Goal: Information Seeking & Learning: Learn about a topic

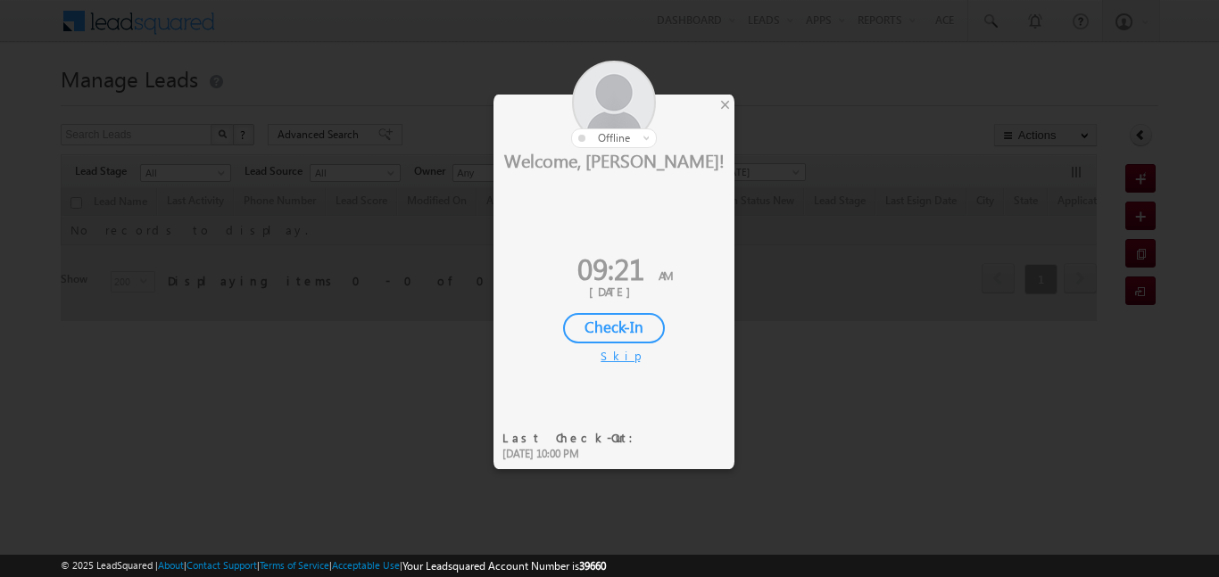
click at [630, 338] on div "Check-In" at bounding box center [614, 328] width 102 height 30
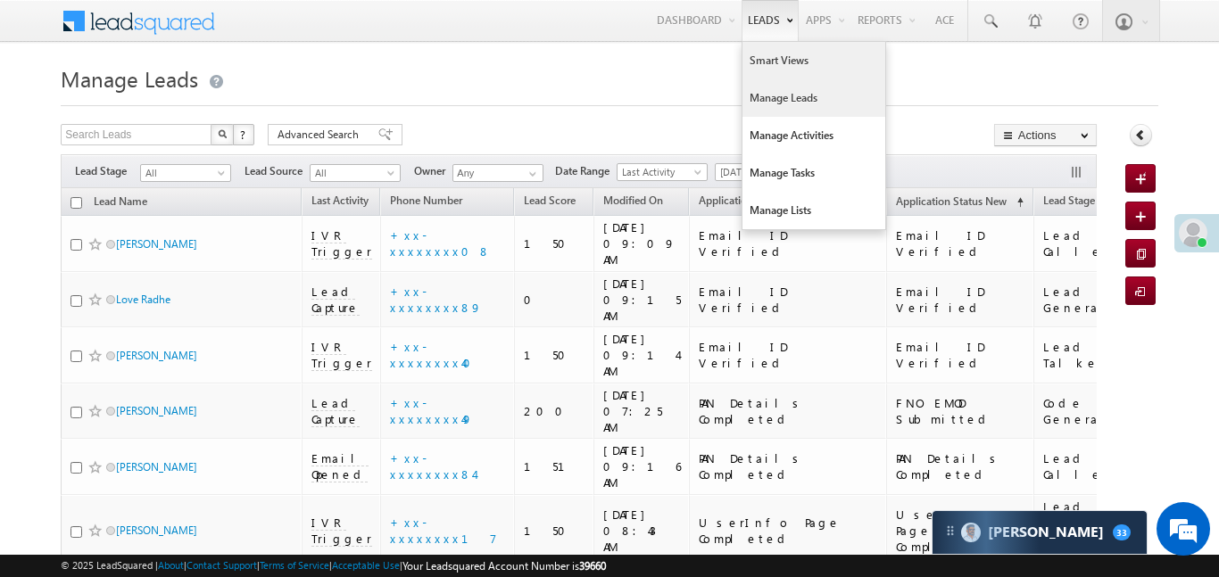
click at [800, 68] on link "Smart Views" at bounding box center [814, 60] width 143 height 37
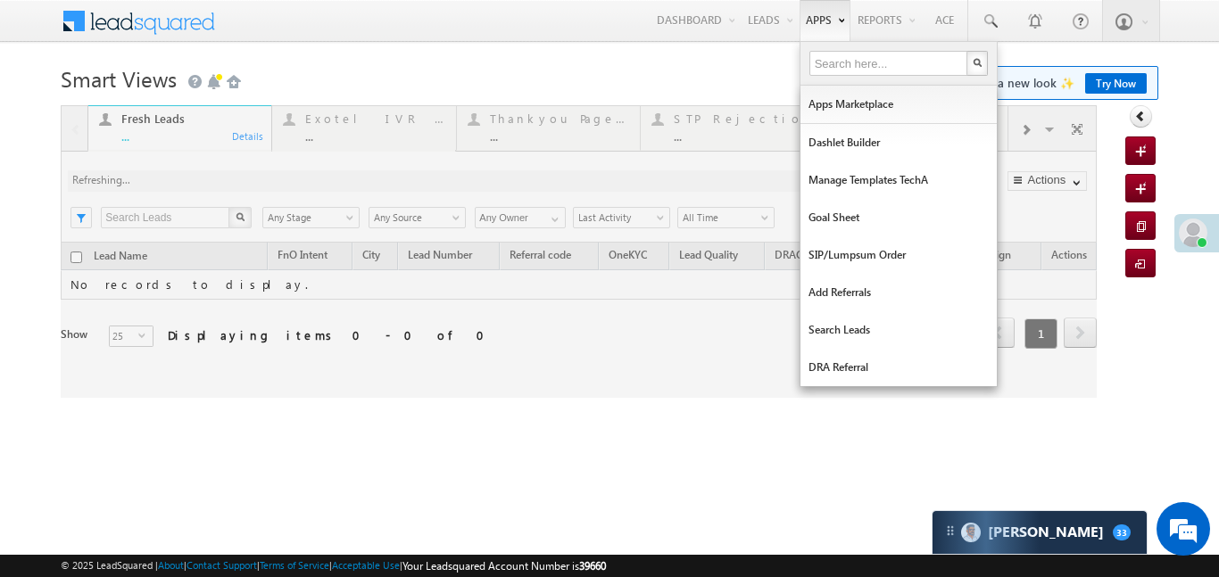
click at [1027, 133] on div at bounding box center [579, 251] width 1036 height 293
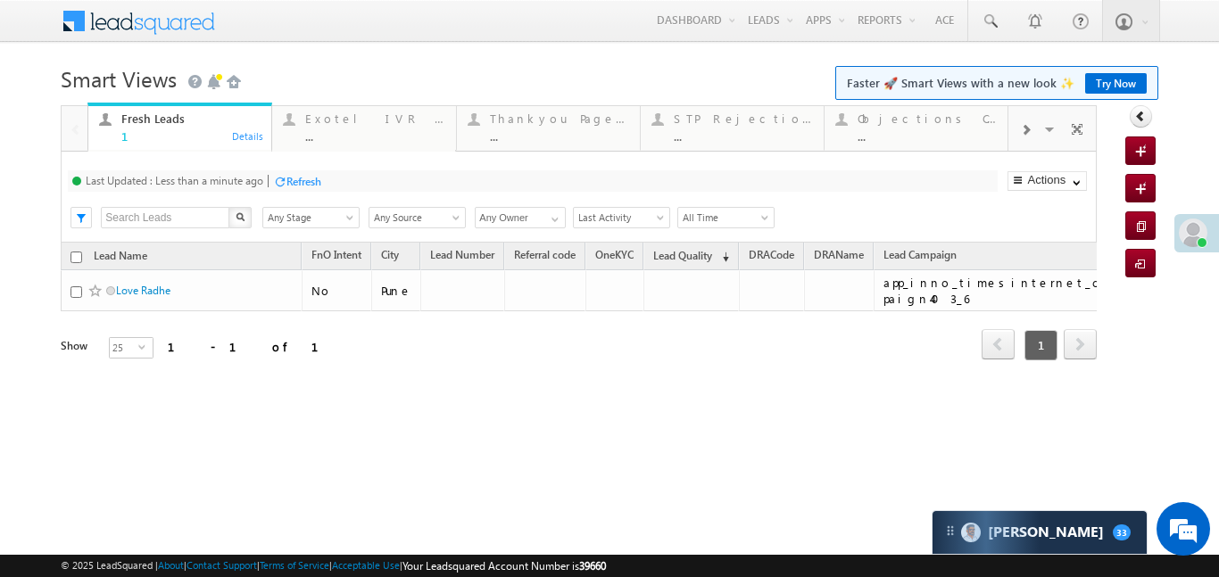
click at [1030, 130] on span at bounding box center [1025, 130] width 11 height 14
click at [733, 124] on div "Coded Today" at bounding box center [743, 119] width 139 height 14
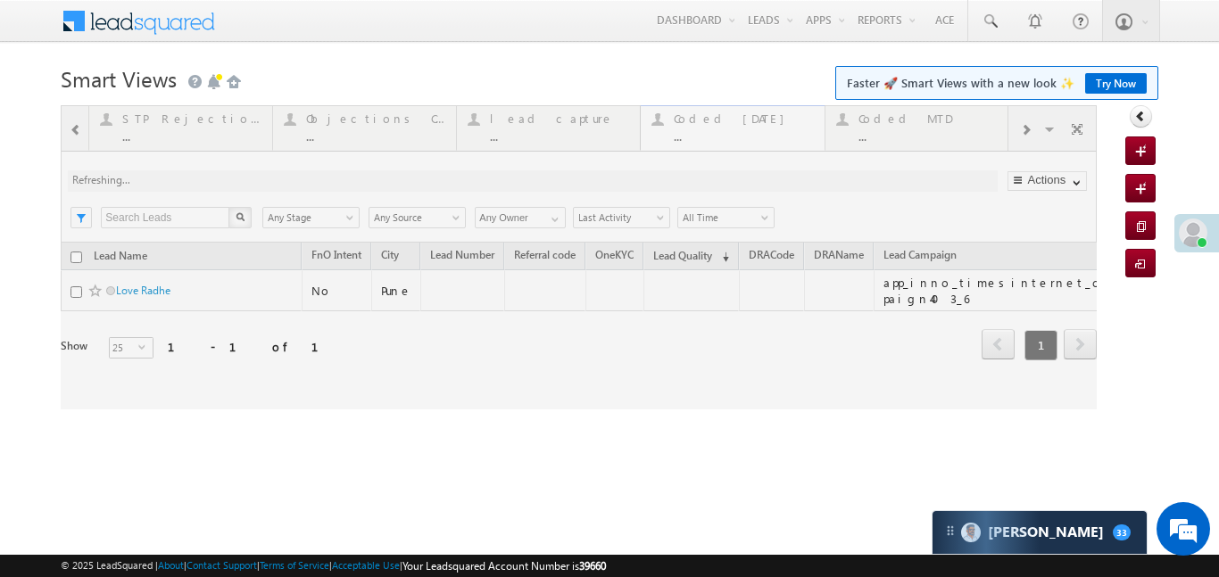
click at [733, 124] on div at bounding box center [579, 257] width 1036 height 304
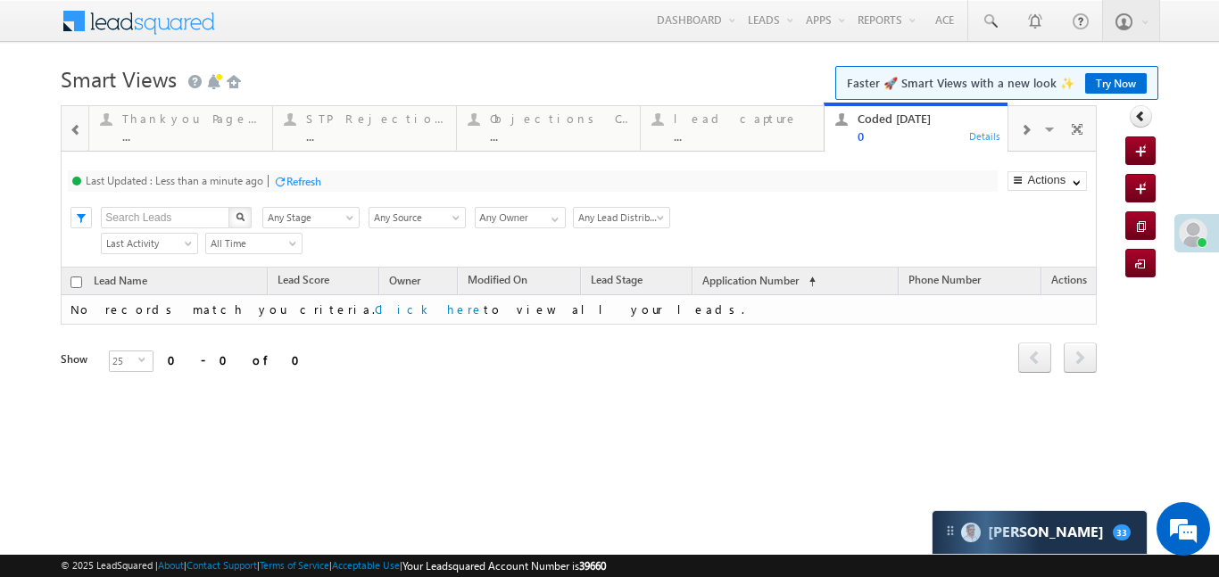
click at [75, 133] on span at bounding box center [76, 130] width 12 height 14
click at [75, 133] on div at bounding box center [75, 127] width 26 height 43
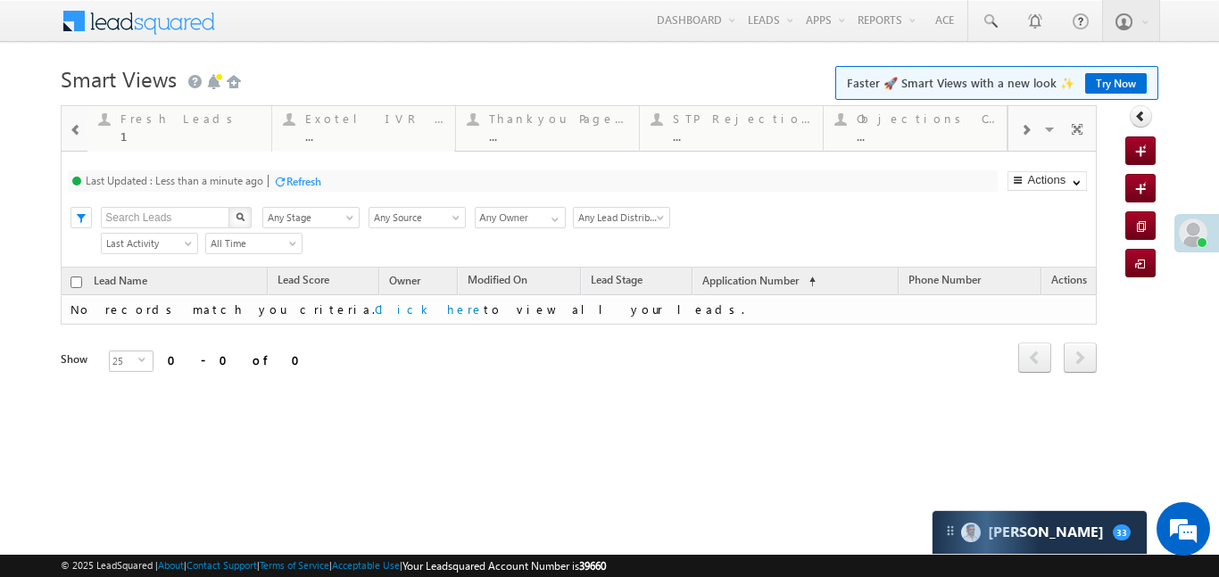
click at [75, 133] on div at bounding box center [75, 127] width 26 height 43
click at [205, 126] on div "Fresh Leads 1" at bounding box center [190, 125] width 139 height 35
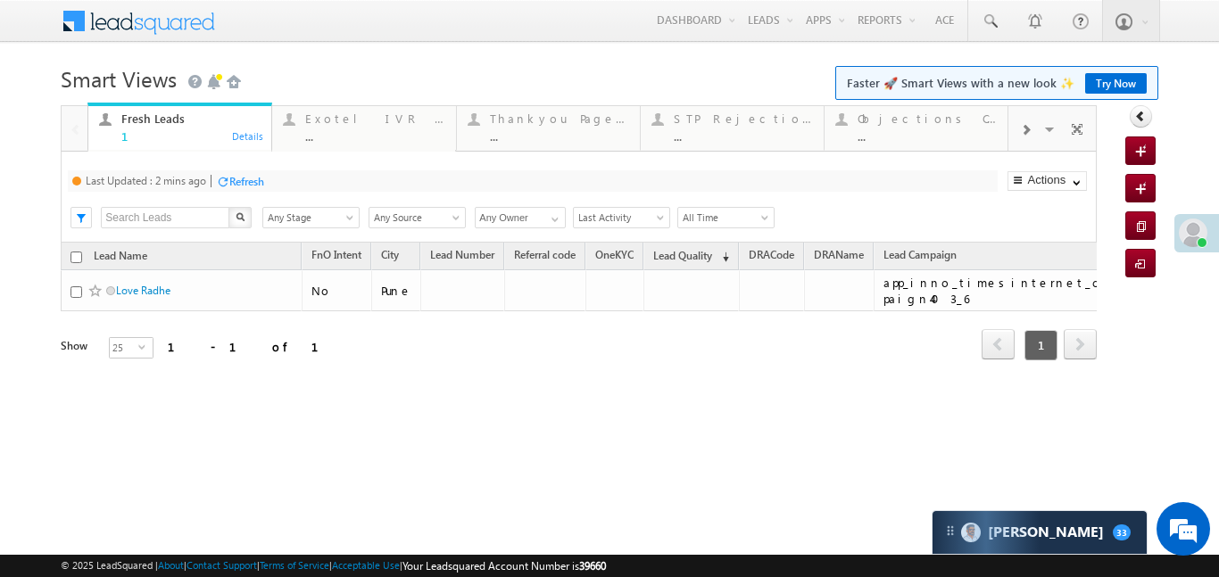
click at [205, 126] on div "Fresh Leads 1" at bounding box center [190, 125] width 139 height 35
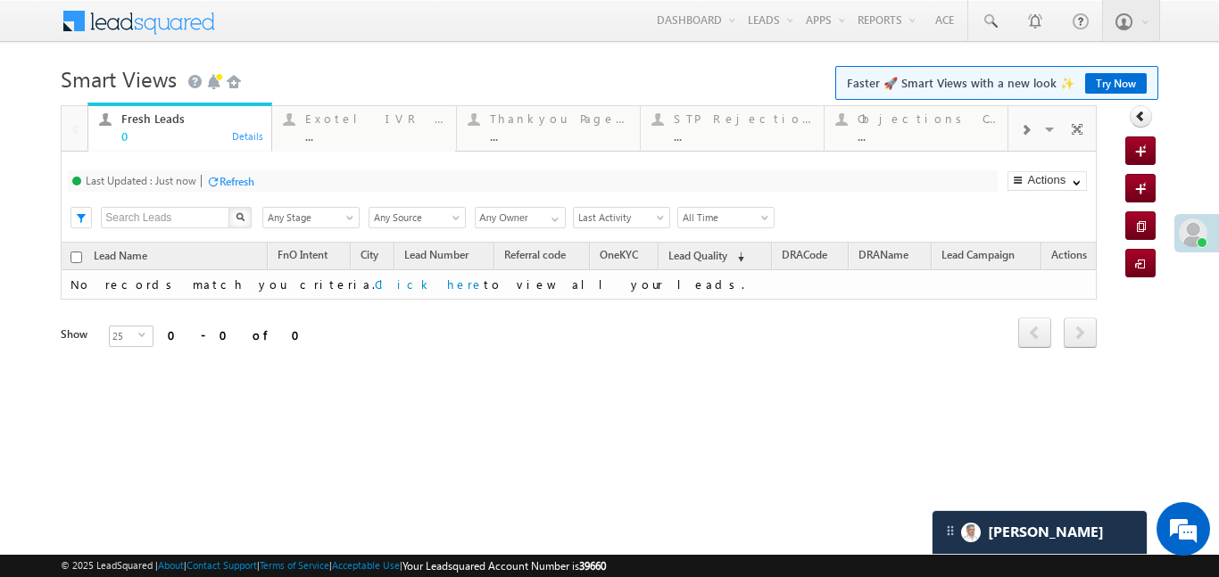
click at [1026, 133] on span at bounding box center [1025, 130] width 11 height 14
click at [923, 129] on div "..." at bounding box center [927, 135] width 139 height 13
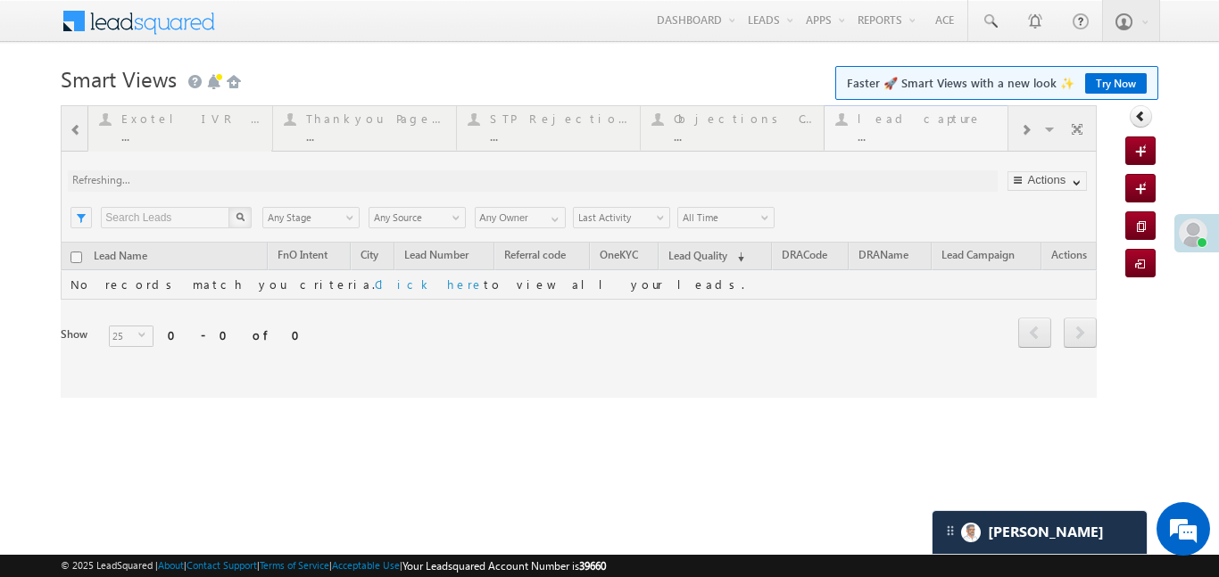
click at [923, 129] on div at bounding box center [579, 251] width 1036 height 293
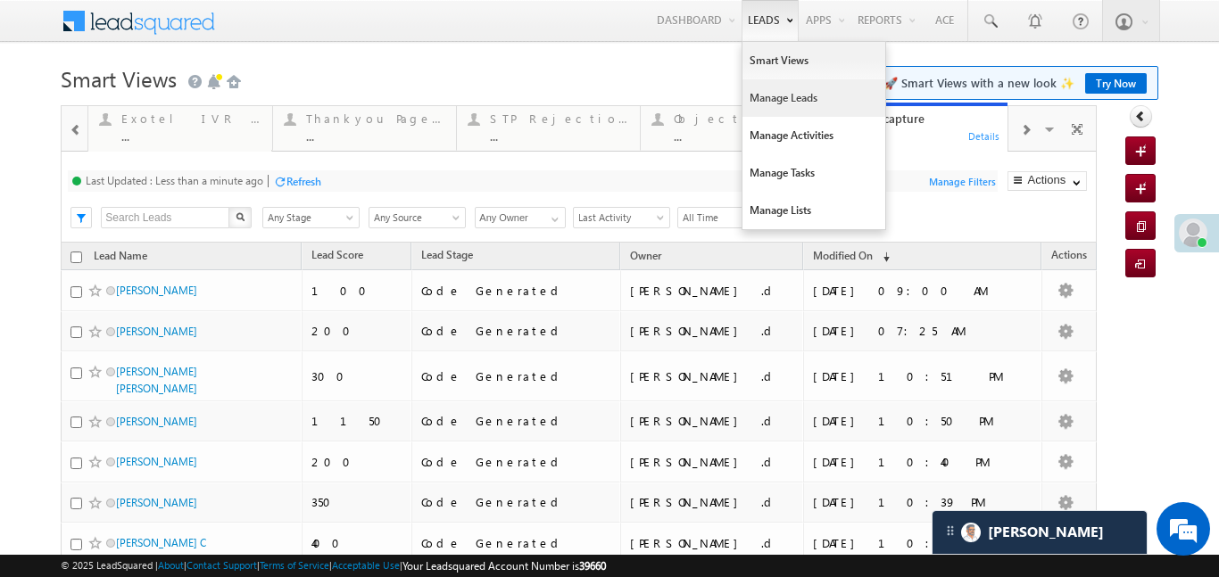
click at [794, 105] on link "Manage Leads" at bounding box center [814, 97] width 143 height 37
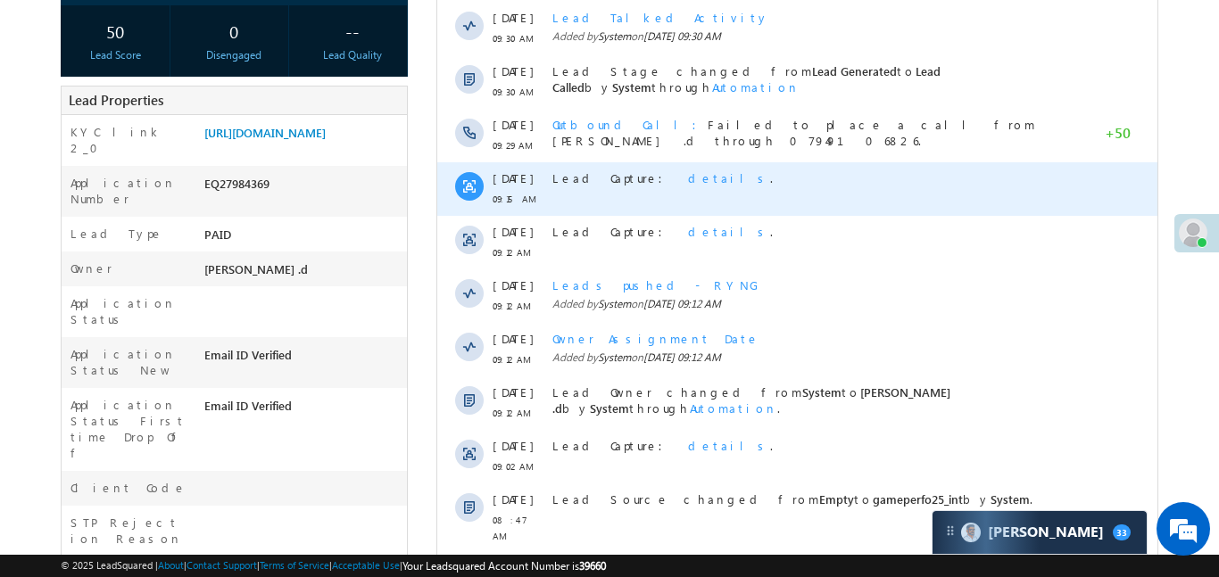
scroll to position [414, 0]
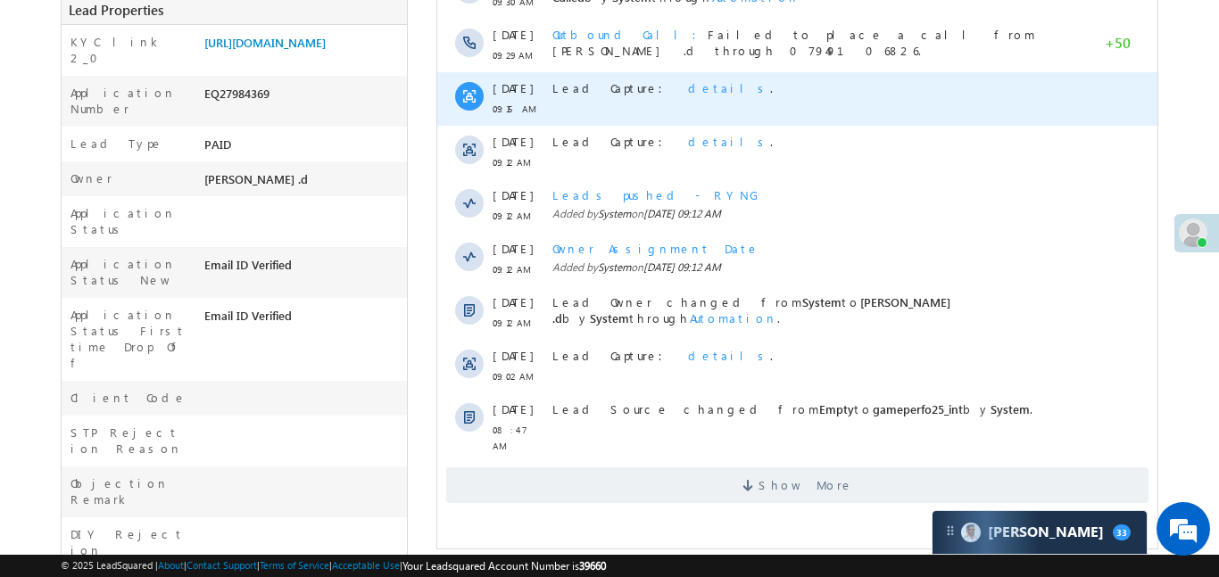
click at [687, 94] on span "details" at bounding box center [728, 87] width 82 height 15
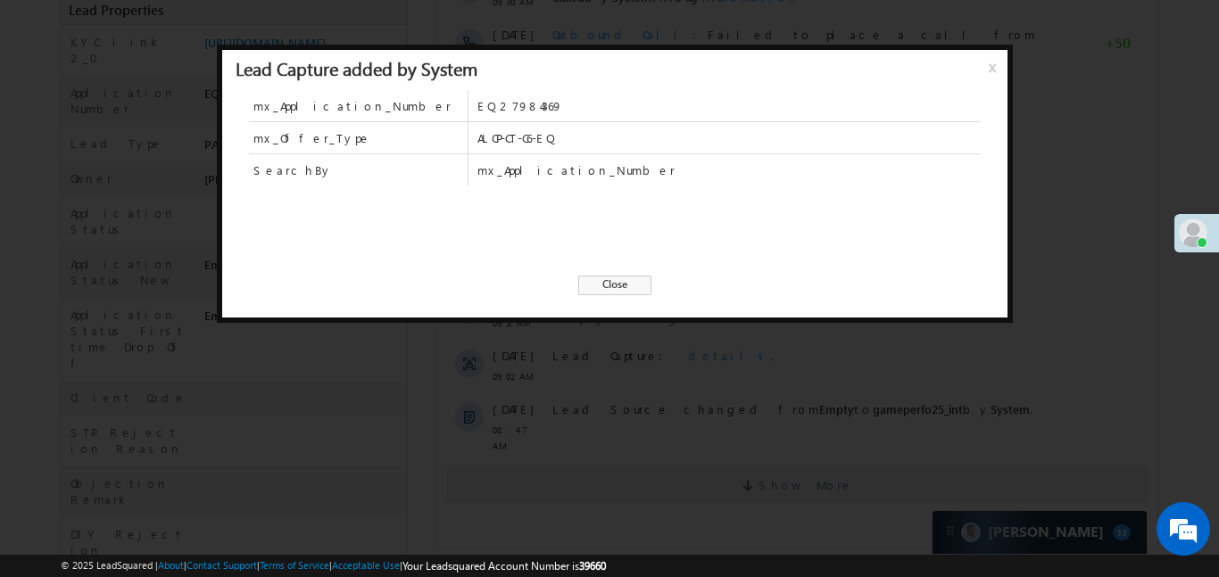
click at [979, 63] on div "Lead Capture added by System x" at bounding box center [614, 70] width 785 height 40
drag, startPoint x: 991, startPoint y: 67, endPoint x: 328, endPoint y: 347, distance: 720.0
click at [991, 67] on span "x" at bounding box center [996, 74] width 14 height 32
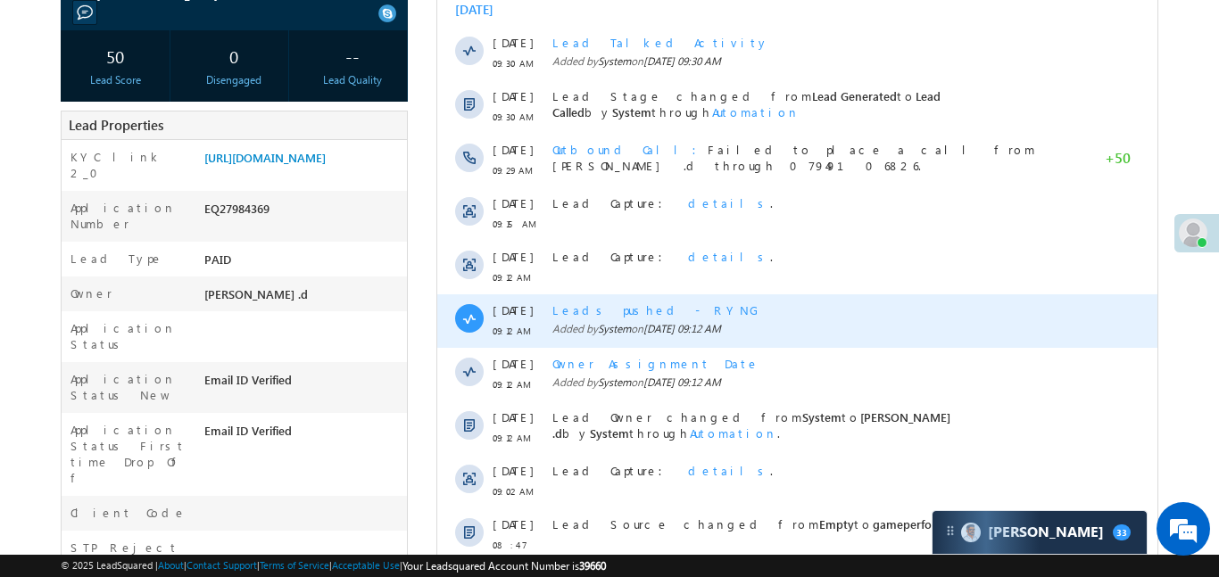
scroll to position [469, 0]
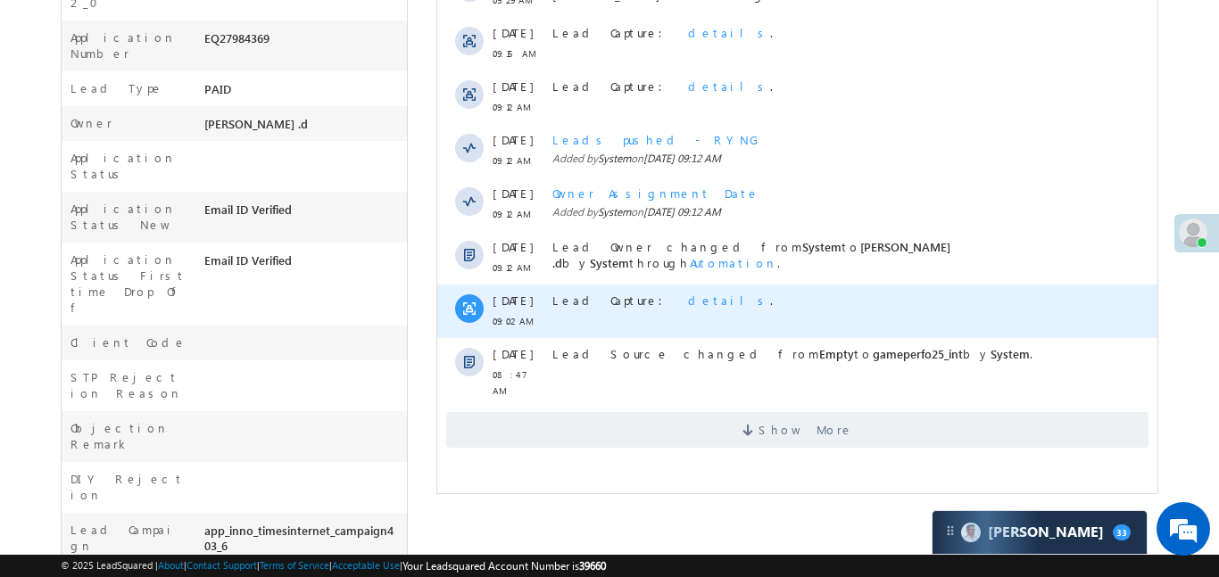
click at [687, 303] on span "details" at bounding box center [728, 300] width 82 height 15
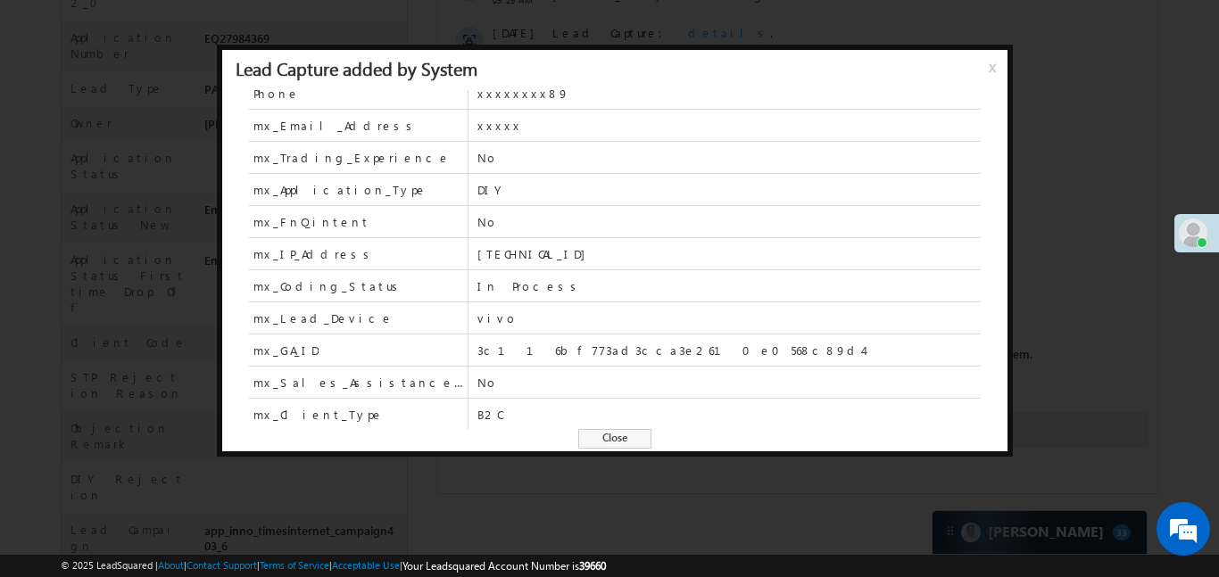
scroll to position [0, 0]
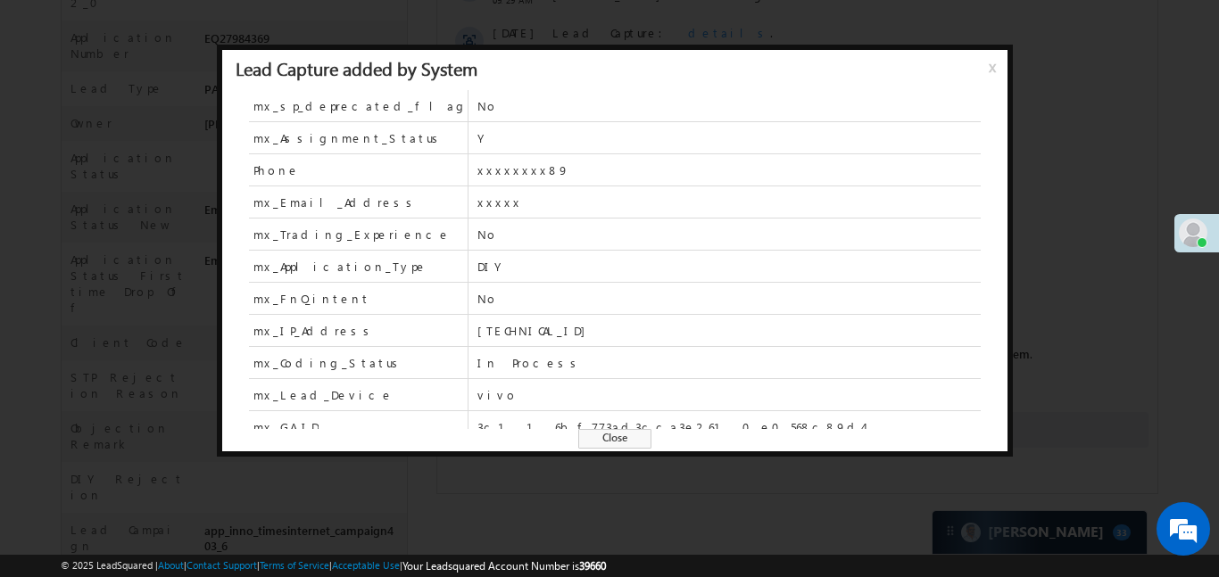
drag, startPoint x: 1050, startPoint y: 134, endPoint x: 612, endPoint y: 368, distance: 496.0
click at [1051, 132] on div at bounding box center [609, 288] width 1219 height 577
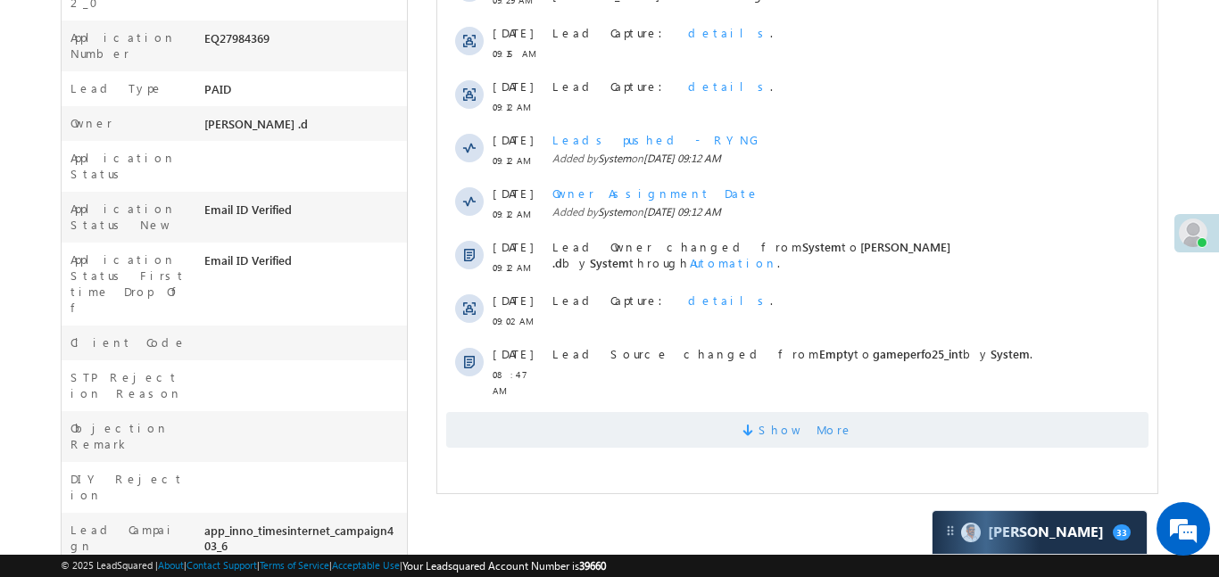
click at [775, 412] on span "Show More" at bounding box center [805, 430] width 95 height 36
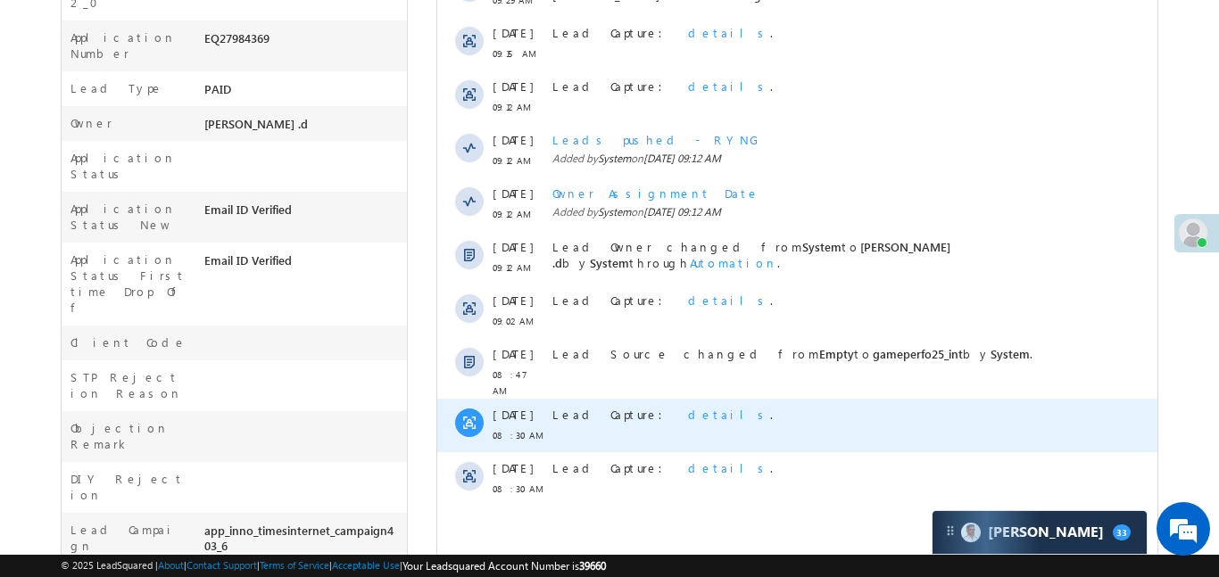
click at [687, 408] on span "details" at bounding box center [728, 414] width 82 height 15
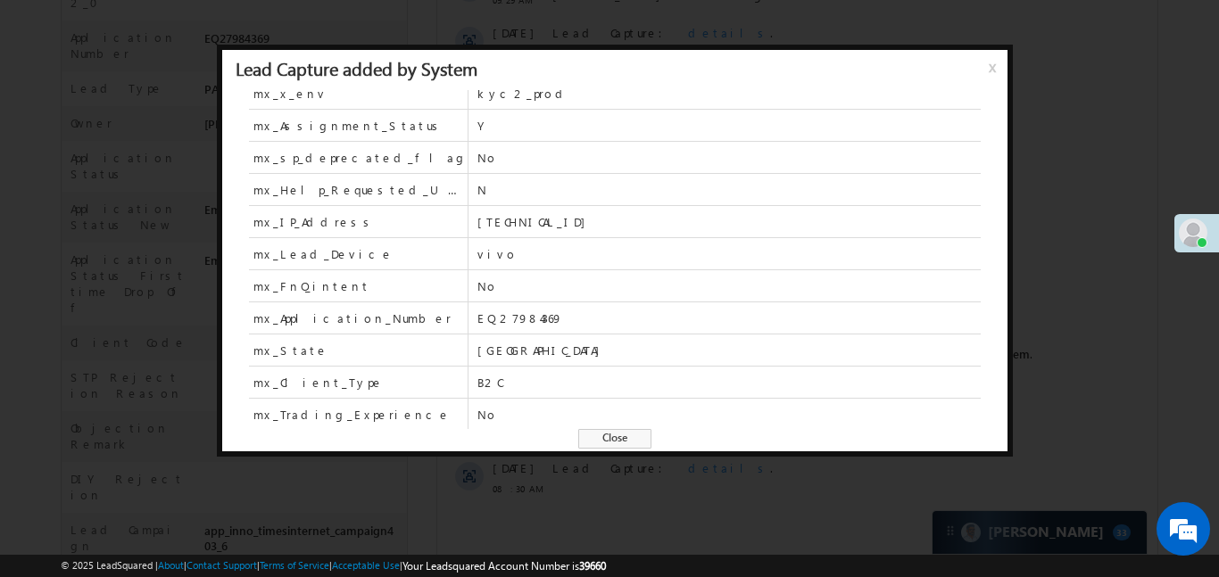
scroll to position [367, 0]
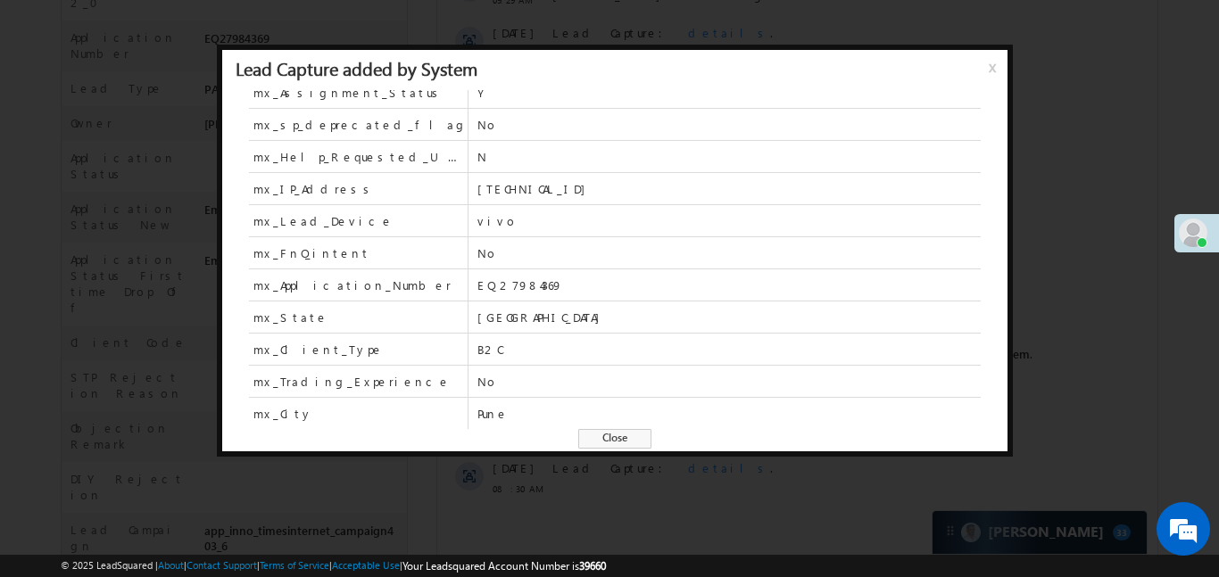
click at [636, 436] on span "Close" at bounding box center [614, 439] width 73 height 20
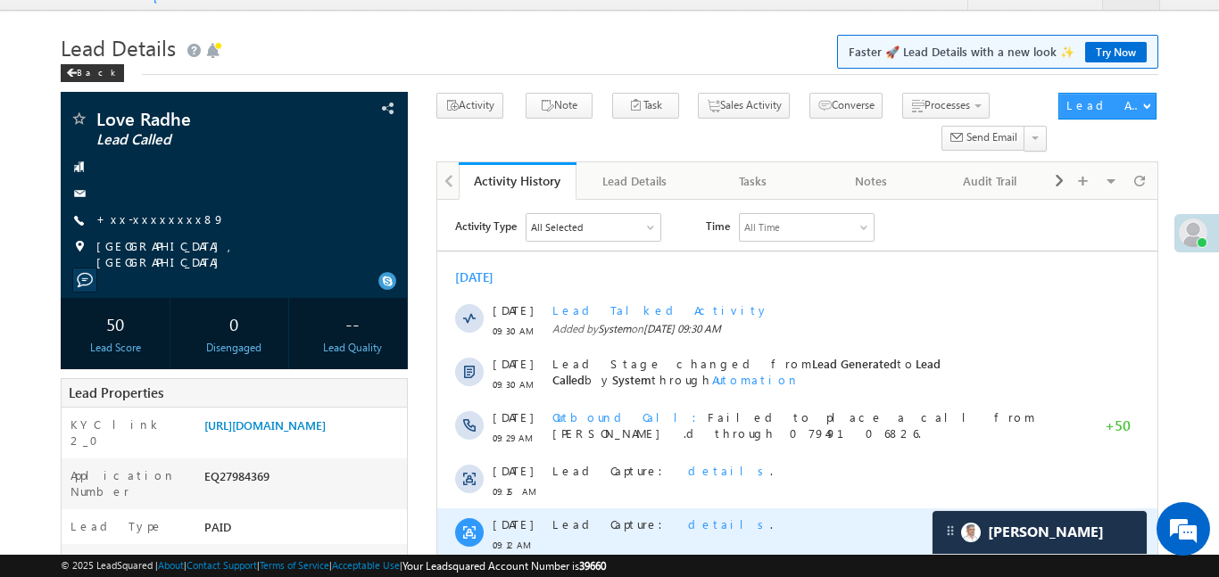
scroll to position [0, 0]
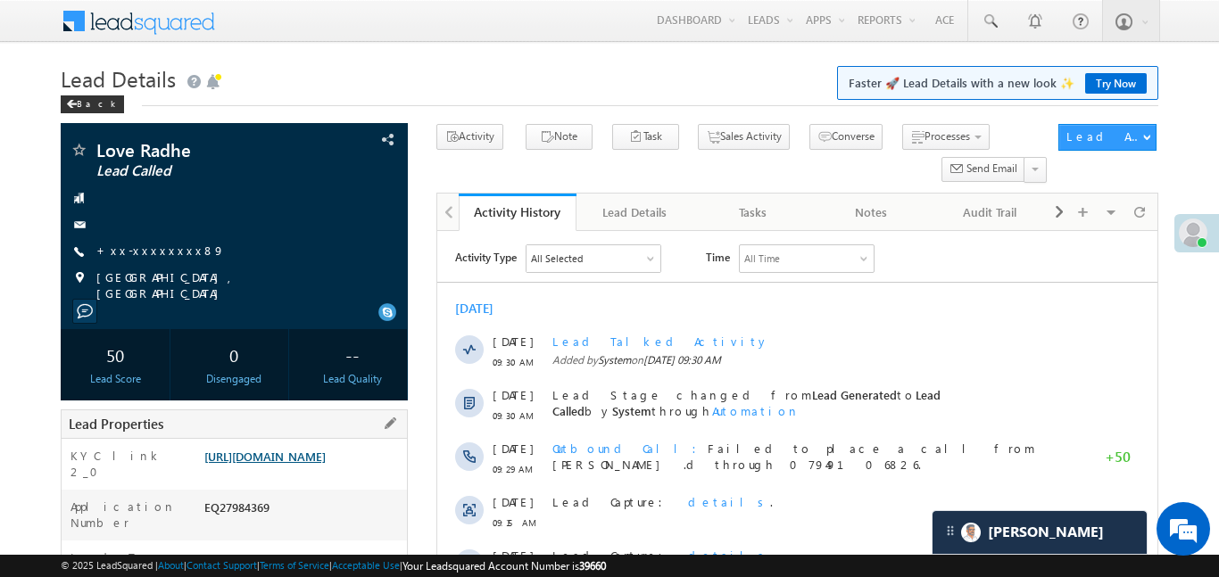
click at [326, 461] on link "https://angelbroking1-pk3em7sa.customui-test.leadsquared.com?leadId=14c19818-bc…" at bounding box center [264, 456] width 121 height 15
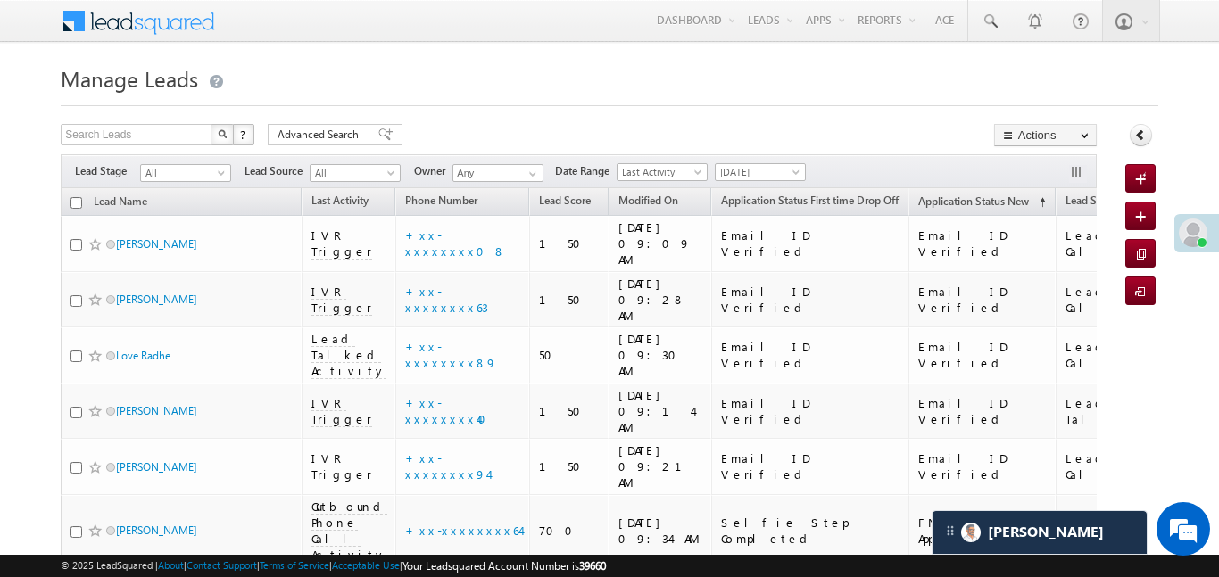
click at [777, 174] on span "[DATE]" at bounding box center [758, 172] width 85 height 16
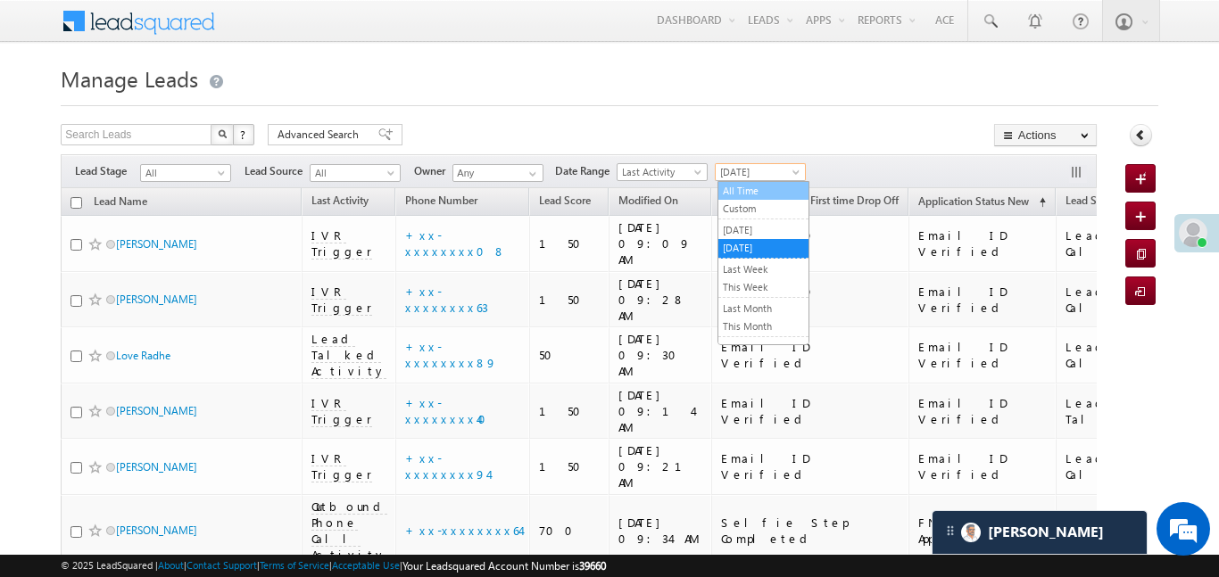
click at [751, 198] on ul "All Time Custom Yesterday Today Last Week This Week Last Month This Month Last …" at bounding box center [764, 263] width 92 height 164
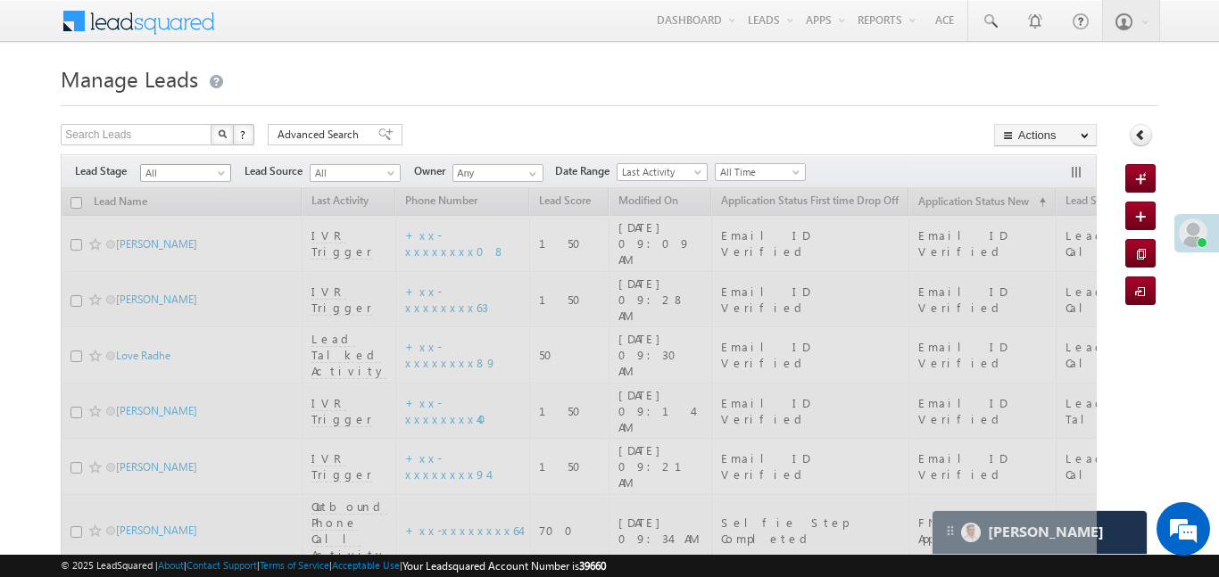
click at [203, 179] on span "All" at bounding box center [183, 173] width 85 height 16
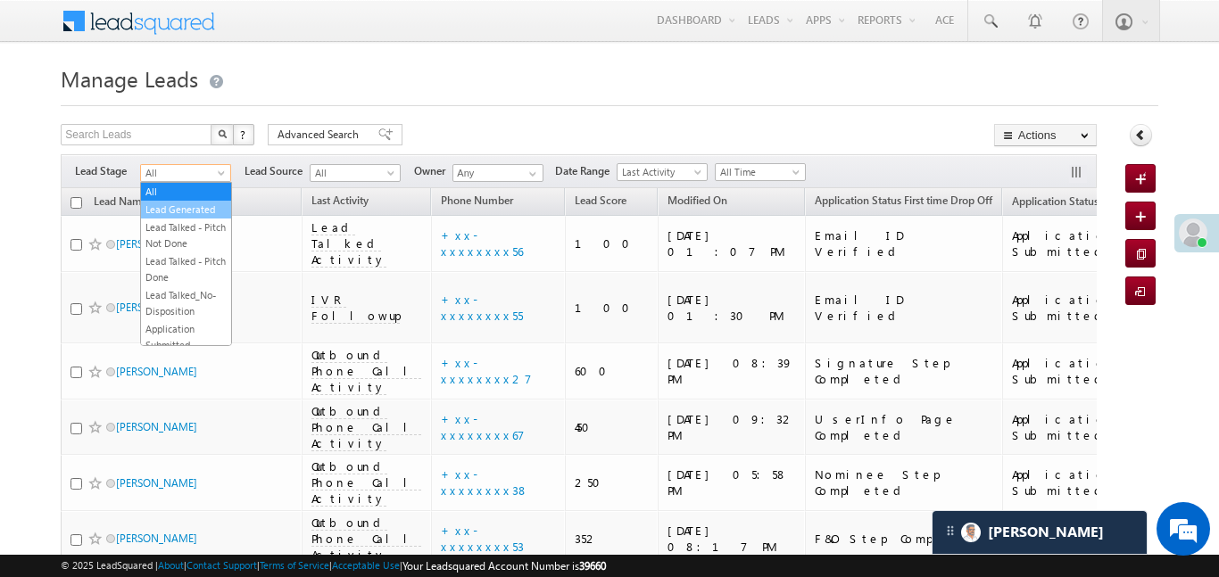
click at [200, 212] on link "Lead Generated" at bounding box center [186, 210] width 90 height 16
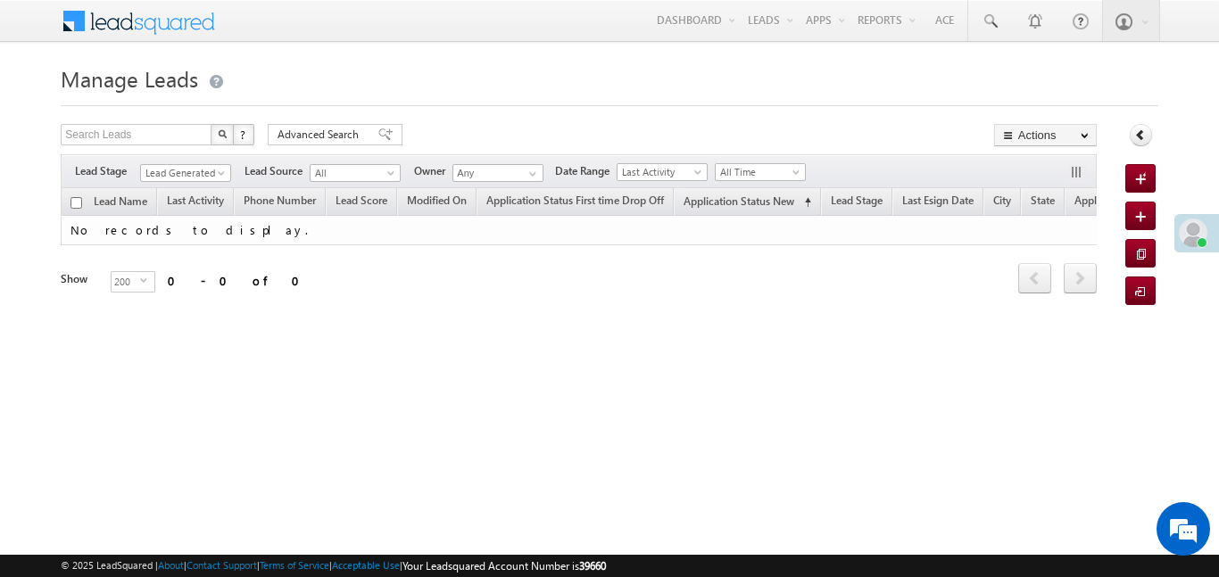
click at [779, 161] on div "Filters Lead Stage Lead Generated Lead Generated Lead Source All All Owner Any …" at bounding box center [578, 171] width 1035 height 34
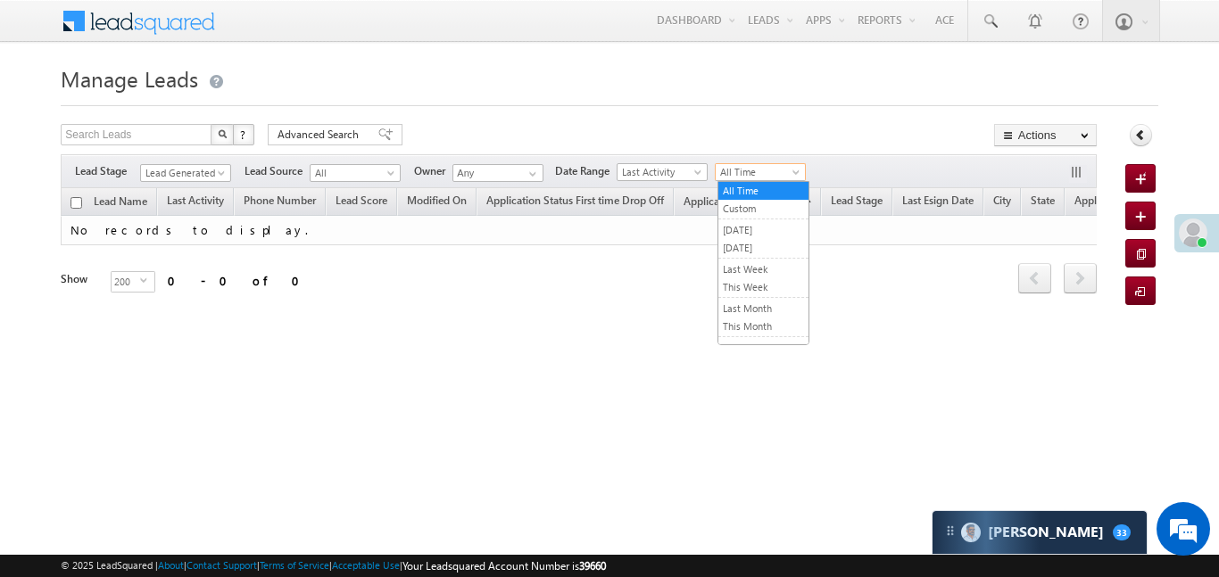
click at [775, 168] on span "All Time" at bounding box center [758, 172] width 85 height 16
click at [756, 242] on link "[DATE]" at bounding box center [764, 248] width 90 height 16
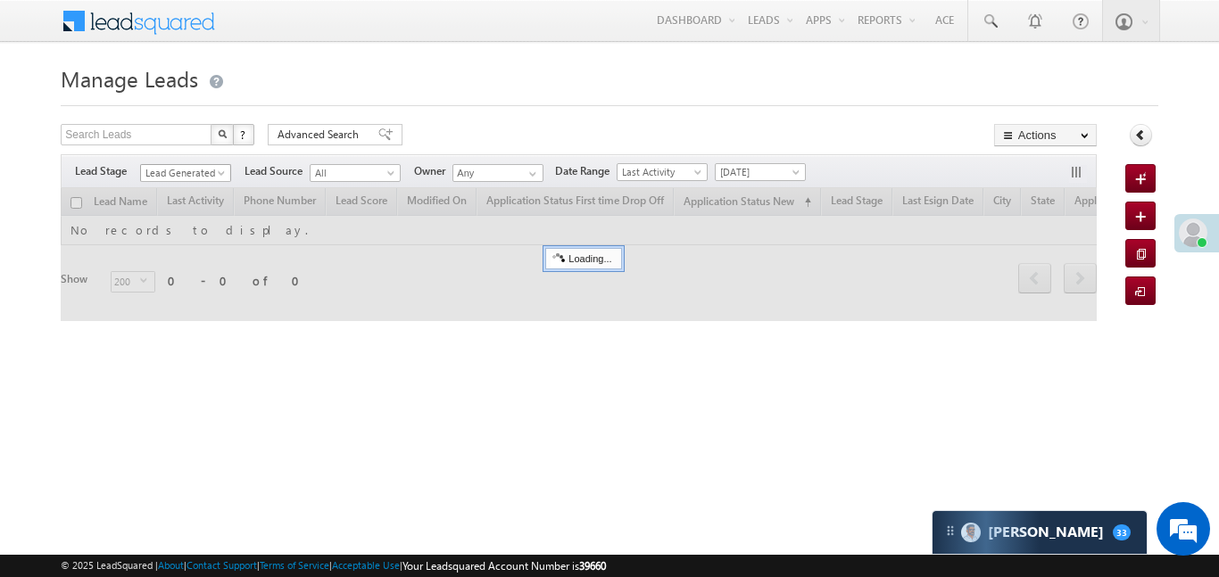
click at [194, 167] on span "Lead Generated" at bounding box center [183, 173] width 85 height 16
click at [193, 183] on li "All" at bounding box center [186, 192] width 90 height 18
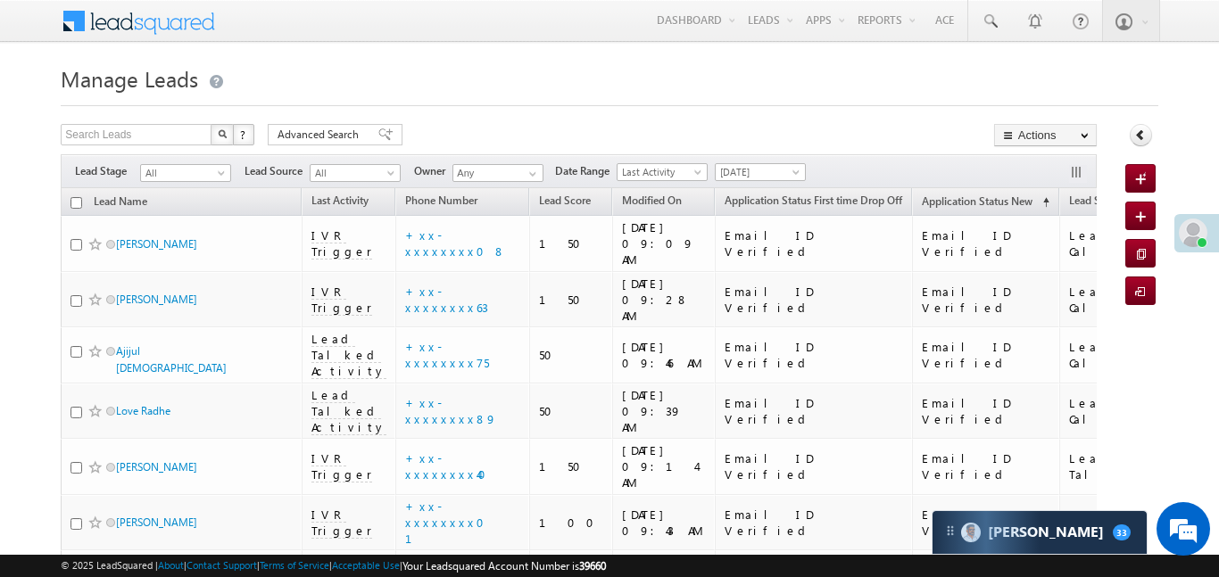
click at [387, 71] on h1 "Manage Leads" at bounding box center [609, 77] width 1097 height 35
click at [207, 179] on span "All" at bounding box center [183, 173] width 85 height 16
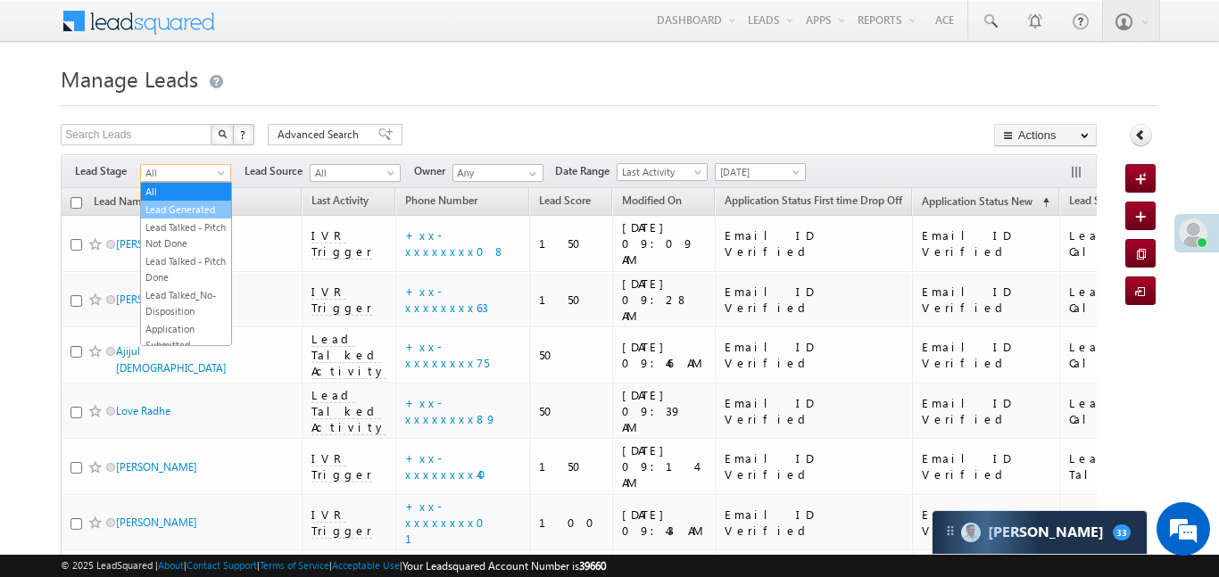
click at [199, 210] on link "Lead Generated" at bounding box center [186, 210] width 90 height 16
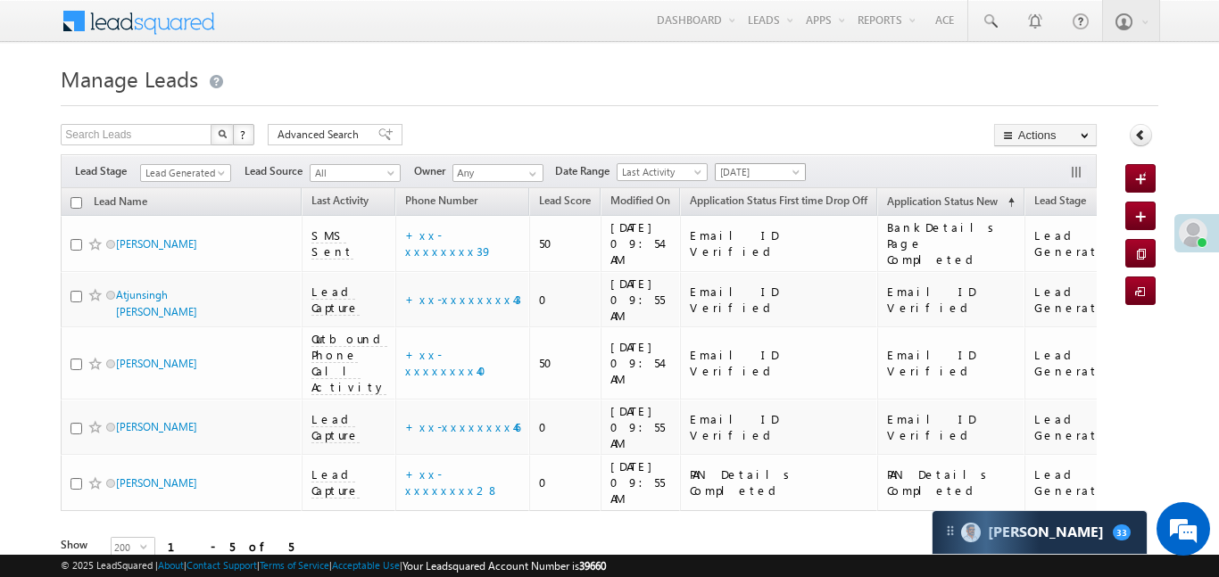
click at [738, 169] on span "[DATE]" at bounding box center [758, 172] width 85 height 16
click at [744, 189] on link "All Time" at bounding box center [764, 191] width 90 height 16
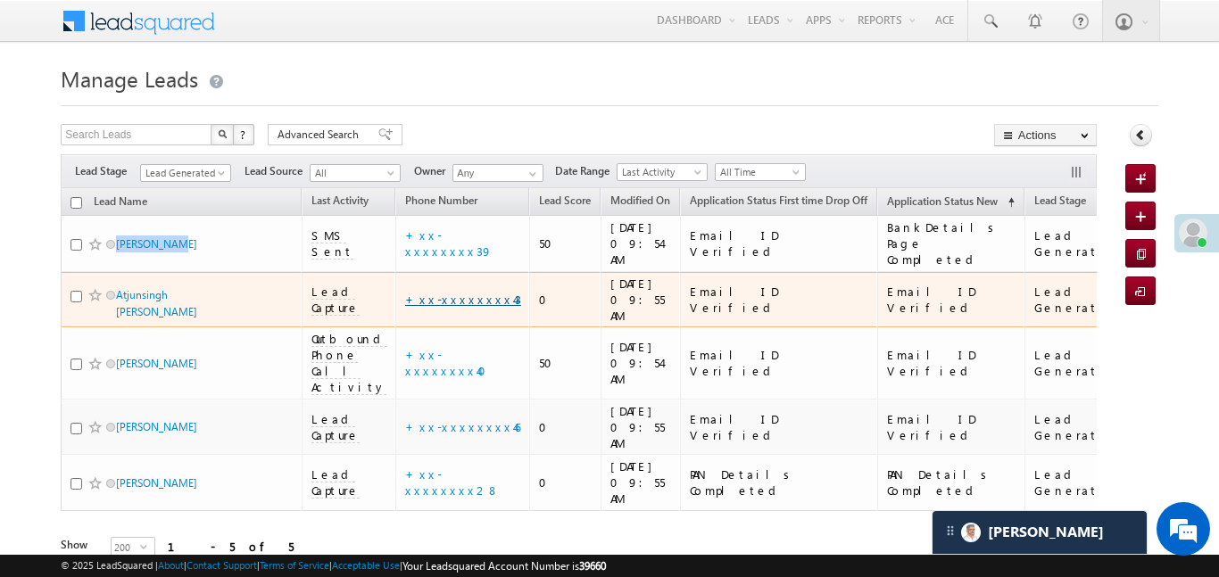
click at [450, 292] on link "+xx-xxxxxxxx43" at bounding box center [463, 299] width 116 height 15
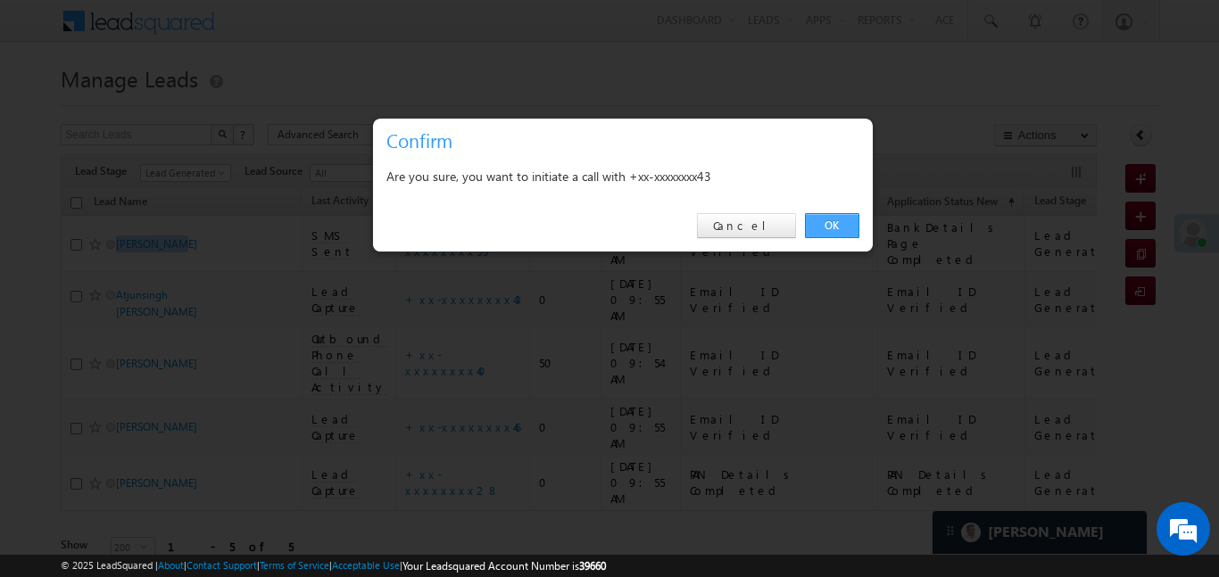
click at [845, 215] on link "OK" at bounding box center [832, 225] width 54 height 25
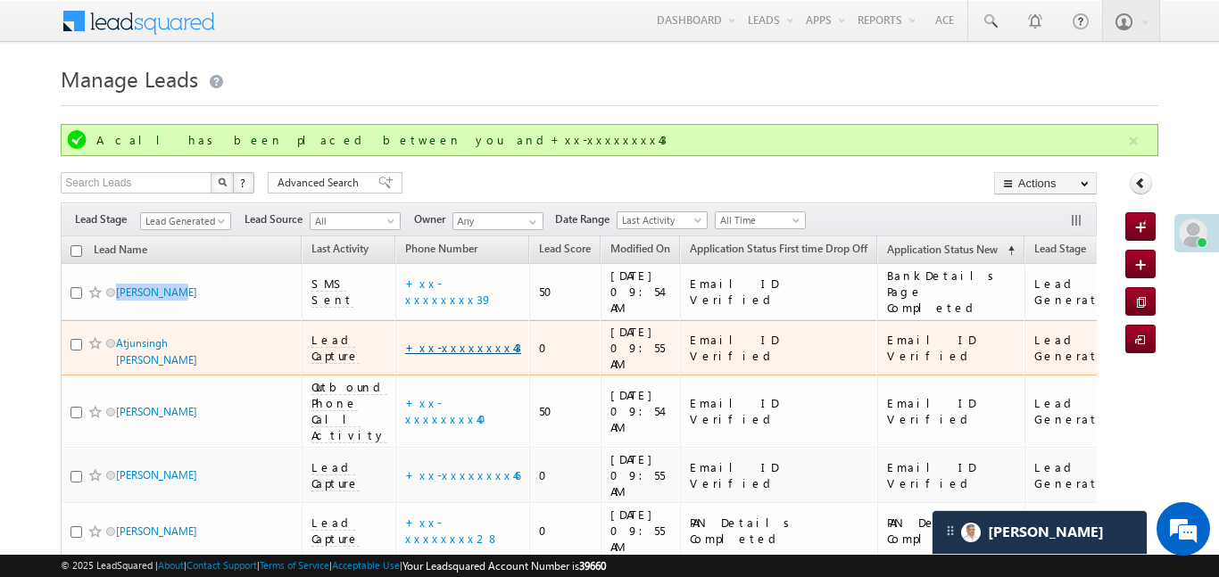
click at [440, 340] on link "+xx-xxxxxxxx43" at bounding box center [463, 347] width 116 height 15
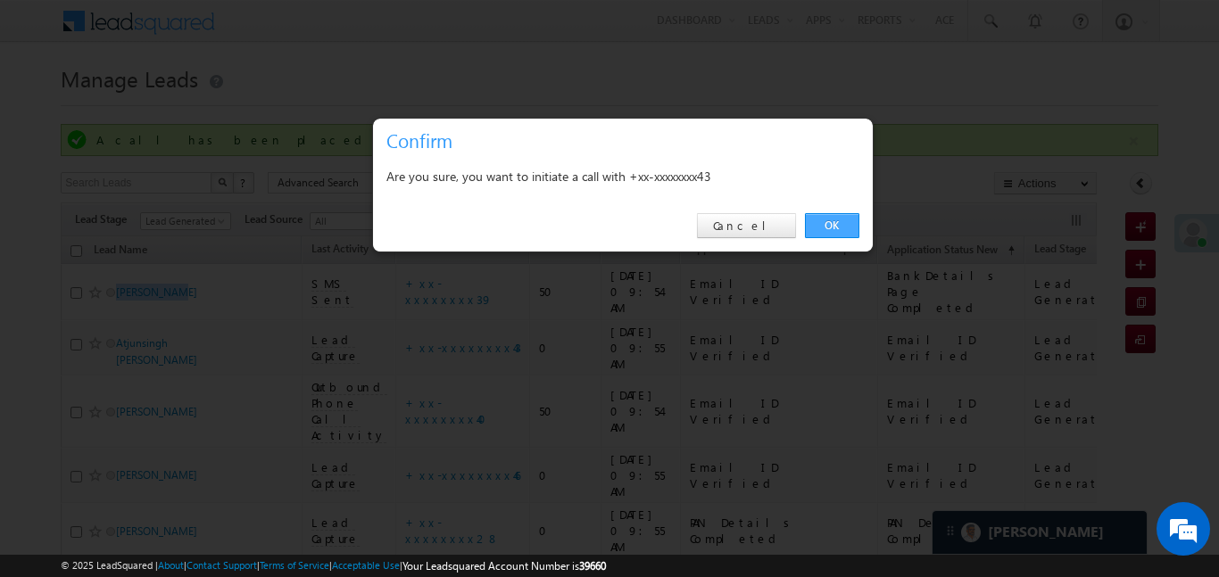
click at [844, 216] on link "OK" at bounding box center [832, 225] width 54 height 25
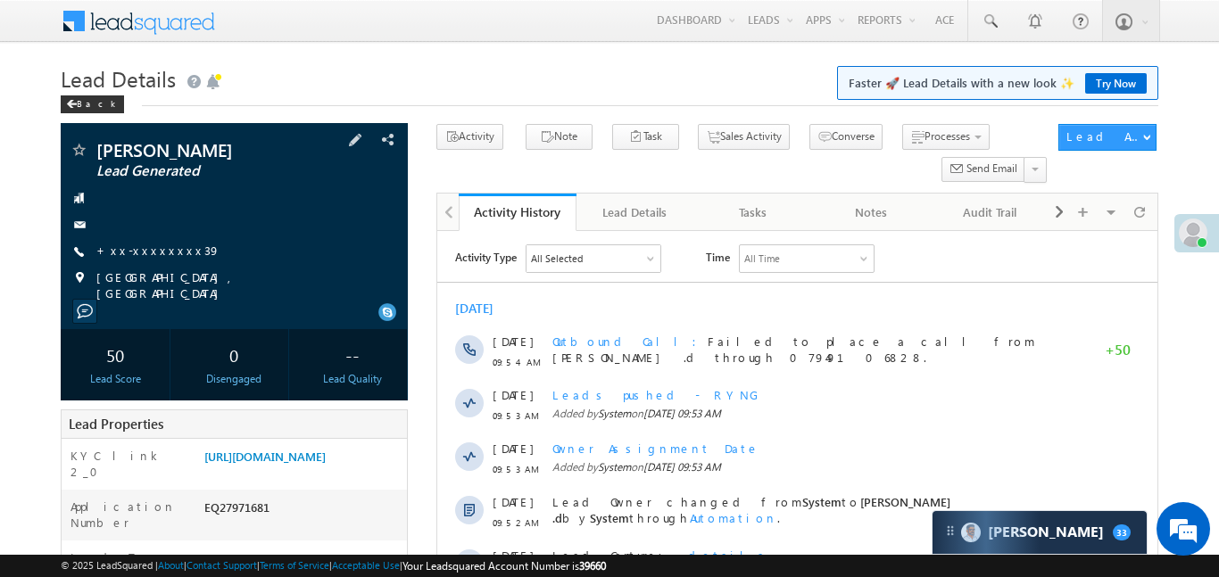
click at [127, 265] on div "[PERSON_NAME] Lead Generated +xx-xxxxxxxx39" at bounding box center [234, 221] width 329 height 161
click at [146, 255] on link "+xx-xxxxxxxx39" at bounding box center [158, 250] width 124 height 15
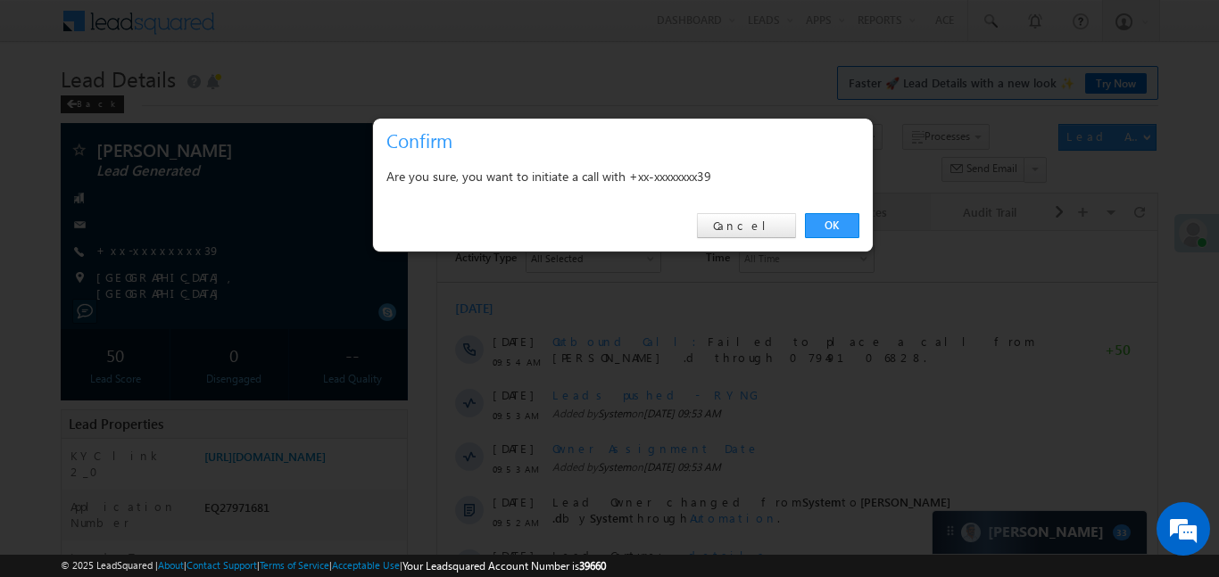
click at [836, 228] on link "OK" at bounding box center [832, 225] width 54 height 25
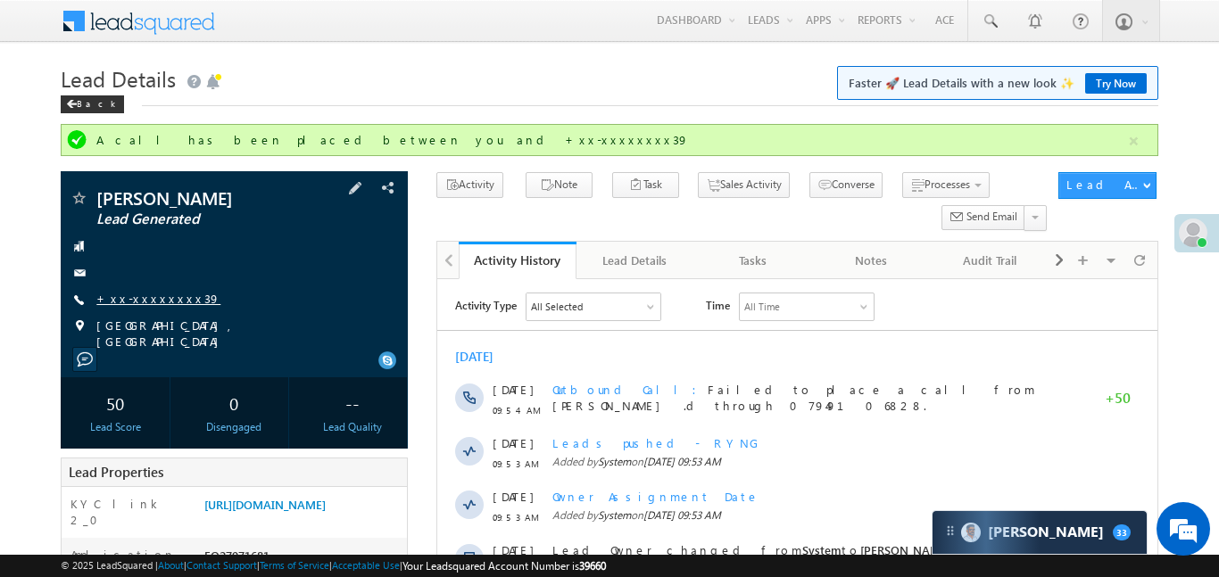
click at [154, 301] on link "+xx-xxxxxxxx39" at bounding box center [158, 298] width 124 height 15
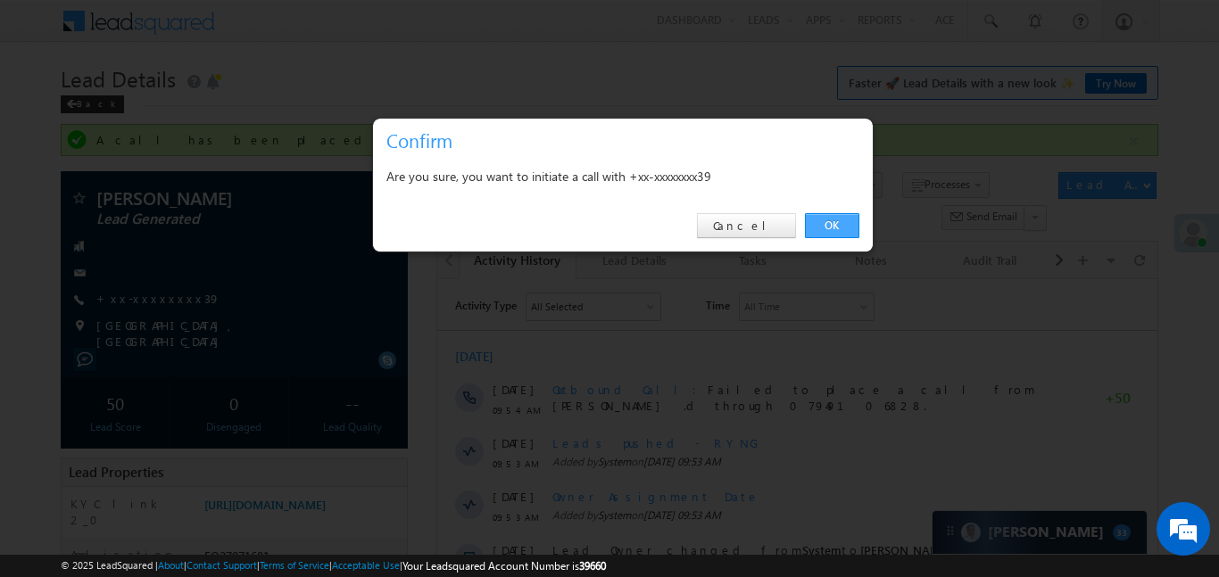
click at [852, 224] on link "OK" at bounding box center [832, 225] width 54 height 25
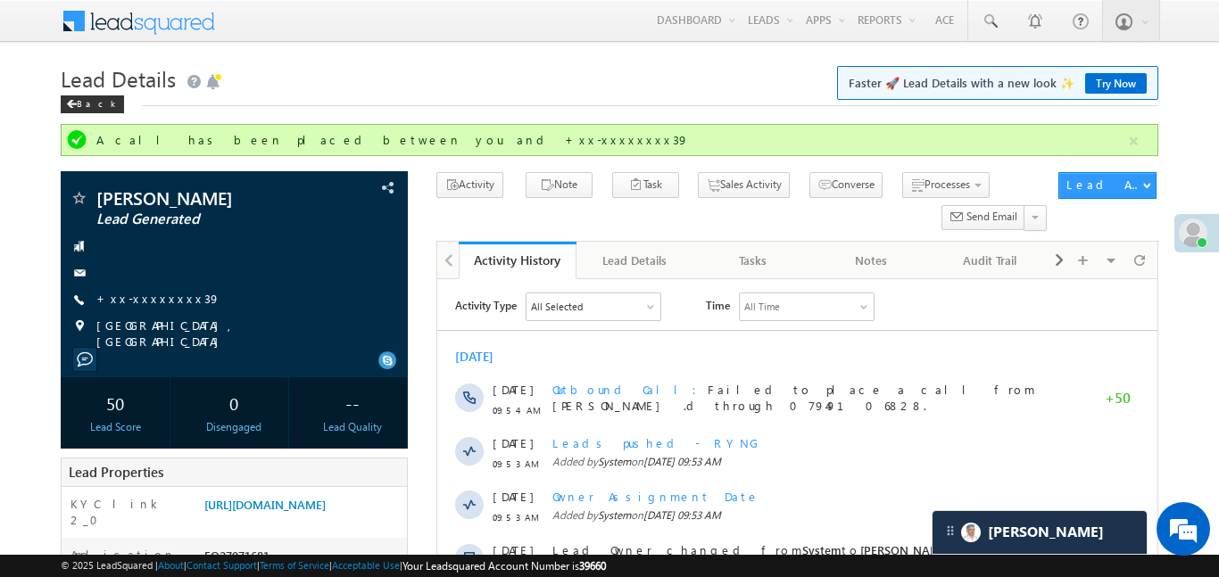
scroll to position [424, 0]
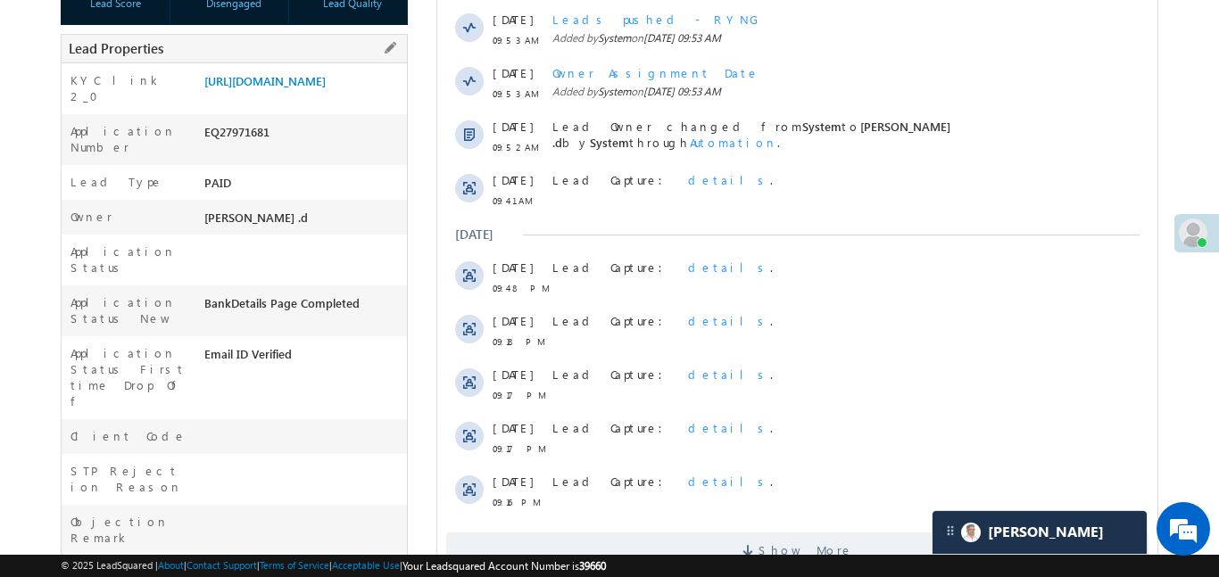
click at [245, 148] on div "EQ27971681" at bounding box center [303, 135] width 207 height 25
copy div "EQ27971681"
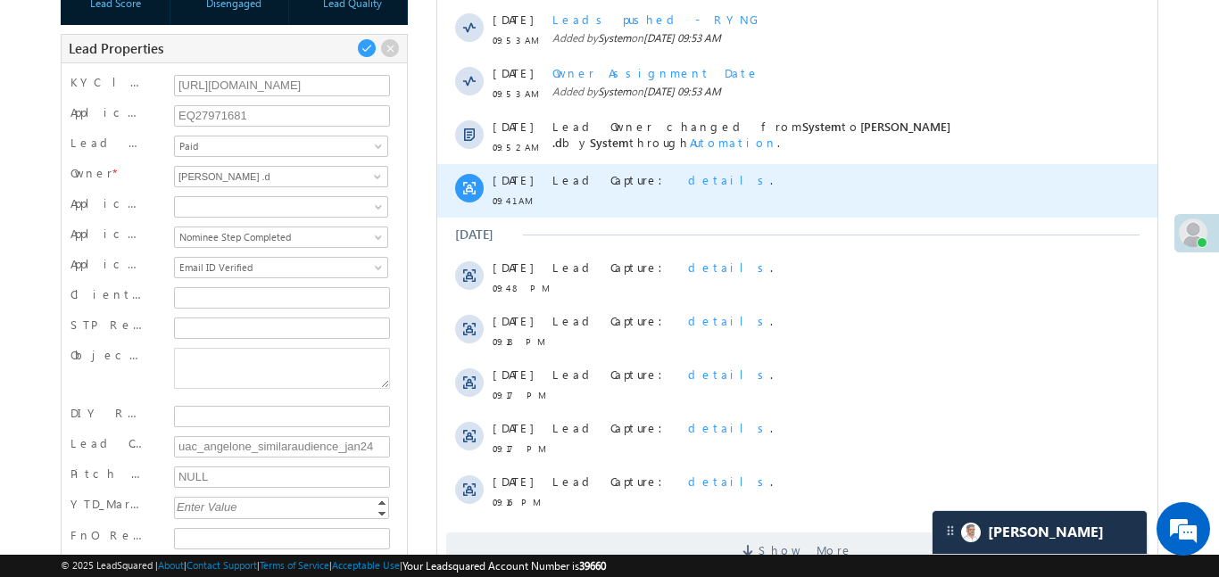
click at [687, 184] on span "details" at bounding box center [728, 179] width 82 height 15
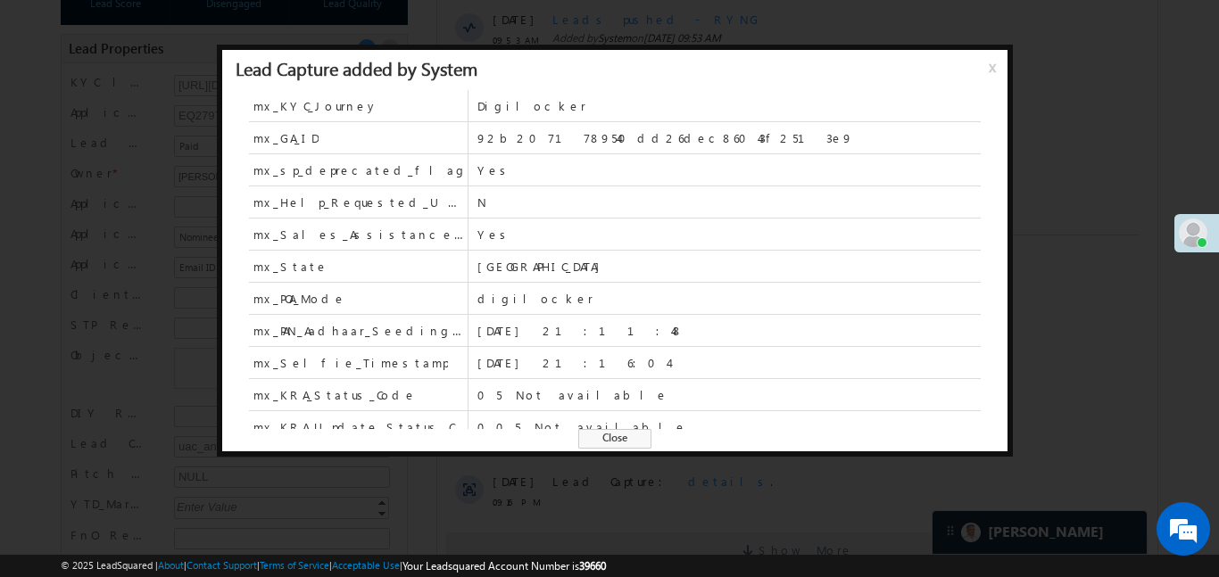
click at [640, 180] on span "Yes" at bounding box center [729, 169] width 503 height 31
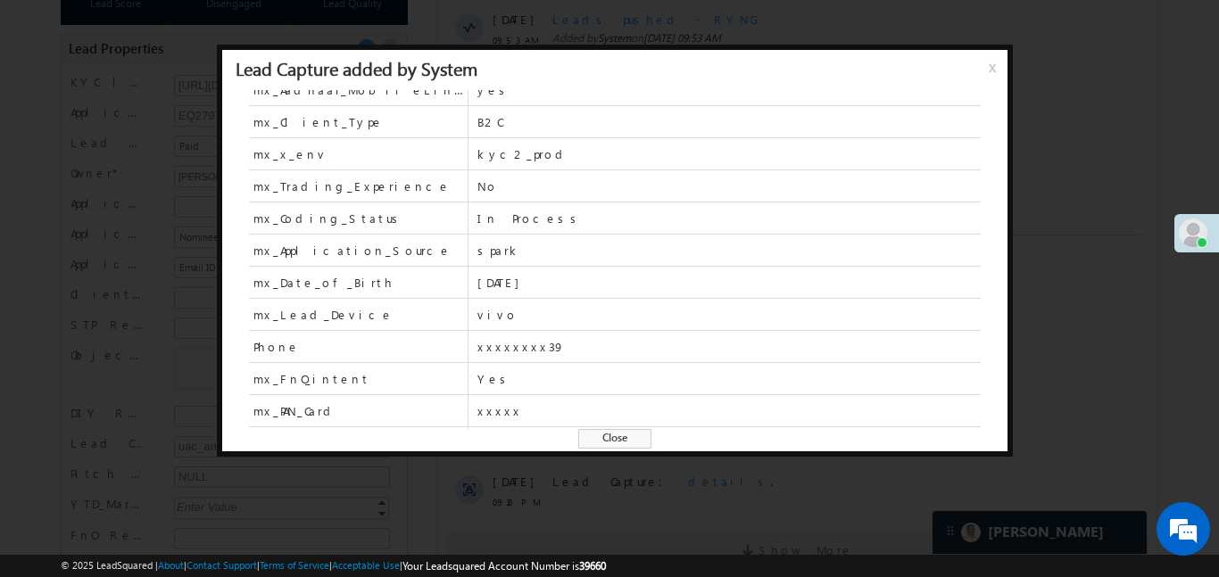
scroll to position [525, 0]
click at [997, 72] on span "x" at bounding box center [996, 74] width 14 height 32
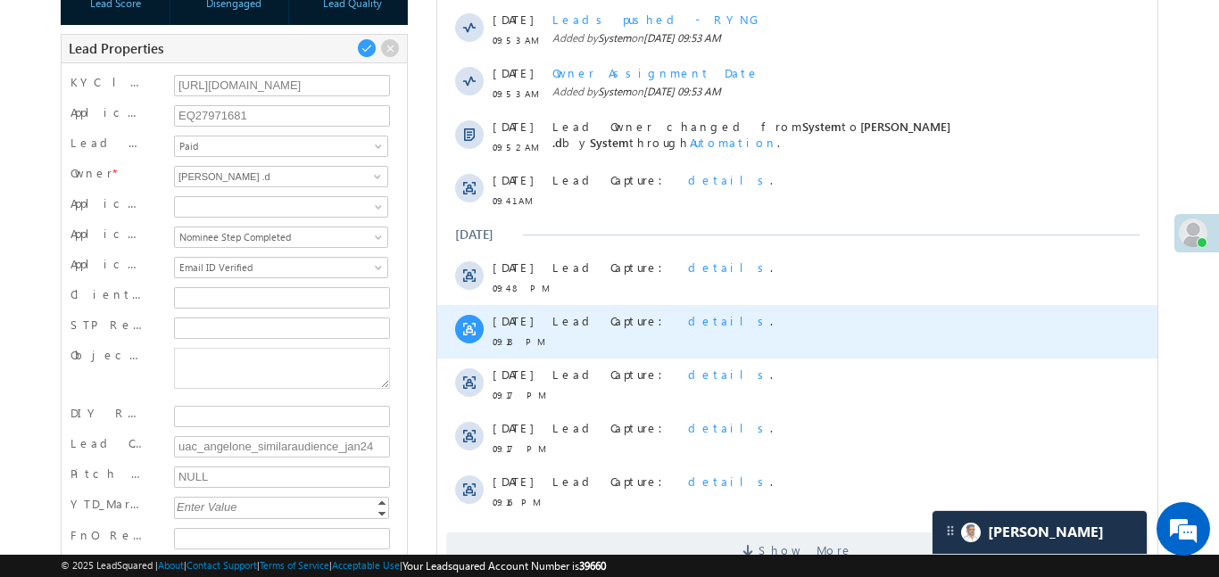
click at [687, 321] on span "details" at bounding box center [728, 320] width 82 height 15
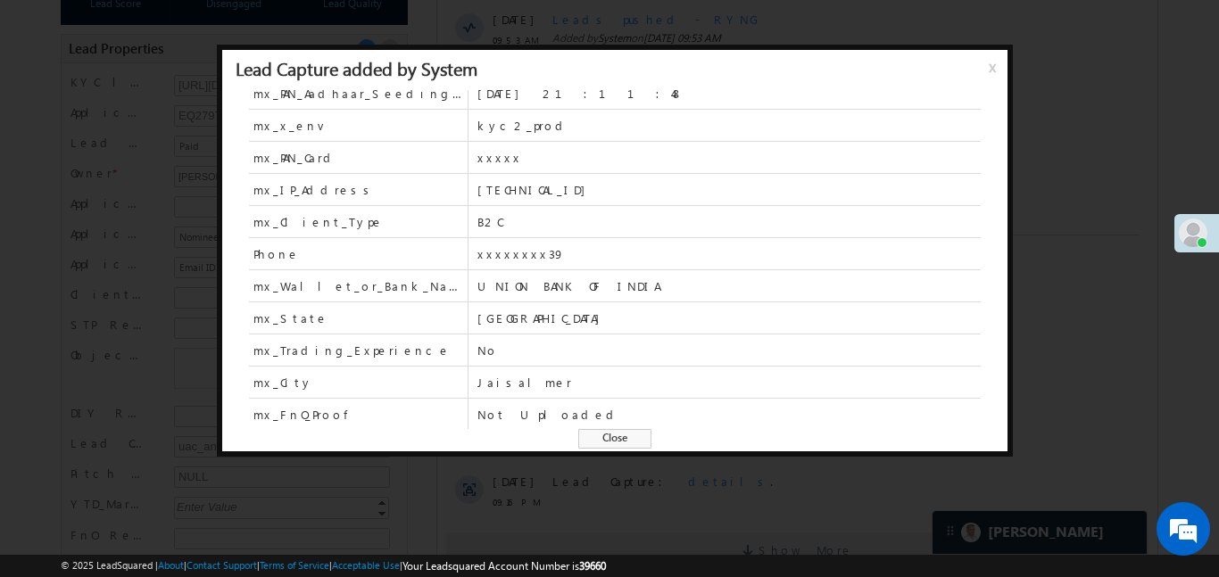
scroll to position [688, 0]
drag, startPoint x: 996, startPoint y: 68, endPoint x: 334, endPoint y: 393, distance: 737.7
click at [996, 68] on span "x" at bounding box center [996, 74] width 14 height 32
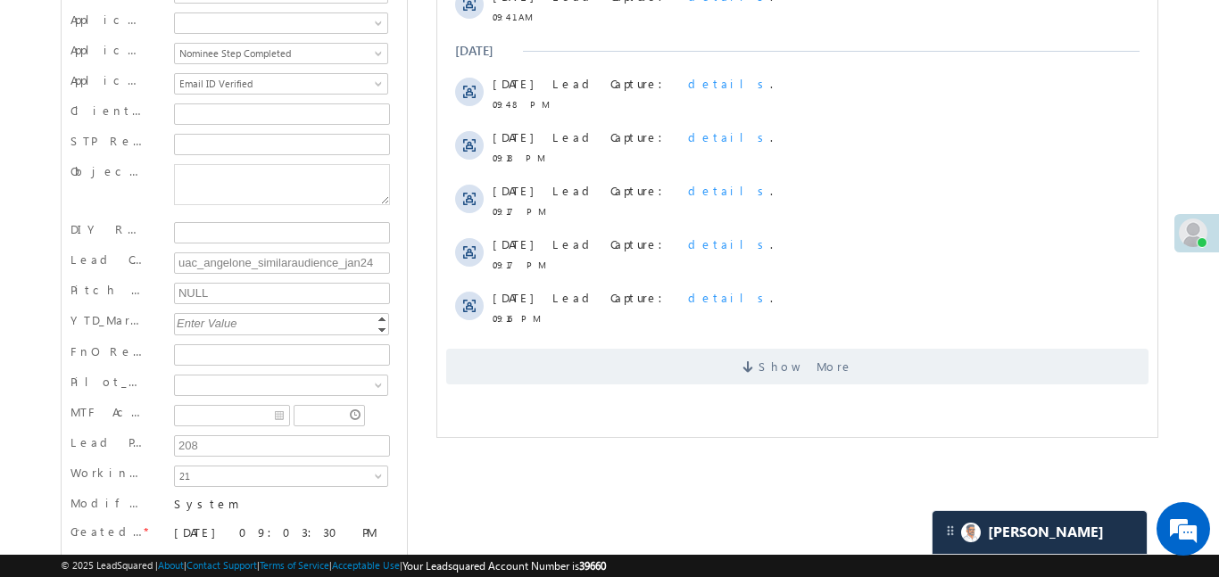
scroll to position [659, 0]
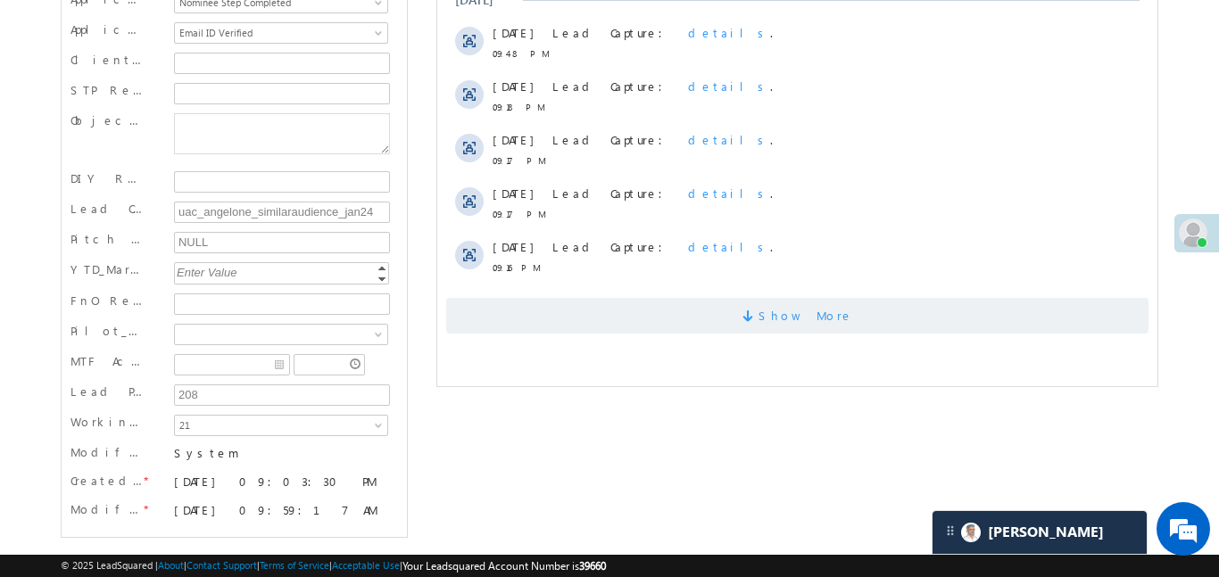
click at [670, 313] on span "Show More" at bounding box center [796, 316] width 702 height 36
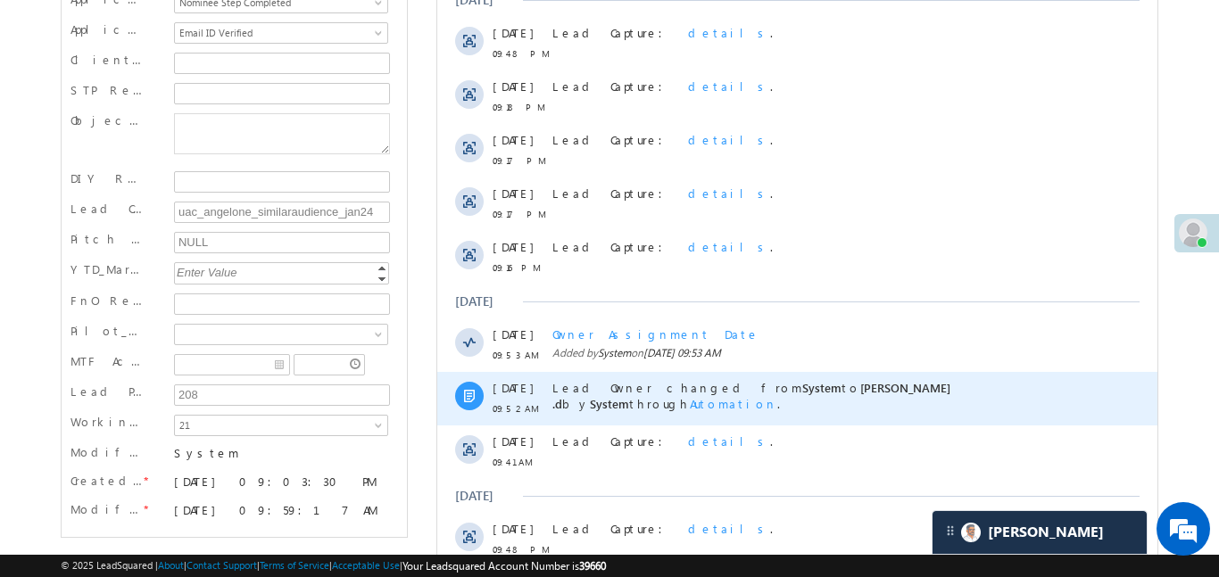
scroll to position [1093, 0]
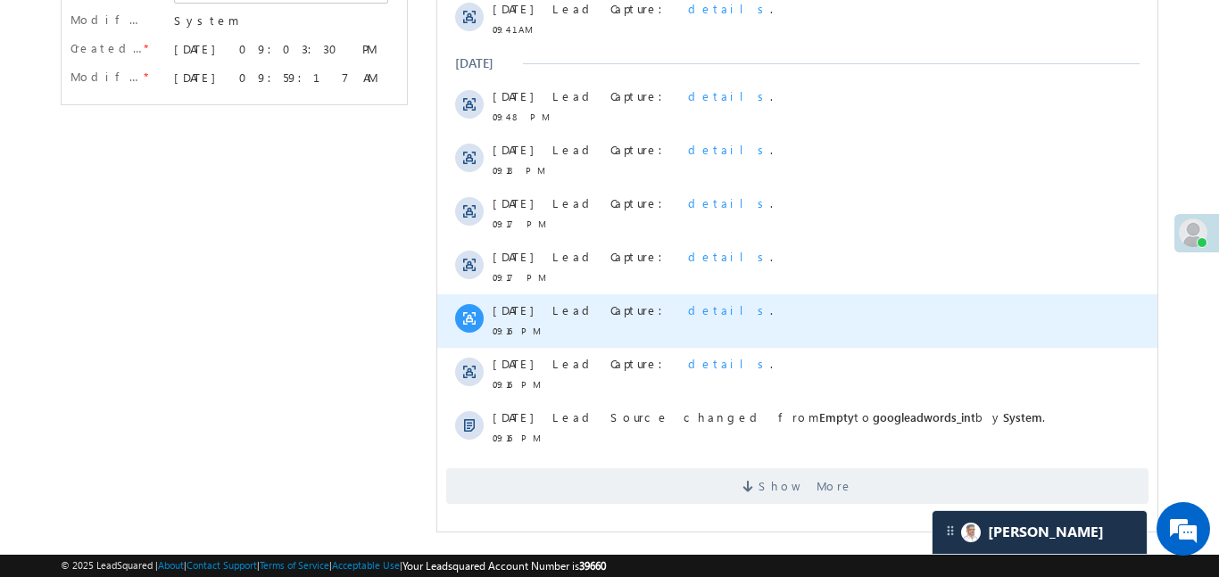
click at [687, 317] on span "details" at bounding box center [728, 310] width 82 height 15
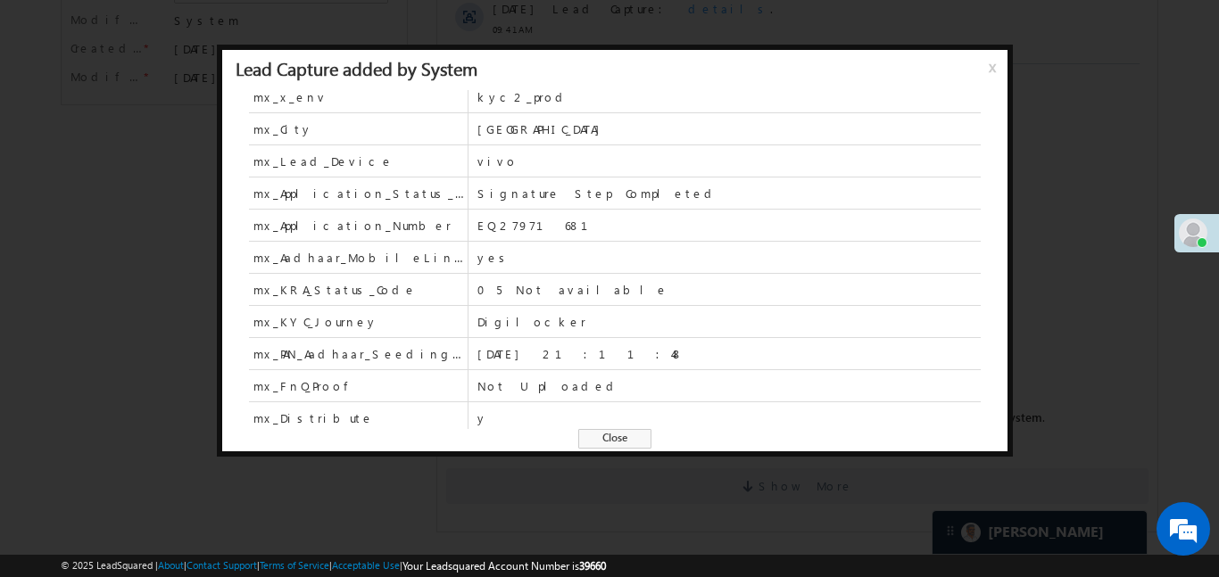
scroll to position [720, 0]
click at [996, 71] on span "x" at bounding box center [996, 74] width 14 height 32
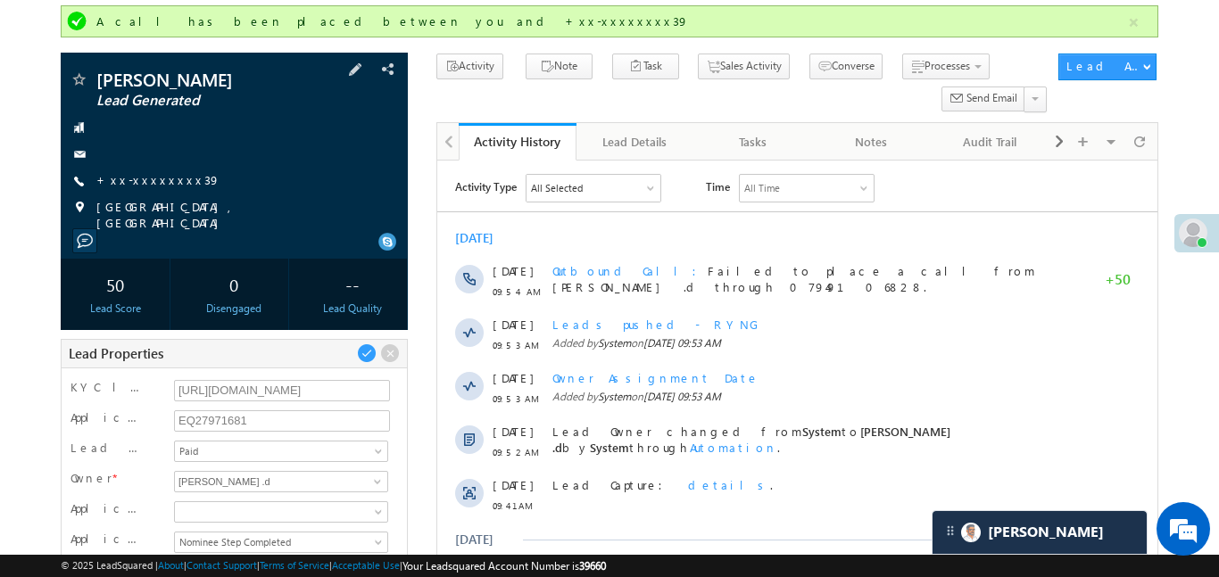
scroll to position [0, 0]
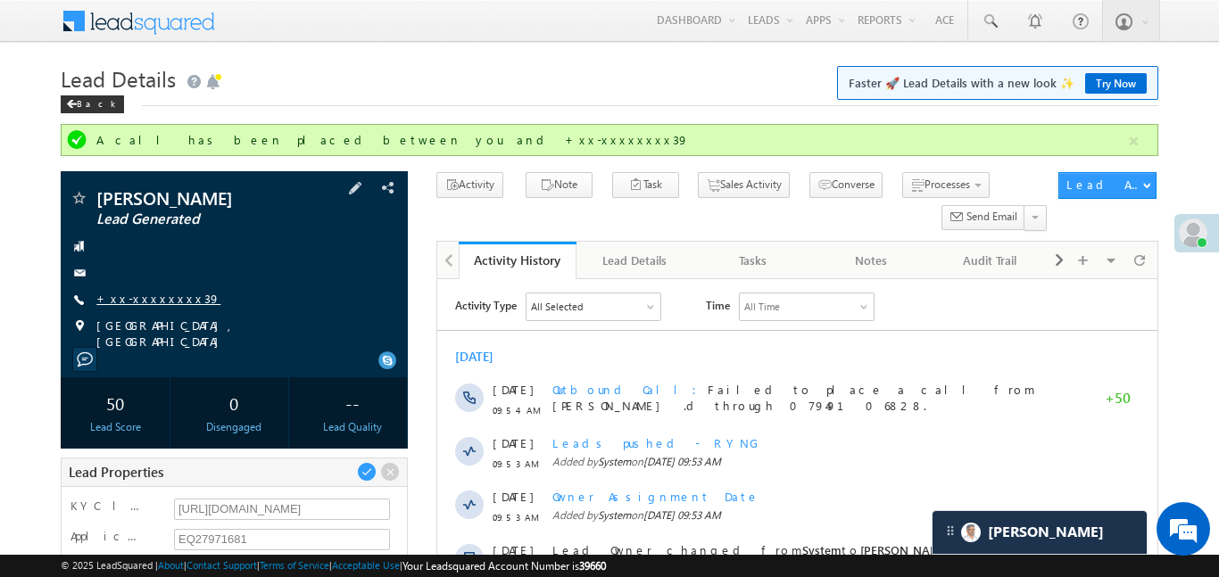
click at [148, 305] on span "+xx-xxxxxxxx39" at bounding box center [158, 300] width 124 height 18
click at [153, 295] on link "+xx-xxxxxxxx39" at bounding box center [158, 298] width 124 height 15
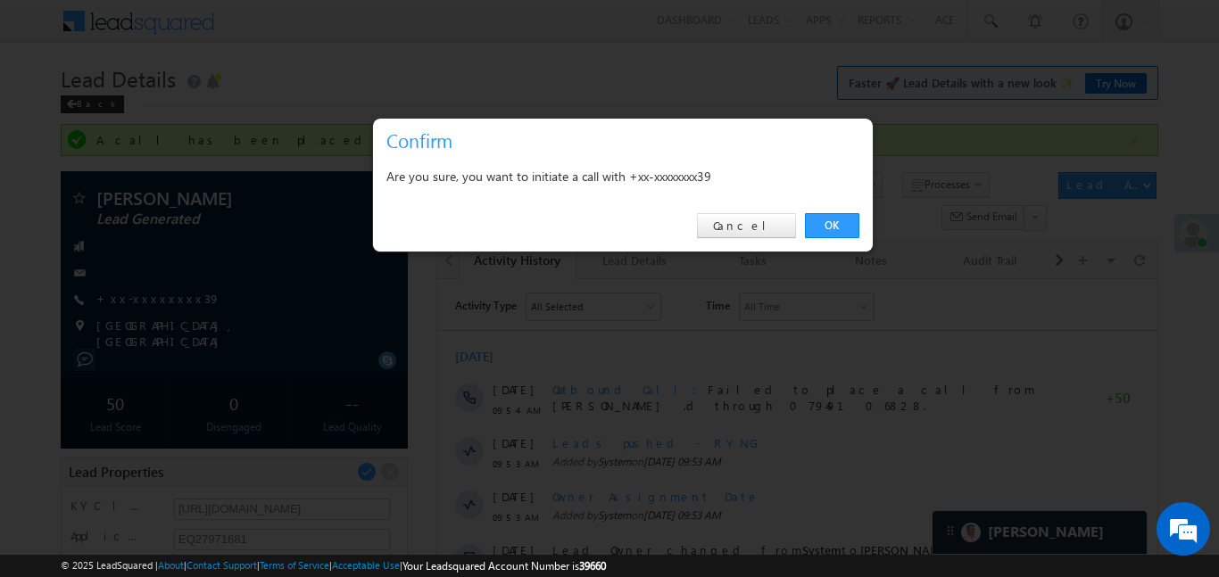
click at [841, 227] on link "OK" at bounding box center [832, 225] width 54 height 25
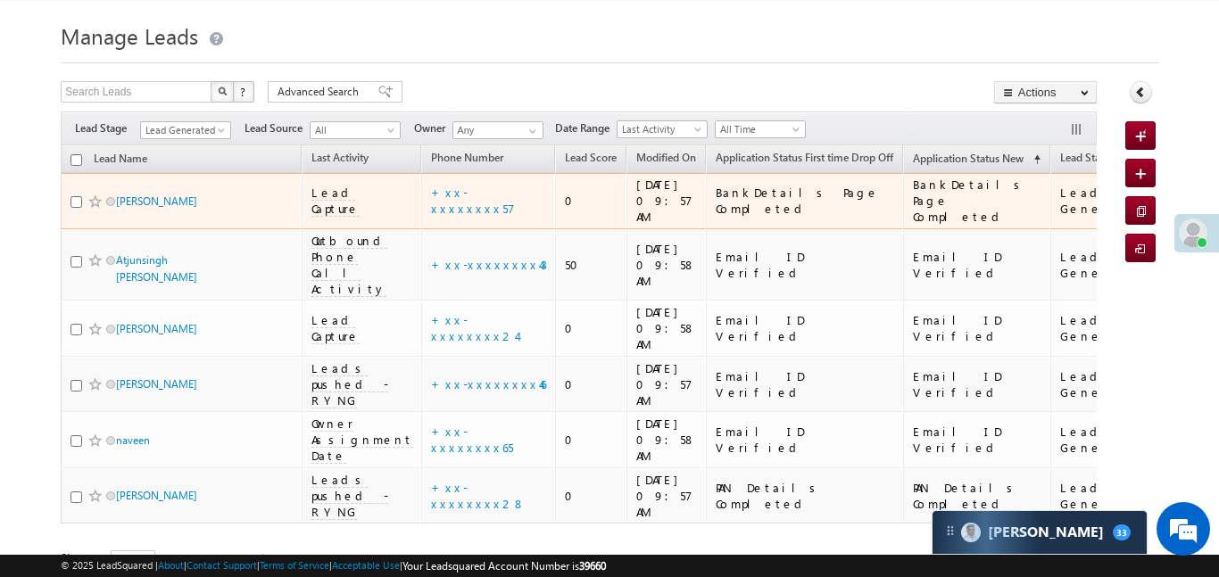
scroll to position [87, 0]
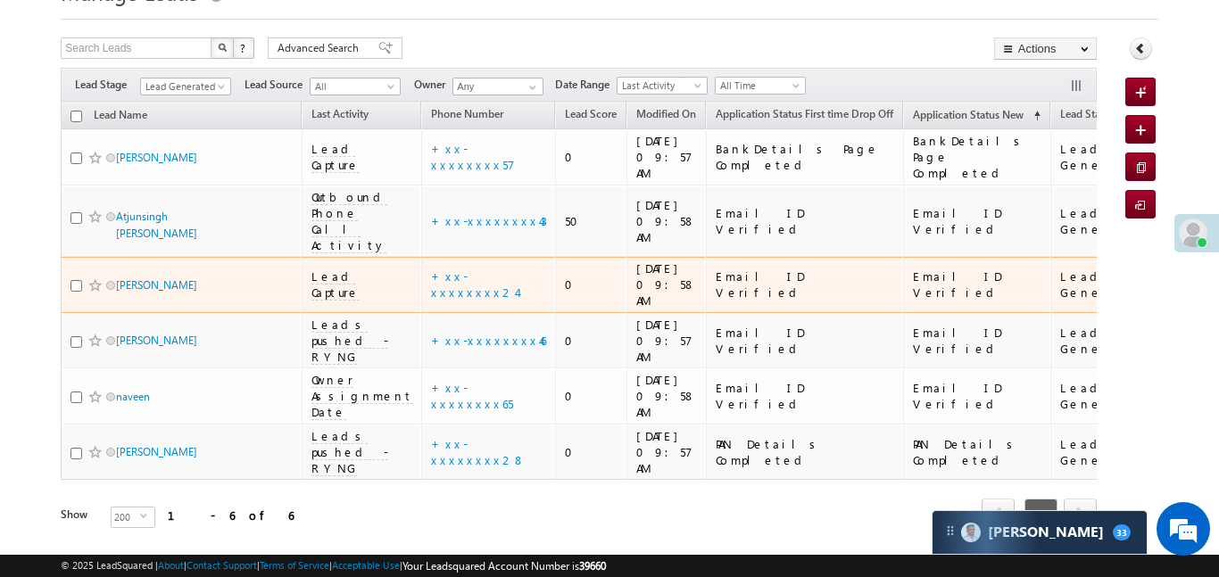
click at [453, 257] on td "+xx-xxxxxxxx24" at bounding box center [488, 285] width 134 height 56
click at [448, 269] on link "+xx-xxxxxxxx24" at bounding box center [474, 284] width 86 height 31
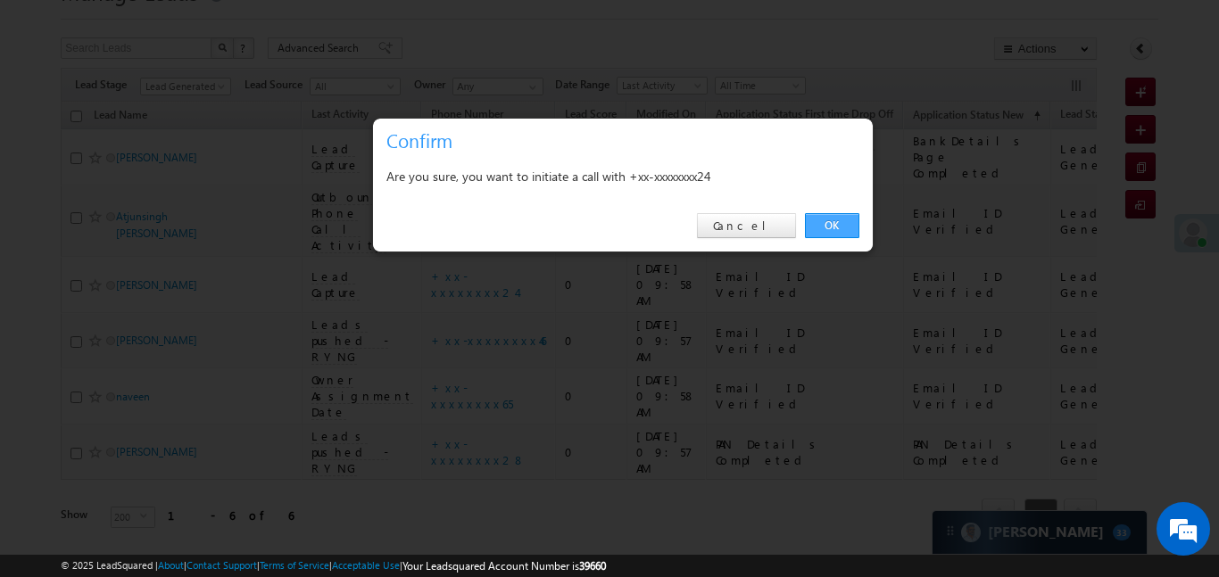
click at [848, 227] on link "OK" at bounding box center [832, 225] width 54 height 25
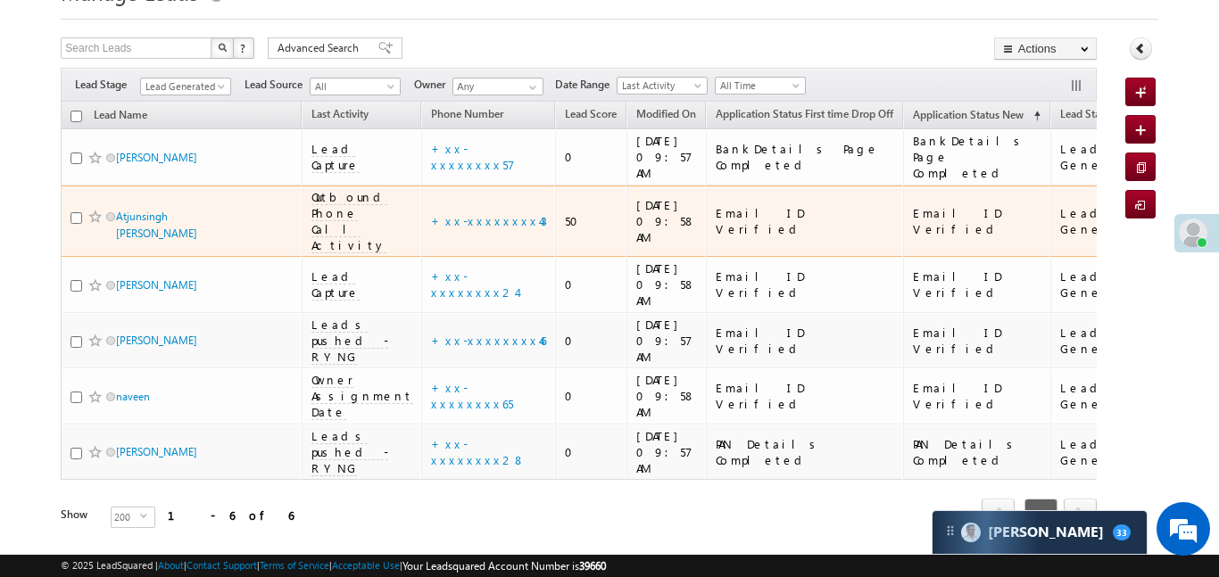
scroll to position [0, 0]
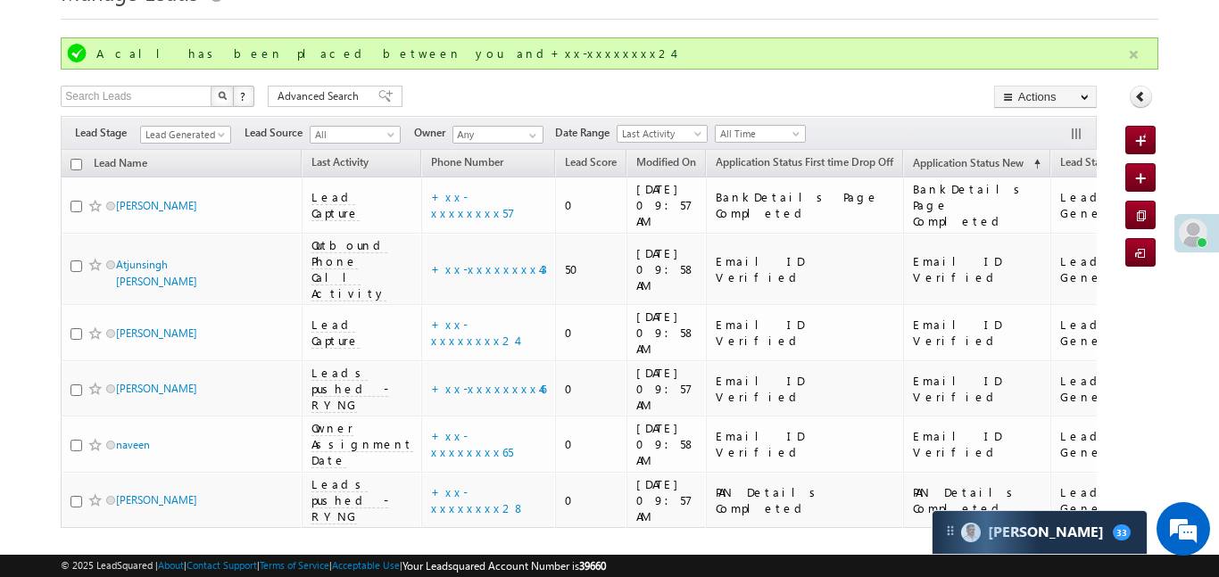
click at [1124, 51] on button "button" at bounding box center [1134, 55] width 22 height 22
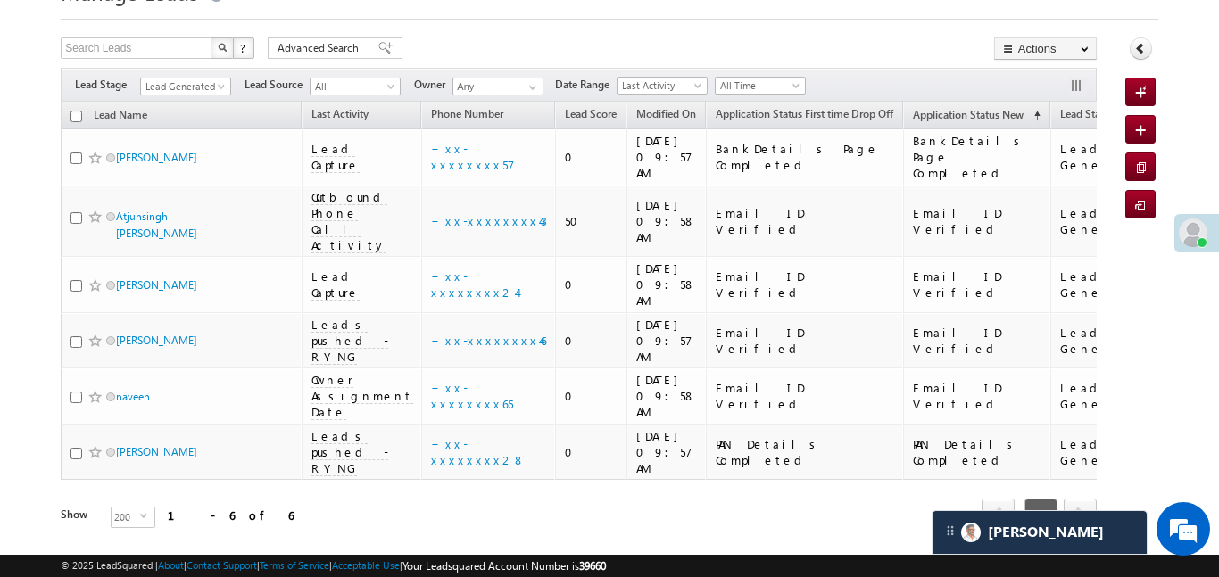
click at [447, 540] on html "Menu Aakansha .d Aakan sha.D @ange lbrok ing.c om" at bounding box center [609, 268] width 1219 height 710
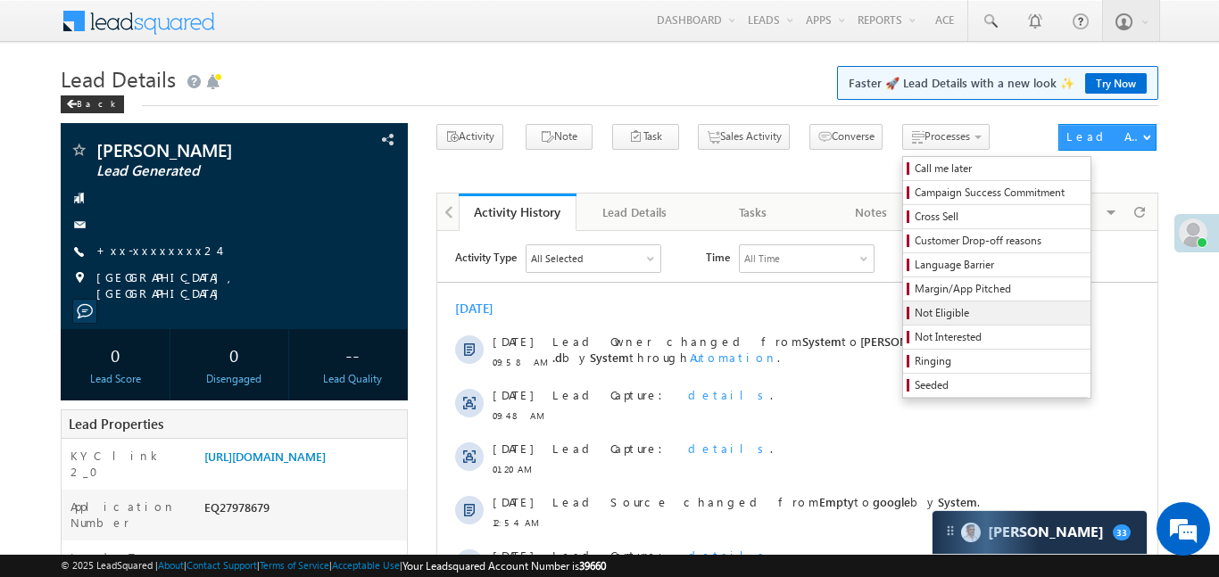
click at [924, 317] on span "Not Eligible" at bounding box center [1000, 313] width 170 height 16
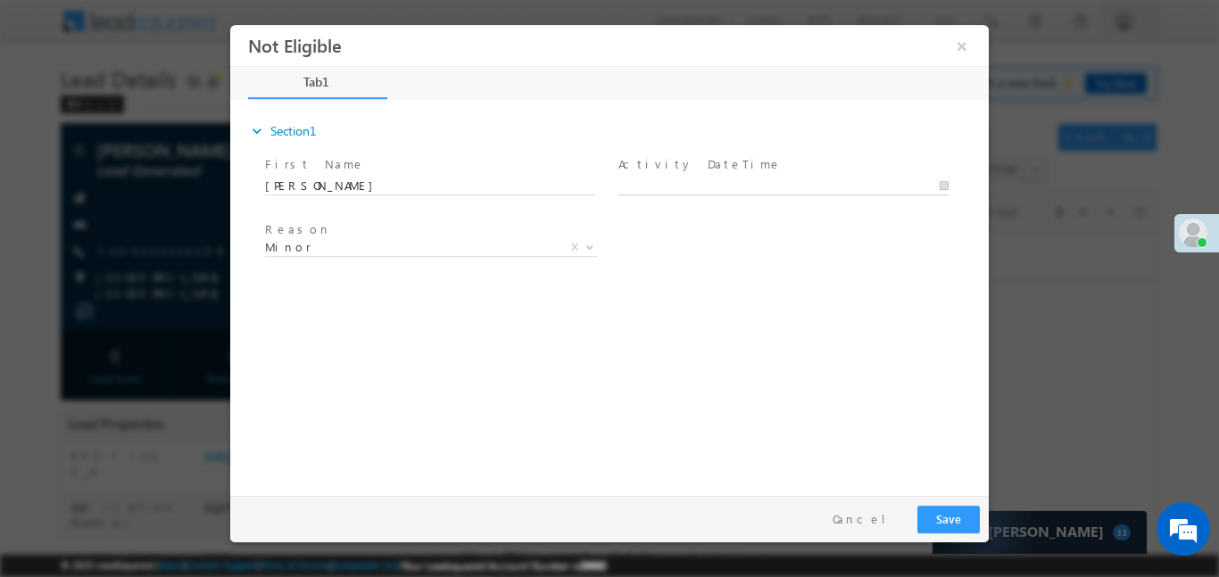
type input "[DATE] 10:00 AM"
click at [776, 193] on body "Not Eligible ×" at bounding box center [609, 255] width 759 height 463
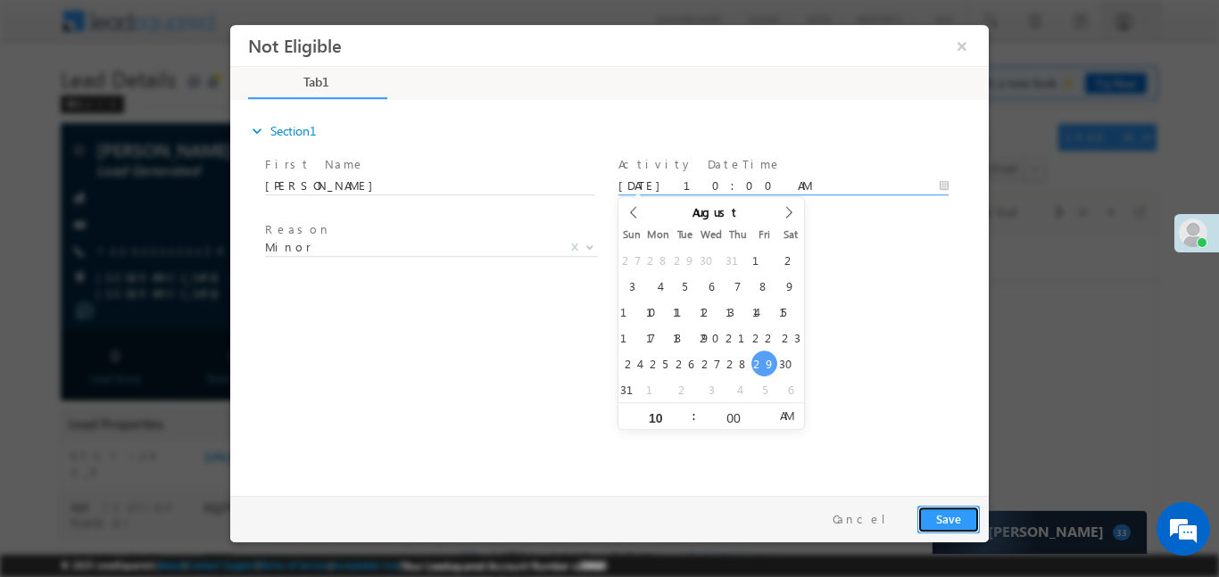
click at [943, 522] on button "Save" at bounding box center [949, 519] width 62 height 28
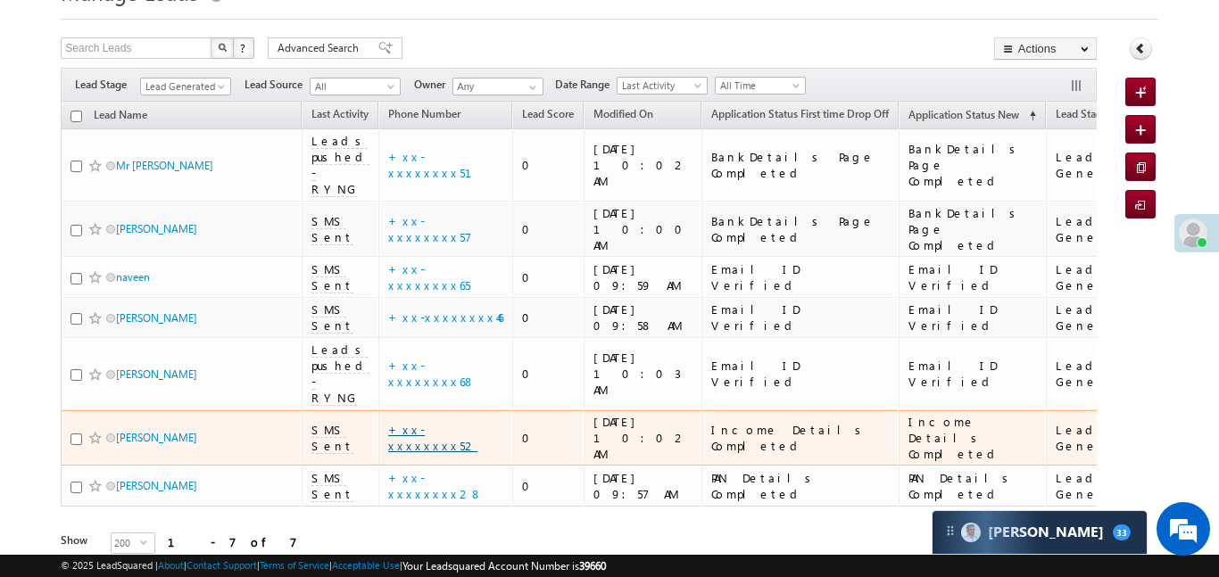
click at [428, 422] on link "+xx-xxxxxxxx52" at bounding box center [432, 437] width 89 height 31
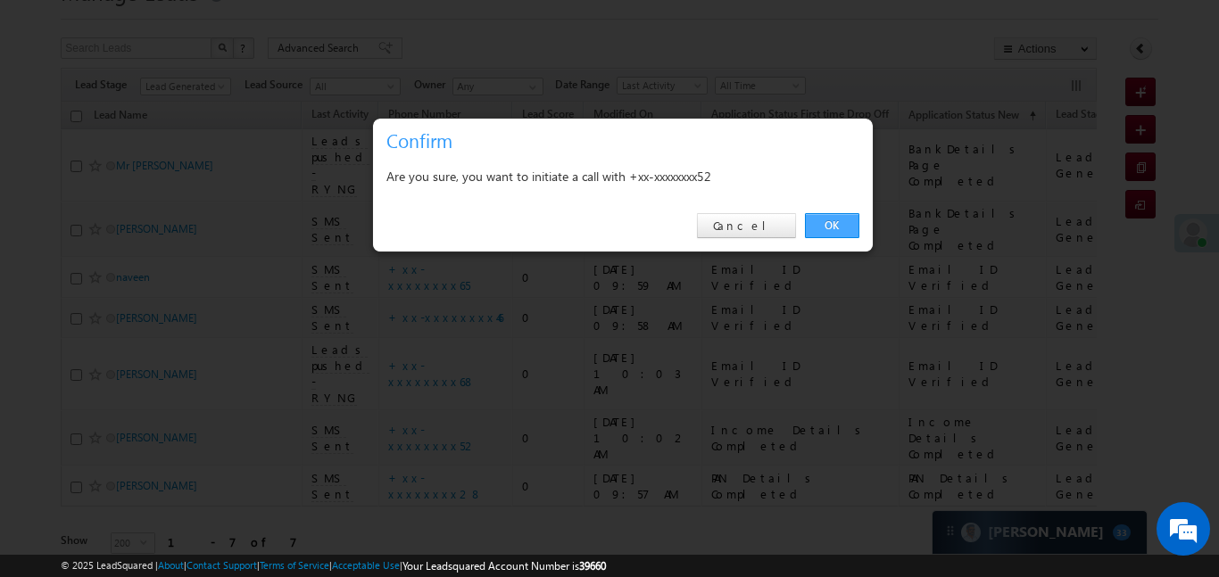
click at [837, 215] on link "OK" at bounding box center [832, 225] width 54 height 25
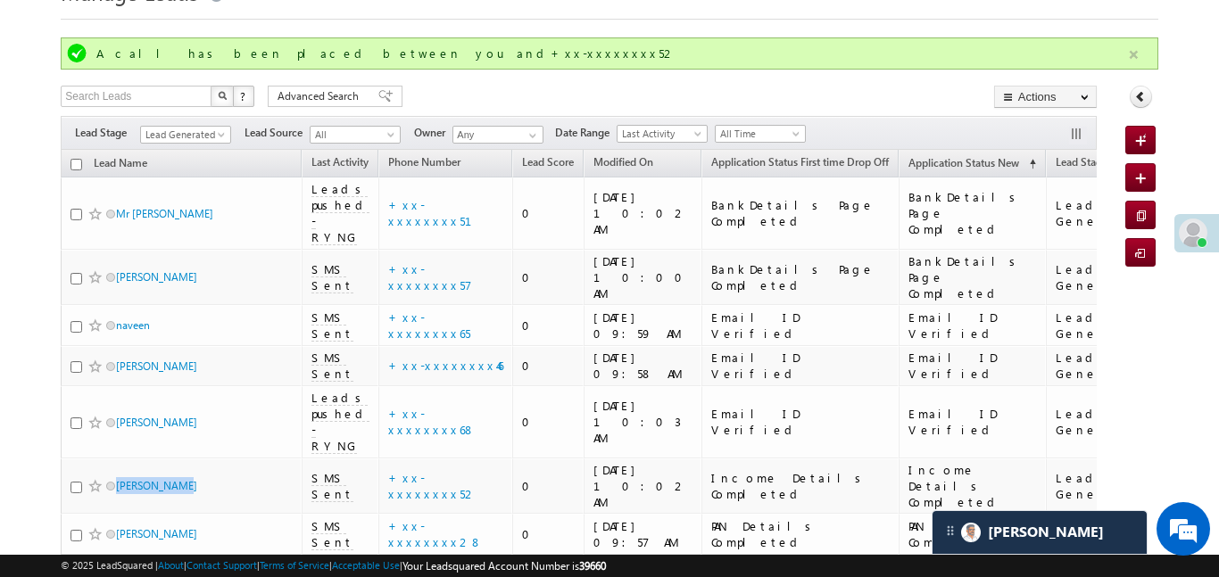
click at [1134, 62] on button "button" at bounding box center [1134, 55] width 22 height 22
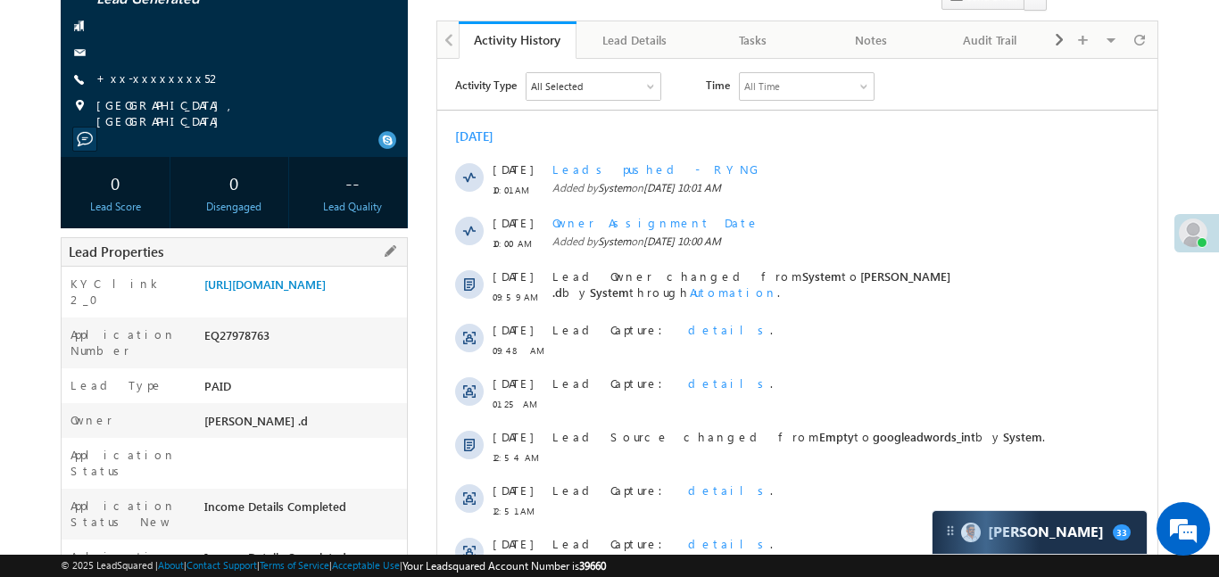
scroll to position [178, 0]
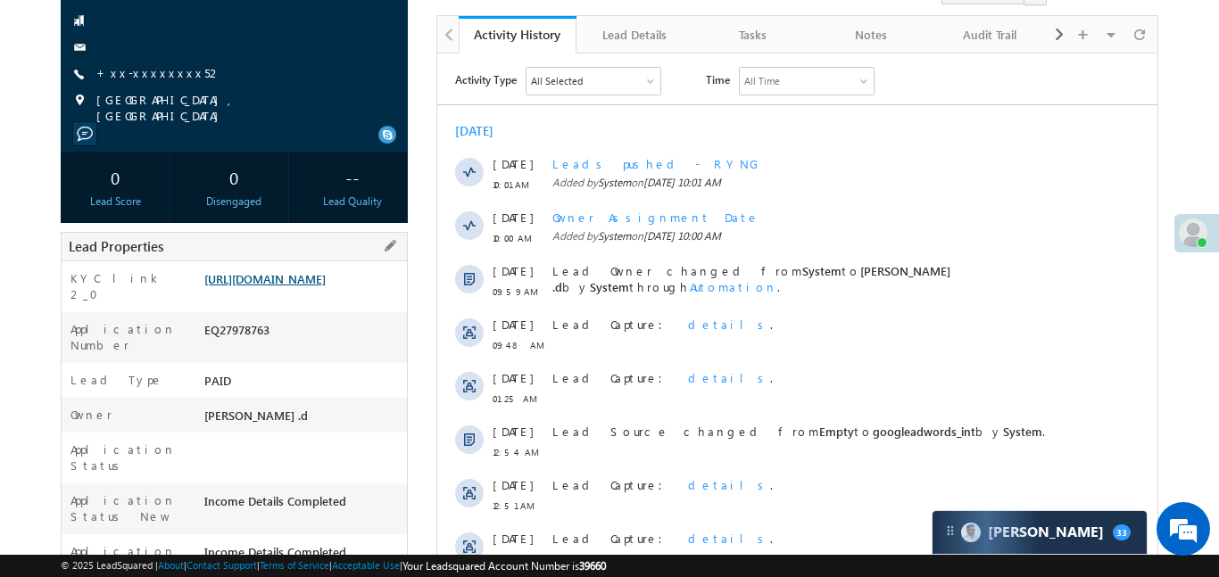
click at [326, 284] on link "https://angelbroking1-pk3em7sa.customui-test.leadsquared.com?leadId=0c9fd1aa-a4…" at bounding box center [264, 278] width 121 height 15
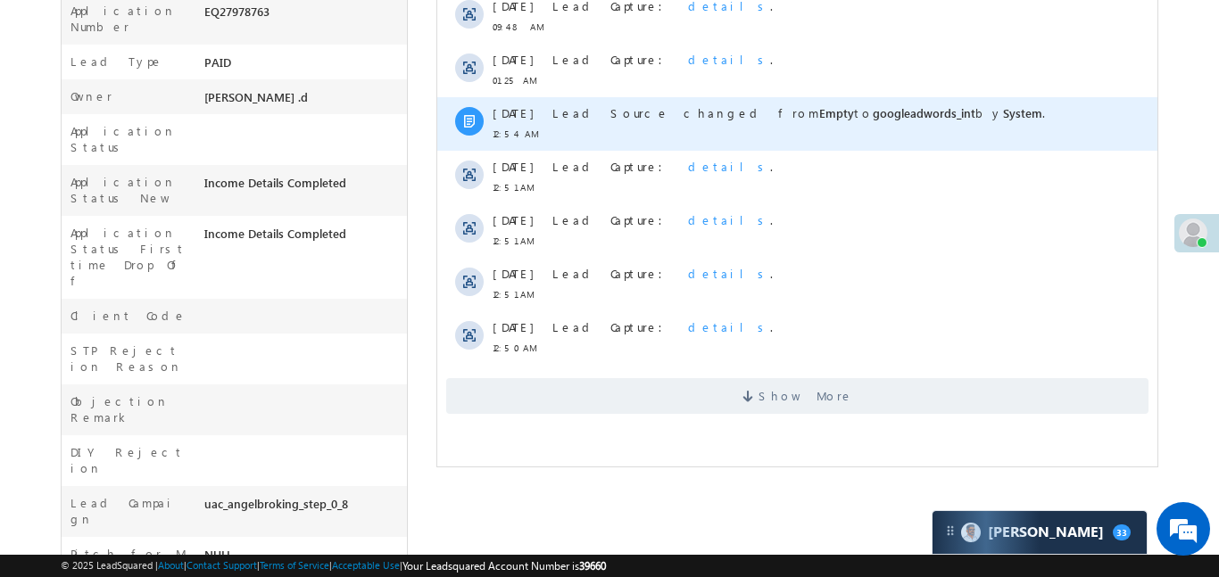
scroll to position [499, 0]
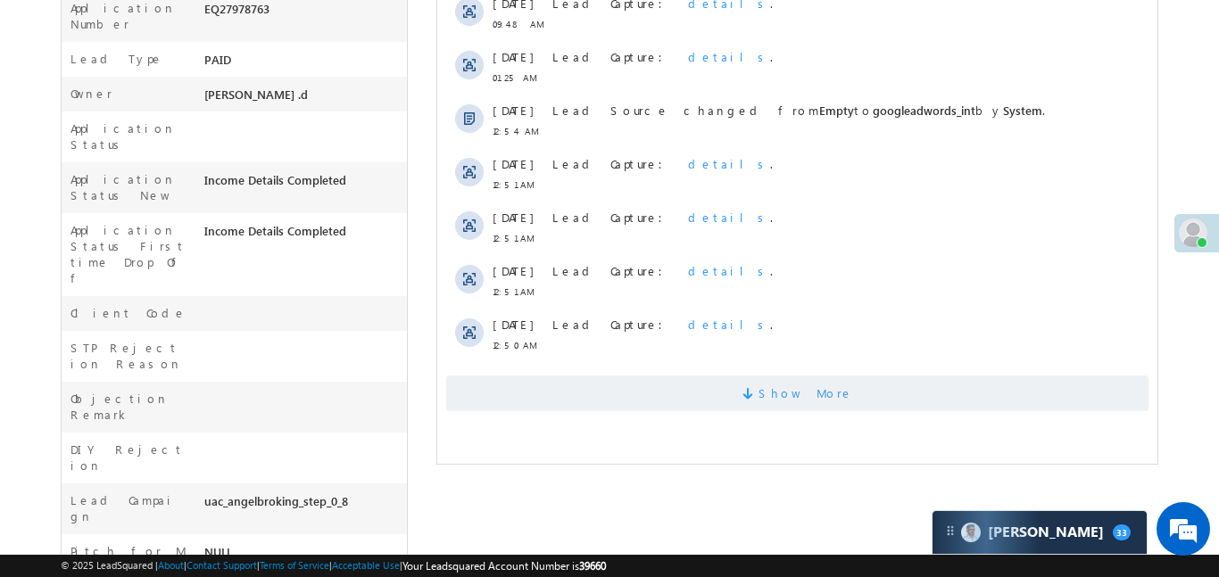
click at [743, 387] on span "Show More" at bounding box center [796, 394] width 702 height 36
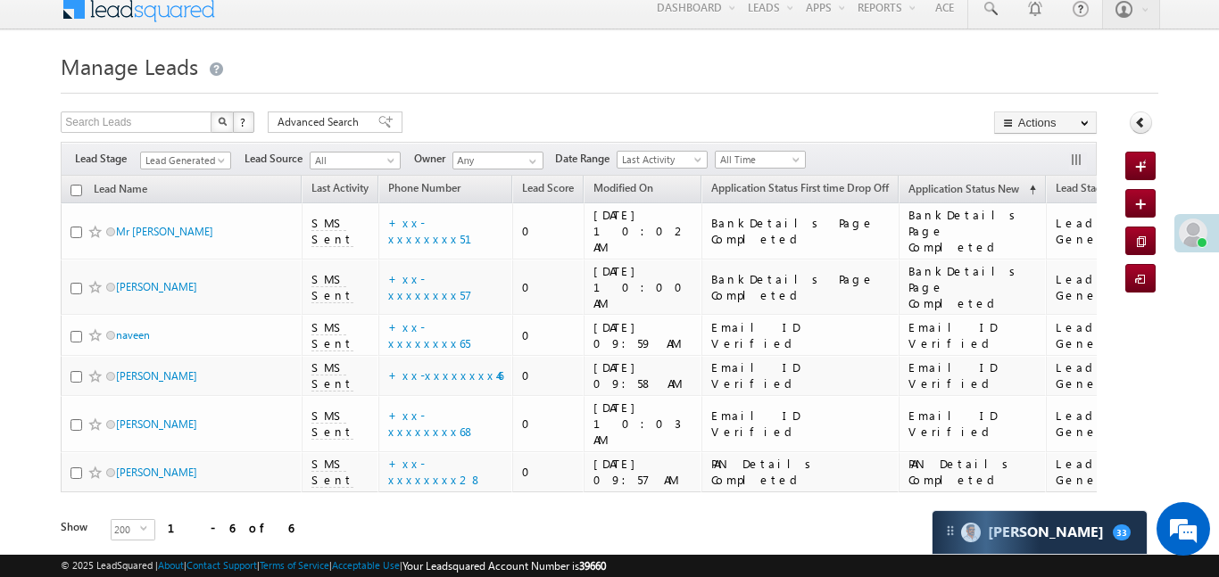
scroll to position [26, 0]
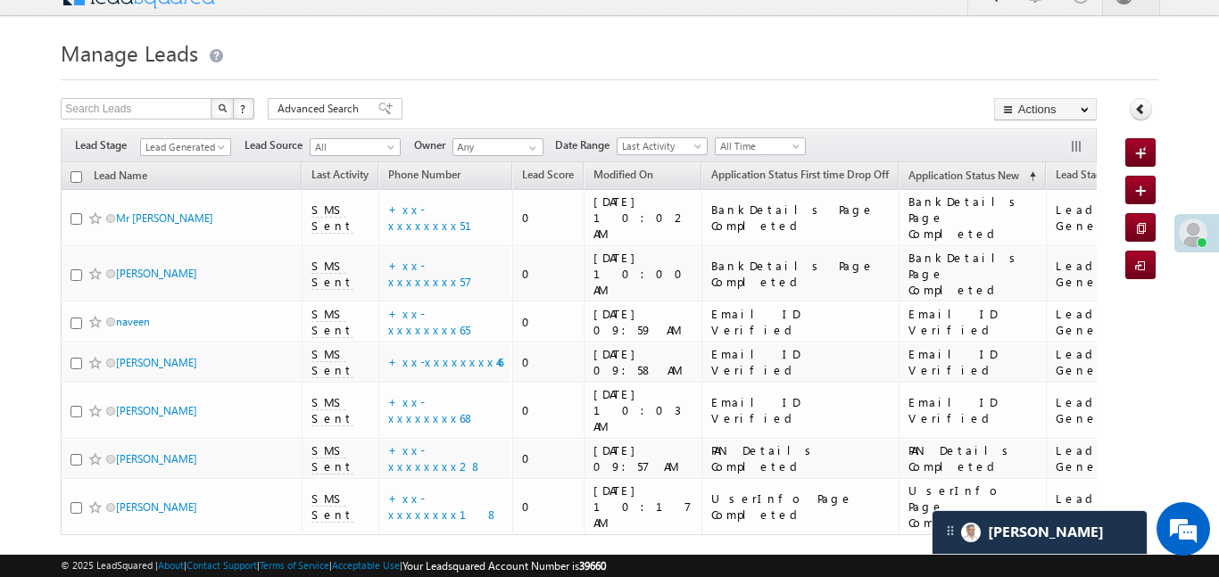
scroll to position [26, 0]
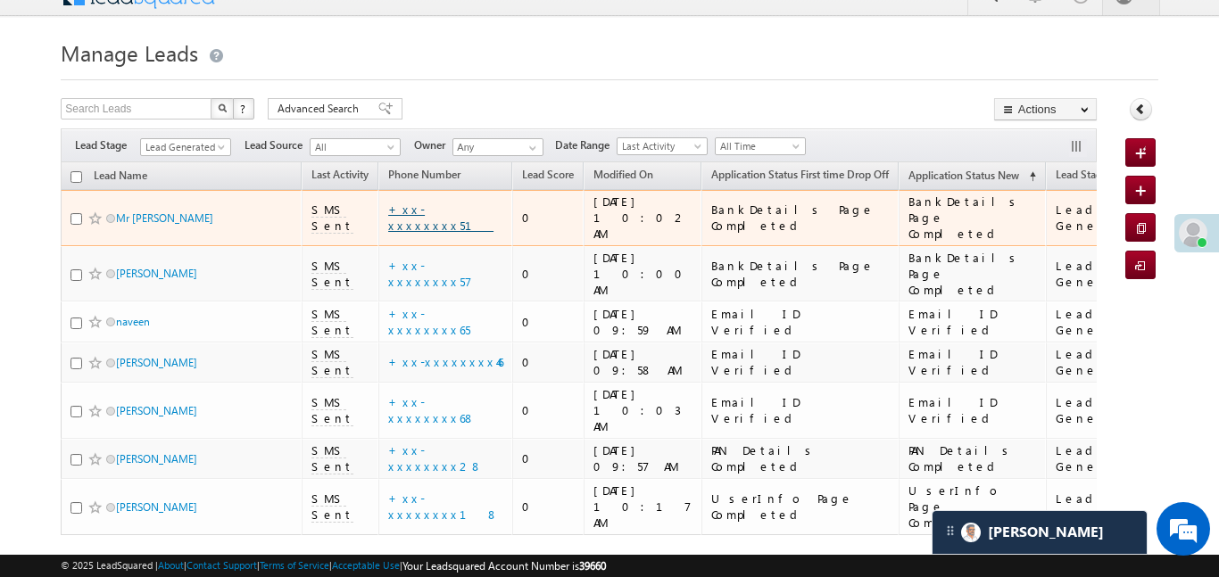
click at [436, 203] on link "+xx-xxxxxxxx51" at bounding box center [440, 217] width 105 height 31
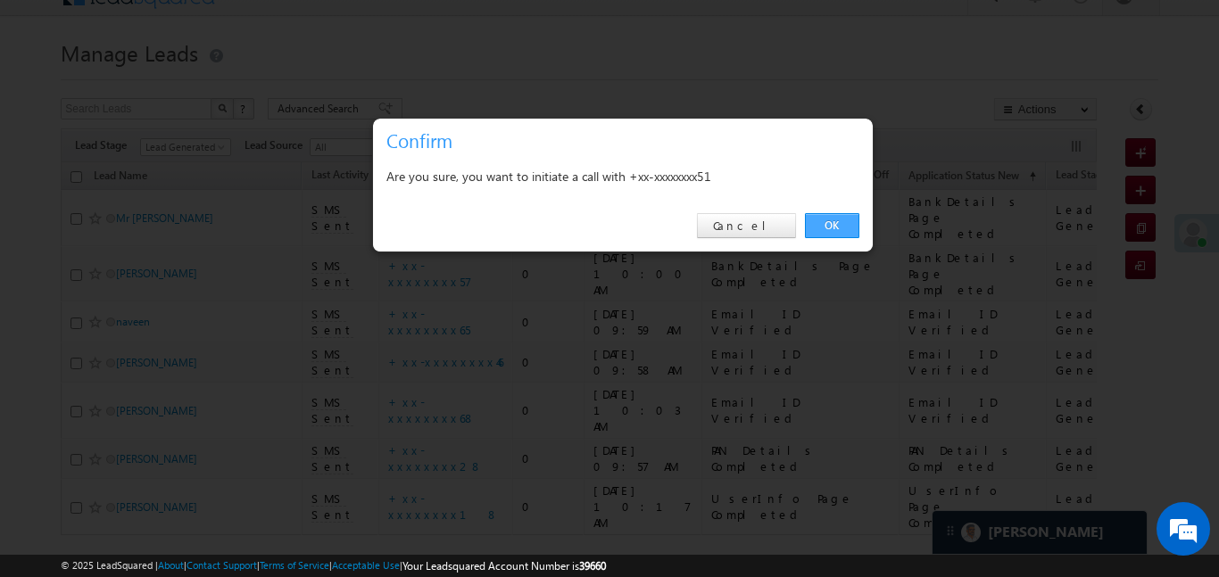
click at [828, 213] on link "OK" at bounding box center [832, 225] width 54 height 25
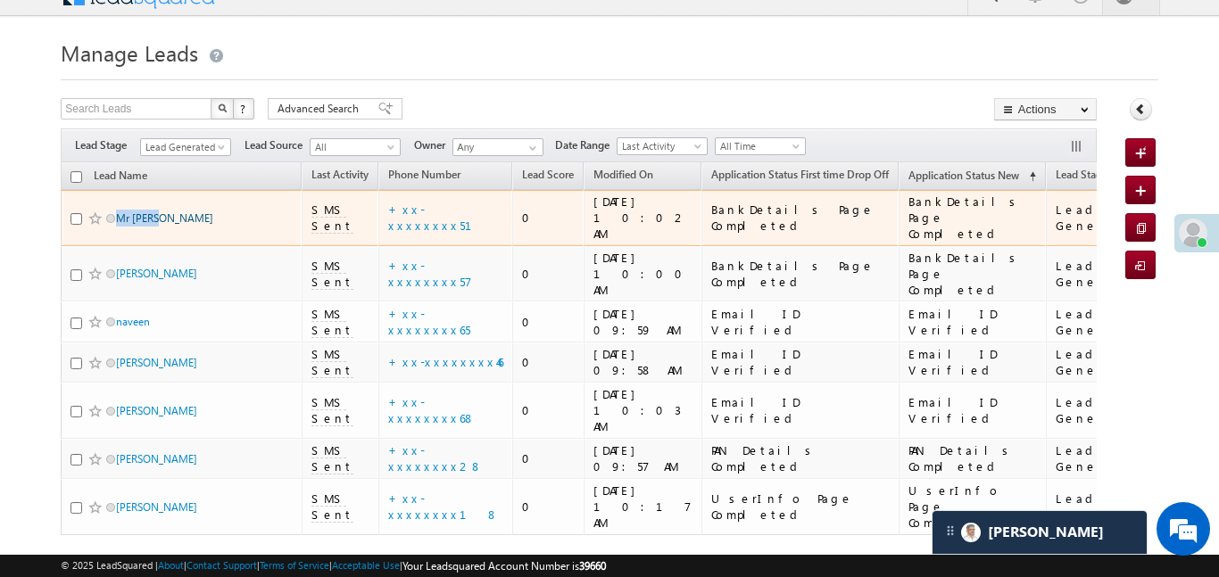
scroll to position [0, 0]
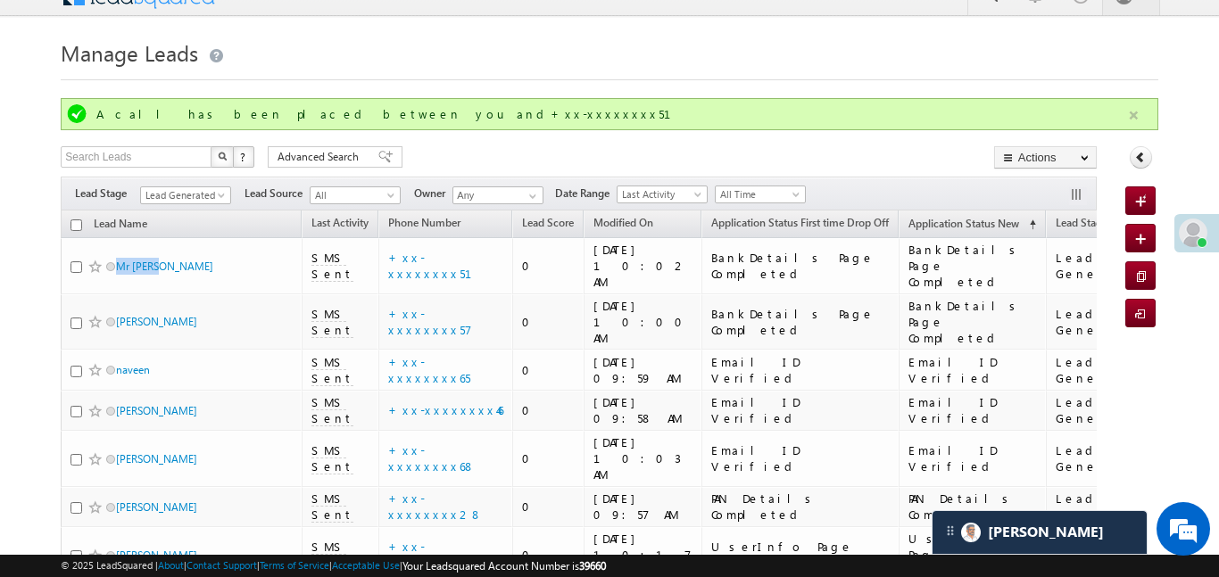
click at [1129, 117] on button "button" at bounding box center [1134, 115] width 22 height 22
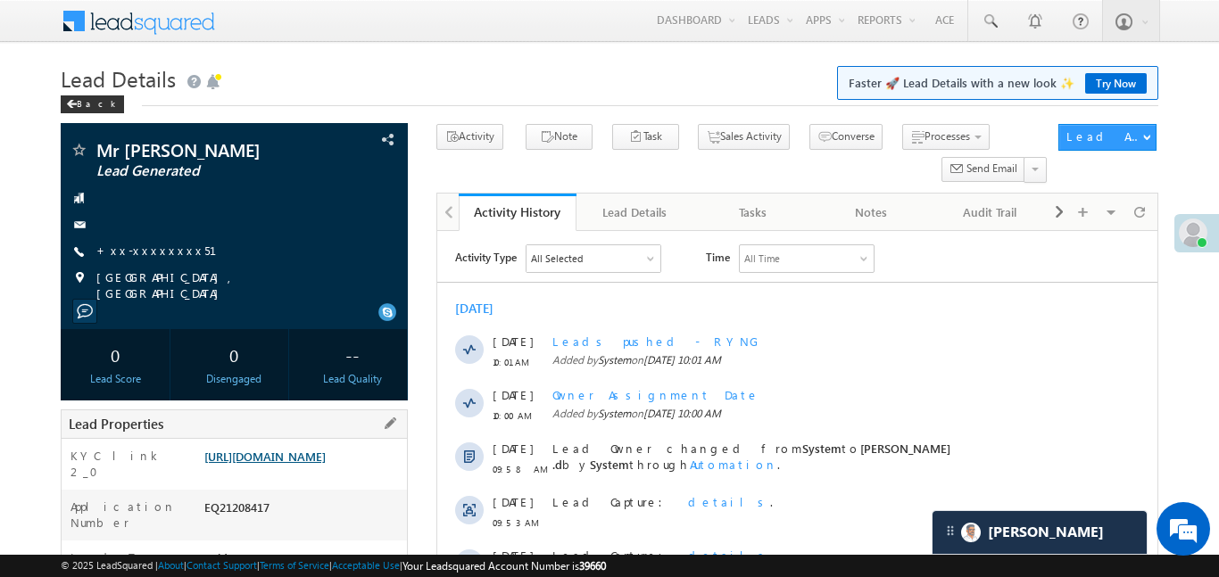
click at [286, 464] on link "[URL][DOMAIN_NAME]" at bounding box center [264, 456] width 121 height 15
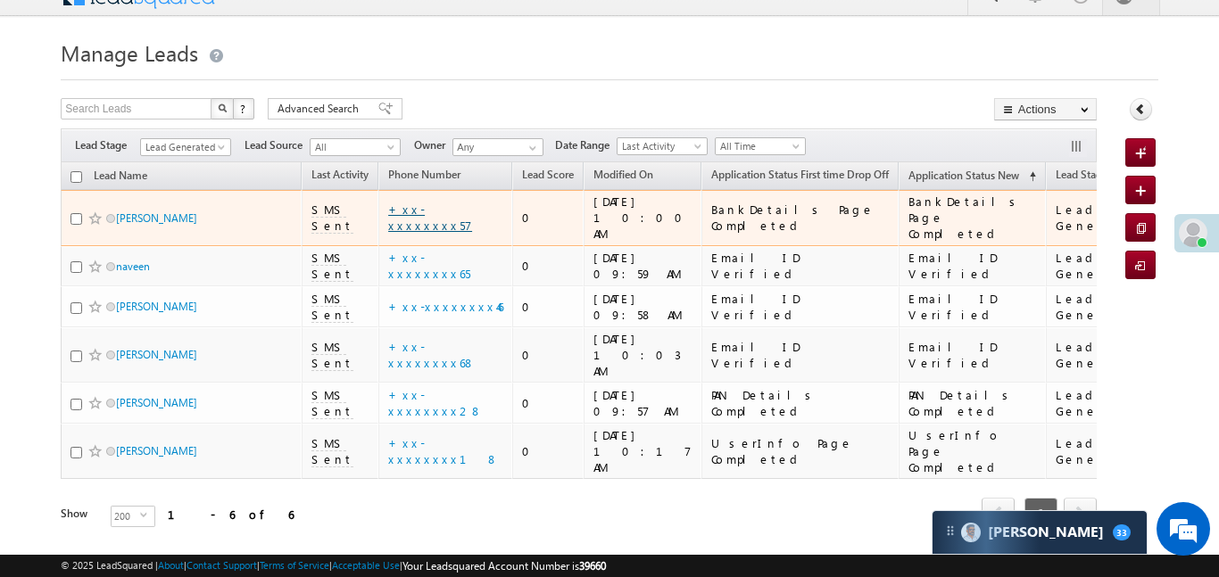
click at [410, 214] on link "+xx-xxxxxxxx57" at bounding box center [430, 217] width 84 height 31
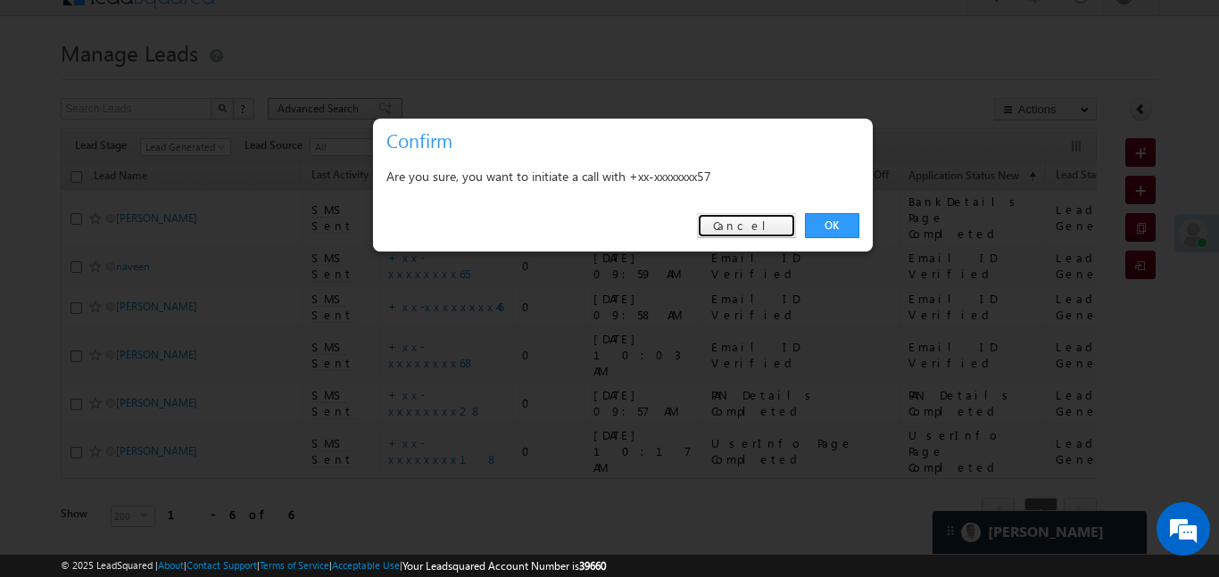
drag, startPoint x: 782, startPoint y: 217, endPoint x: 362, endPoint y: 98, distance: 436.0
click at [782, 218] on link "Cancel" at bounding box center [746, 225] width 99 height 25
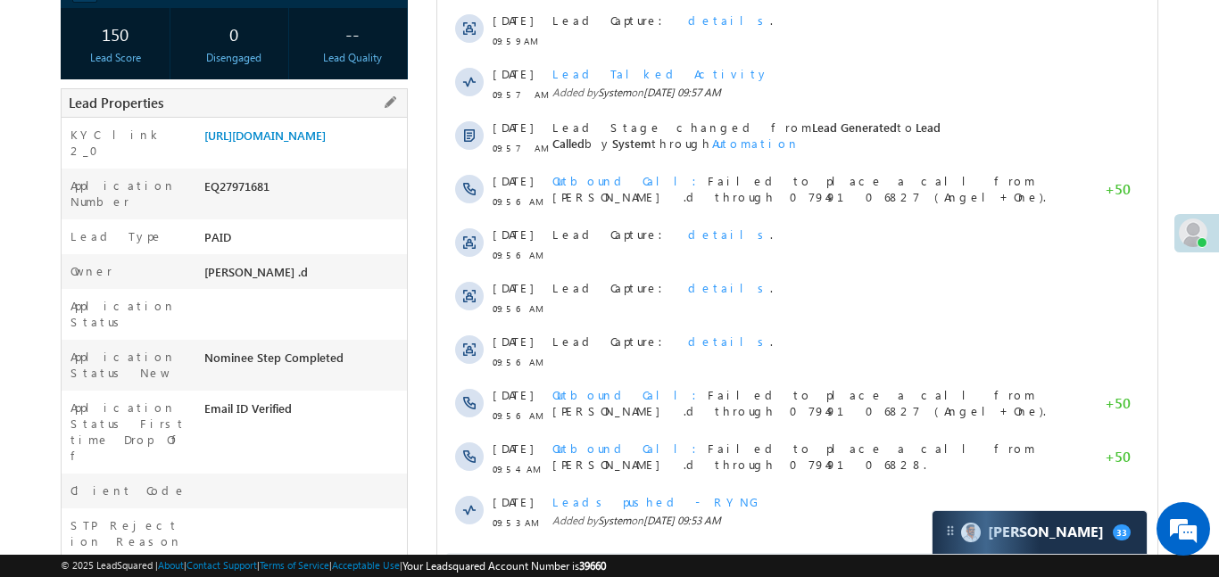
scroll to position [324, 0]
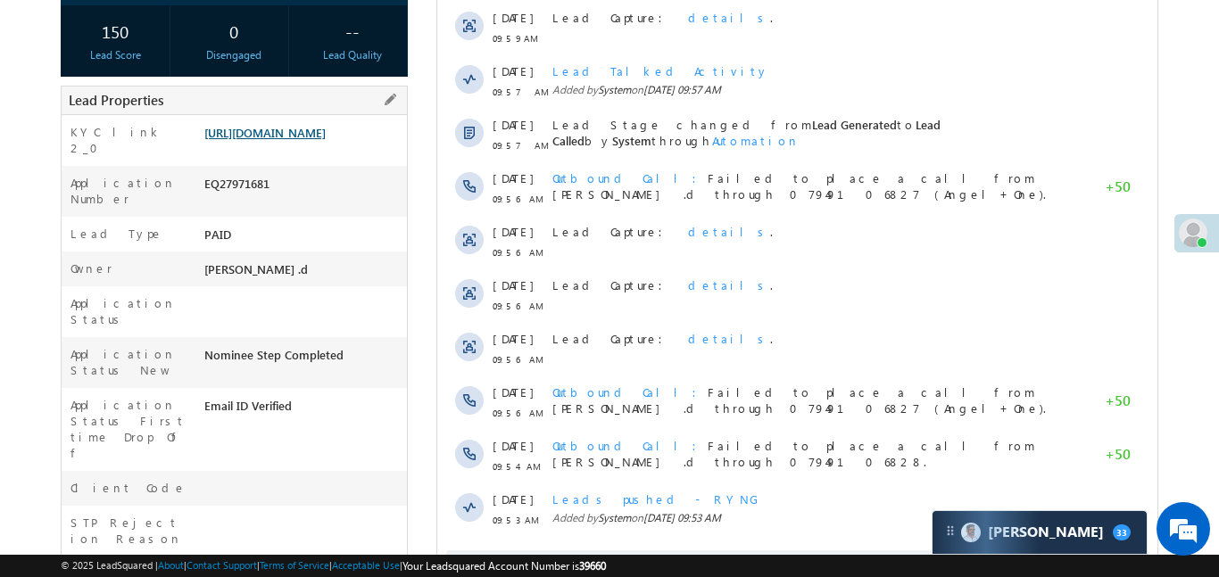
click at [326, 140] on link "https://angelbroking1-pk3em7sa.customui-test.leadsquared.com?leadId=3367dca4-d6…" at bounding box center [264, 132] width 121 height 15
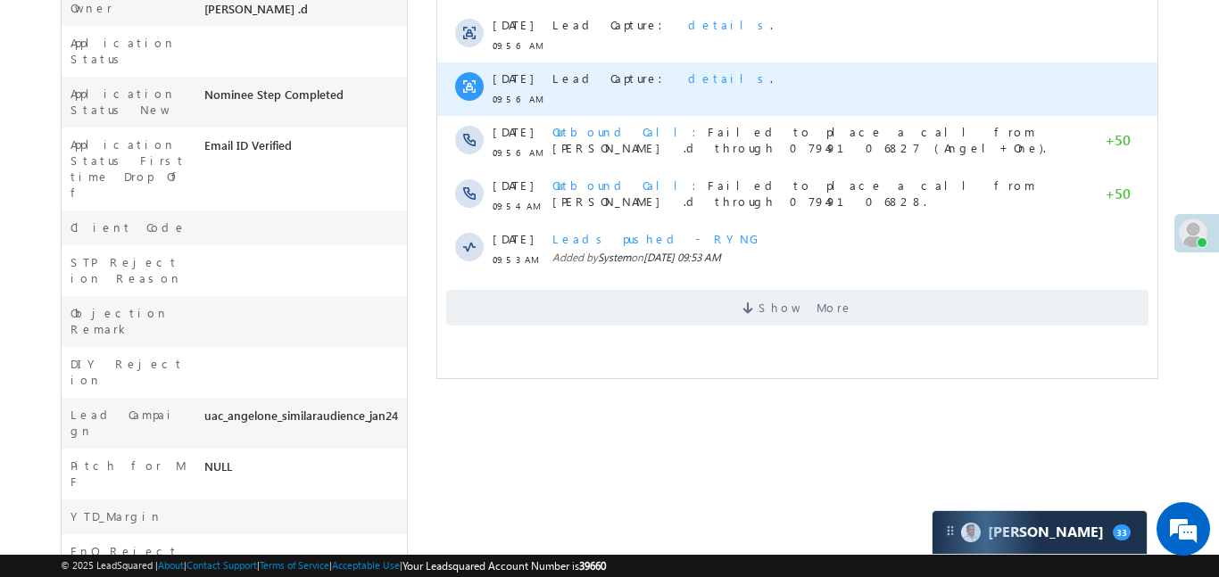
scroll to position [636, 0]
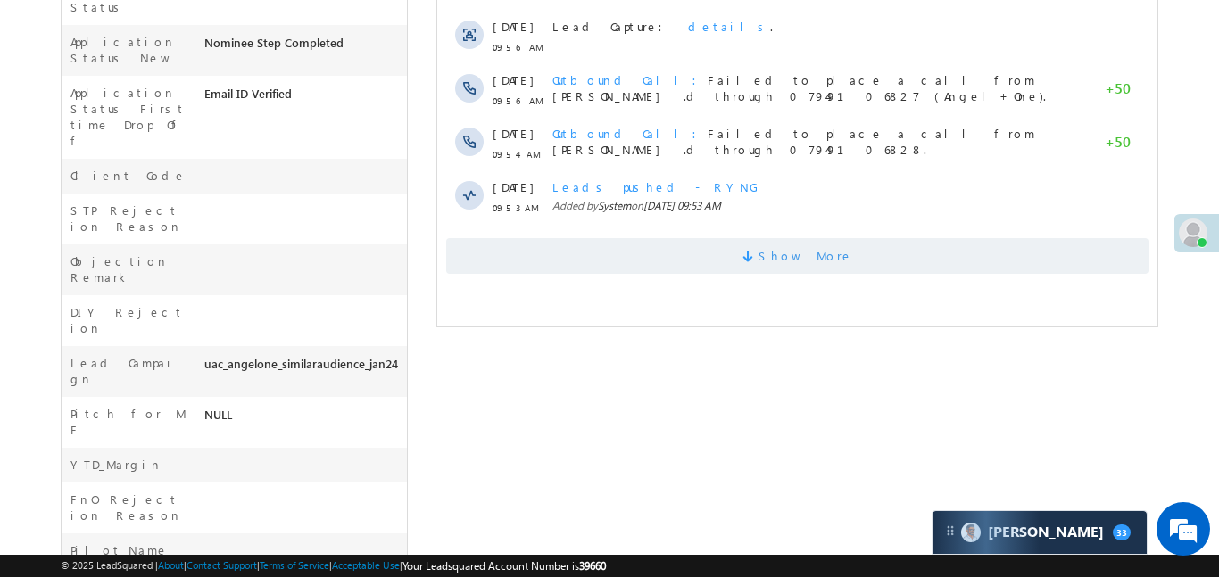
click at [706, 251] on span "Show More" at bounding box center [796, 256] width 702 height 36
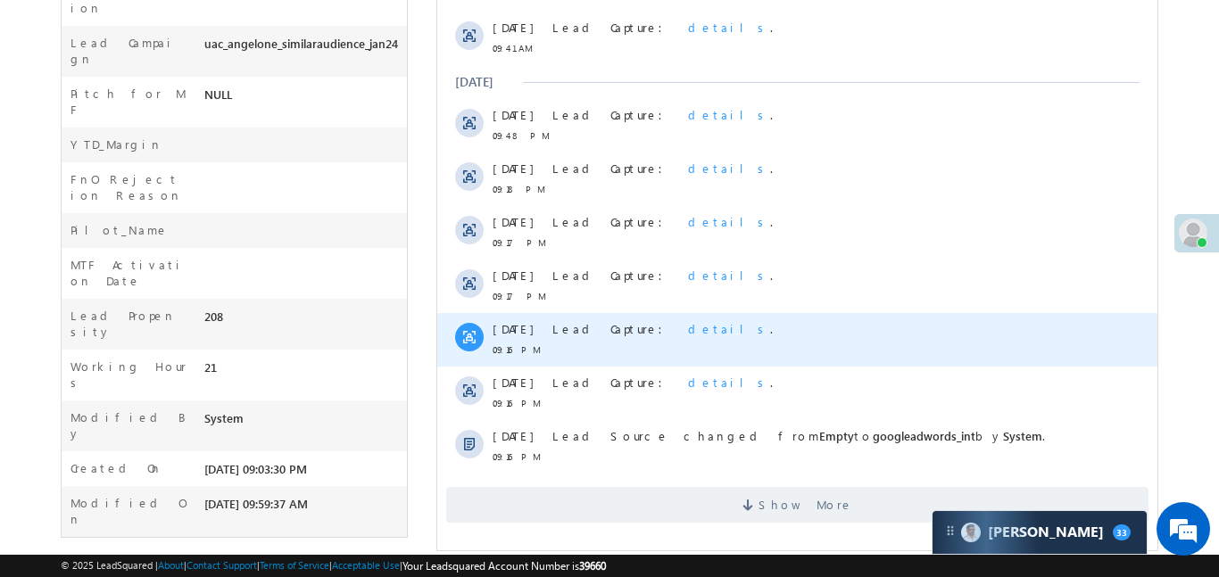
scroll to position [977, 0]
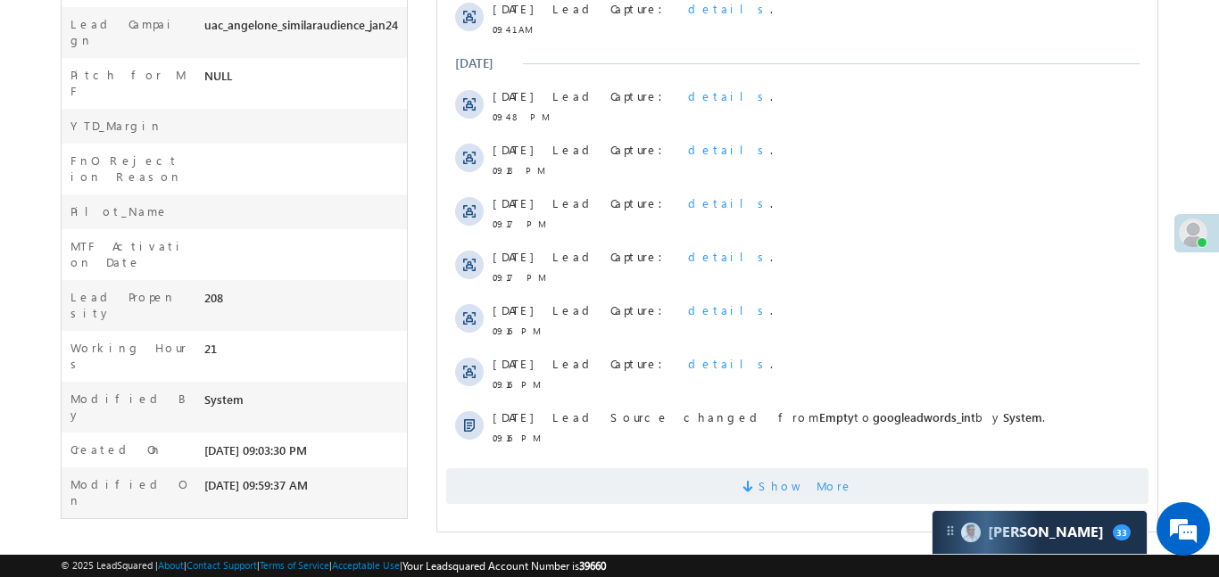
click at [758, 496] on span at bounding box center [750, 489] width 16 height 17
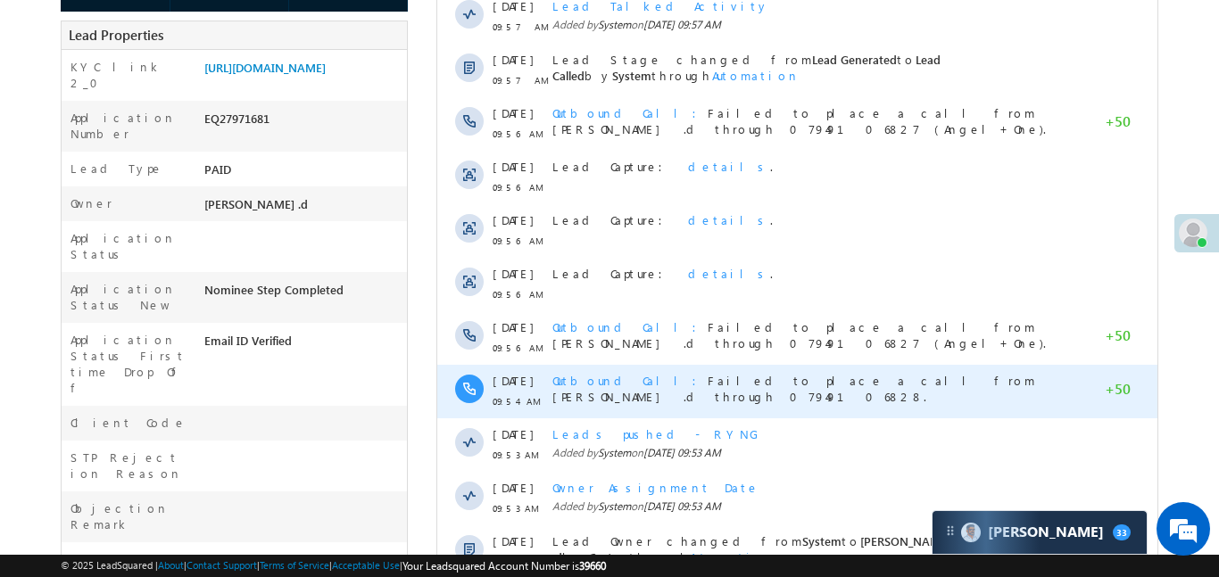
scroll to position [128, 0]
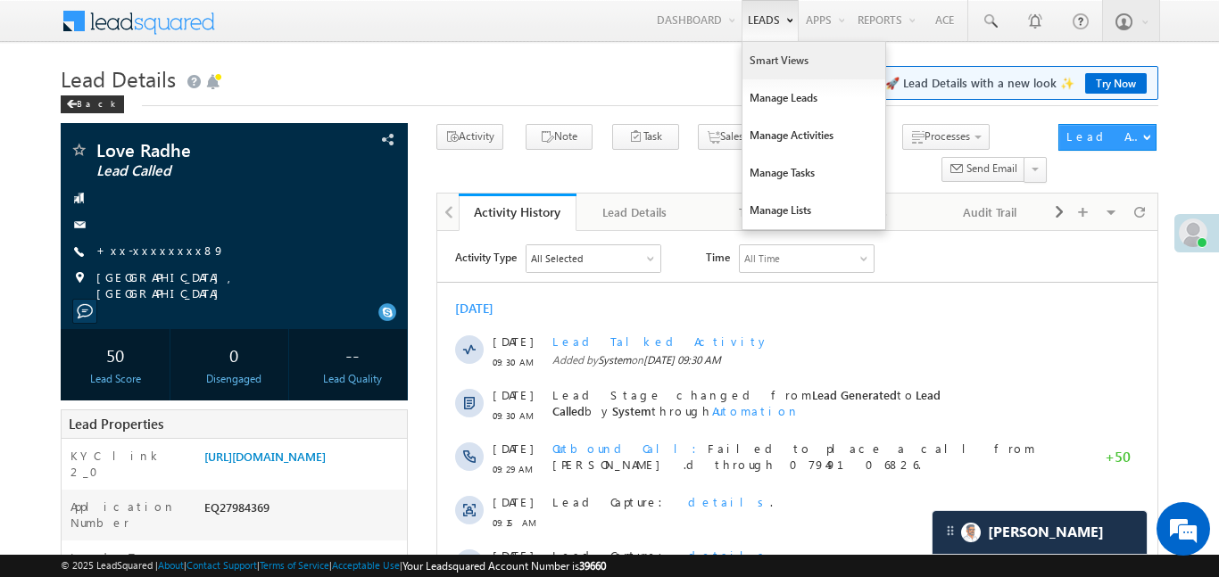
click at [770, 74] on link "Smart Views" at bounding box center [814, 60] width 143 height 37
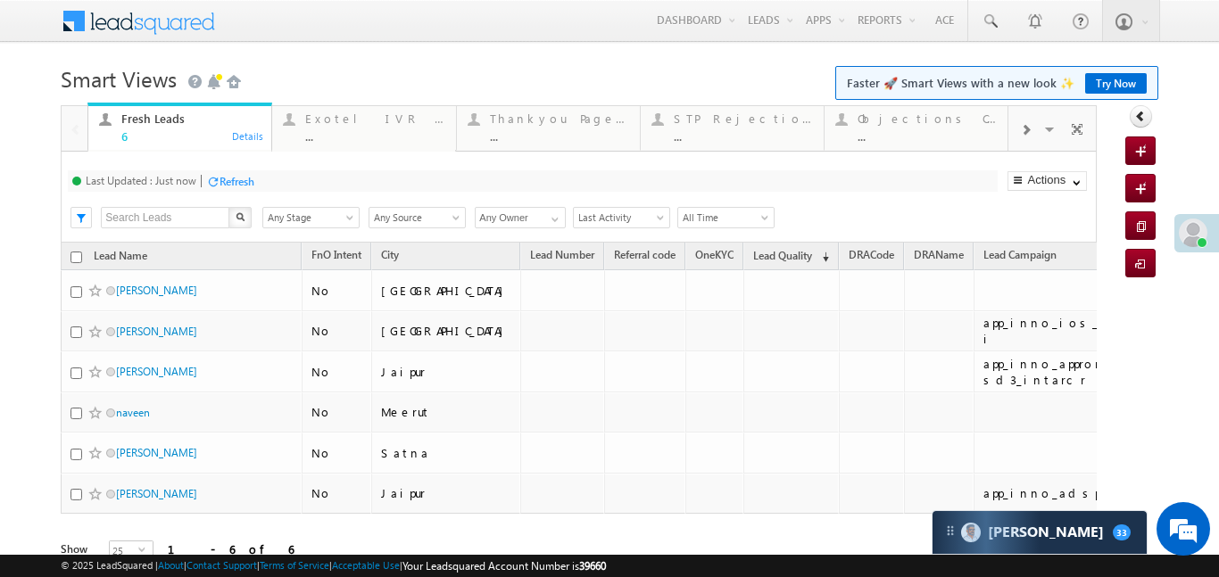
click at [1020, 134] on span at bounding box center [1025, 130] width 11 height 14
click at [952, 117] on div "Coded Today" at bounding box center [927, 119] width 139 height 14
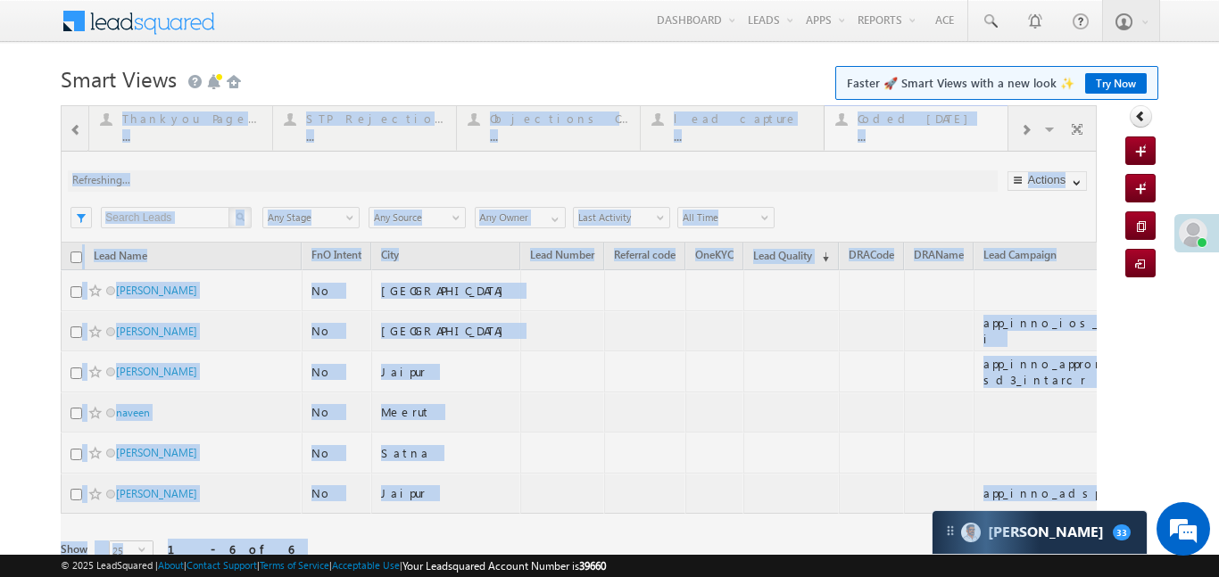
click at [952, 117] on div at bounding box center [579, 359] width 1036 height 508
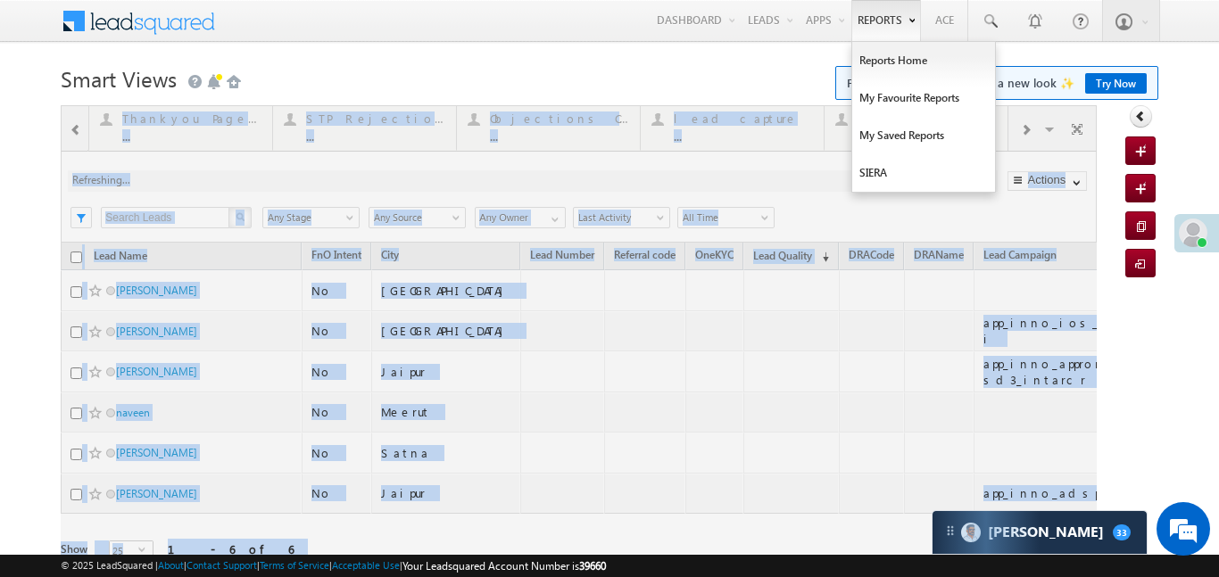
drag, startPoint x: 952, startPoint y: 117, endPoint x: 897, endPoint y: 12, distance: 118.2
click at [951, 114] on div at bounding box center [579, 359] width 1036 height 508
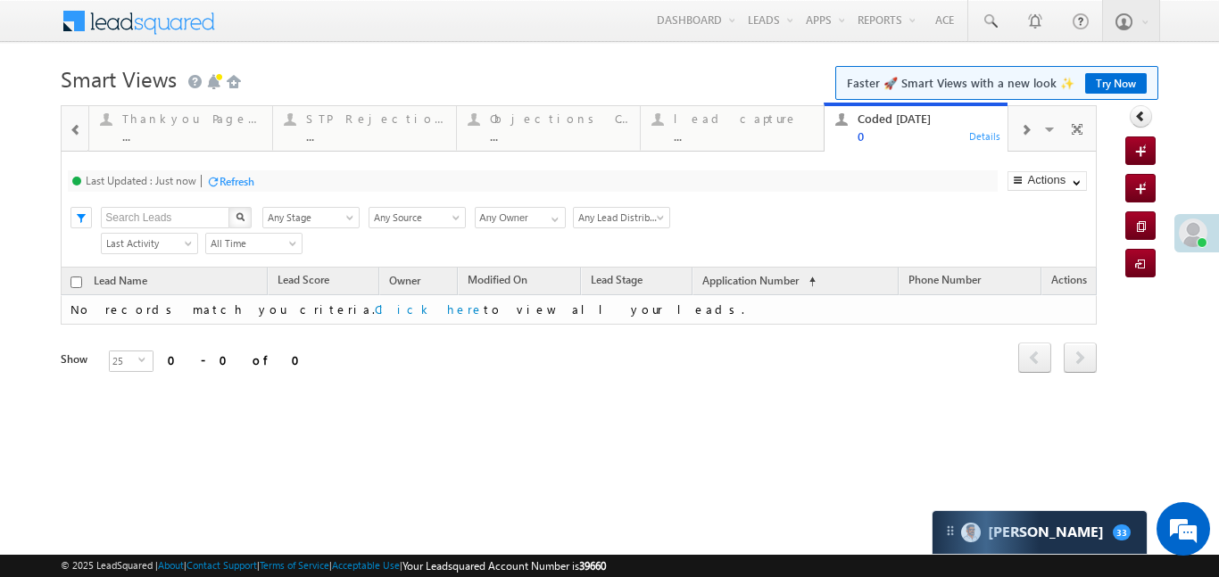
click at [70, 133] on span at bounding box center [76, 130] width 12 height 14
click at [69, 133] on div at bounding box center [75, 127] width 26 height 43
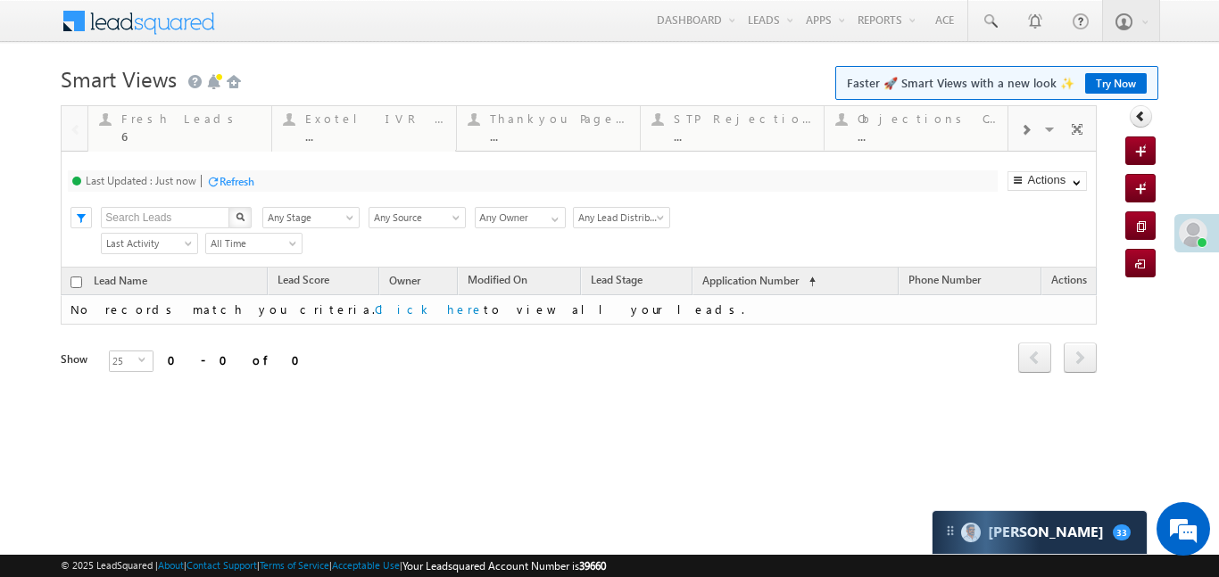
click at [69, 133] on div at bounding box center [75, 127] width 26 height 43
click at [180, 125] on div "Fresh Leads" at bounding box center [190, 119] width 139 height 14
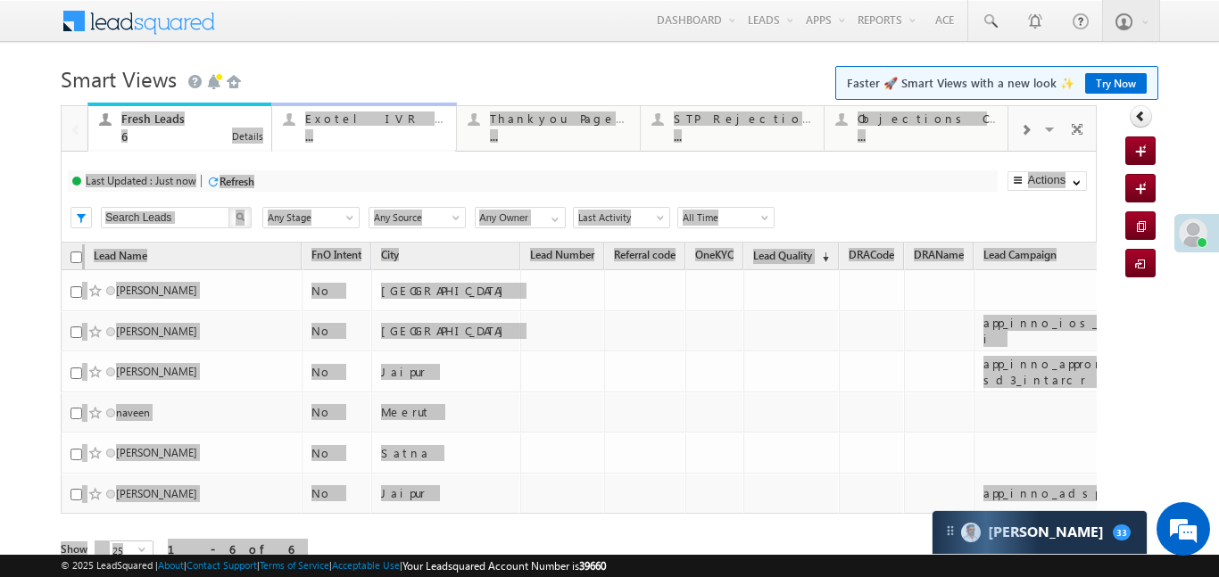
drag, startPoint x: 180, startPoint y: 125, endPoint x: 175, endPoint y: 133, distance: 9.7
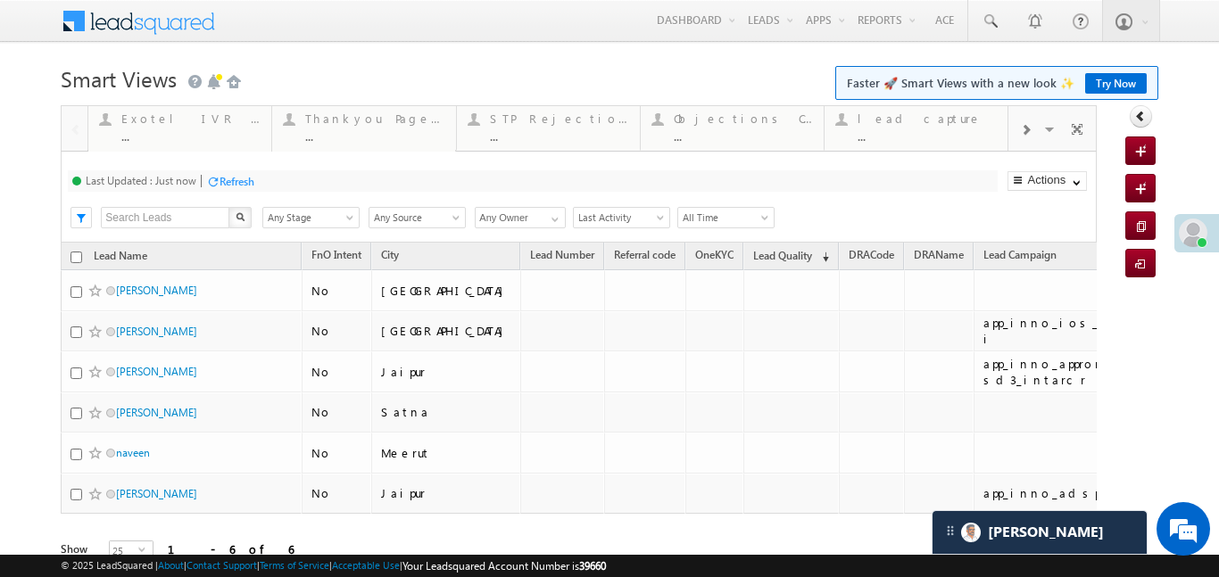
scroll to position [8, 0]
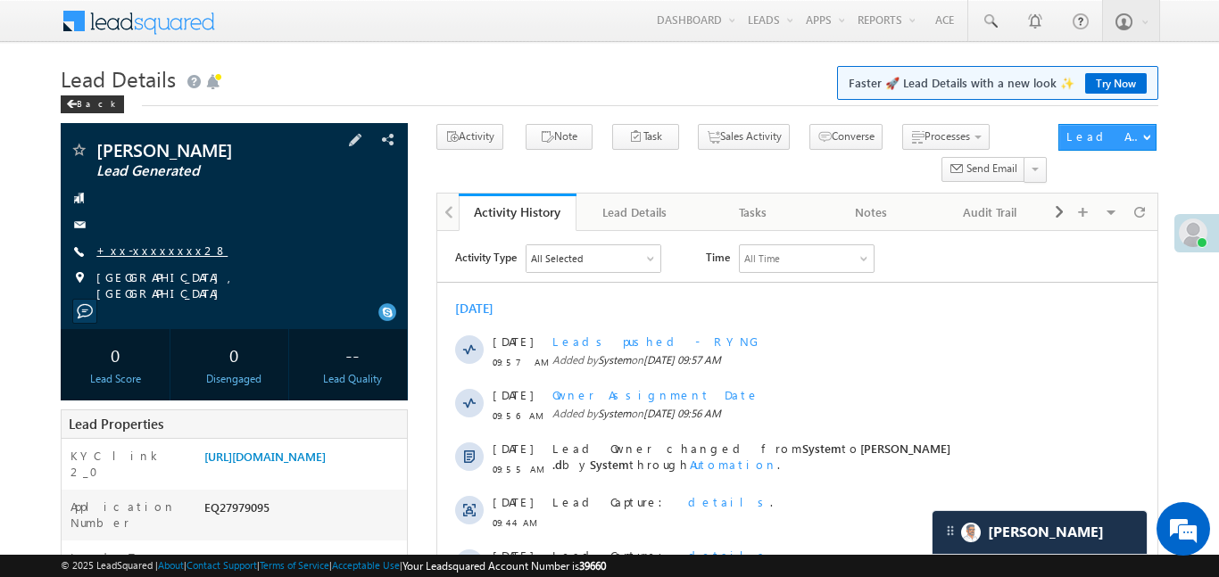
click at [147, 244] on link "+xx-xxxxxxxx28" at bounding box center [161, 250] width 131 height 15
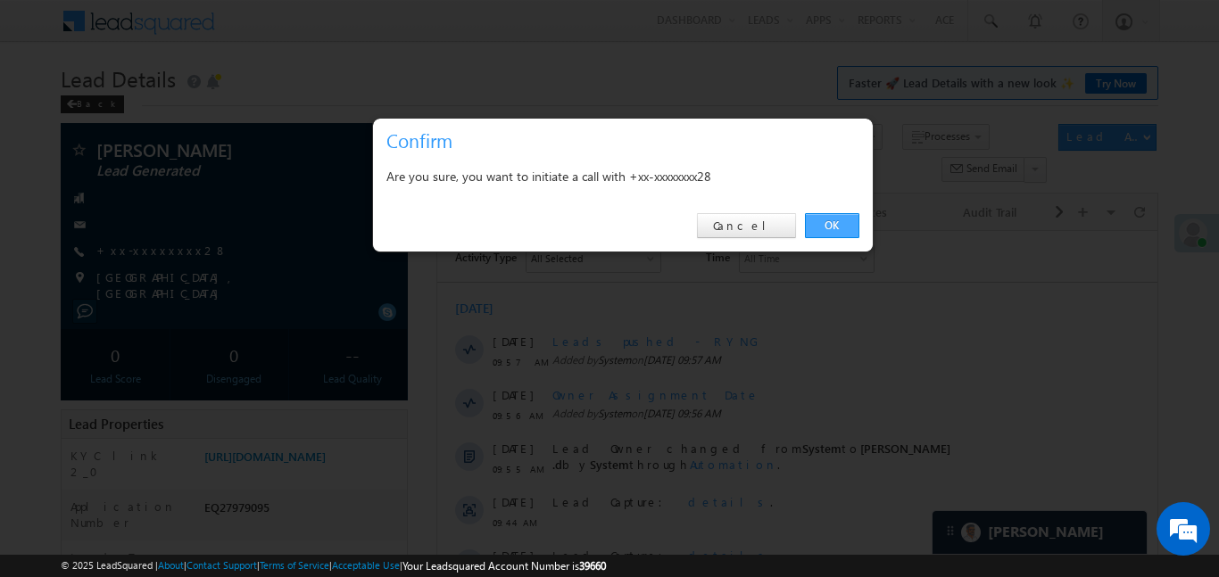
click at [825, 216] on link "OK" at bounding box center [832, 225] width 54 height 25
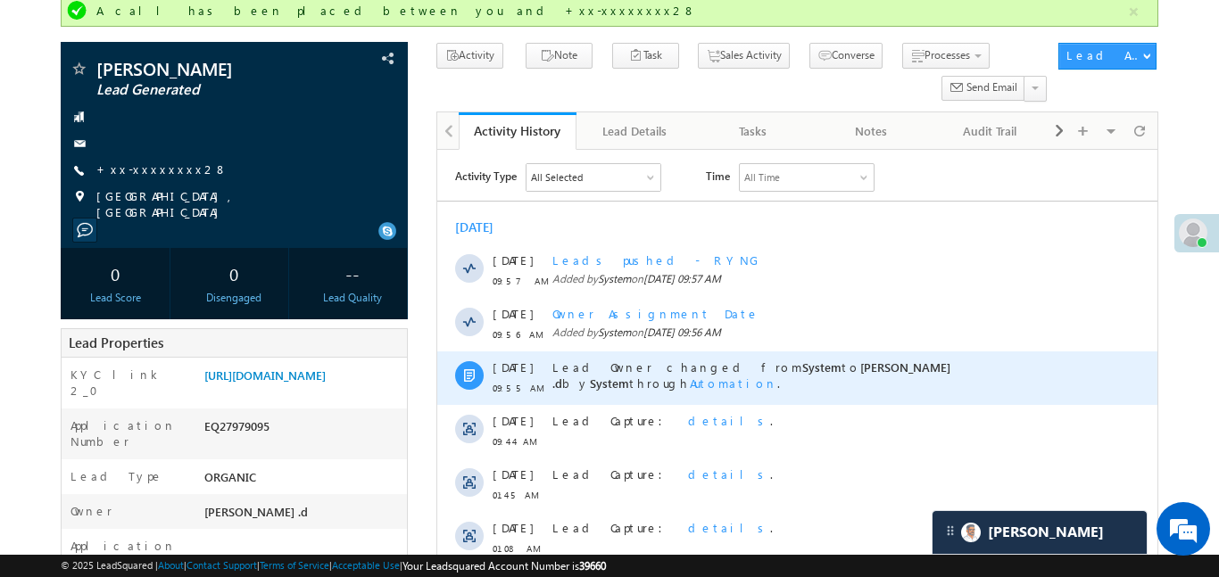
scroll to position [158, 0]
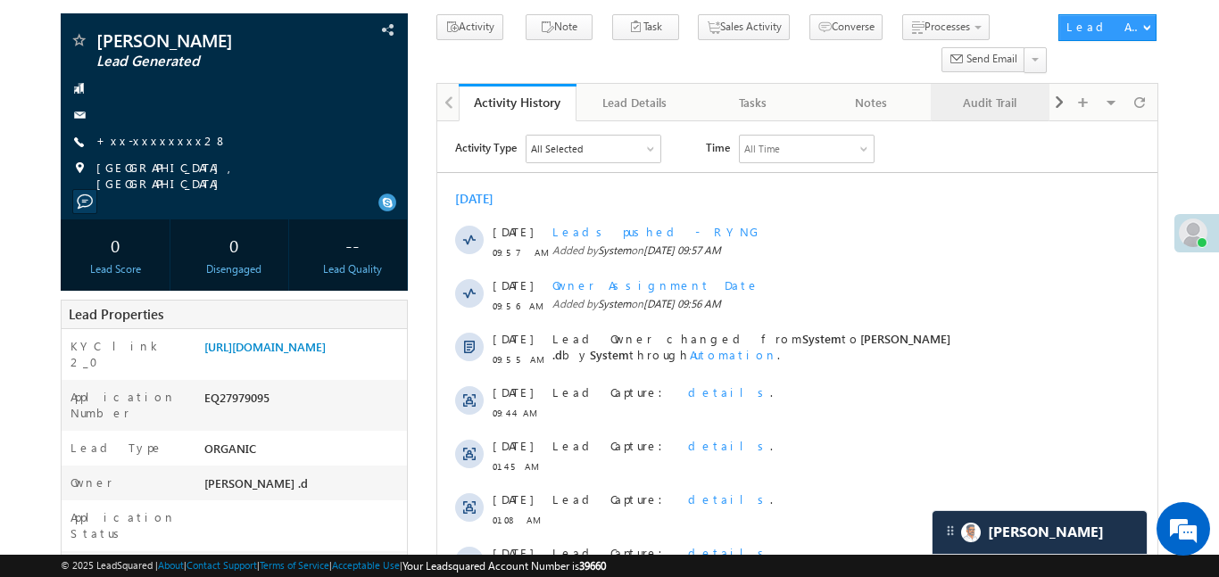
click at [1004, 112] on div "Audit Trail" at bounding box center [988, 102] width 87 height 21
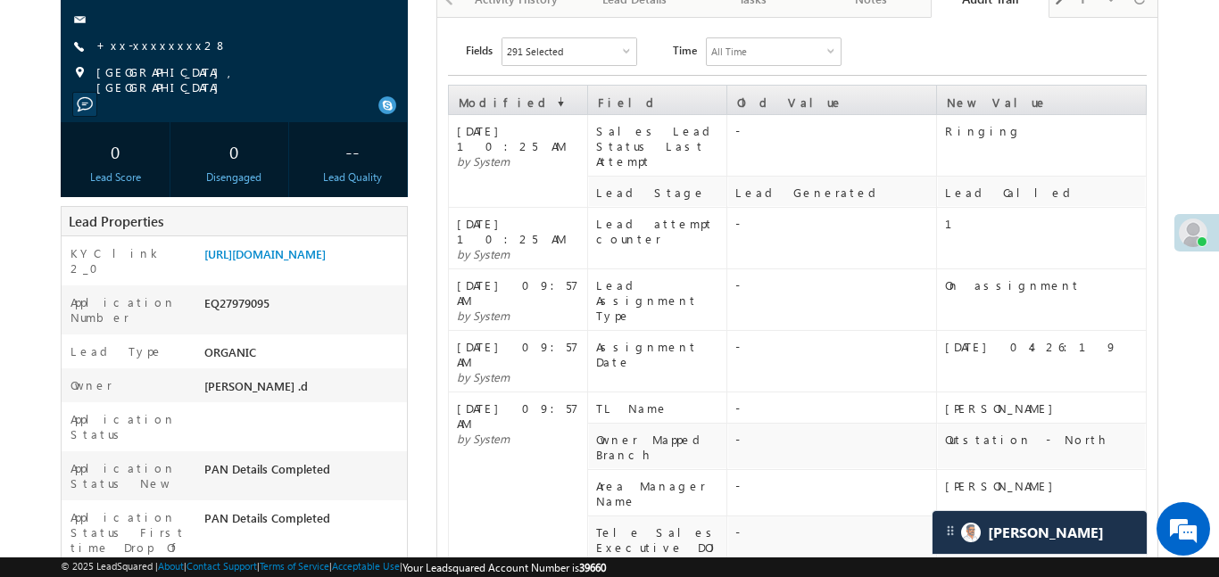
scroll to position [0, 0]
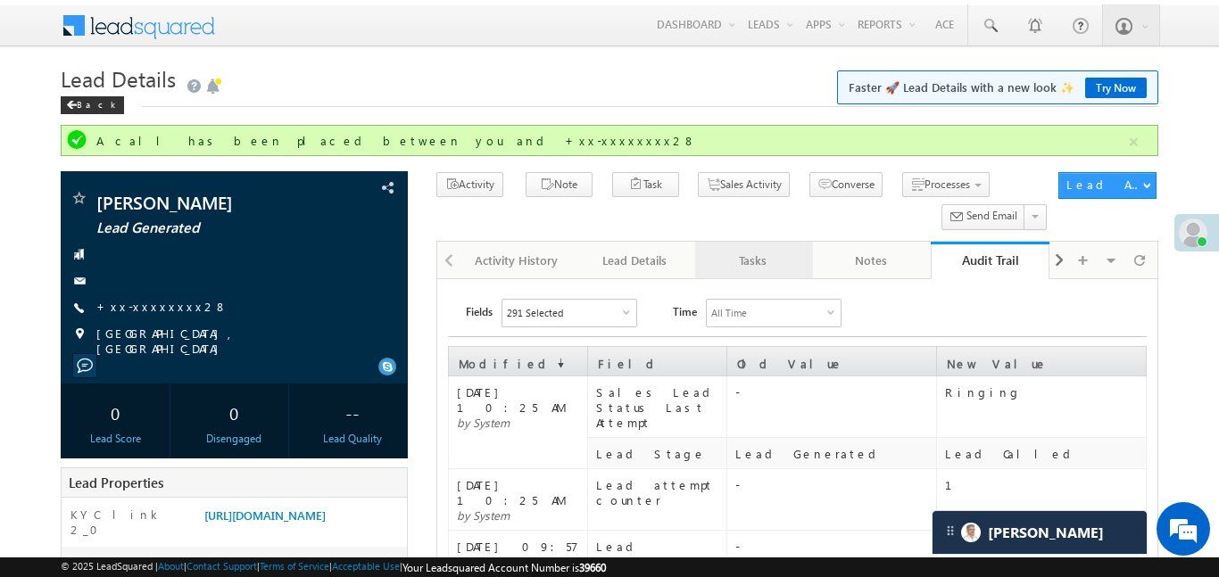
click at [767, 252] on div "Tasks" at bounding box center [753, 260] width 87 height 21
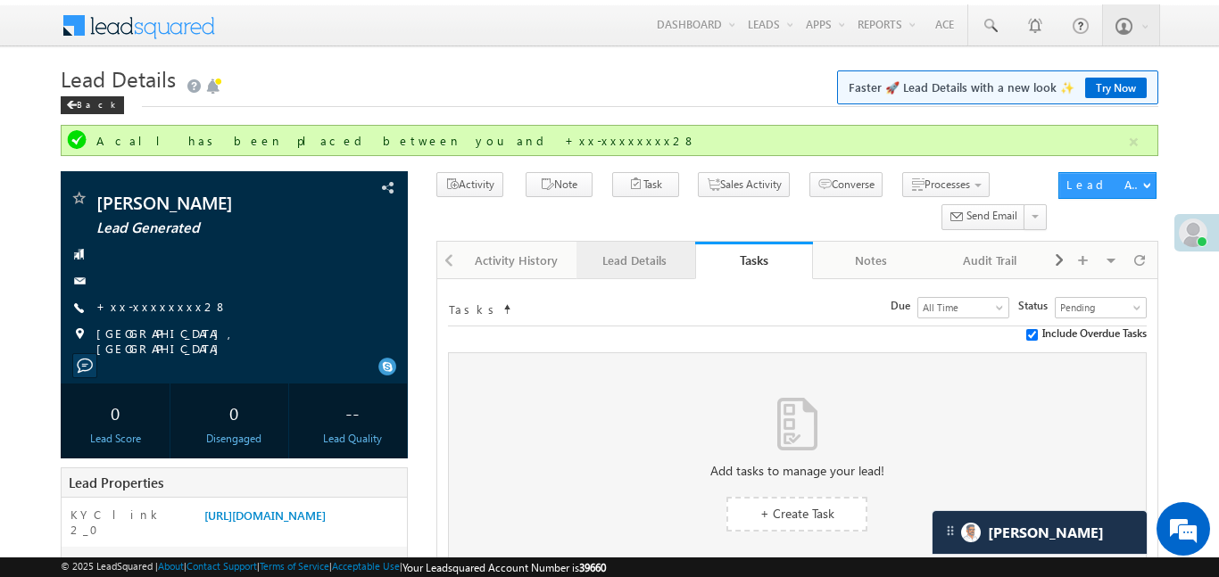
click at [679, 253] on link "Lead Details" at bounding box center [636, 260] width 118 height 37
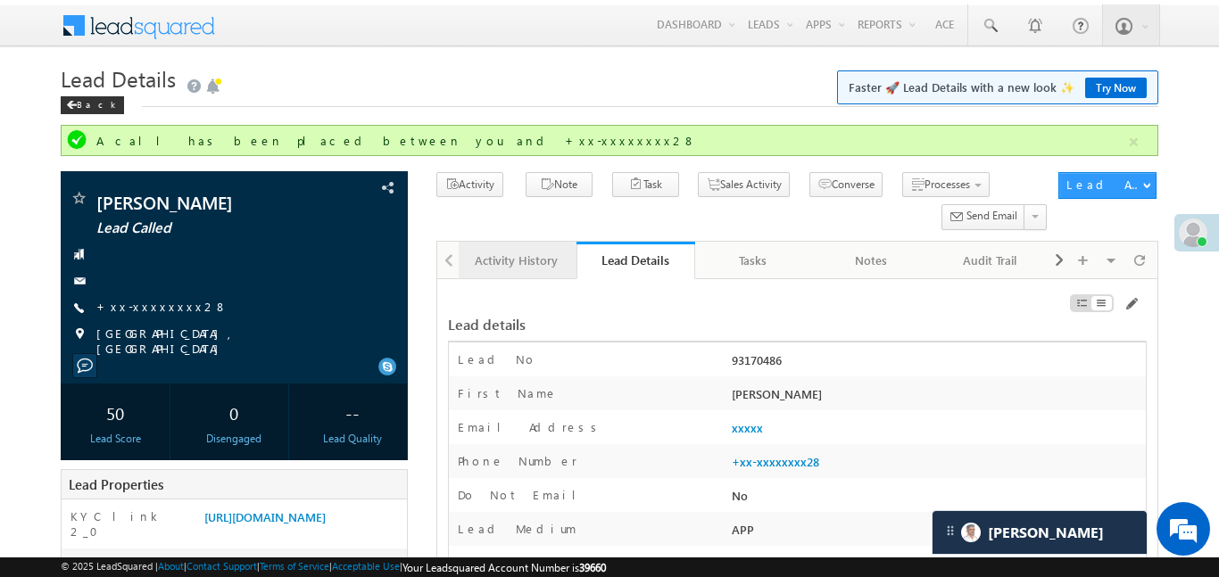
click at [536, 263] on div "Activity History" at bounding box center [516, 260] width 87 height 21
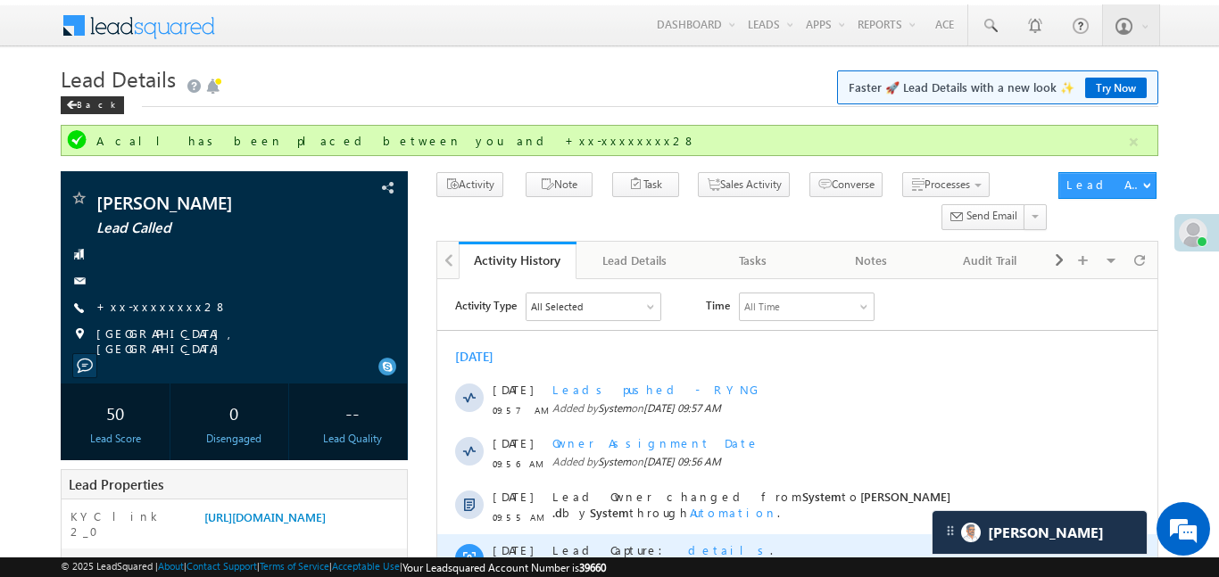
scroll to position [613, 0]
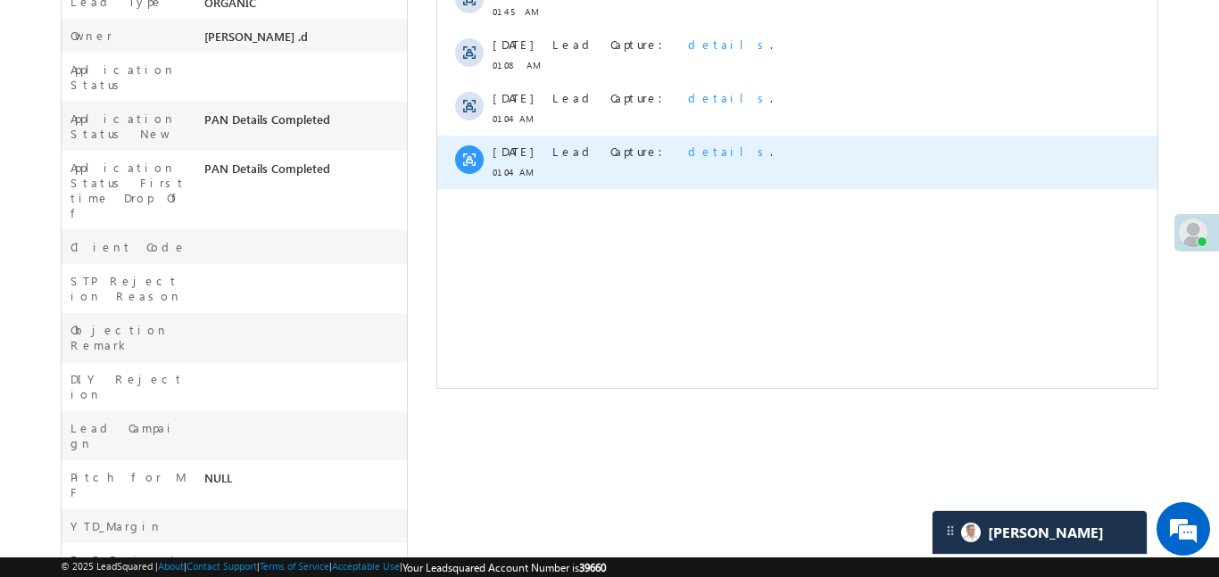
click at [650, 161] on div "Lead Capture: details ." at bounding box center [815, 163] width 527 height 54
click at [687, 153] on span "details" at bounding box center [728, 151] width 82 height 15
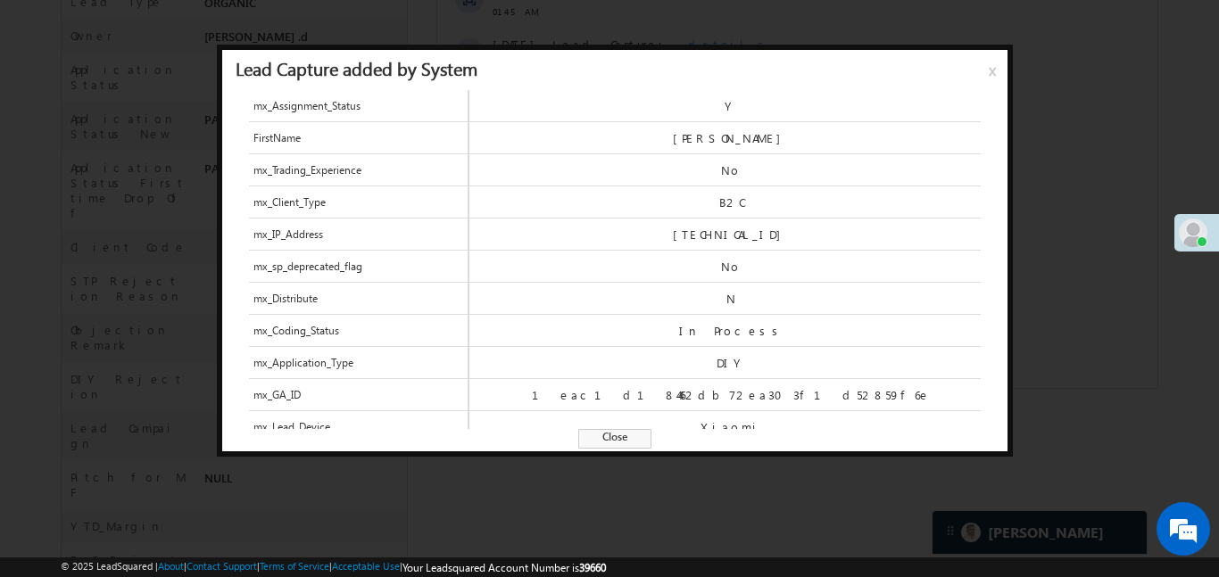
scroll to position [228, 0]
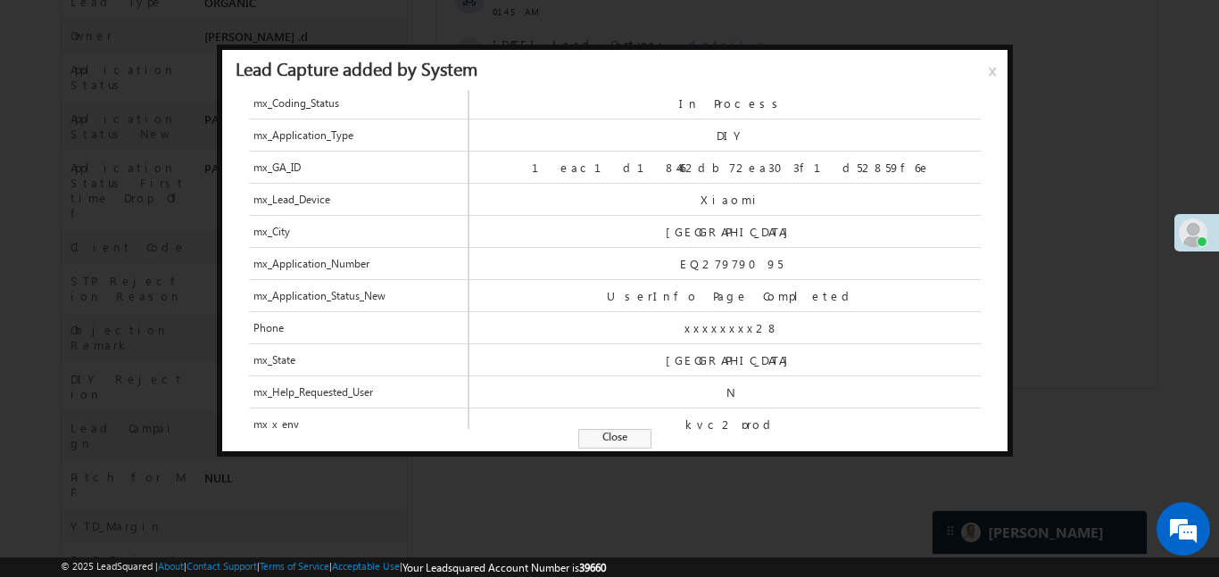
click at [1003, 74] on div "Lead Capture added by System x" at bounding box center [614, 70] width 785 height 40
drag, startPoint x: 995, startPoint y: 71, endPoint x: 266, endPoint y: 364, distance: 786.1
click at [995, 71] on span "x" at bounding box center [996, 74] width 14 height 32
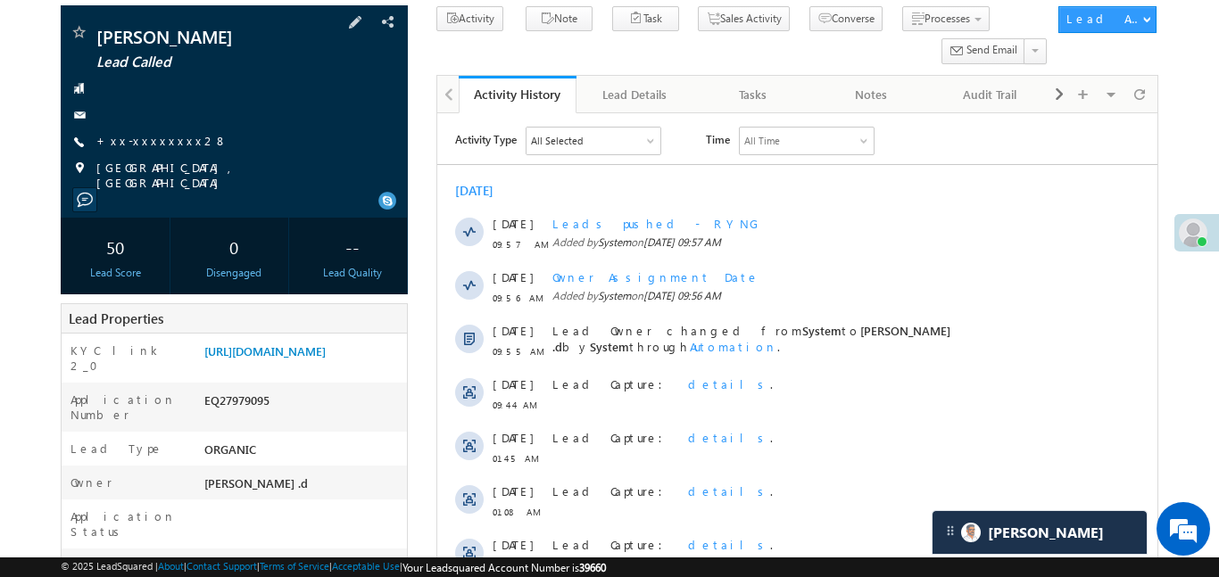
scroll to position [143, 0]
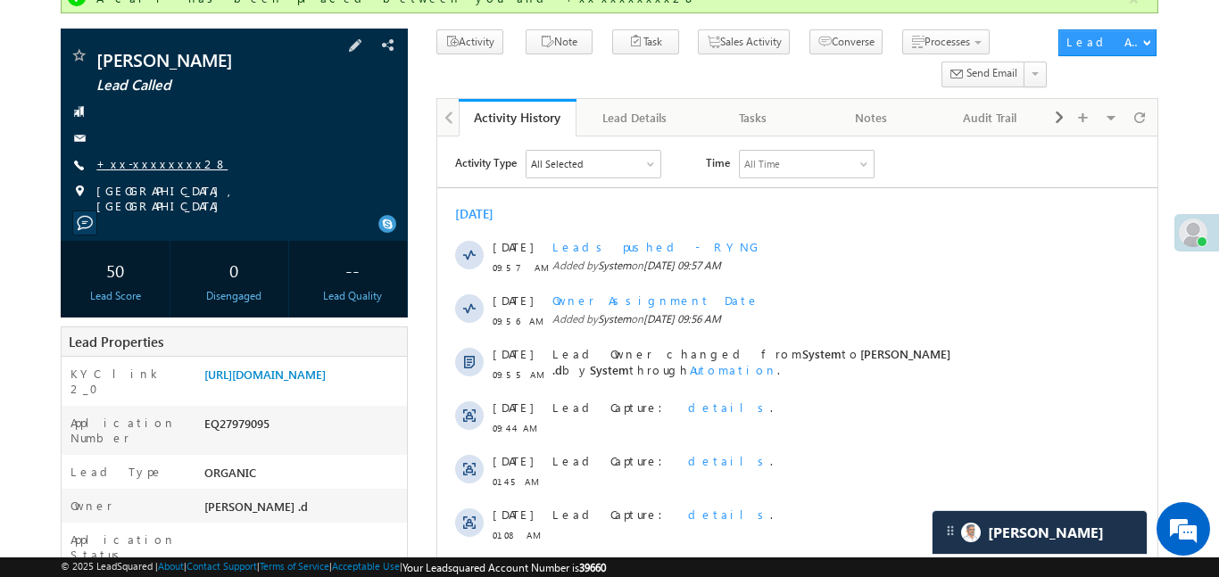
click at [164, 162] on link "+xx-xxxxxxxx28" at bounding box center [161, 163] width 131 height 15
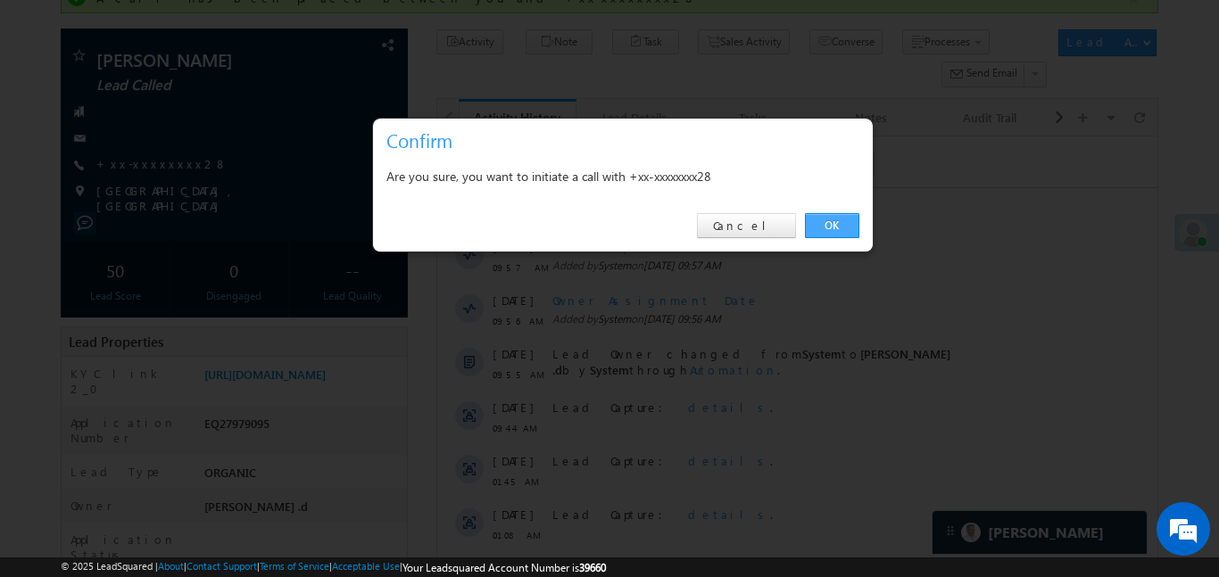
drag, startPoint x: 832, startPoint y: 221, endPoint x: 323, endPoint y: 24, distance: 545.7
click at [832, 221] on link "OK" at bounding box center [832, 225] width 54 height 25
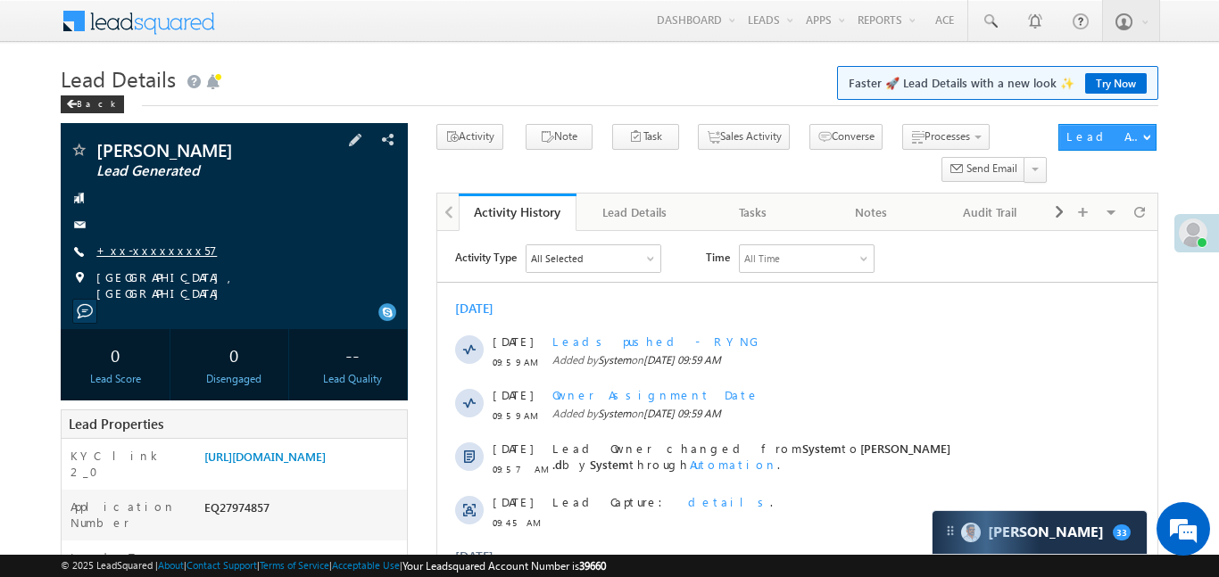
click at [150, 248] on link "+xx-xxxxxxxx57" at bounding box center [156, 250] width 120 height 15
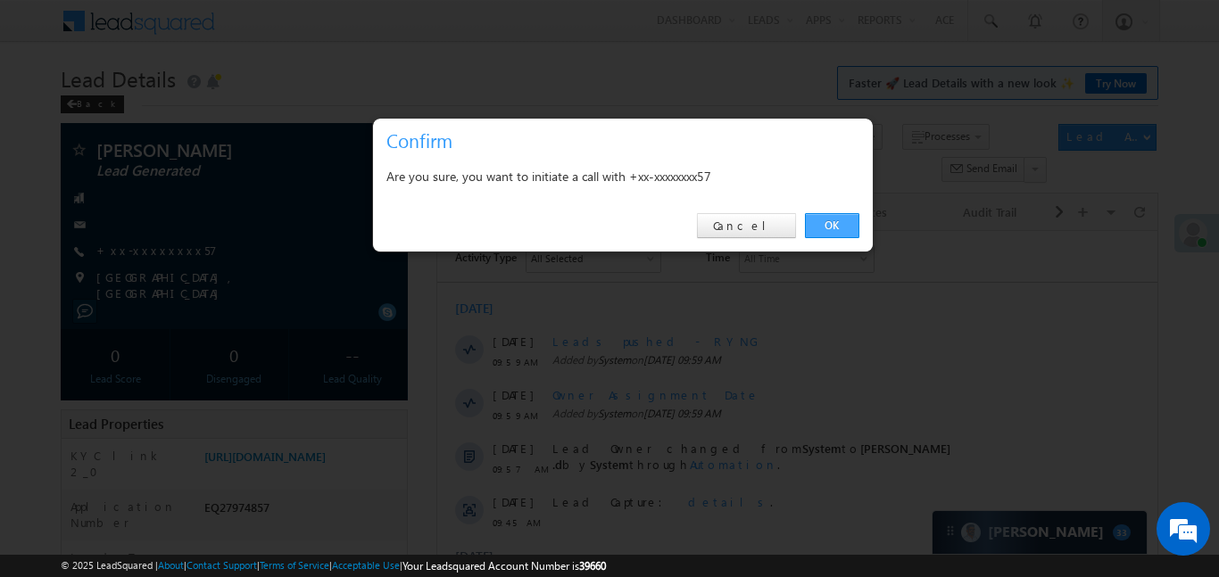
click at [824, 216] on link "OK" at bounding box center [832, 225] width 54 height 25
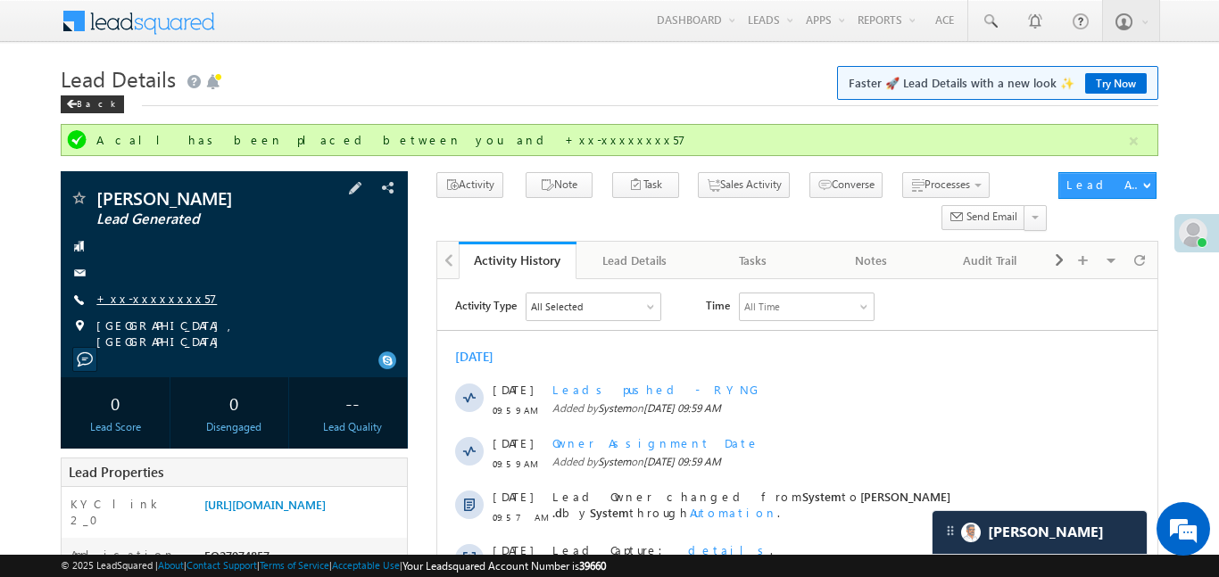
click at [159, 299] on link "+xx-xxxxxxxx57" at bounding box center [156, 298] width 120 height 15
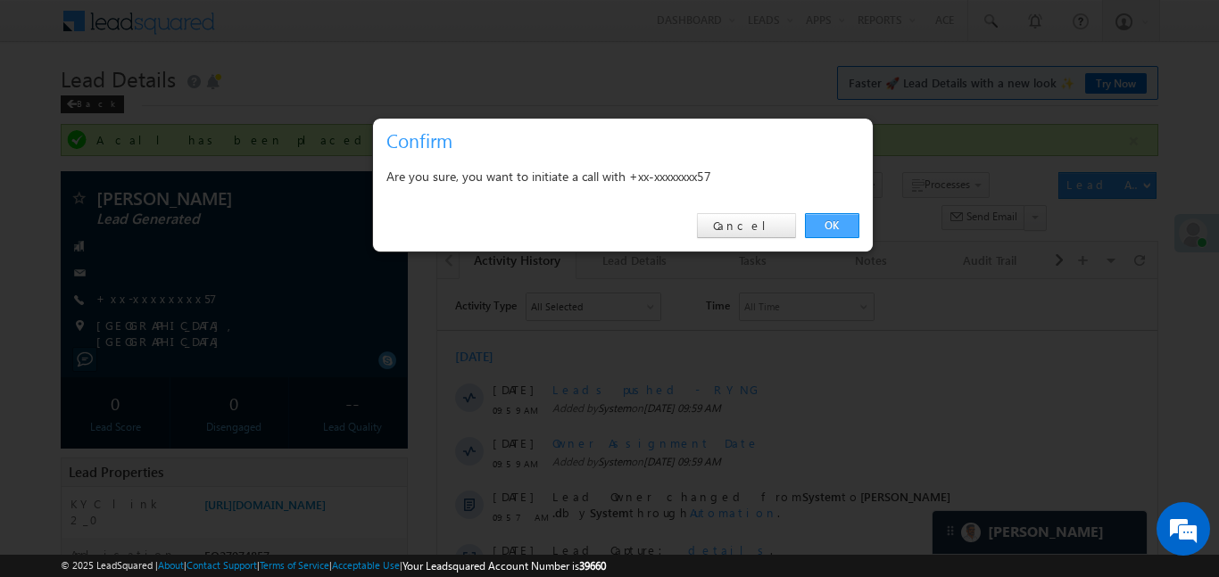
click at [827, 223] on link "OK" at bounding box center [832, 225] width 54 height 25
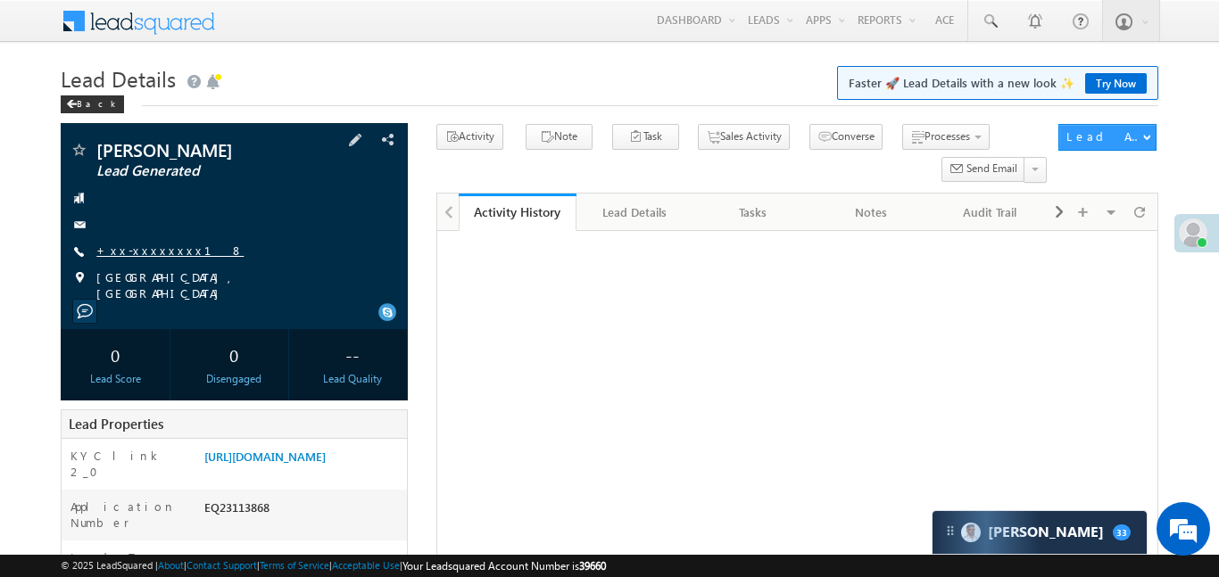
click at [137, 240] on div "[PERSON_NAME] Lead Generated +xx-xxxxxxxx18" at bounding box center [234, 221] width 329 height 161
click at [142, 249] on link "+xx-xxxxxxxx18" at bounding box center [169, 250] width 147 height 15
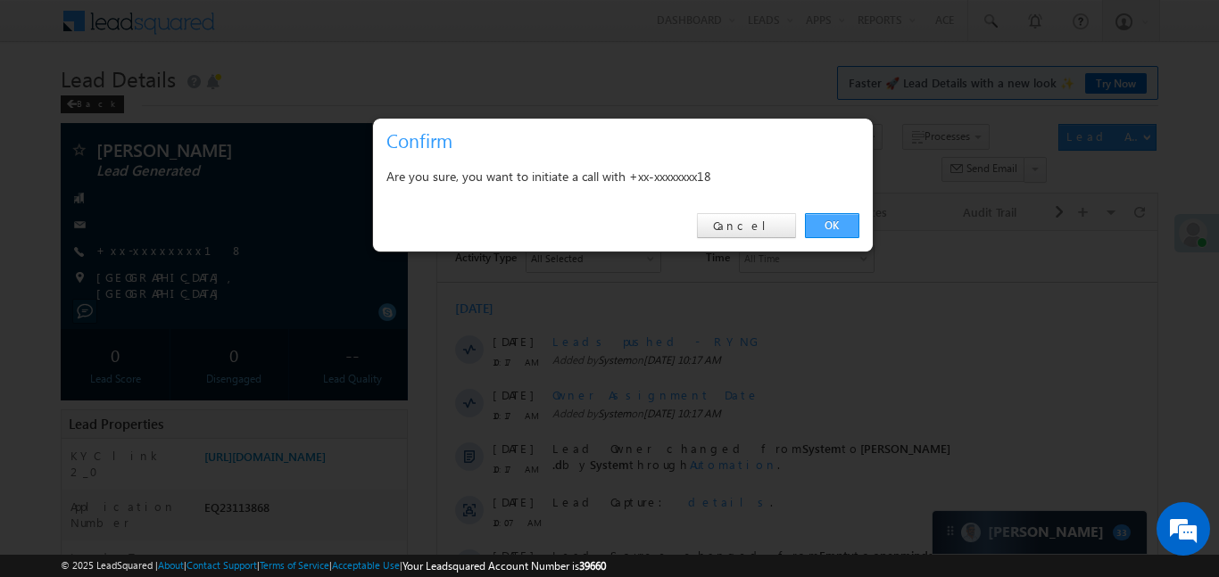
click at [830, 228] on link "OK" at bounding box center [832, 225] width 54 height 25
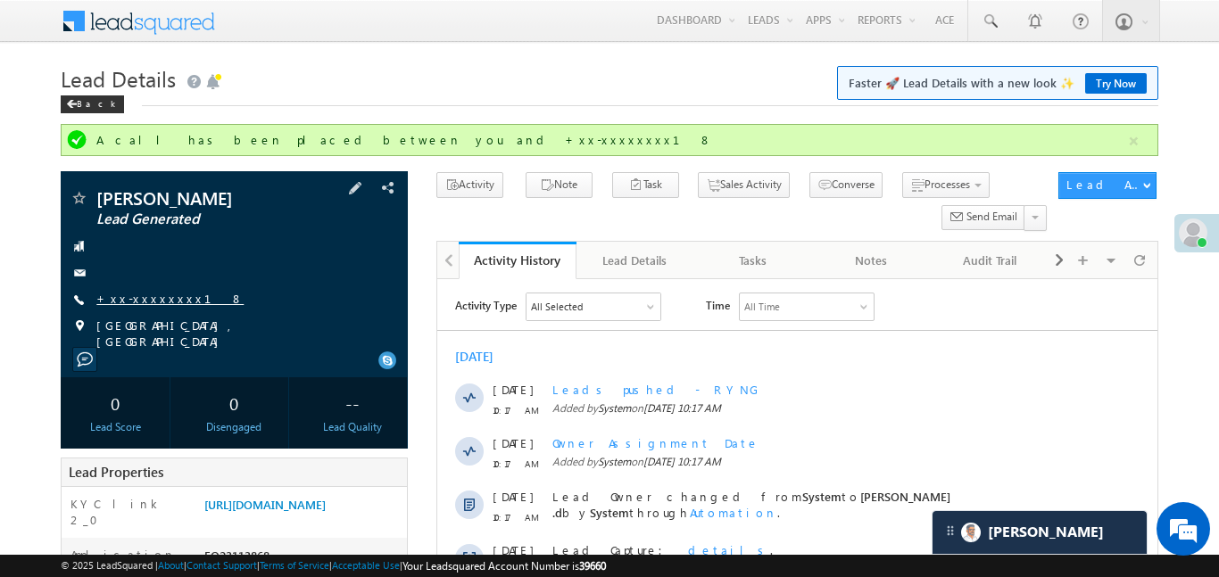
click at [152, 304] on link "+xx-xxxxxxxx18" at bounding box center [169, 298] width 147 height 15
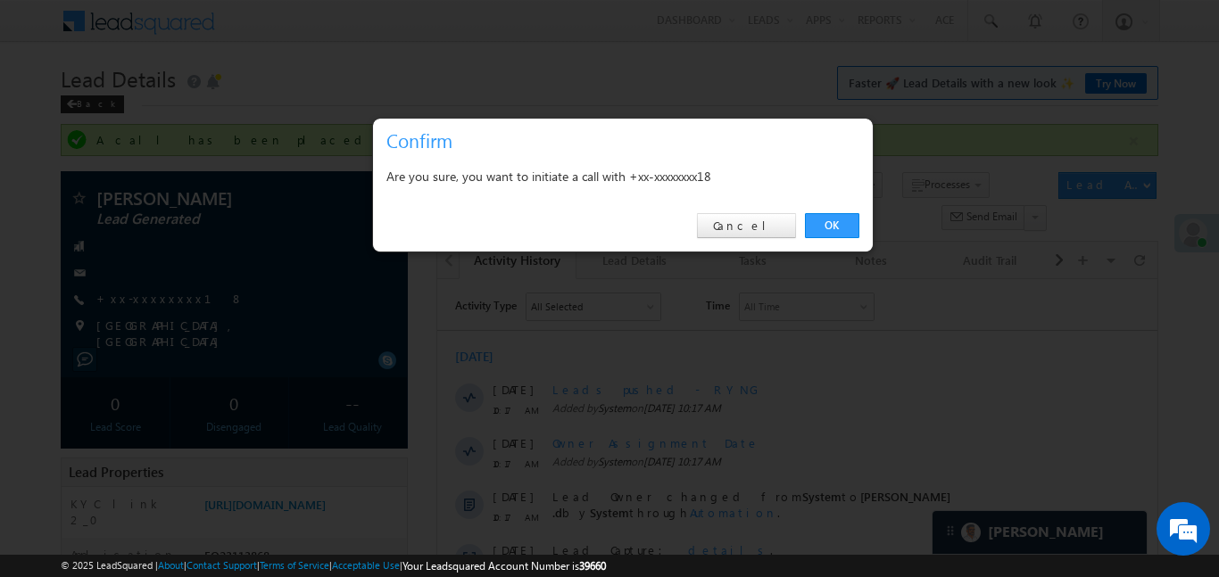
click at [846, 209] on div "OK Cancel" at bounding box center [623, 226] width 500 height 51
click at [848, 226] on link "OK" at bounding box center [832, 225] width 54 height 25
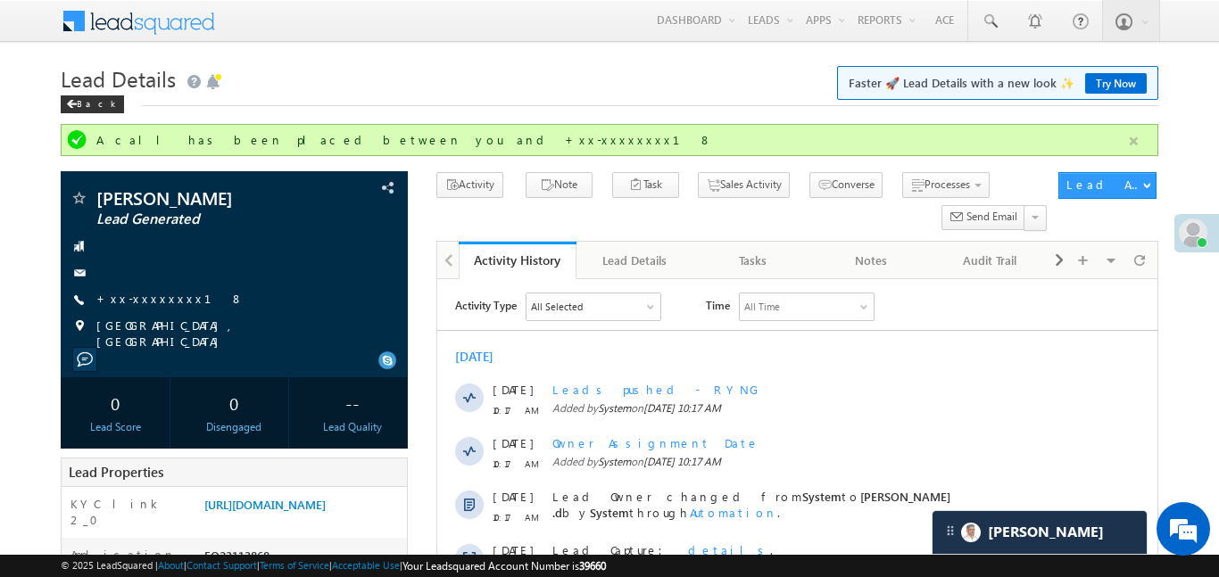
click at [1138, 143] on button "button" at bounding box center [1134, 141] width 22 height 22
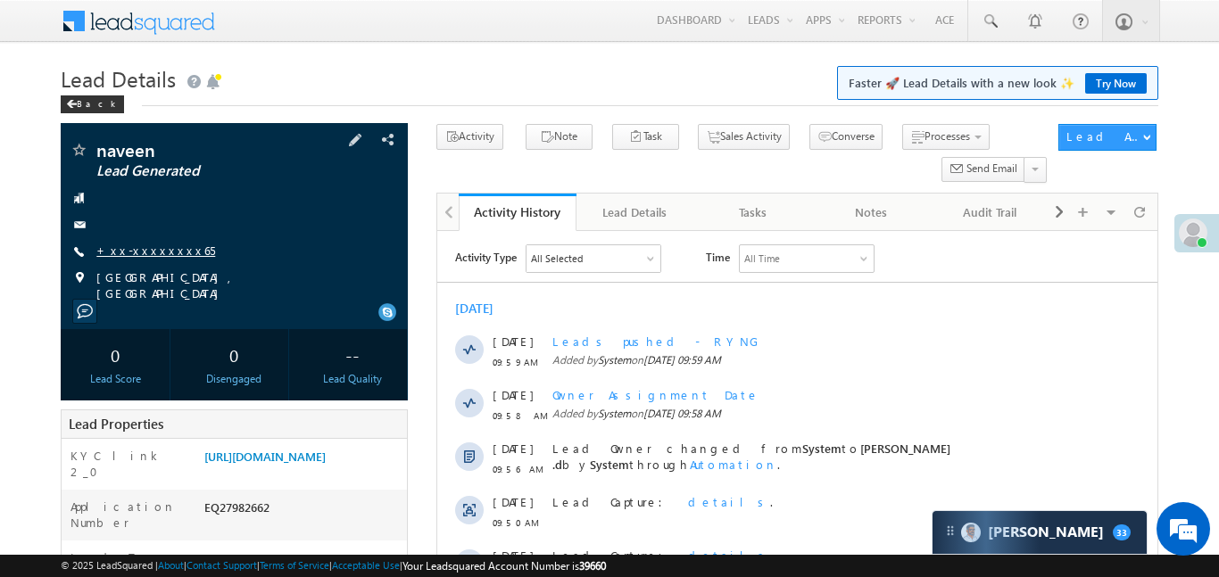
click at [155, 254] on link "+xx-xxxxxxxx65" at bounding box center [155, 250] width 119 height 15
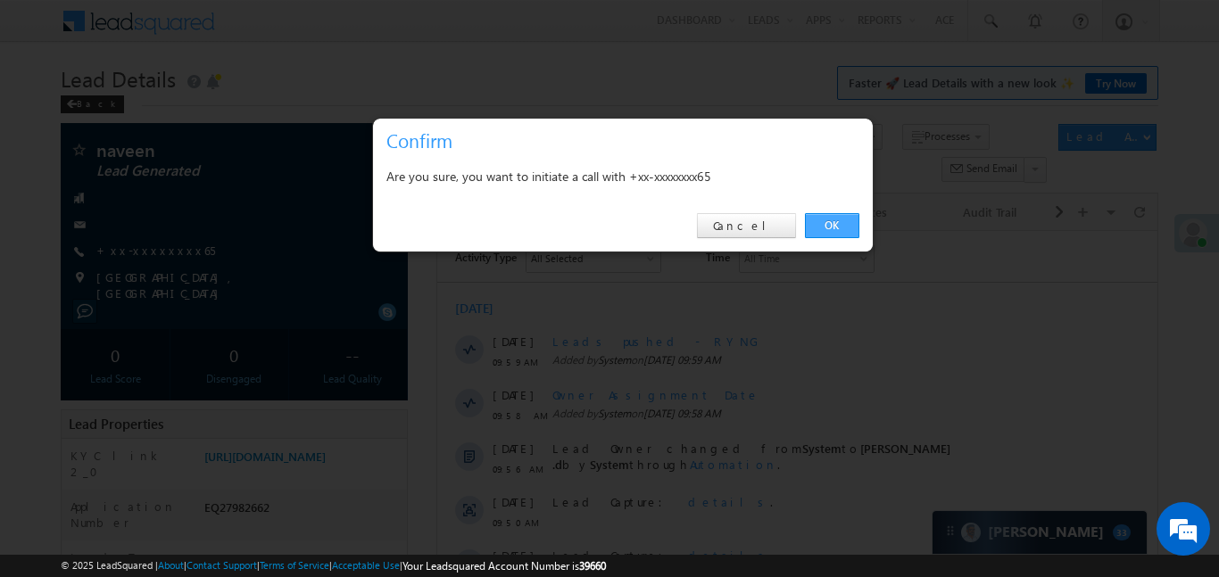
click at [831, 227] on link "OK" at bounding box center [832, 225] width 54 height 25
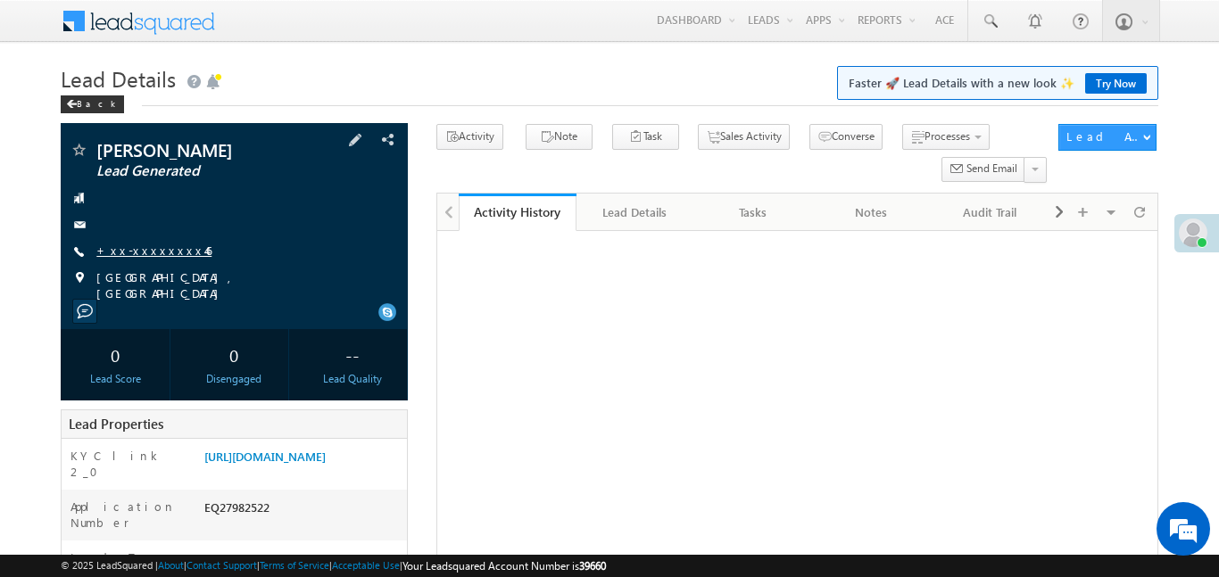
click at [155, 247] on link "+xx-xxxxxxxx46" at bounding box center [153, 250] width 115 height 15
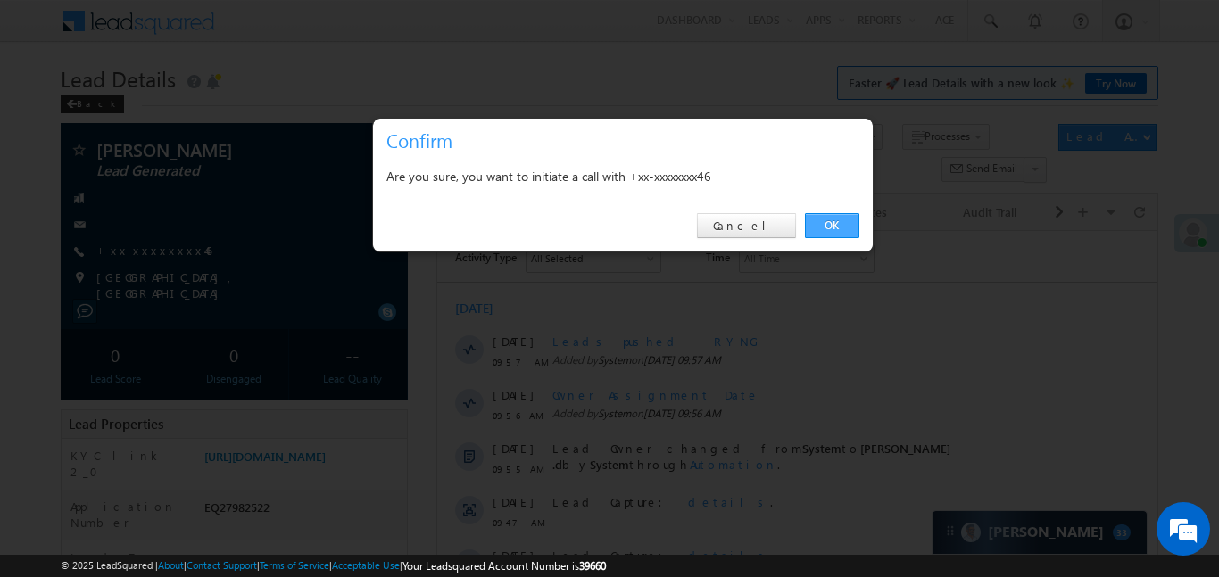
click at [811, 218] on link "OK" at bounding box center [832, 225] width 54 height 25
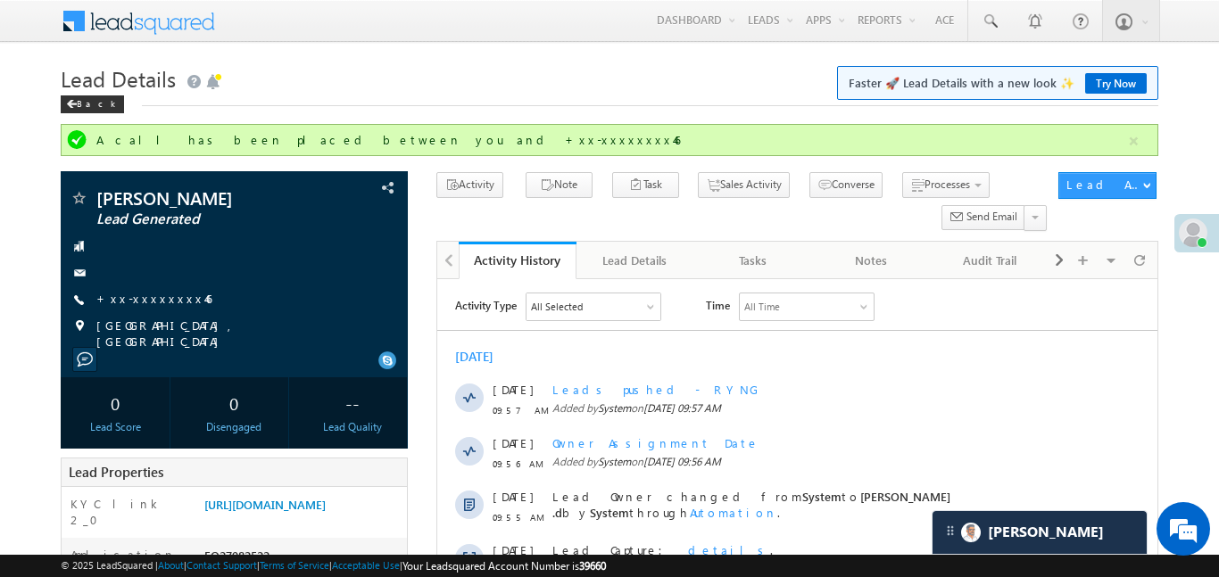
click at [1125, 127] on div "A call has been placed between you and +xx-xxxxxxxx46" at bounding box center [609, 140] width 1097 height 32
click at [1126, 137] on button "button" at bounding box center [1134, 141] width 22 height 22
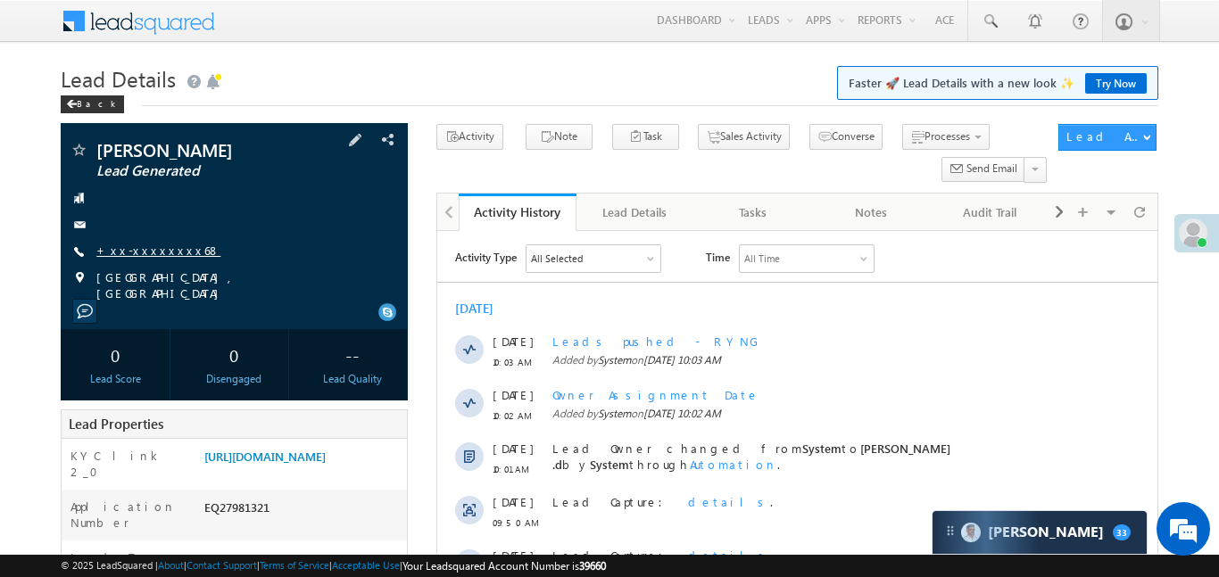
click at [150, 252] on link "+xx-xxxxxxxx68" at bounding box center [158, 250] width 124 height 15
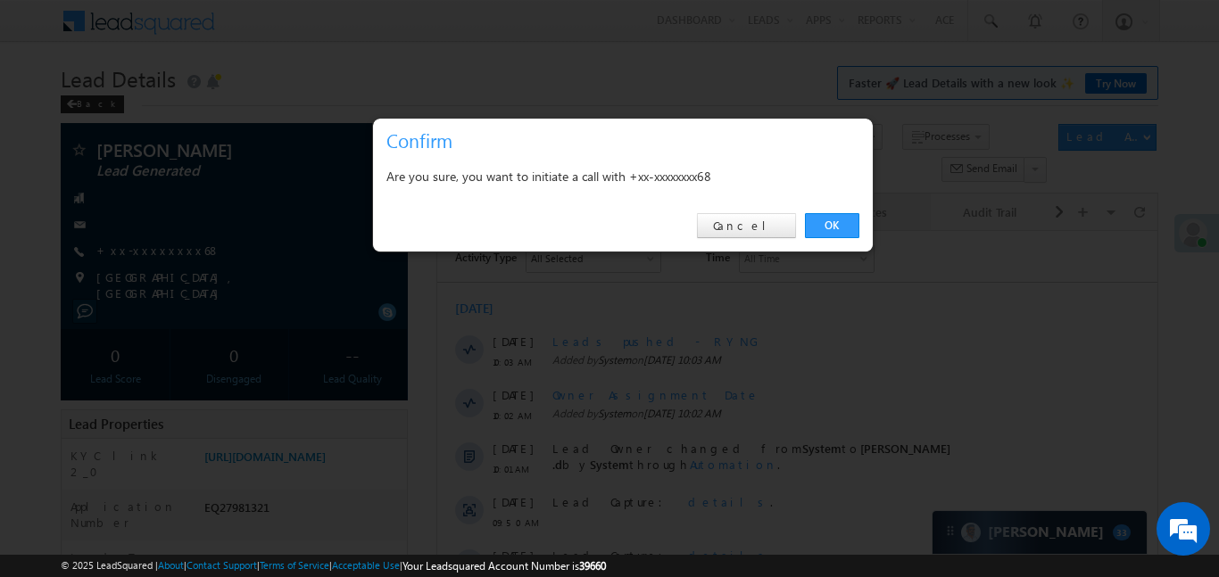
click at [842, 213] on link "OK" at bounding box center [832, 225] width 54 height 25
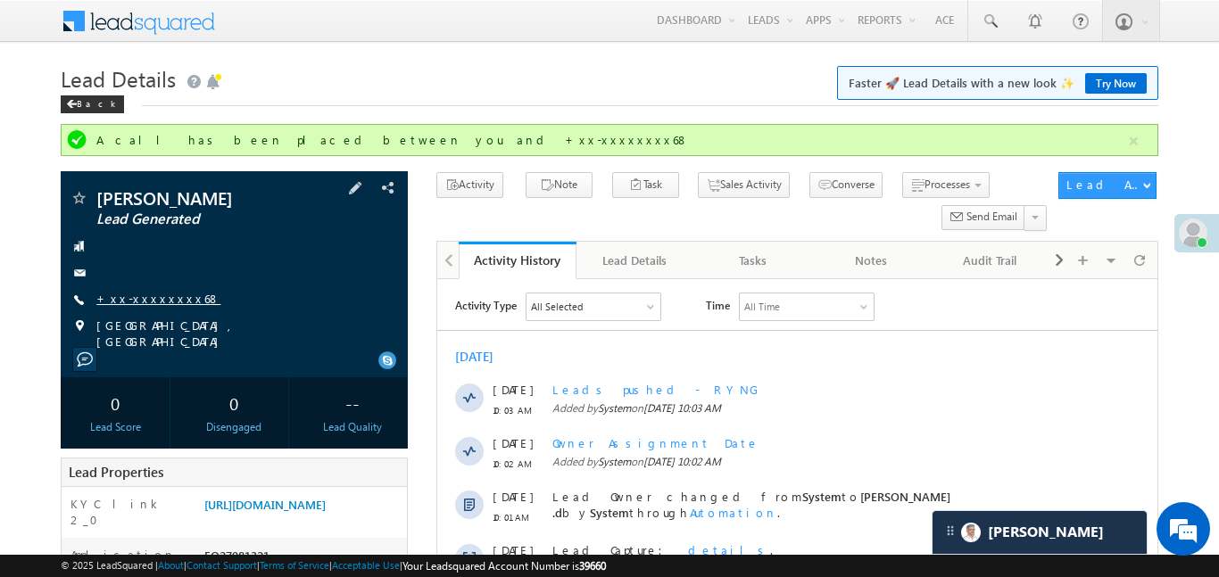
click at [146, 300] on link "+xx-xxxxxxxx68" at bounding box center [158, 298] width 124 height 15
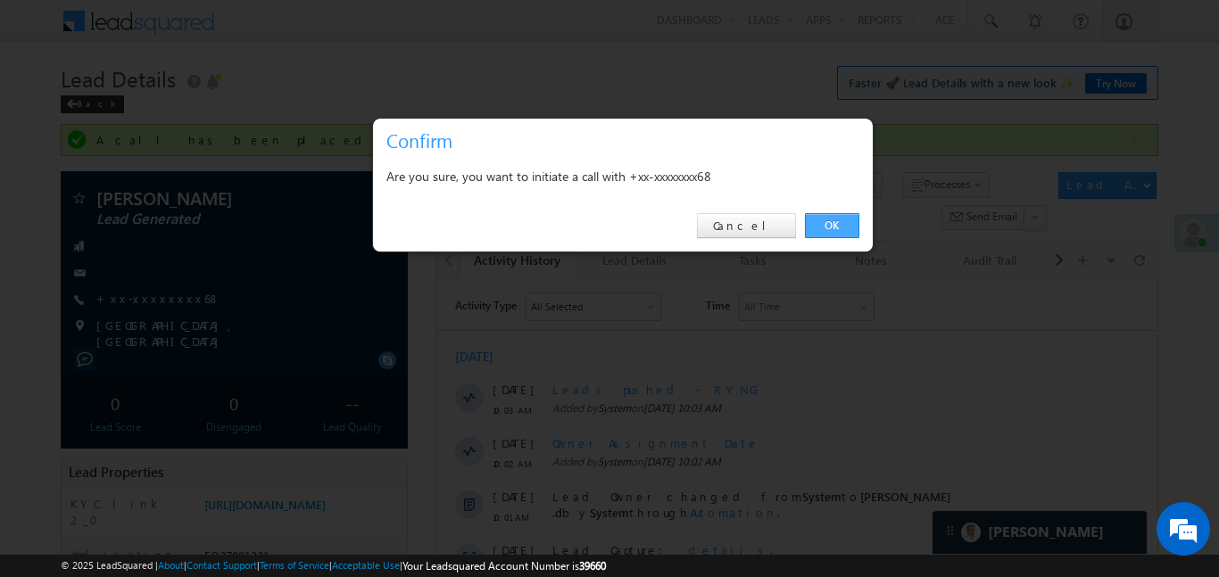
click at [845, 231] on link "OK" at bounding box center [832, 225] width 54 height 25
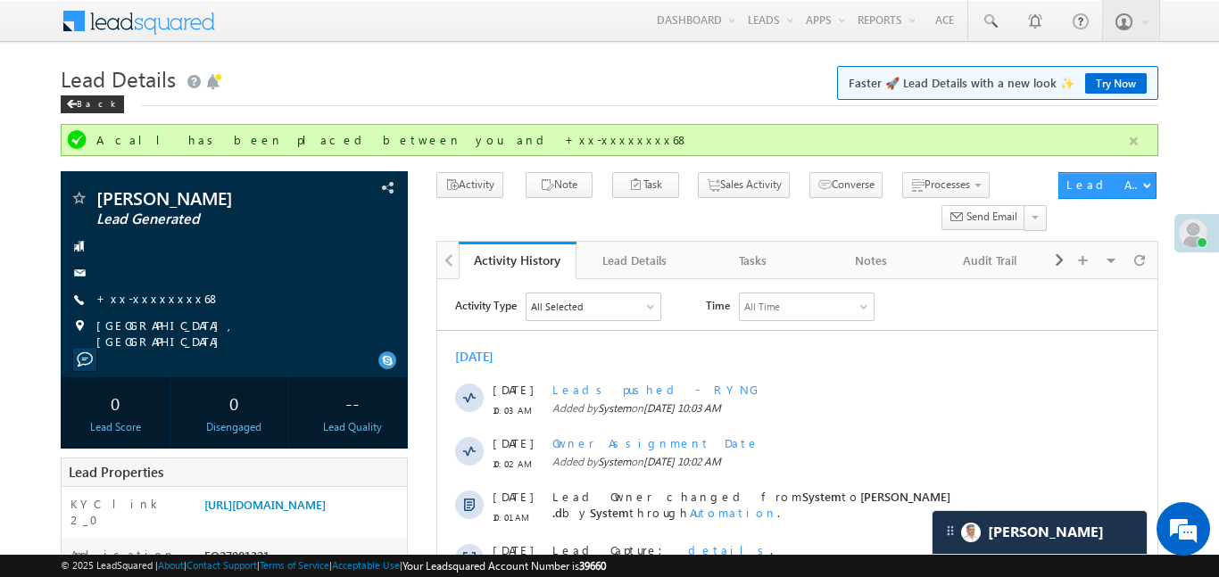
click at [1133, 133] on button "button" at bounding box center [1134, 141] width 22 height 22
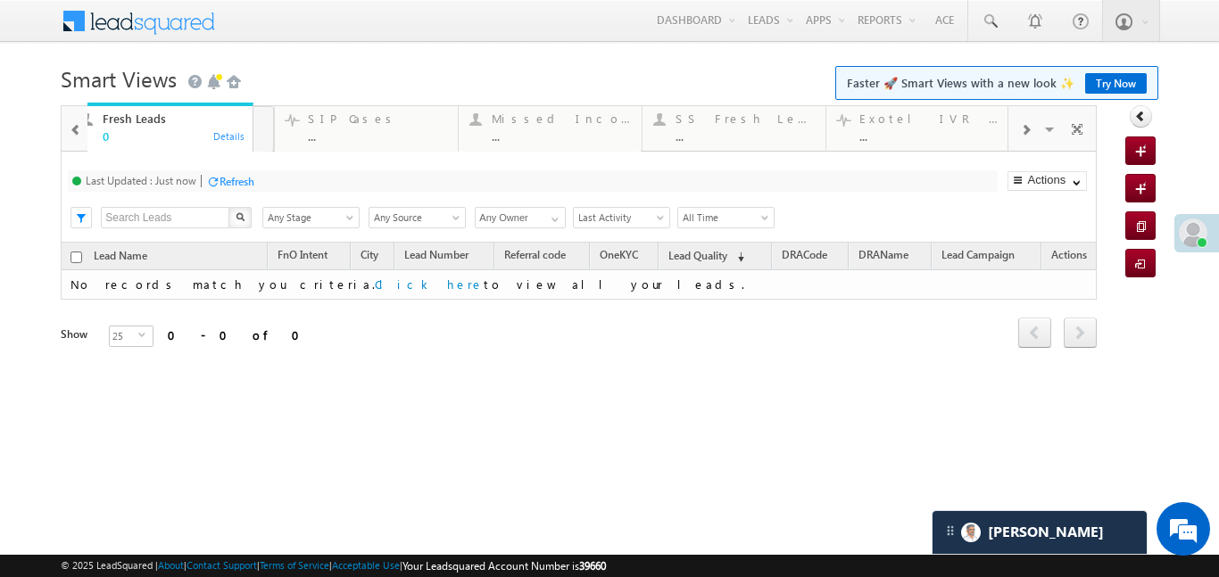
drag, startPoint x: 852, startPoint y: 116, endPoint x: 63, endPoint y: 137, distance: 789.3
click at [70, 128] on span at bounding box center [76, 130] width 12 height 14
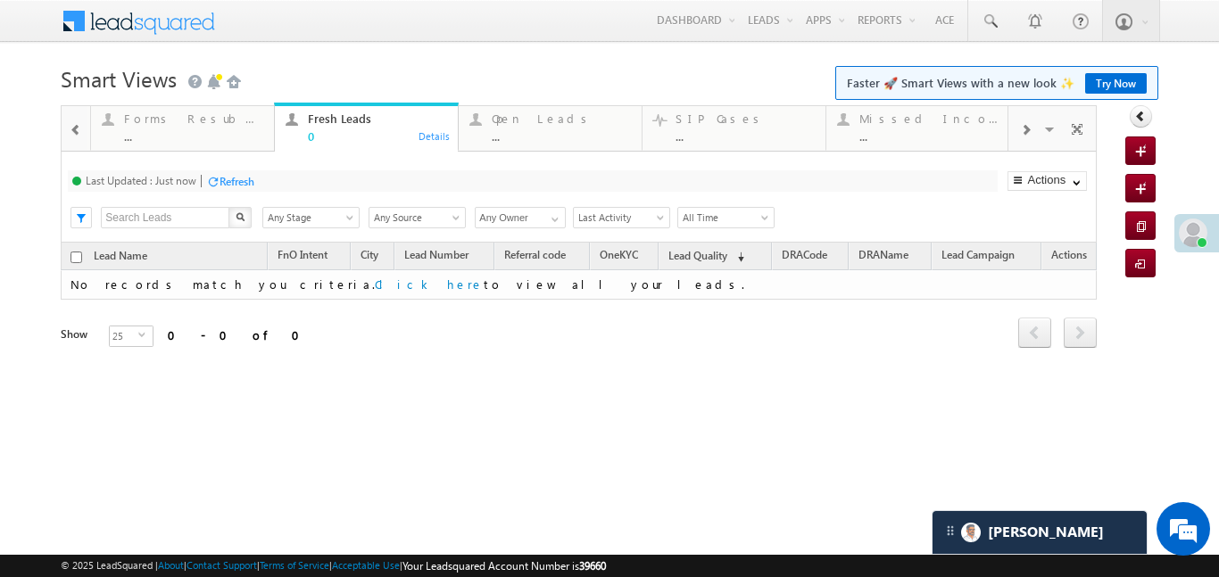
click at [70, 128] on span at bounding box center [76, 130] width 12 height 14
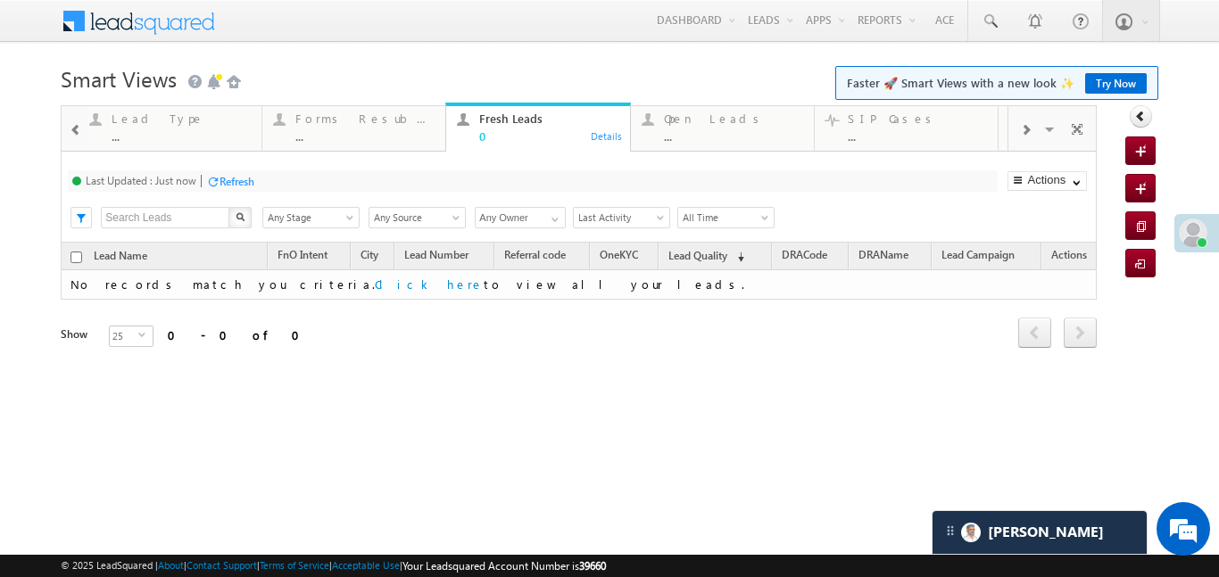
click at [70, 128] on span at bounding box center [76, 130] width 12 height 14
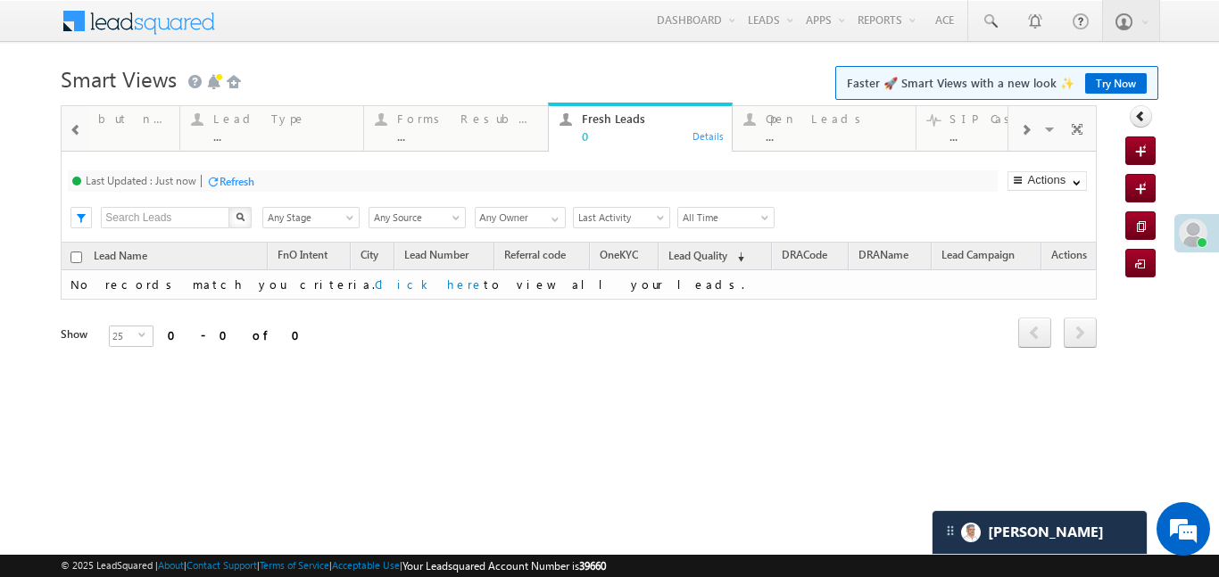
click at [70, 128] on span at bounding box center [76, 130] width 12 height 14
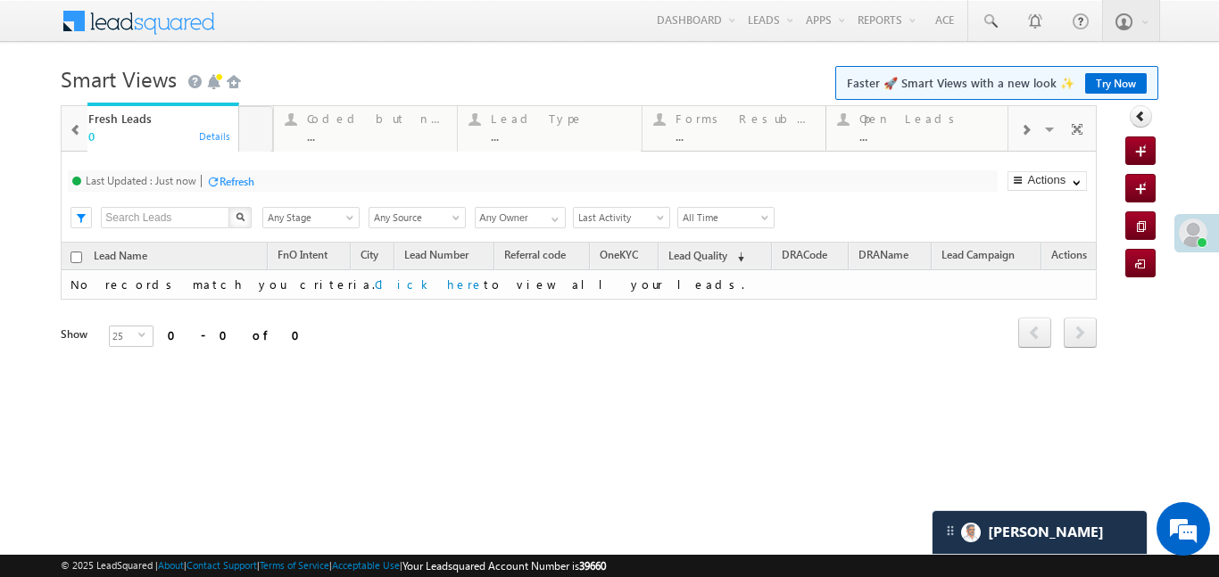
drag, startPoint x: 785, startPoint y: 122, endPoint x: 123, endPoint y: 156, distance: 662.3
click at [59, 136] on body "Menu Aakansha .d Aakan sha.D @ange lbrok ing.c om" at bounding box center [609, 253] width 1219 height 506
click at [77, 131] on span at bounding box center [76, 130] width 12 height 14
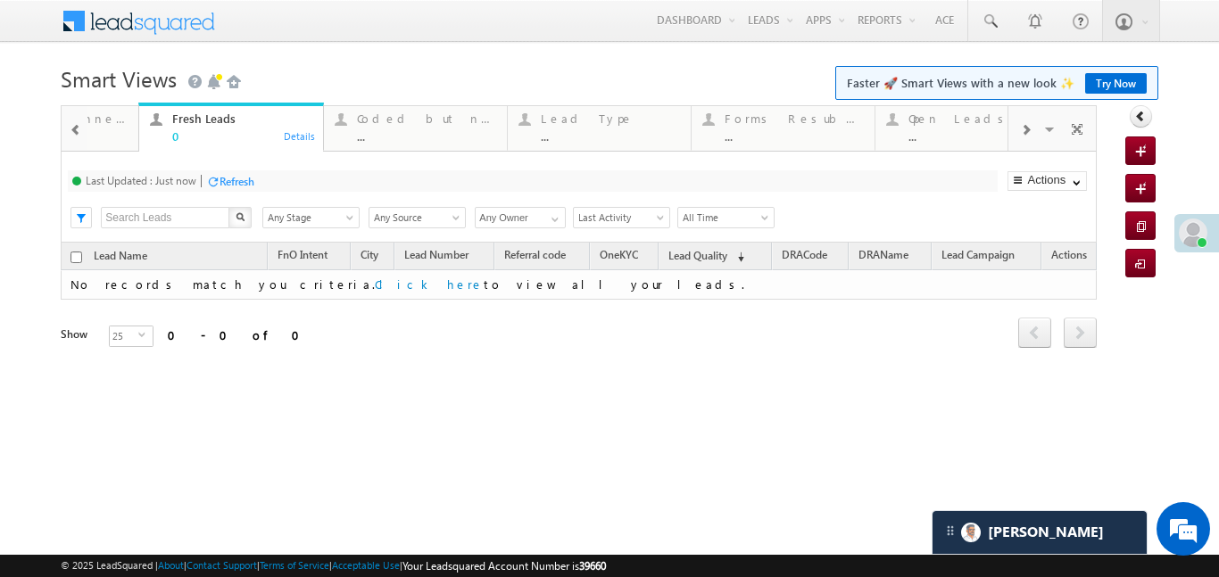
click at [77, 131] on span at bounding box center [76, 130] width 12 height 14
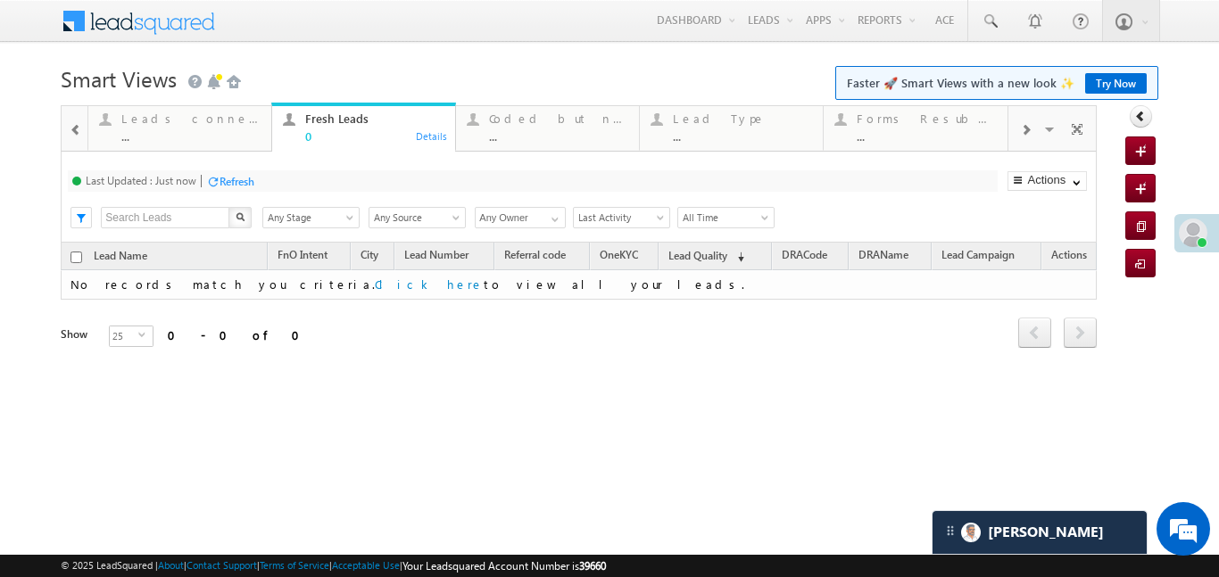
click at [77, 131] on span at bounding box center [76, 130] width 12 height 14
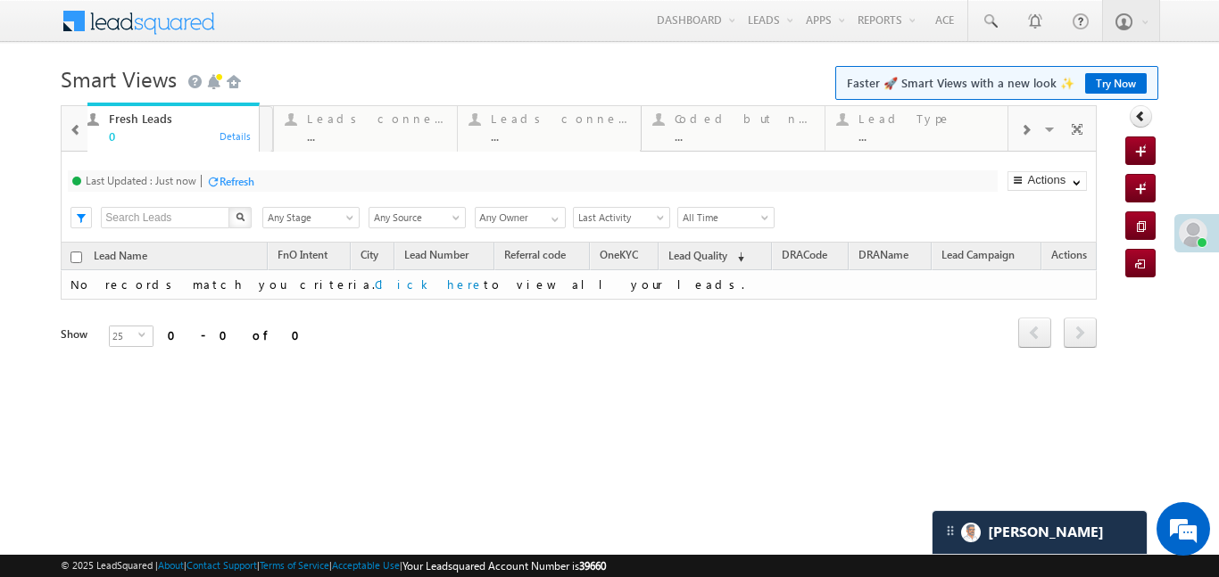
drag, startPoint x: 544, startPoint y: 123, endPoint x: 113, endPoint y: 118, distance: 431.1
click at [79, 125] on span at bounding box center [76, 130] width 12 height 14
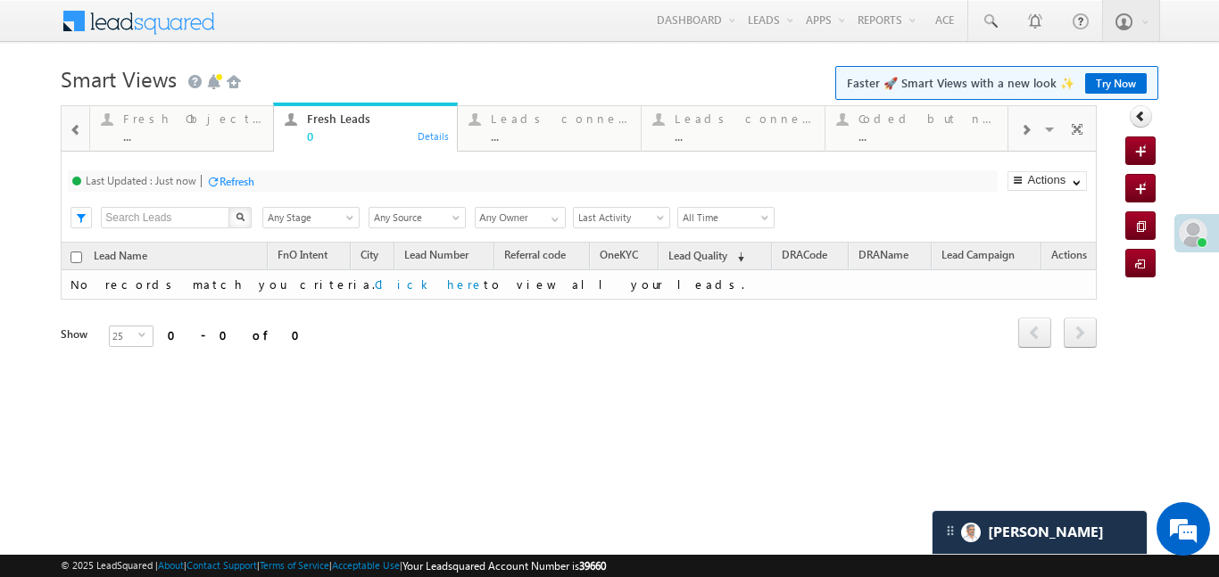
click at [79, 125] on span at bounding box center [76, 130] width 12 height 14
click at [79, 124] on span at bounding box center [76, 130] width 12 height 14
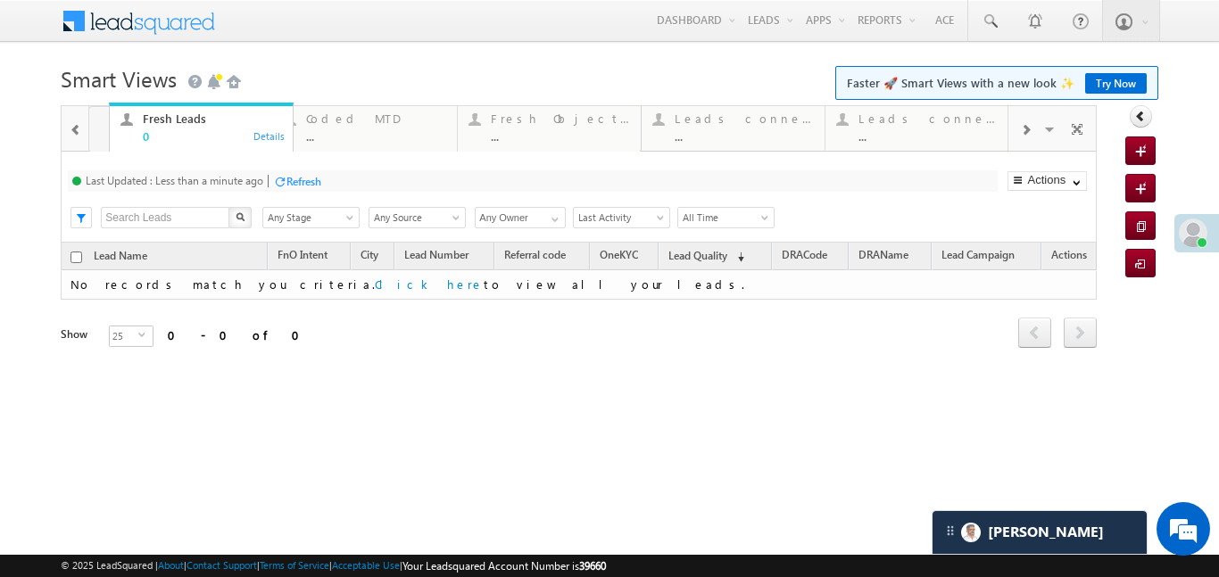
drag, startPoint x: 548, startPoint y: 132, endPoint x: 105, endPoint y: 134, distance: 442.7
click at [75, 129] on span at bounding box center [76, 130] width 12 height 14
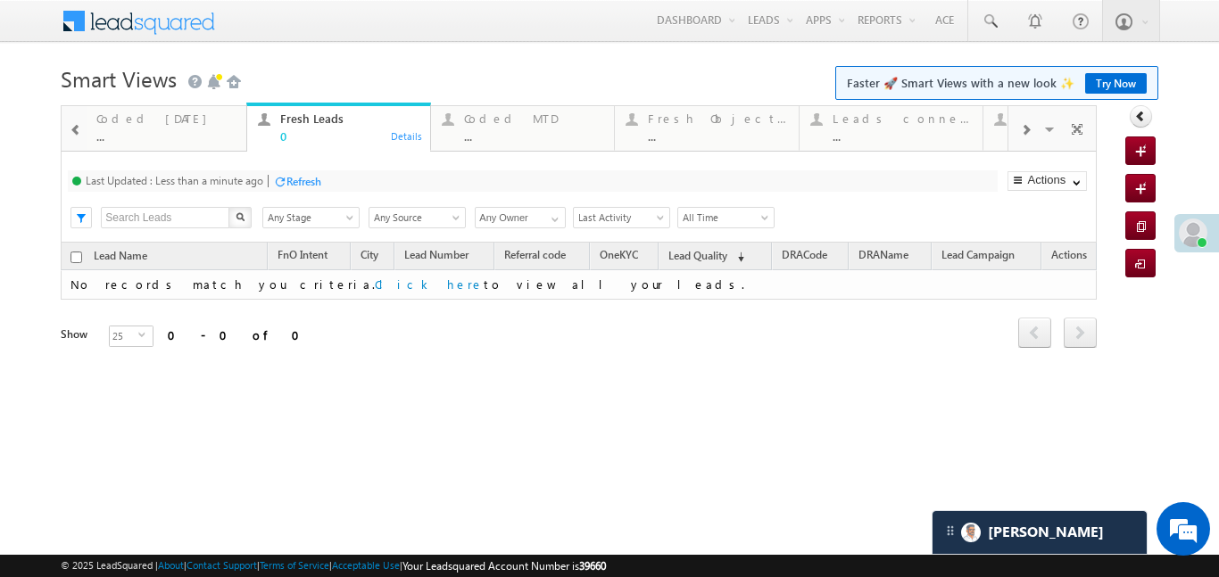
click at [75, 129] on span at bounding box center [76, 130] width 12 height 14
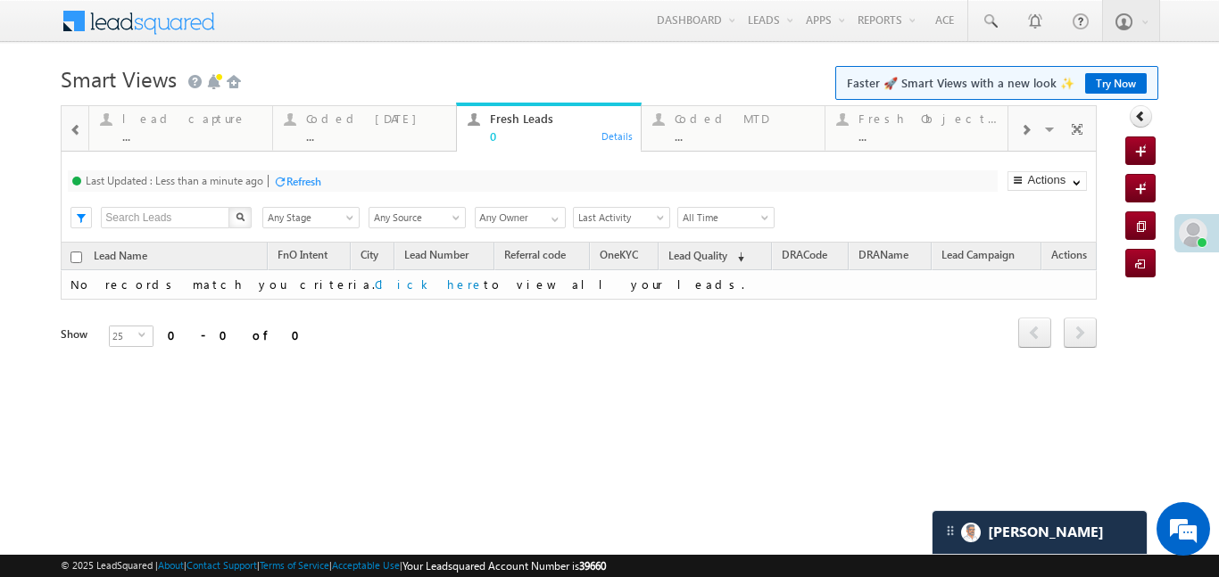
click at [75, 129] on span at bounding box center [76, 130] width 12 height 14
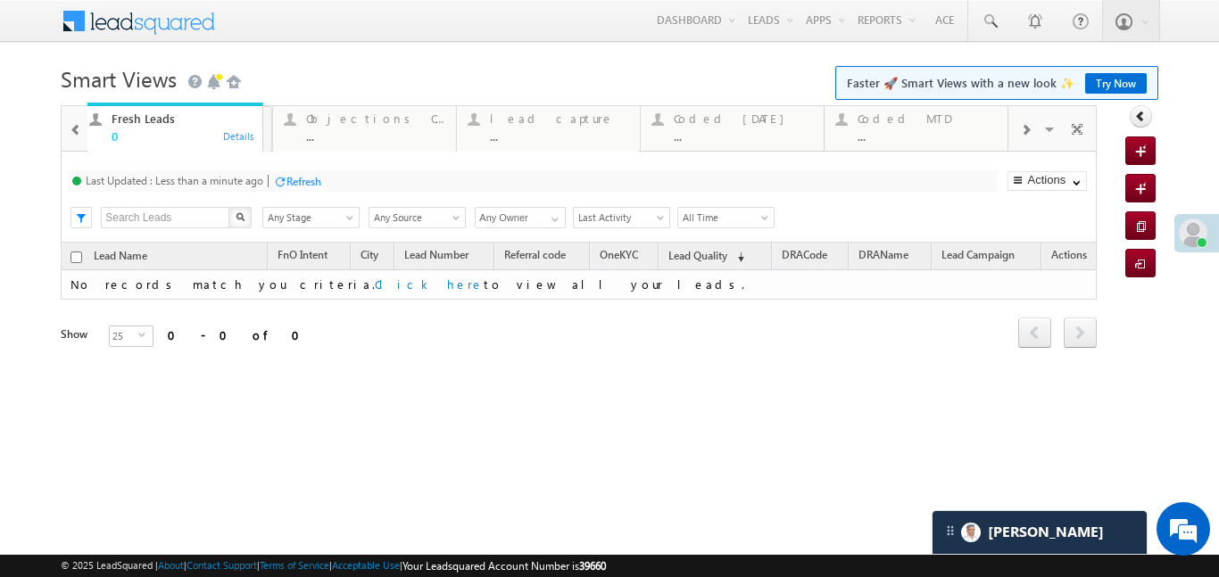
drag, startPoint x: 725, startPoint y: 128, endPoint x: 102, endPoint y: 132, distance: 623.0
click at [64, 134] on div at bounding box center [75, 129] width 23 height 40
click at [82, 128] on div at bounding box center [75, 129] width 23 height 40
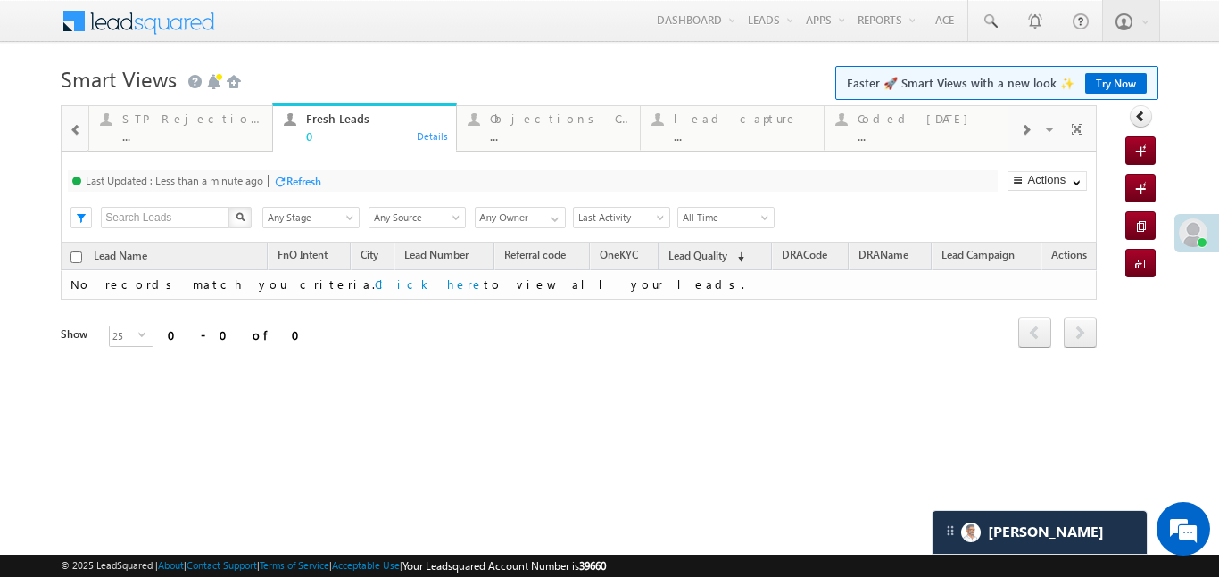
click at [82, 128] on div at bounding box center [75, 129] width 23 height 40
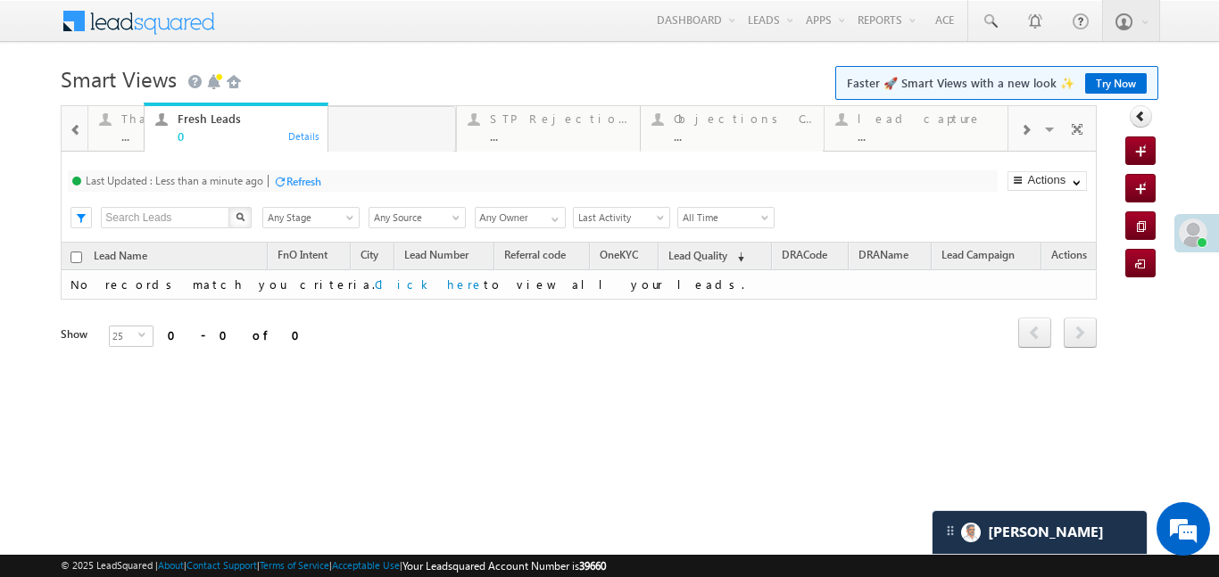
drag, startPoint x: 349, startPoint y: 137, endPoint x: 79, endPoint y: 137, distance: 269.6
click at [76, 131] on div at bounding box center [75, 127] width 26 height 43
drag, startPoint x: 199, startPoint y: 111, endPoint x: 119, endPoint y: 99, distance: 81.2
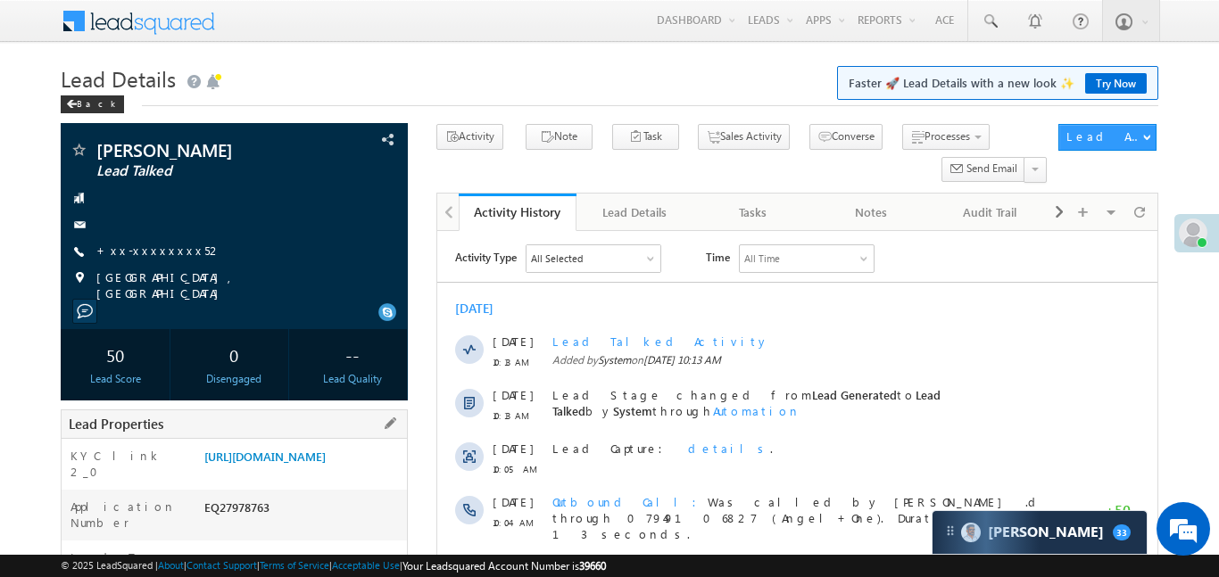
click at [347, 473] on div "[URL][DOMAIN_NAME]" at bounding box center [303, 460] width 207 height 25
click at [326, 464] on link "[URL][DOMAIN_NAME]" at bounding box center [264, 456] width 121 height 15
click at [156, 250] on link "+xx-xxxxxxxx52" at bounding box center [159, 250] width 126 height 15
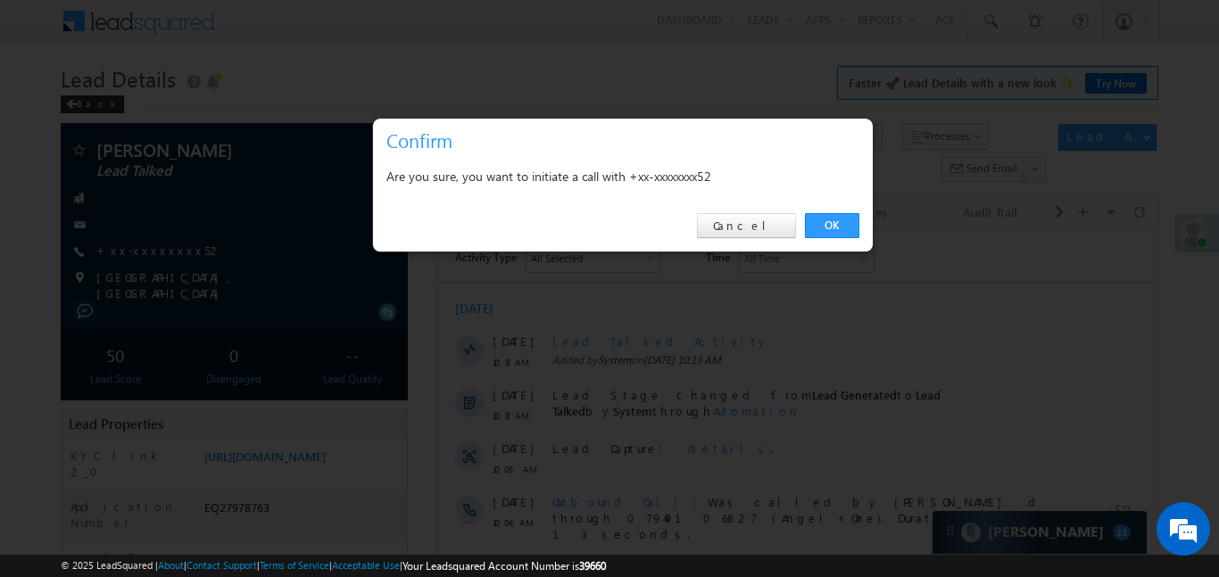
click at [821, 210] on div "OK Cancel" at bounding box center [623, 226] width 500 height 51
click at [821, 229] on link "OK" at bounding box center [832, 225] width 54 height 25
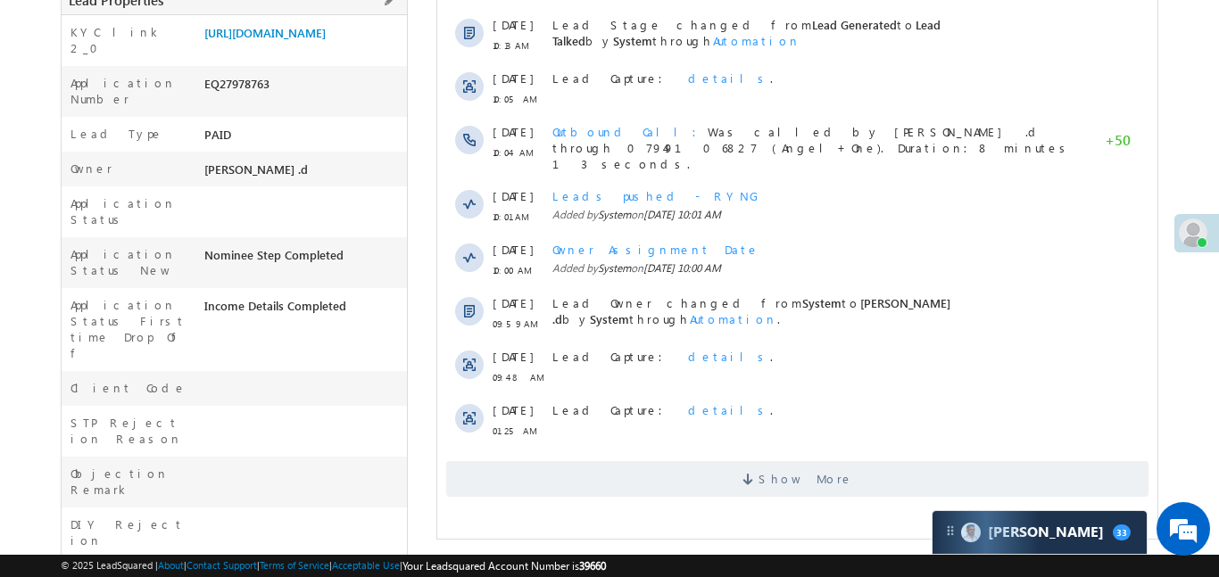
scroll to position [181, 0]
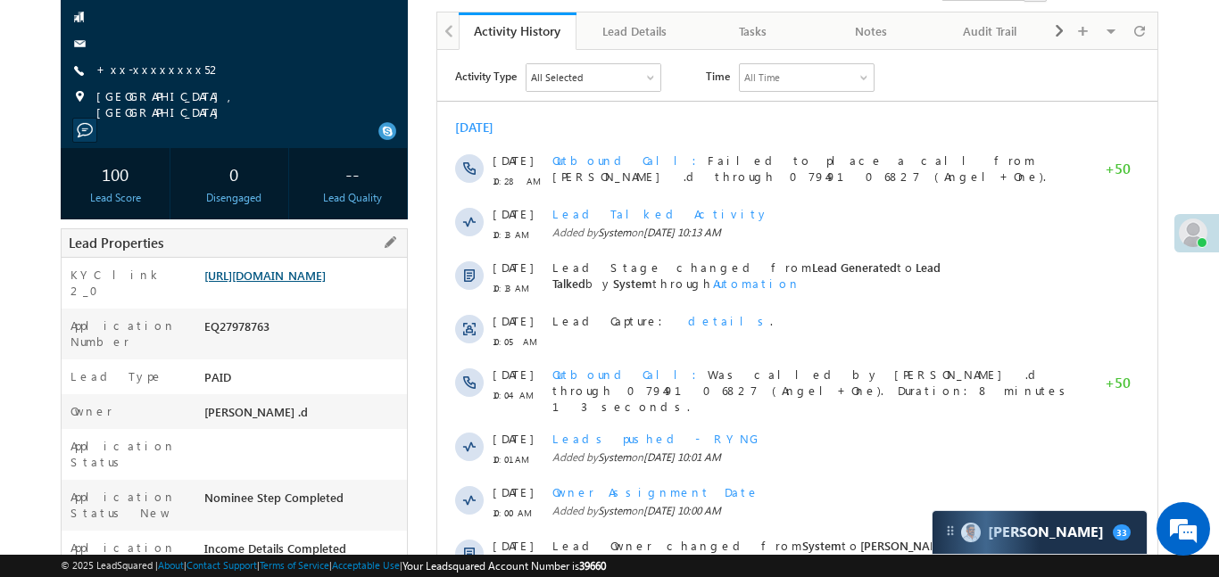
click at [312, 282] on link "[URL][DOMAIN_NAME]" at bounding box center [264, 275] width 121 height 15
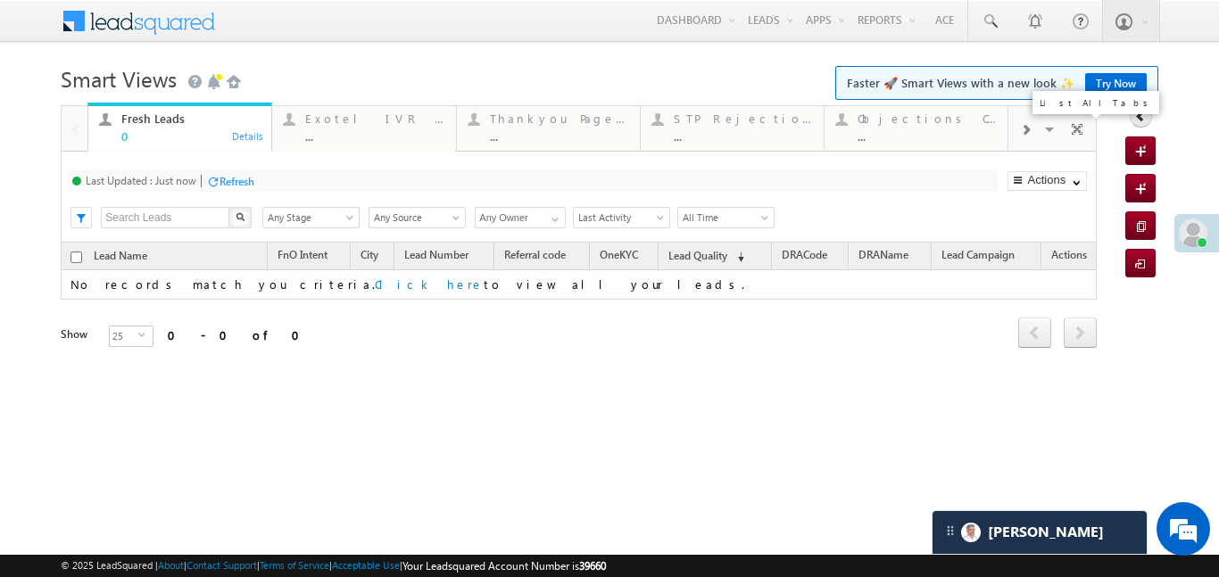
click at [1043, 128] on span at bounding box center [1052, 131] width 18 height 37
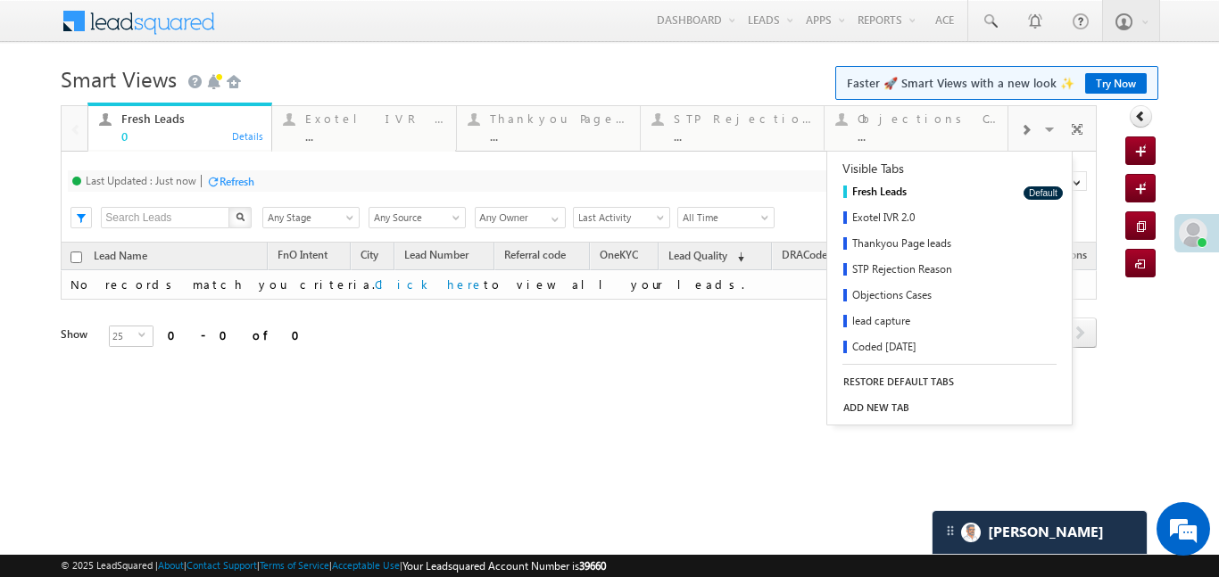
click at [661, 46] on body "Menu Aakansha .d Aakan sha.D @ange lbrok ing.c om" at bounding box center [609, 253] width 1219 height 506
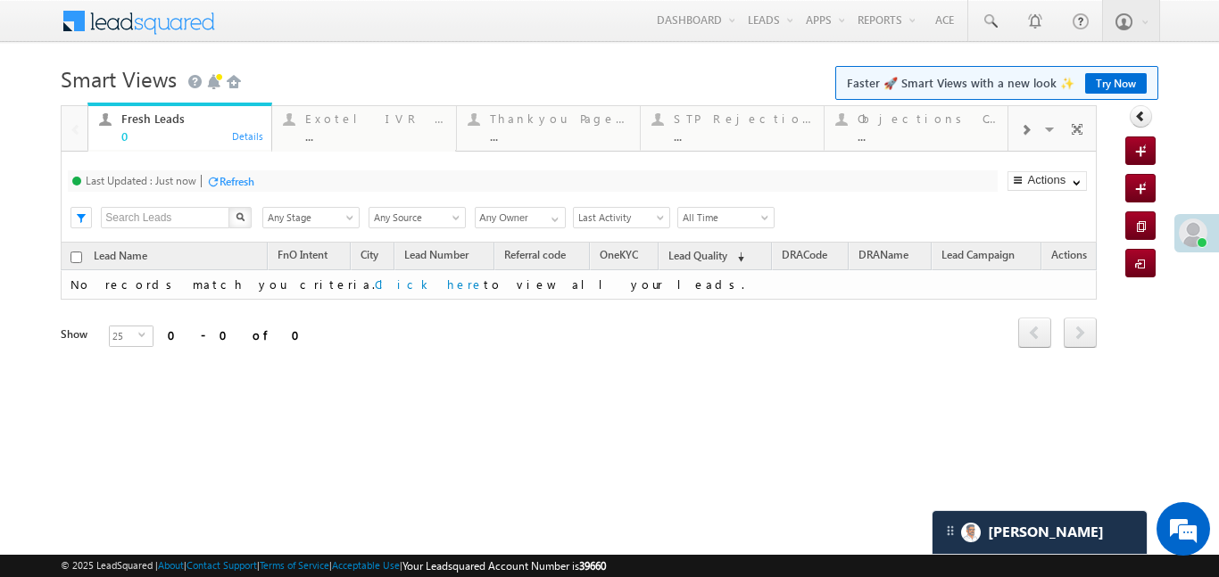
click at [1037, 136] on div at bounding box center [1026, 129] width 34 height 40
click at [1031, 131] on div at bounding box center [1026, 129] width 34 height 40
click at [924, 123] on div "Coded Today" at bounding box center [927, 119] width 139 height 14
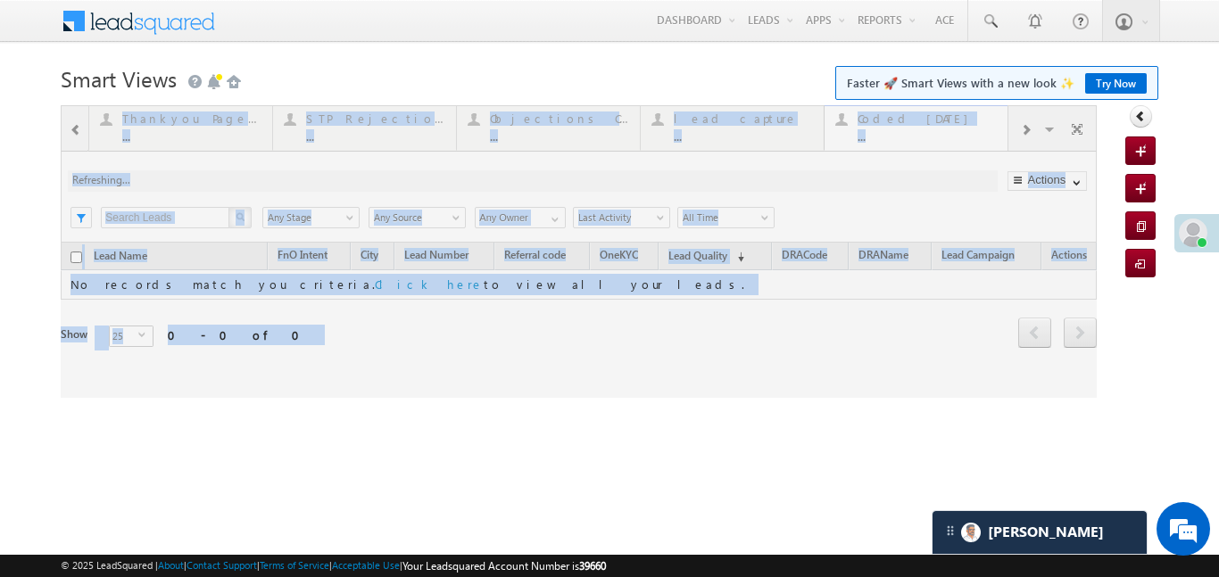
click at [924, 123] on div at bounding box center [579, 251] width 1036 height 293
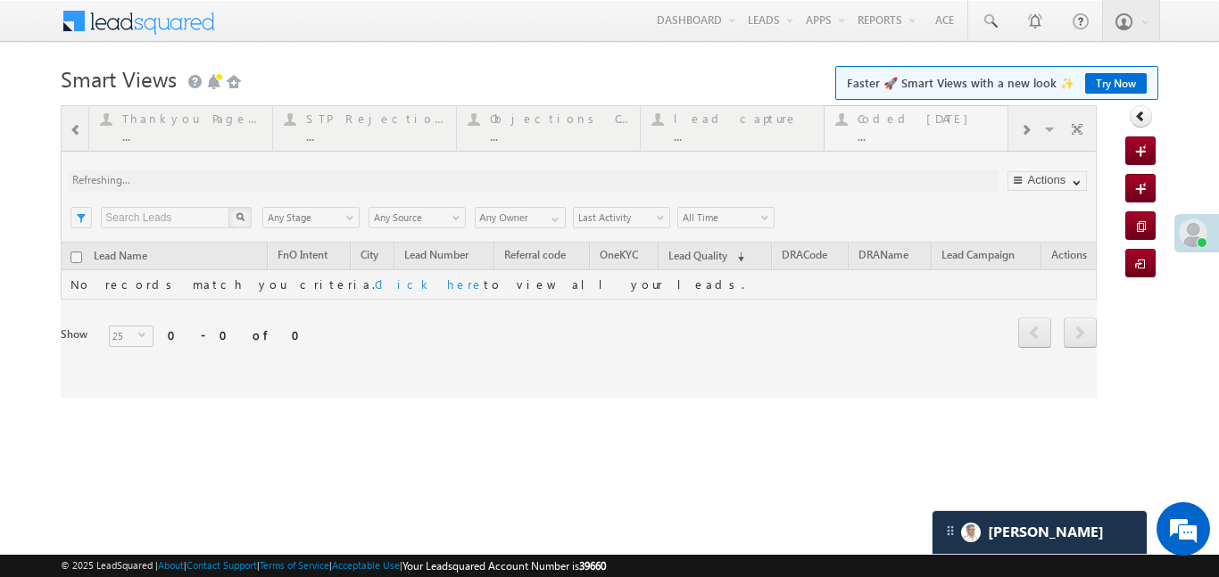
click at [924, 123] on div at bounding box center [579, 251] width 1036 height 293
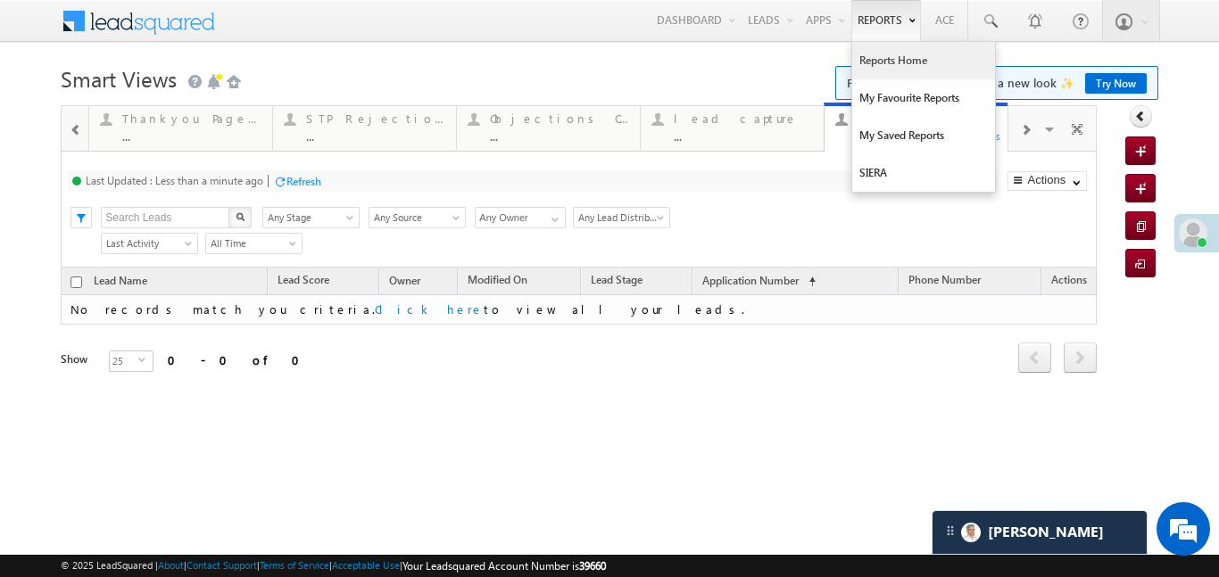
click at [897, 68] on link "Reports Home" at bounding box center [923, 60] width 143 height 37
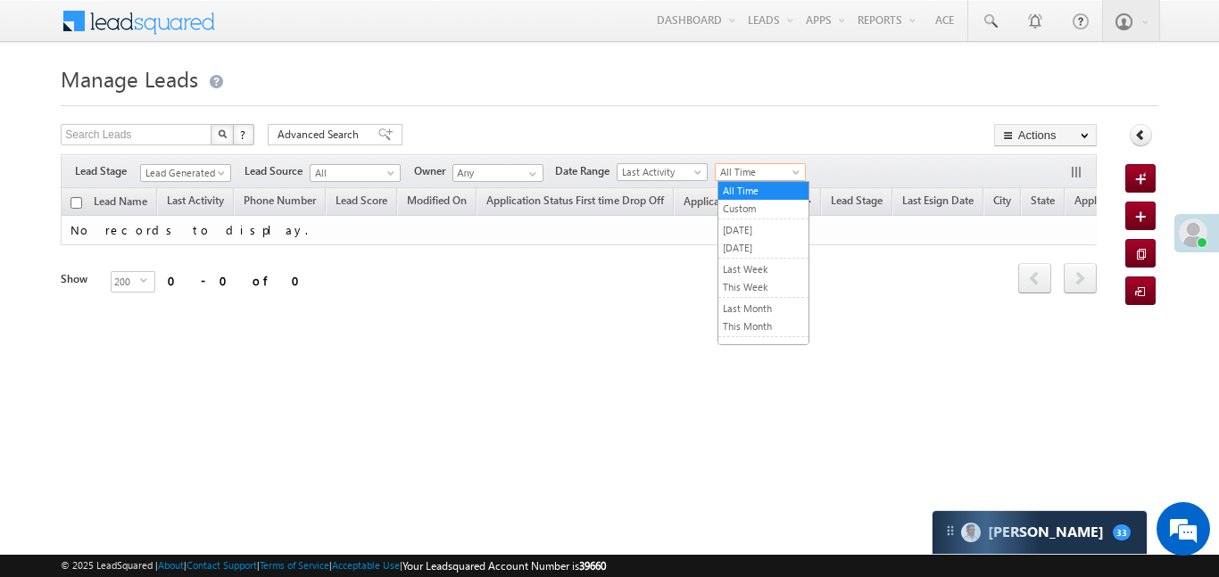
click at [781, 169] on span "All Time" at bounding box center [758, 172] width 85 height 16
click at [751, 251] on link "[DATE]" at bounding box center [764, 248] width 90 height 16
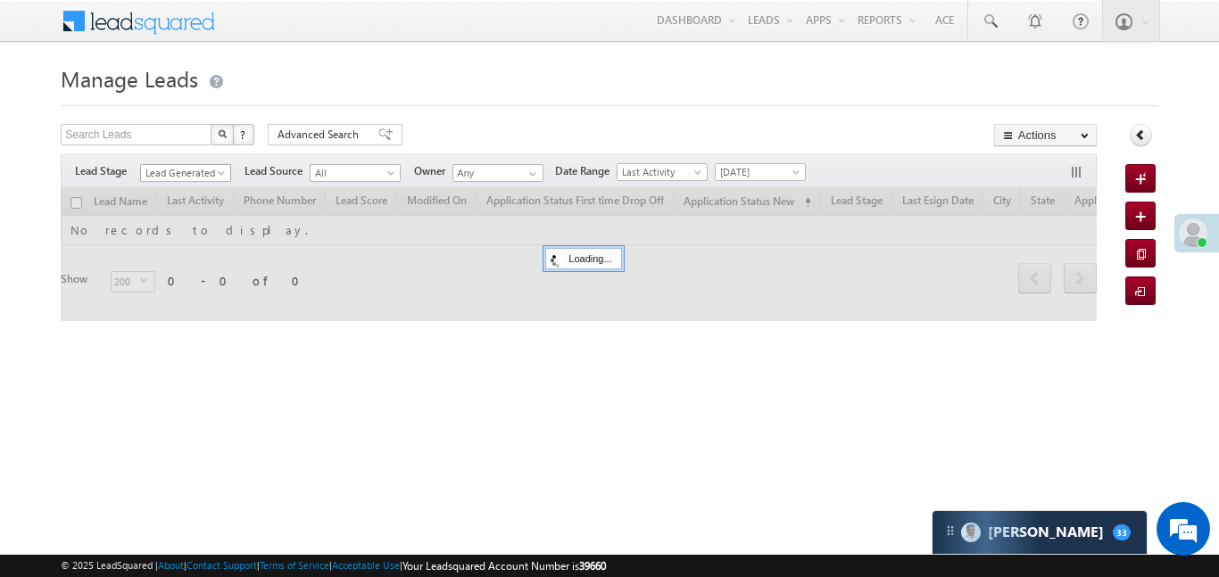
click at [213, 170] on span "Lead Generated" at bounding box center [183, 173] width 85 height 16
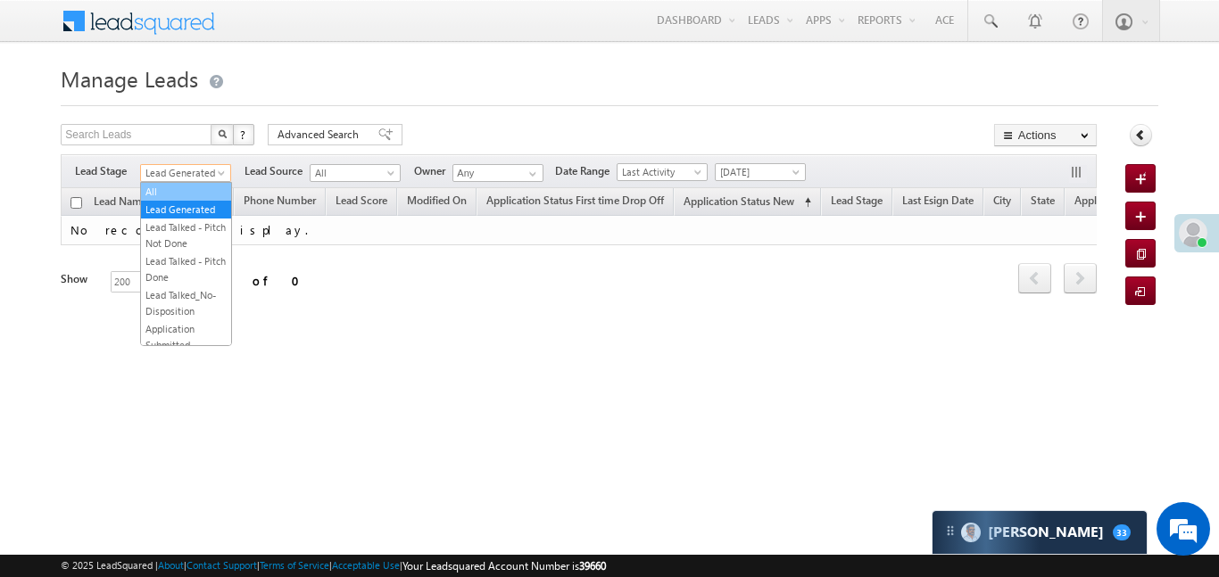
click at [194, 195] on link "All" at bounding box center [186, 192] width 90 height 16
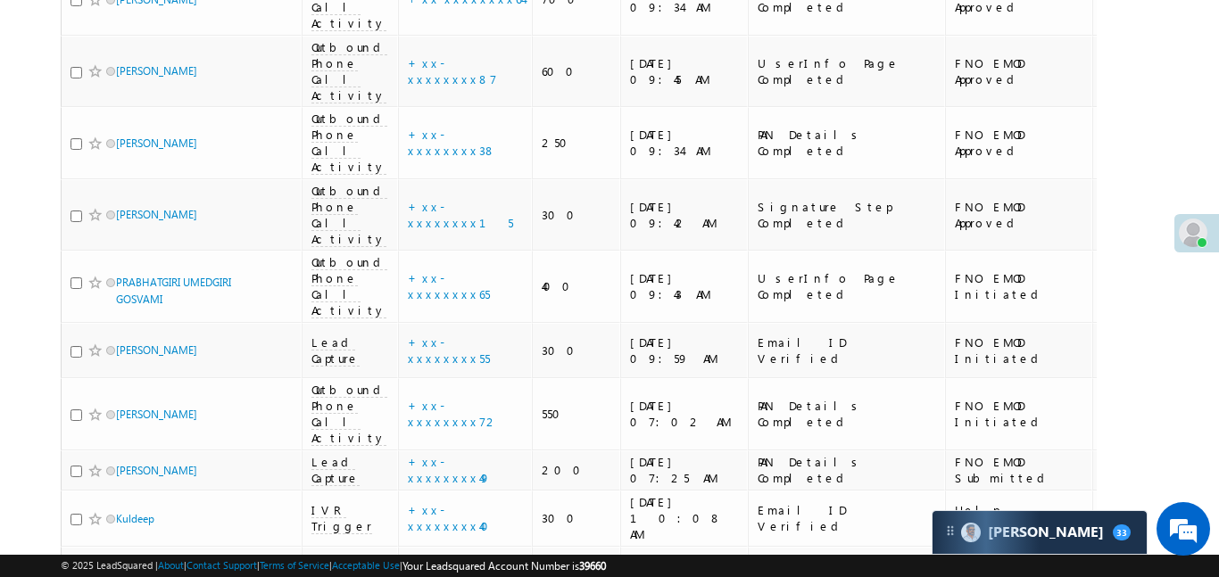
scroll to position [2715, 0]
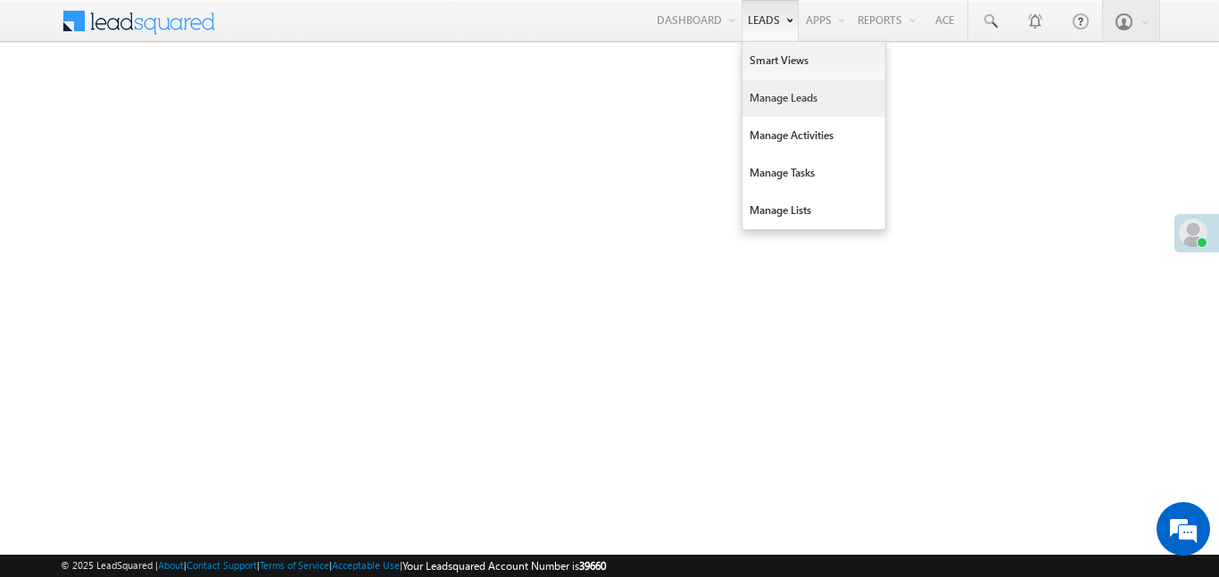
click at [771, 101] on link "Manage Leads" at bounding box center [814, 97] width 143 height 37
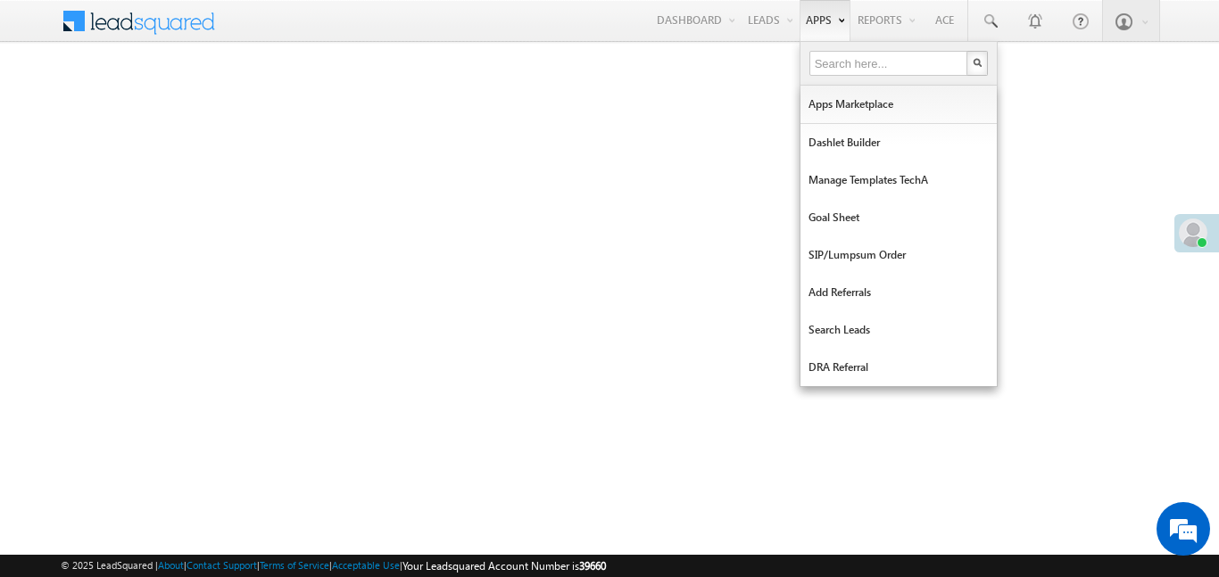
drag, startPoint x: 771, startPoint y: 101, endPoint x: 797, endPoint y: 19, distance: 86.1
click at [0, 0] on link "Manage Leads" at bounding box center [0, 0] width 0 height 0
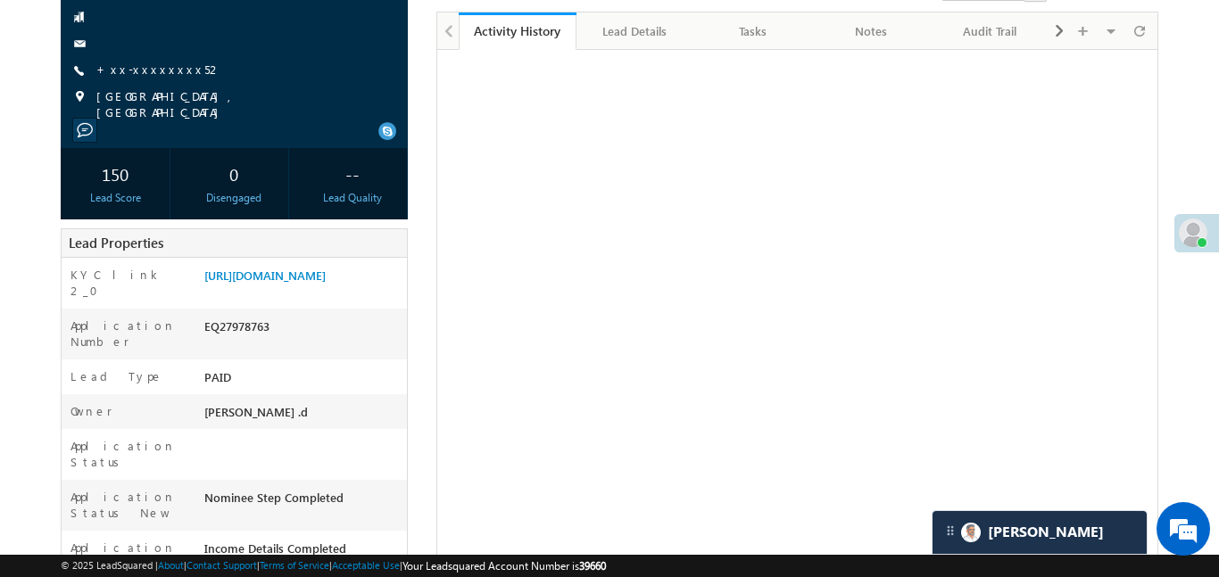
scroll to position [181, 0]
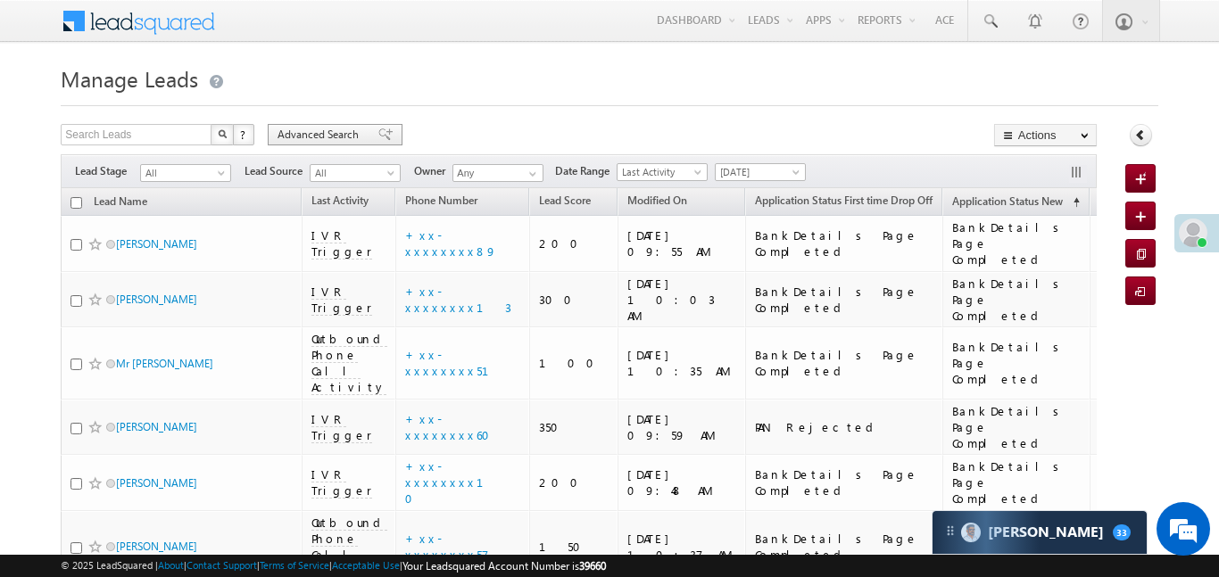
click at [335, 134] on span "Advanced Search" at bounding box center [321, 135] width 87 height 16
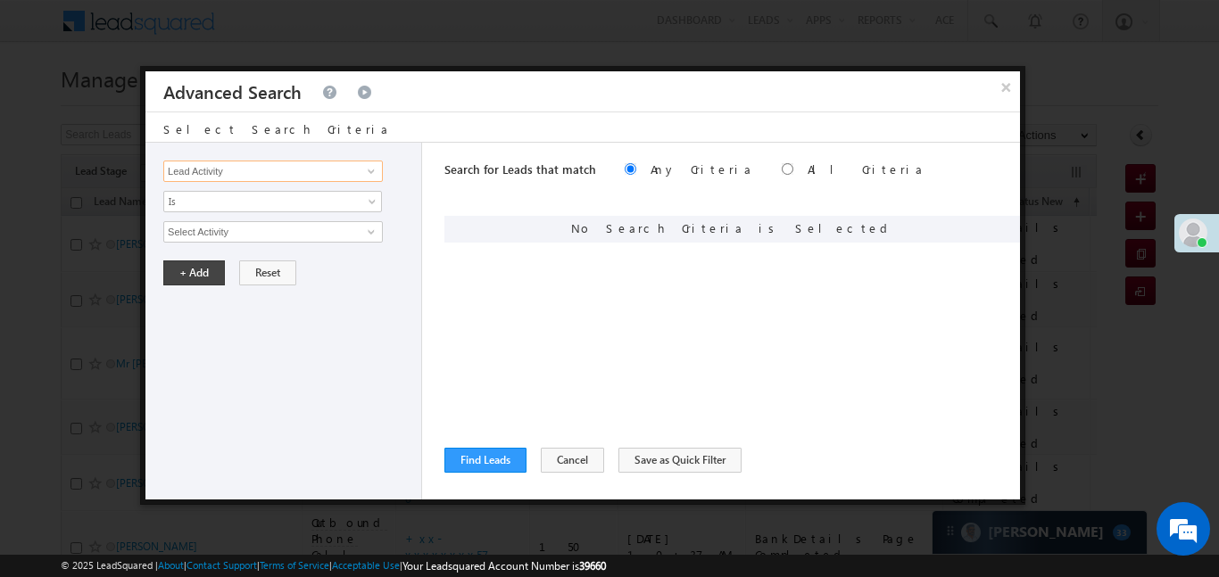
click at [350, 169] on input "Lead Activity" at bounding box center [273, 171] width 220 height 21
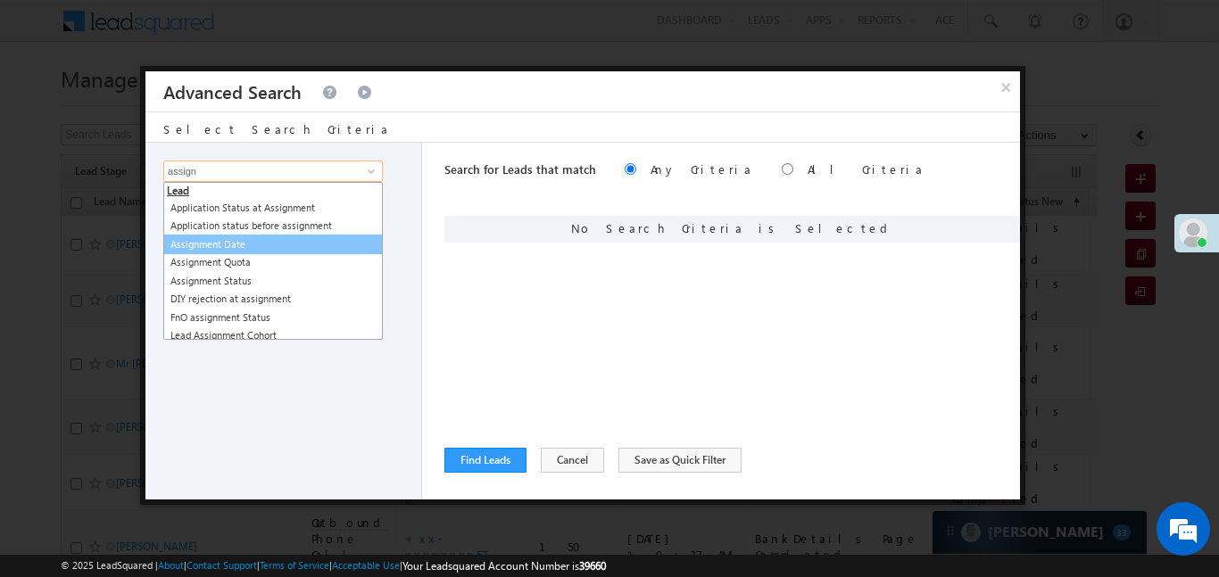
drag, startPoint x: 293, startPoint y: 252, endPoint x: 289, endPoint y: 241, distance: 11.3
click at [289, 241] on ul "Lead Application Status at Assignment Application status before assignment Assi…" at bounding box center [273, 261] width 220 height 158
click at [287, 242] on link "Assignment Date" at bounding box center [273, 245] width 220 height 21
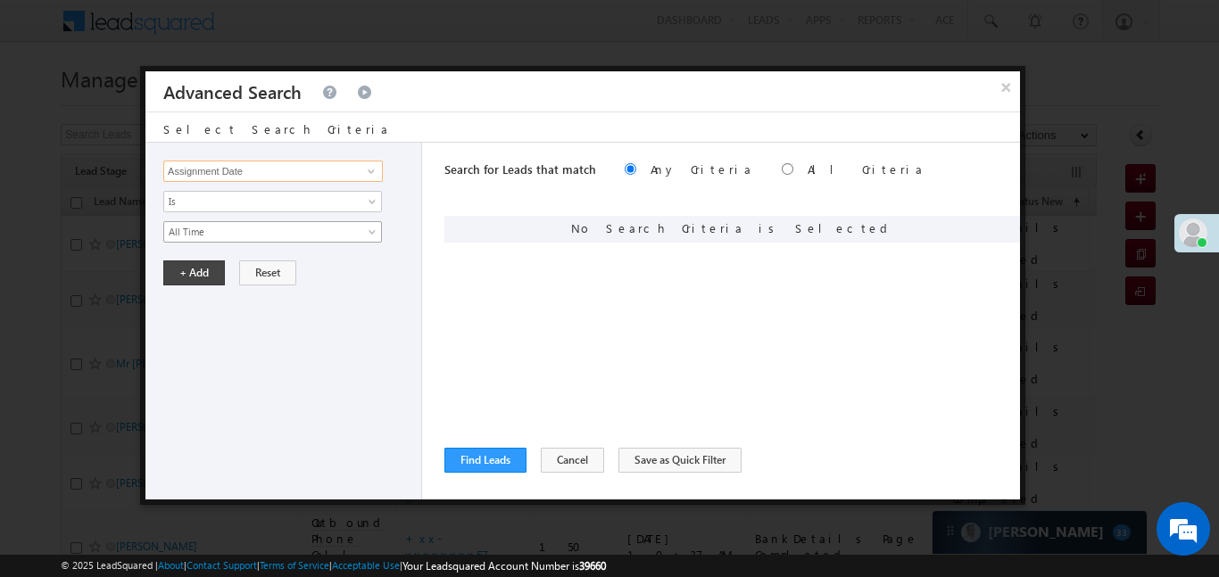
type input "Assignment Date"
click at [212, 224] on span "All Time" at bounding box center [261, 232] width 194 height 16
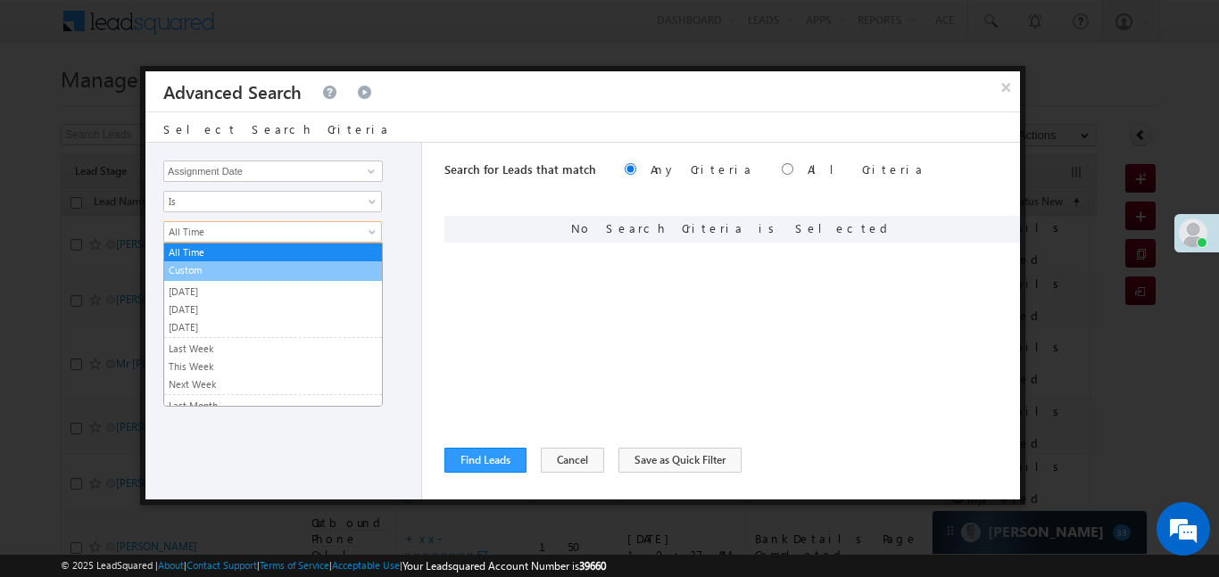
click at [213, 274] on link "Custom" at bounding box center [273, 270] width 218 height 16
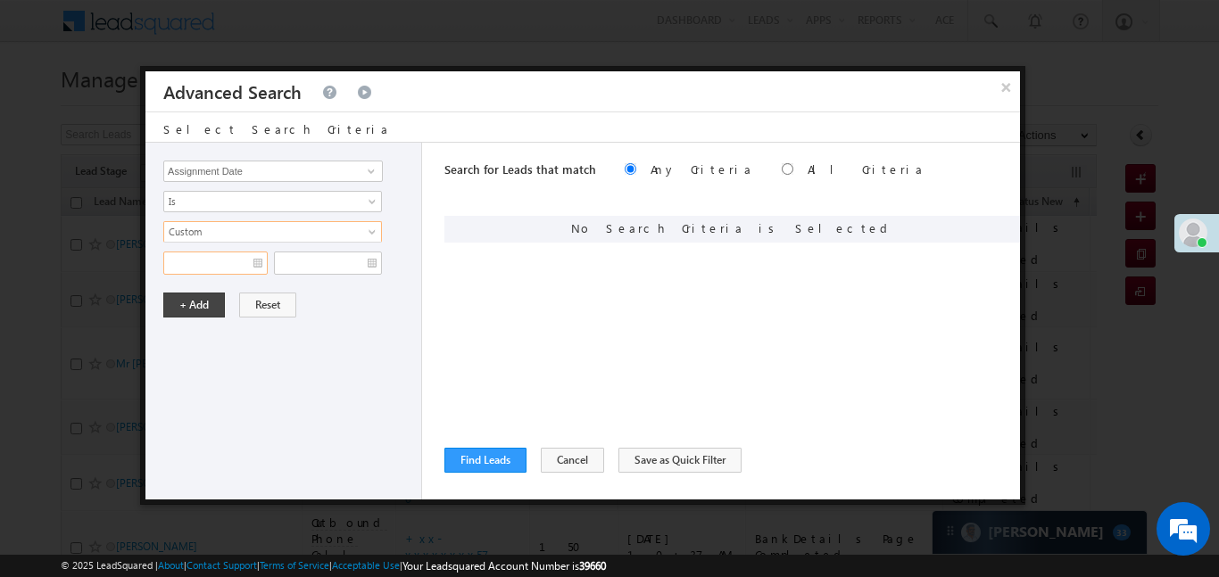
click at [204, 252] on input "text" at bounding box center [215, 263] width 104 height 23
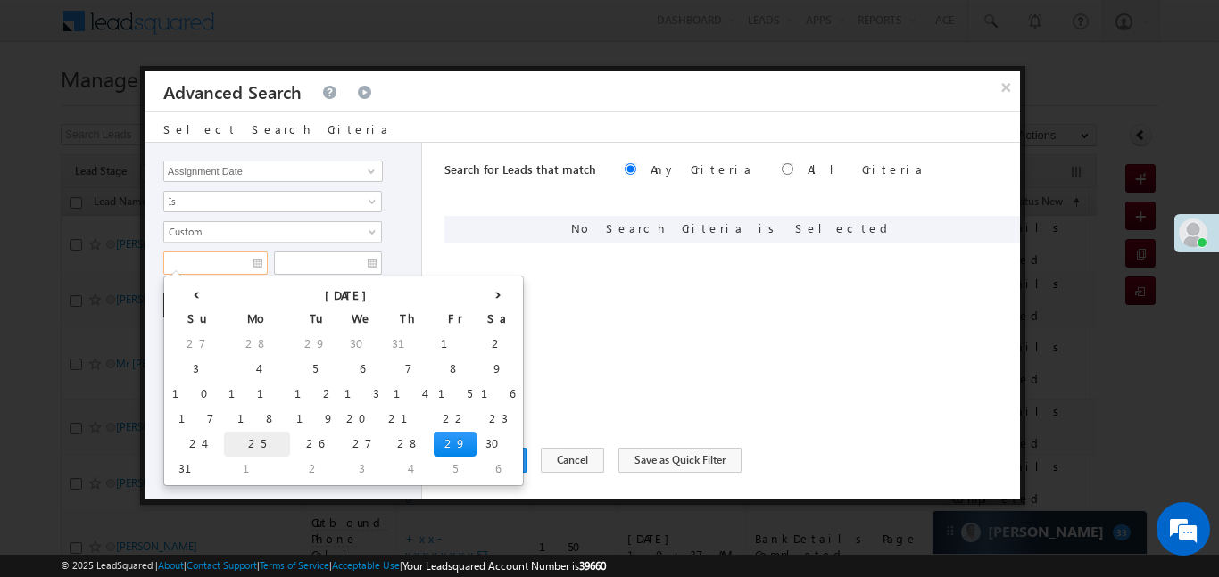
click at [224, 446] on td "25" at bounding box center [257, 444] width 66 height 25
type input "25/08/25"
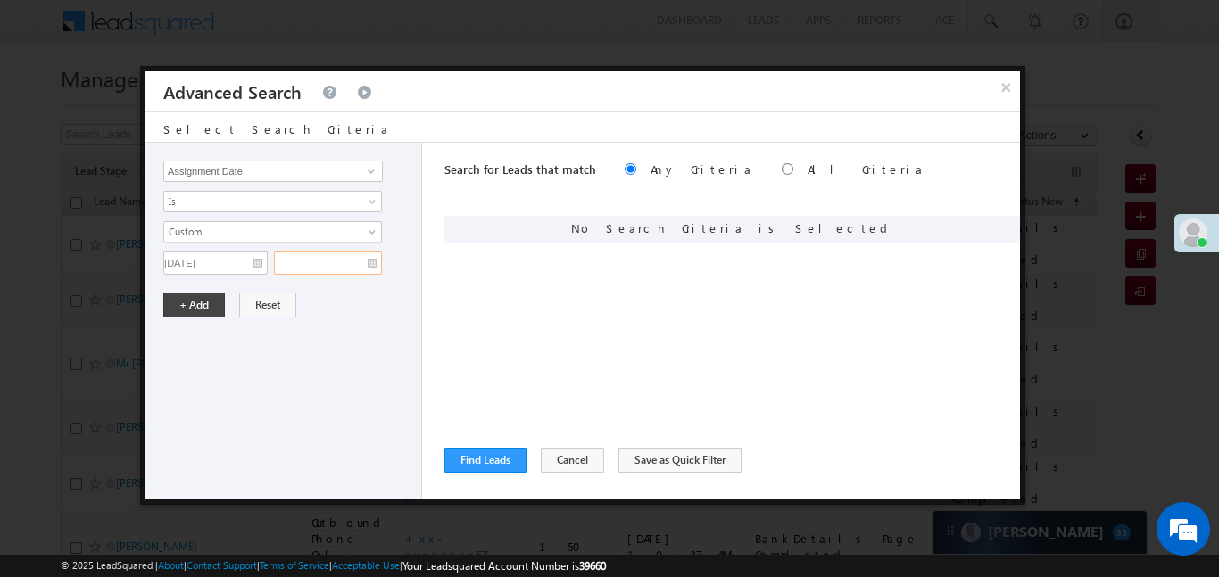
click at [341, 265] on input "text" at bounding box center [328, 263] width 108 height 23
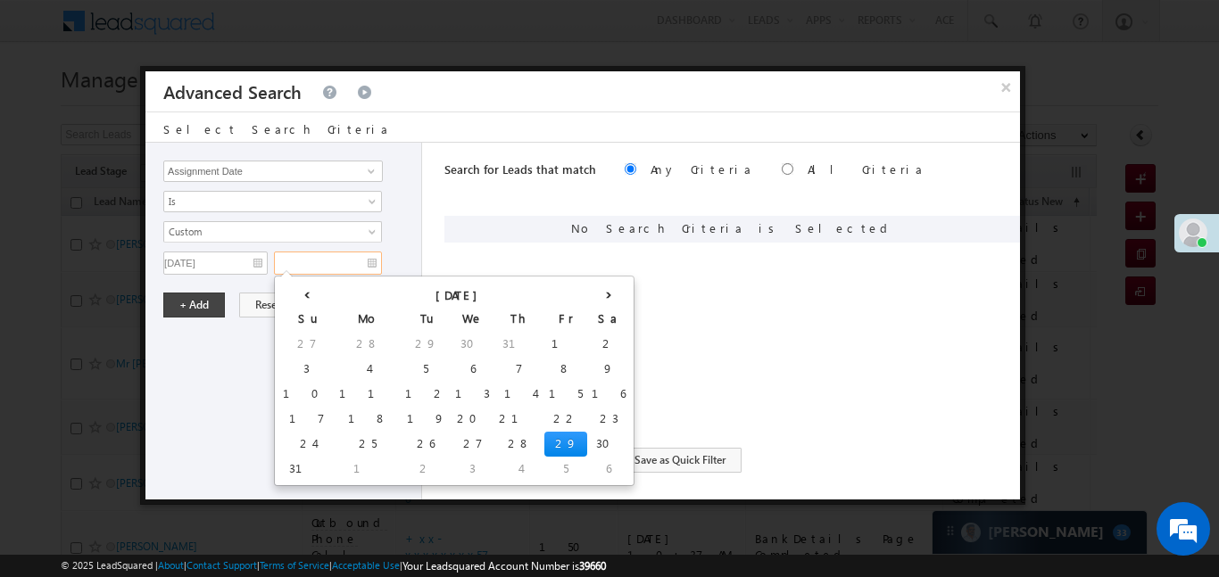
click at [544, 442] on td "29" at bounding box center [565, 444] width 43 height 25
type input "29/08/25"
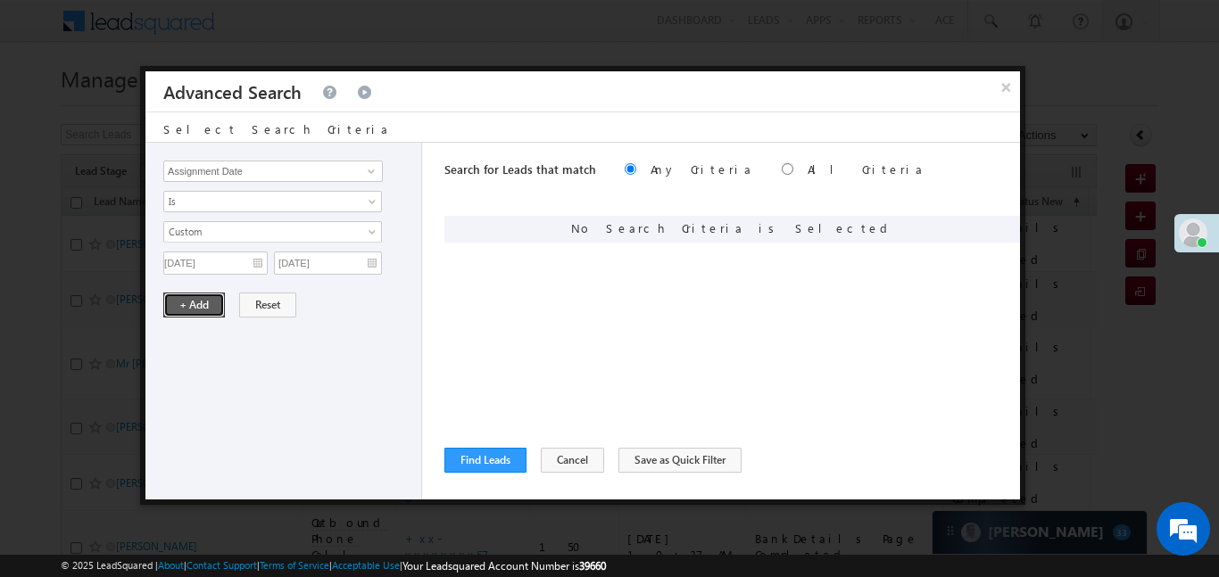
click at [201, 309] on button "+ Add" at bounding box center [194, 305] width 62 height 25
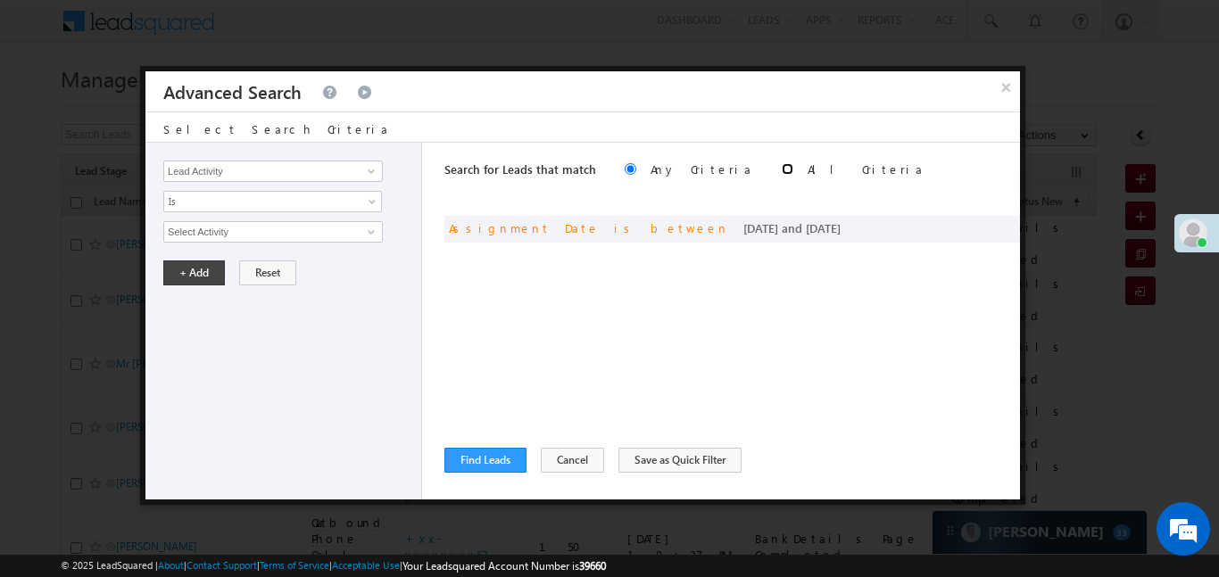
click at [782, 172] on input "radio" at bounding box center [788, 169] width 12 height 12
radio input "true"
click at [514, 458] on button "Find Leads" at bounding box center [485, 460] width 82 height 25
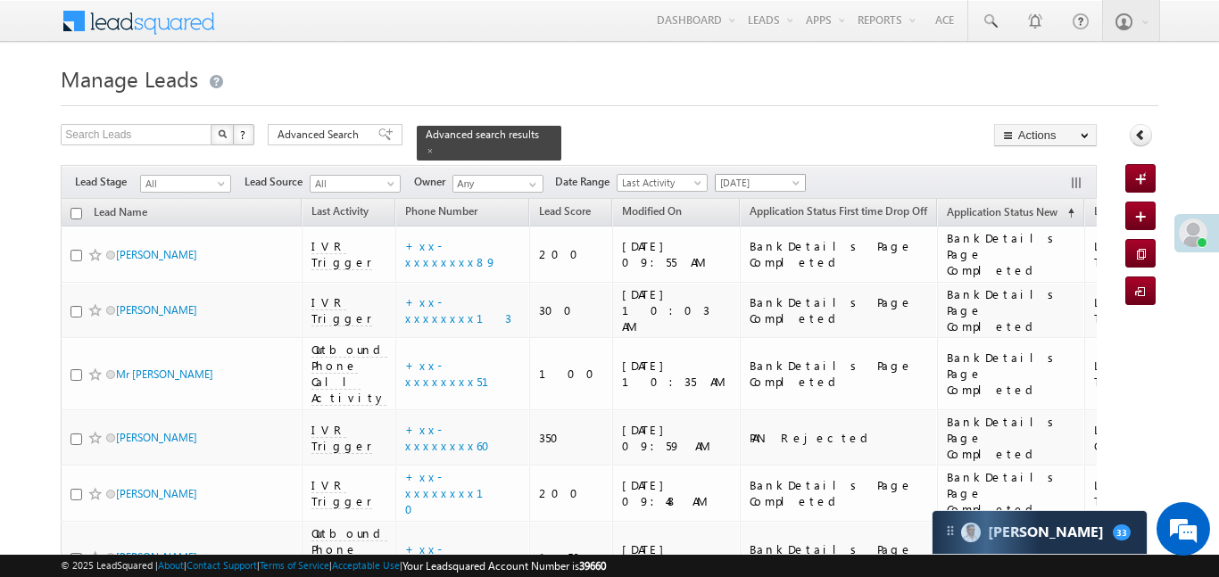
click at [770, 178] on span "[DATE]" at bounding box center [758, 183] width 85 height 16
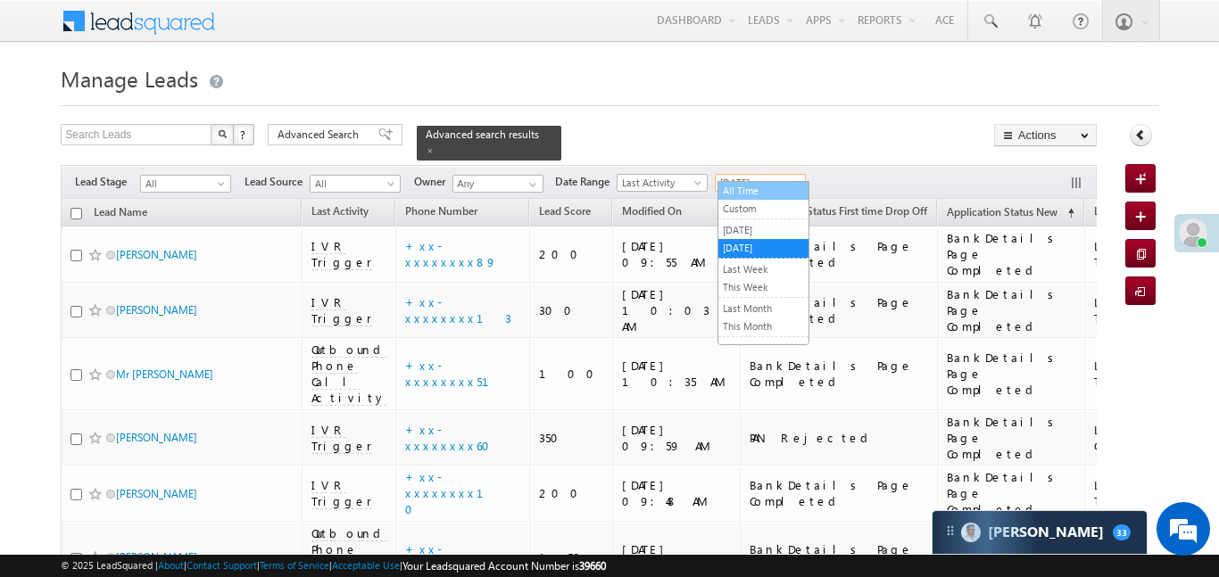
click at [755, 192] on link "All Time" at bounding box center [764, 191] width 90 height 16
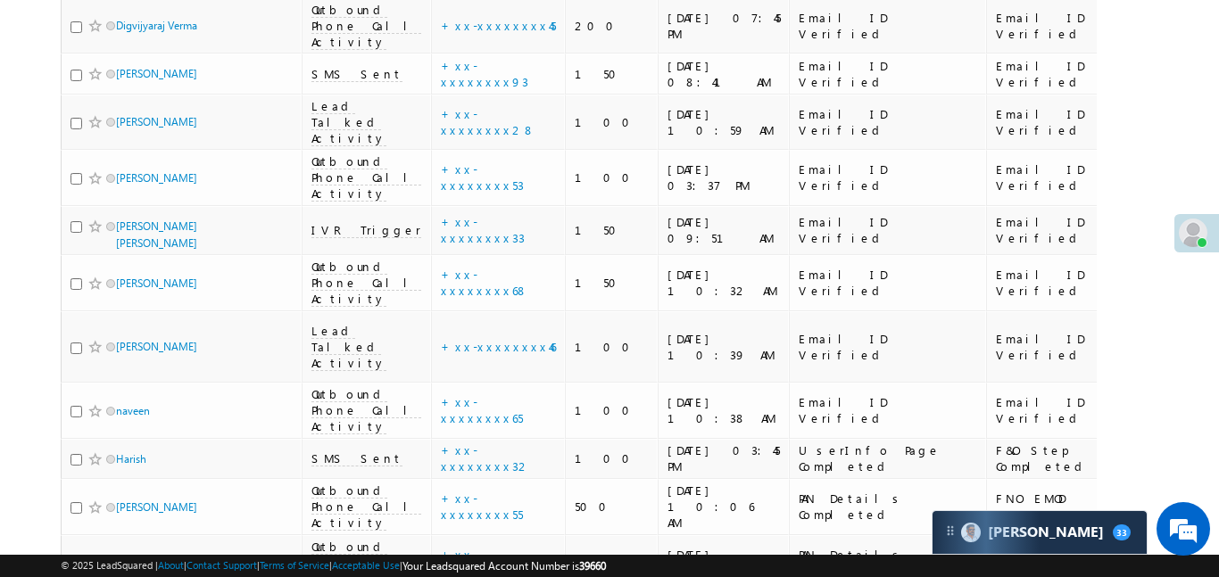
scroll to position [5630, 0]
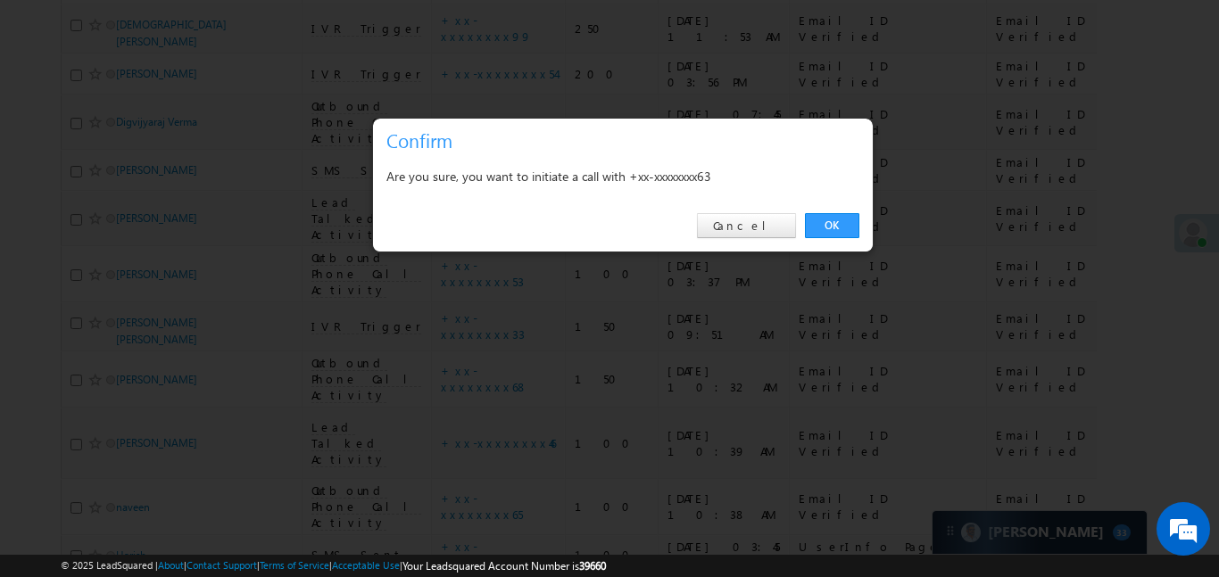
click at [842, 239] on div "OK Cancel" at bounding box center [623, 226] width 500 height 51
click at [835, 226] on link "OK" at bounding box center [832, 225] width 54 height 25
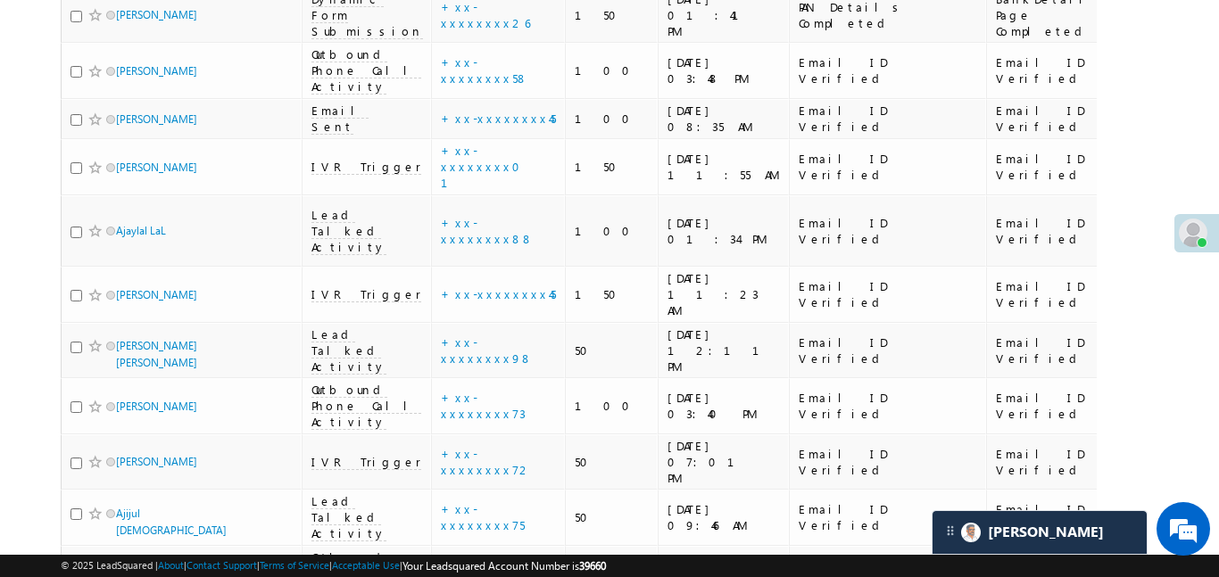
scroll to position [0, 0]
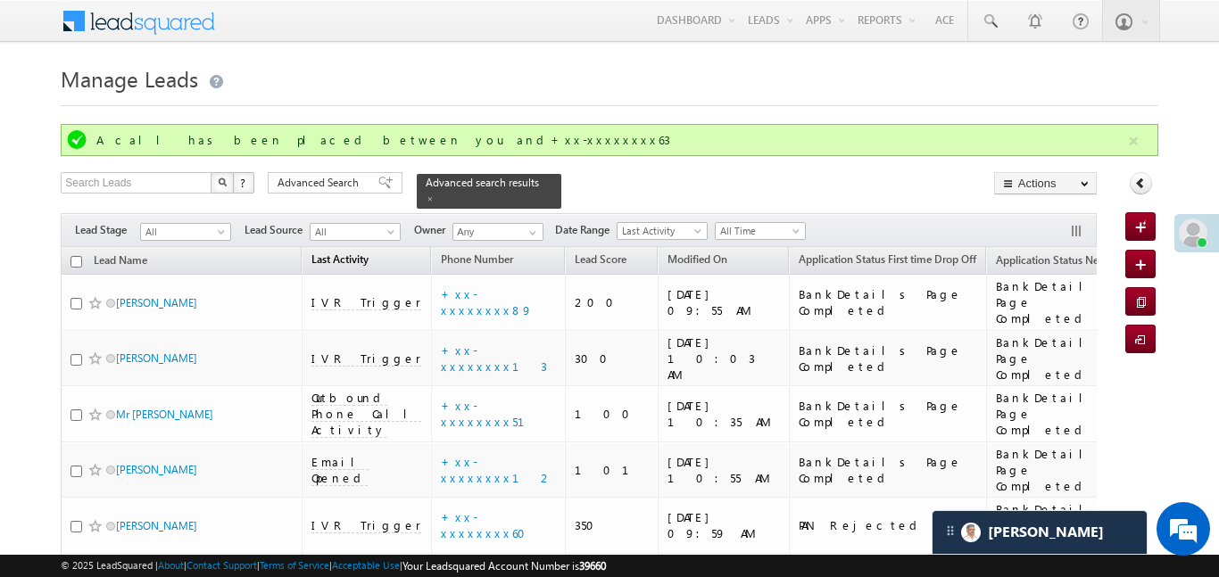
click at [1137, 143] on button "button" at bounding box center [1134, 141] width 22 height 22
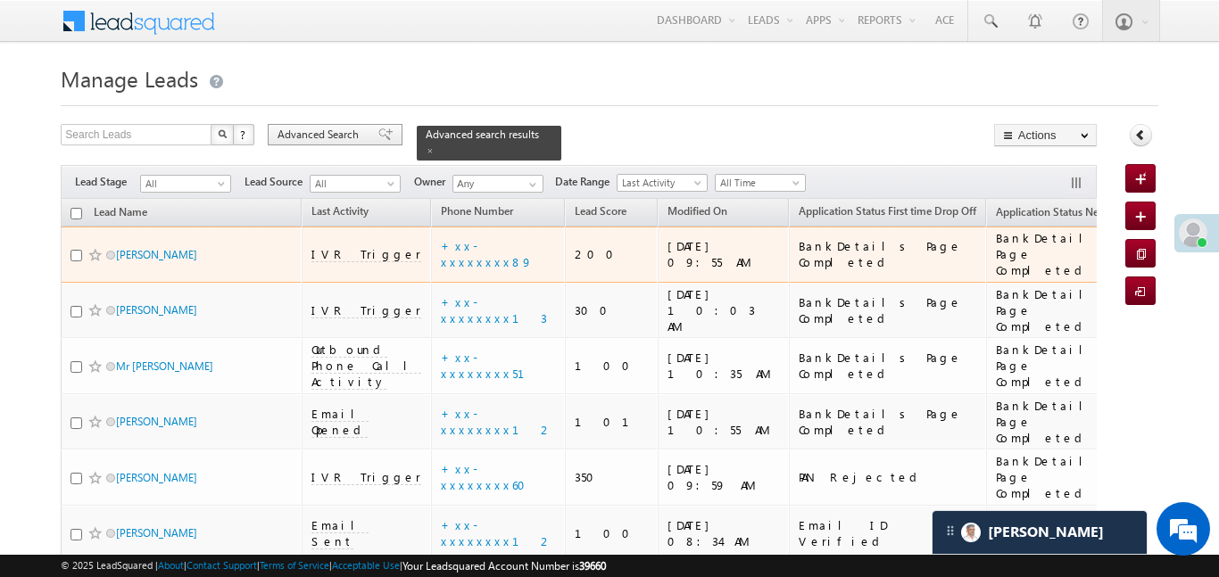
click at [303, 137] on span "Advanced Search" at bounding box center [321, 135] width 87 height 16
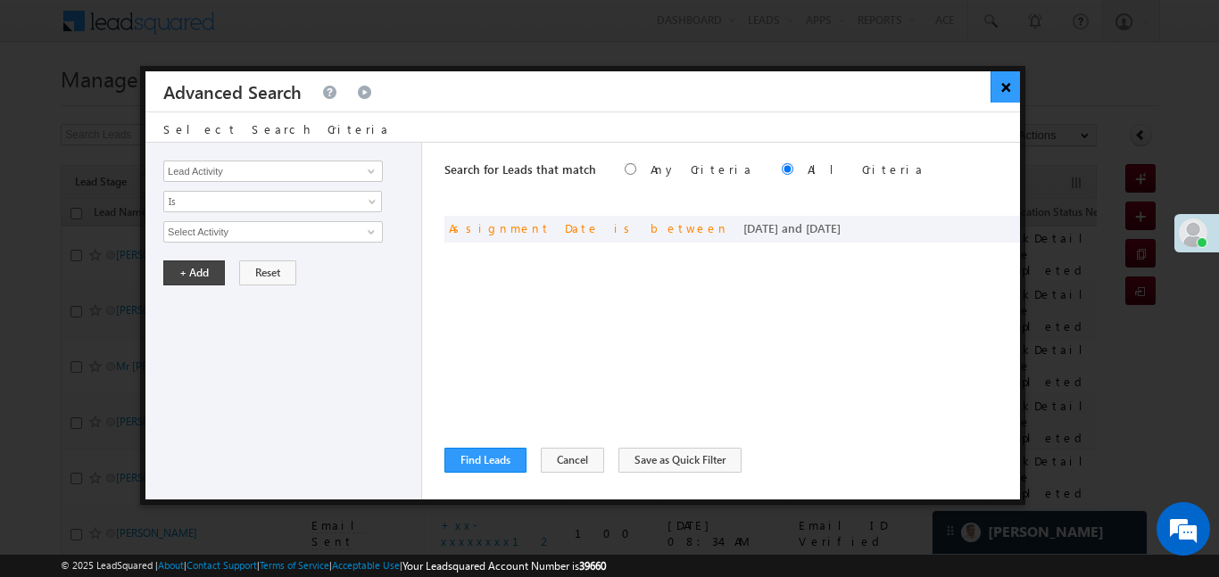
click at [1005, 88] on button "×" at bounding box center [1005, 86] width 29 height 31
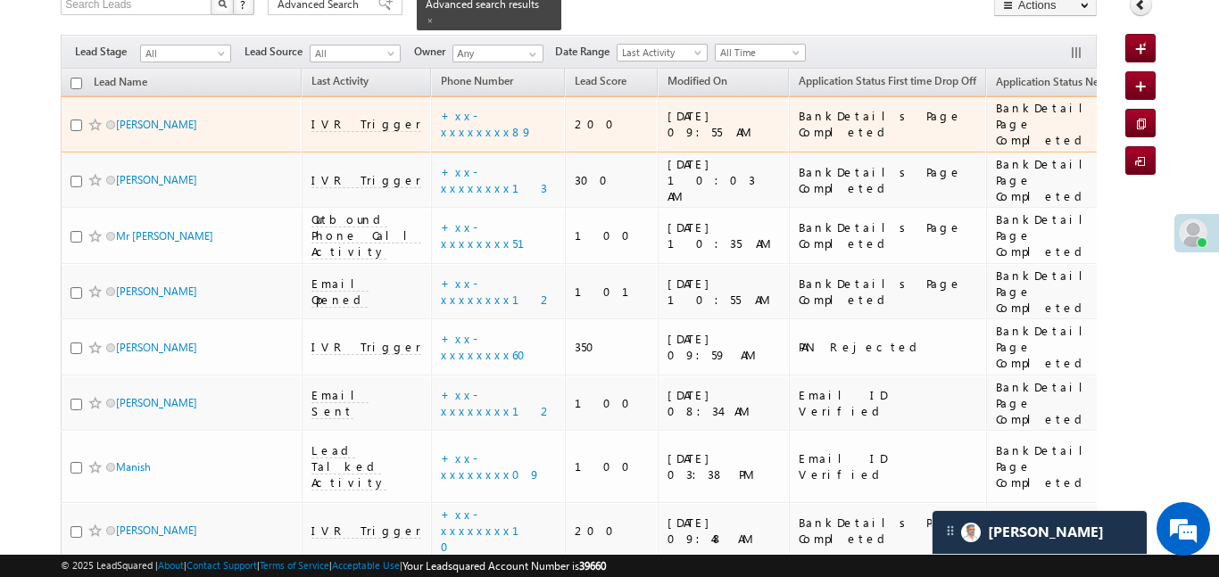
scroll to position [162, 0]
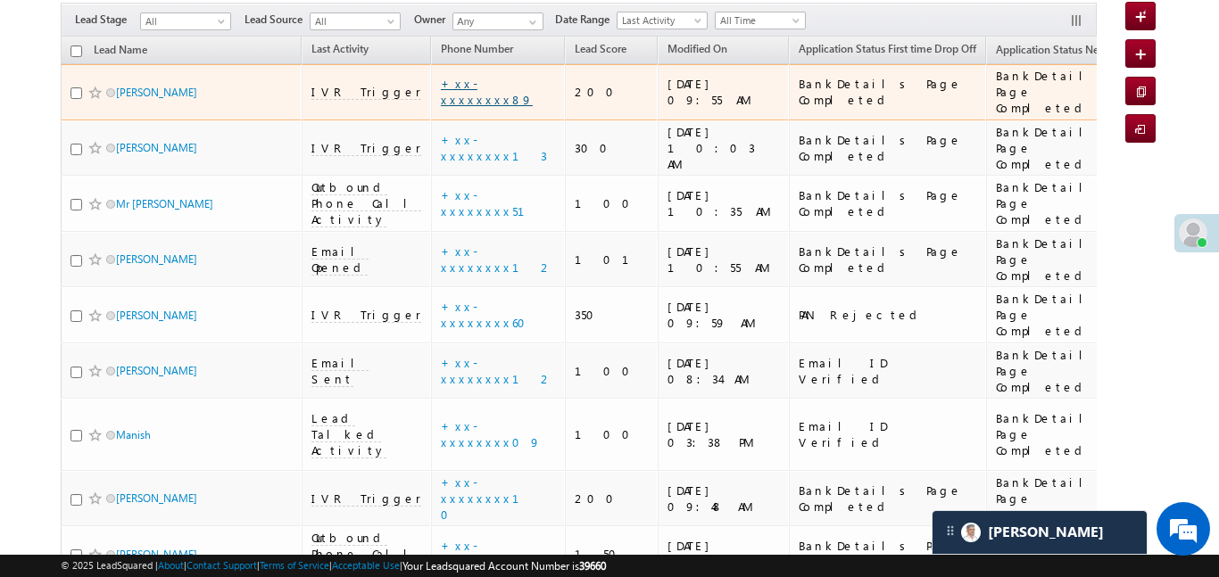
click at [441, 78] on link "+xx-xxxxxxxx89" at bounding box center [487, 91] width 92 height 31
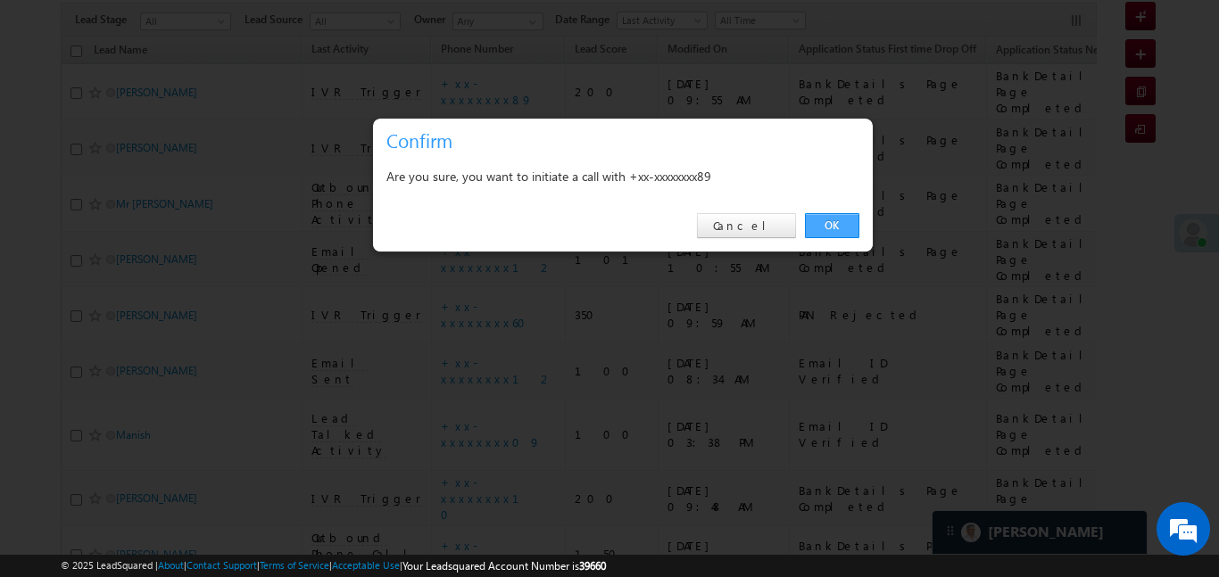
click at [839, 229] on link "OK" at bounding box center [832, 225] width 54 height 25
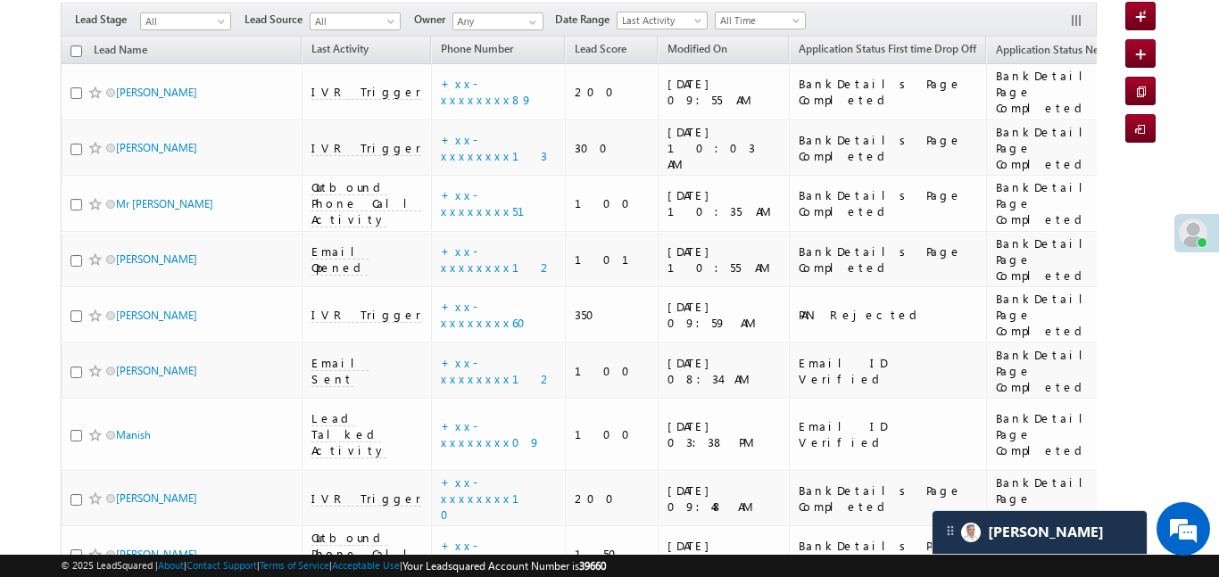
scroll to position [69, 0]
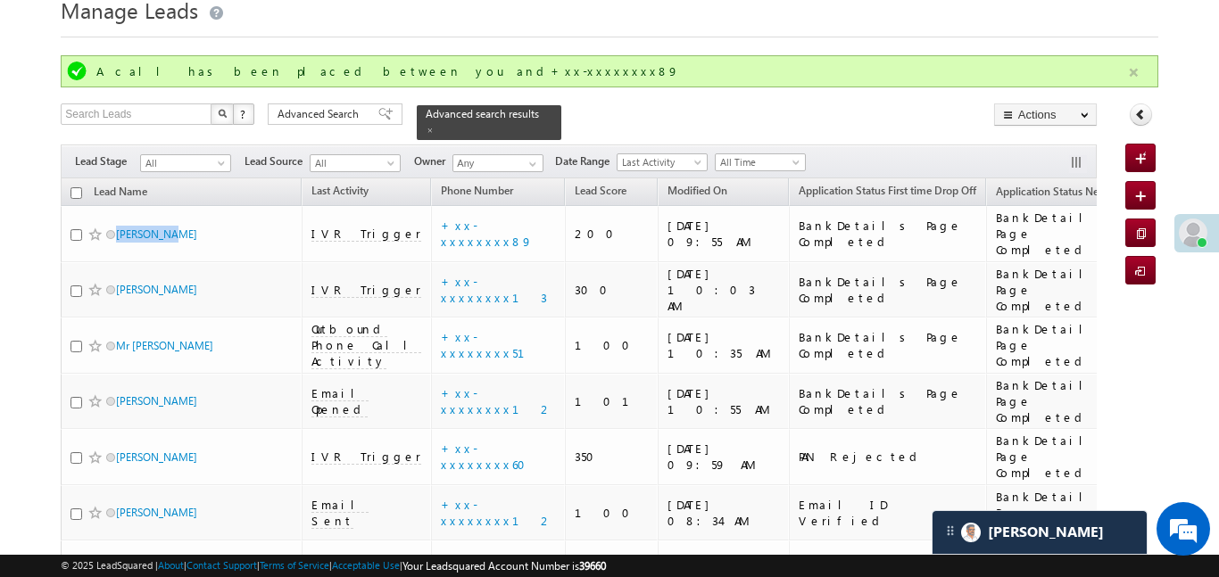
click at [1147, 79] on div "A call has been placed between you and+xx-xxxxxxxx89" at bounding box center [609, 71] width 1097 height 32
click at [1141, 76] on button "button" at bounding box center [1134, 73] width 22 height 22
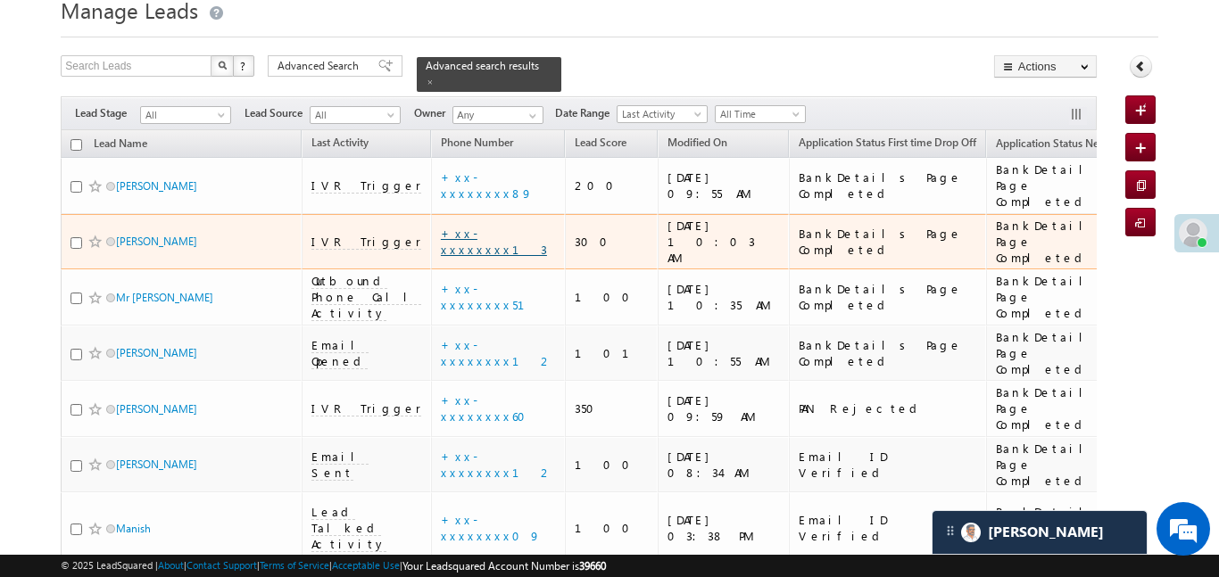
click at [450, 220] on td "+xx-xxxxxxxx13" at bounding box center [498, 242] width 134 height 56
click at [445, 226] on link "+xx-xxxxxxxx13" at bounding box center [494, 241] width 106 height 31
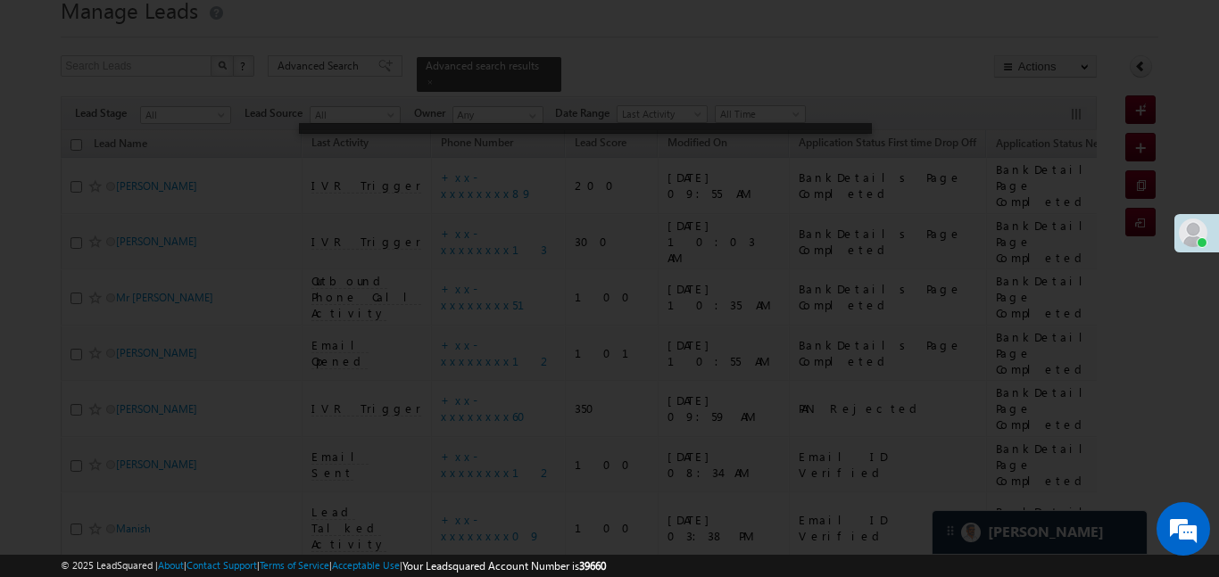
click at [440, 205] on div at bounding box center [609, 288] width 1219 height 577
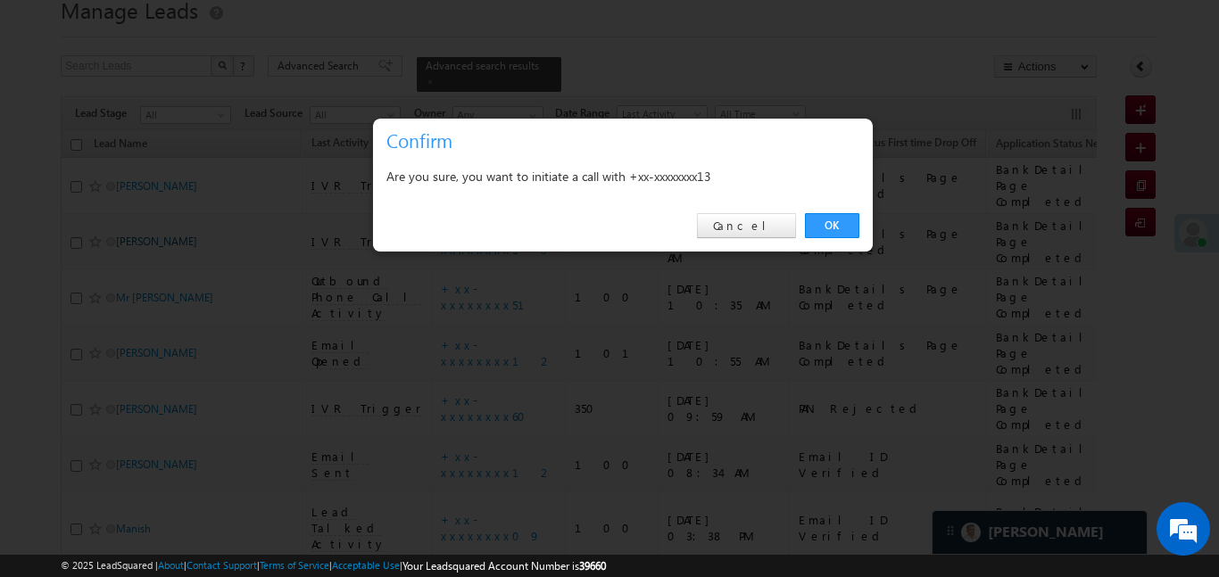
drag, startPoint x: 840, startPoint y: 235, endPoint x: 138, endPoint y: 212, distance: 701.9
click at [841, 234] on link "OK" at bounding box center [832, 225] width 54 height 25
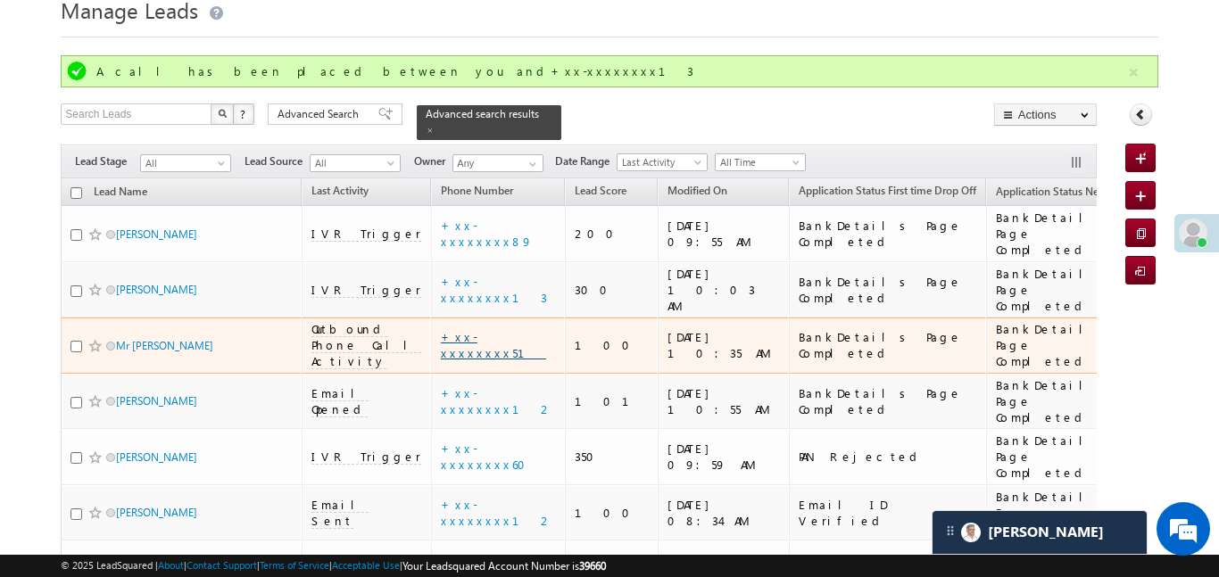
click at [441, 329] on link "+xx-xxxxxxxx51" at bounding box center [493, 344] width 105 height 31
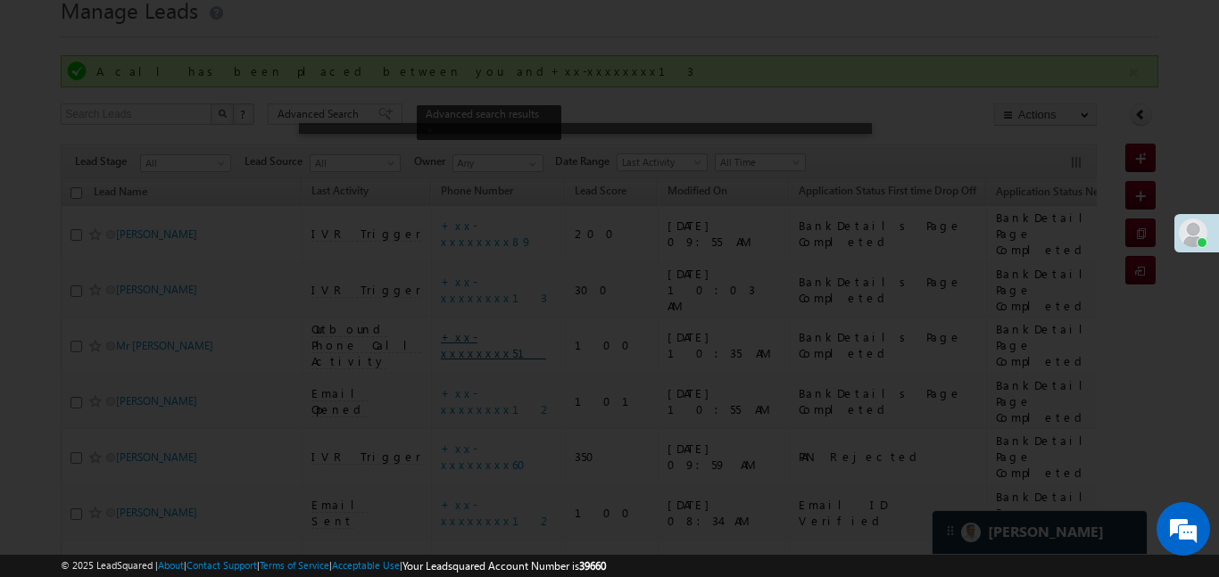
scroll to position [96, 0]
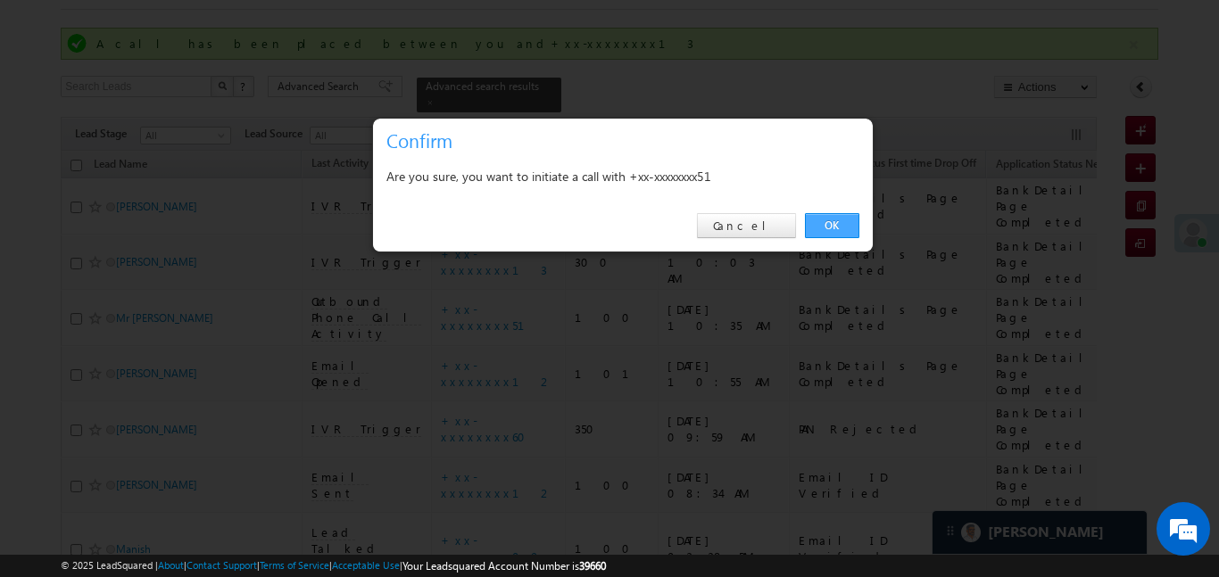
click at [824, 221] on link "OK" at bounding box center [832, 225] width 54 height 25
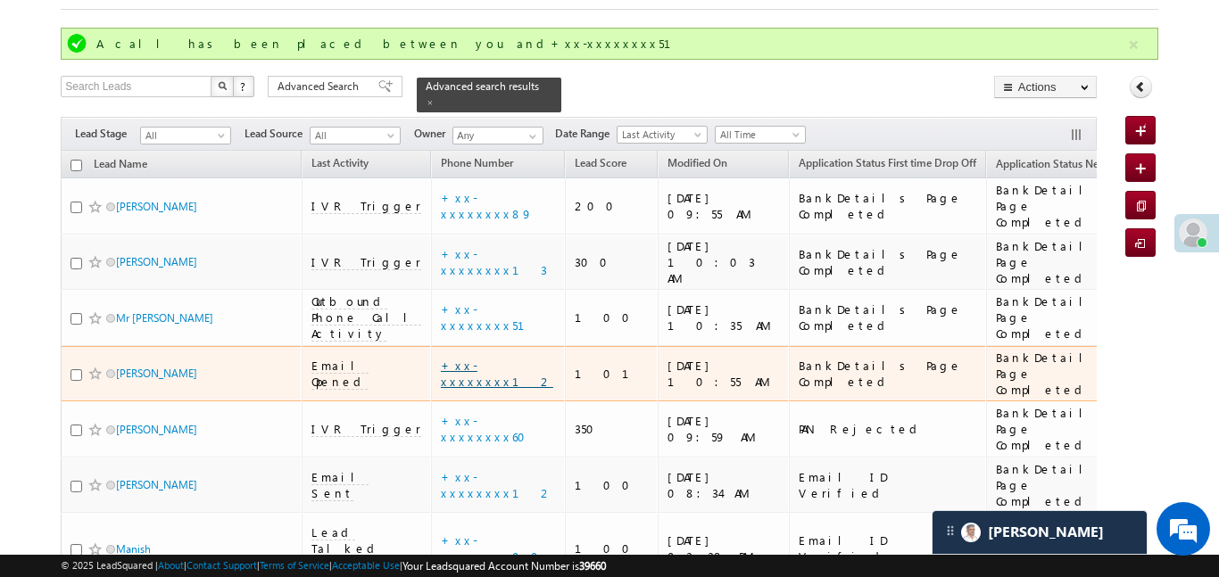
click at [441, 358] on link "+xx-xxxxxxxx12" at bounding box center [497, 373] width 112 height 31
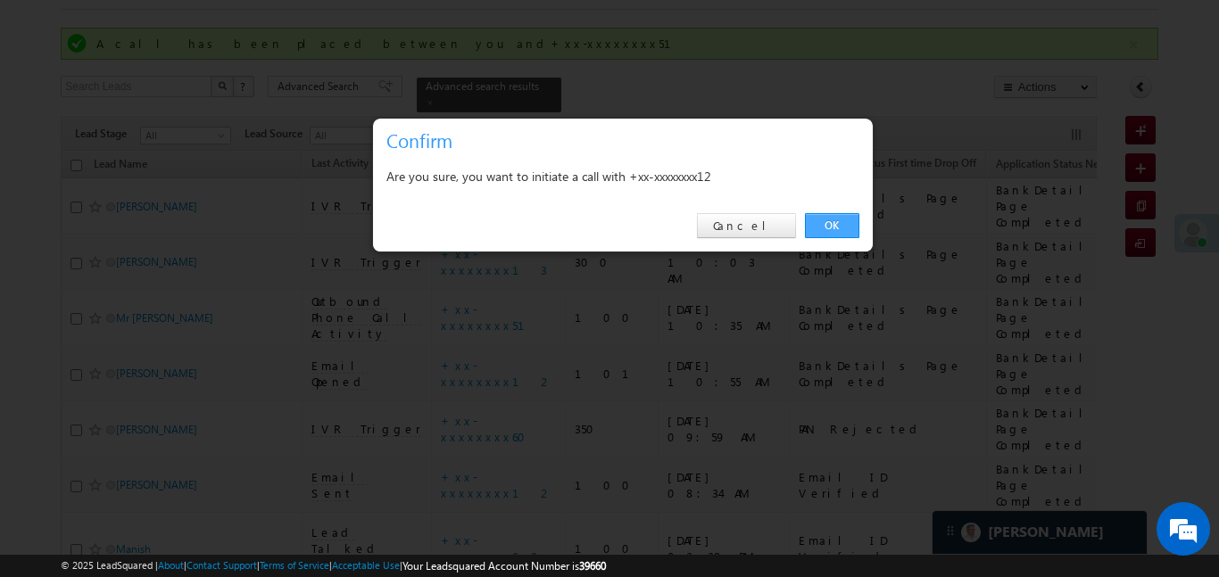
click at [805, 224] on link "OK" at bounding box center [832, 225] width 54 height 25
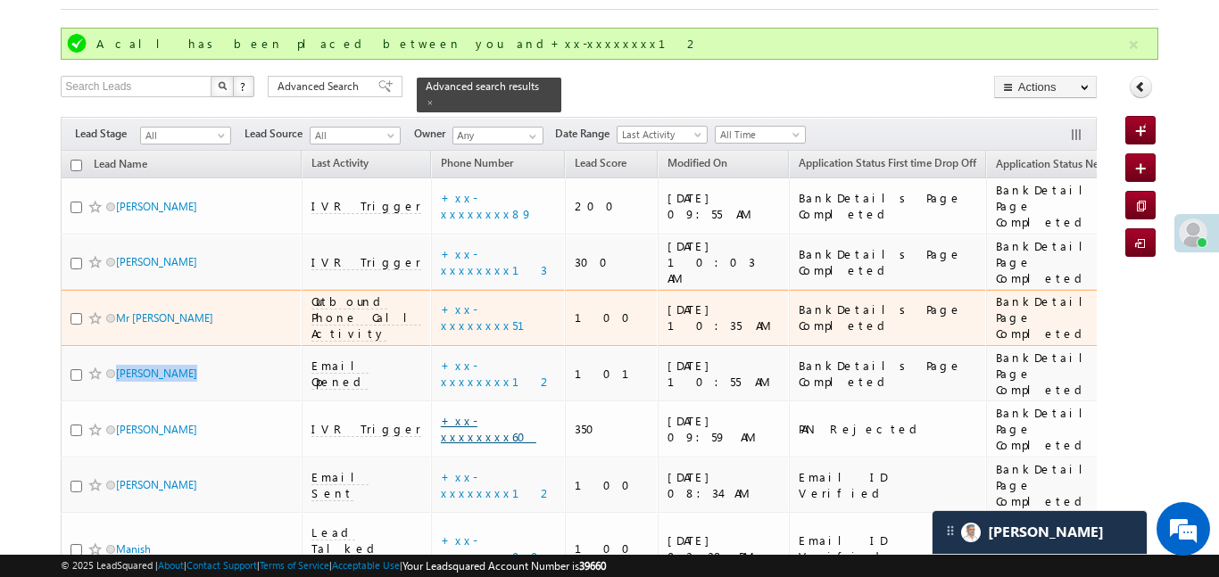
click at [441, 413] on link "+xx-xxxxxxxx60" at bounding box center [489, 428] width 96 height 31
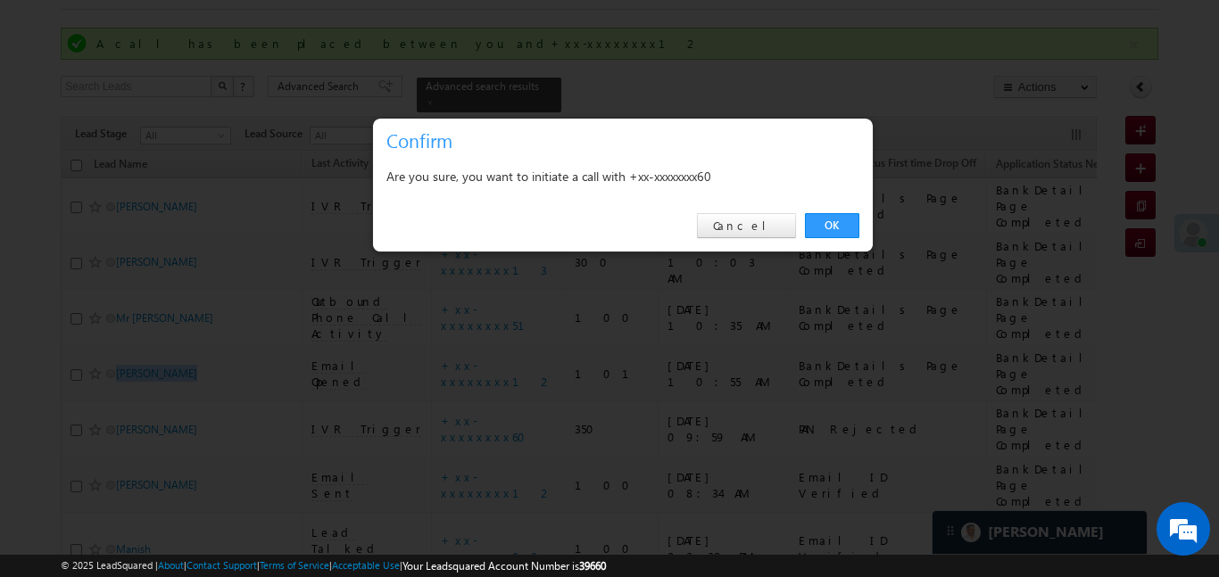
scroll to position [174, 0]
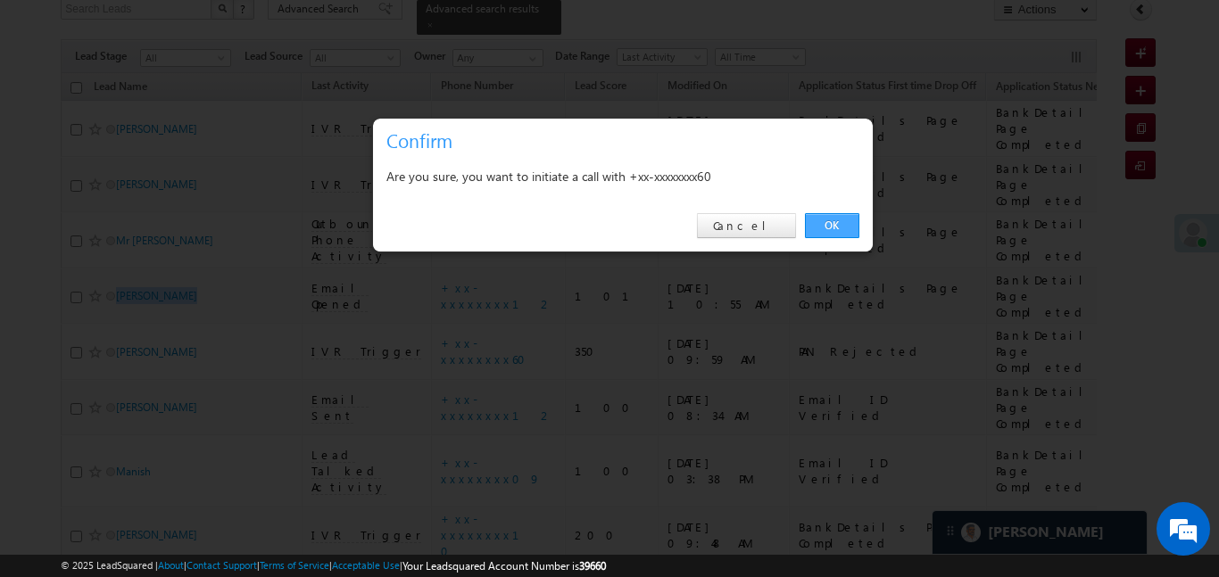
click at [839, 213] on link "OK" at bounding box center [832, 225] width 54 height 25
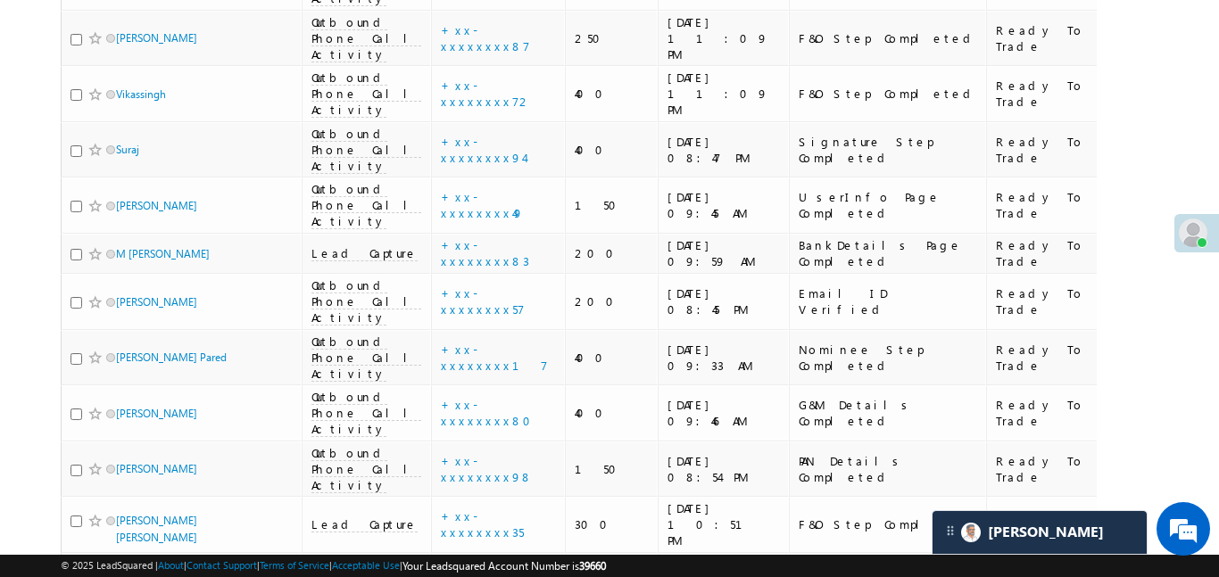
scroll to position [8488, 0]
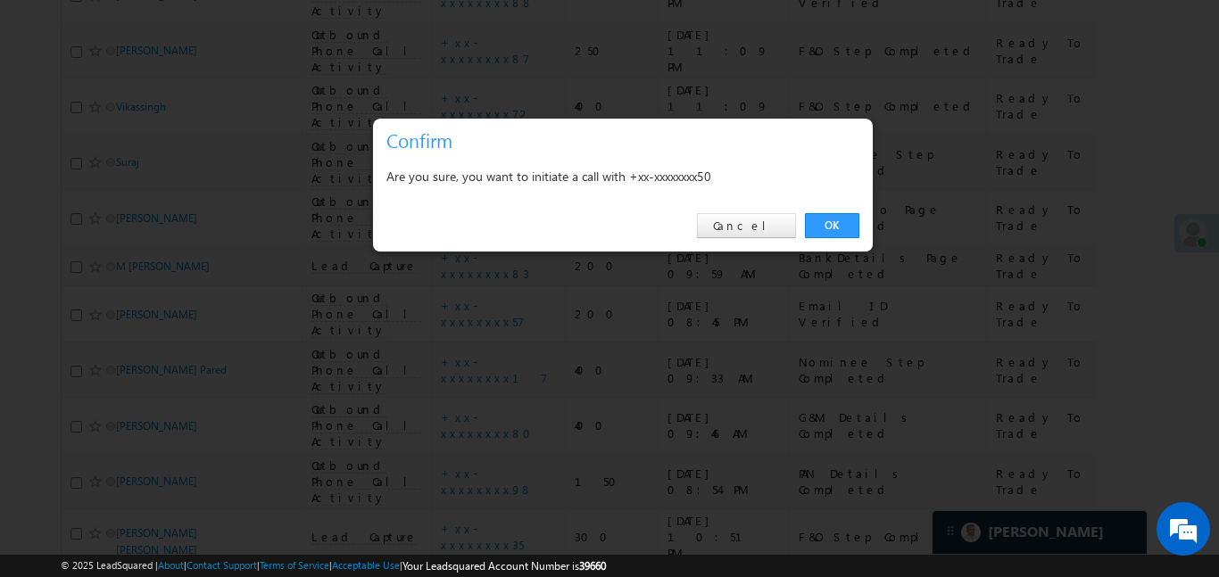
click at [806, 237] on link "OK" at bounding box center [832, 225] width 54 height 25
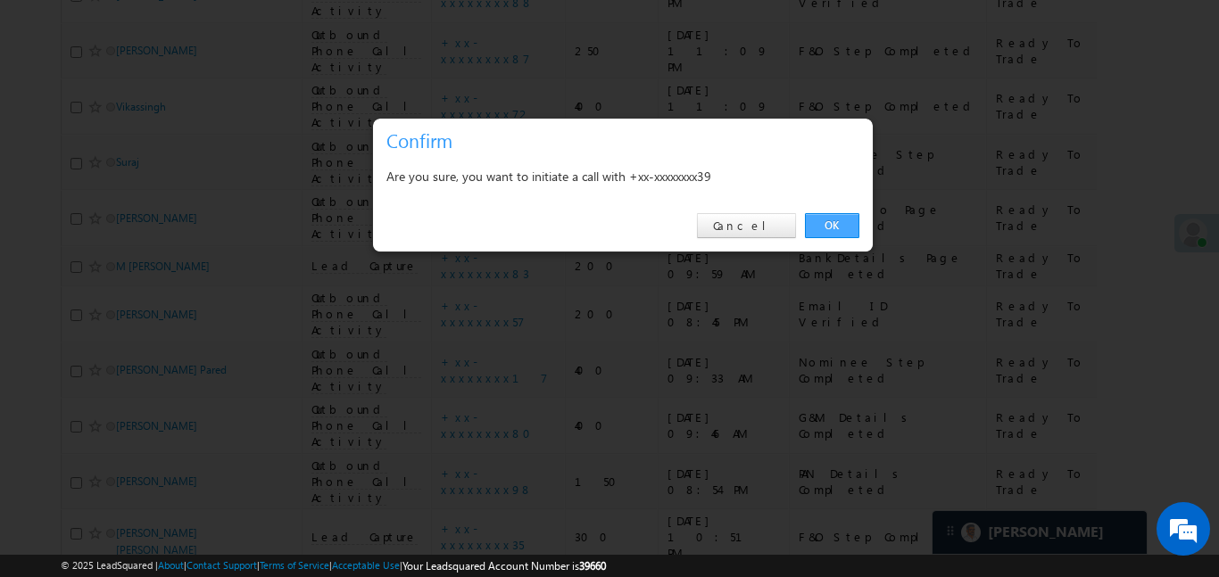
click at [820, 230] on link "OK" at bounding box center [832, 225] width 54 height 25
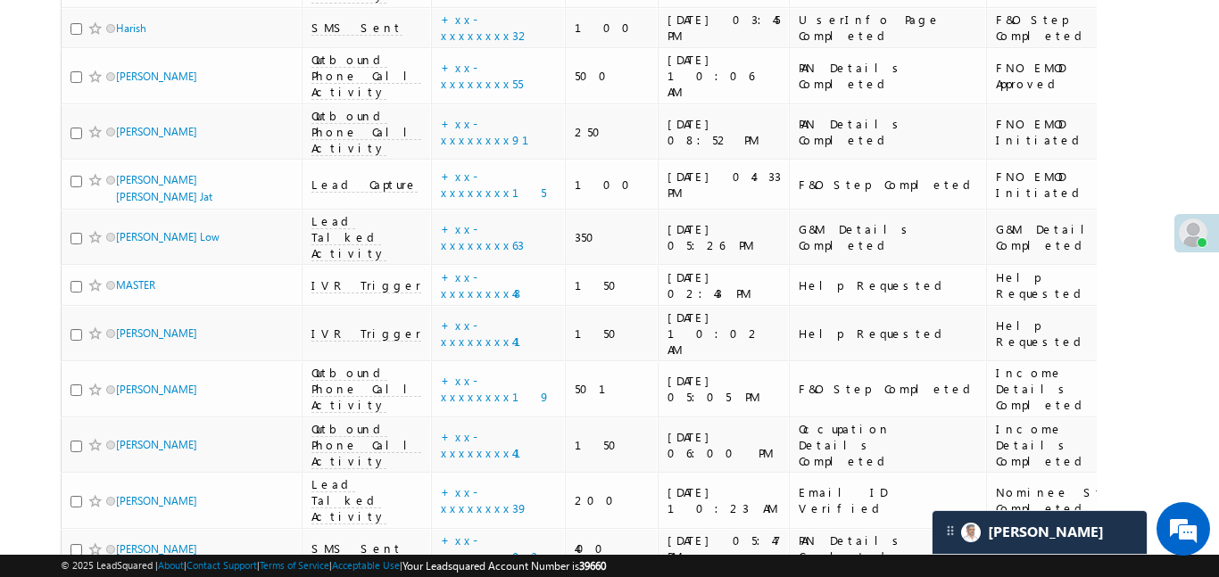
scroll to position [6350, 0]
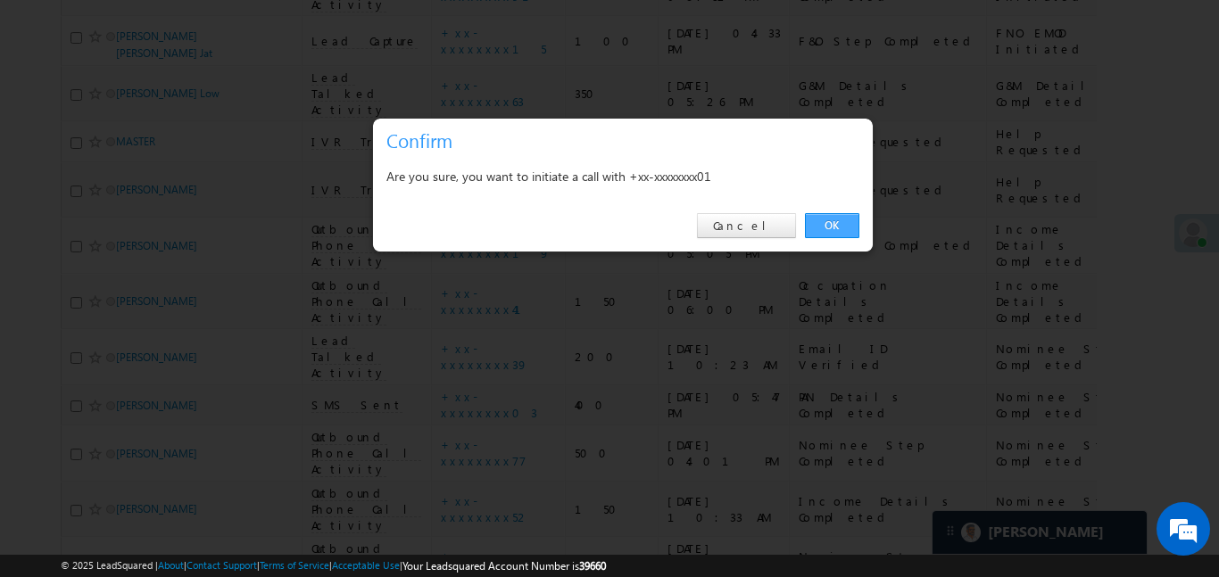
click at [852, 227] on link "OK" at bounding box center [832, 225] width 54 height 25
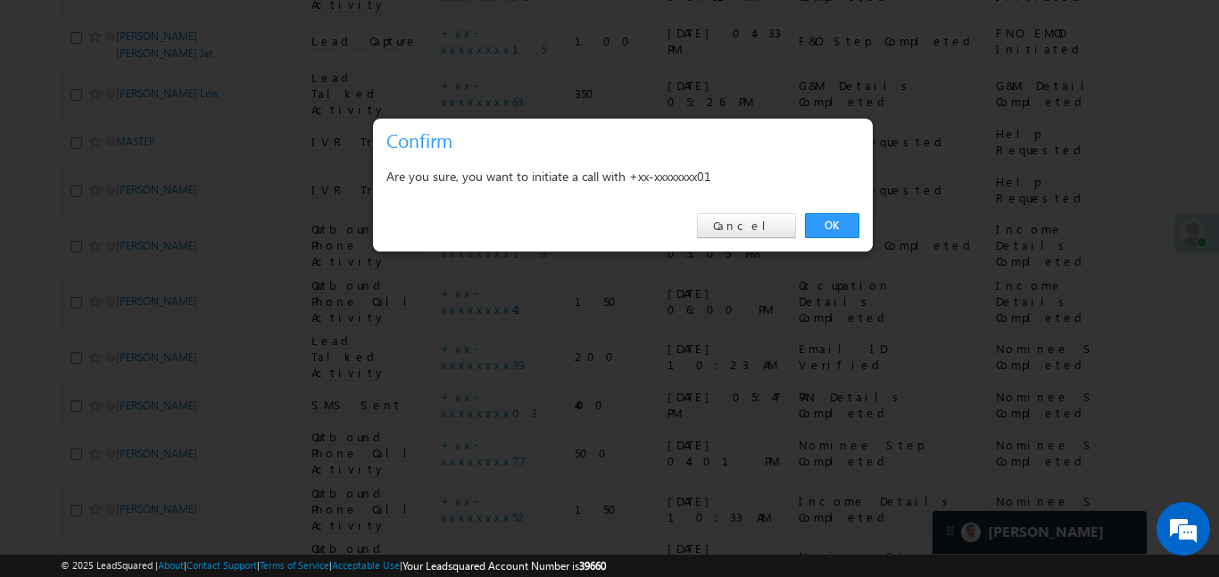
drag, startPoint x: 817, startPoint y: 217, endPoint x: 873, endPoint y: 11, distance: 213.7
click at [817, 216] on link "OK" at bounding box center [832, 225] width 54 height 25
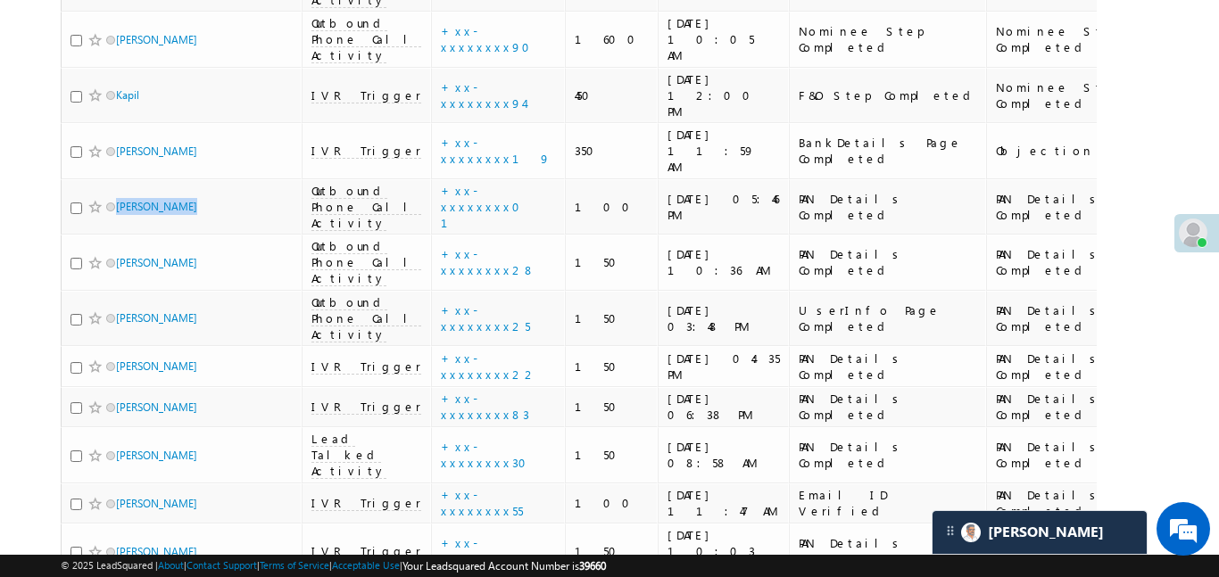
scroll to position [6936, 0]
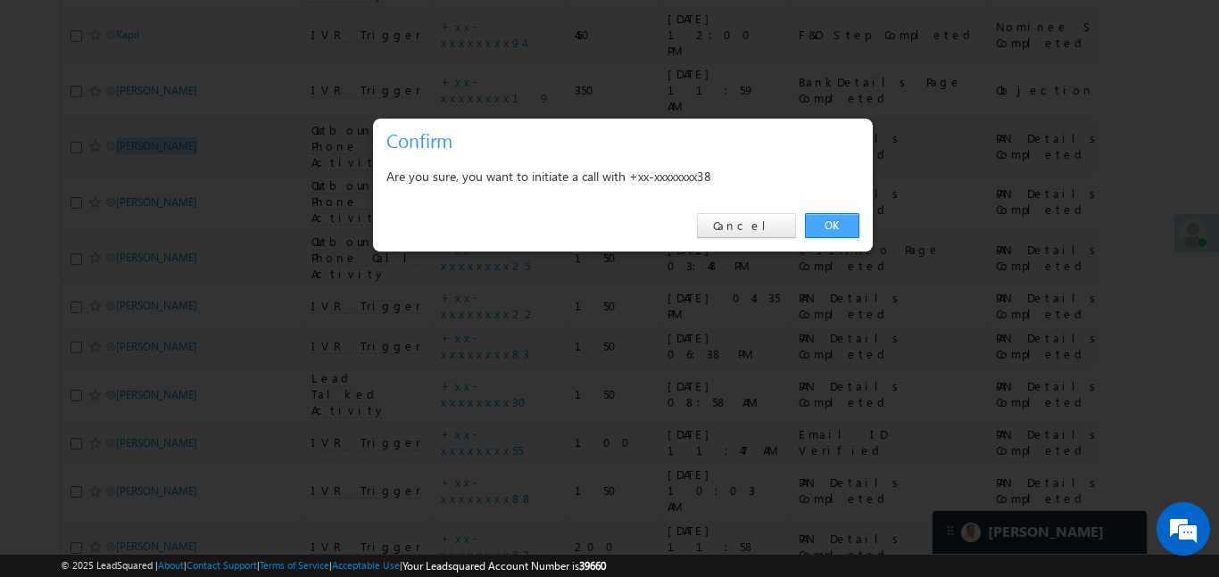
click at [828, 227] on link "OK" at bounding box center [832, 225] width 54 height 25
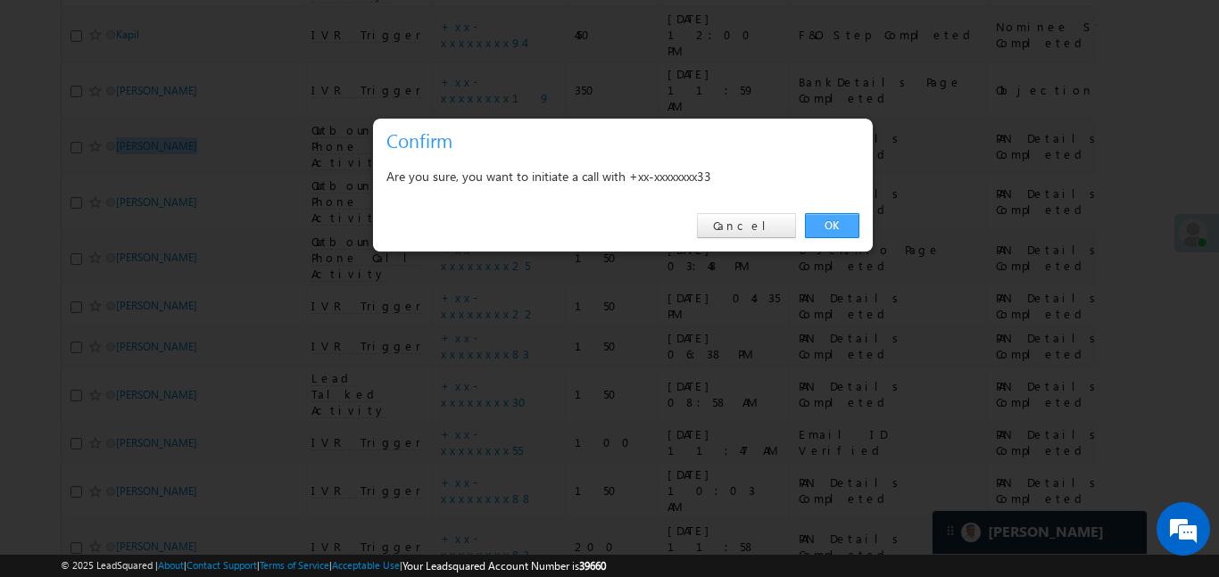
click at [843, 217] on link "OK" at bounding box center [832, 225] width 54 height 25
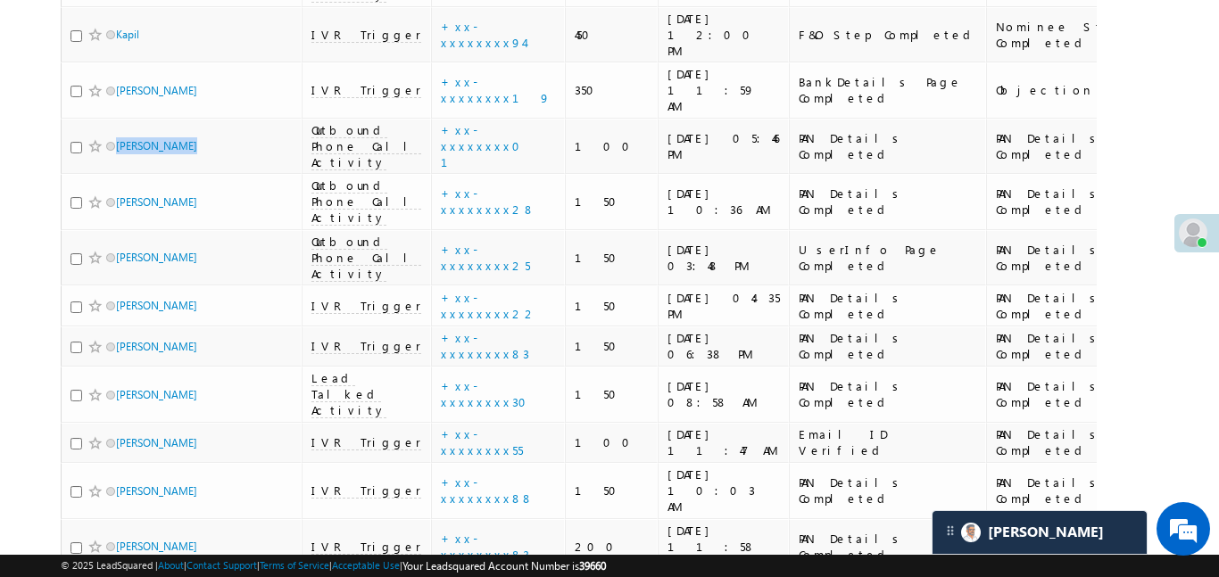
scroll to position [6794, 0]
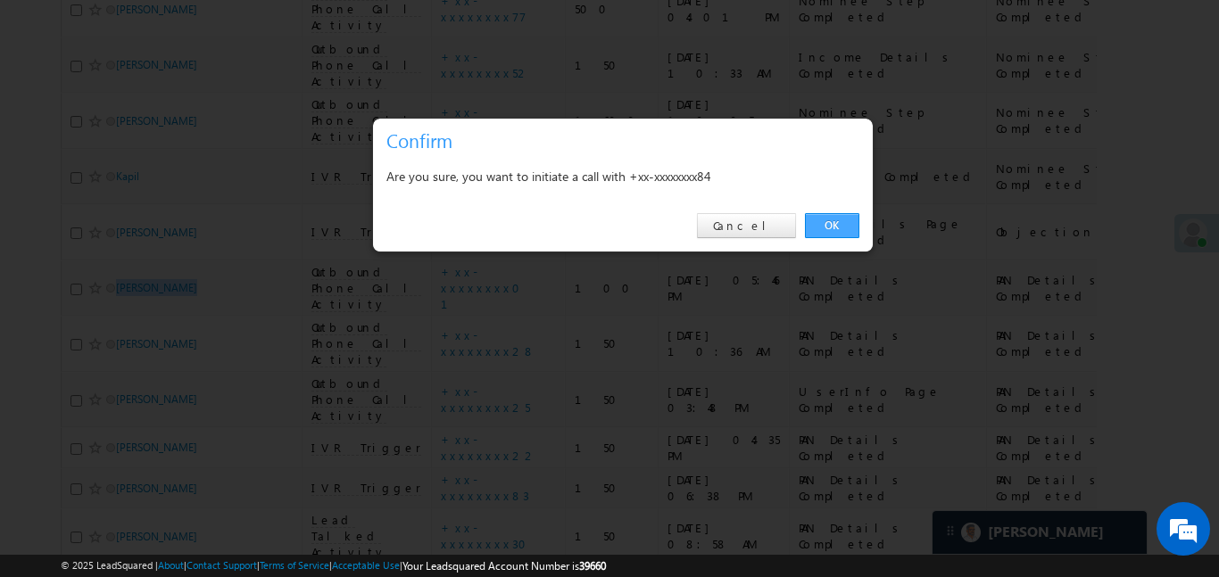
click at [829, 229] on link "OK" at bounding box center [832, 225] width 54 height 25
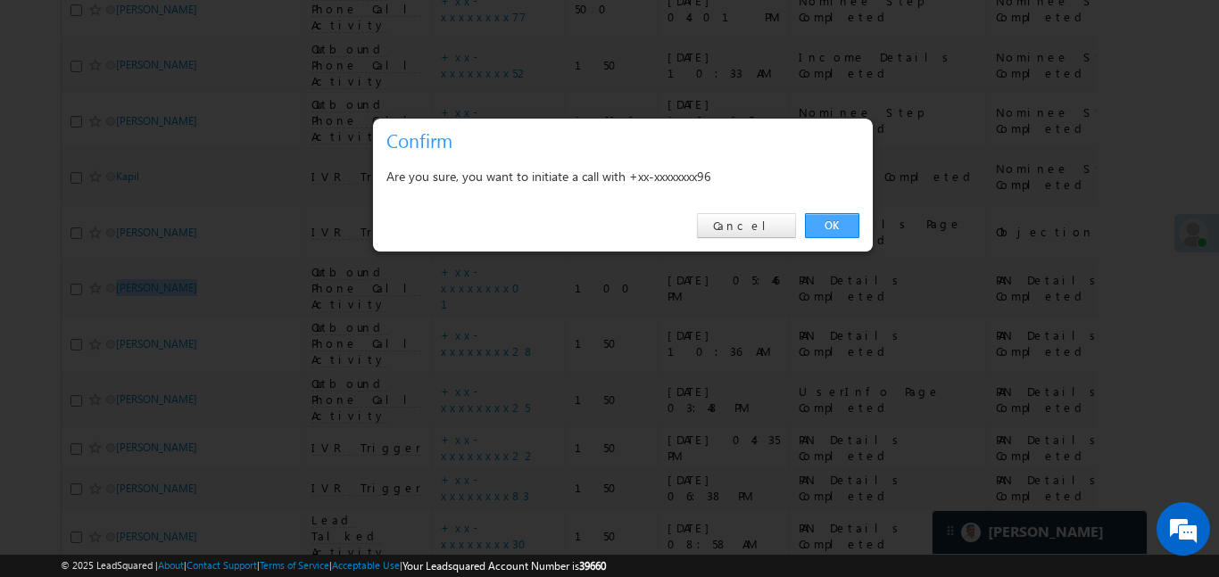
click at [844, 220] on link "OK" at bounding box center [832, 225] width 54 height 25
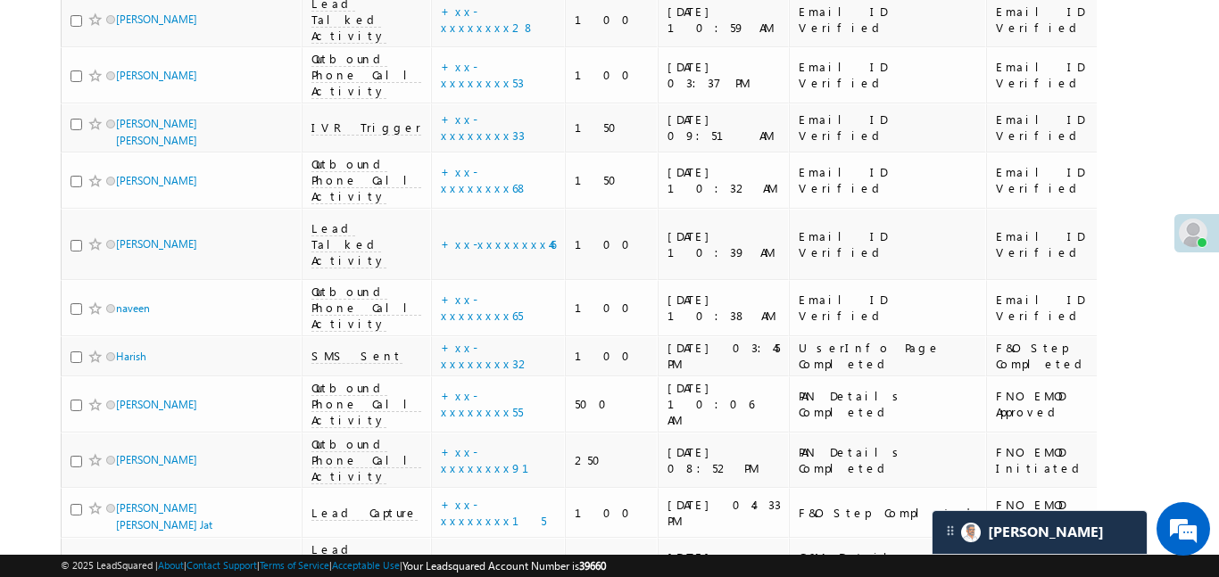
scroll to position [5879, 0]
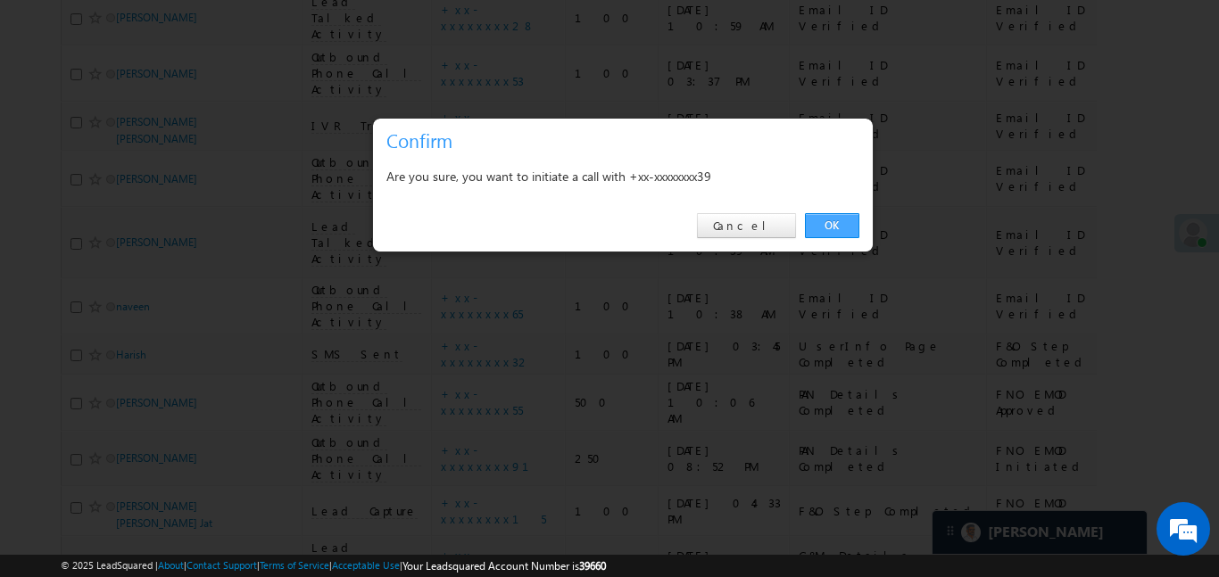
click at [848, 224] on link "OK" at bounding box center [832, 225] width 54 height 25
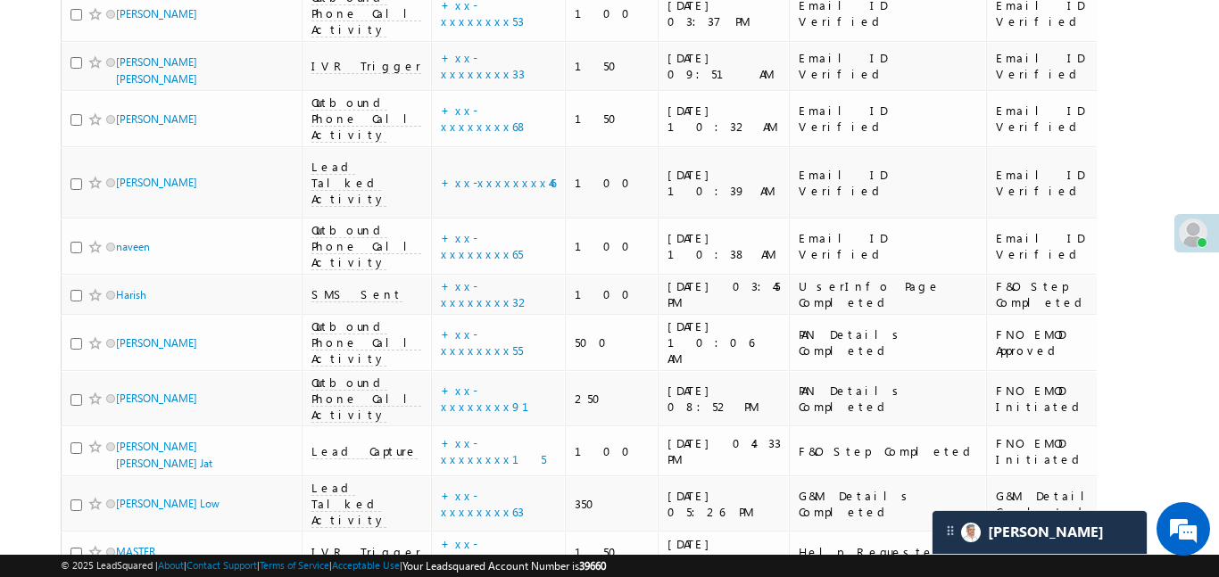
scroll to position [5967, 0]
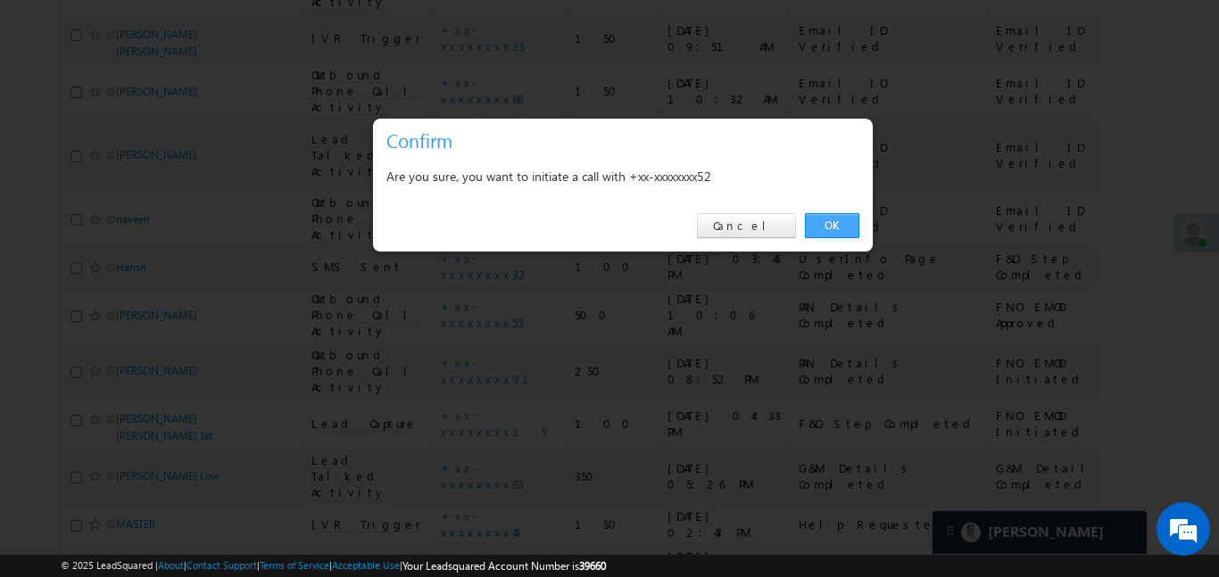
click at [826, 227] on link "OK" at bounding box center [832, 225] width 54 height 25
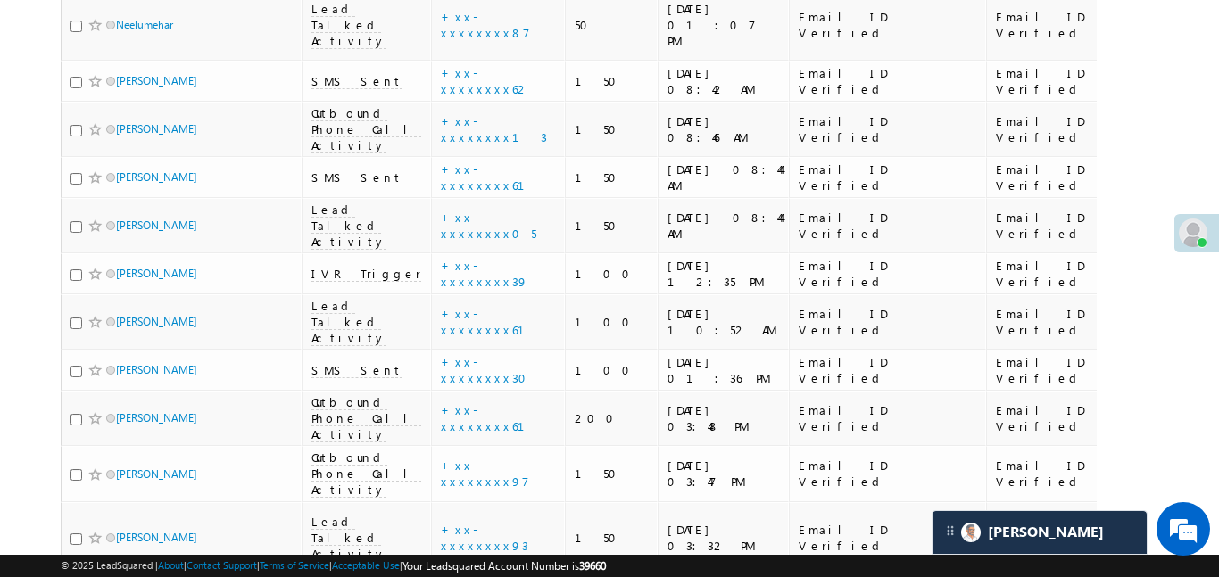
scroll to position [3740, 0]
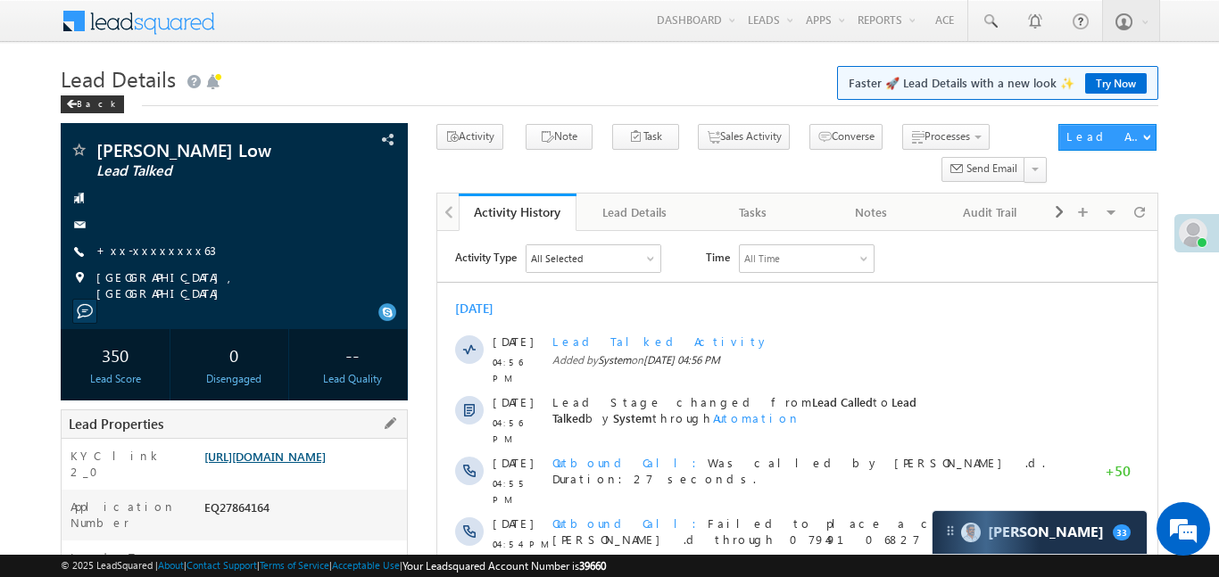
click at [326, 464] on link "https://angelbroking1-pk3em7sa.customui-test.leadsquared.com?leadId=de1125aa-31…" at bounding box center [264, 456] width 121 height 15
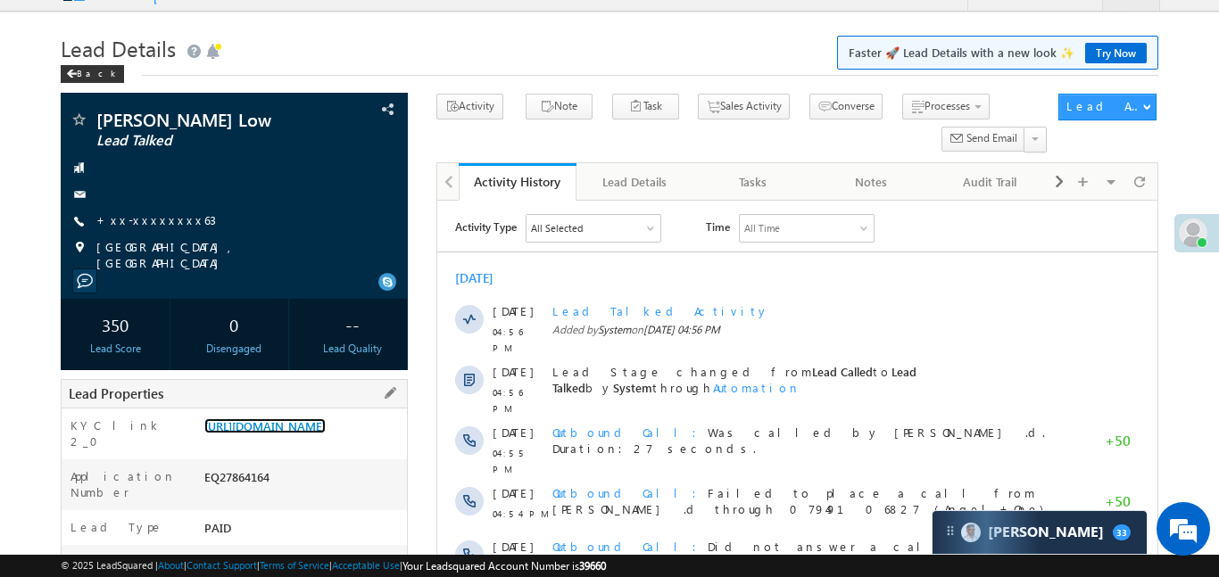
scroll to position [85, 0]
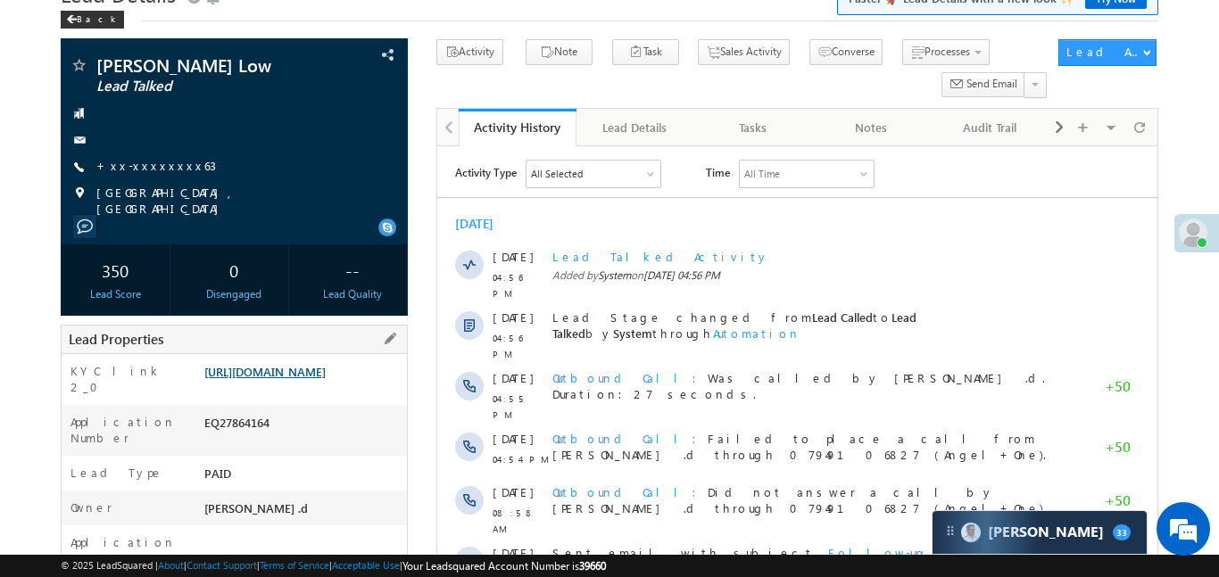
click at [324, 379] on link "https://angelbroking1-pk3em7sa.customui-test.leadsquared.com?leadId=de1125aa-31…" at bounding box center [264, 371] width 121 height 15
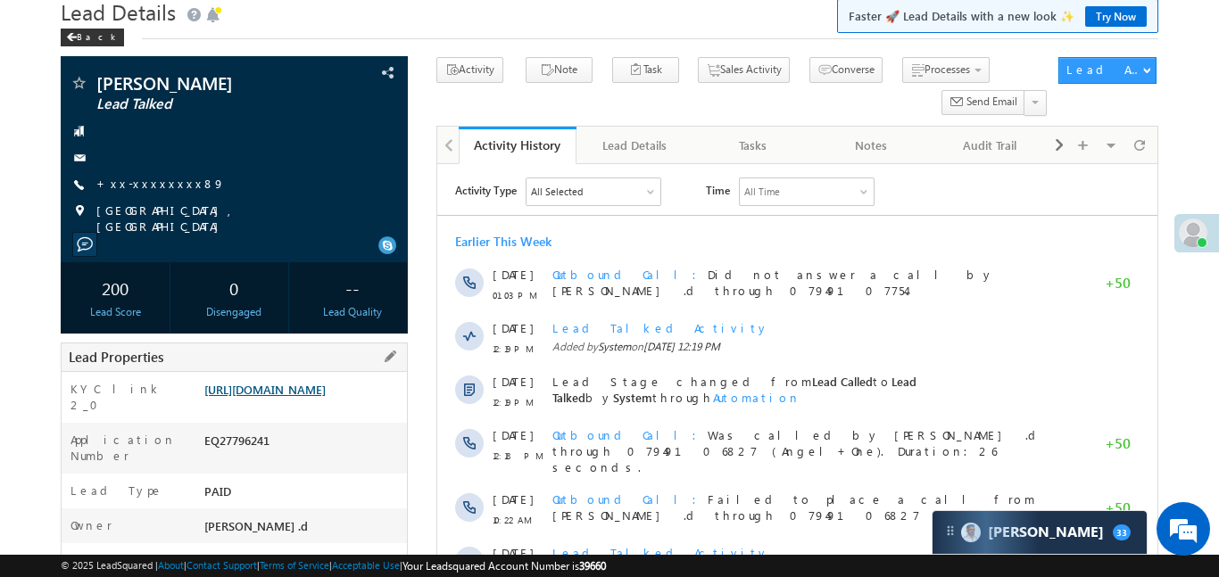
scroll to position [68, 0]
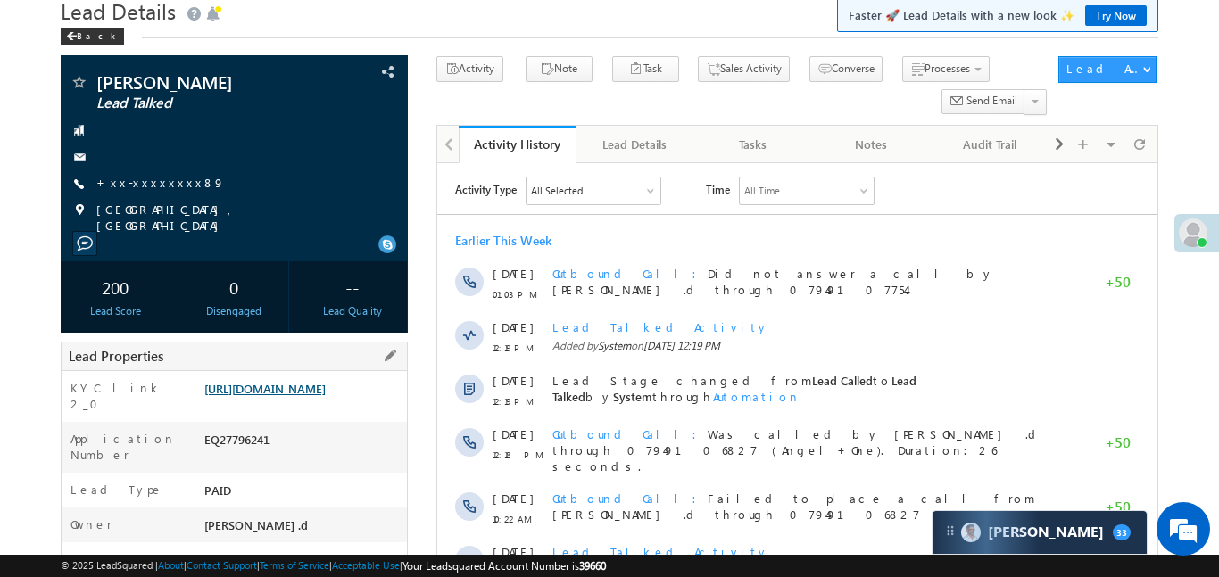
click at [326, 389] on link "[URL][DOMAIN_NAME]" at bounding box center [264, 388] width 121 height 15
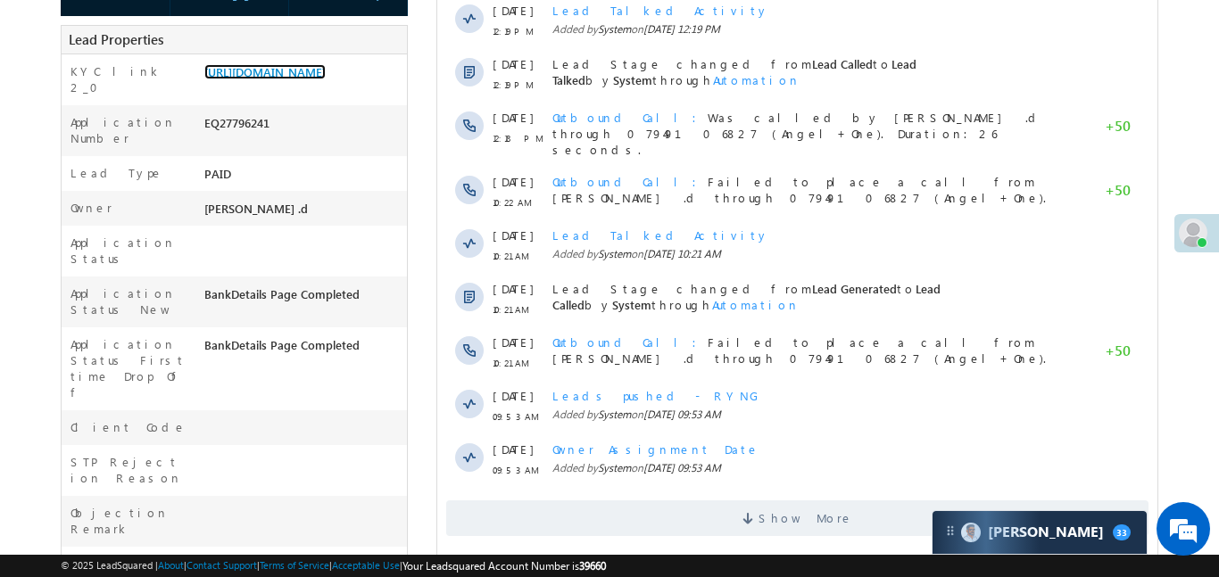
scroll to position [451, 0]
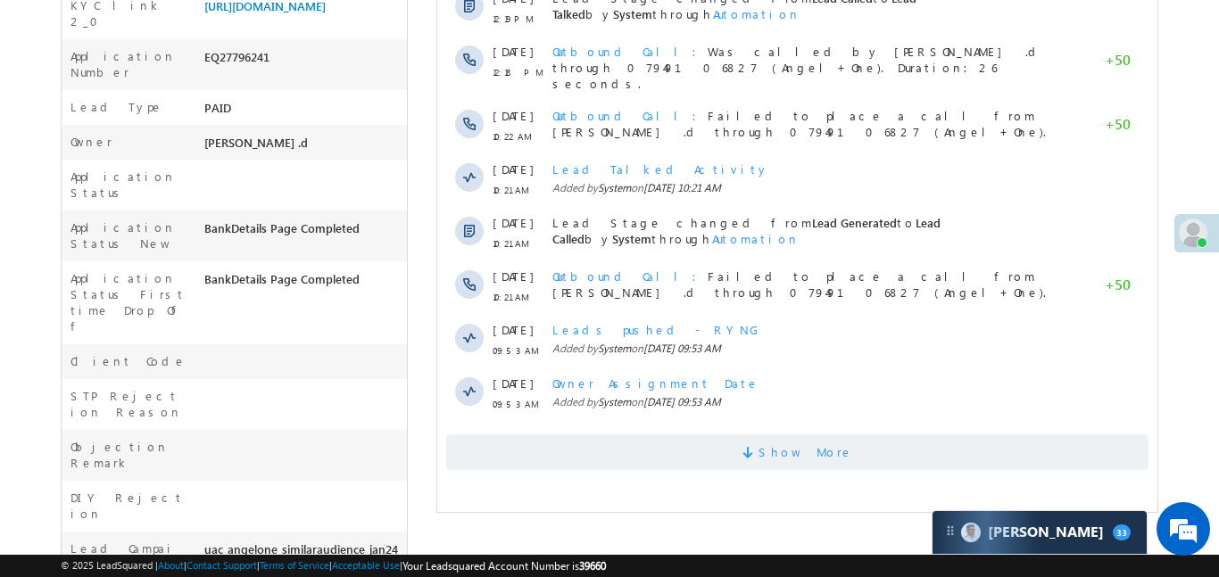
click at [730, 436] on span "Show More" at bounding box center [796, 453] width 702 height 36
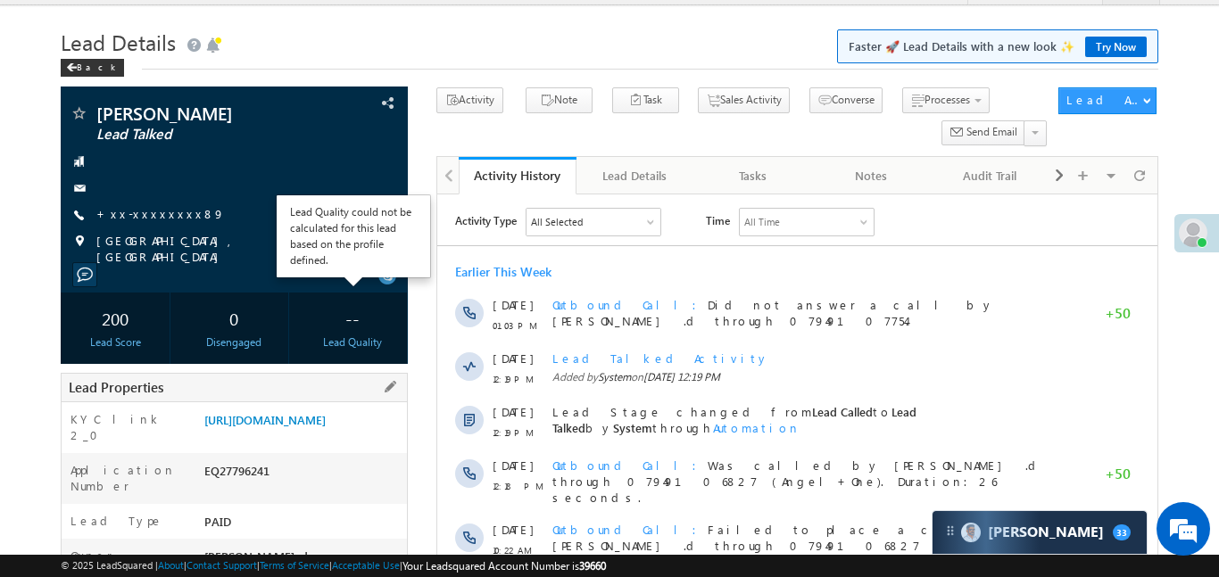
scroll to position [94, 0]
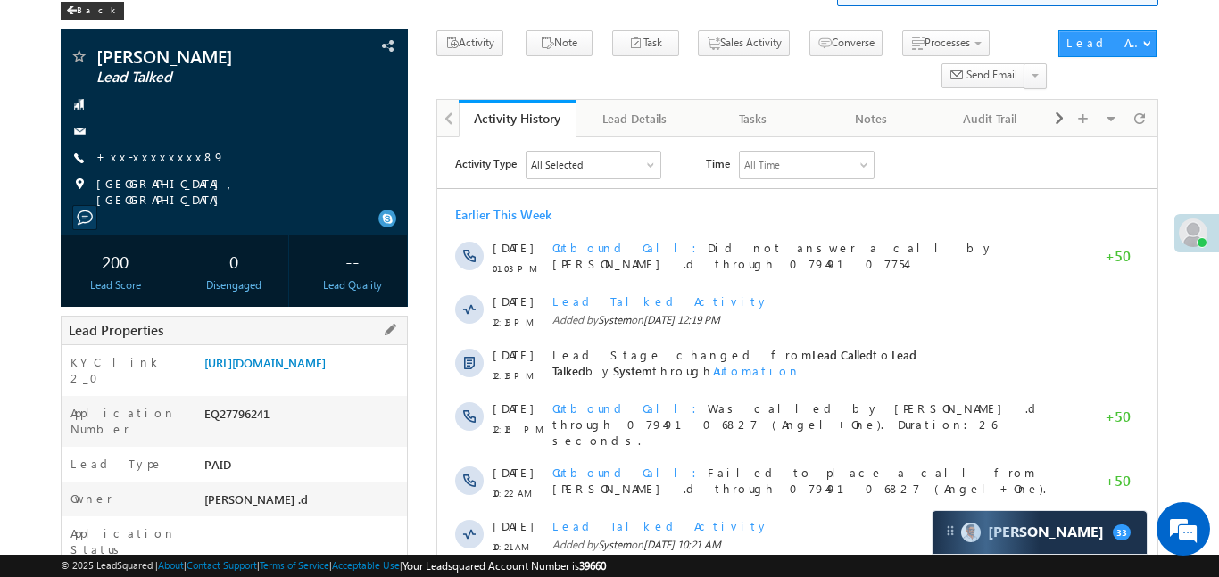
click at [231, 430] on div "EQ27796241" at bounding box center [303, 417] width 207 height 25
copy div "EQ27796241"
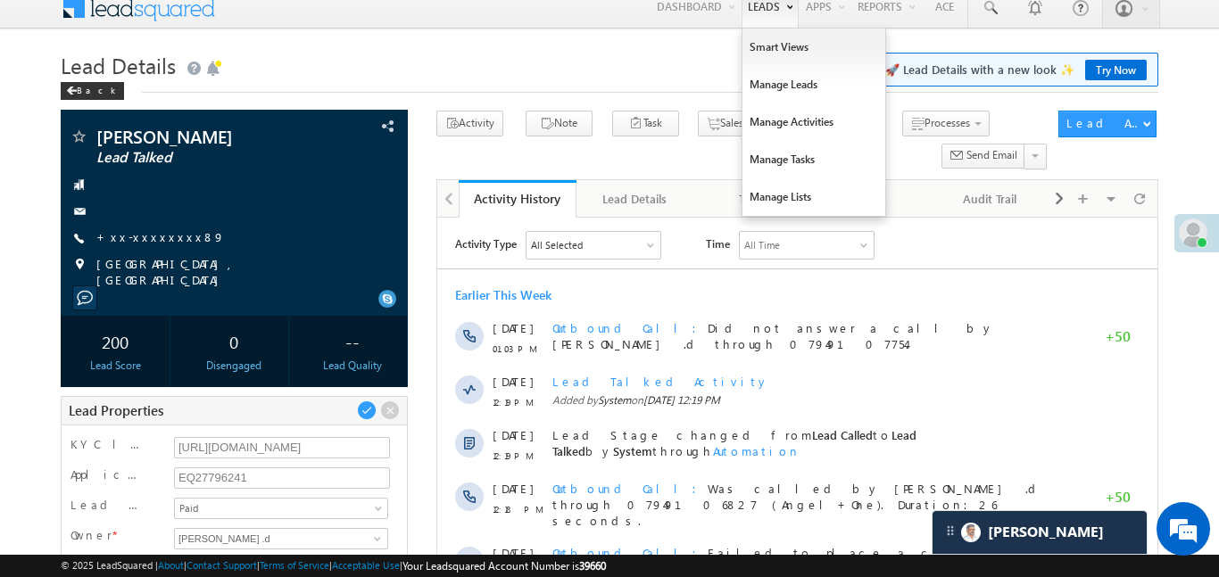
scroll to position [0, 0]
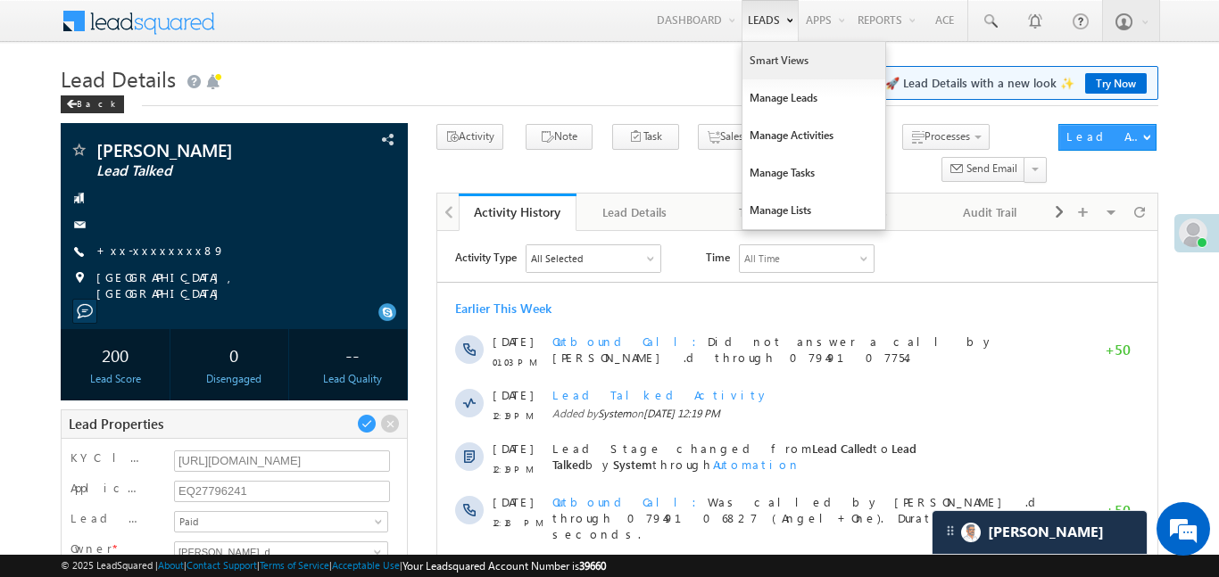
click at [770, 66] on link "Smart Views" at bounding box center [814, 60] width 143 height 37
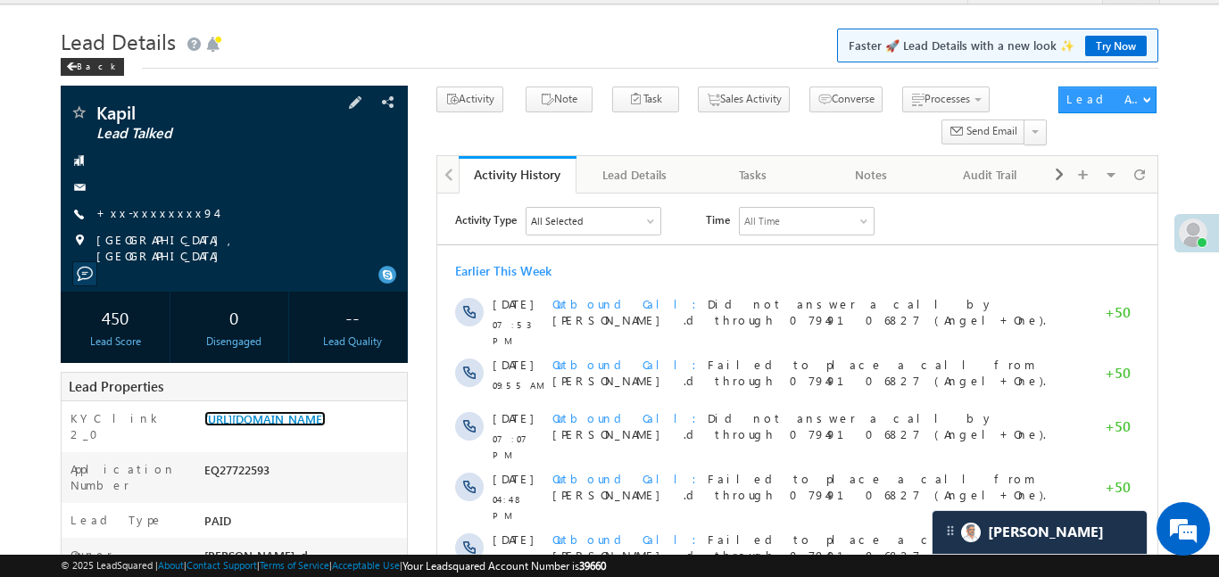
scroll to position [120, 0]
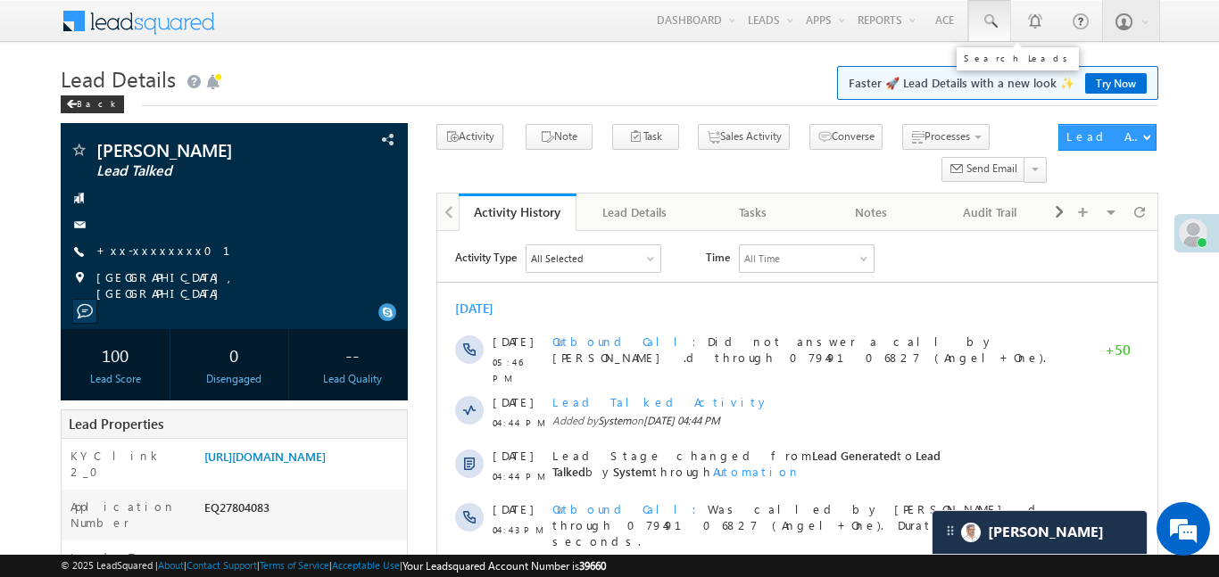
click at [978, 17] on link at bounding box center [989, 20] width 43 height 41
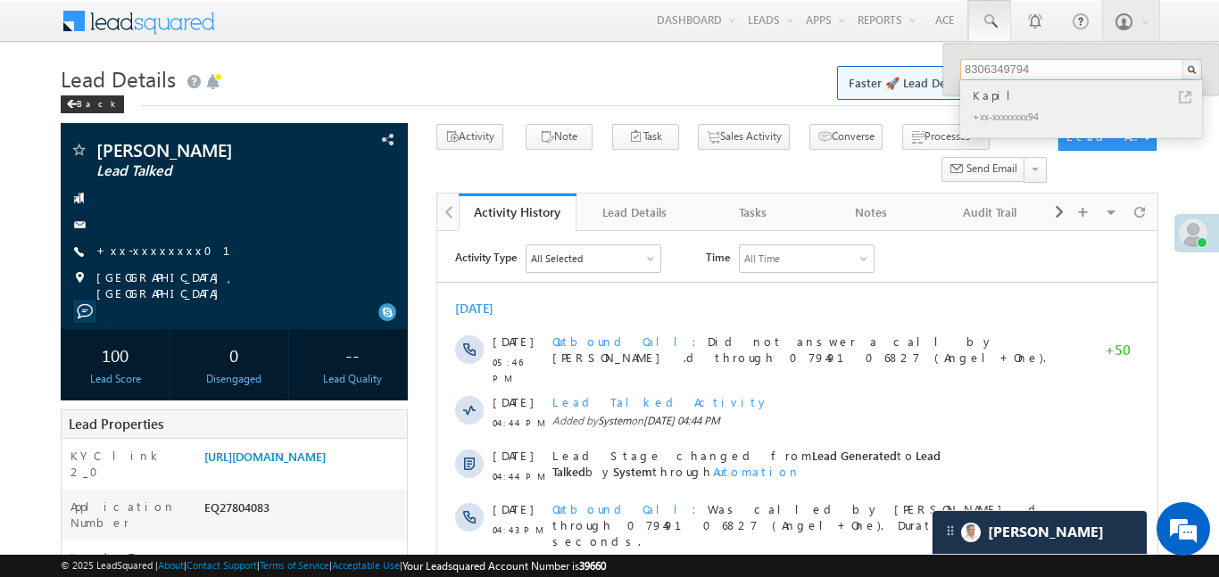
type input "8306349794"
click at [986, 97] on div "Kapil" at bounding box center [1088, 96] width 239 height 20
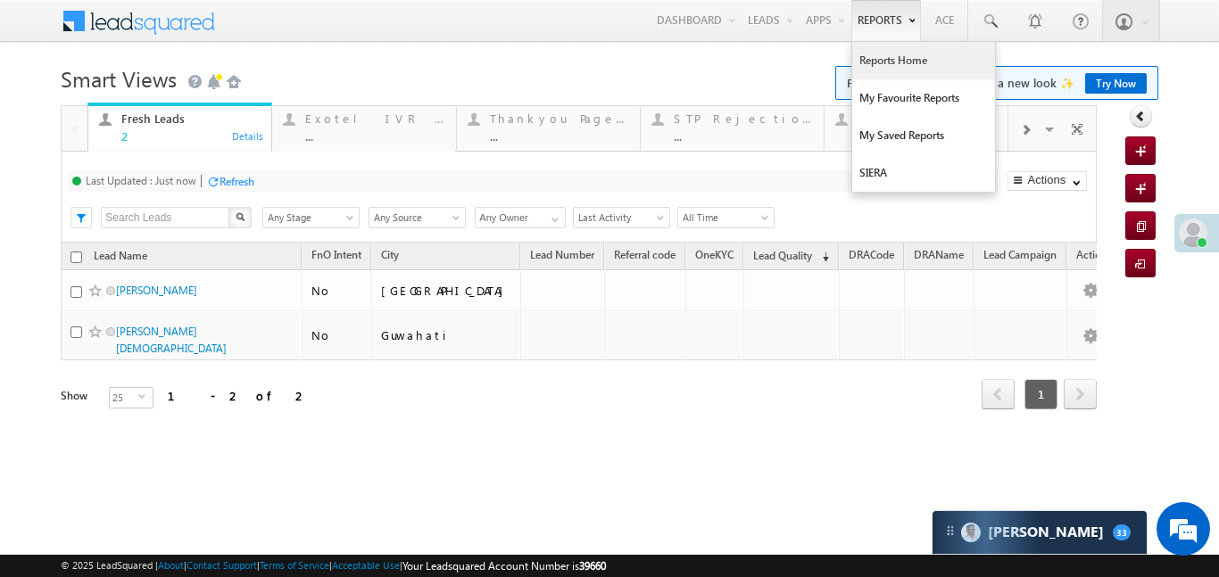
click at [893, 63] on link "Reports Home" at bounding box center [923, 60] width 143 height 37
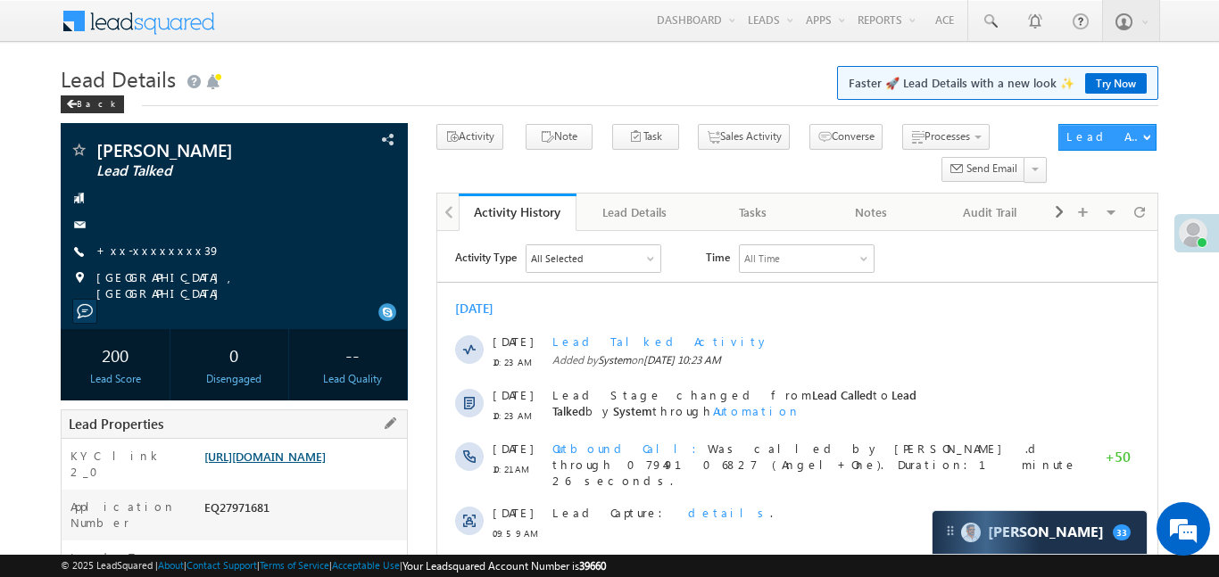
click at [300, 464] on link "https://angelbroking1-pk3em7sa.customui-test.leadsquared.com?leadId=3367dca4-d6…" at bounding box center [264, 456] width 121 height 15
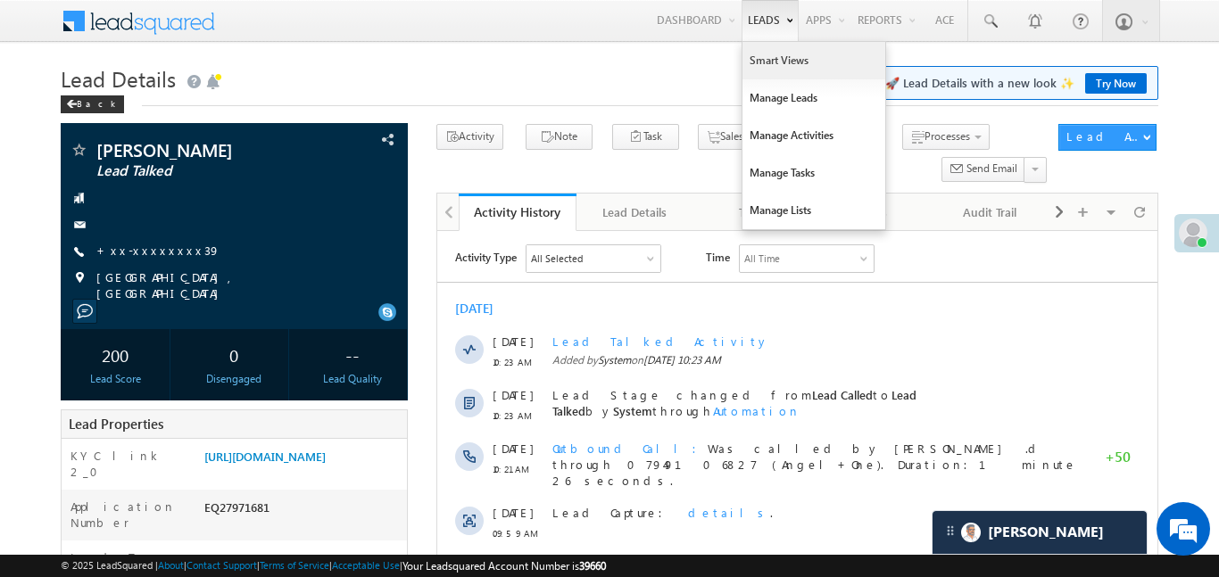
click at [757, 58] on link "Smart Views" at bounding box center [814, 60] width 143 height 37
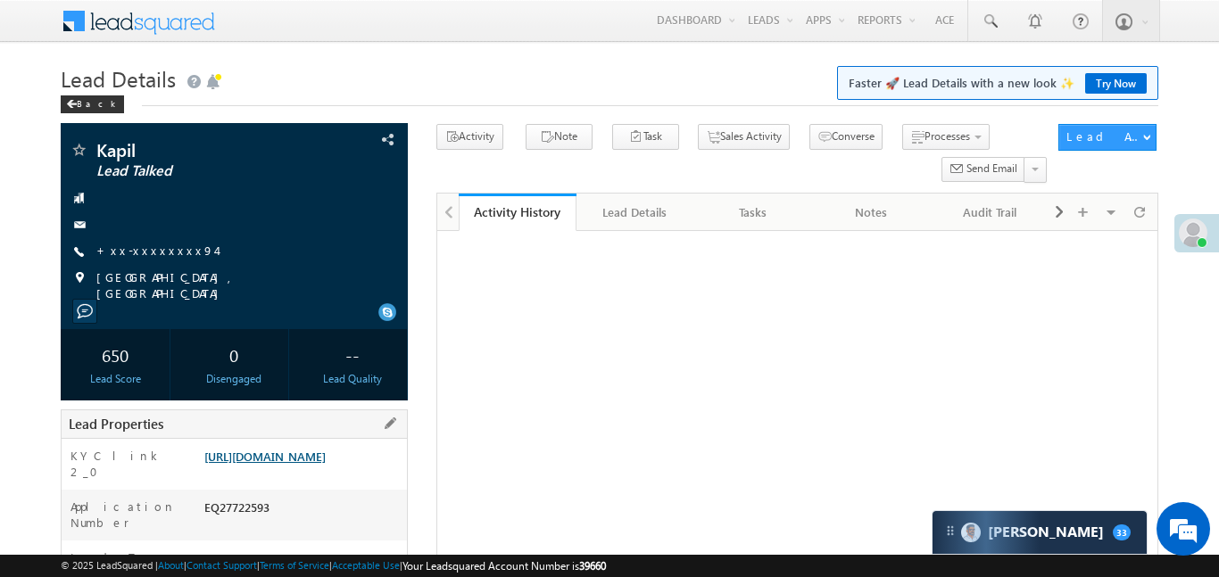
scroll to position [129, 0]
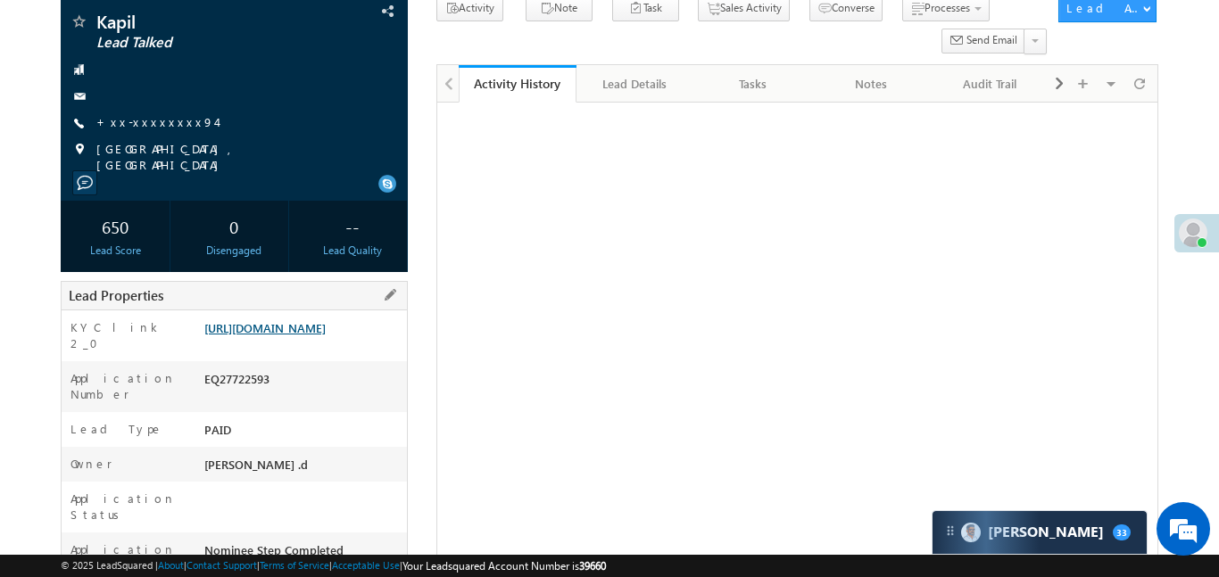
click at [326, 330] on link "https://angelbroking1-pk3em7sa.customui-test.leadsquared.com?leadId=28ad522f-7b…" at bounding box center [264, 327] width 121 height 15
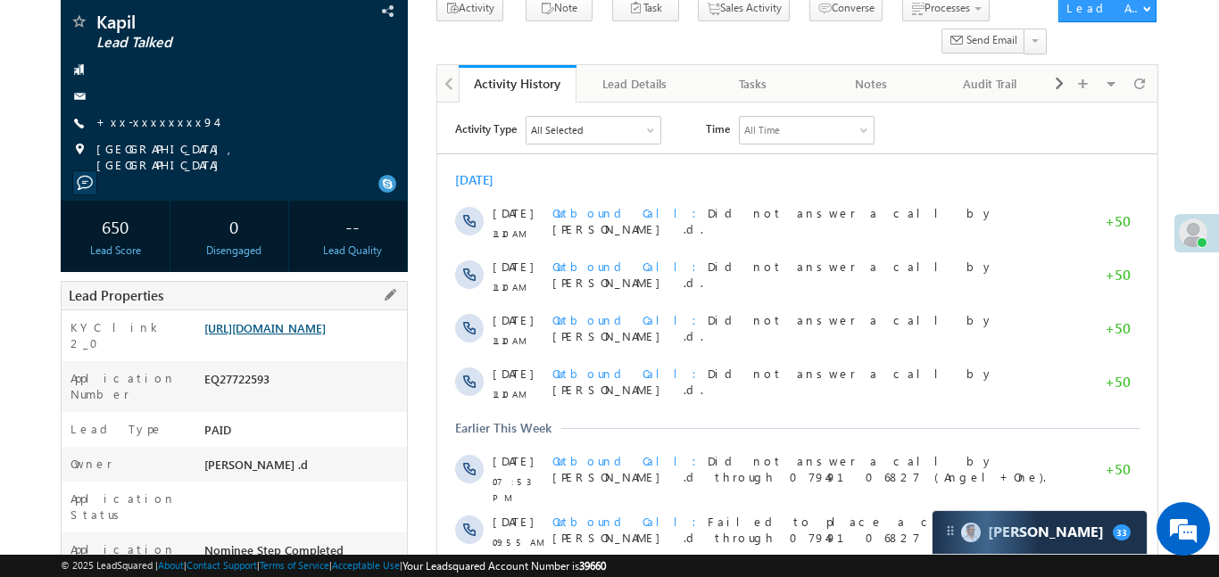
scroll to position [0, 0]
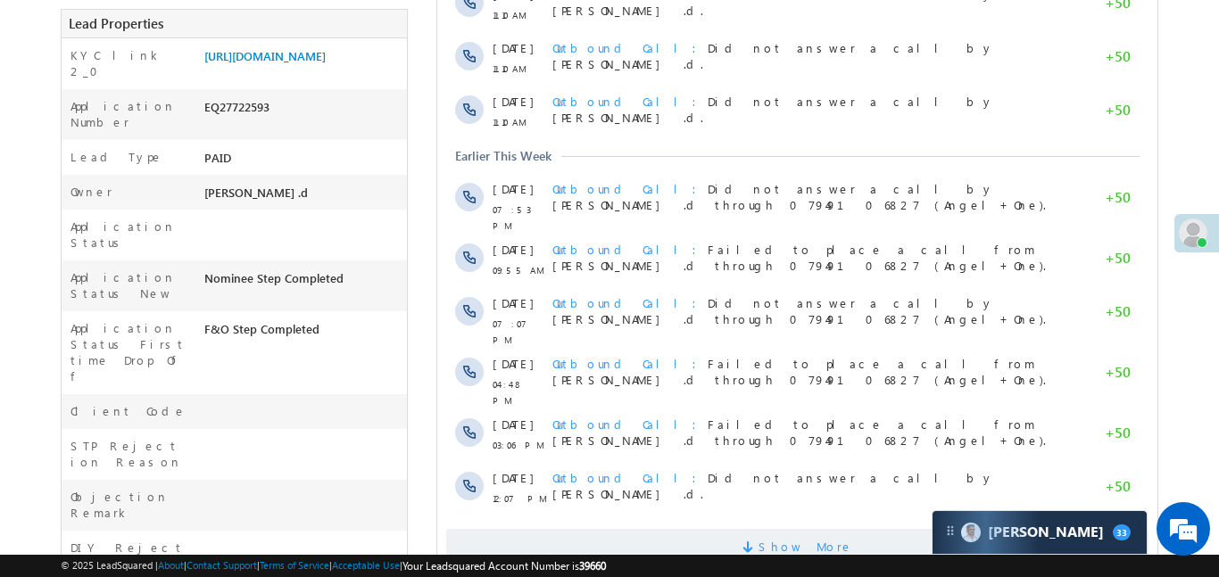
scroll to position [660, 0]
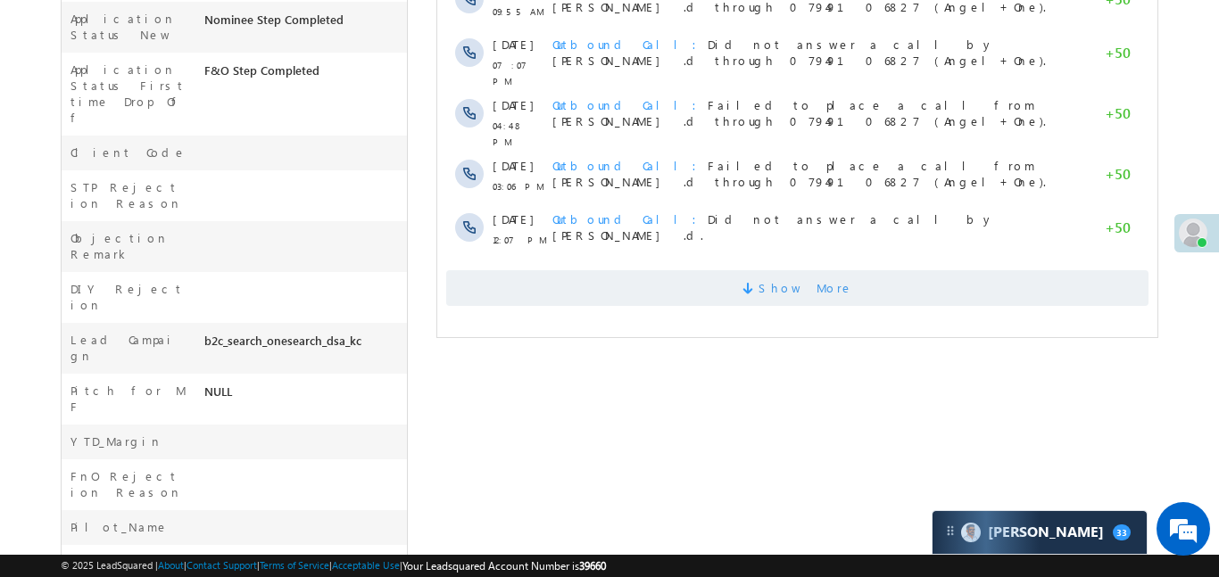
click at [778, 270] on span "Show More" at bounding box center [805, 288] width 95 height 36
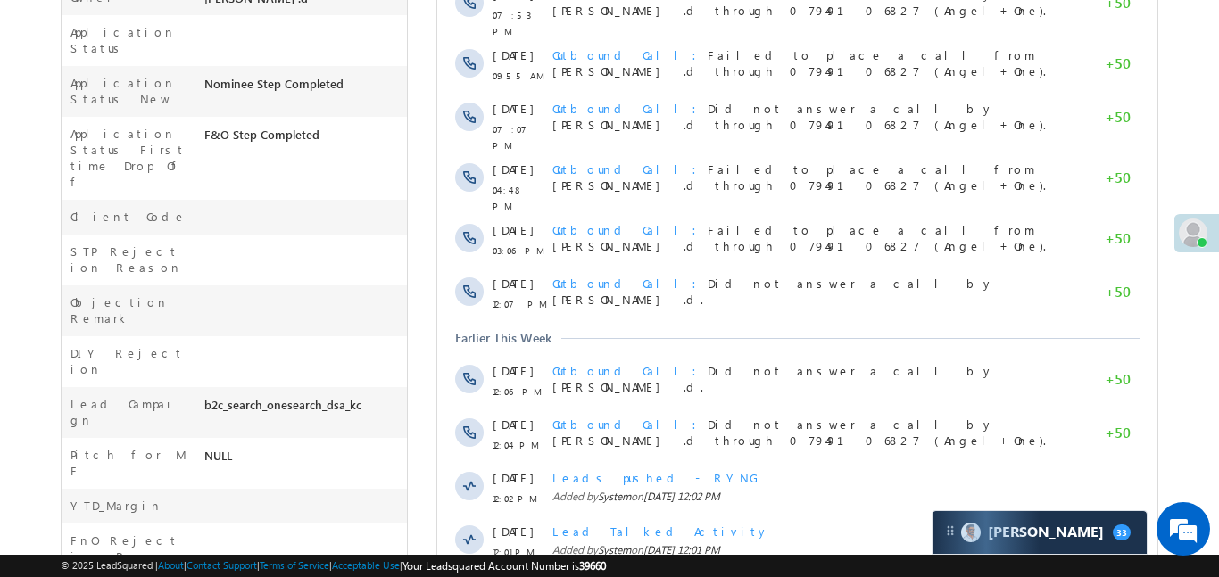
scroll to position [0, 0]
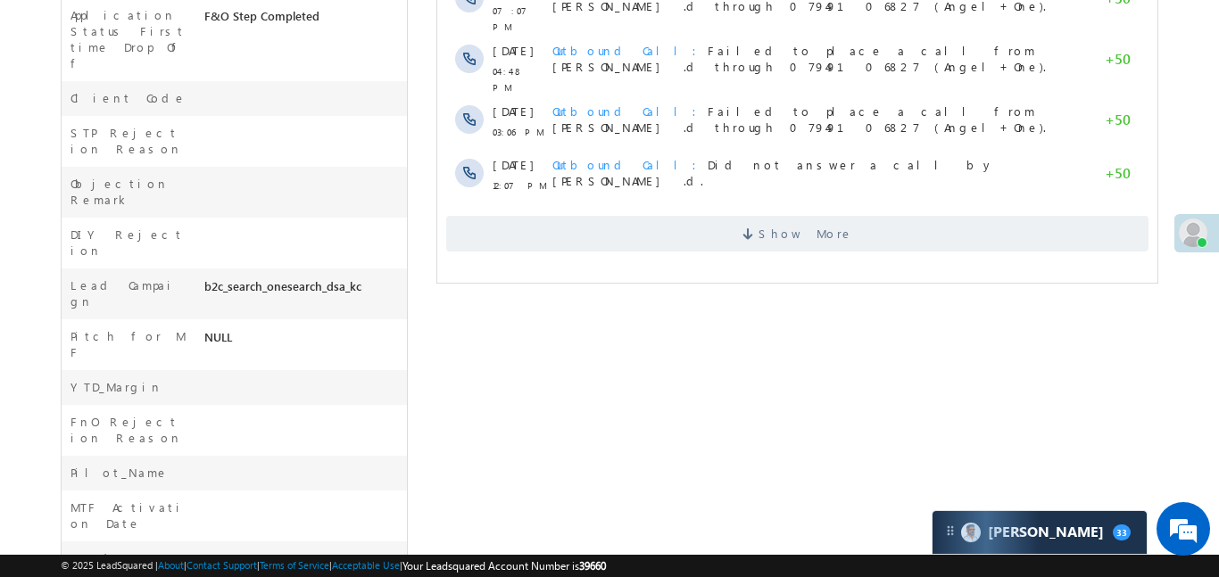
scroll to position [753, 0]
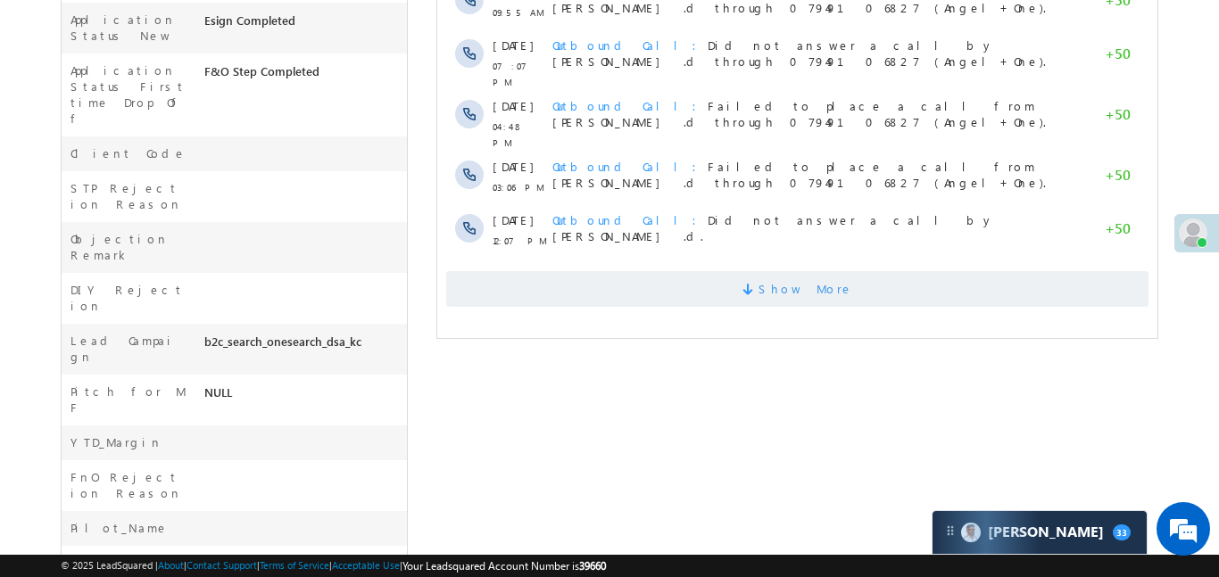
scroll to position [619, 0]
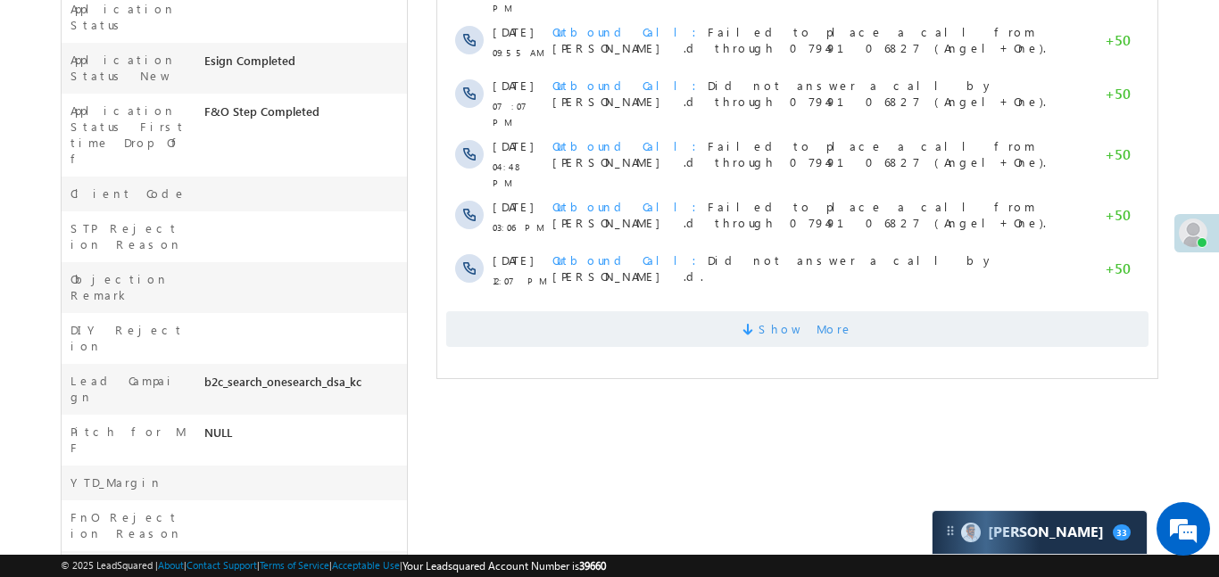
click at [824, 312] on span "Show More" at bounding box center [805, 330] width 95 height 36
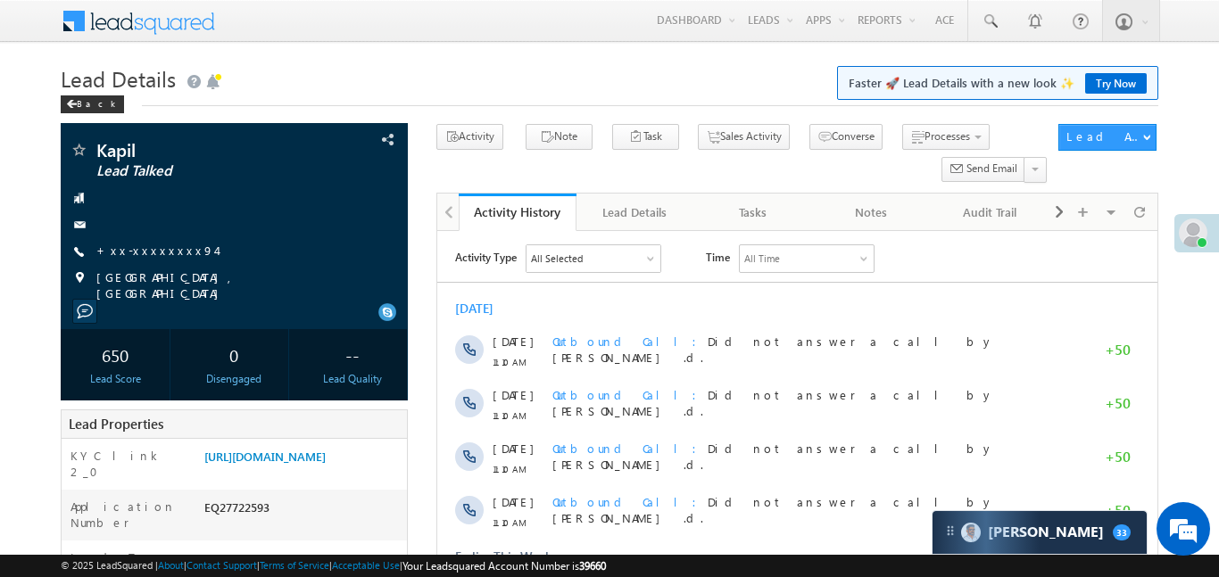
scroll to position [1045, 0]
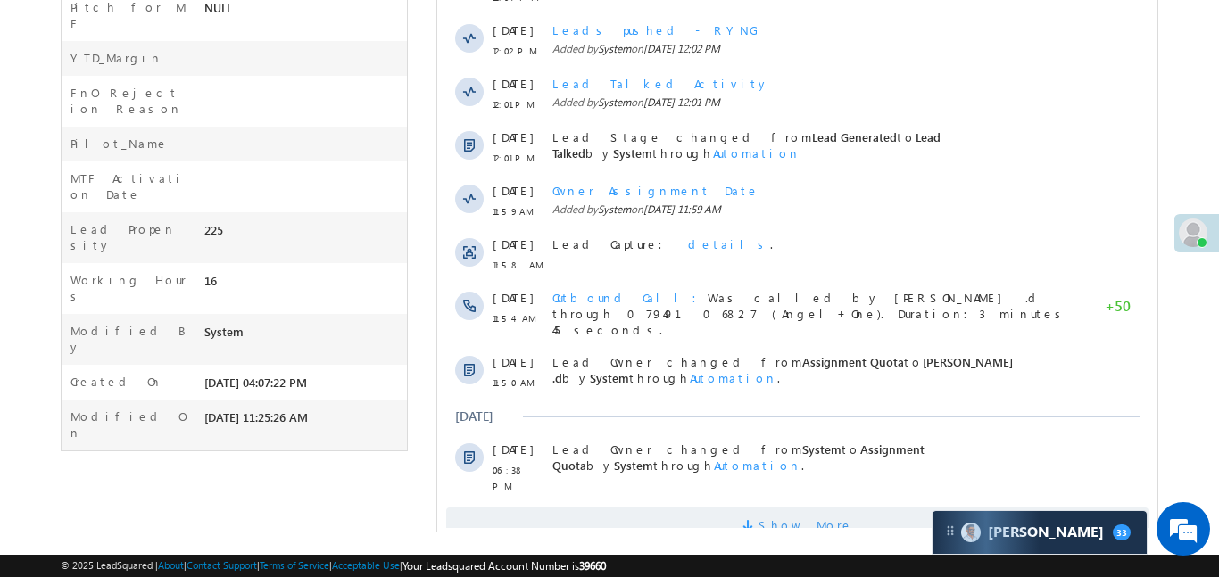
click at [818, 508] on span "Show More" at bounding box center [805, 526] width 95 height 36
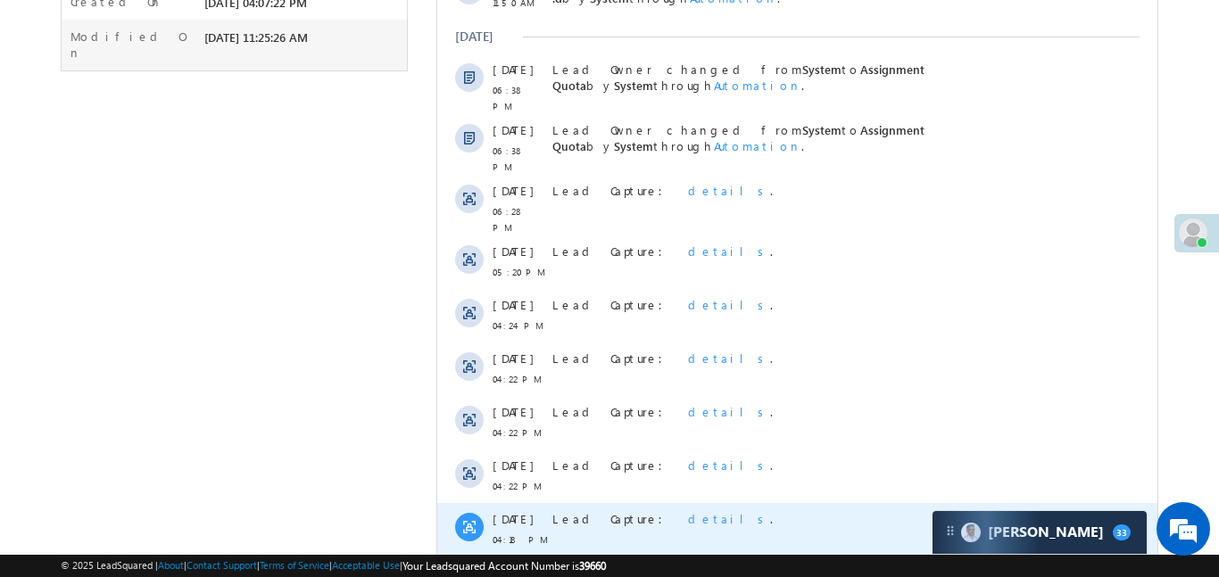
scroll to position [1581, 0]
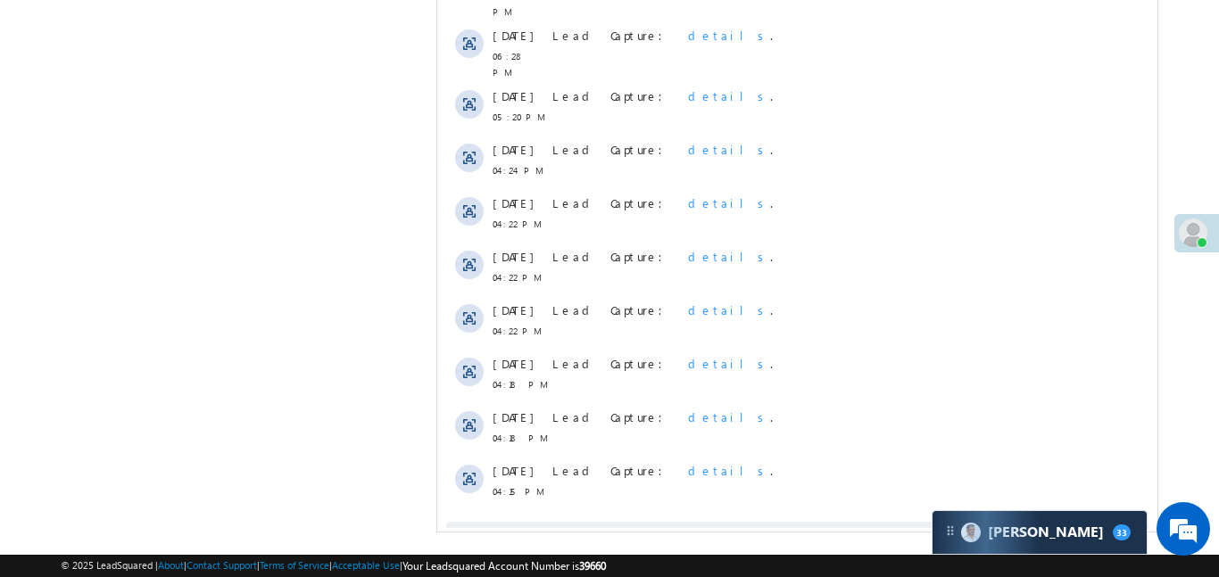
click at [791, 522] on span "Show More" at bounding box center [805, 540] width 95 height 36
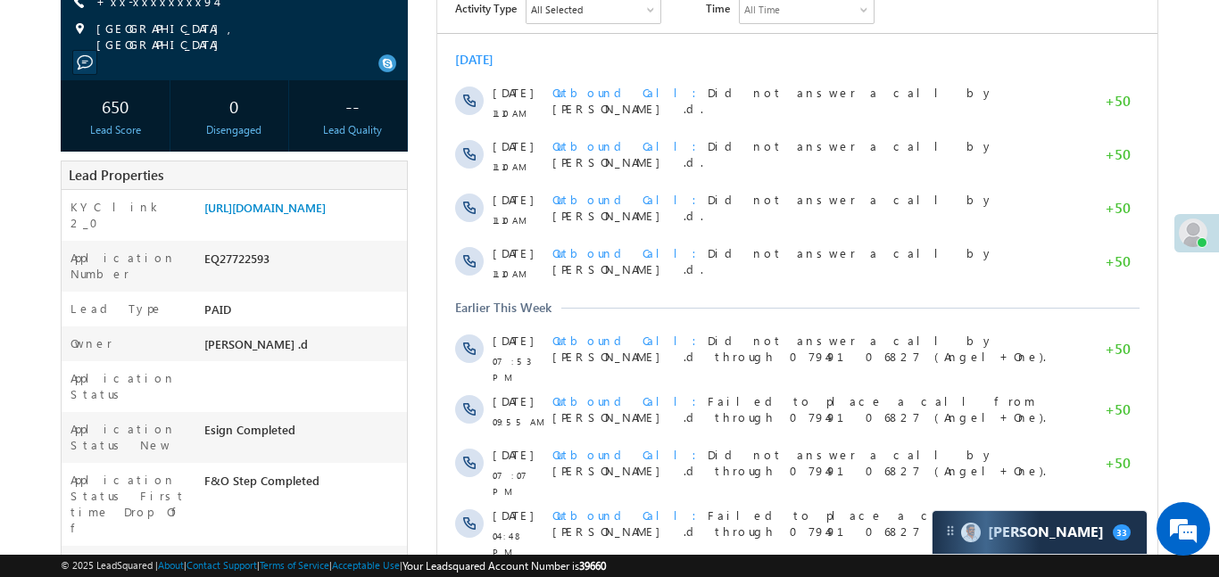
scroll to position [146, 0]
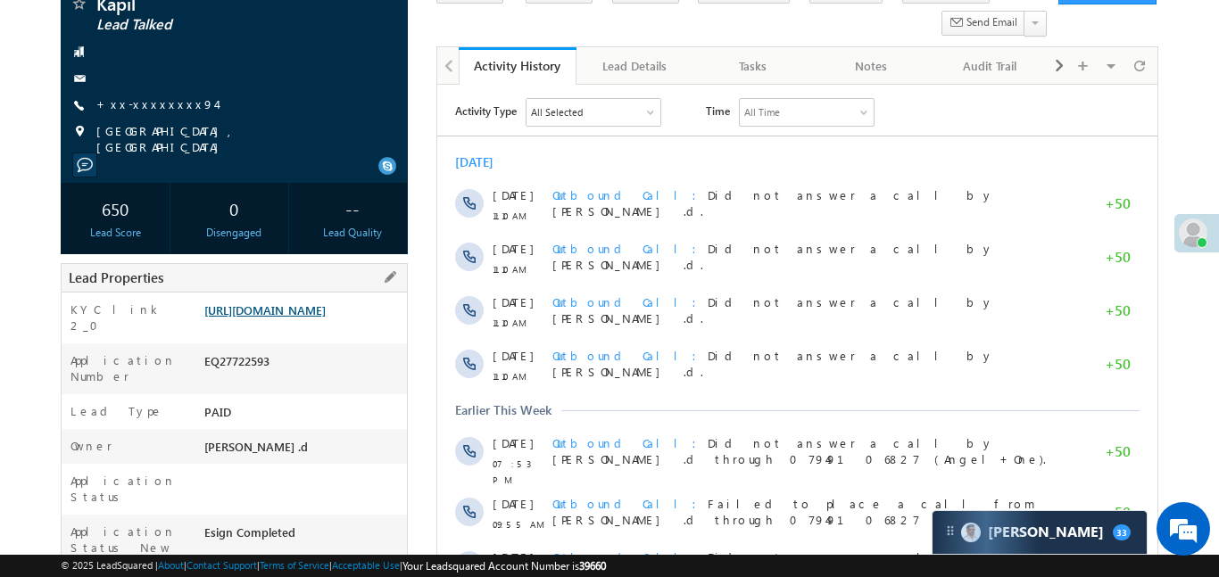
click at [326, 318] on link "[URL][DOMAIN_NAME]" at bounding box center [264, 310] width 121 height 15
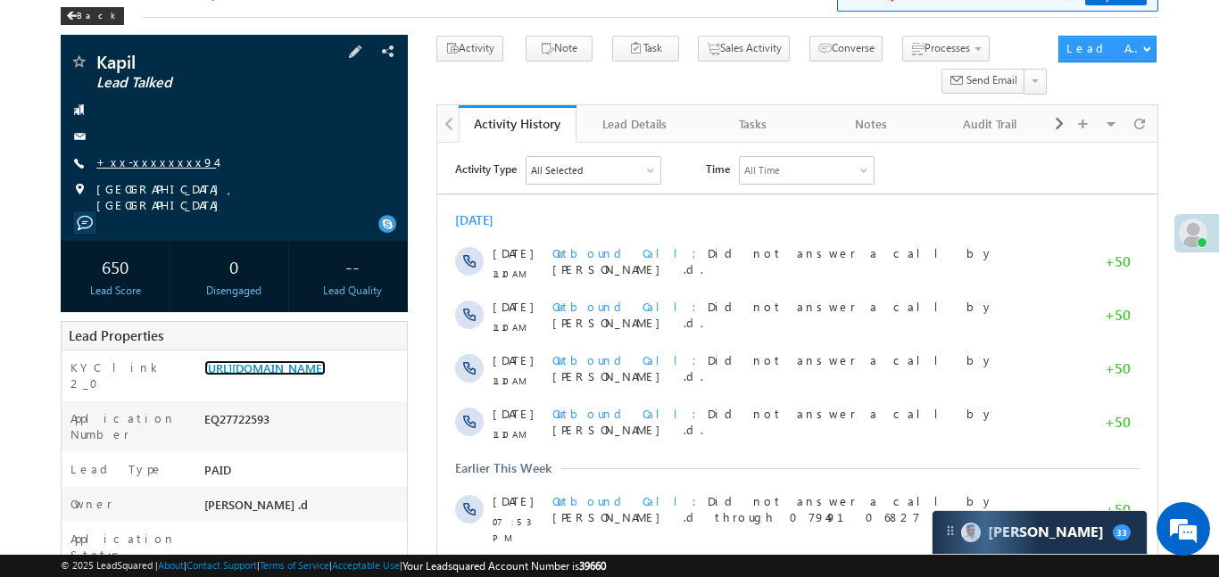
scroll to position [0, 0]
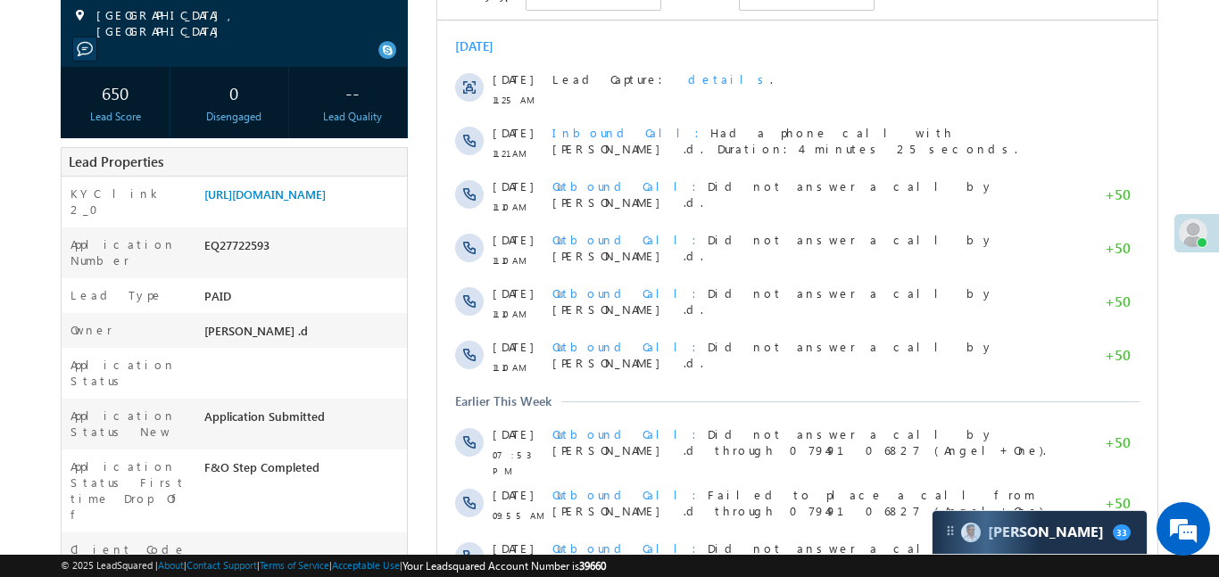
scroll to position [154, 0]
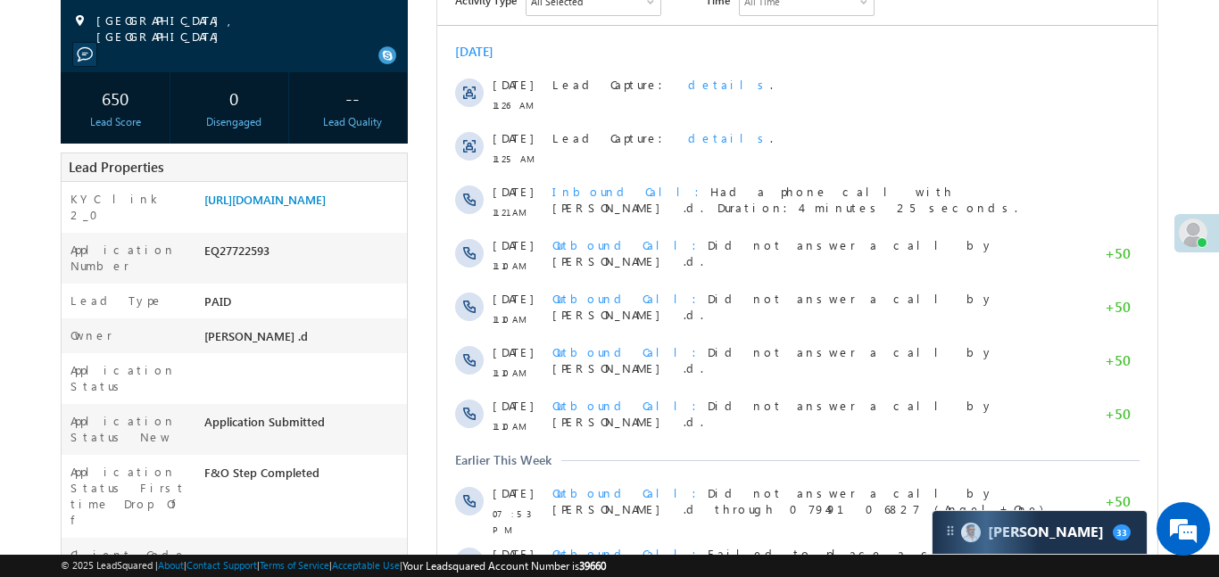
scroll to position [172, 0]
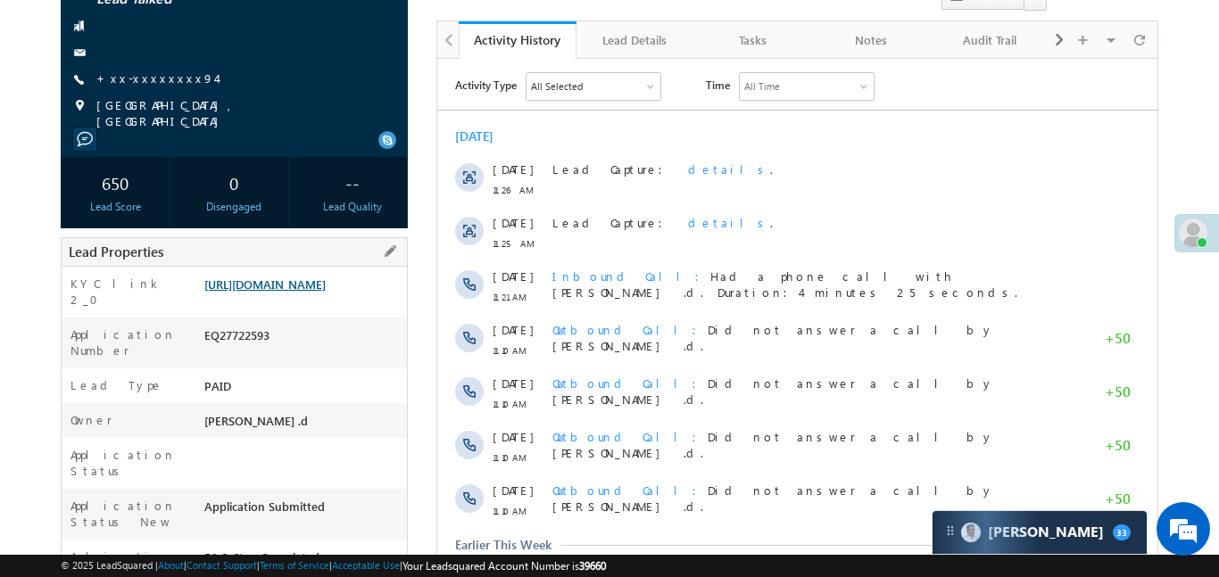
click at [310, 287] on link "[URL][DOMAIN_NAME]" at bounding box center [264, 284] width 121 height 15
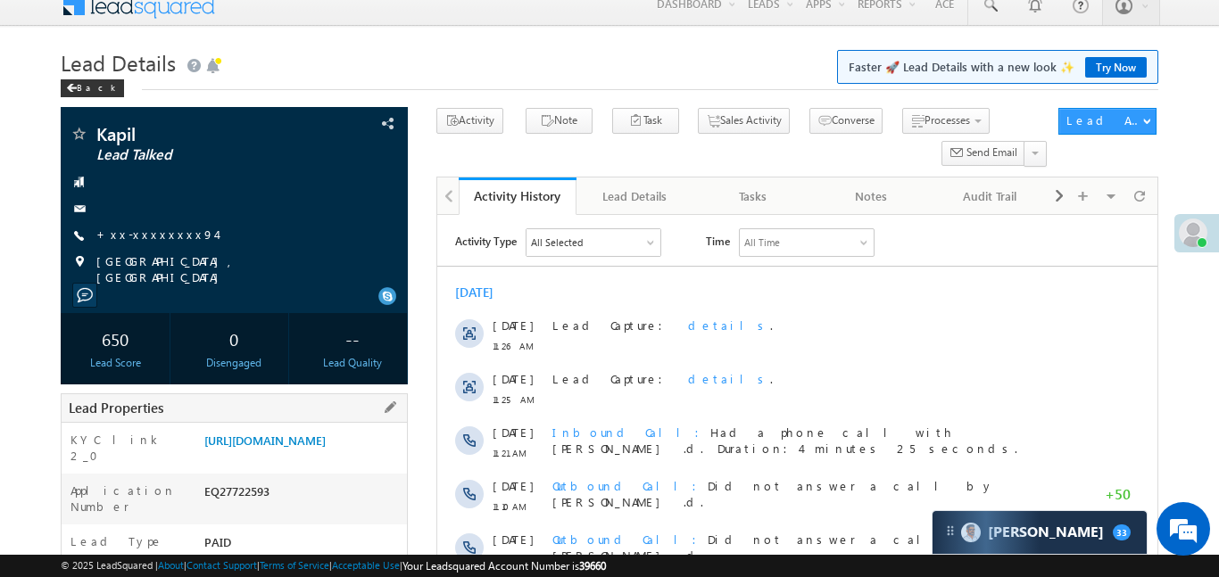
scroll to position [225, 0]
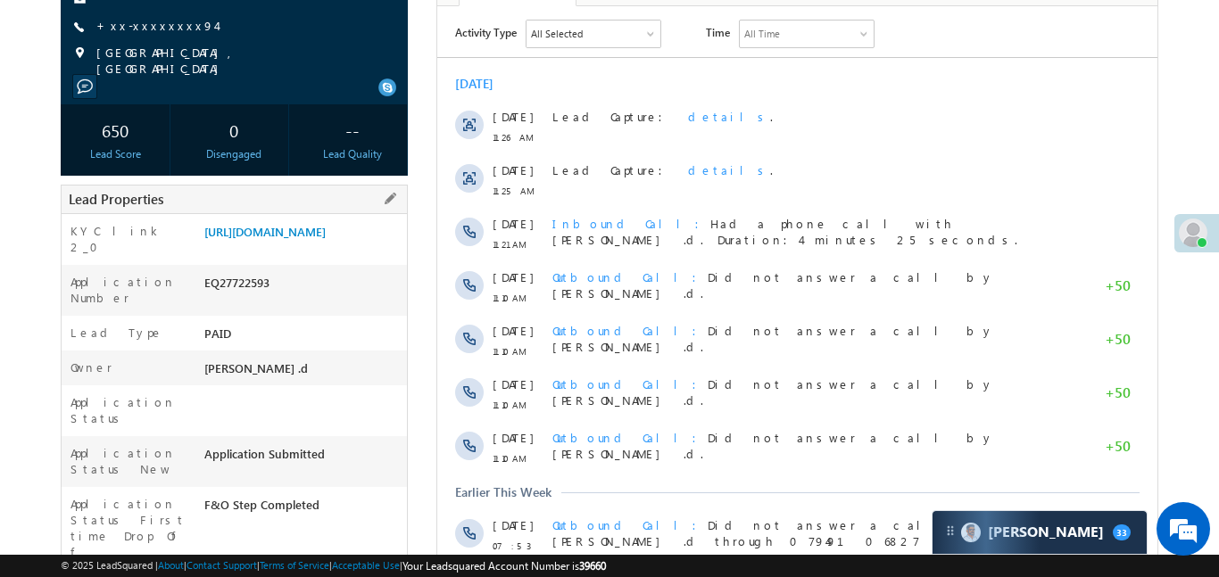
click at [253, 299] on div "EQ27722593" at bounding box center [303, 286] width 207 height 25
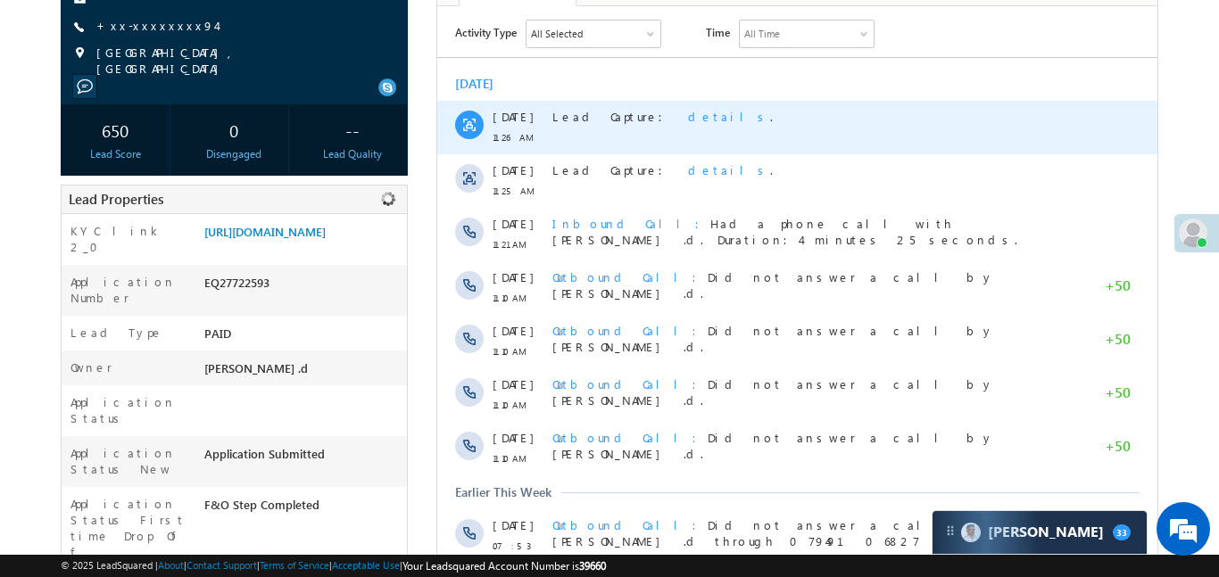
copy div "EQ27722593"
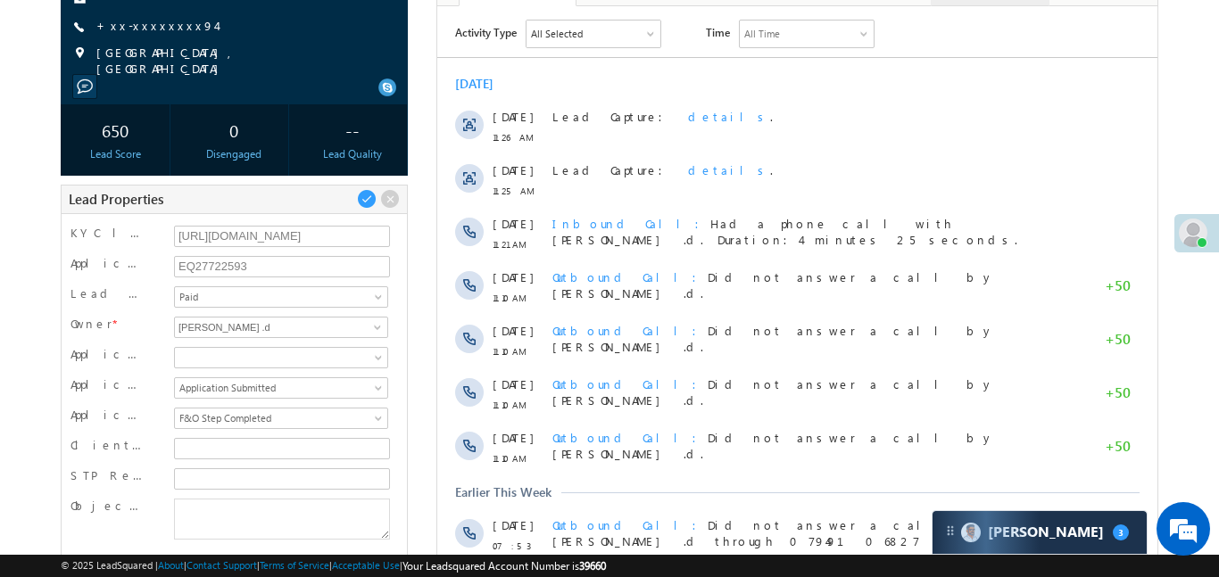
scroll to position [0, 0]
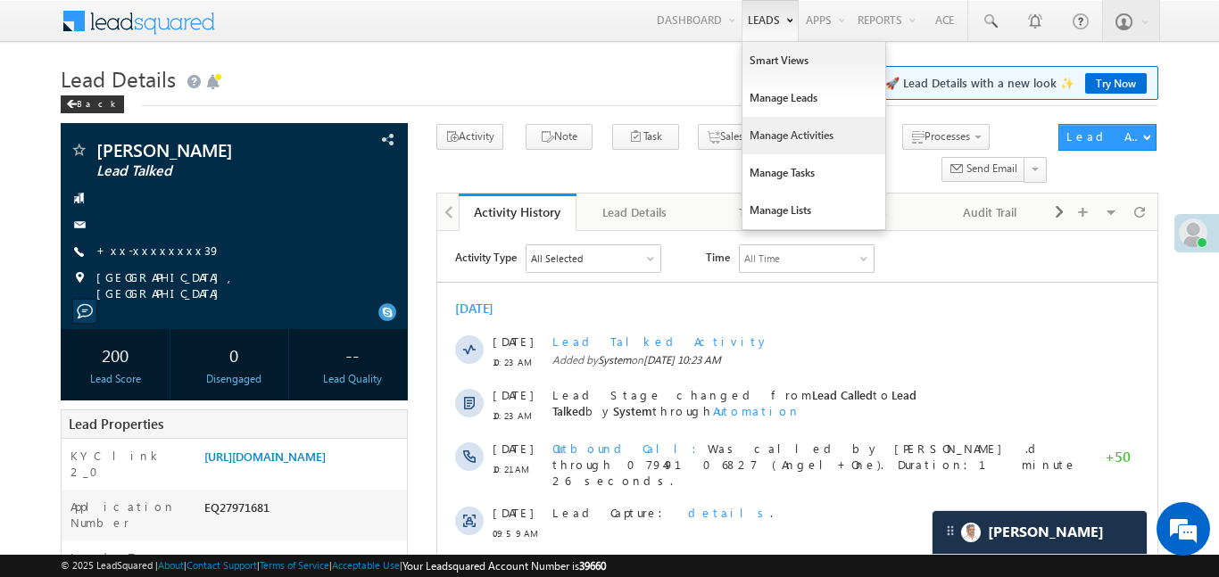
click at [794, 129] on link "Manage Activities" at bounding box center [814, 135] width 143 height 37
drag, startPoint x: 795, startPoint y: 130, endPoint x: 810, endPoint y: 155, distance: 29.2
click at [796, 129] on link "Manage Activities" at bounding box center [814, 135] width 143 height 37
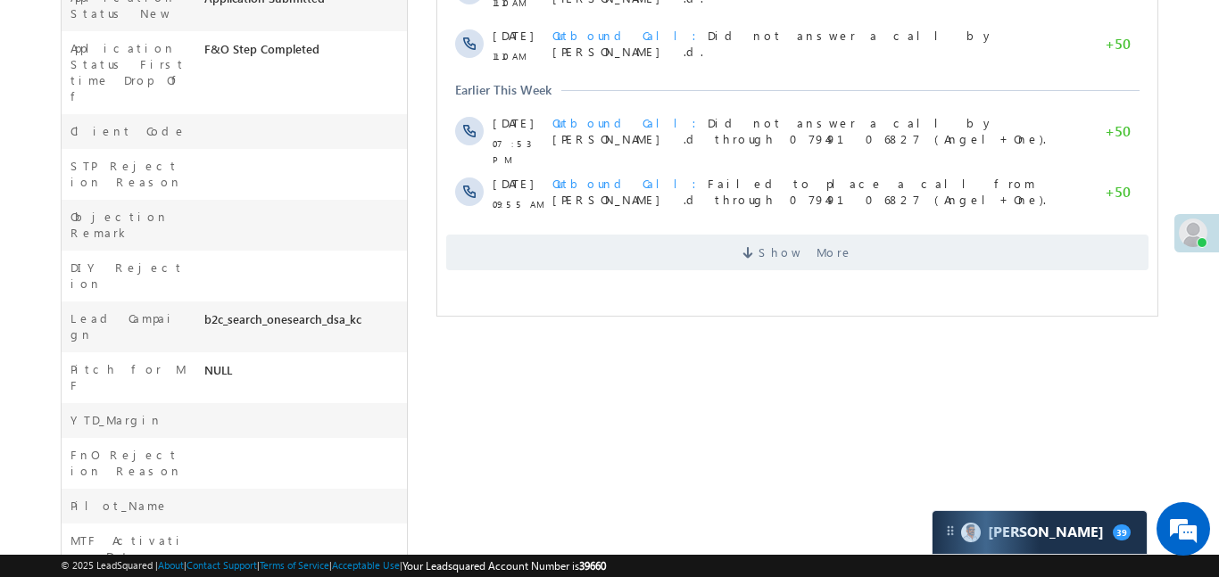
scroll to position [275, 0]
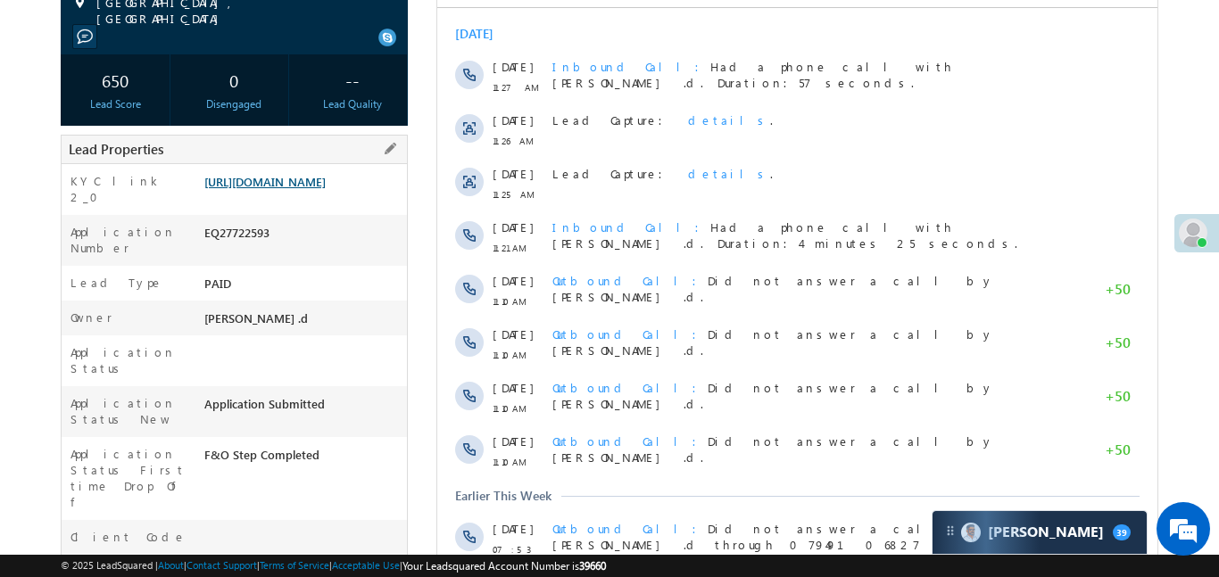
click at [323, 189] on link "https://angelbroking1-pk3em7sa.customui-test.leadsquared.com?leadId=28ad522f-7b…" at bounding box center [264, 181] width 121 height 15
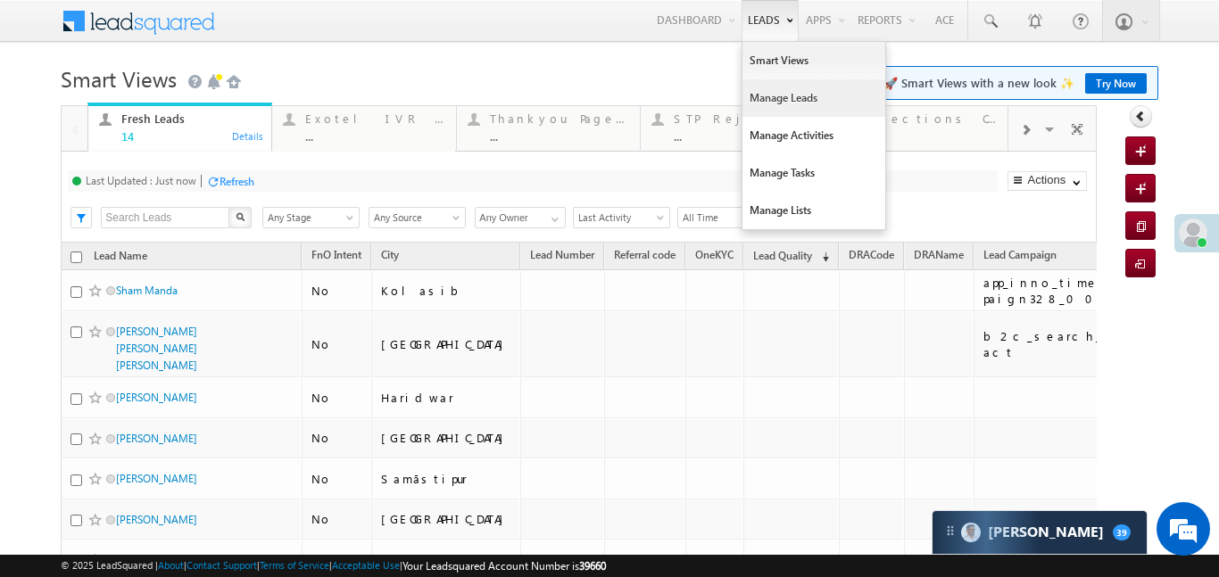
click at [785, 112] on link "Manage Leads" at bounding box center [814, 97] width 143 height 37
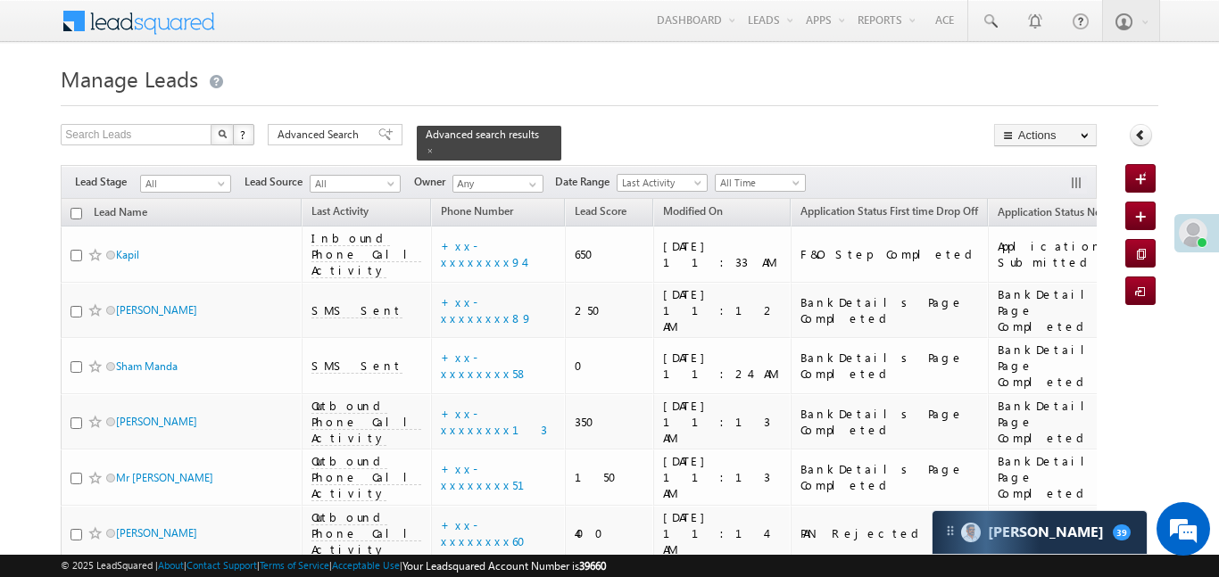
click at [226, 180] on span at bounding box center [223, 187] width 14 height 14
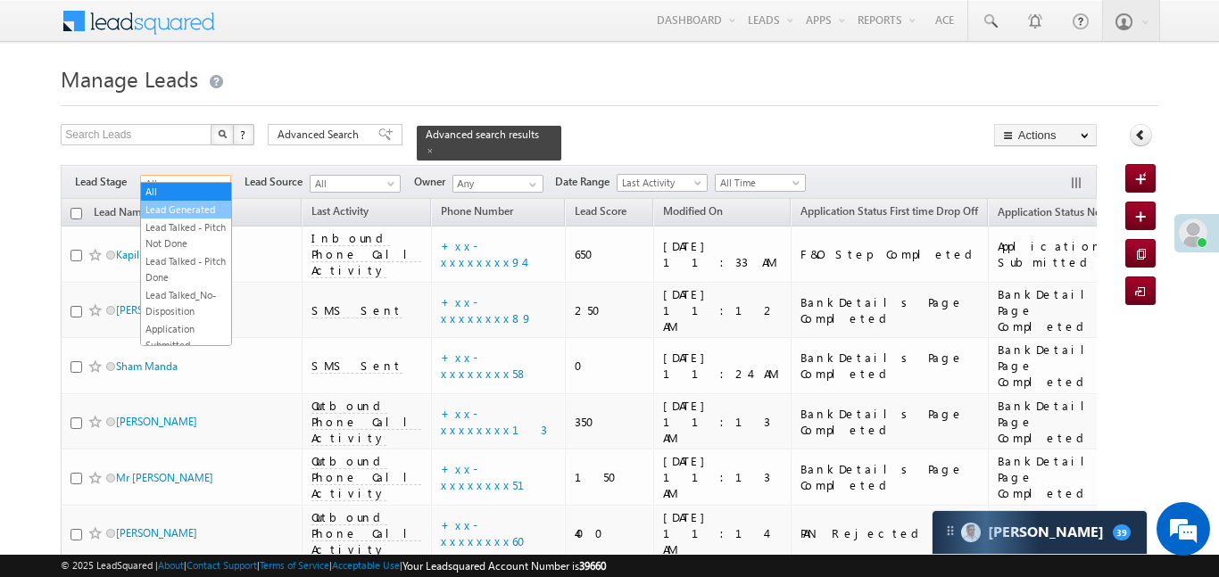
drag, startPoint x: 195, startPoint y: 218, endPoint x: 199, endPoint y: 209, distance: 9.6
click at [199, 209] on ul "All Lead Generated Lead Talked - Pitch Not Done Lead Talked - Pitch Done Lead T…" at bounding box center [186, 264] width 92 height 164
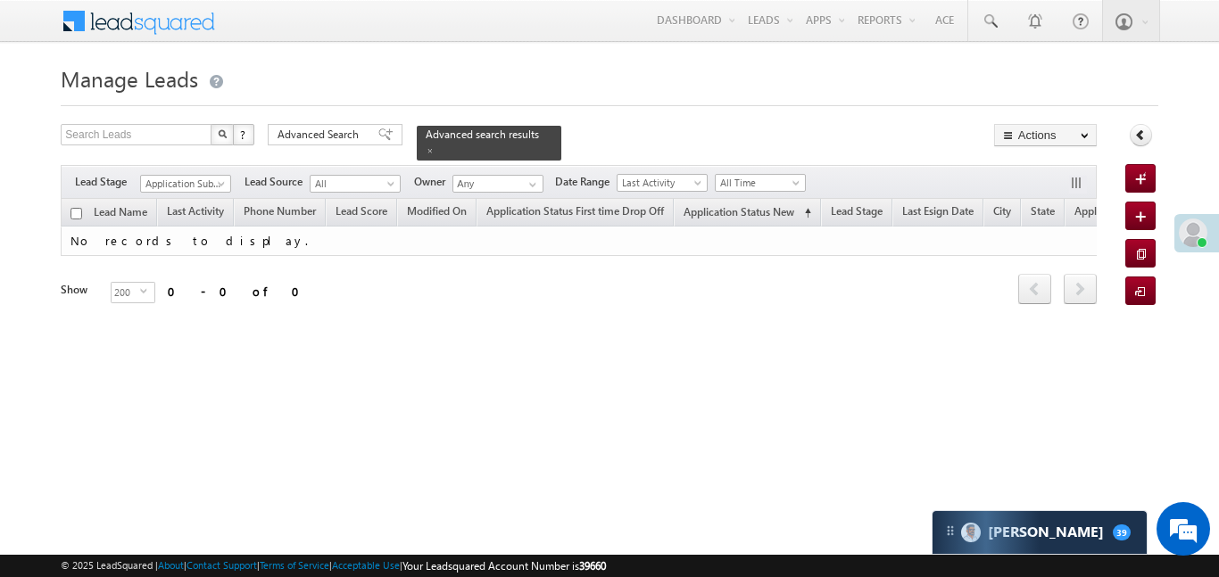
click at [206, 182] on div "Filters Lead Stage All Lead Generated Lead Talked - Pitch Not Done Lead Talked …" at bounding box center [578, 182] width 1035 height 34
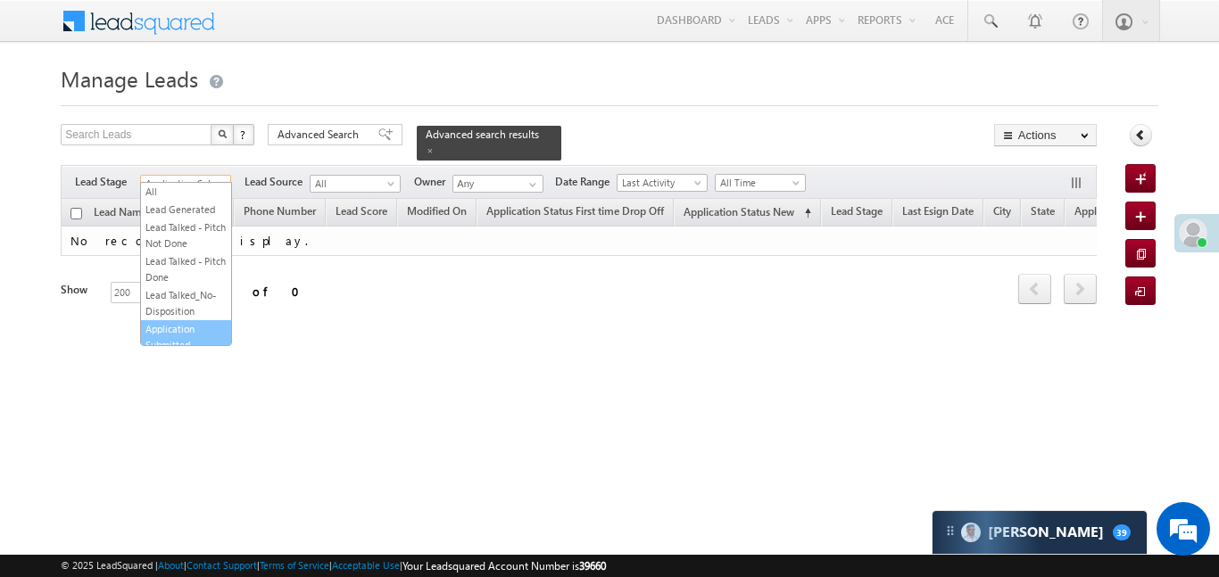
click at [212, 176] on span "Application Submitted" at bounding box center [183, 184] width 85 height 16
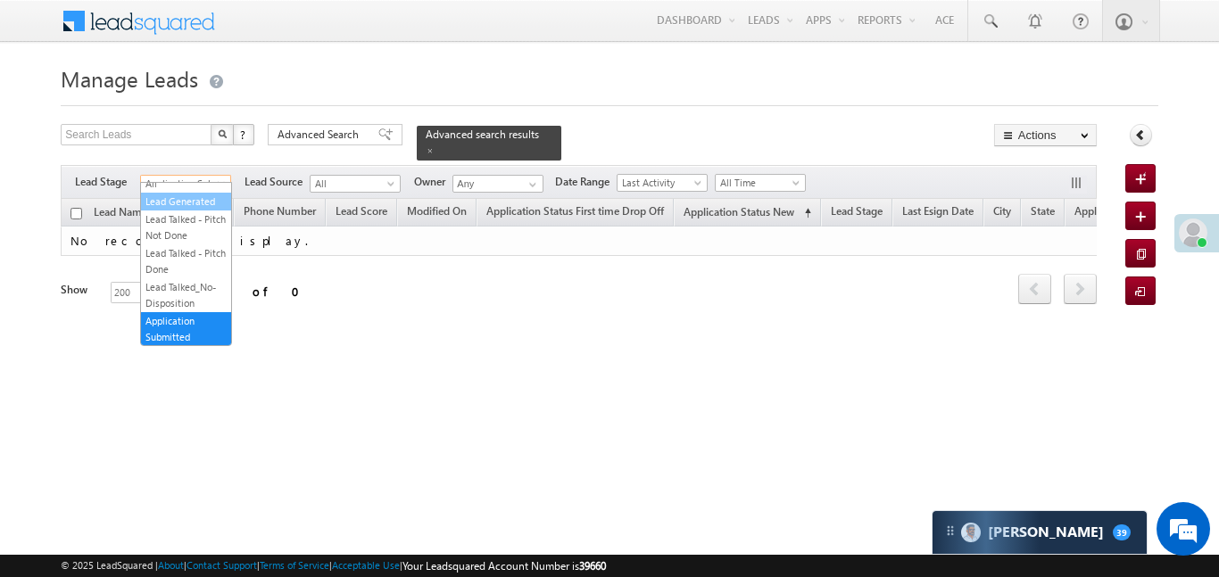
click at [212, 201] on link "Lead Generated" at bounding box center [186, 202] width 90 height 16
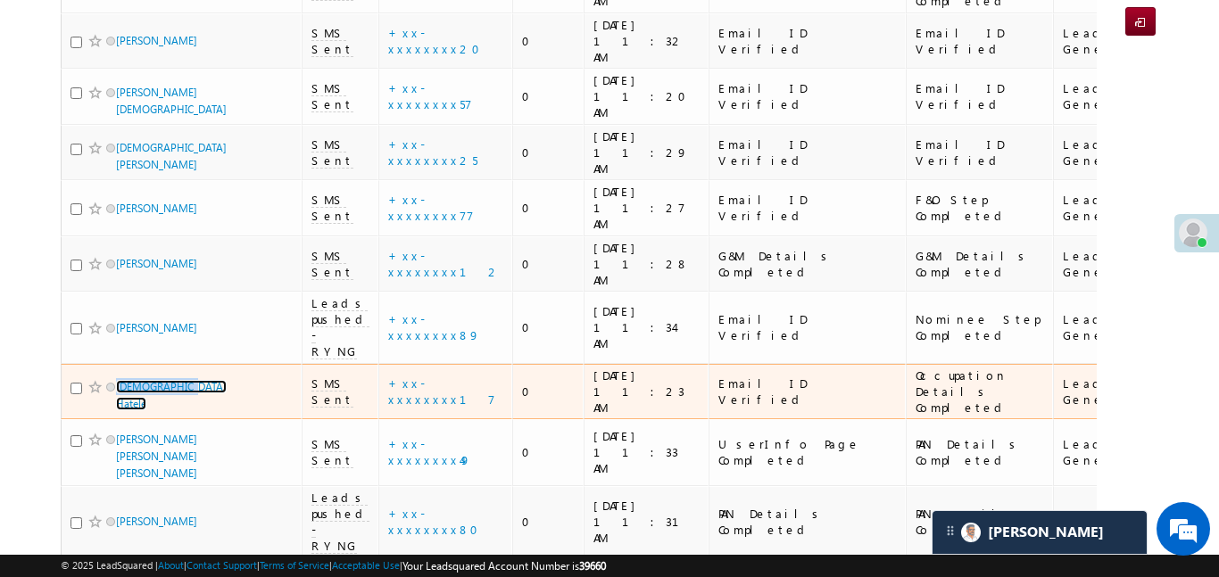
scroll to position [198, 0]
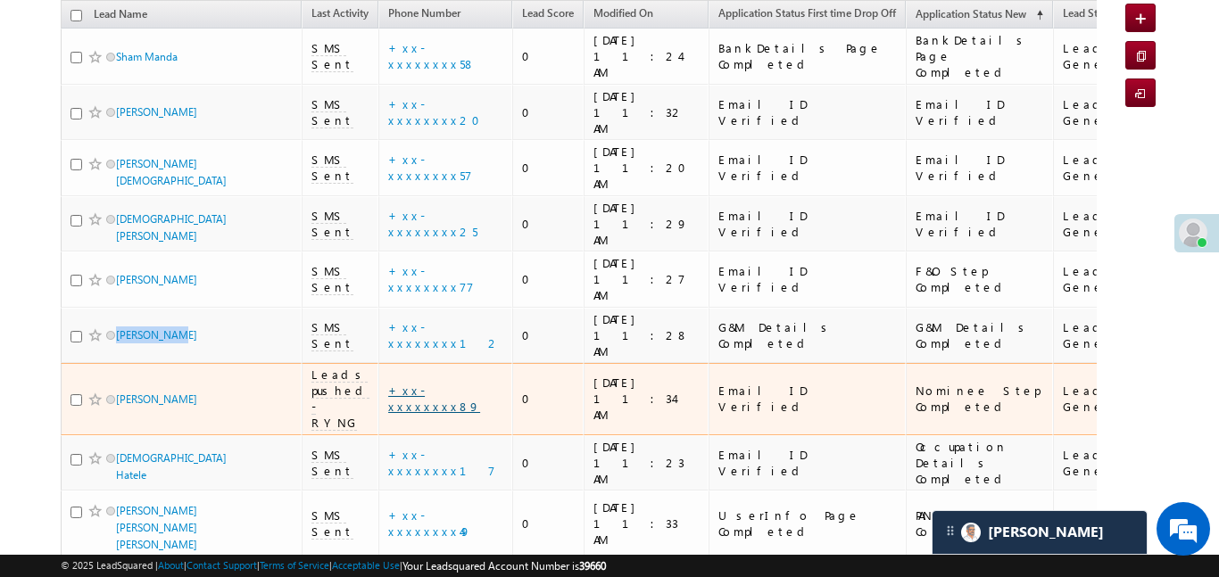
click at [454, 383] on link "+xx-xxxxxxxx89" at bounding box center [434, 398] width 92 height 31
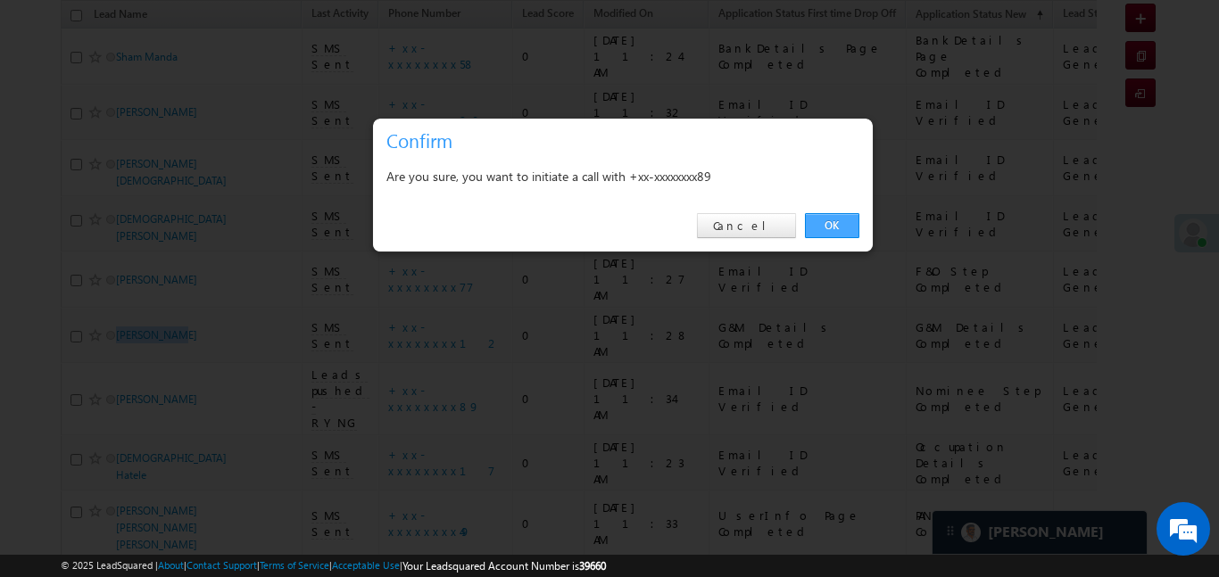
click at [830, 213] on link "OK" at bounding box center [832, 225] width 54 height 25
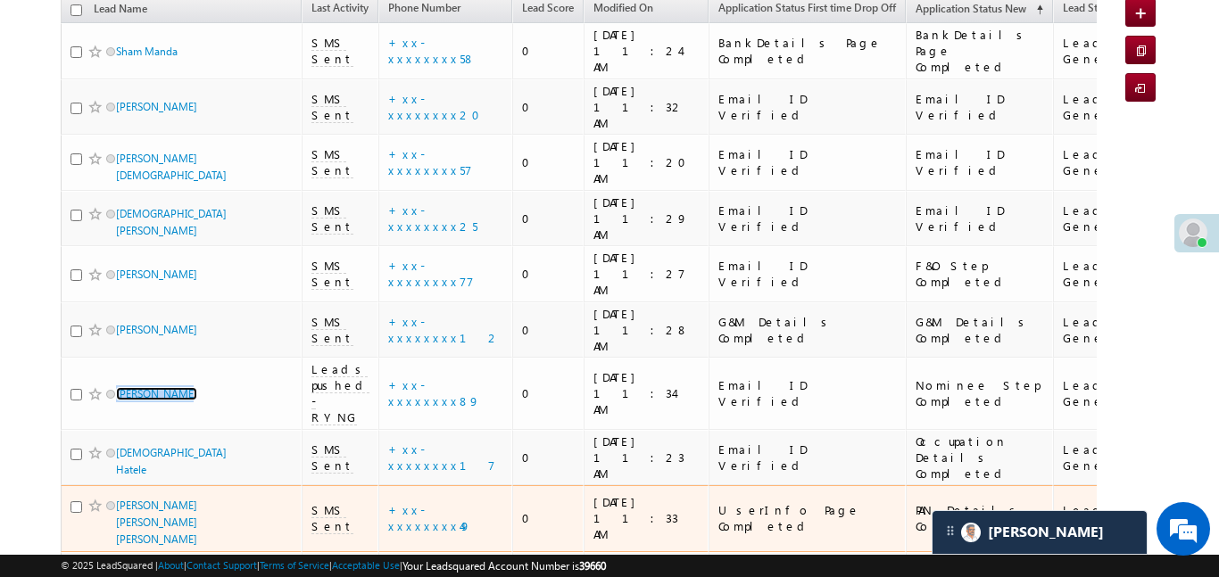
scroll to position [355, 0]
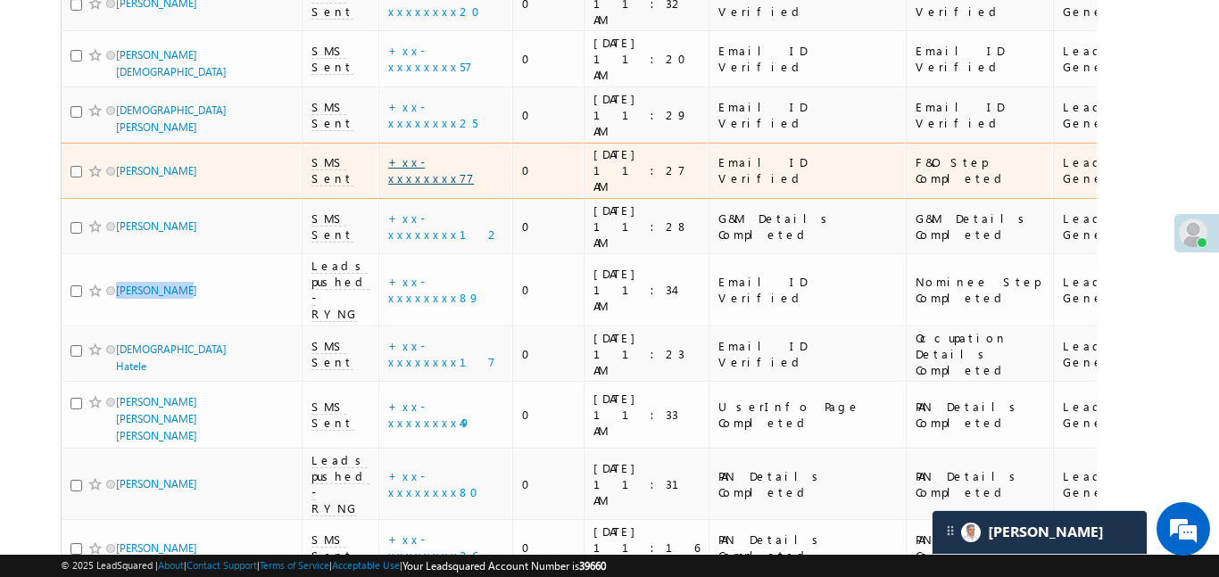
click at [439, 154] on link "+xx-xxxxxxxx77" at bounding box center [431, 169] width 86 height 31
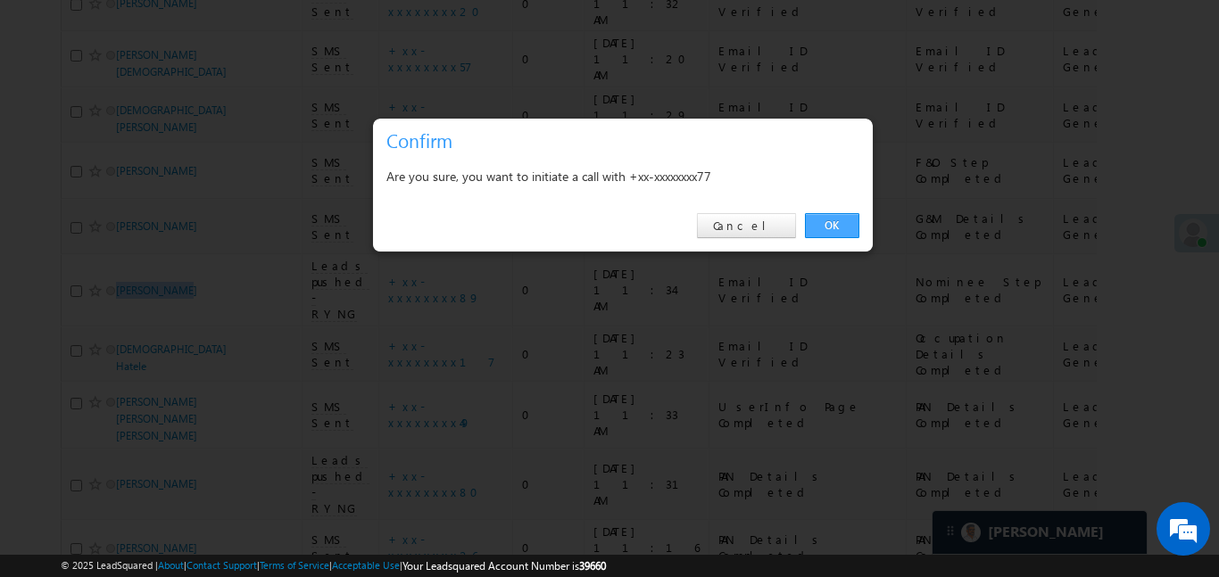
click at [808, 225] on link "OK" at bounding box center [832, 225] width 54 height 25
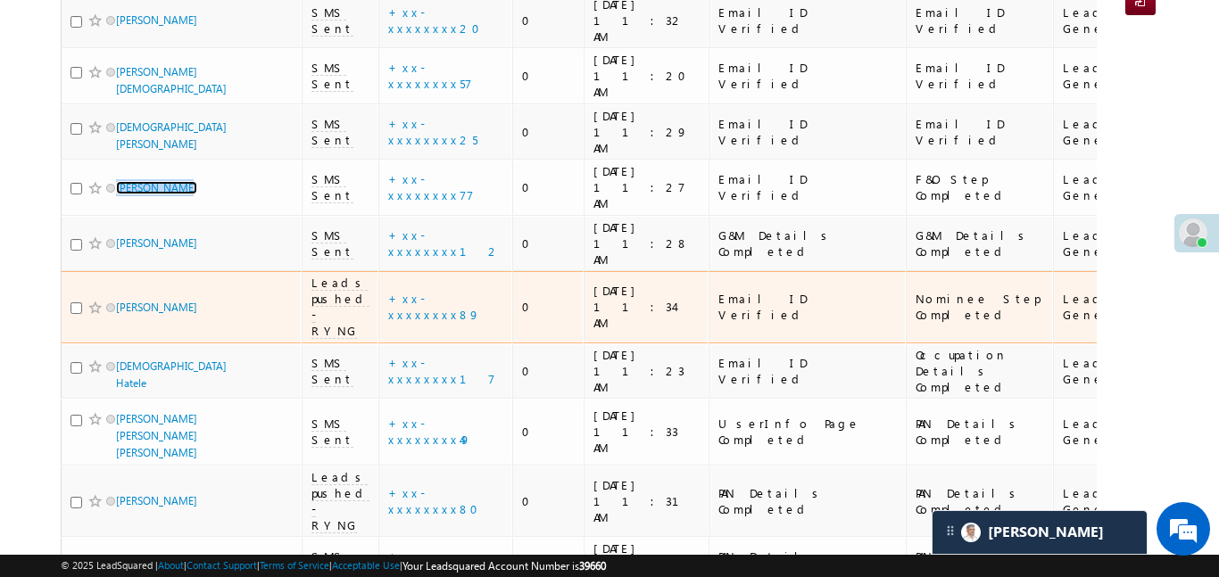
scroll to position [199, 0]
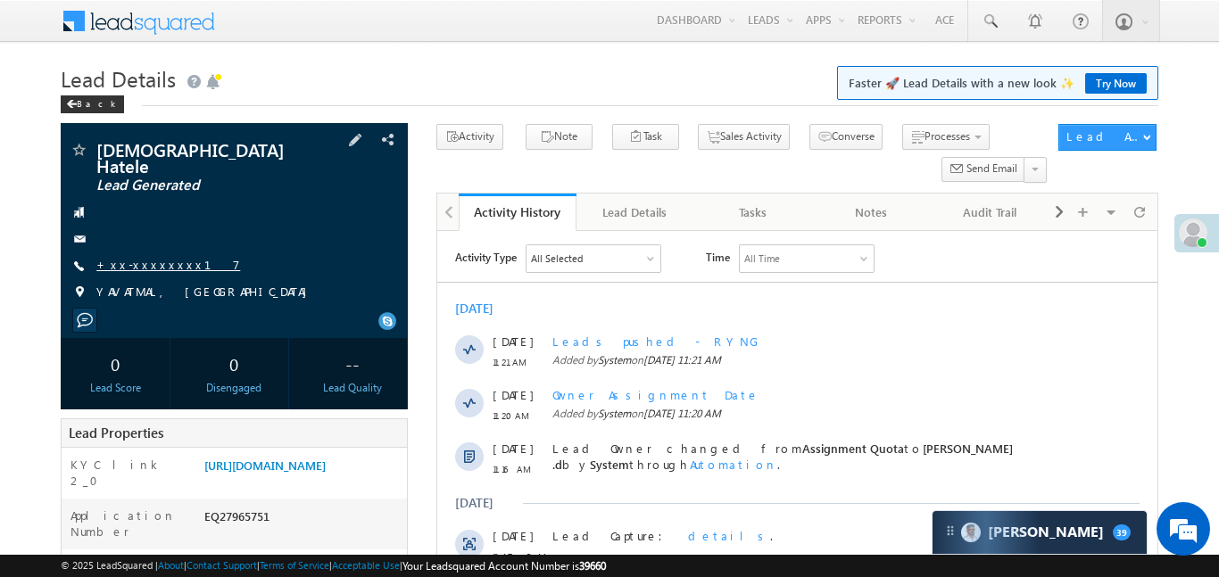
click at [160, 257] on link "+xx-xxxxxxxx17" at bounding box center [168, 264] width 144 height 15
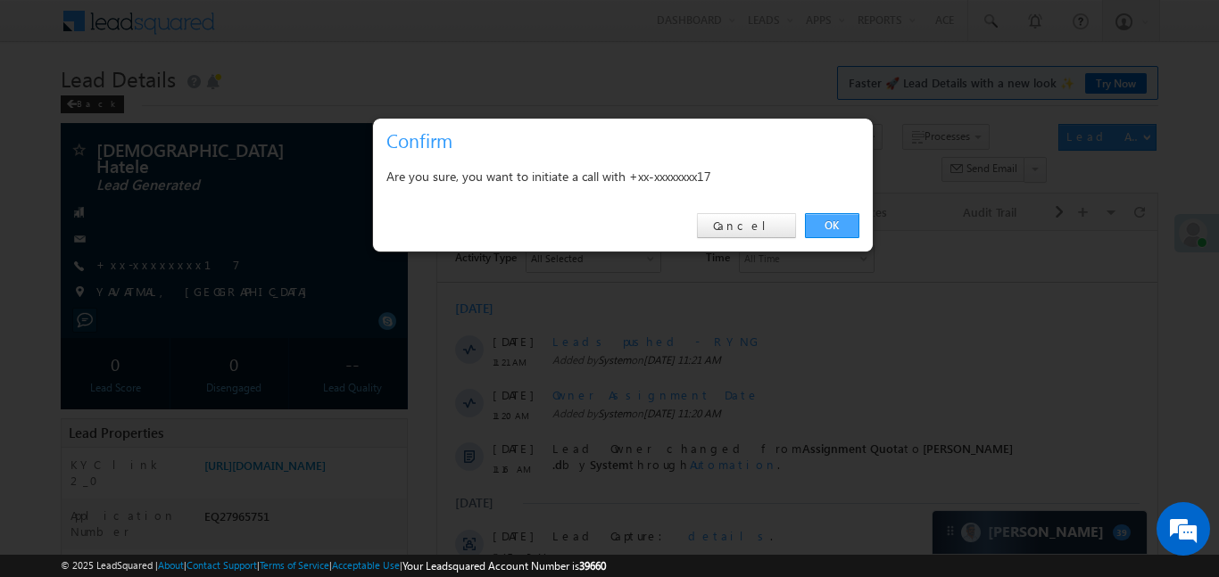
click at [835, 224] on link "OK" at bounding box center [832, 225] width 54 height 25
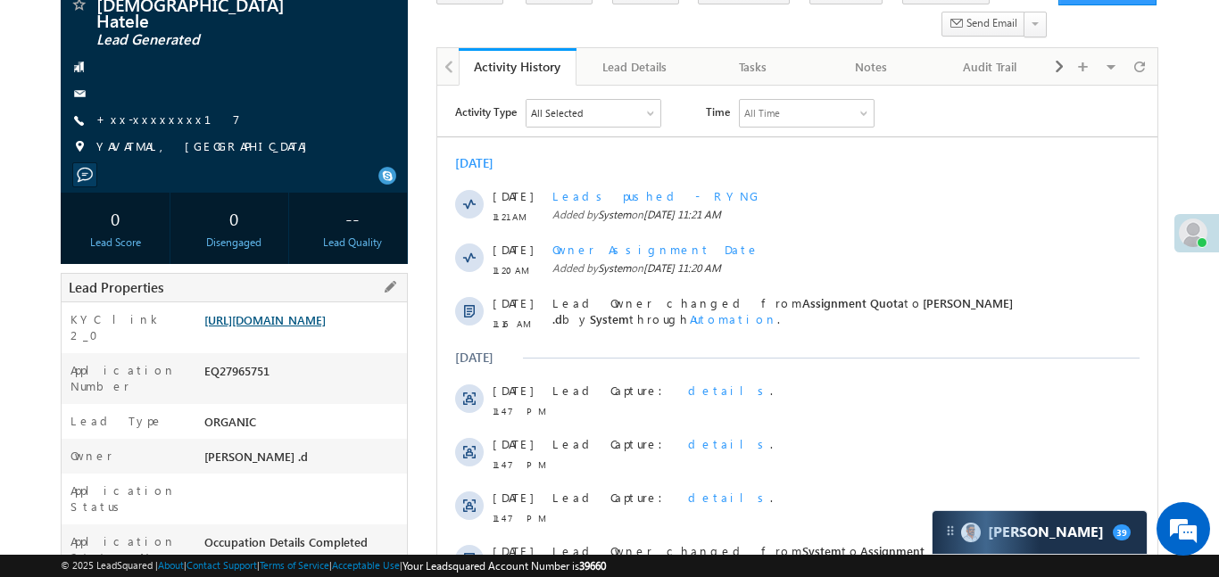
scroll to position [242, 0]
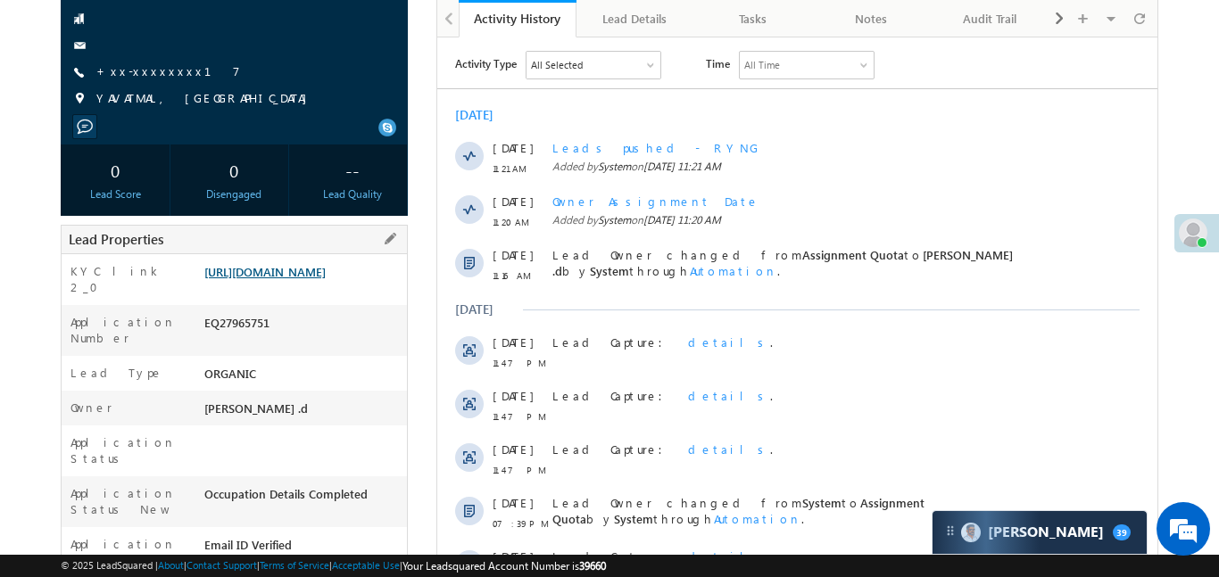
click at [326, 272] on link "[URL][DOMAIN_NAME]" at bounding box center [264, 271] width 121 height 15
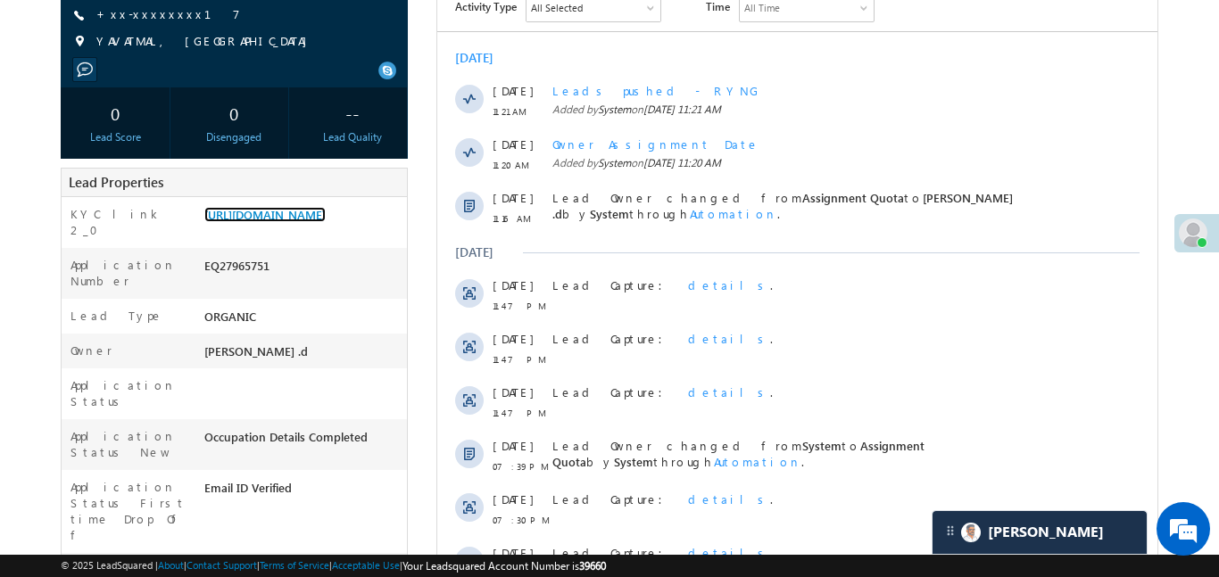
scroll to position [623, 0]
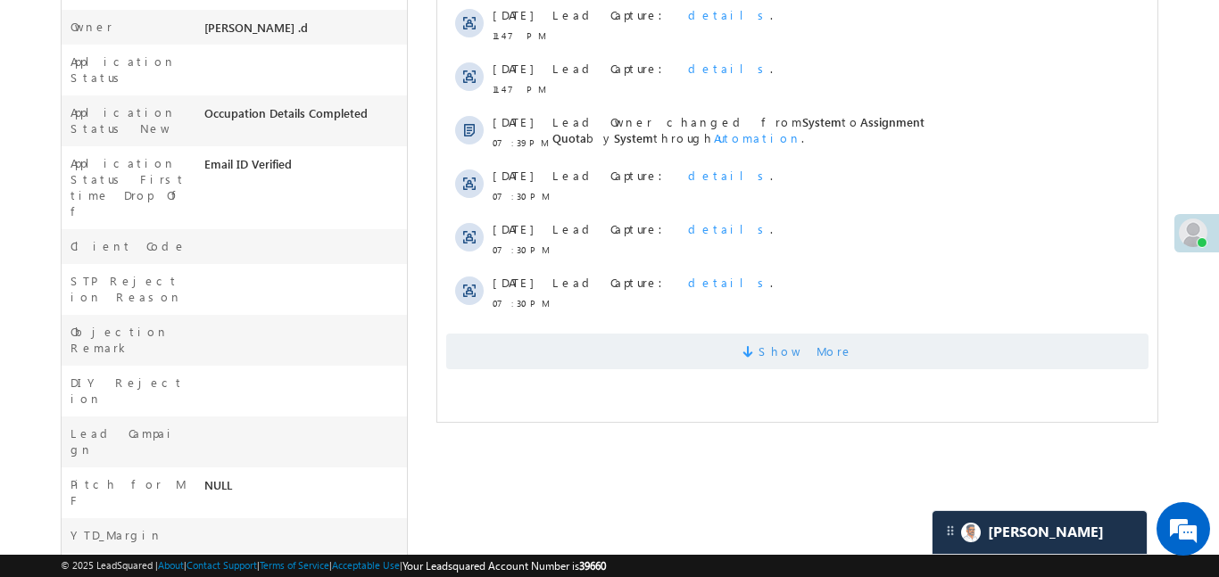
click at [688, 346] on span "Show More" at bounding box center [796, 352] width 702 height 36
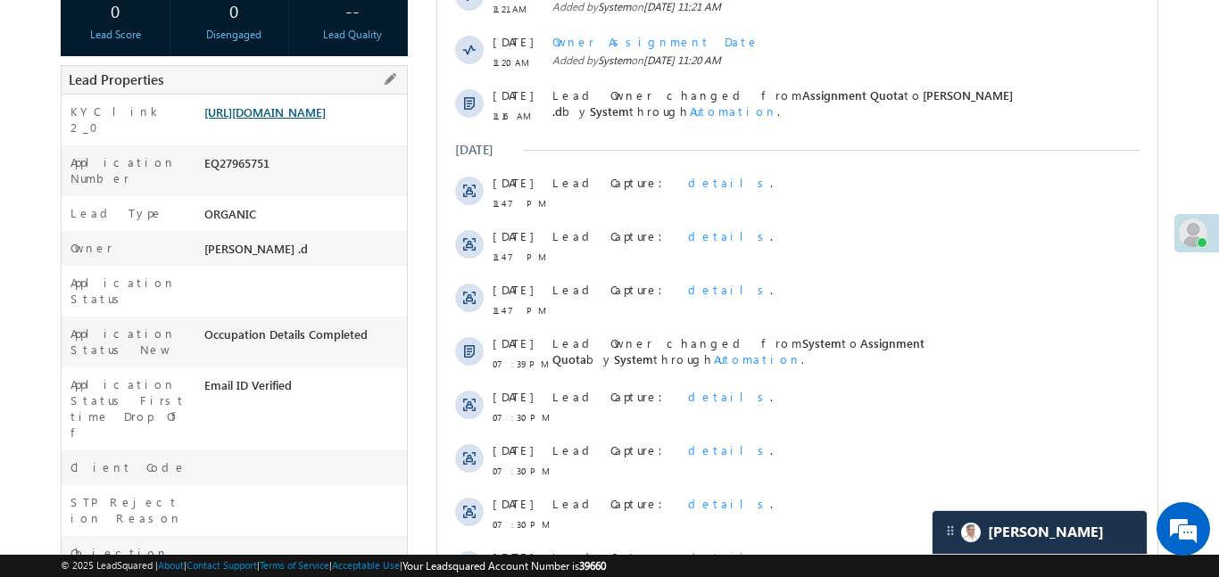
scroll to position [239, 0]
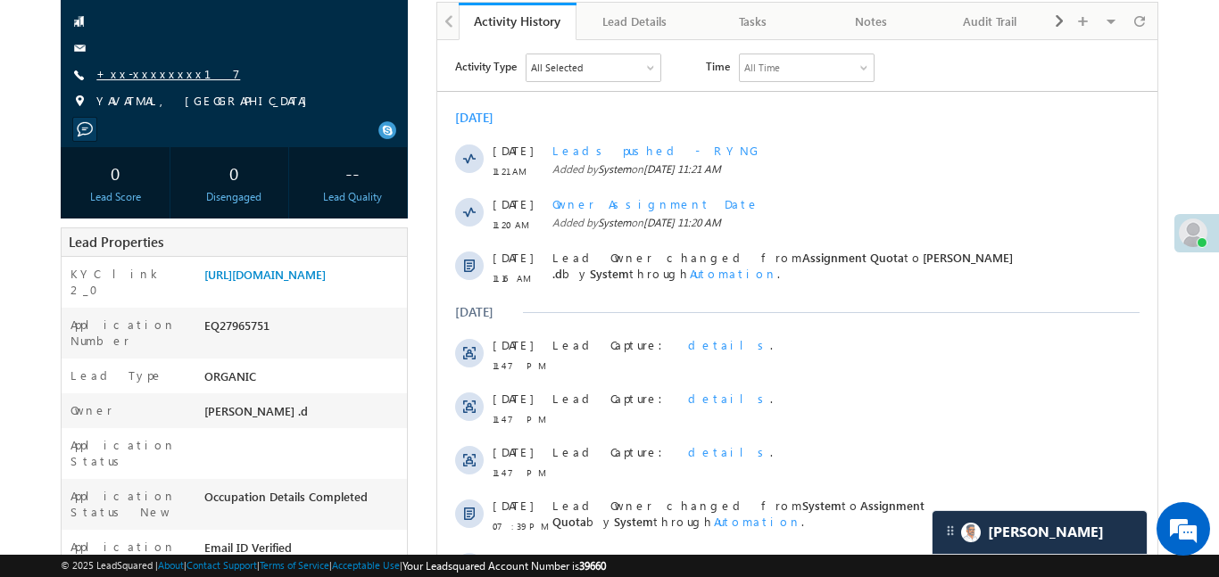
click at [151, 66] on link "+xx-xxxxxxxx17" at bounding box center [168, 73] width 144 height 15
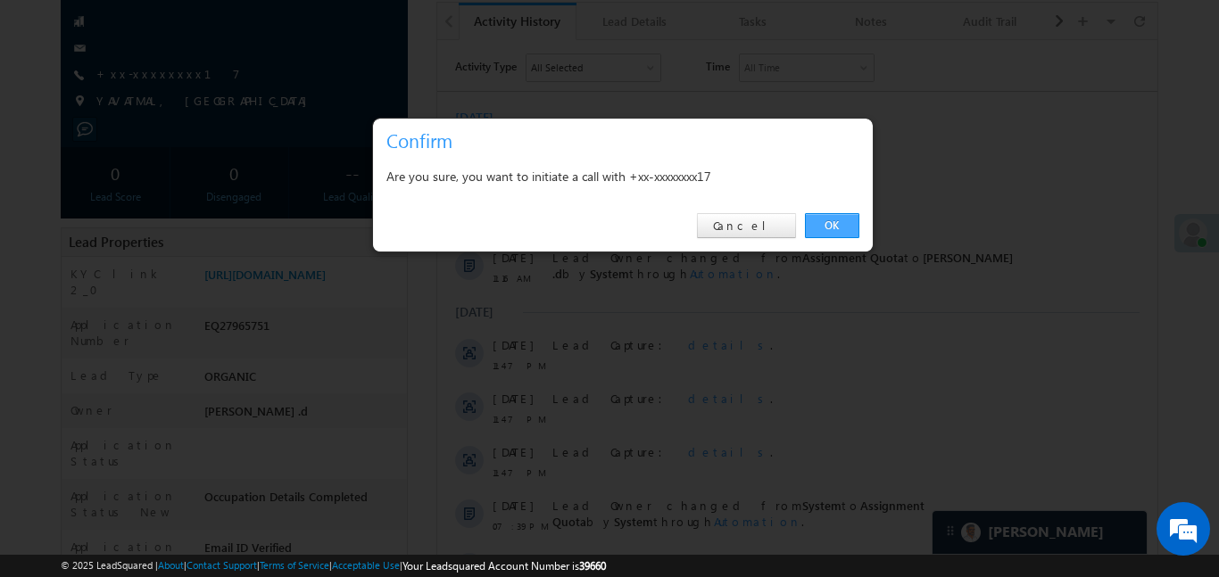
click at [808, 220] on link "OK" at bounding box center [832, 225] width 54 height 25
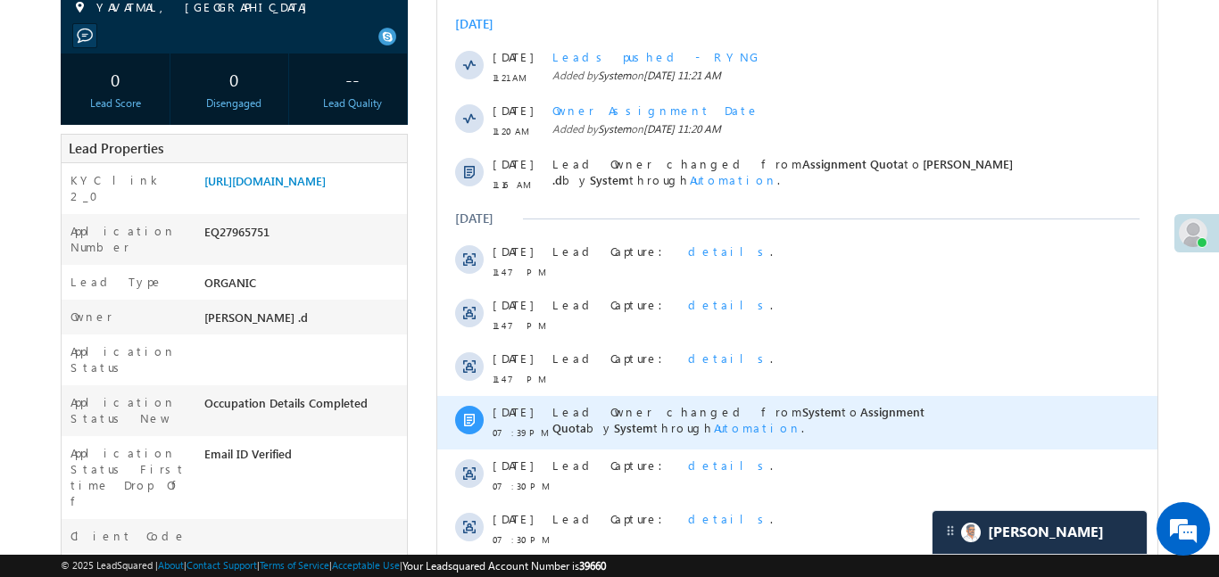
scroll to position [433, 0]
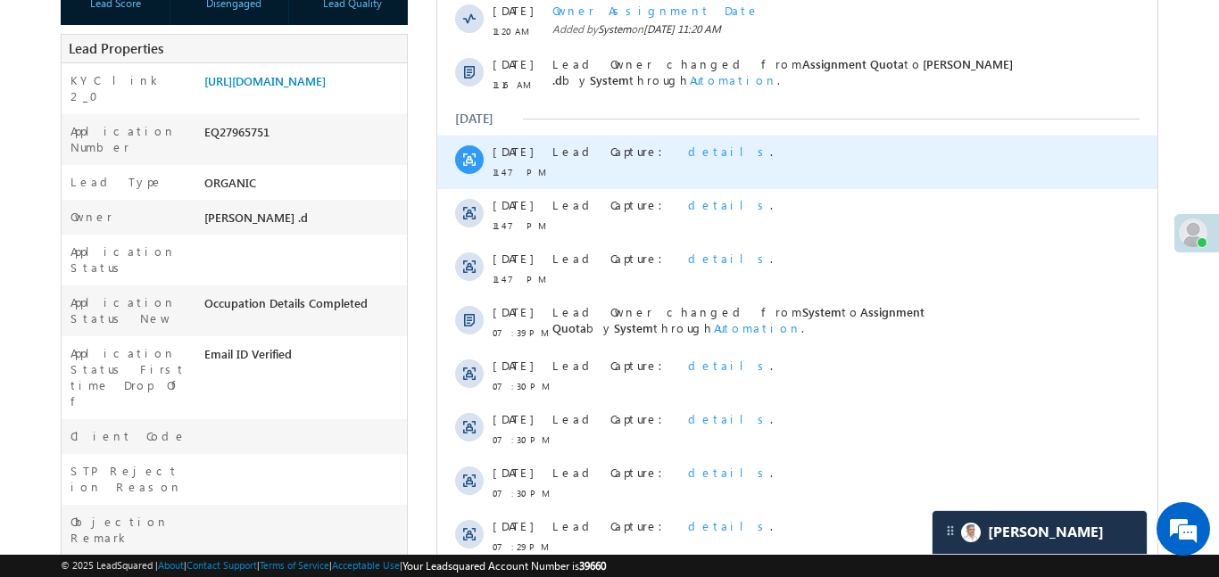
click at [687, 152] on span "details" at bounding box center [728, 151] width 82 height 15
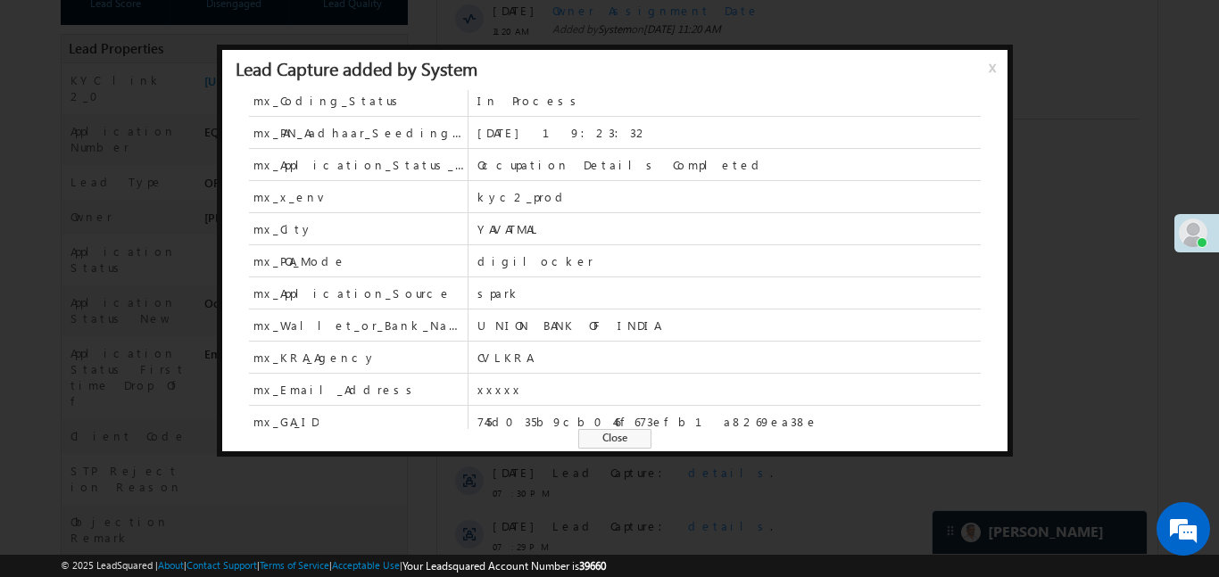
scroll to position [776, 0]
drag, startPoint x: 993, startPoint y: 64, endPoint x: 519, endPoint y: 164, distance: 484.4
click at [993, 64] on span "x" at bounding box center [996, 74] width 14 height 32
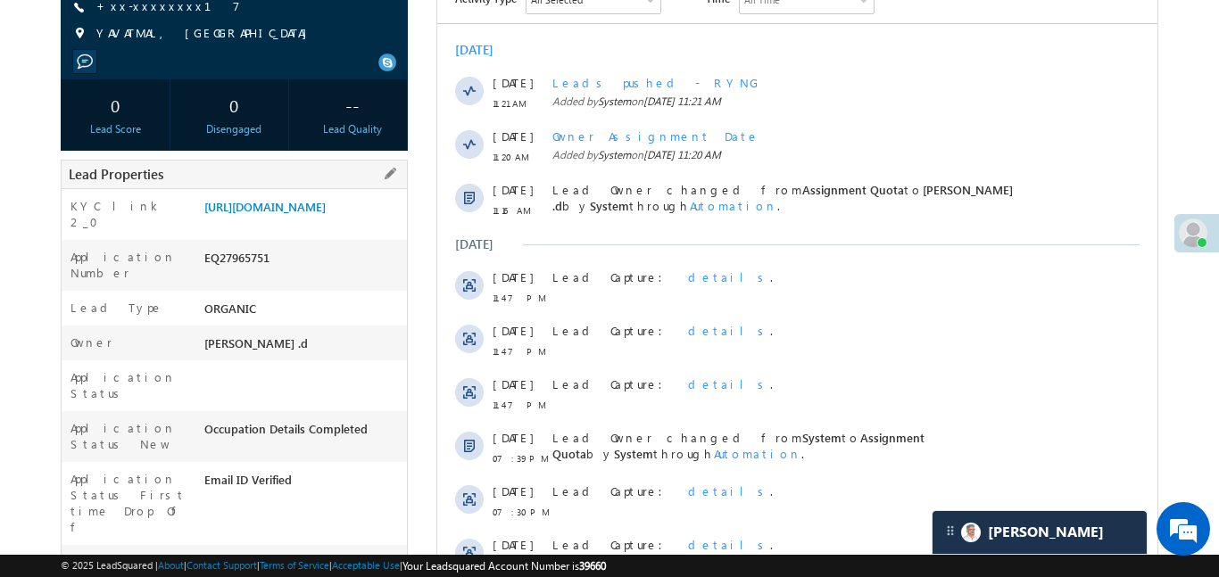
scroll to position [170, 0]
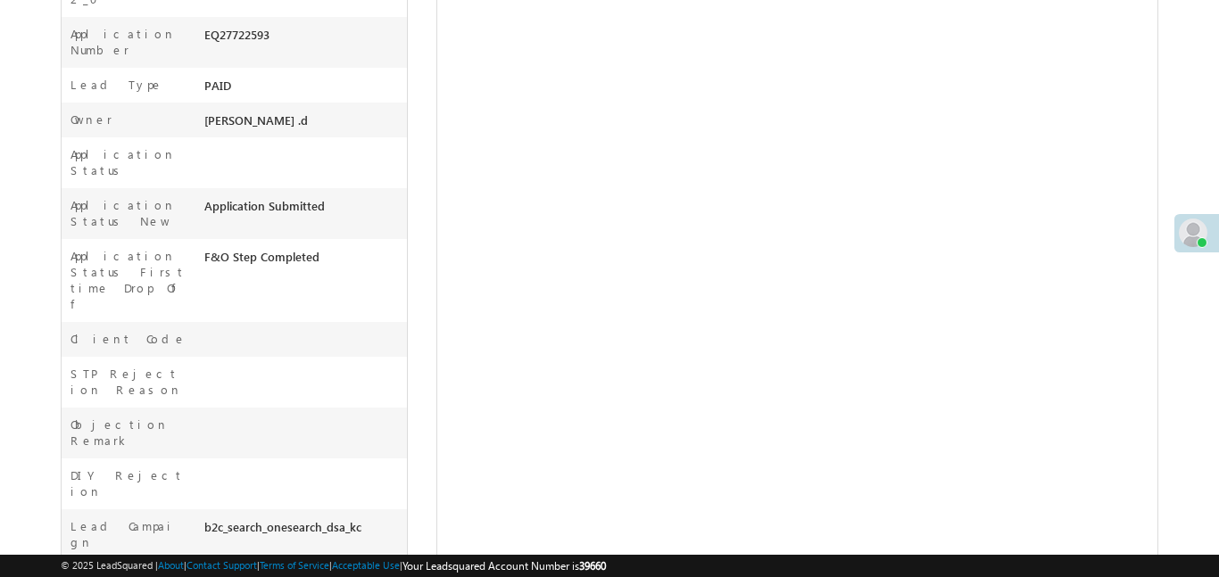
scroll to position [21, 0]
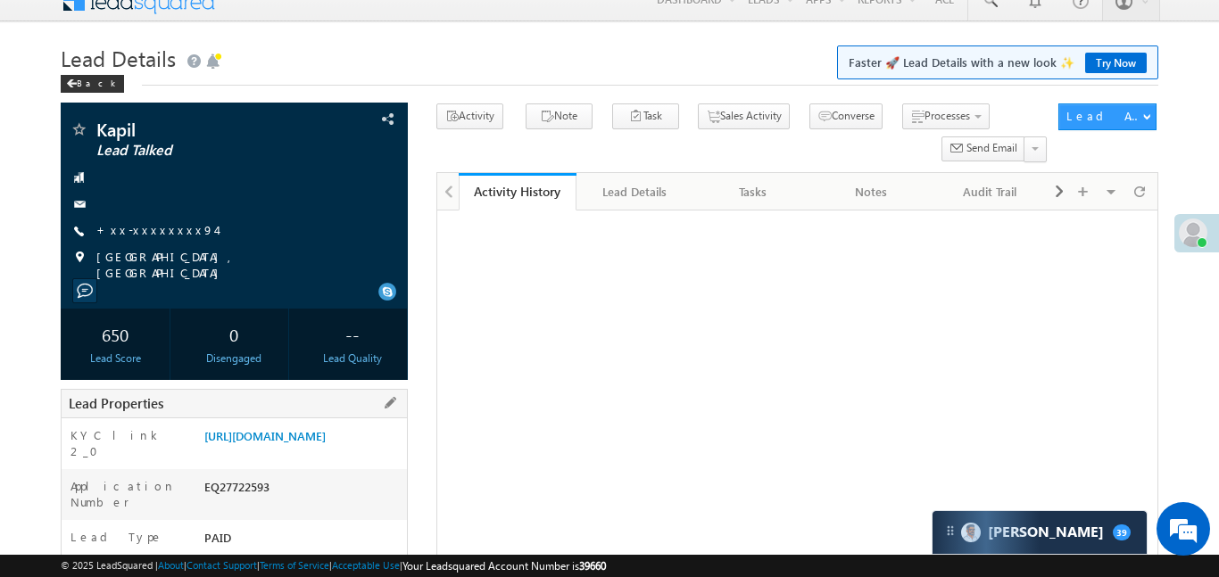
click at [346, 419] on div "KYC link 2_0 [URL][DOMAIN_NAME]" at bounding box center [234, 444] width 345 height 51
click at [326, 435] on link "[URL][DOMAIN_NAME]" at bounding box center [264, 435] width 121 height 15
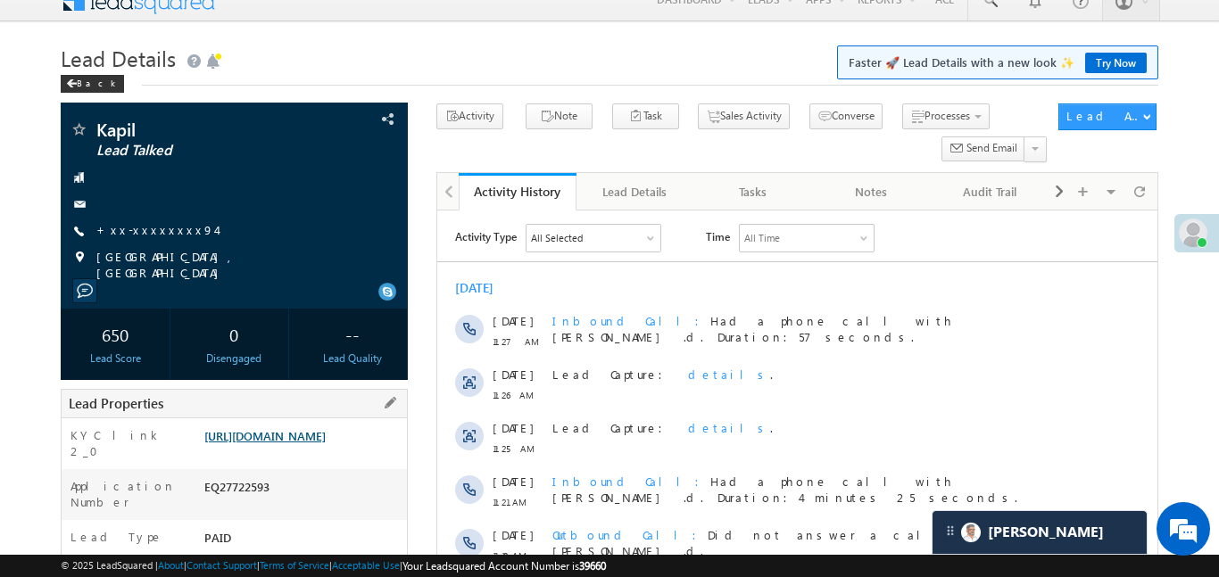
scroll to position [0, 0]
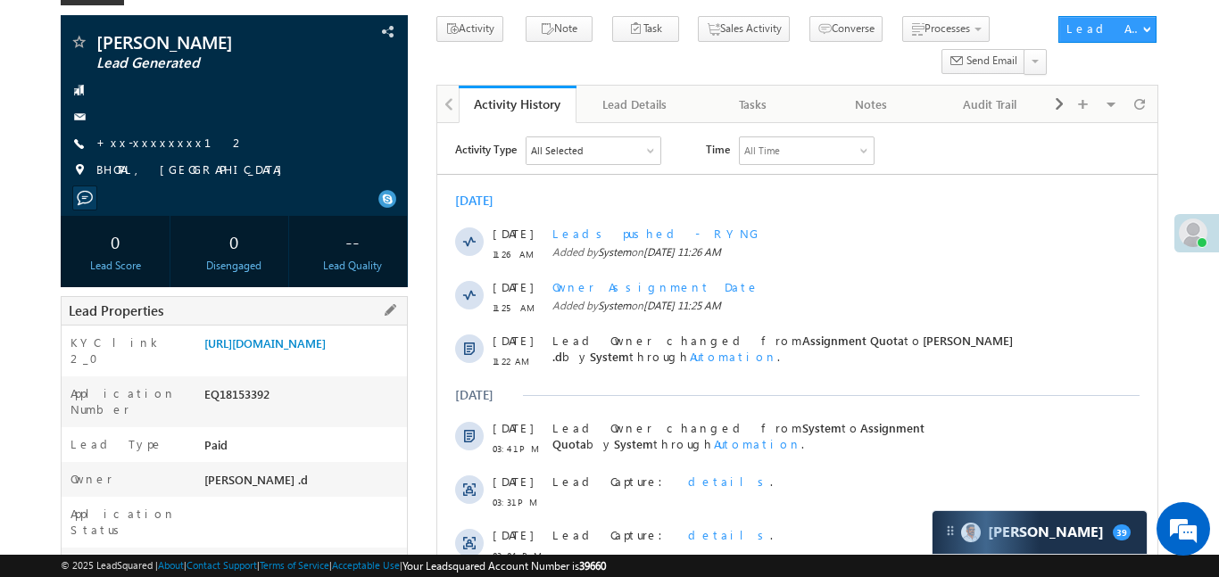
scroll to position [176, 0]
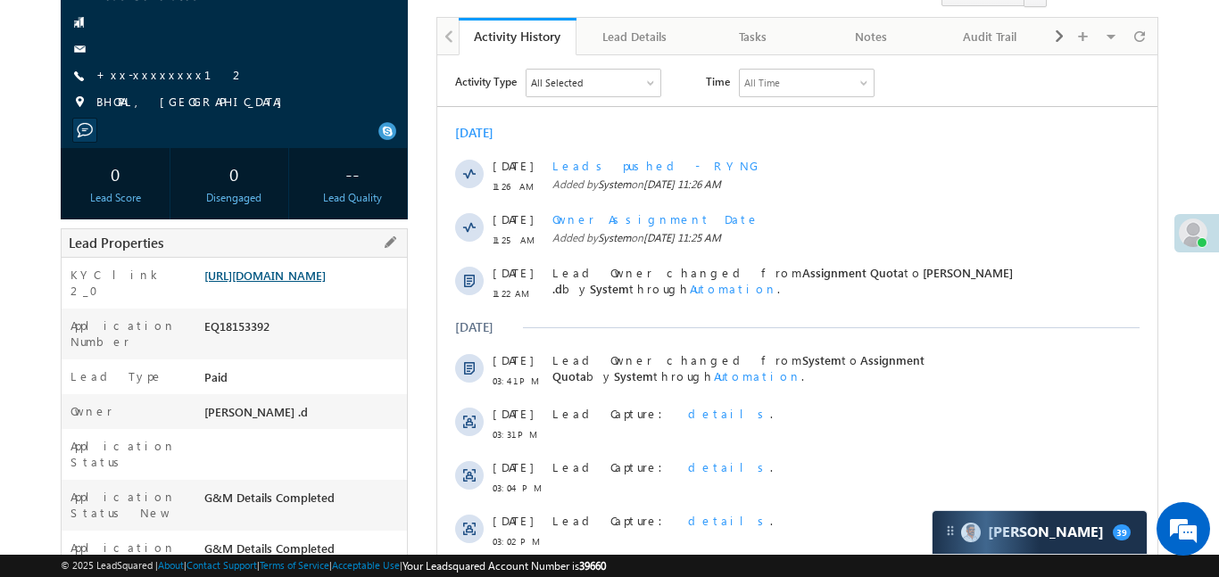
click at [298, 283] on link "[URL][DOMAIN_NAME]" at bounding box center [264, 275] width 121 height 15
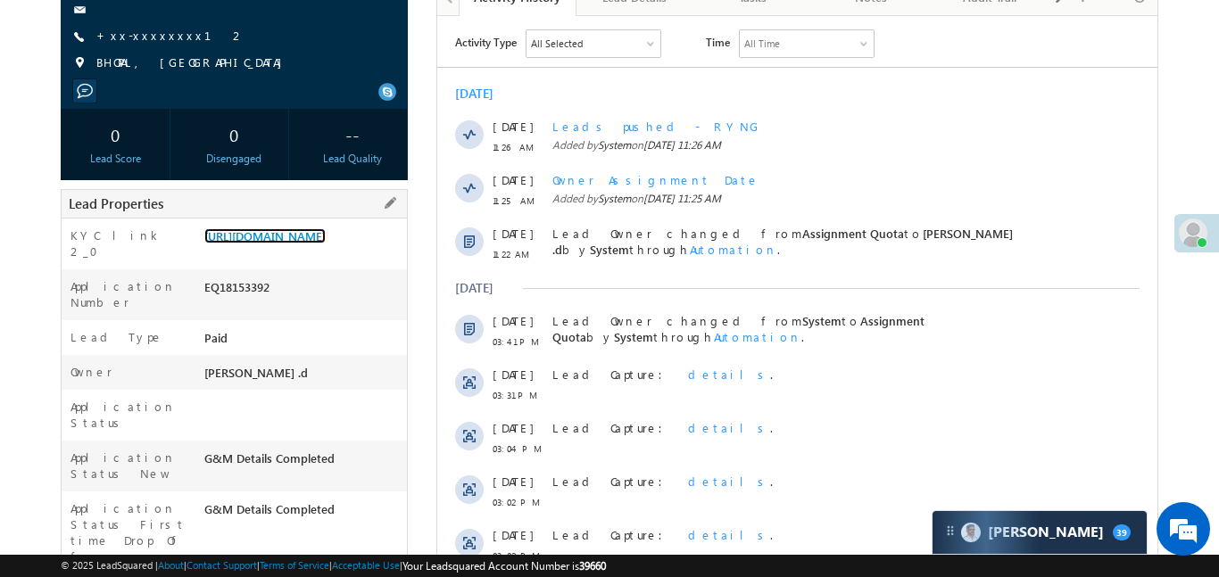
scroll to position [73, 0]
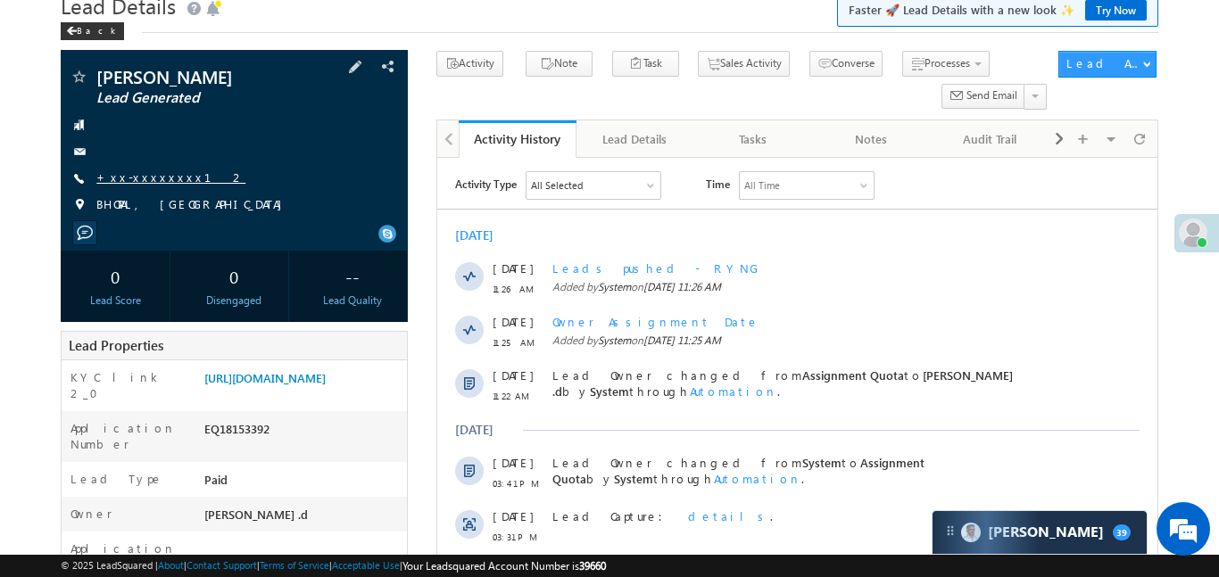
click at [171, 178] on link "+xx-xxxxxxxx12" at bounding box center [170, 177] width 149 height 15
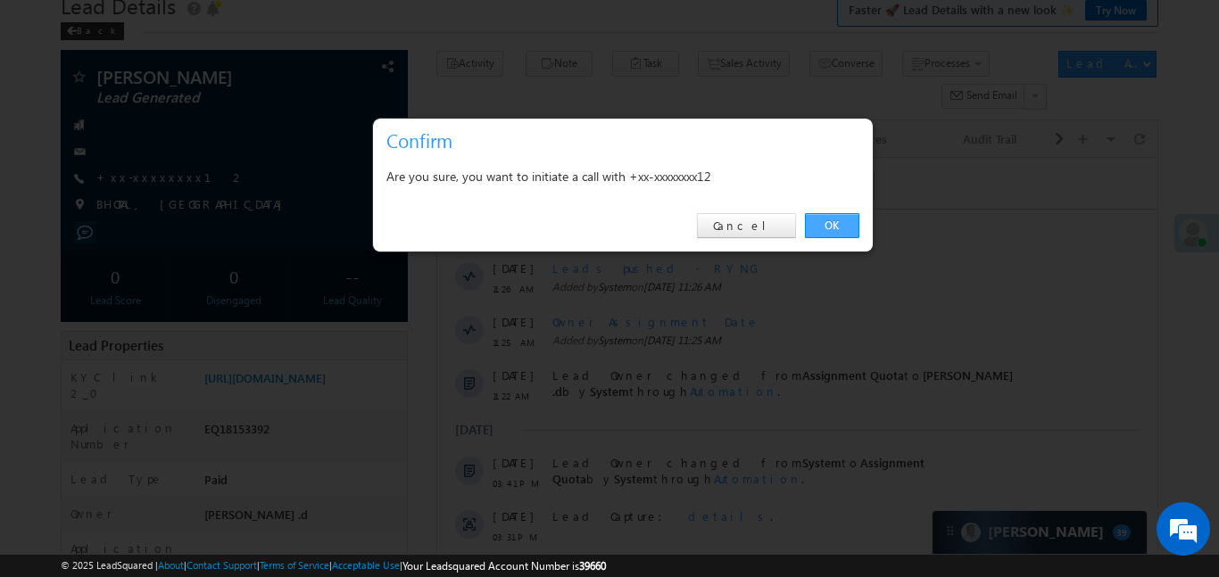
click at [822, 224] on link "OK" at bounding box center [832, 225] width 54 height 25
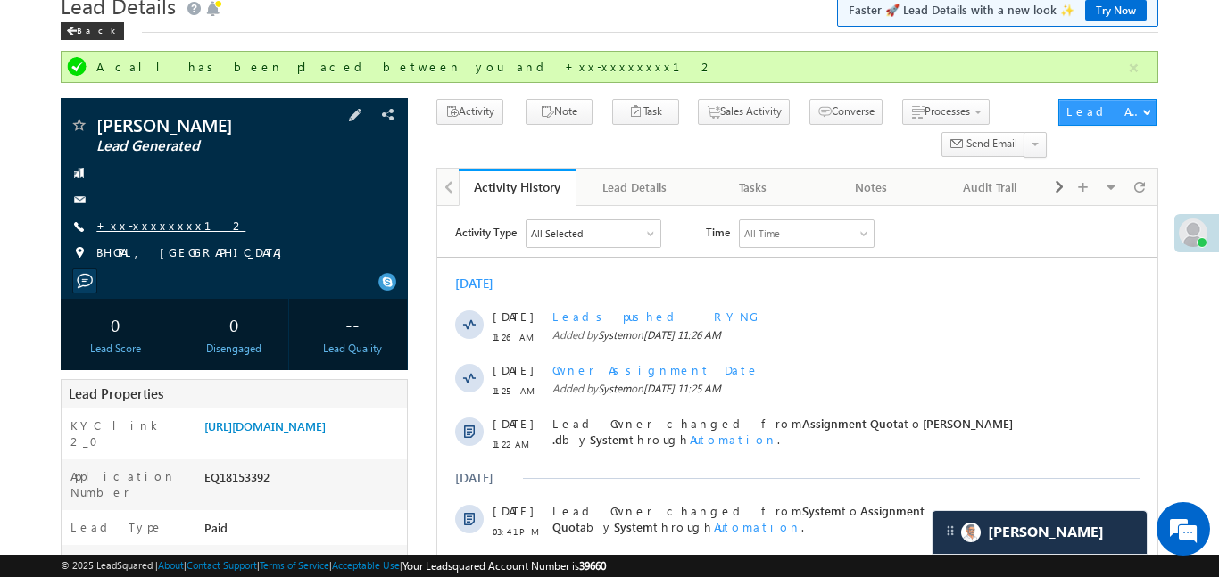
click at [148, 219] on link "+xx-xxxxxxxx12" at bounding box center [170, 225] width 149 height 15
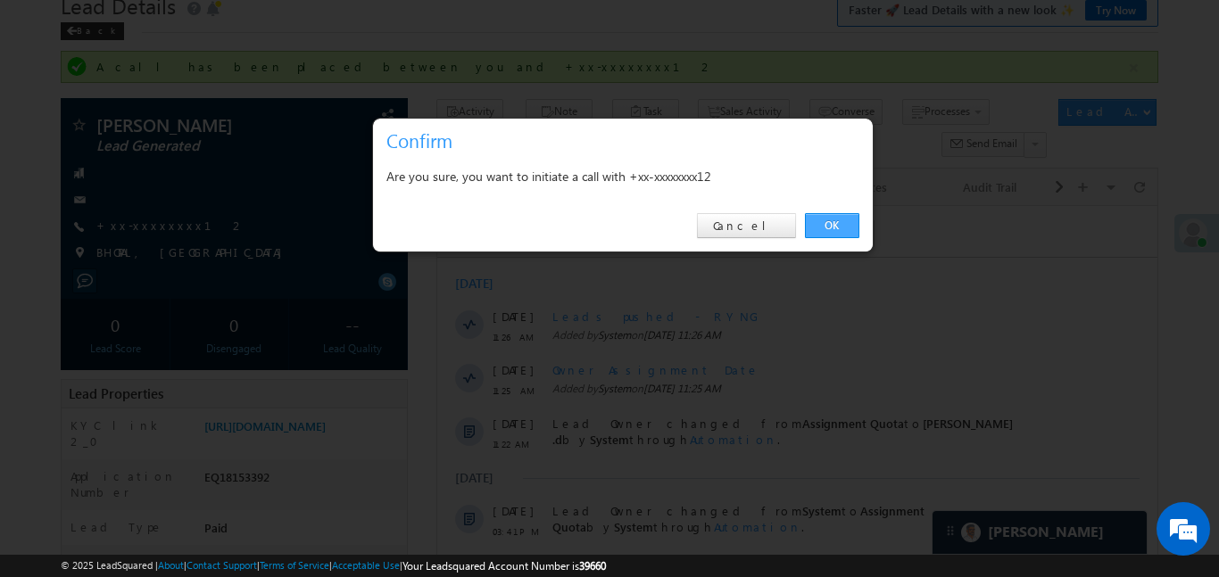
click at [834, 218] on link "OK" at bounding box center [832, 225] width 54 height 25
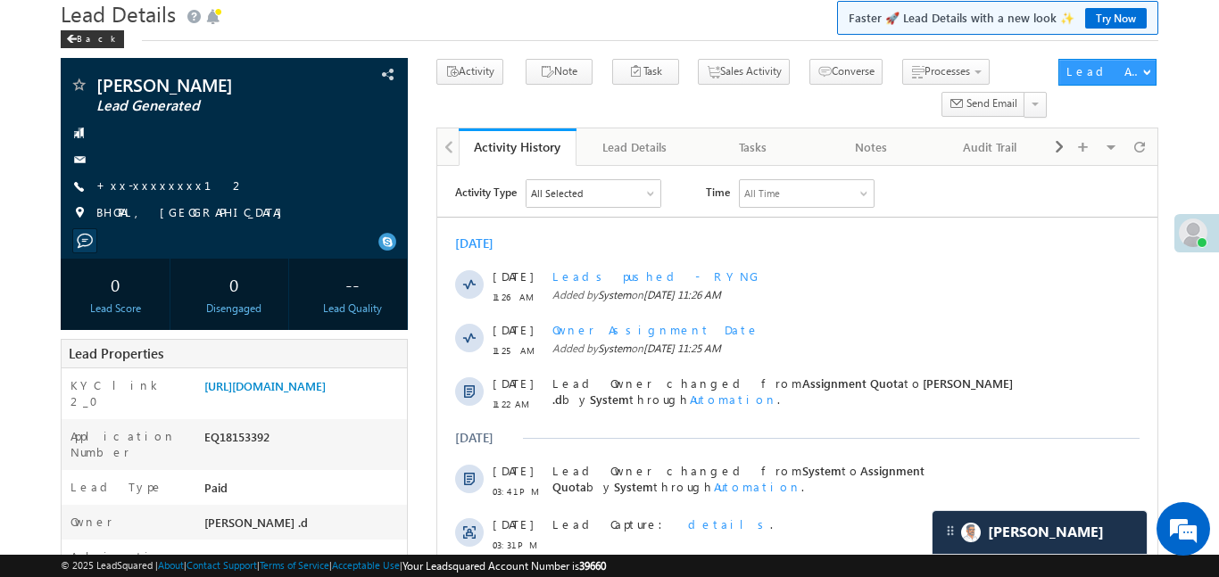
scroll to position [54, 0]
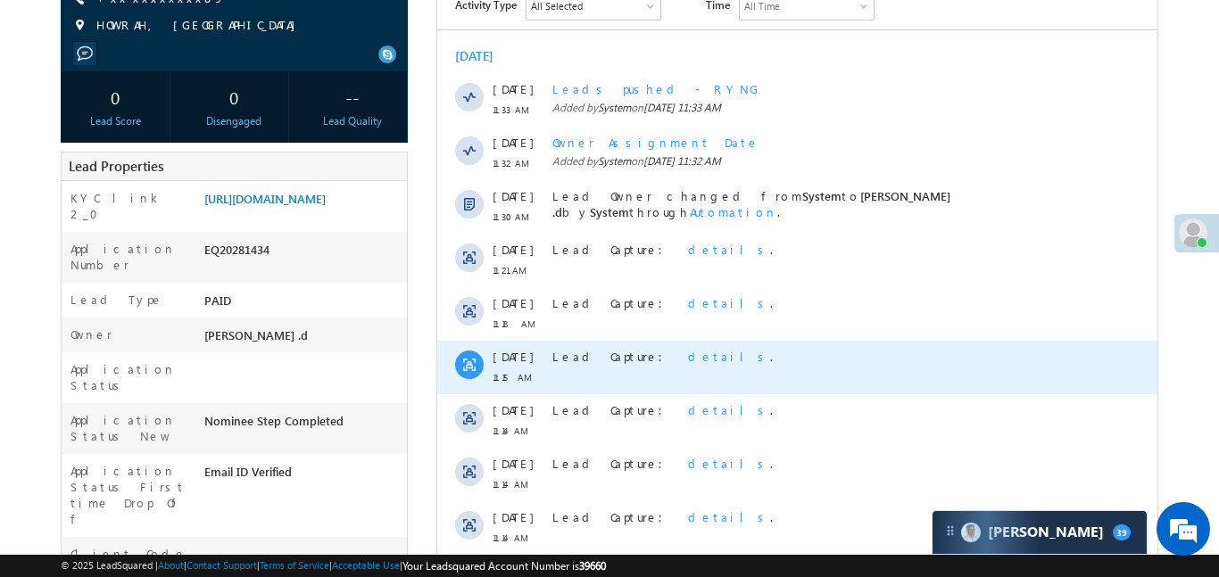
scroll to position [256, 0]
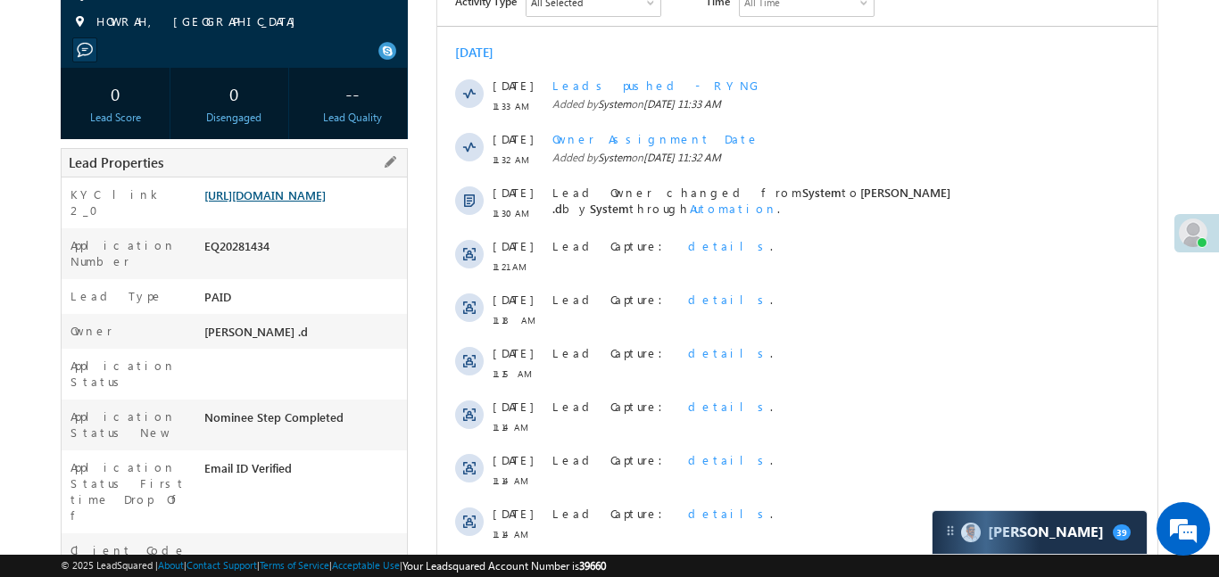
click at [311, 203] on link "[URL][DOMAIN_NAME]" at bounding box center [264, 194] width 121 height 15
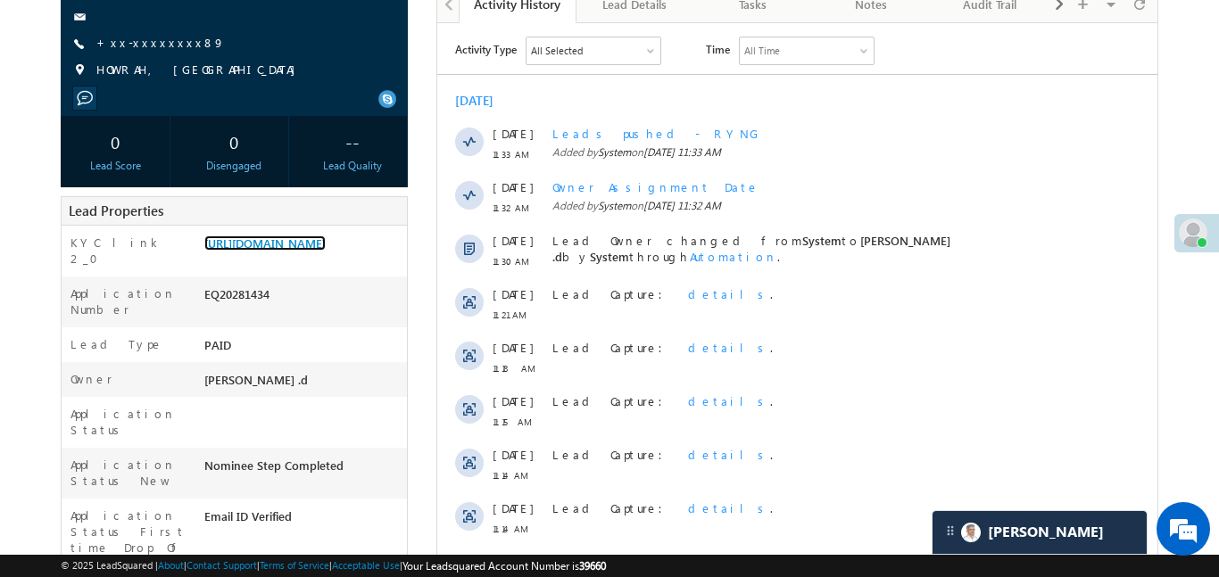
scroll to position [209, 0]
click at [326, 250] on link "https://angelbroking1-pk3em7sa.customui-test.leadsquared.com?leadId=0c47b91f-2f…" at bounding box center [264, 242] width 121 height 15
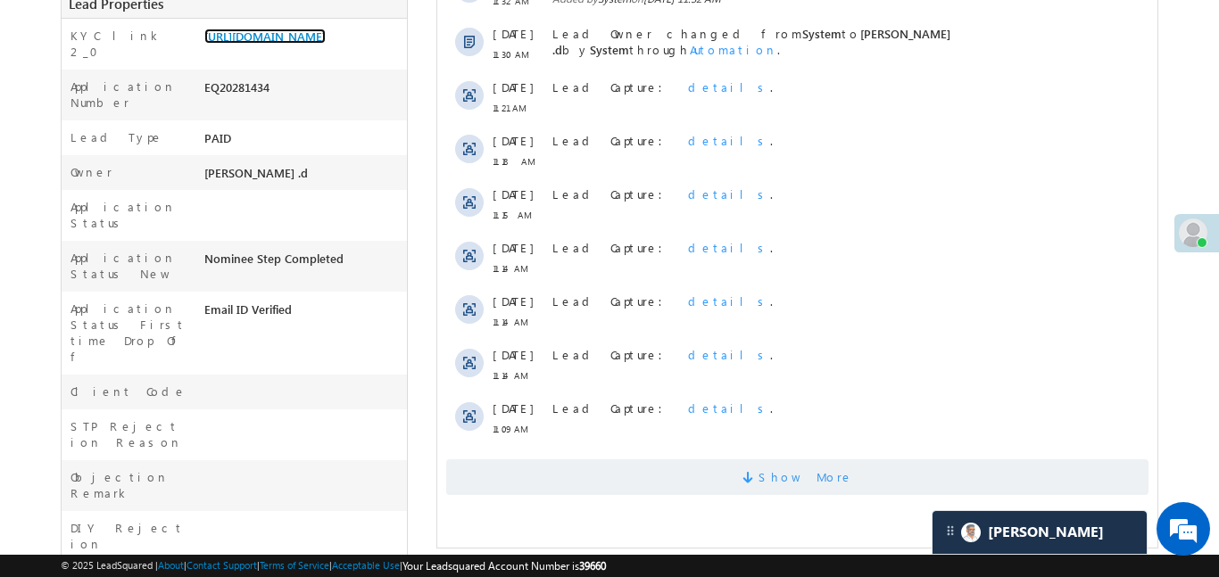
scroll to position [420, 0]
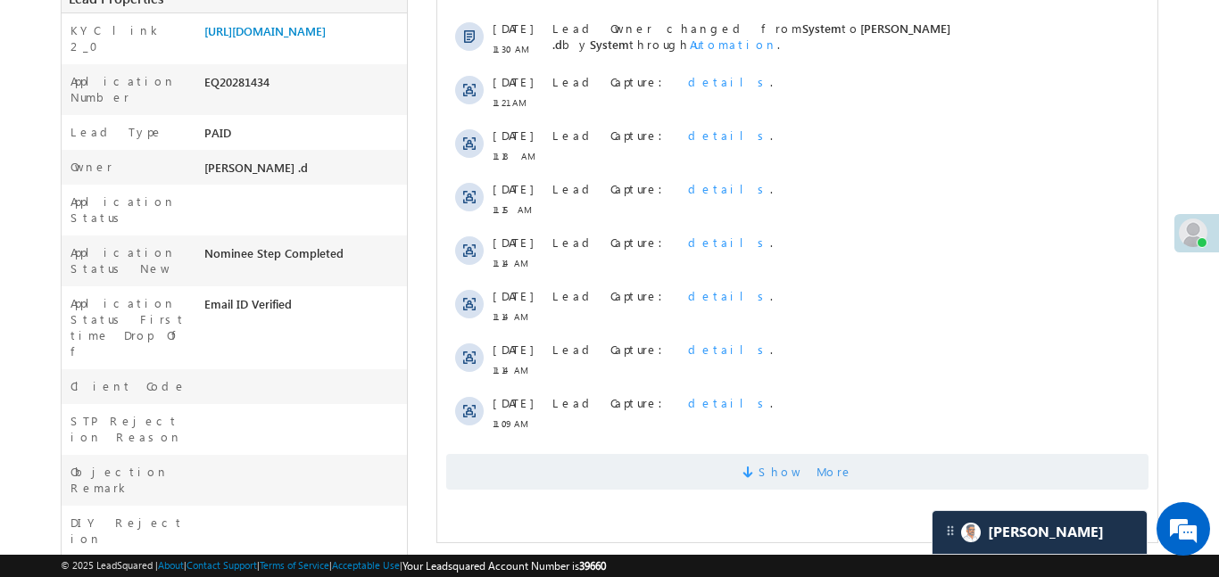
click at [661, 469] on span "Show More" at bounding box center [796, 472] width 702 height 36
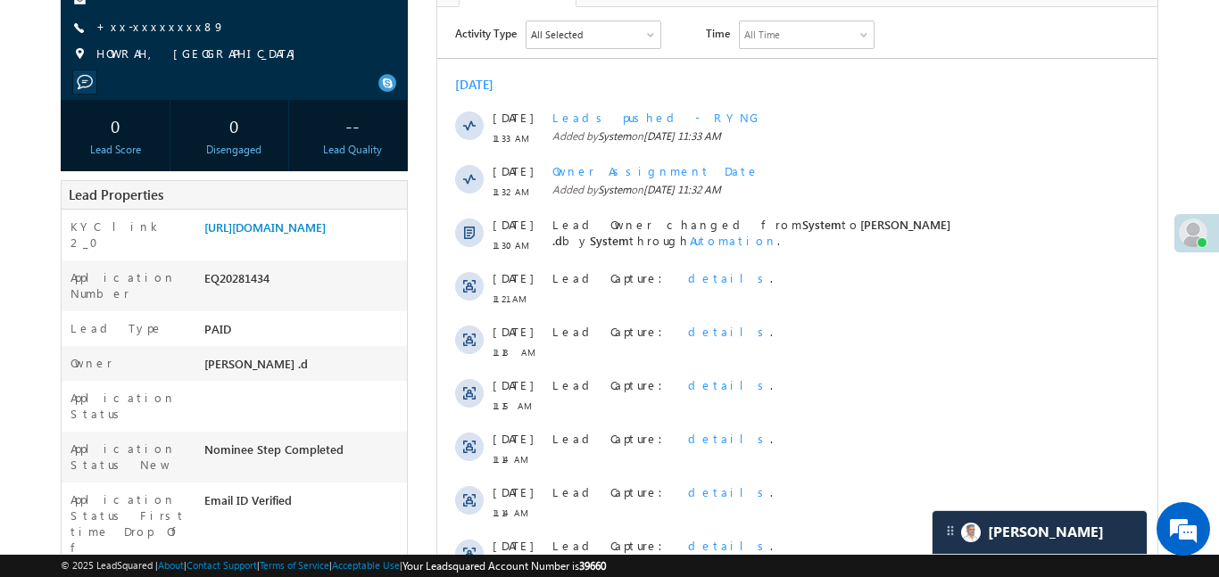
scroll to position [81, 0]
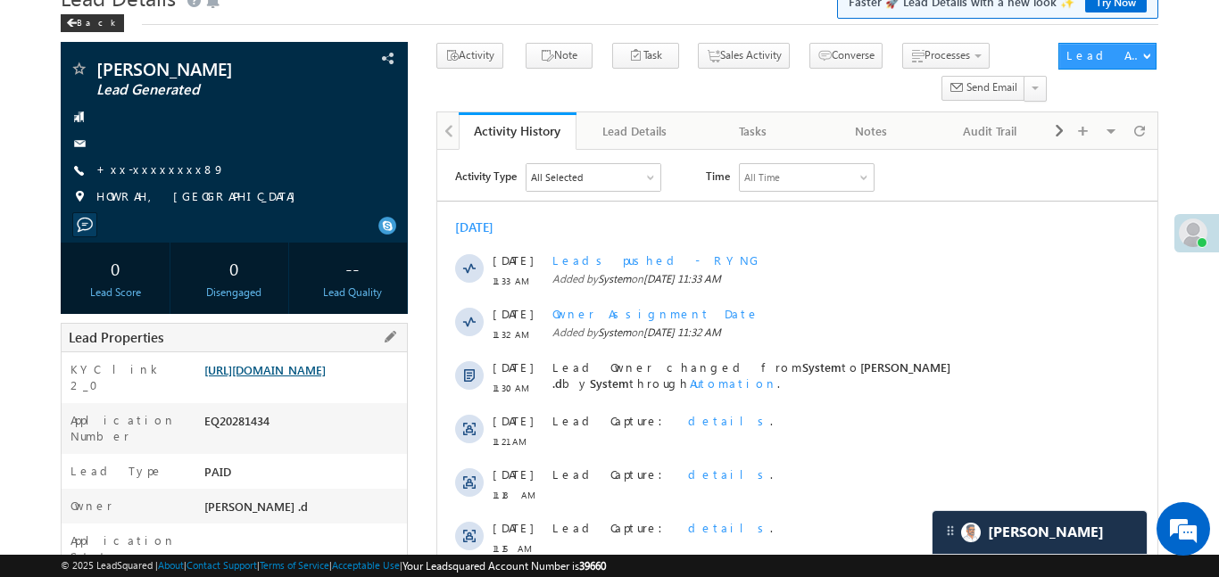
click at [326, 378] on link "https://angelbroking1-pk3em7sa.customui-test.leadsquared.com?leadId=0c47b91f-2f…" at bounding box center [264, 369] width 121 height 15
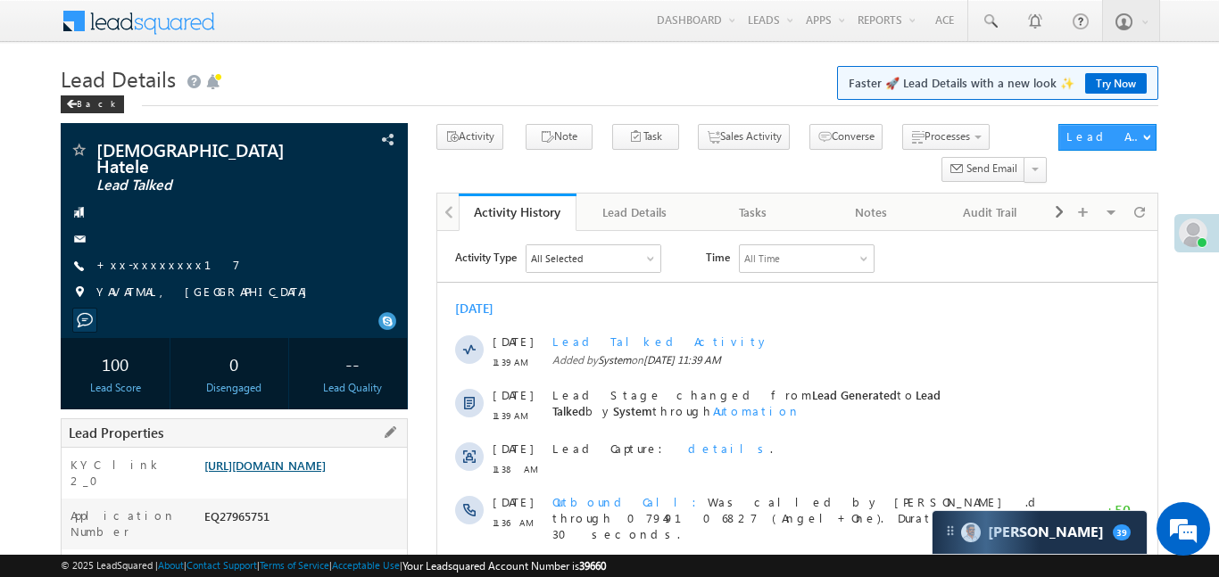
click at [326, 472] on link "[URL][DOMAIN_NAME]" at bounding box center [264, 465] width 121 height 15
click at [326, 458] on link "[URL][DOMAIN_NAME]" at bounding box center [264, 465] width 121 height 15
click at [326, 473] on link "[URL][DOMAIN_NAME]" at bounding box center [264, 465] width 121 height 15
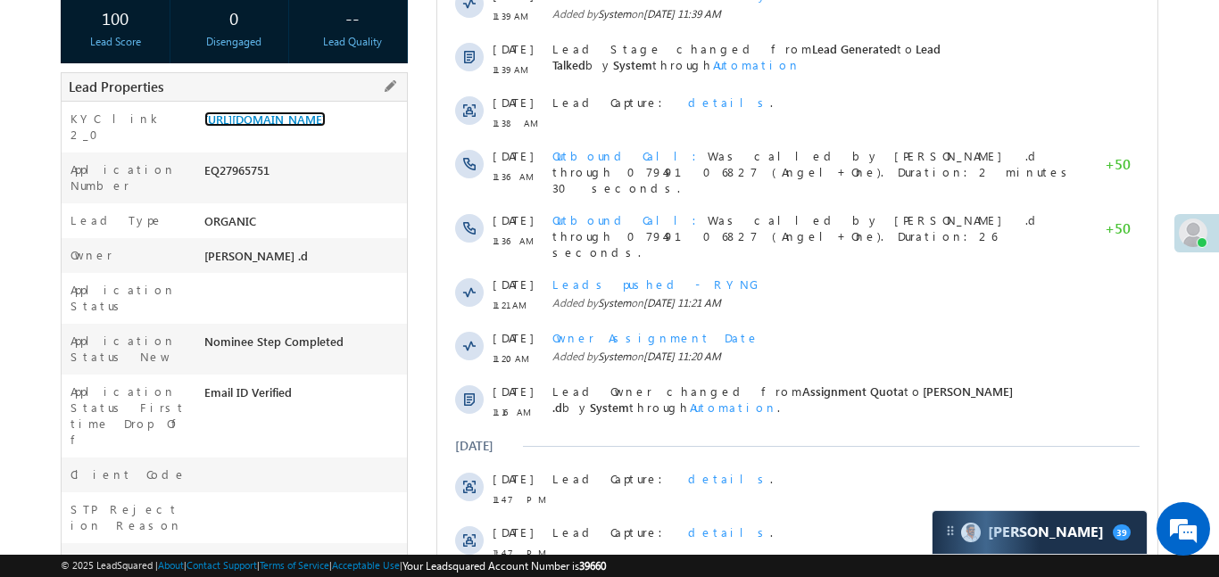
scroll to position [345, 0]
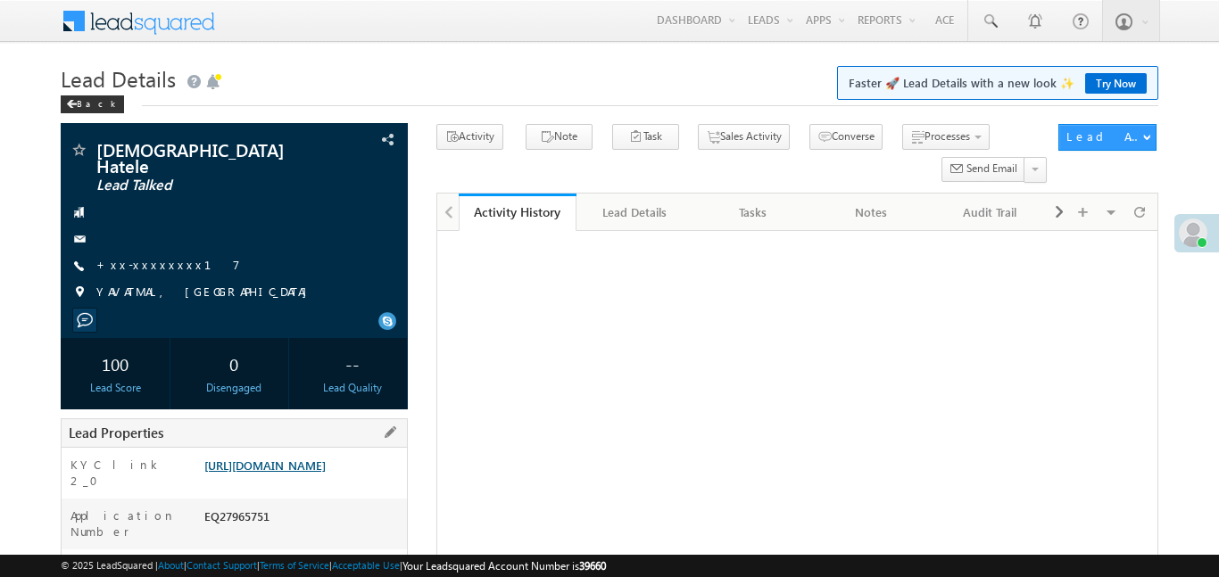
scroll to position [340, 0]
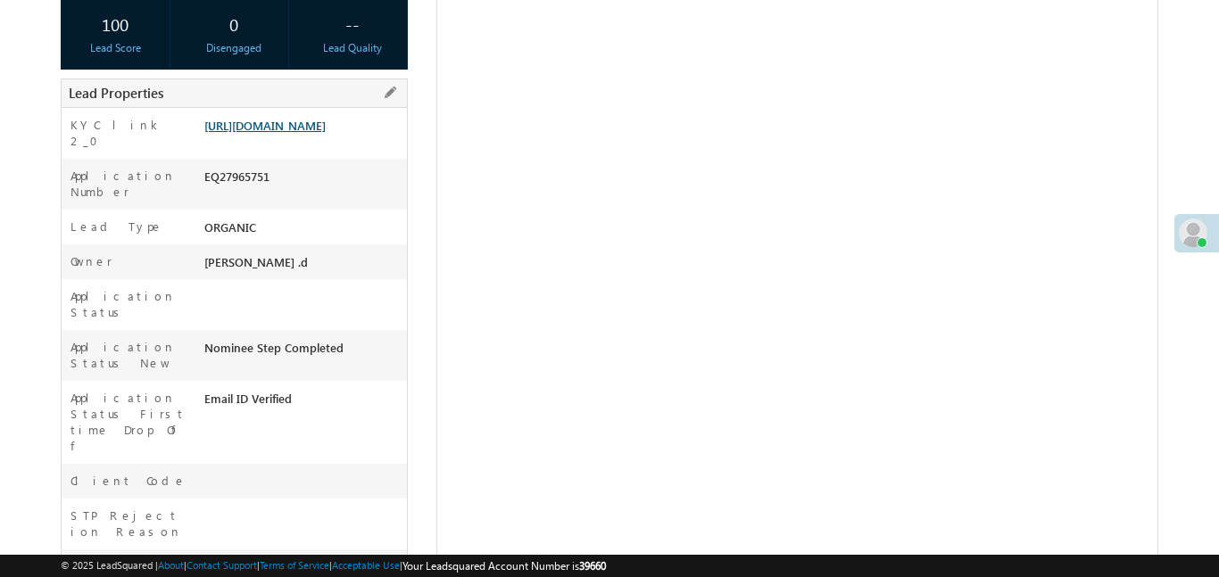
click at [311, 128] on link "[URL][DOMAIN_NAME]" at bounding box center [264, 125] width 121 height 15
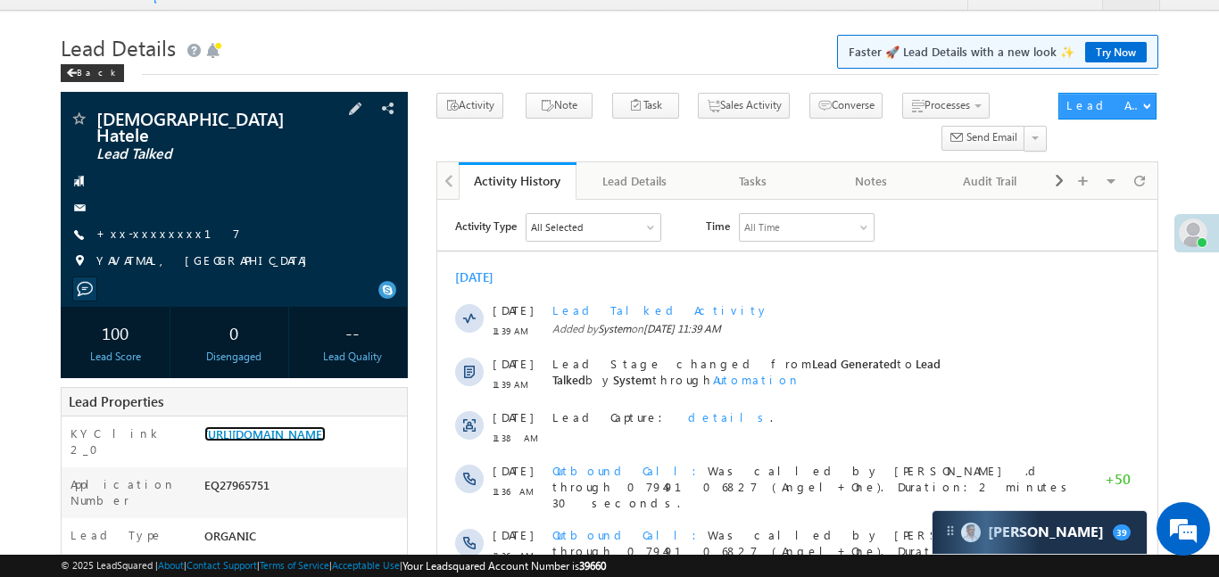
scroll to position [0, 0]
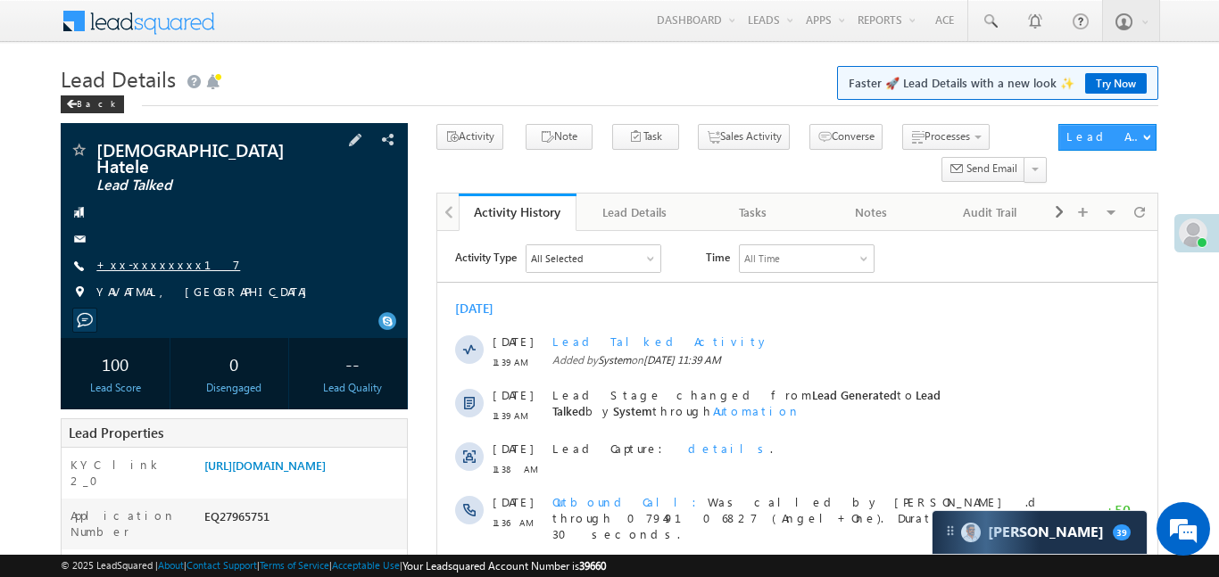
click at [150, 257] on link "+xx-xxxxxxxx17" at bounding box center [168, 264] width 144 height 15
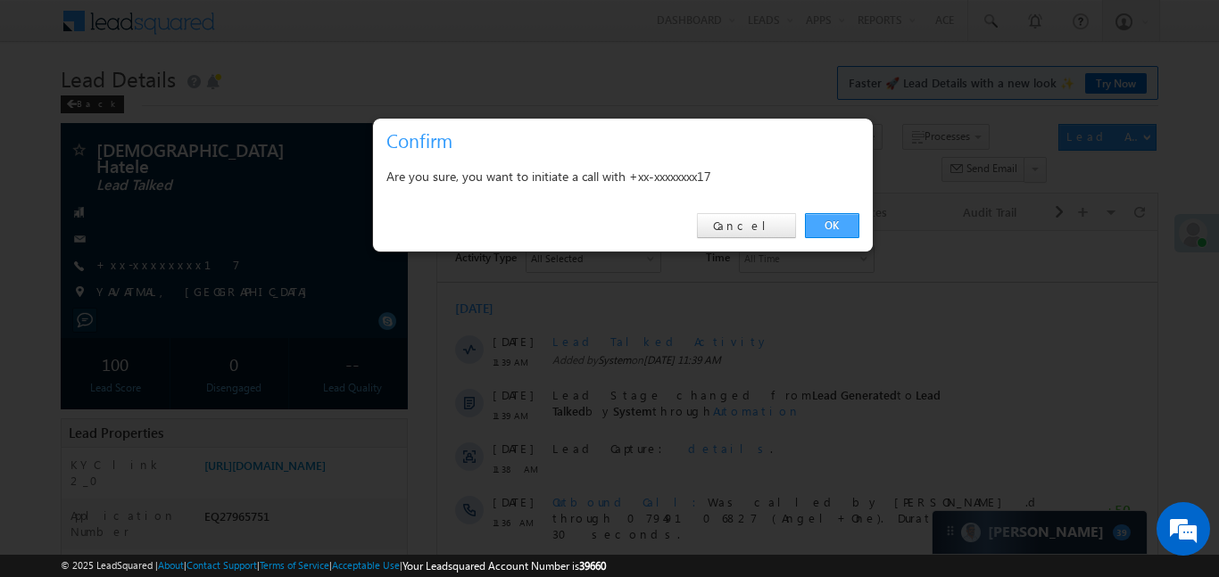
click at [835, 228] on link "OK" at bounding box center [832, 225] width 54 height 25
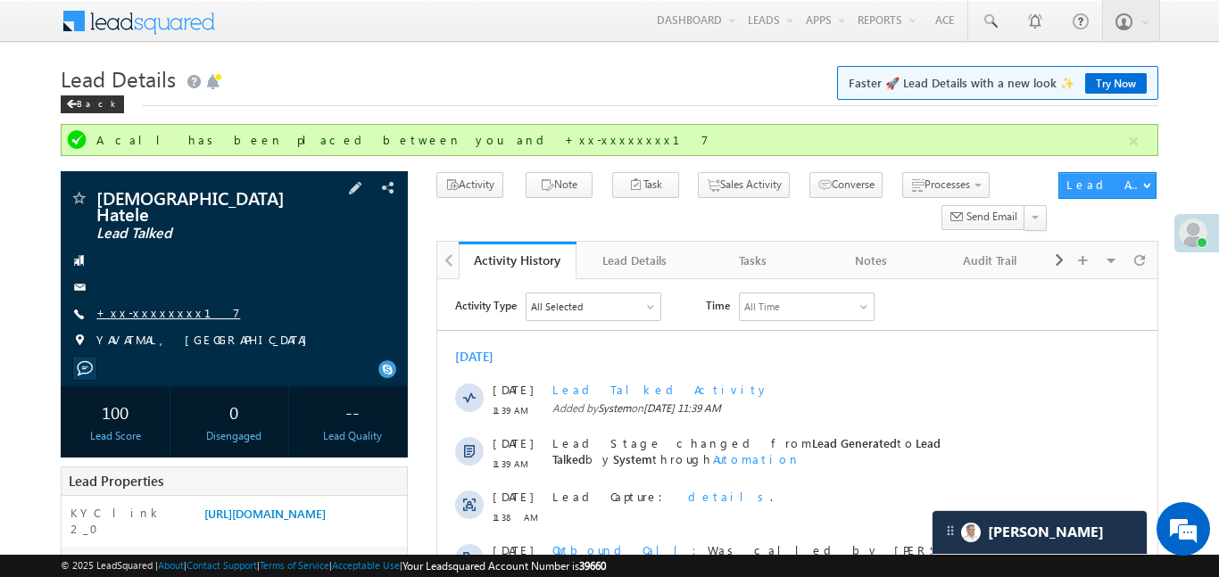
click at [167, 305] on link "+xx-xxxxxxxx17" at bounding box center [168, 312] width 144 height 15
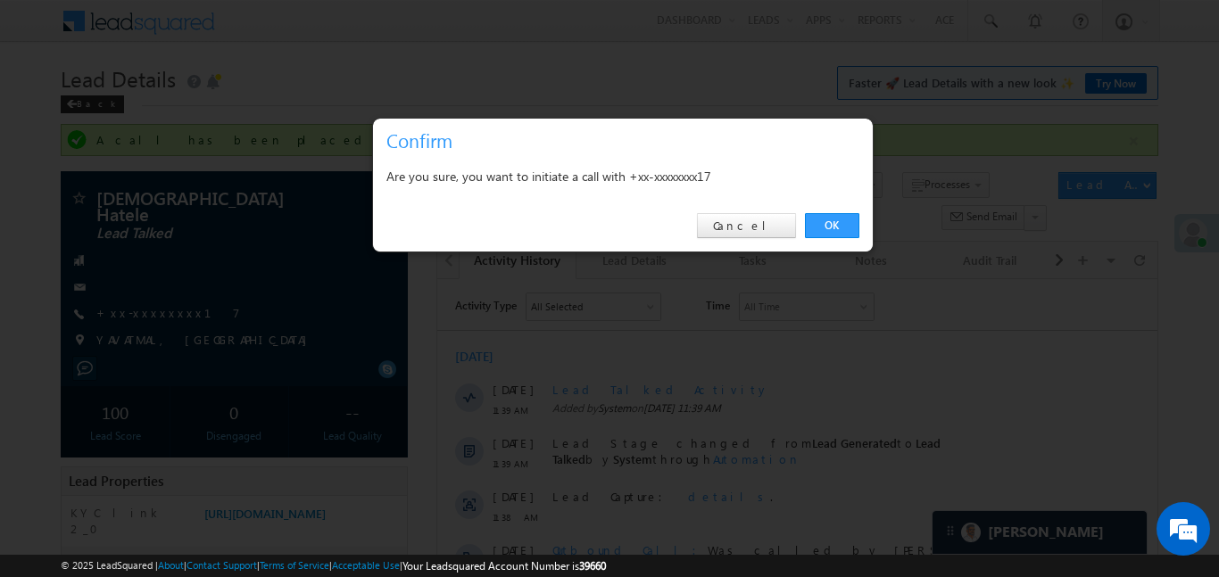
drag, startPoint x: 827, startPoint y: 228, endPoint x: 783, endPoint y: 229, distance: 44.7
click at [827, 229] on link "OK" at bounding box center [832, 225] width 54 height 25
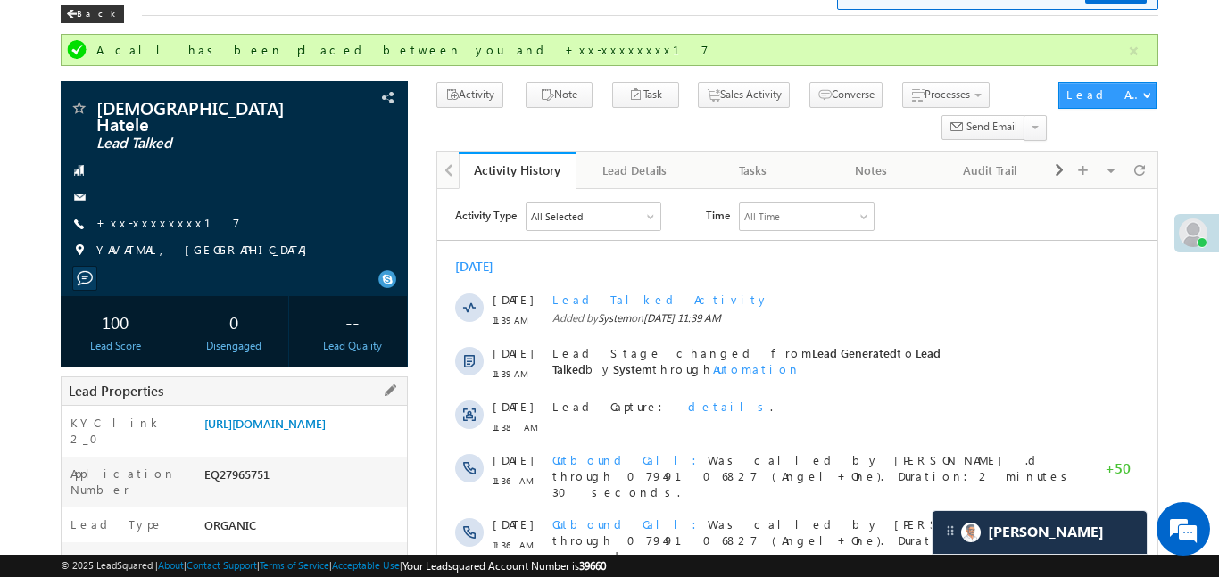
scroll to position [410, 0]
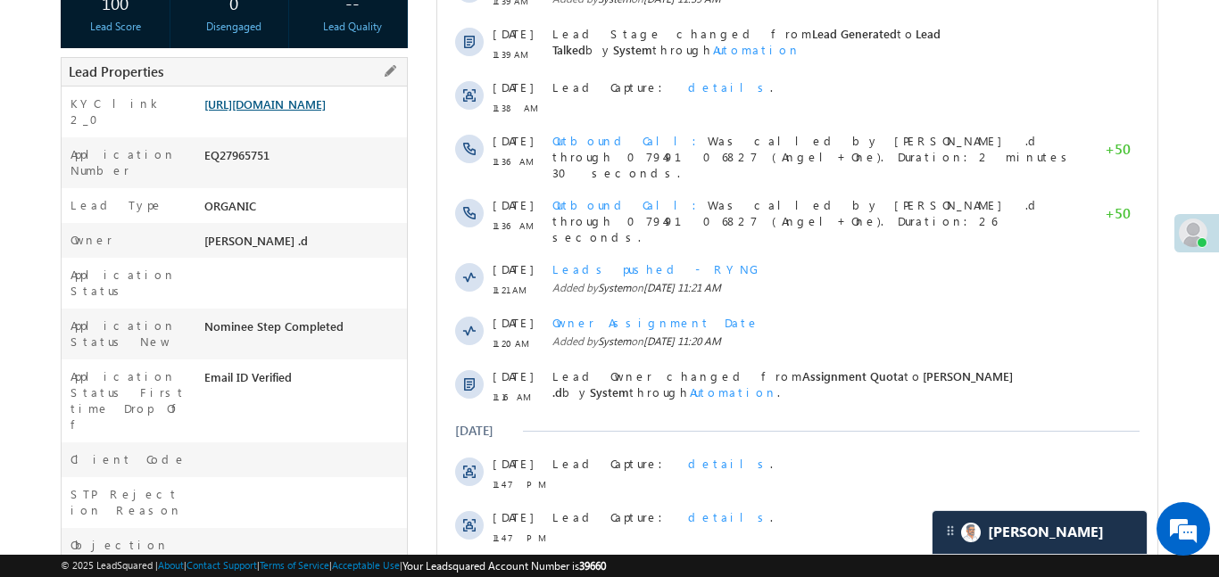
click at [326, 111] on link "https://angelbroking1-pk3em7sa.customui-test.leadsquared.com?leadId=c9e9797d-89…" at bounding box center [264, 103] width 121 height 15
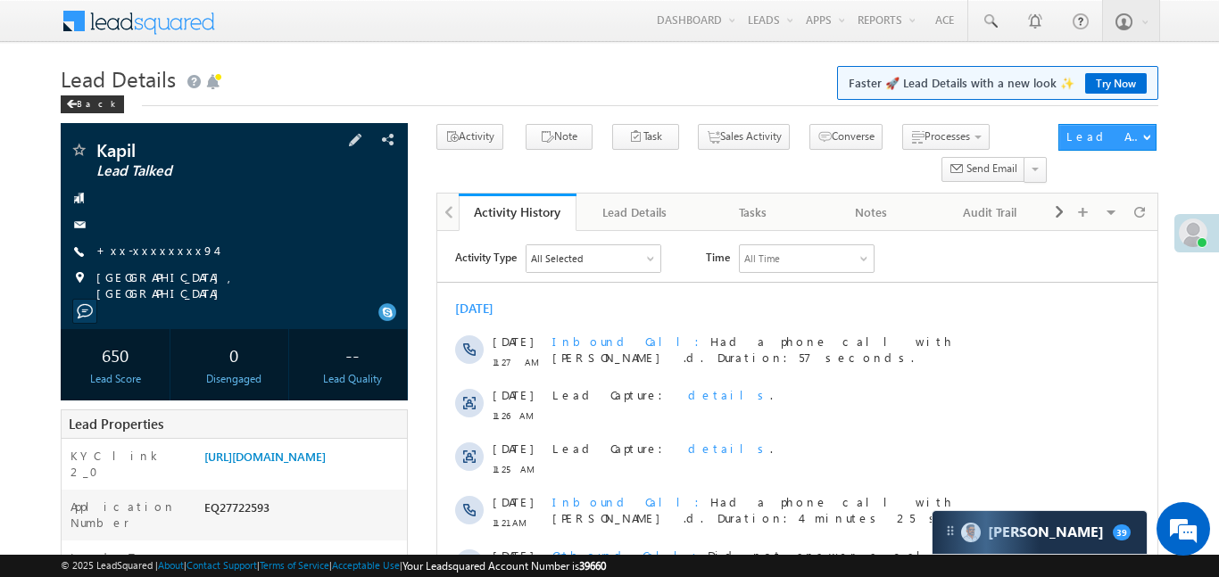
scroll to position [1, 0]
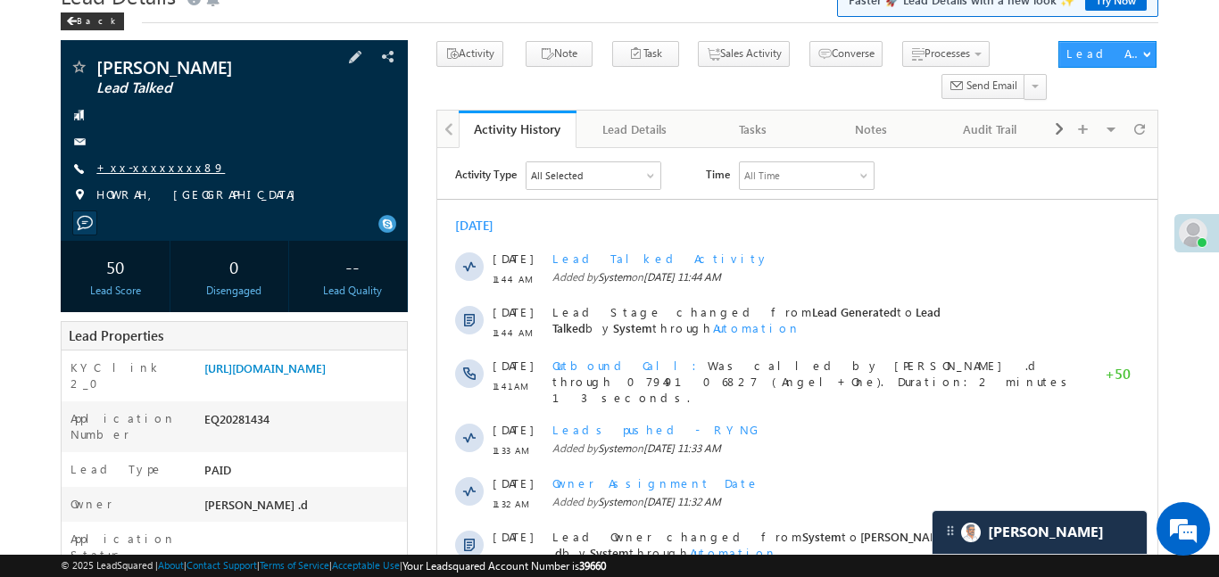
click at [155, 171] on link "+xx-xxxxxxxx89" at bounding box center [160, 167] width 129 height 15
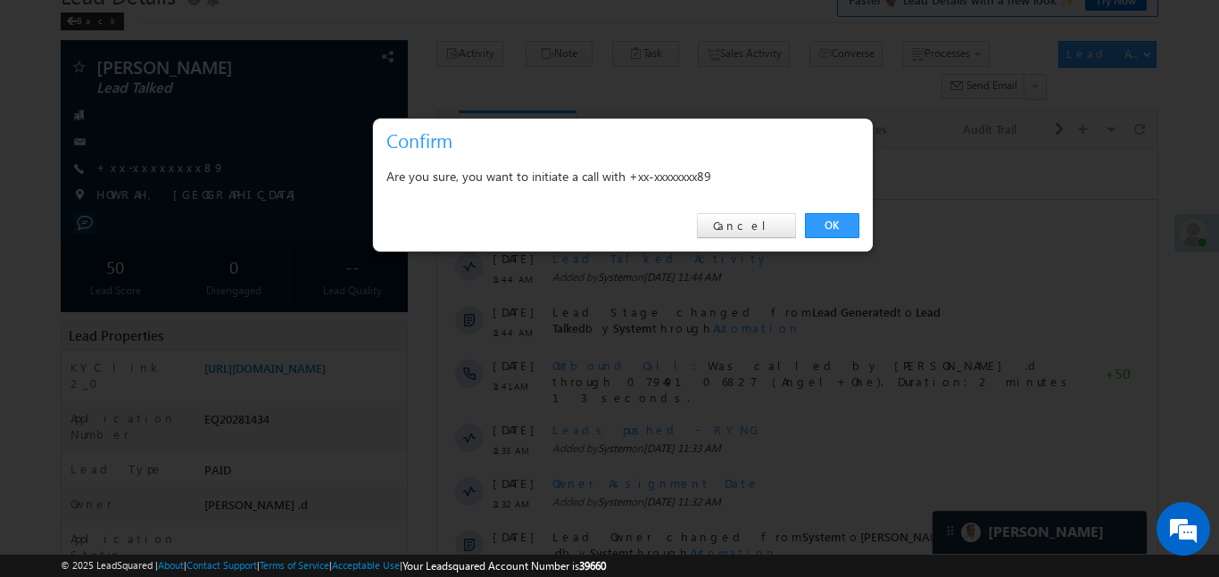
click at [838, 211] on div "OK Cancel" at bounding box center [623, 226] width 500 height 51
click at [836, 227] on link "OK" at bounding box center [832, 225] width 54 height 25
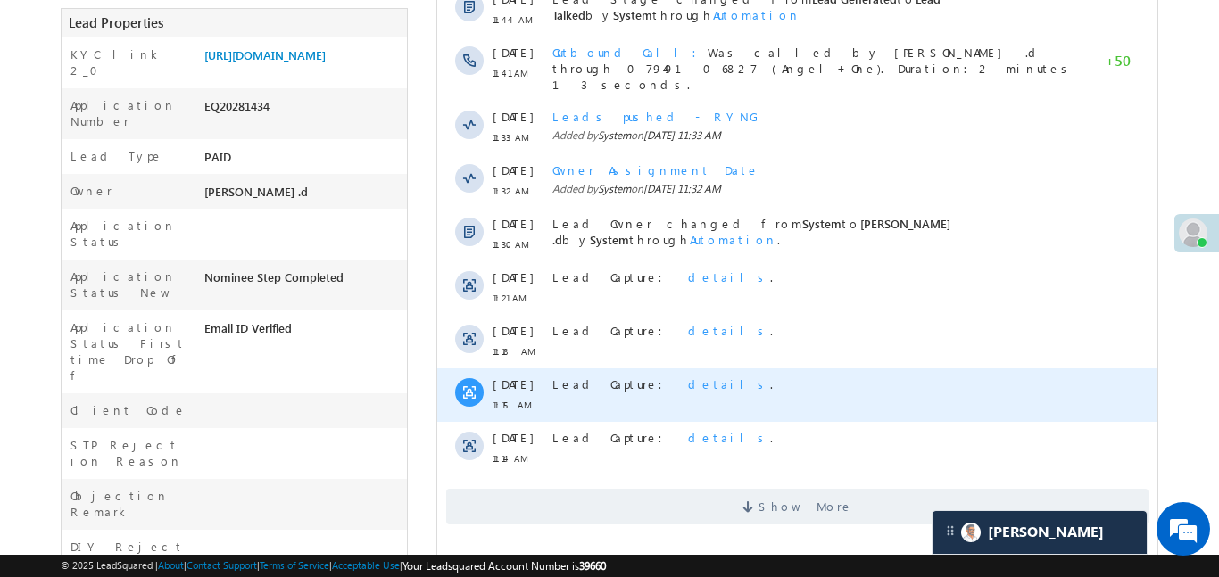
scroll to position [631, 0]
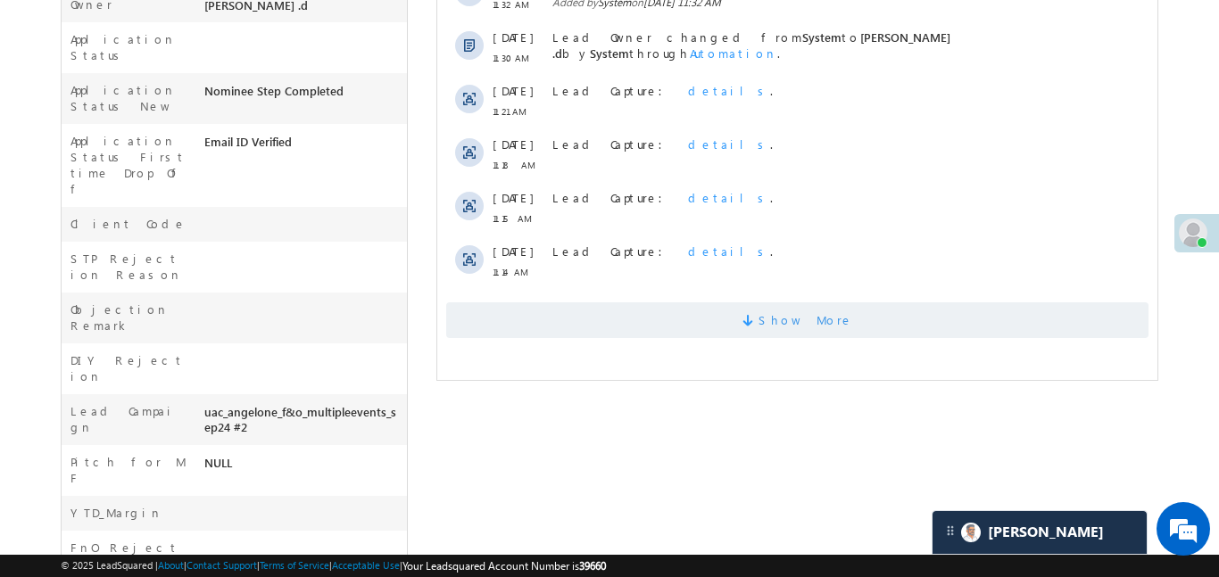
click at [772, 327] on span "Show More" at bounding box center [796, 321] width 702 height 36
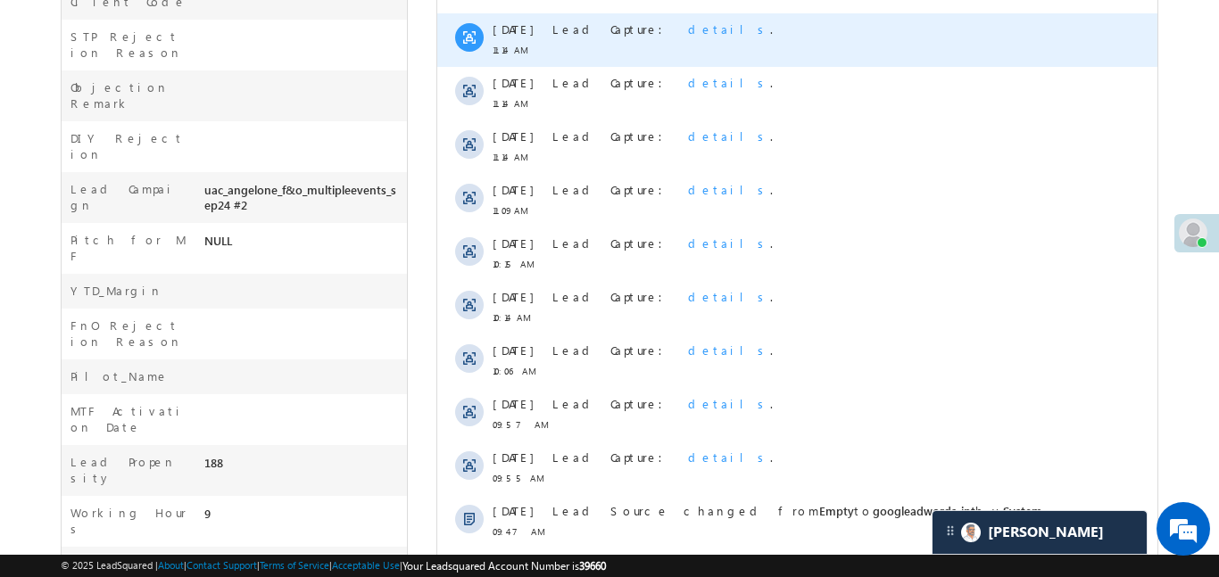
scroll to position [992, 0]
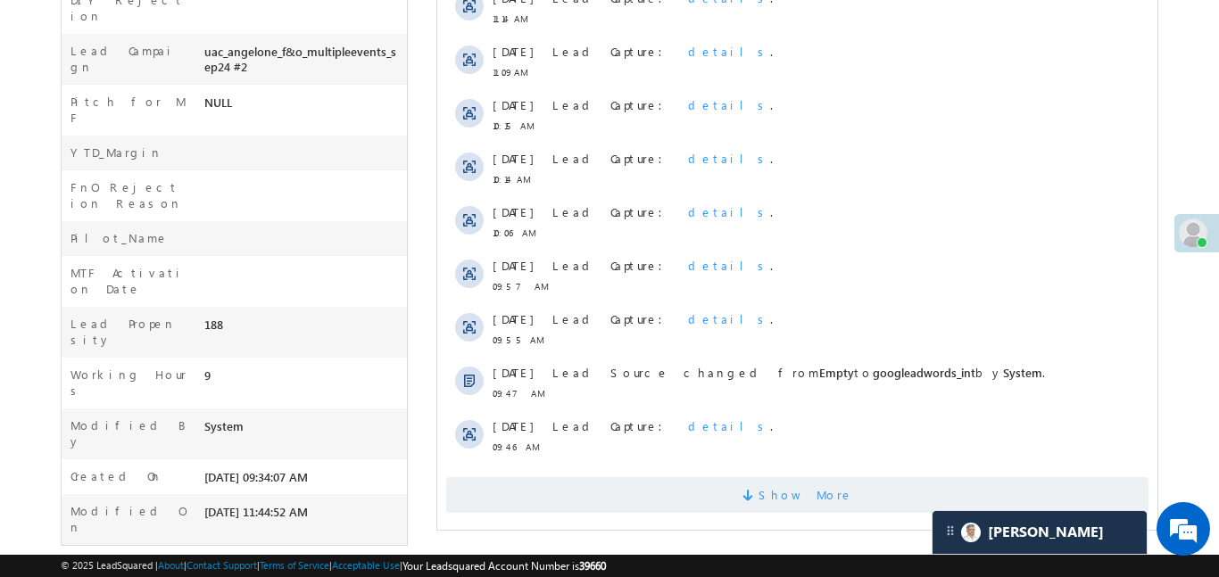
click at [709, 492] on span "Show More" at bounding box center [796, 496] width 702 height 36
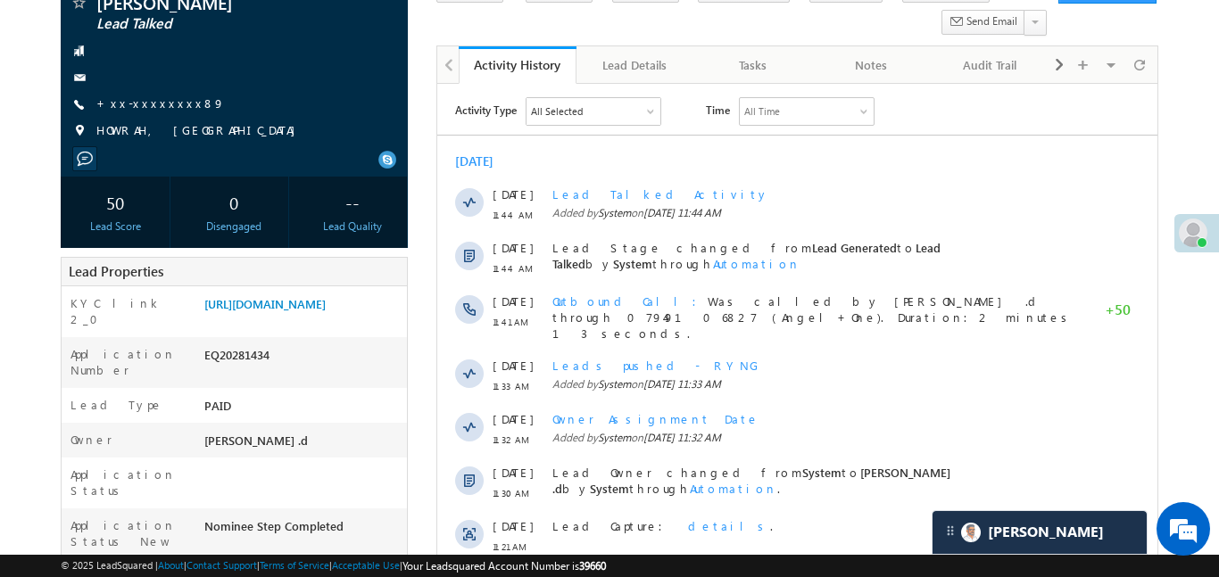
scroll to position [187, 0]
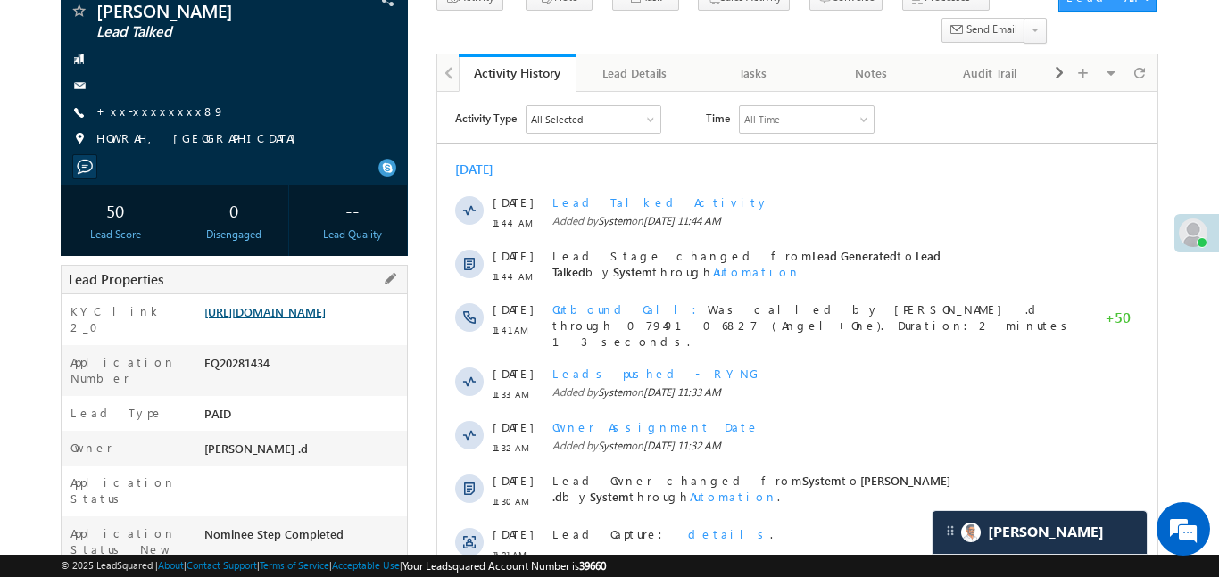
click at [295, 320] on link "https://angelbroking1-pk3em7sa.customui-test.leadsquared.com?leadId=0c47b91f-2f…" at bounding box center [264, 311] width 121 height 15
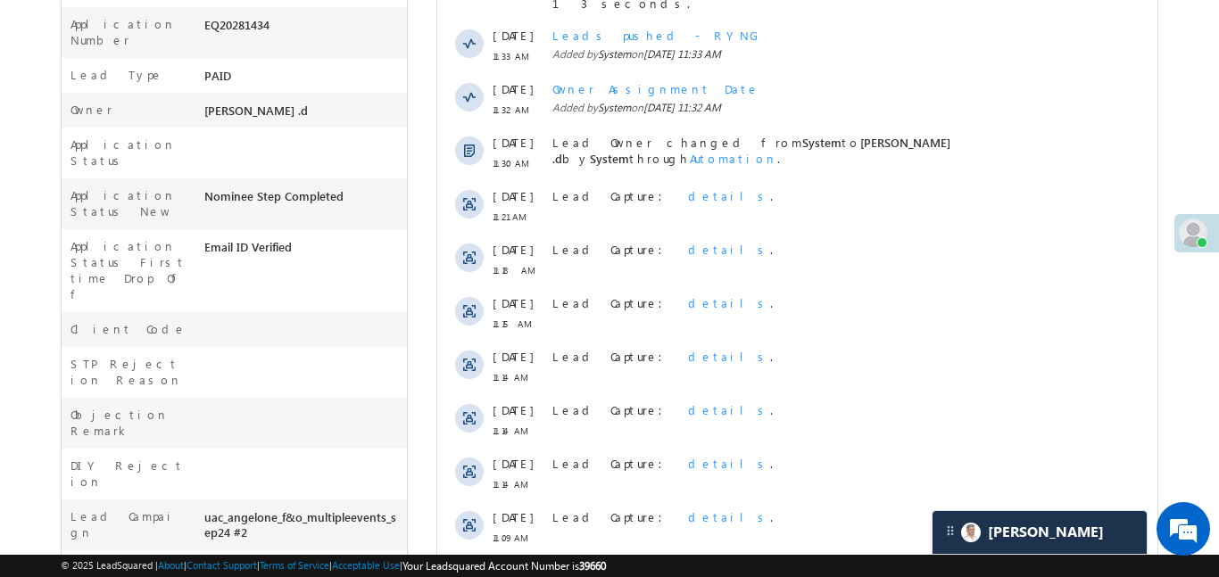
scroll to position [361, 0]
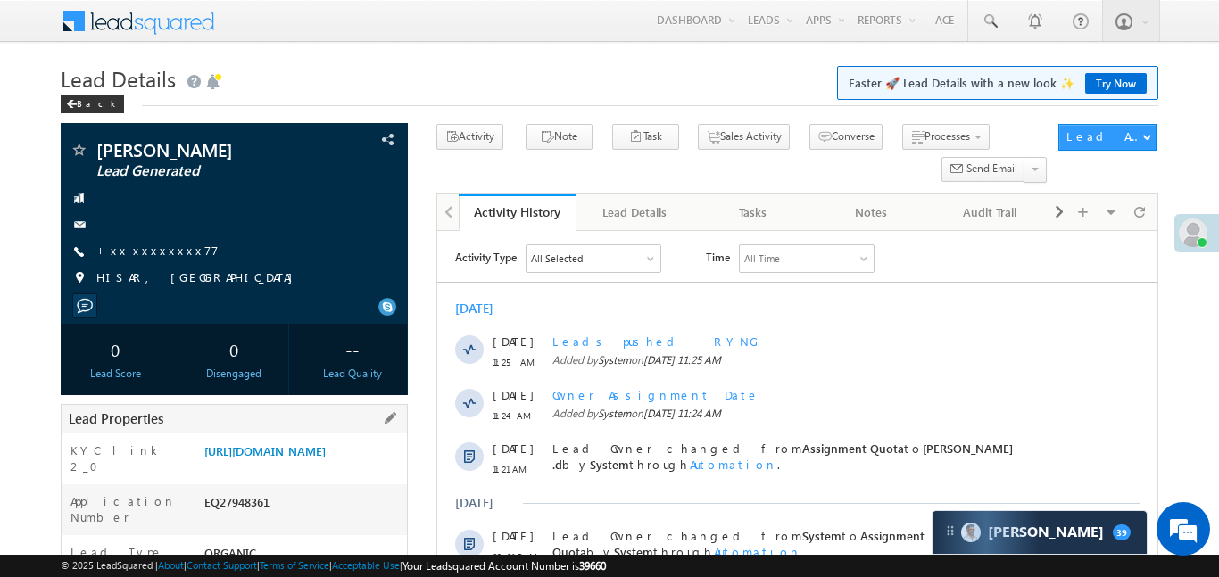
scroll to position [176, 0]
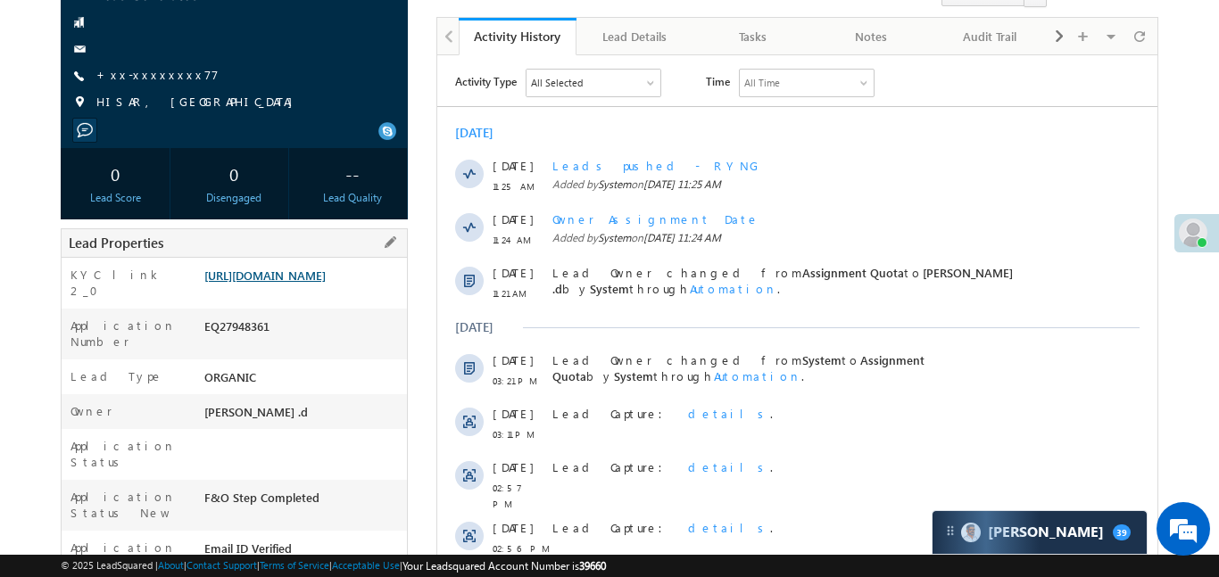
click at [326, 283] on link "[URL][DOMAIN_NAME]" at bounding box center [264, 275] width 121 height 15
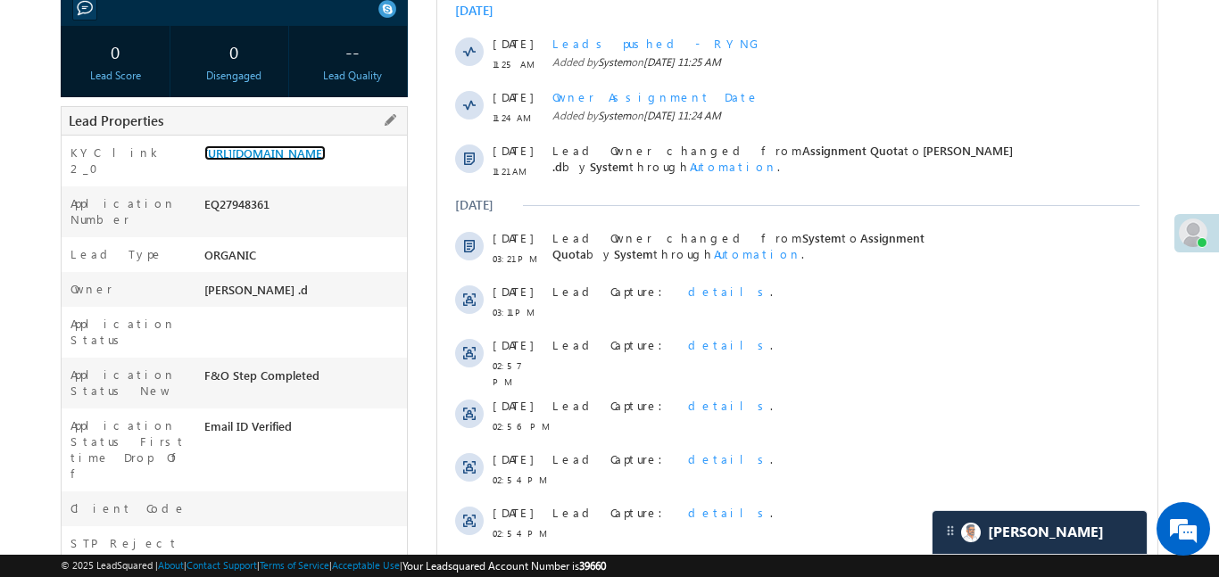
scroll to position [160, 0]
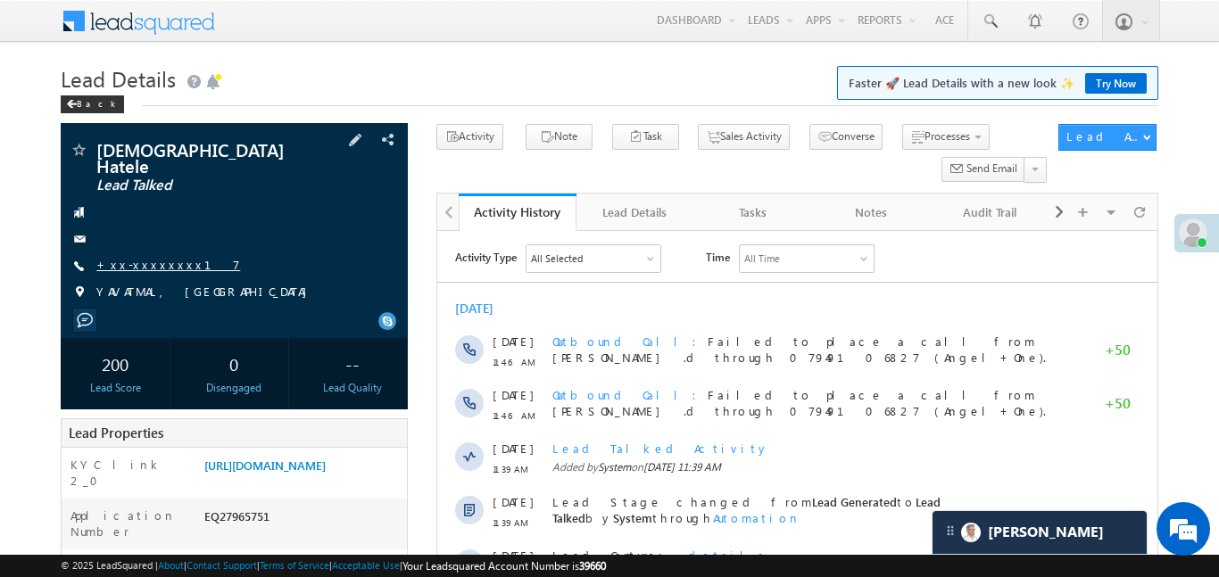
click at [135, 257] on link "+xx-xxxxxxxx17" at bounding box center [168, 264] width 144 height 15
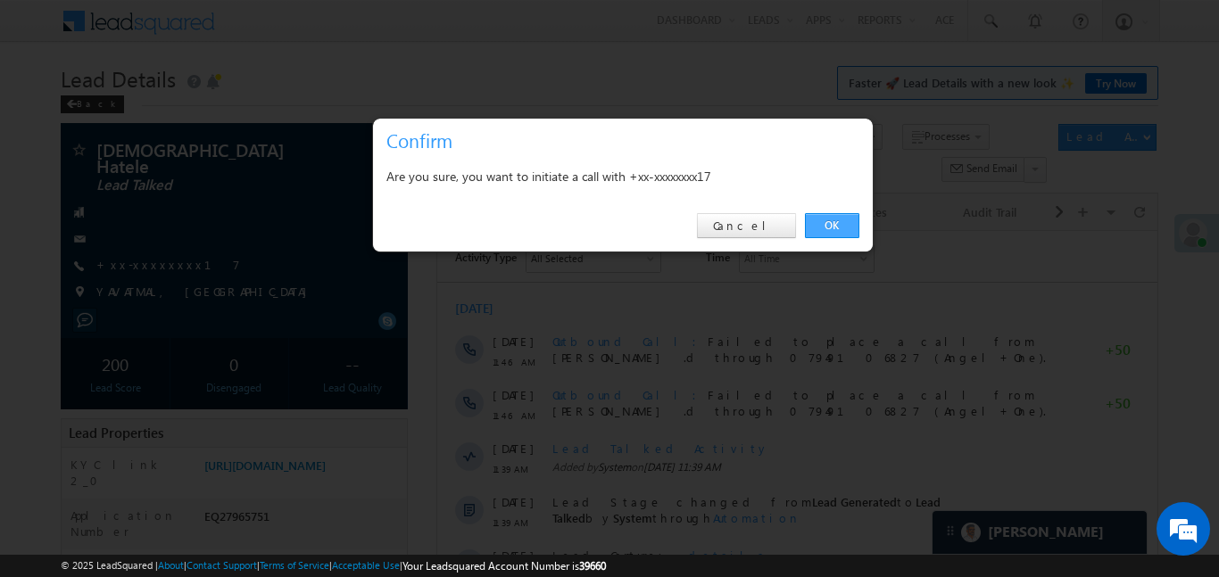
click at [841, 220] on link "OK" at bounding box center [832, 225] width 54 height 25
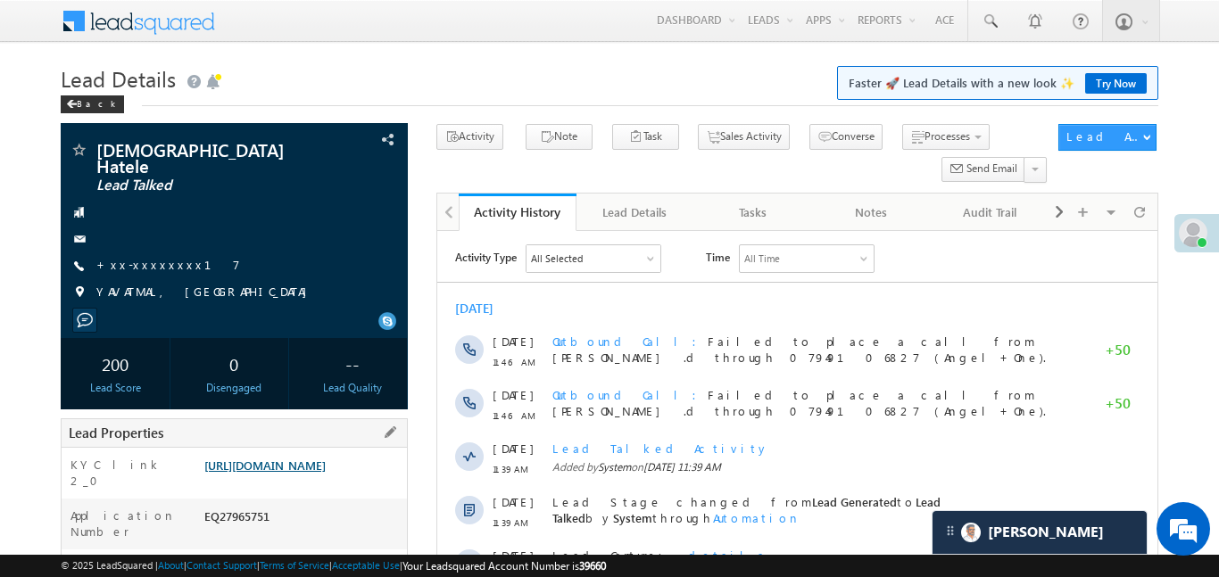
click at [326, 463] on link "https://angelbroking1-pk3em7sa.customui-test.leadsquared.com?leadId=c9e9797d-89…" at bounding box center [264, 465] width 121 height 15
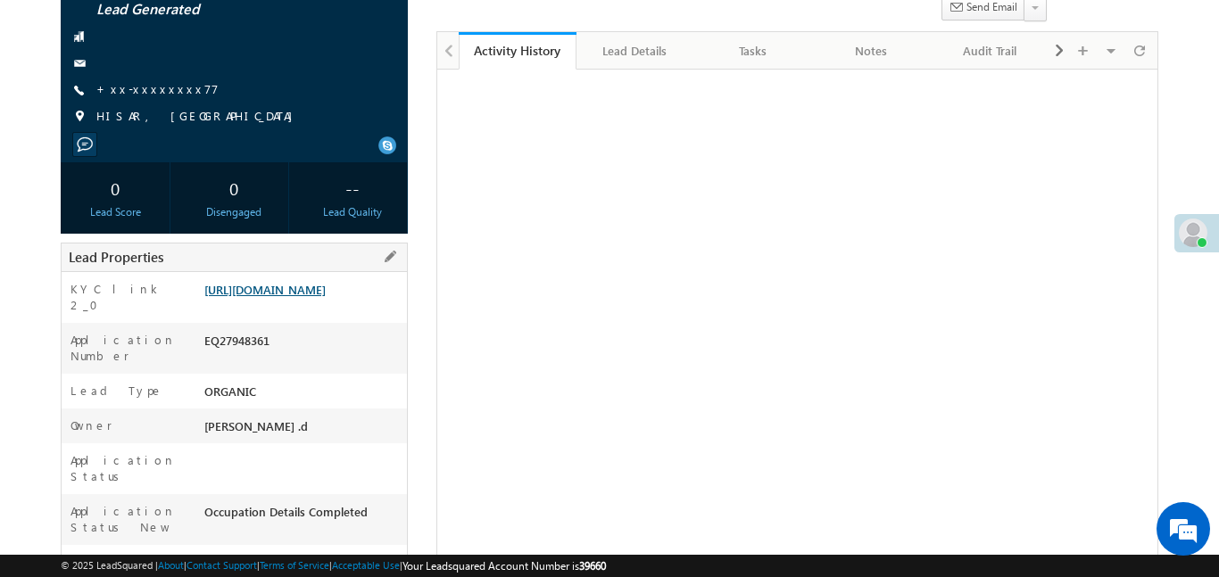
scroll to position [162, 0]
click at [326, 290] on link "[URL][DOMAIN_NAME]" at bounding box center [264, 289] width 121 height 15
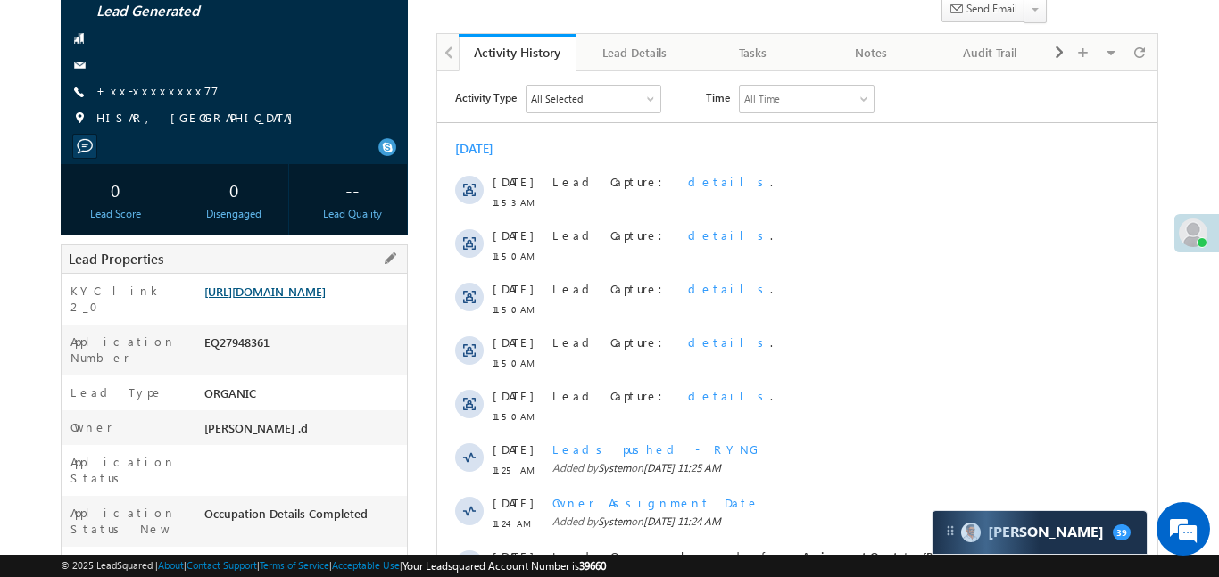
scroll to position [0, 0]
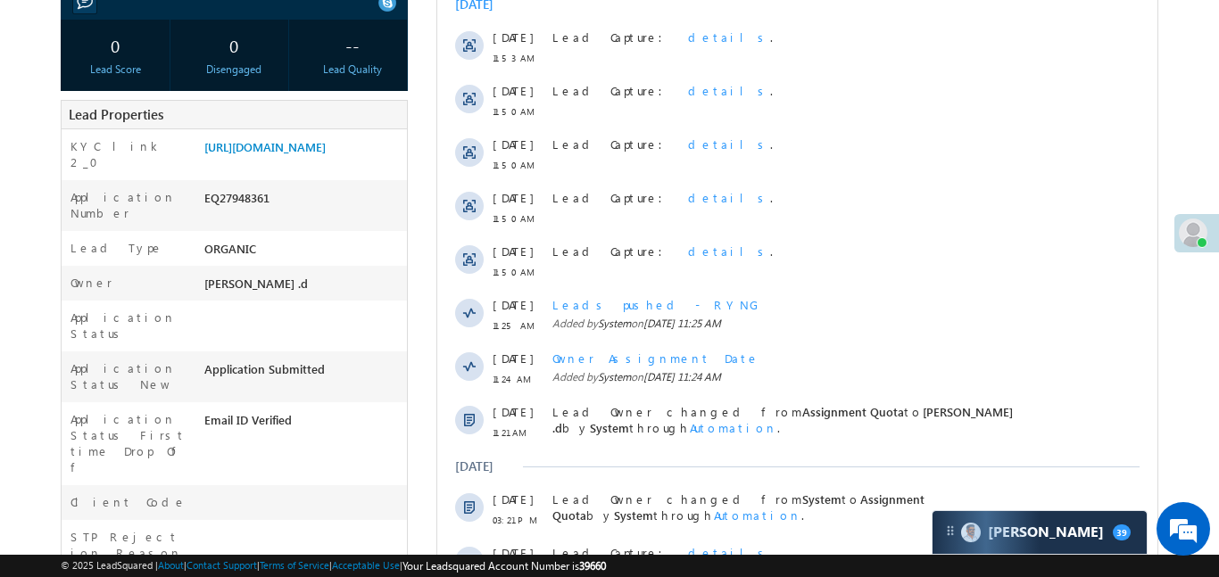
scroll to position [30, 0]
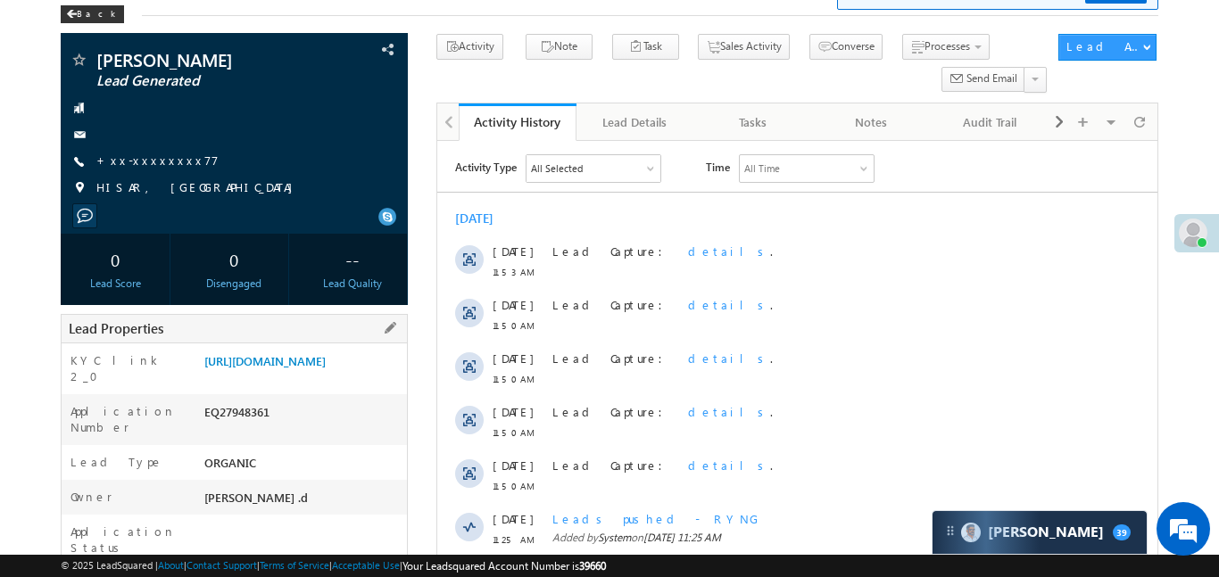
scroll to position [234, 0]
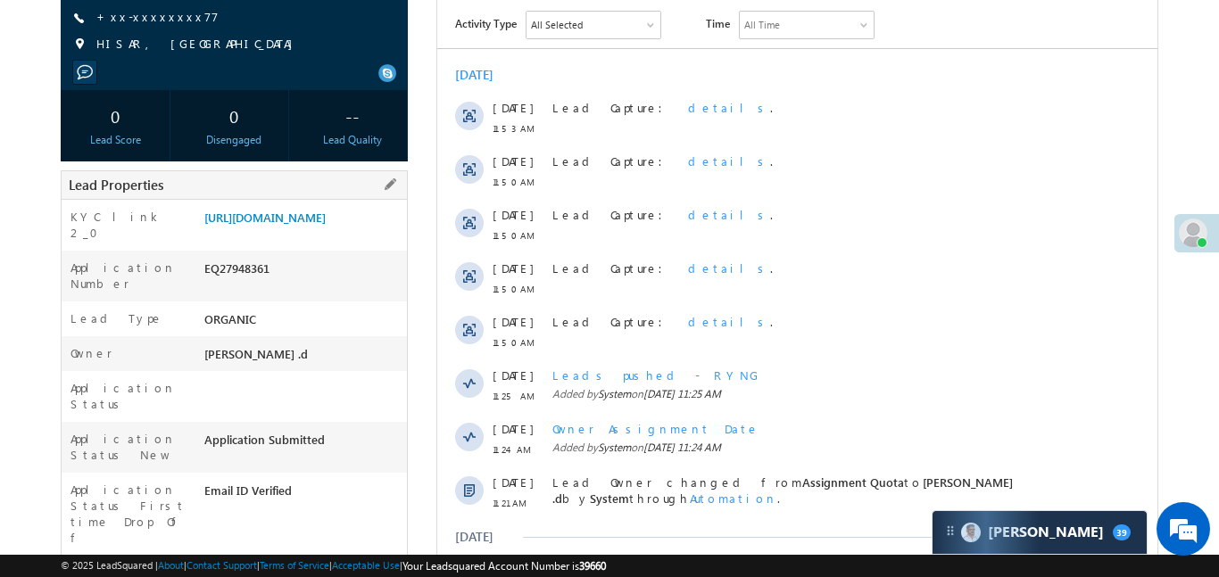
click at [255, 285] on div "EQ27948361" at bounding box center [303, 272] width 207 height 25
copy div "EQ27948361"
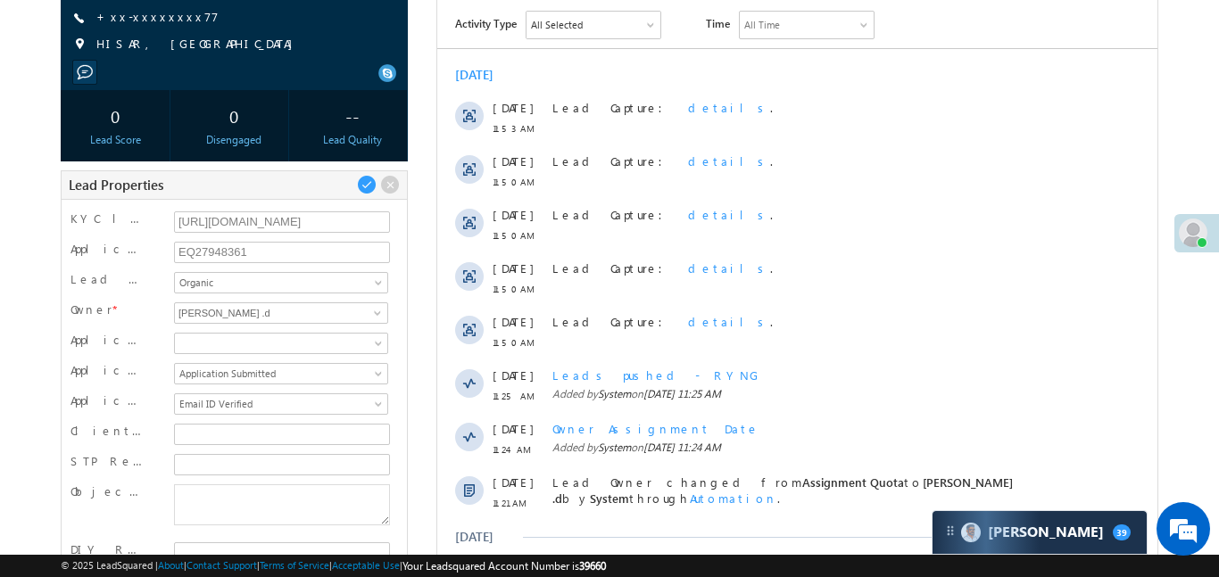
scroll to position [0, 0]
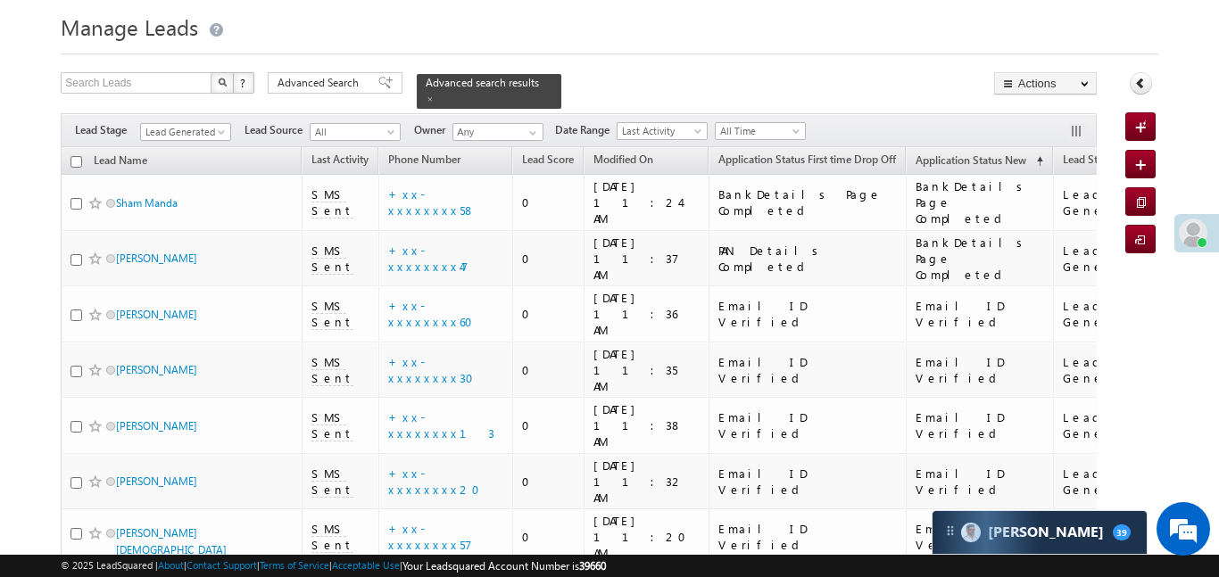
scroll to position [358, 0]
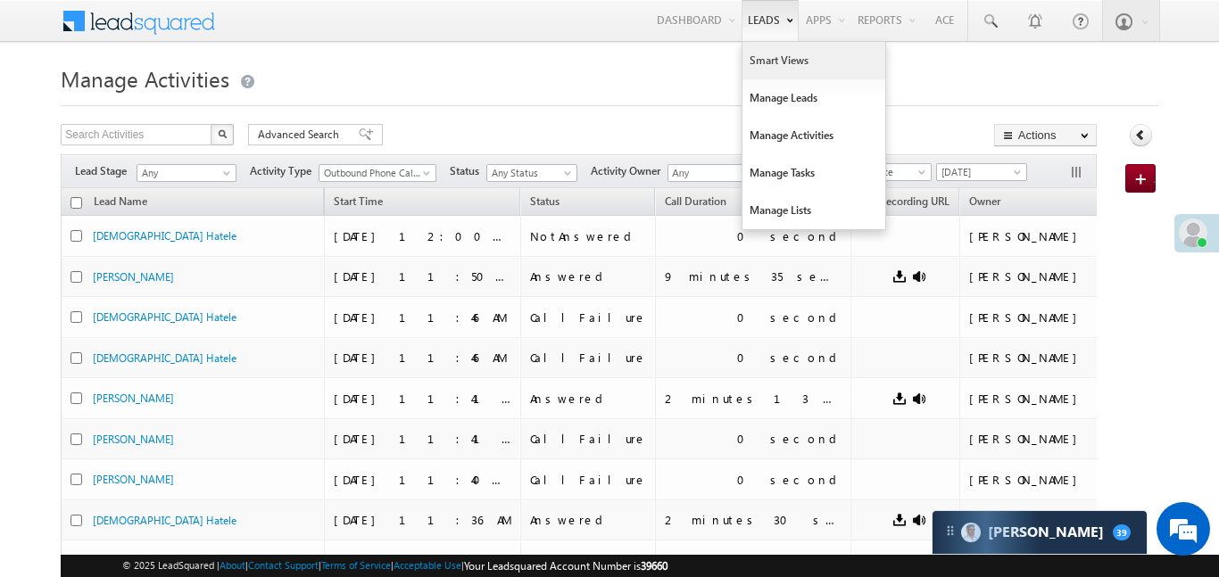
click at [776, 62] on link "Smart Views" at bounding box center [814, 60] width 143 height 37
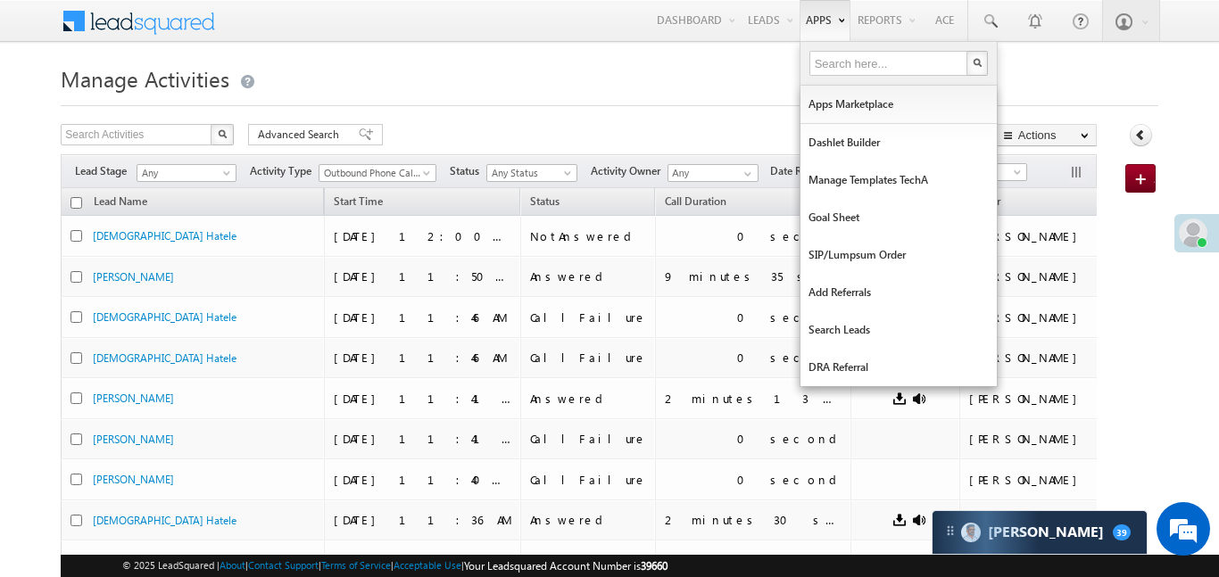
drag, startPoint x: 776, startPoint y: 62, endPoint x: 809, endPoint y: 13, distance: 59.2
click at [0, 0] on link "Smart Views" at bounding box center [0, 0] width 0 height 0
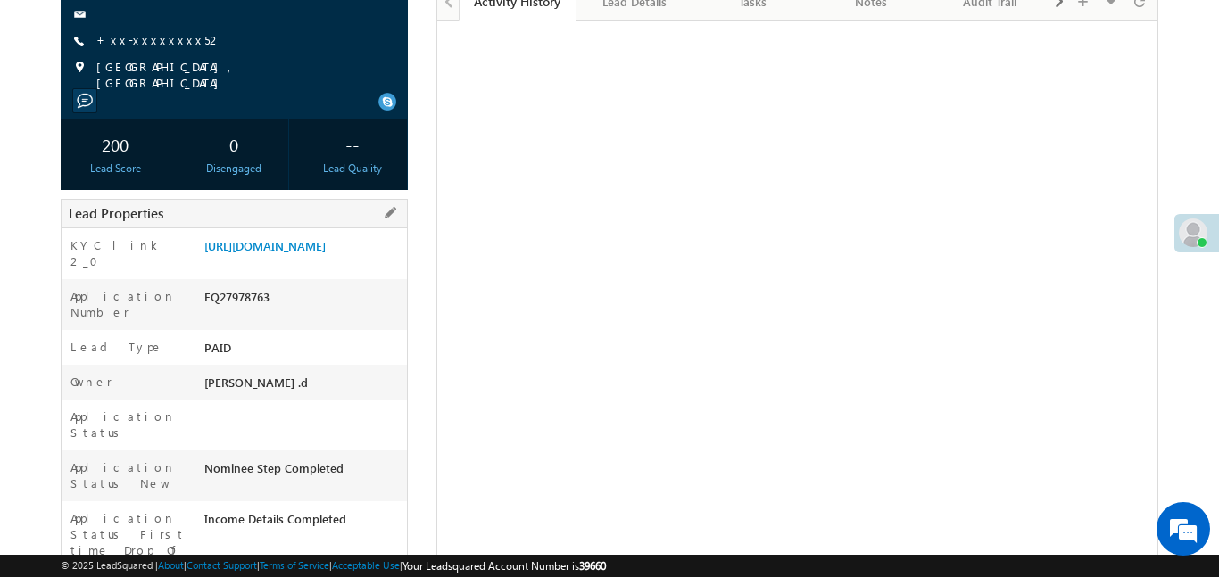
scroll to position [283, 0]
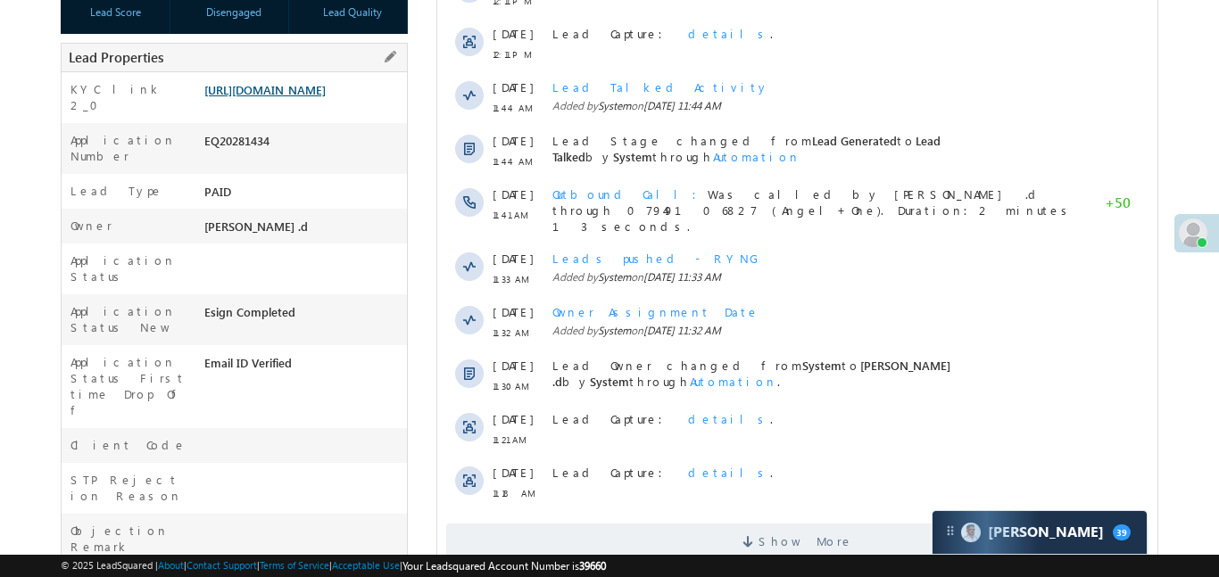
click at [326, 97] on link "[URL][DOMAIN_NAME]" at bounding box center [264, 89] width 121 height 15
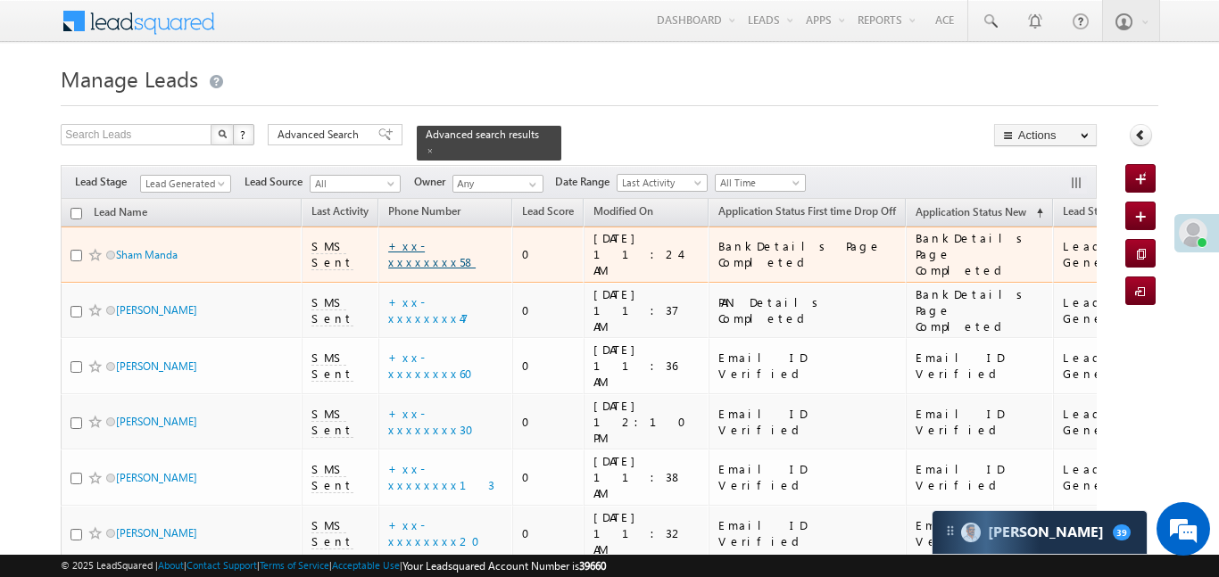
click at [441, 238] on link "+xx-xxxxxxxx58" at bounding box center [431, 253] width 87 height 31
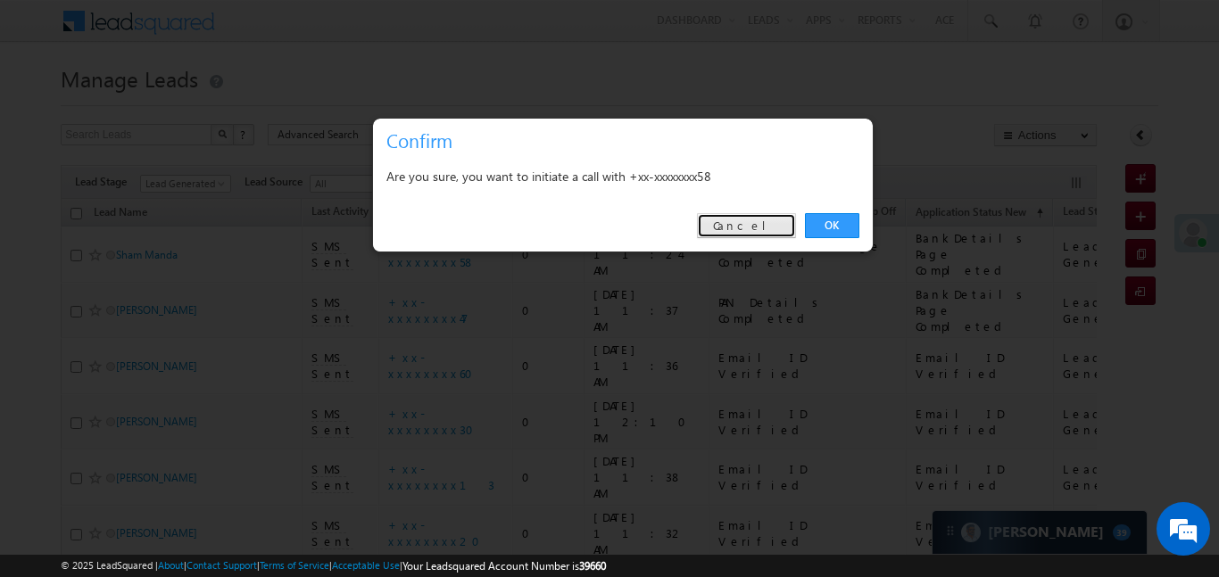
click at [764, 233] on link "Cancel" at bounding box center [746, 225] width 99 height 25
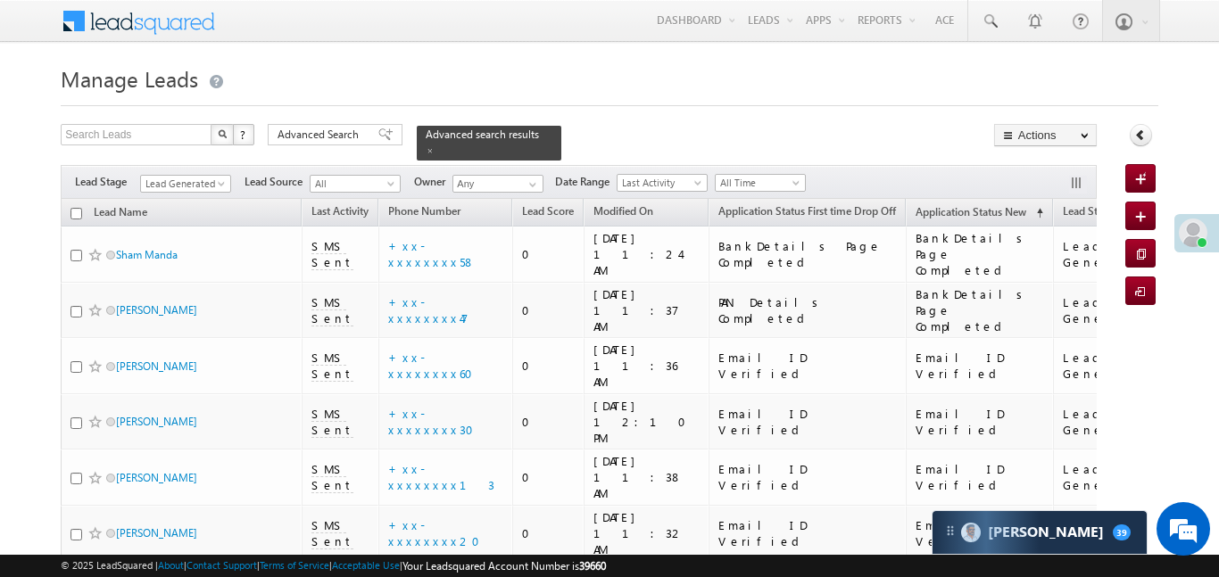
scroll to position [398, 0]
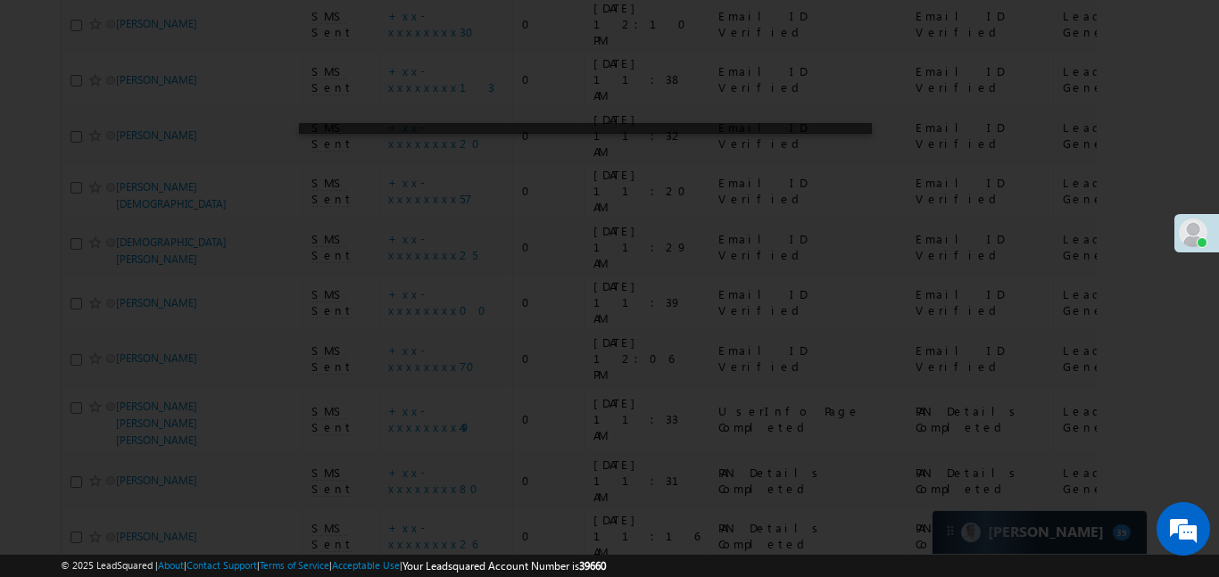
scroll to position [0, 0]
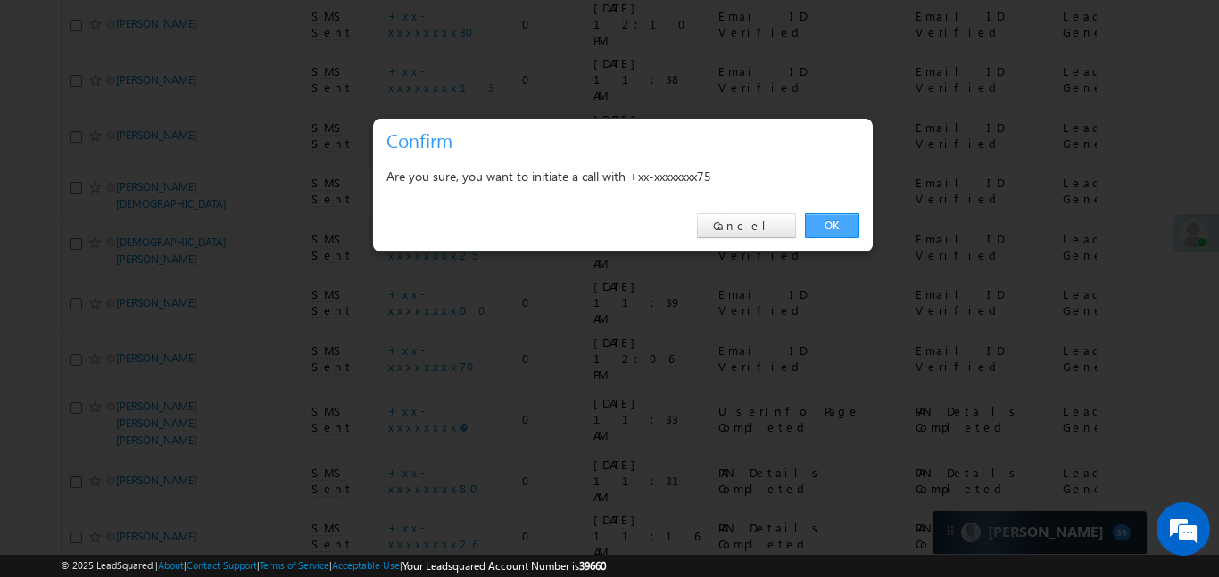
click at [810, 216] on link "OK" at bounding box center [832, 225] width 54 height 25
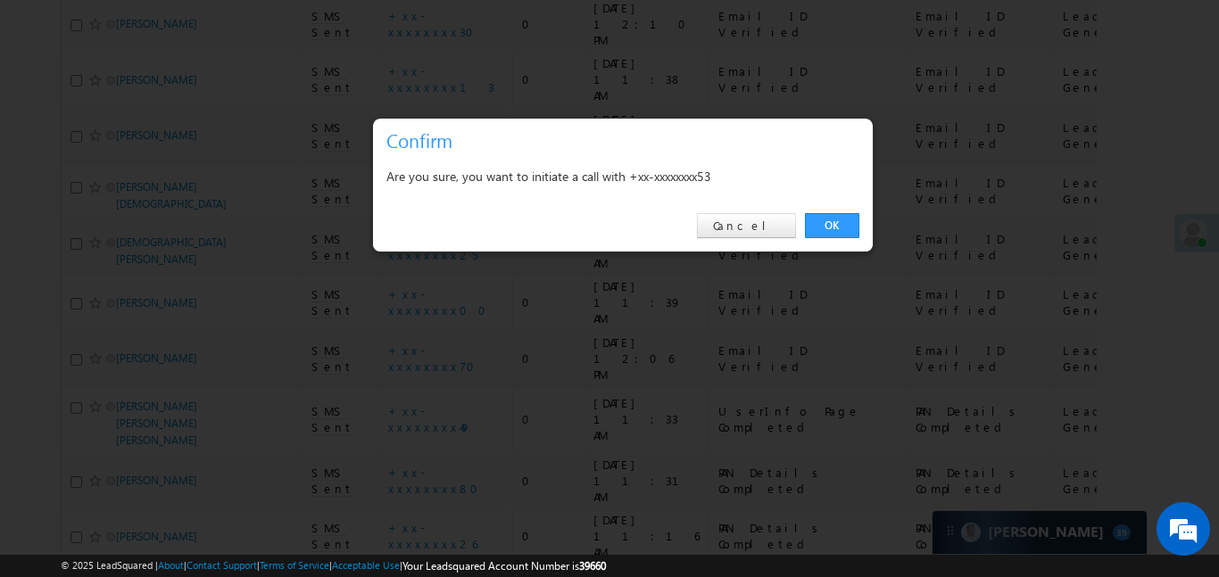
scroll to position [446, 0]
click at [850, 228] on link "OK" at bounding box center [832, 225] width 54 height 25
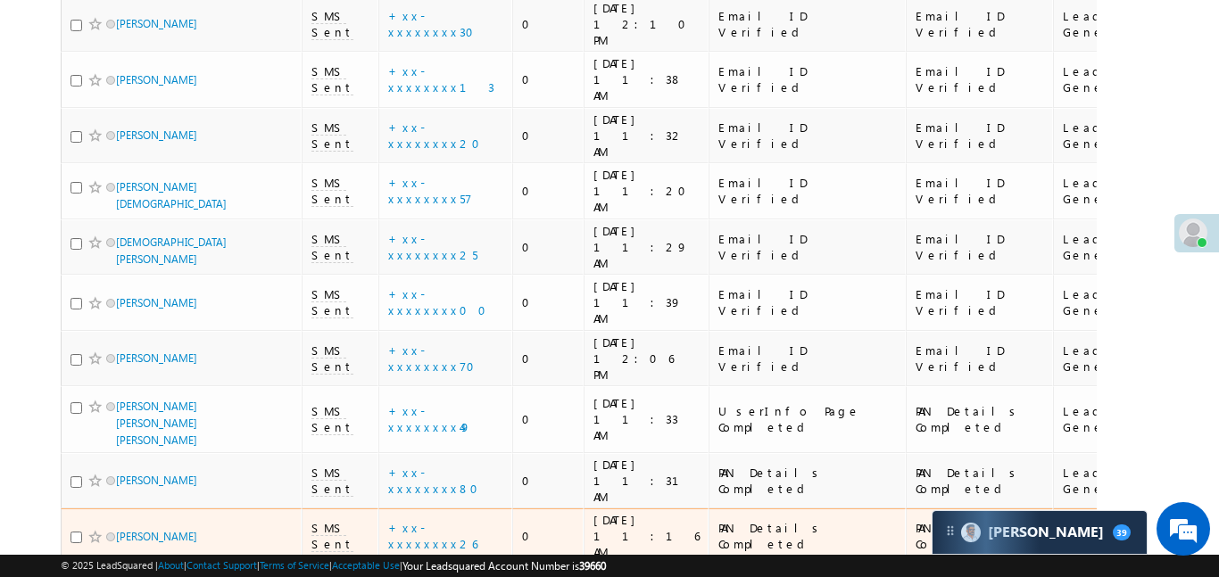
click at [431, 509] on td "+xx-xxxxxxxx26" at bounding box center [445, 537] width 134 height 56
click at [437, 520] on link "+xx-xxxxxxxx26" at bounding box center [432, 535] width 89 height 31
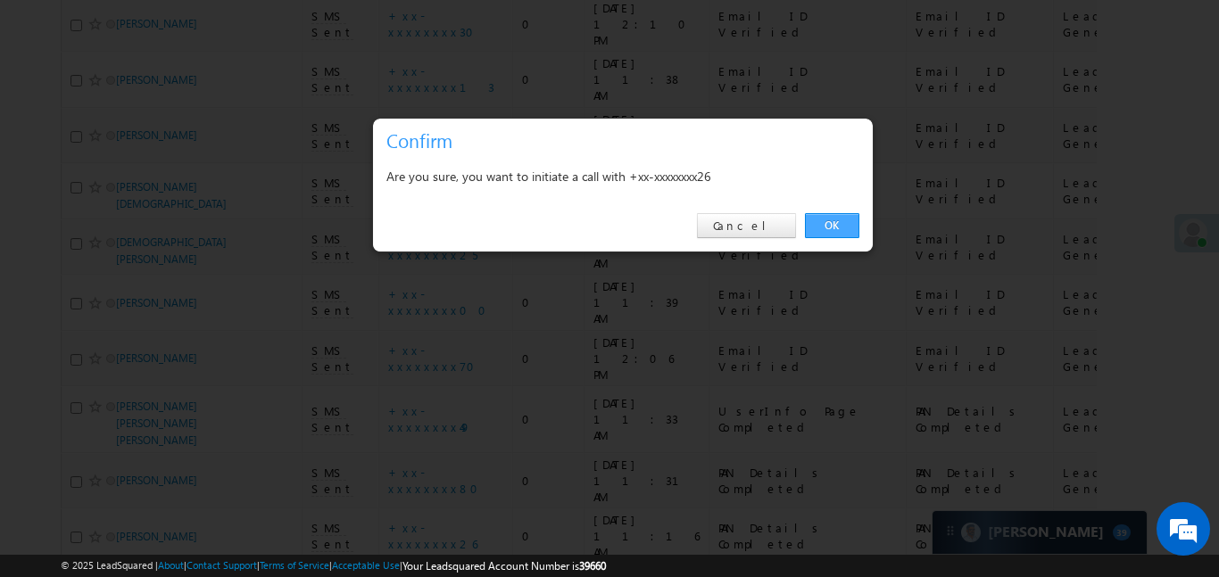
click at [815, 232] on link "OK" at bounding box center [832, 225] width 54 height 25
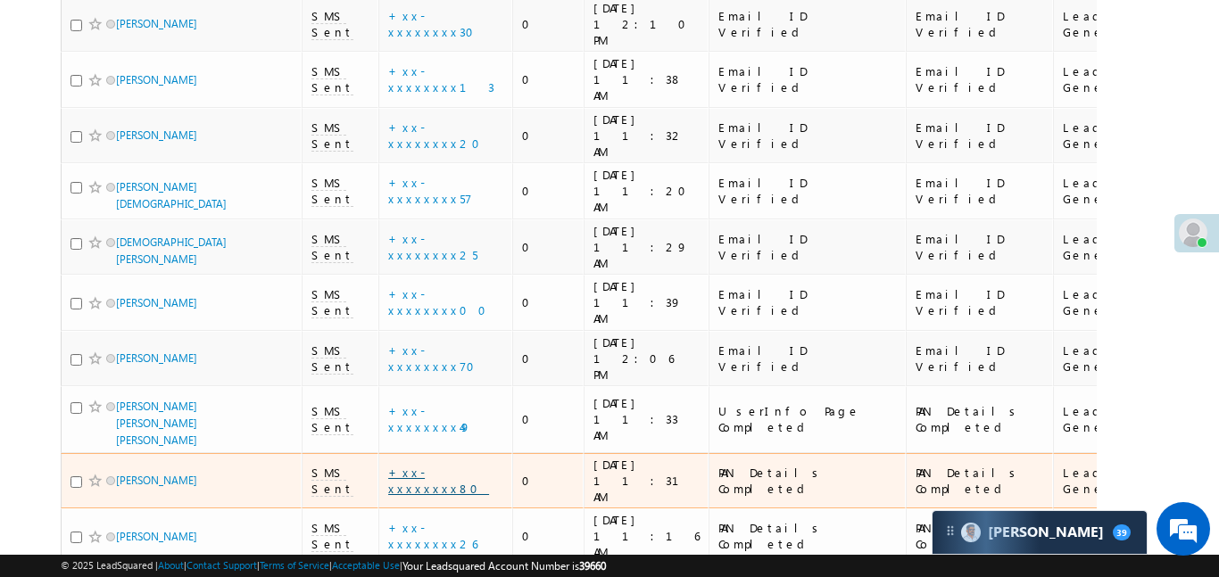
click at [447, 465] on link "+xx-xxxxxxxx80" at bounding box center [438, 480] width 101 height 31
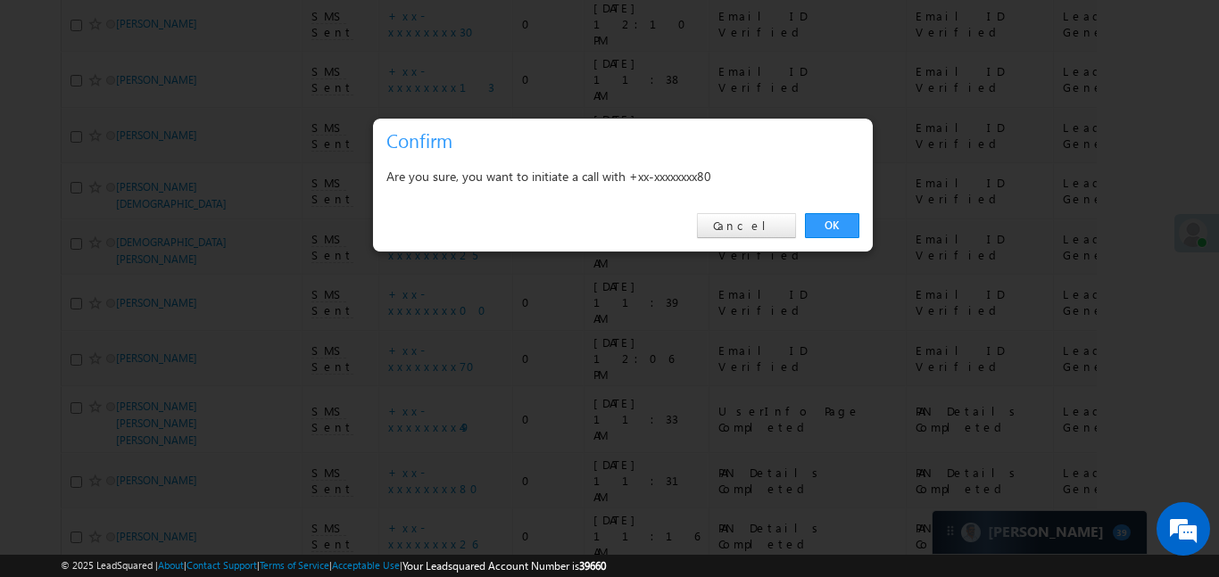
click at [842, 228] on link "OK" at bounding box center [832, 225] width 54 height 25
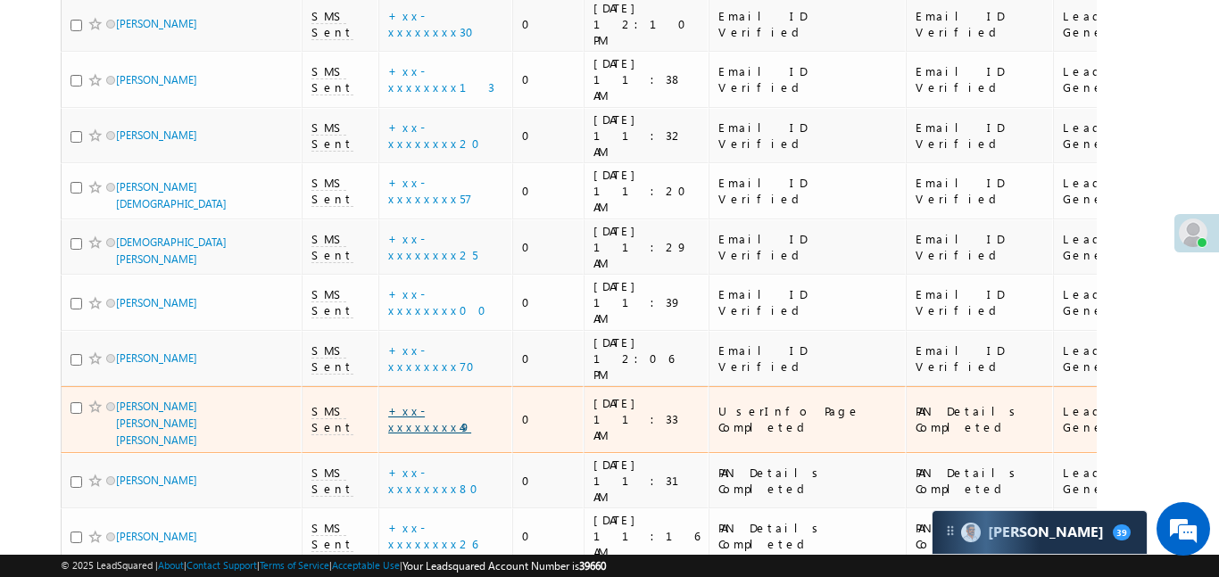
click at [463, 403] on link "+xx-xxxxxxxx49" at bounding box center [429, 418] width 83 height 31
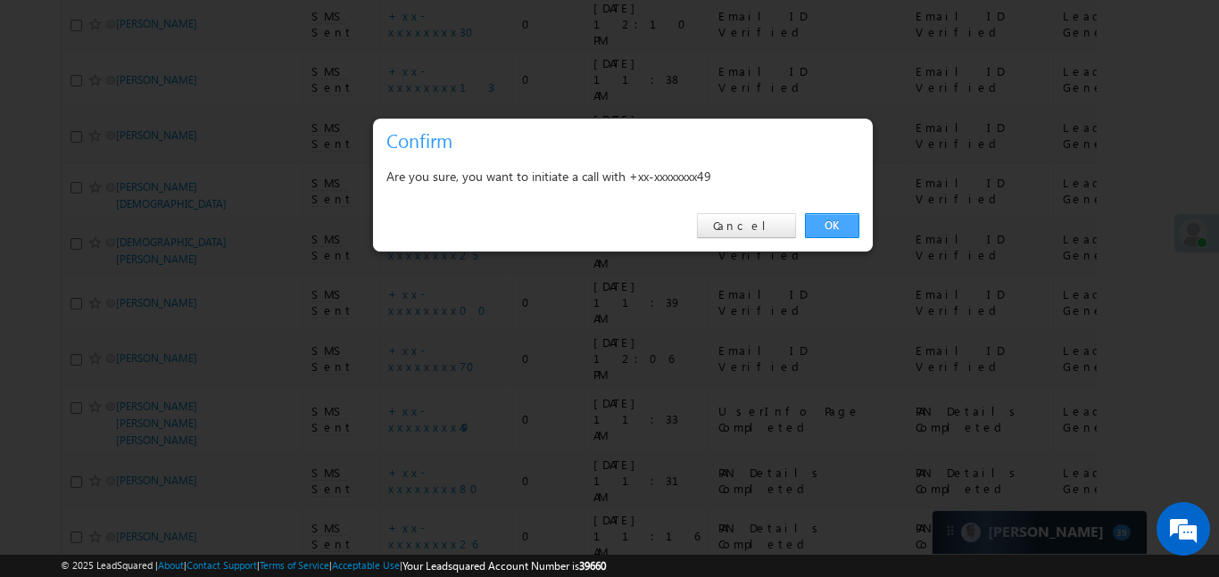
click at [827, 219] on link "OK" at bounding box center [832, 225] width 54 height 25
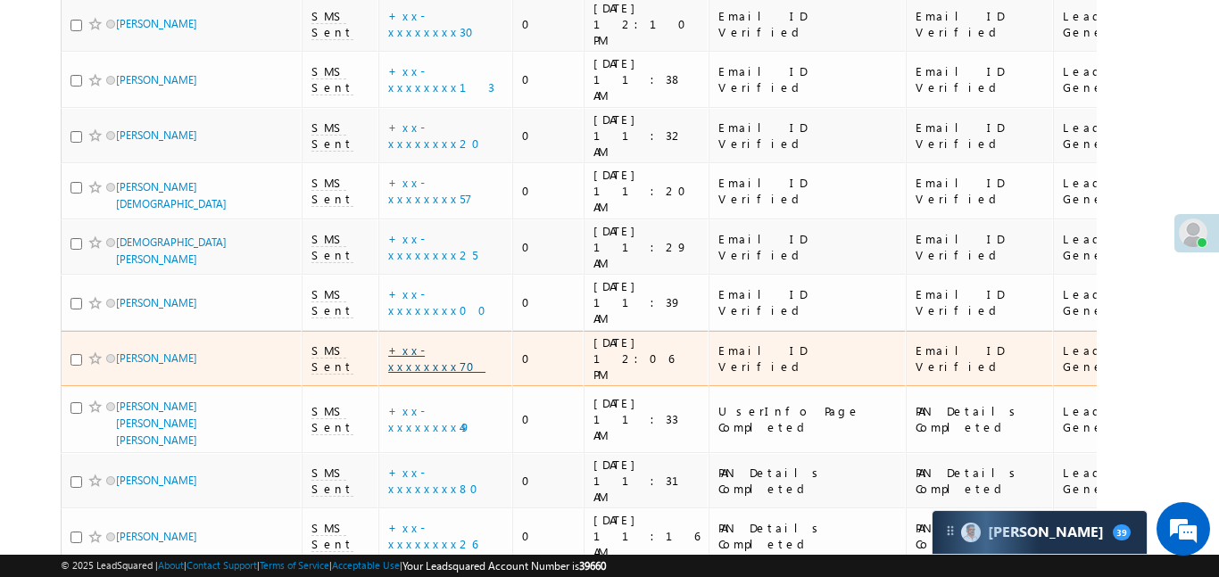
click at [460, 343] on link "+xx-xxxxxxxx70" at bounding box center [436, 358] width 97 height 31
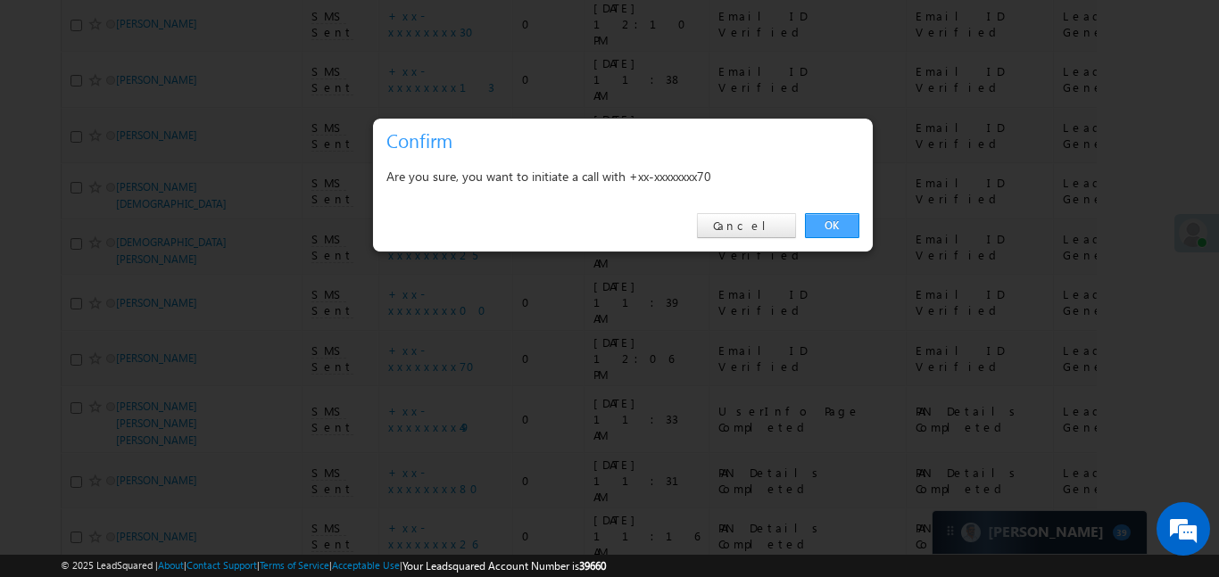
click at [822, 225] on link "OK" at bounding box center [832, 225] width 54 height 25
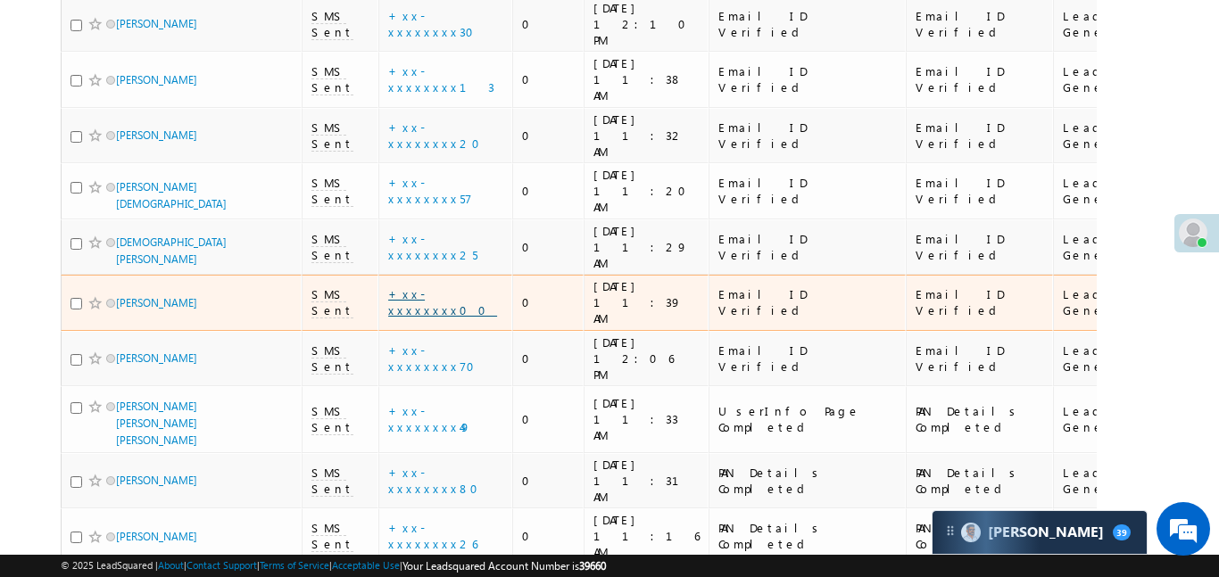
click at [461, 287] on link "+xx-xxxxxxxx00" at bounding box center [442, 302] width 109 height 31
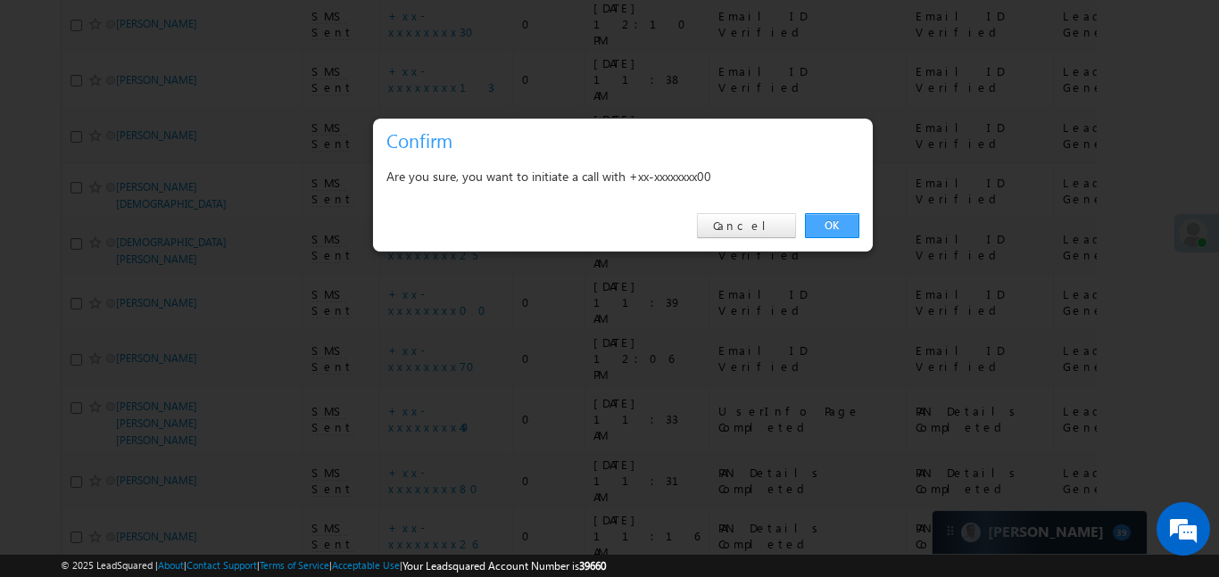
click at [837, 233] on link "OK" at bounding box center [832, 225] width 54 height 25
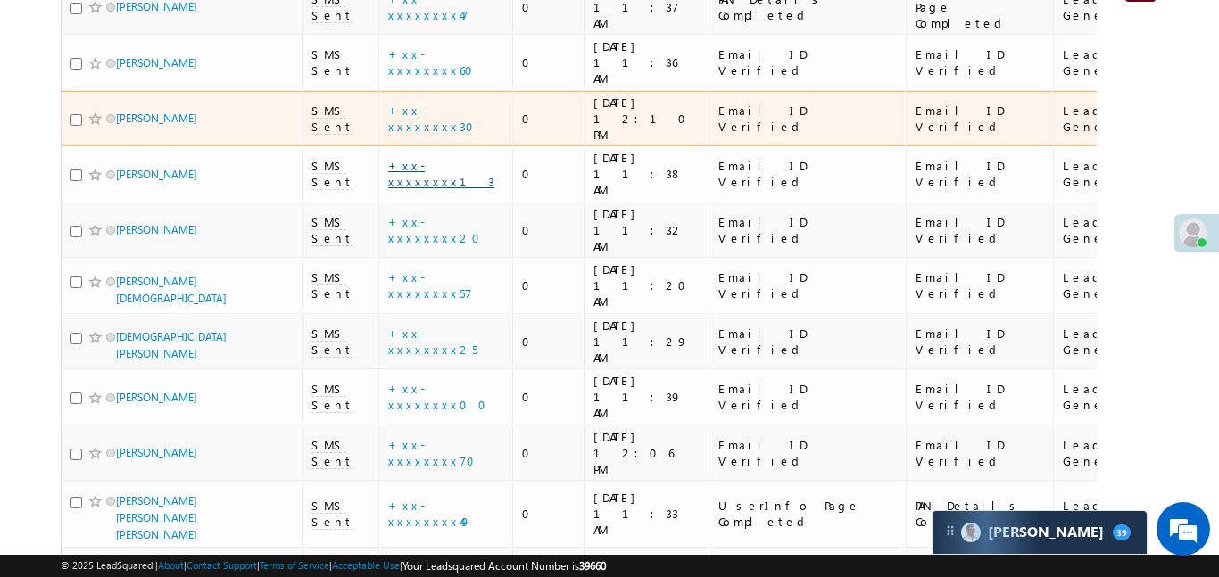
scroll to position [0, 0]
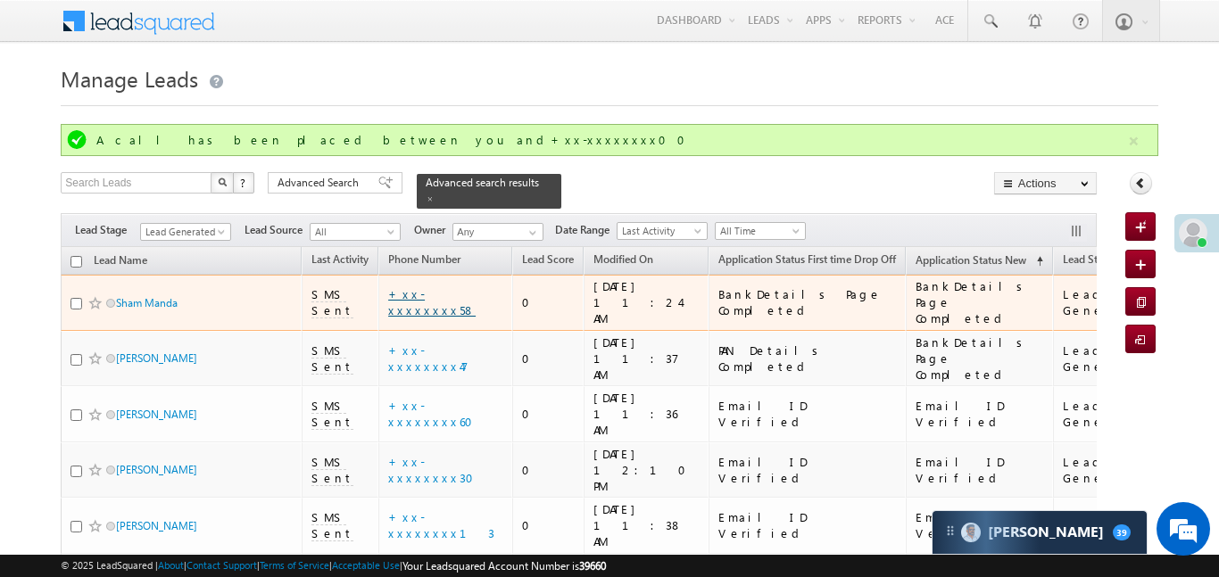
click at [456, 287] on link "+xx-xxxxxxxx58" at bounding box center [431, 302] width 87 height 31
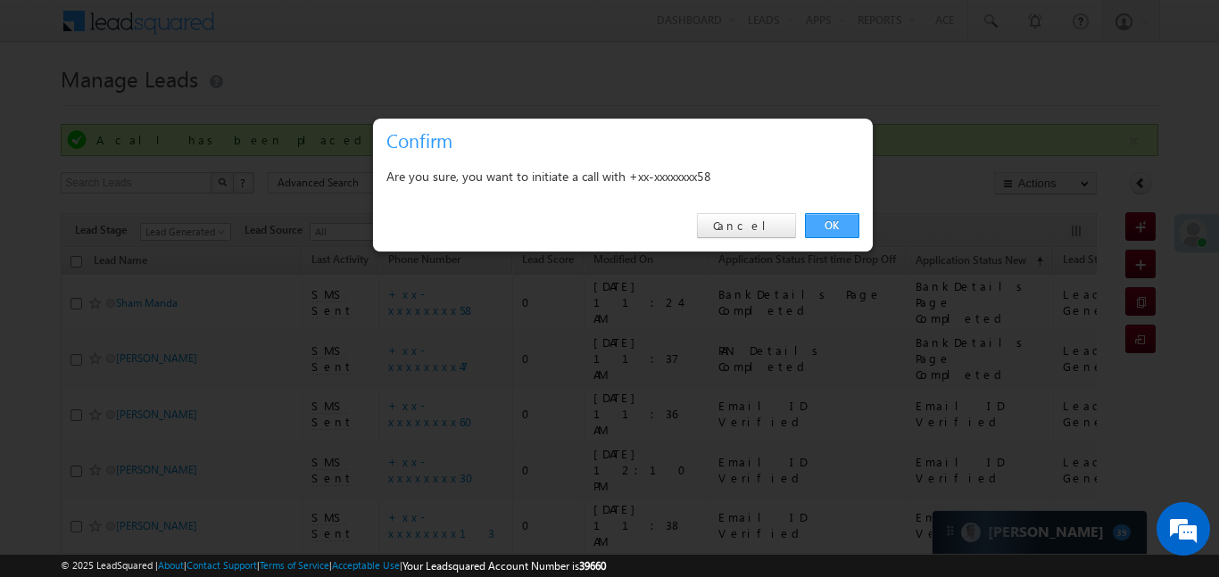
click at [824, 222] on link "OK" at bounding box center [832, 225] width 54 height 25
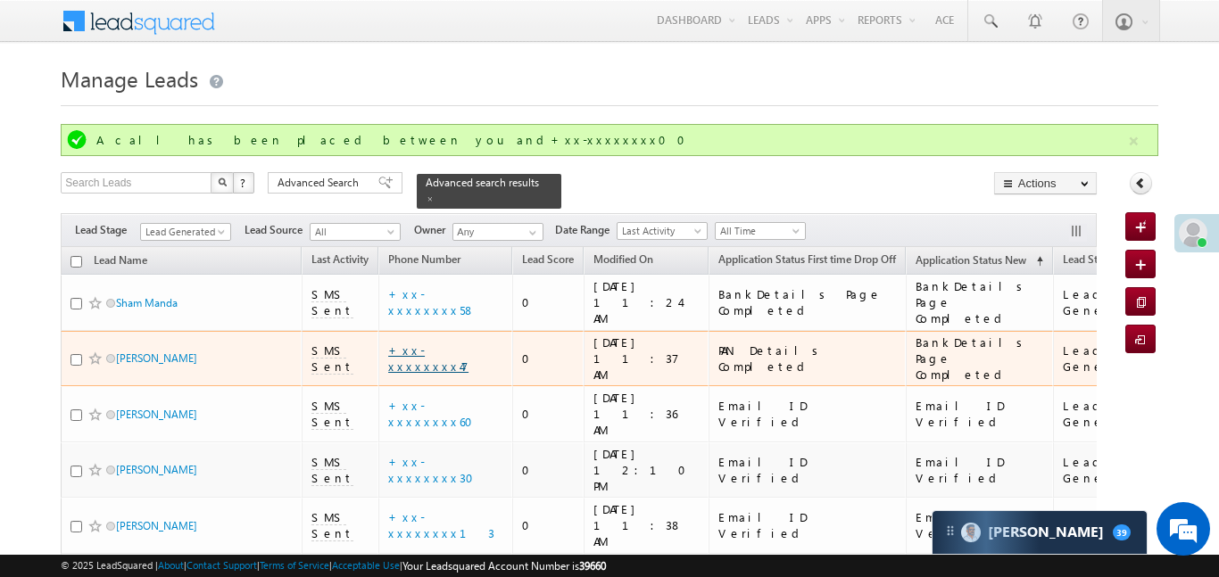
click at [455, 343] on link "+xx-xxxxxxxx47" at bounding box center [428, 358] width 80 height 31
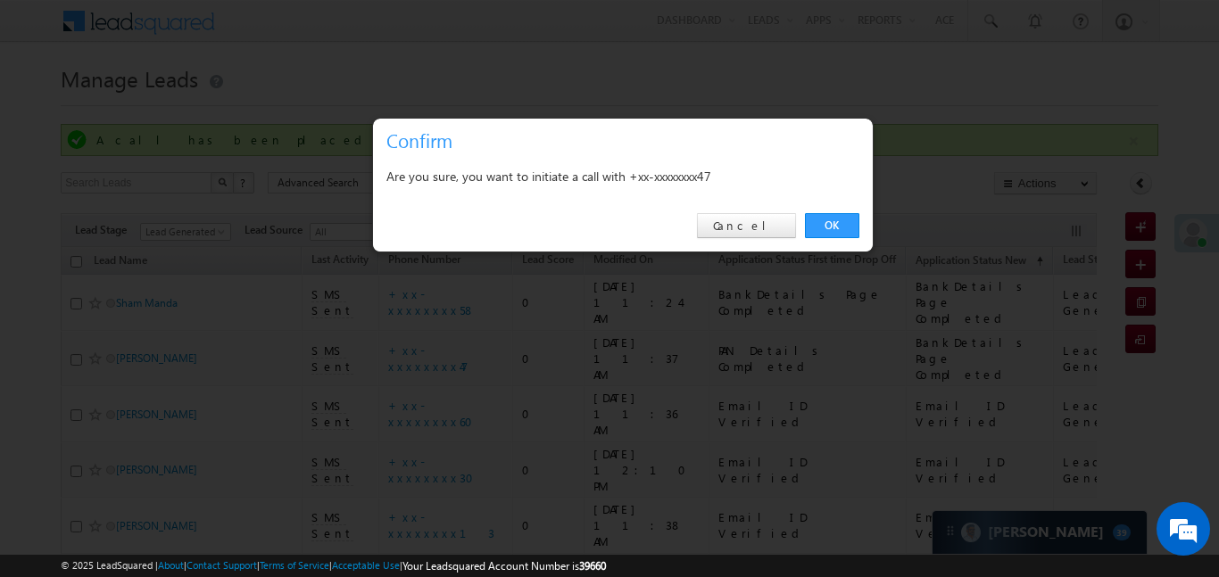
drag, startPoint x: 834, startPoint y: 226, endPoint x: 579, endPoint y: 301, distance: 265.2
click at [831, 226] on link "OK" at bounding box center [832, 225] width 54 height 25
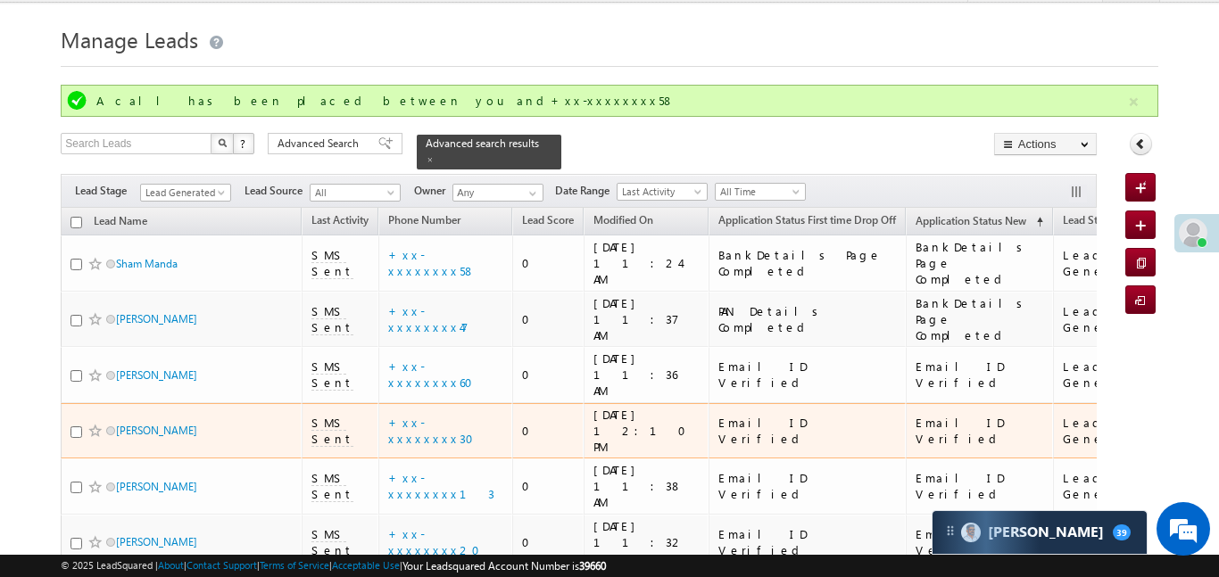
scroll to position [44, 0]
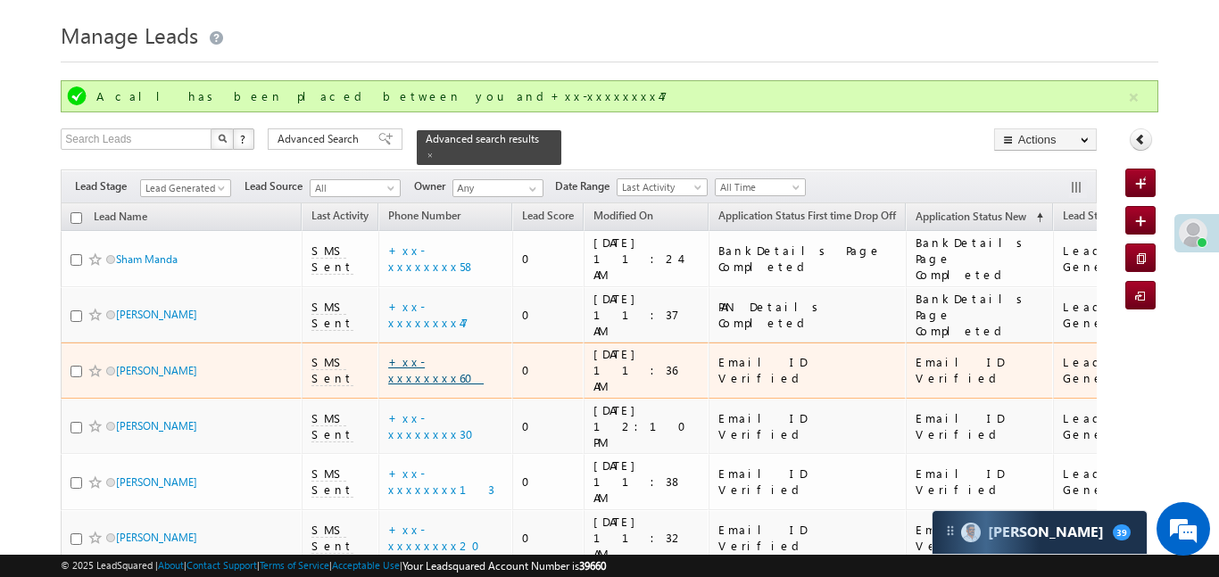
click at [454, 354] on link "+xx-xxxxxxxx60" at bounding box center [436, 369] width 96 height 31
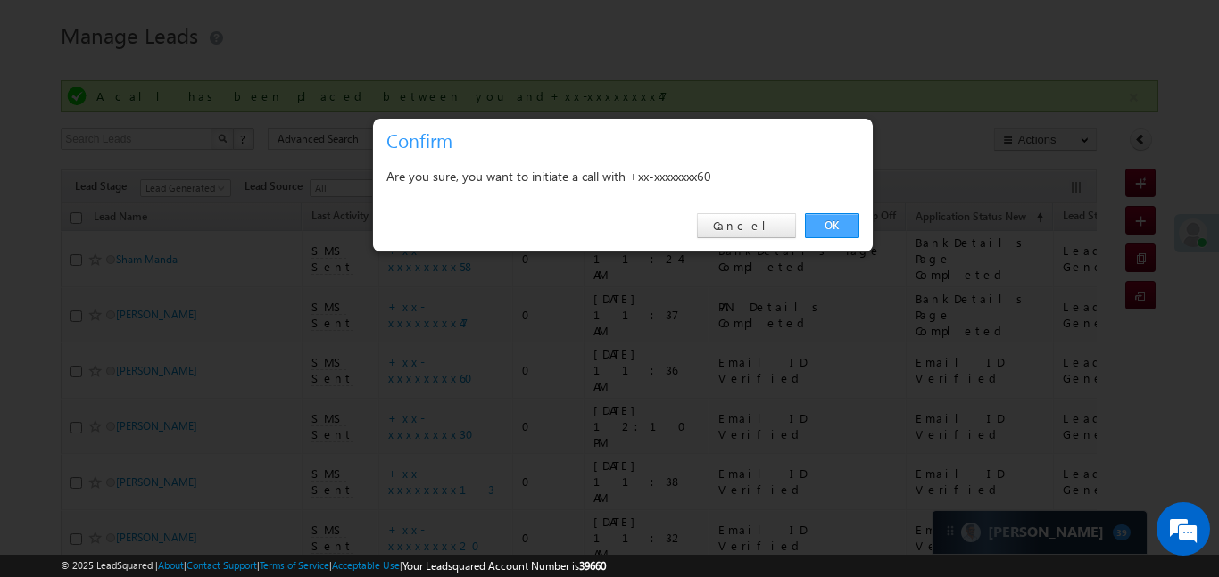
click at [837, 219] on link "OK" at bounding box center [832, 225] width 54 height 25
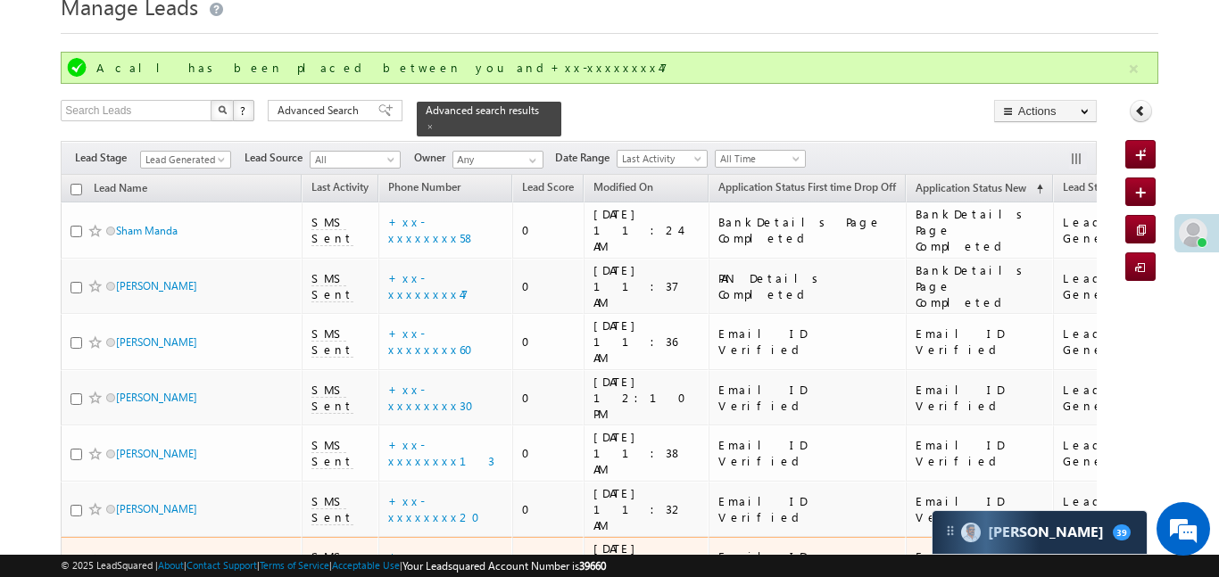
scroll to position [139, 0]
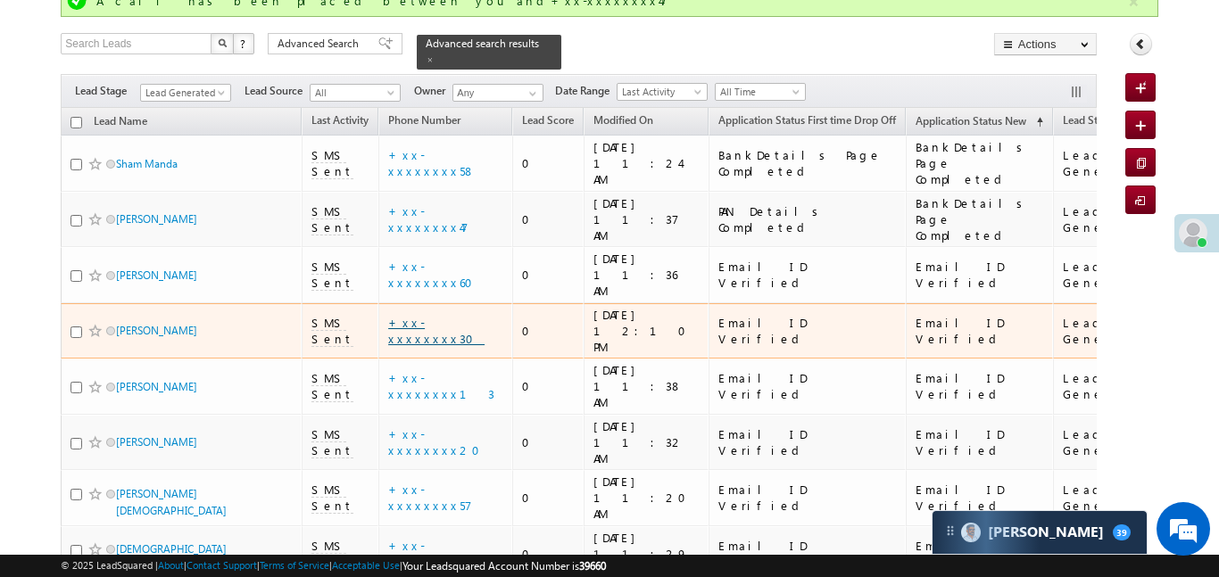
click at [444, 315] on link "+xx-xxxxxxxx30" at bounding box center [436, 330] width 96 height 31
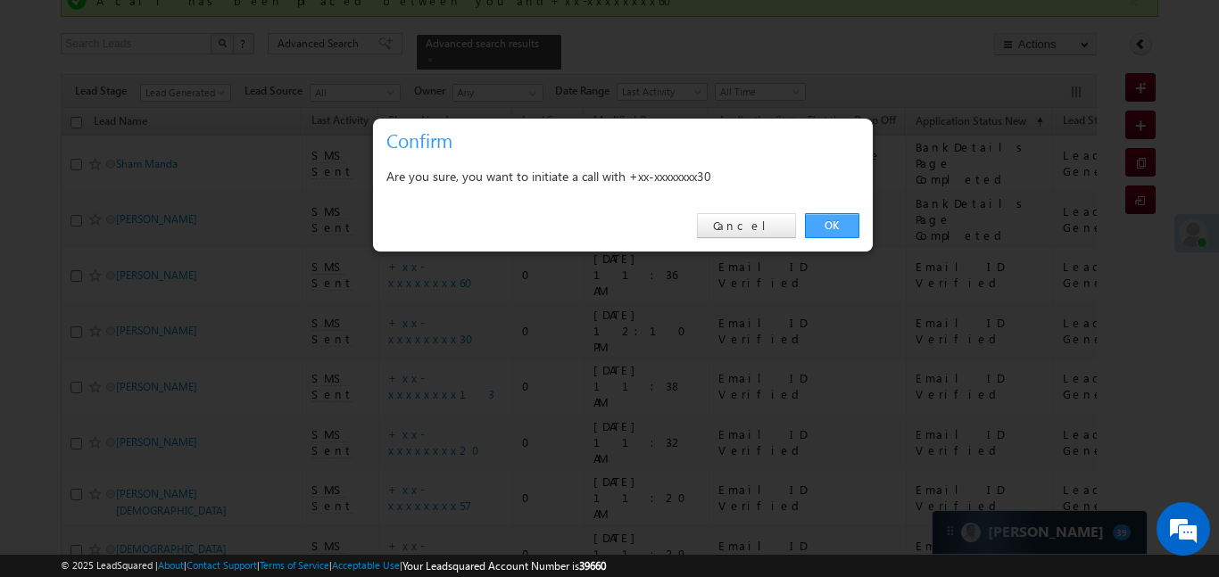
click at [837, 227] on link "OK" at bounding box center [832, 225] width 54 height 25
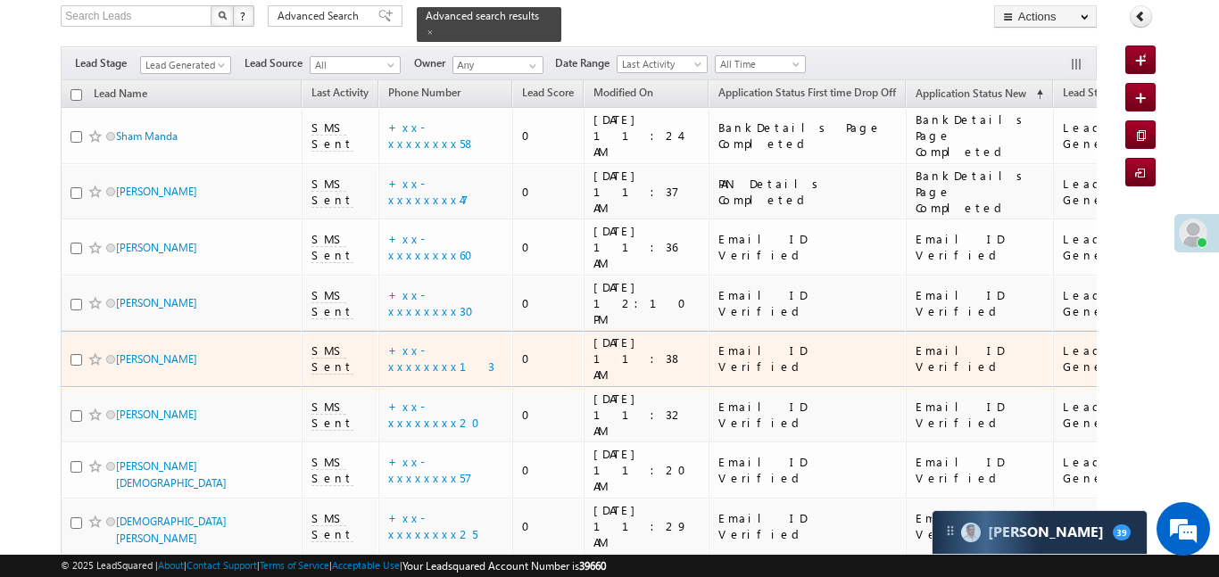
scroll to position [199, 0]
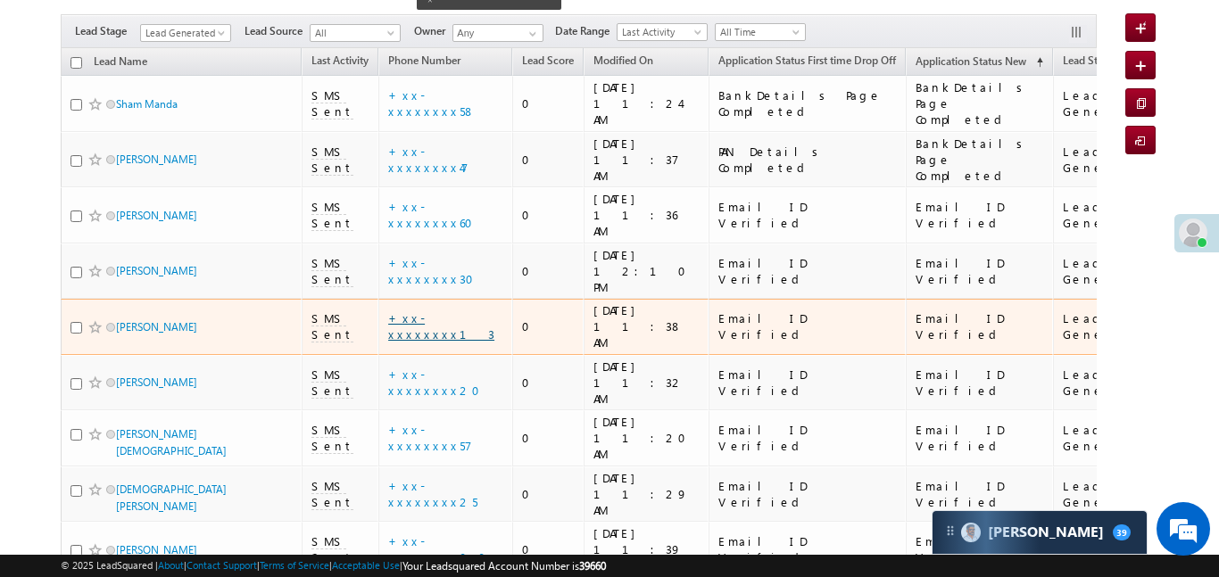
click at [446, 311] on link "+xx-xxxxxxxx13" at bounding box center [441, 326] width 106 height 31
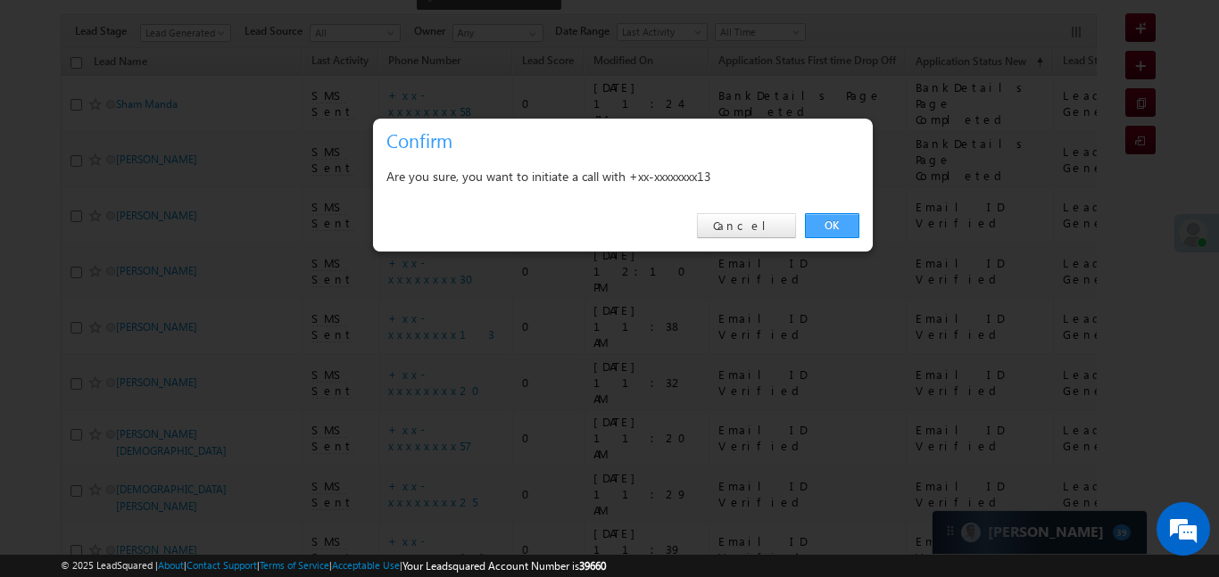
click at [819, 220] on link "OK" at bounding box center [832, 225] width 54 height 25
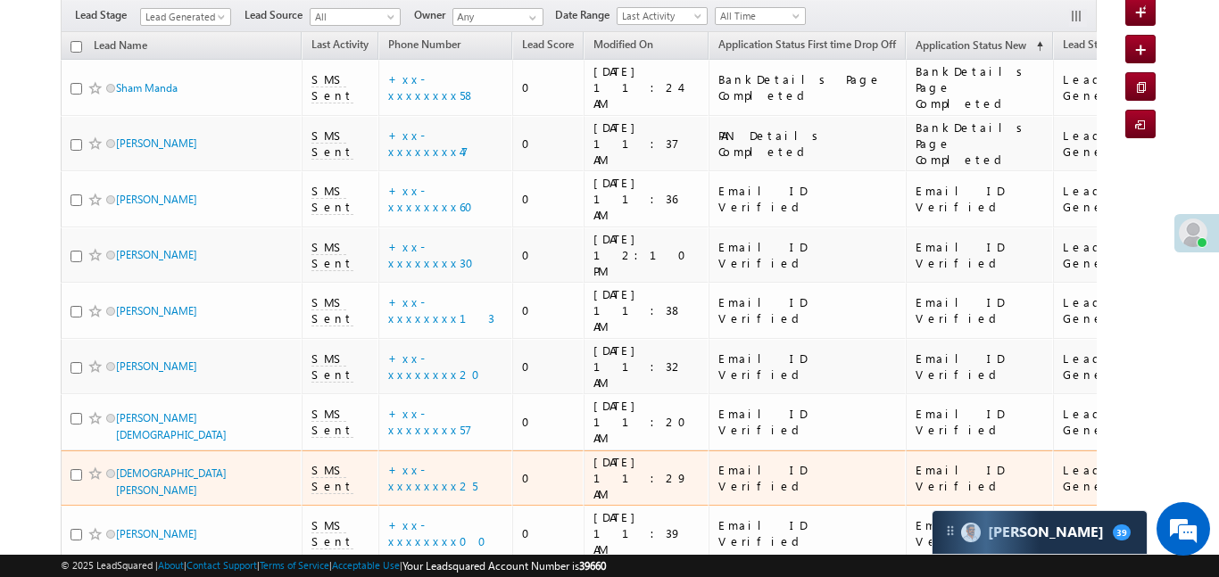
scroll to position [218, 0]
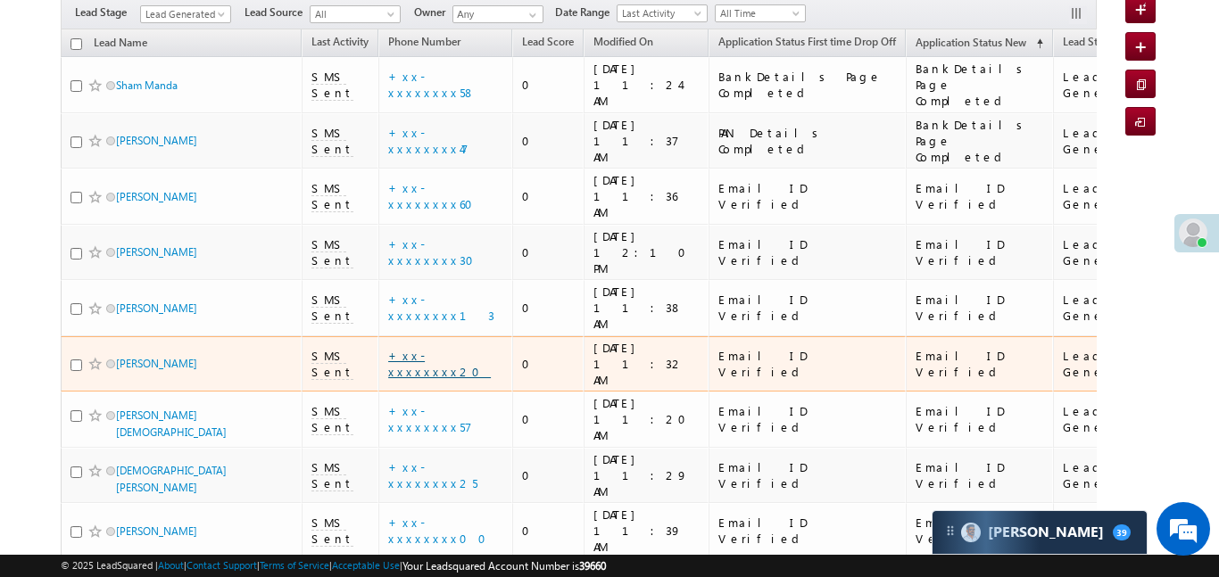
click at [443, 348] on link "+xx-xxxxxxxx20" at bounding box center [439, 363] width 103 height 31
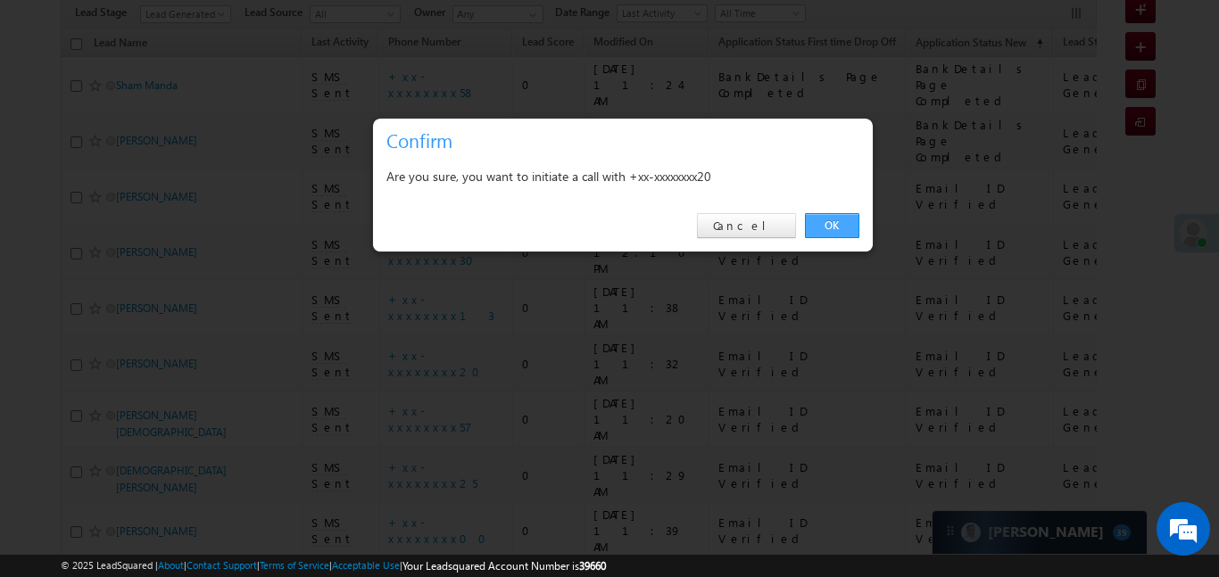
click at [844, 231] on link "OK" at bounding box center [832, 225] width 54 height 25
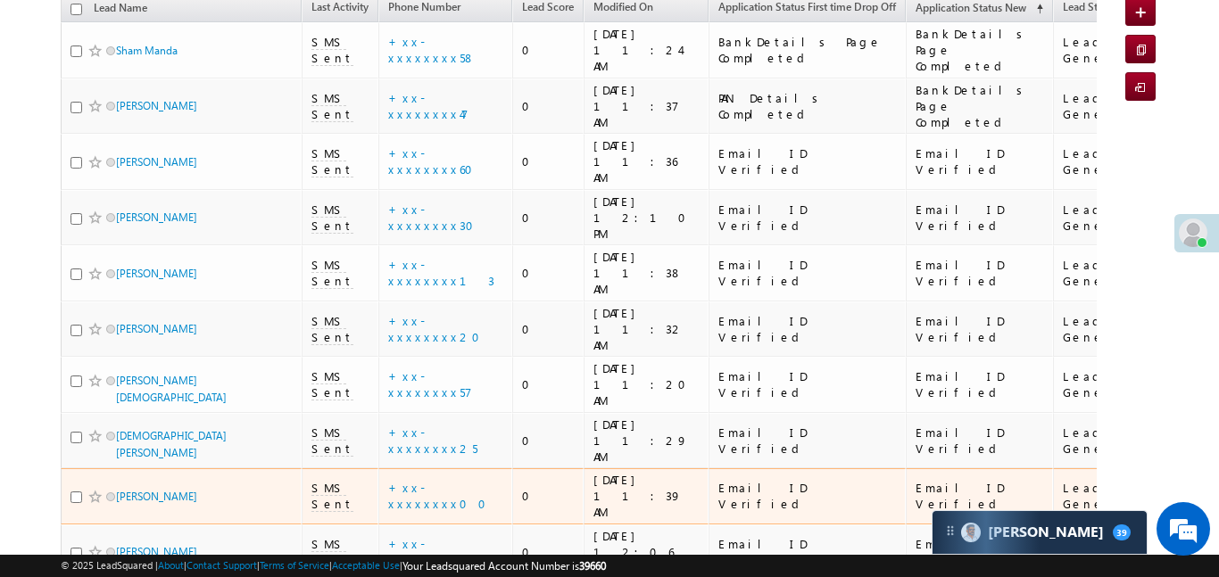
scroll to position [331, 0]
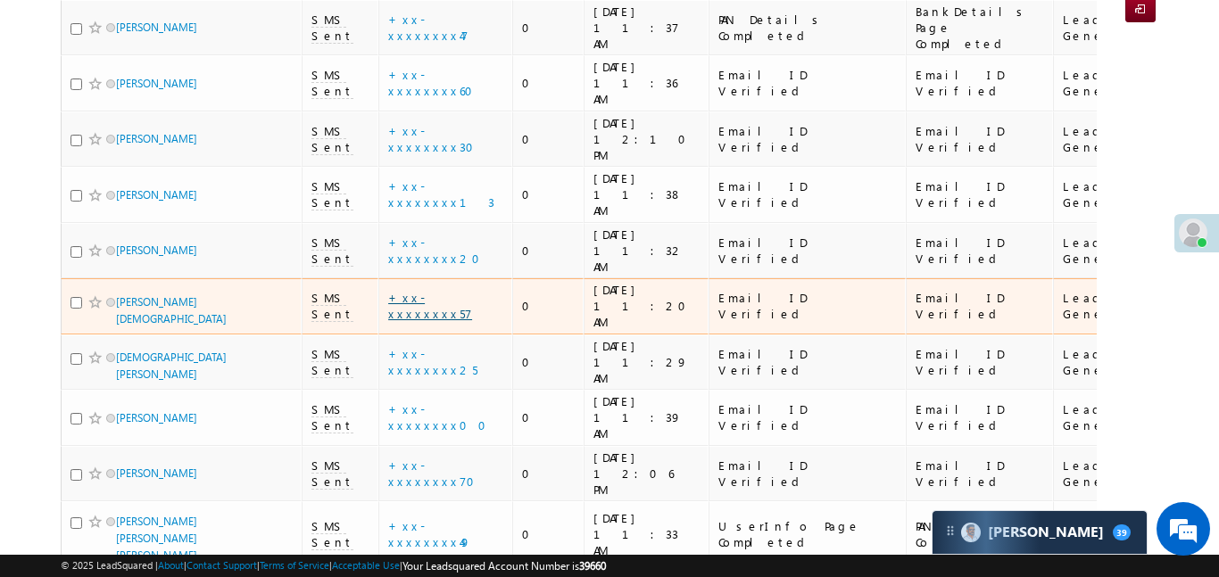
click at [444, 290] on link "+xx-xxxxxxxx57" at bounding box center [430, 305] width 84 height 31
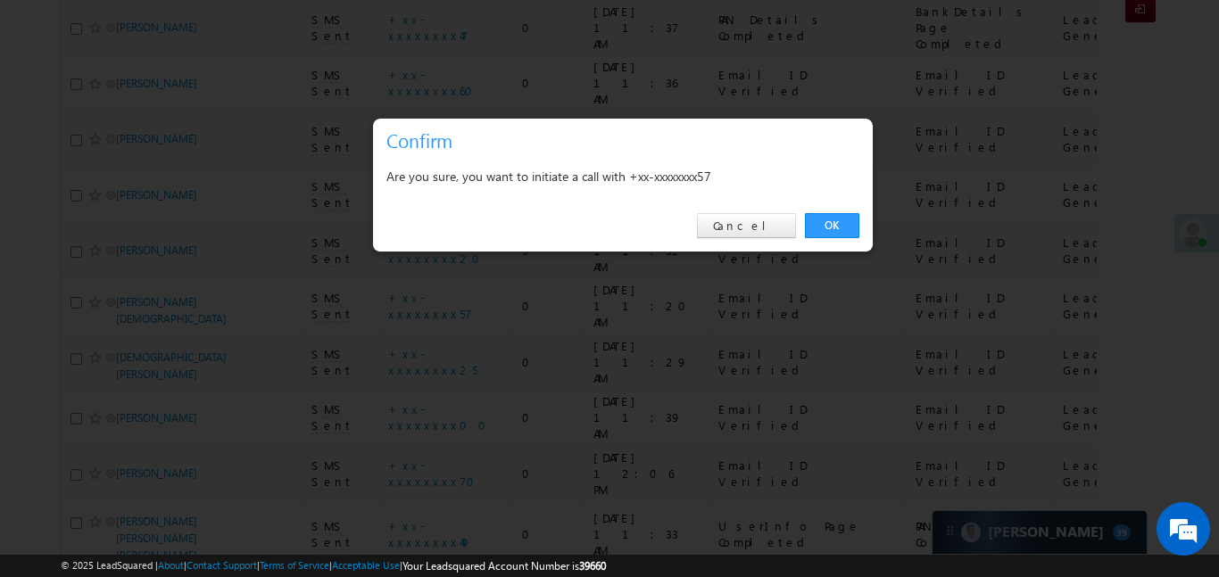
click at [827, 230] on link "OK" at bounding box center [832, 225] width 54 height 25
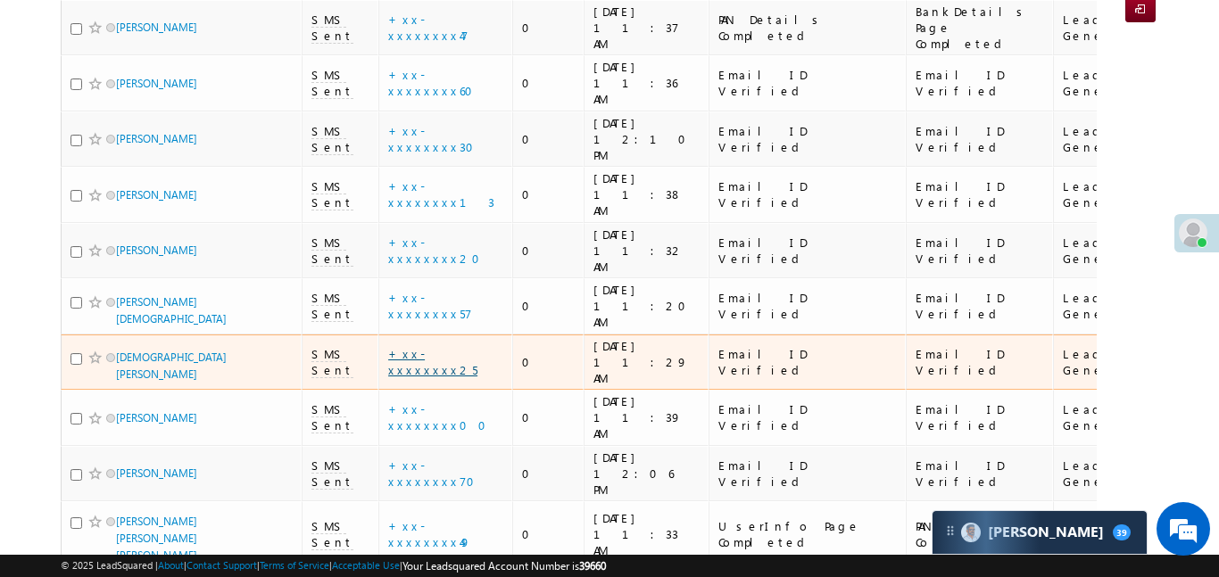
click at [457, 346] on link "+xx-xxxxxxxx25" at bounding box center [432, 361] width 89 height 31
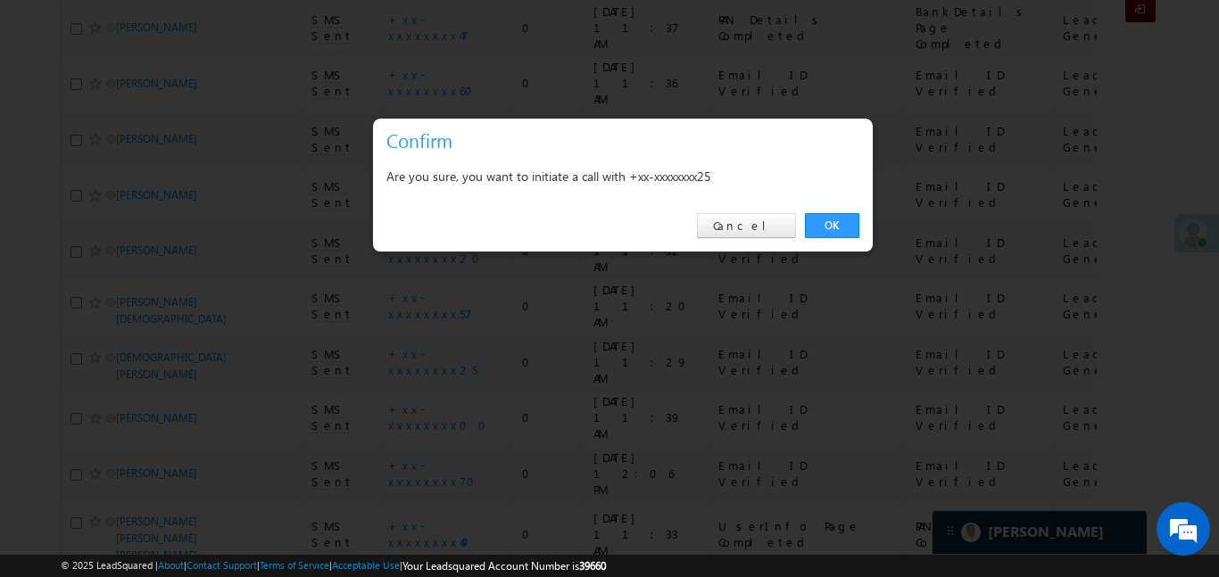
click at [859, 223] on div "OK Cancel" at bounding box center [623, 226] width 500 height 51
drag, startPoint x: 825, startPoint y: 230, endPoint x: 607, endPoint y: 267, distance: 220.8
click at [826, 231] on link "OK" at bounding box center [832, 225] width 54 height 25
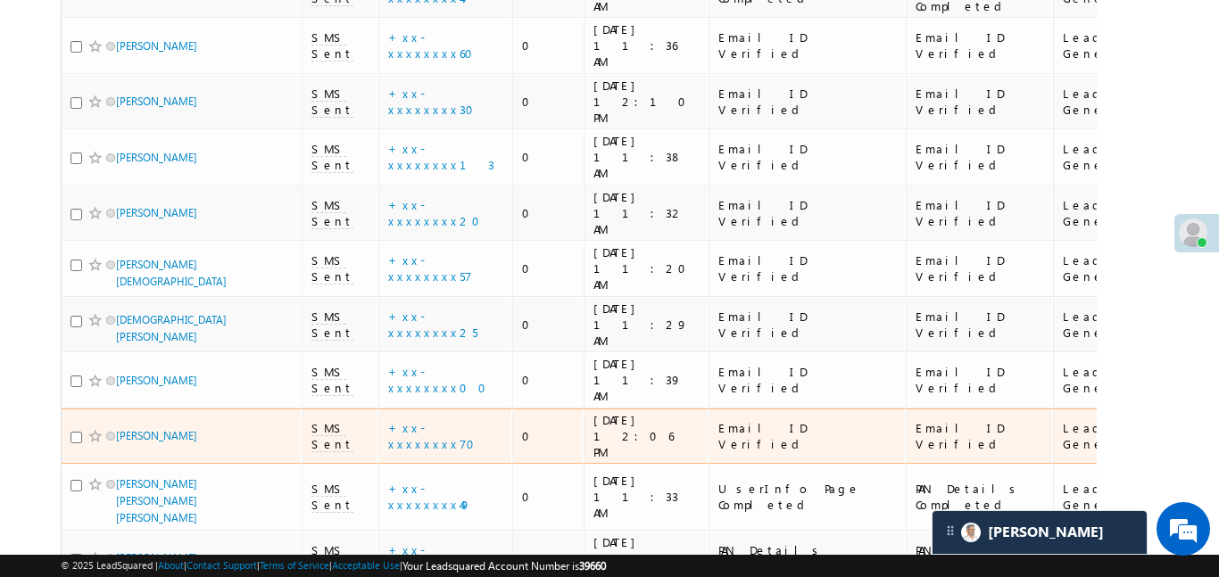
scroll to position [388, 0]
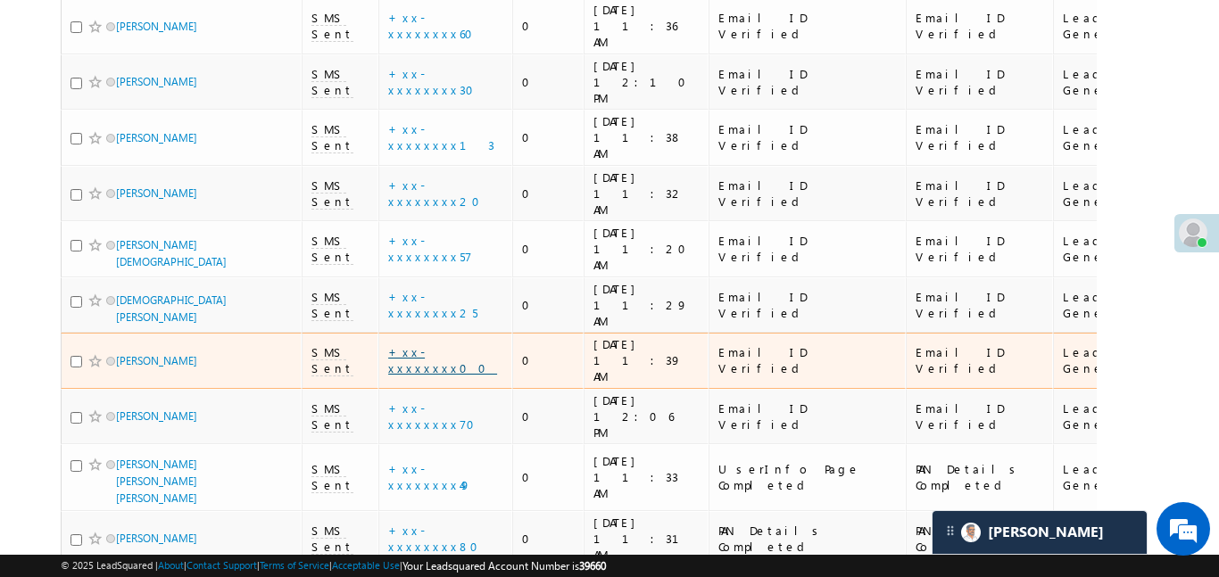
click at [451, 345] on link "+xx-xxxxxxxx00" at bounding box center [442, 360] width 109 height 31
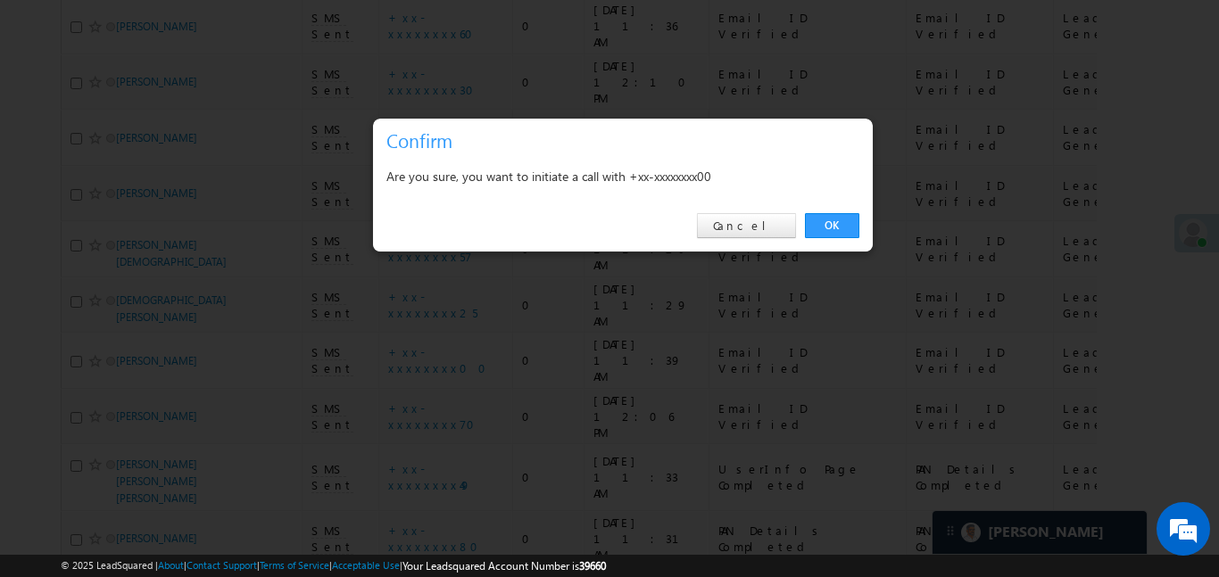
click at [819, 240] on div "OK Cancel" at bounding box center [623, 226] width 500 height 51
click at [821, 232] on link "OK" at bounding box center [832, 225] width 54 height 25
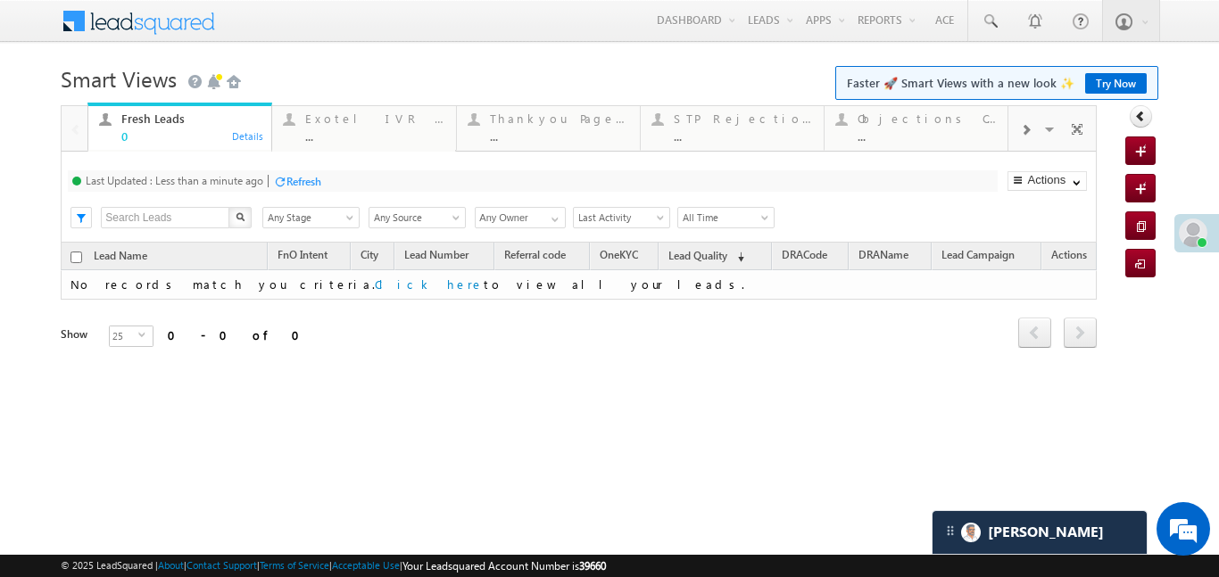
click at [1034, 133] on div at bounding box center [1026, 129] width 34 height 40
click at [905, 129] on div "..." at bounding box center [927, 135] width 139 height 13
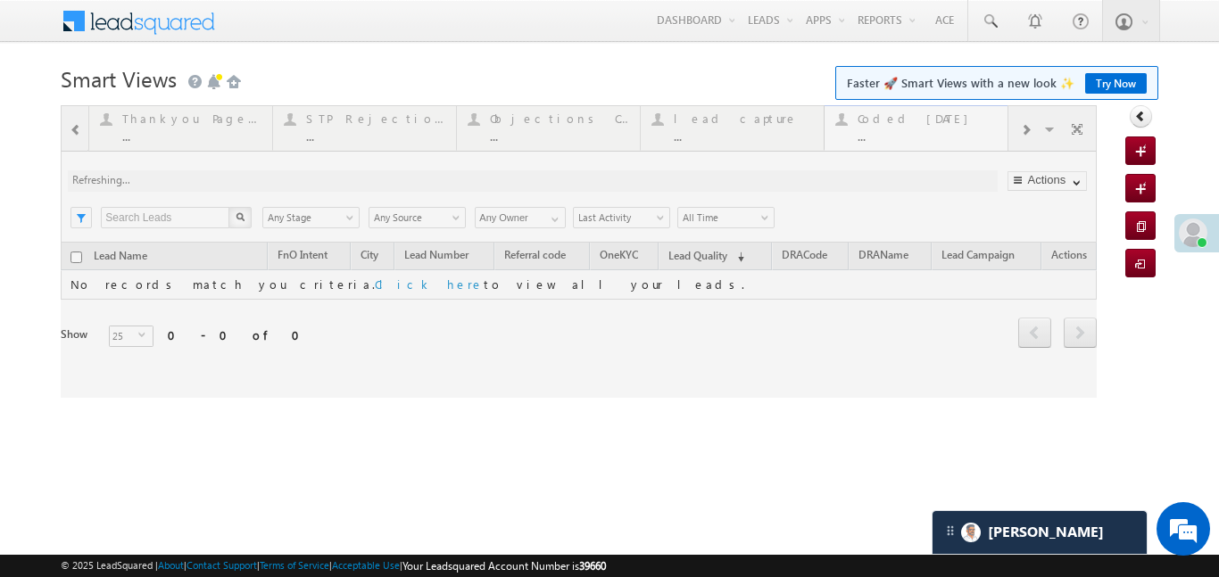
click at [905, 129] on div at bounding box center [579, 251] width 1036 height 293
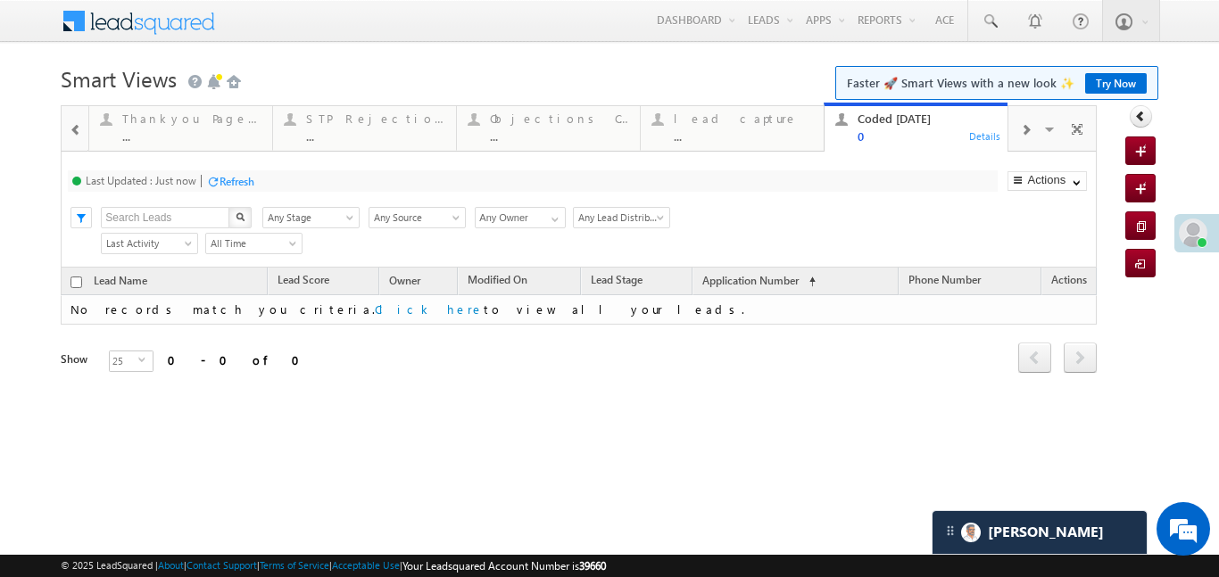
drag, startPoint x: 1218, startPoint y: 417, endPoint x: 1218, endPoint y: 577, distance: 159.8
click at [1218, 506] on body "Menu Aakansha .d Aakan sha.D @ange lbrok ing.c om" at bounding box center [609, 253] width 1219 height 506
click at [79, 132] on span at bounding box center [76, 130] width 12 height 14
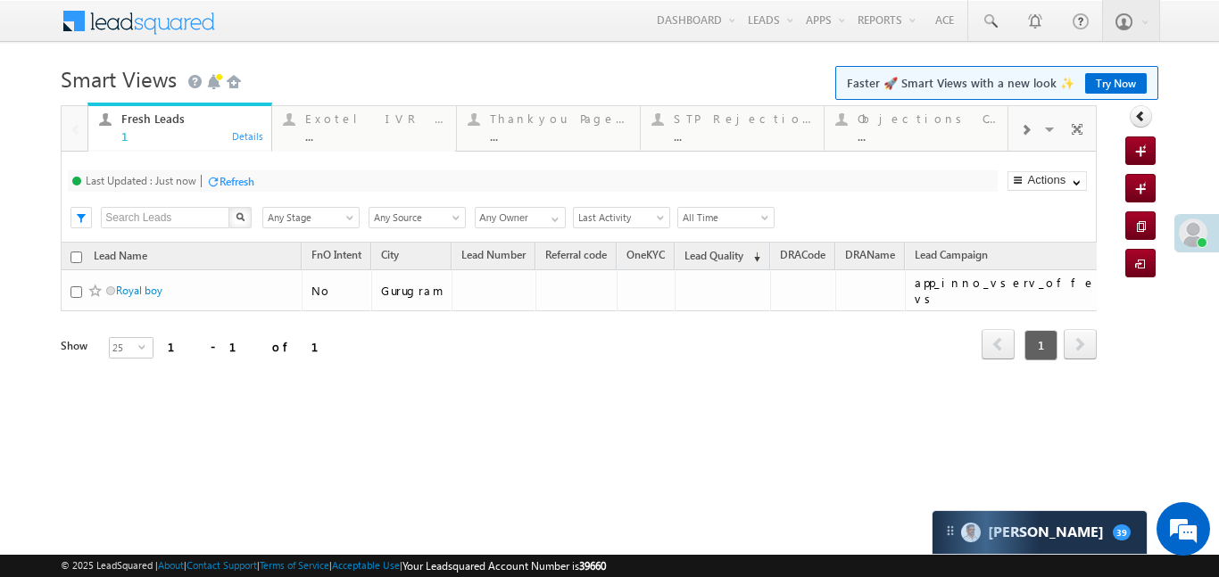
click at [1013, 134] on div at bounding box center [1026, 129] width 34 height 40
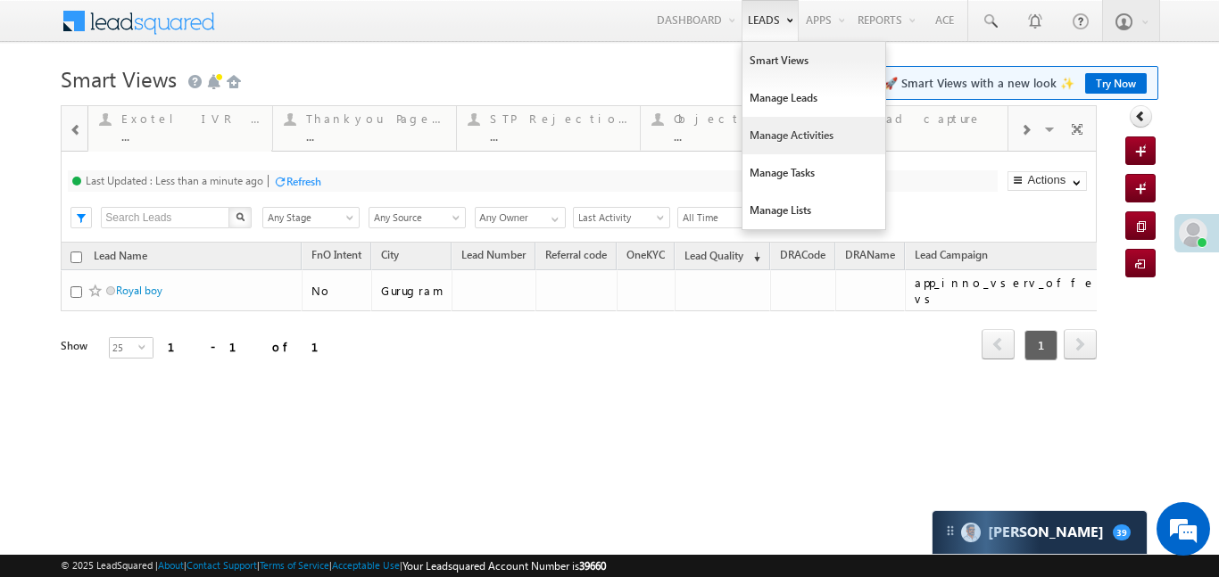
click at [774, 148] on link "Manage Activities" at bounding box center [814, 135] width 143 height 37
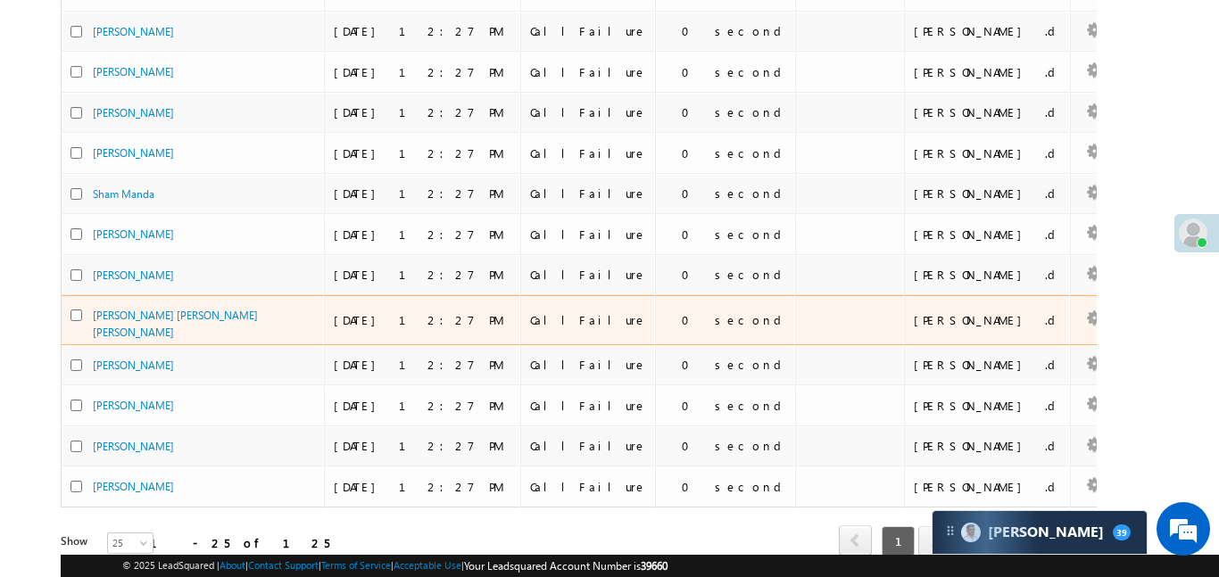
scroll to position [811, 0]
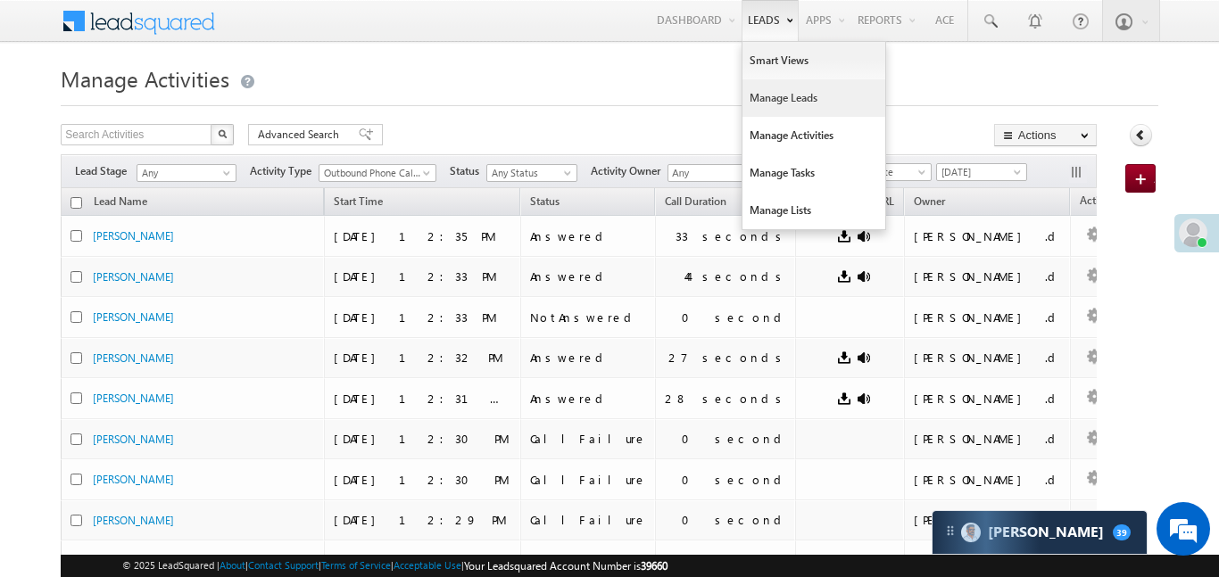
click at [785, 104] on link "Manage Leads" at bounding box center [814, 97] width 143 height 37
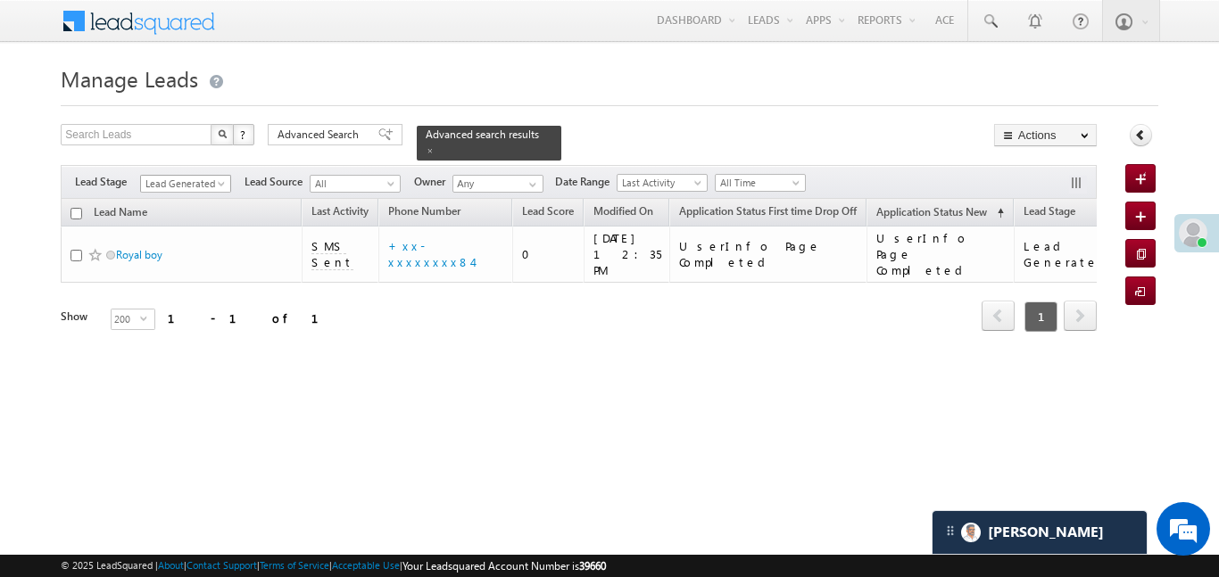
click at [201, 176] on span "Lead Generated" at bounding box center [183, 184] width 85 height 16
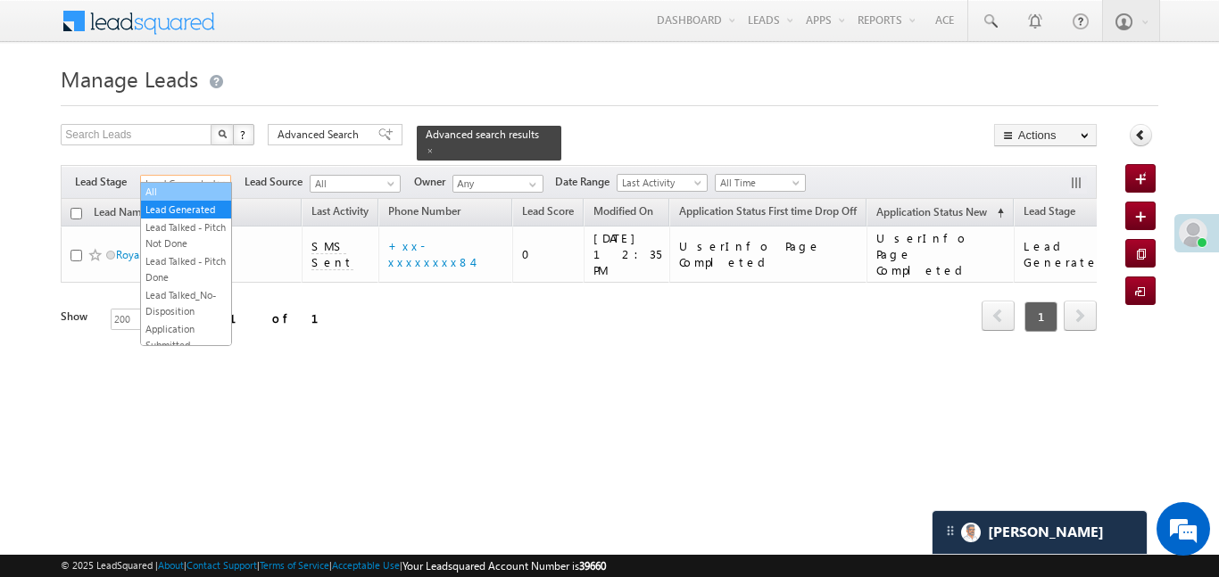
click at [182, 194] on link "All" at bounding box center [186, 192] width 90 height 16
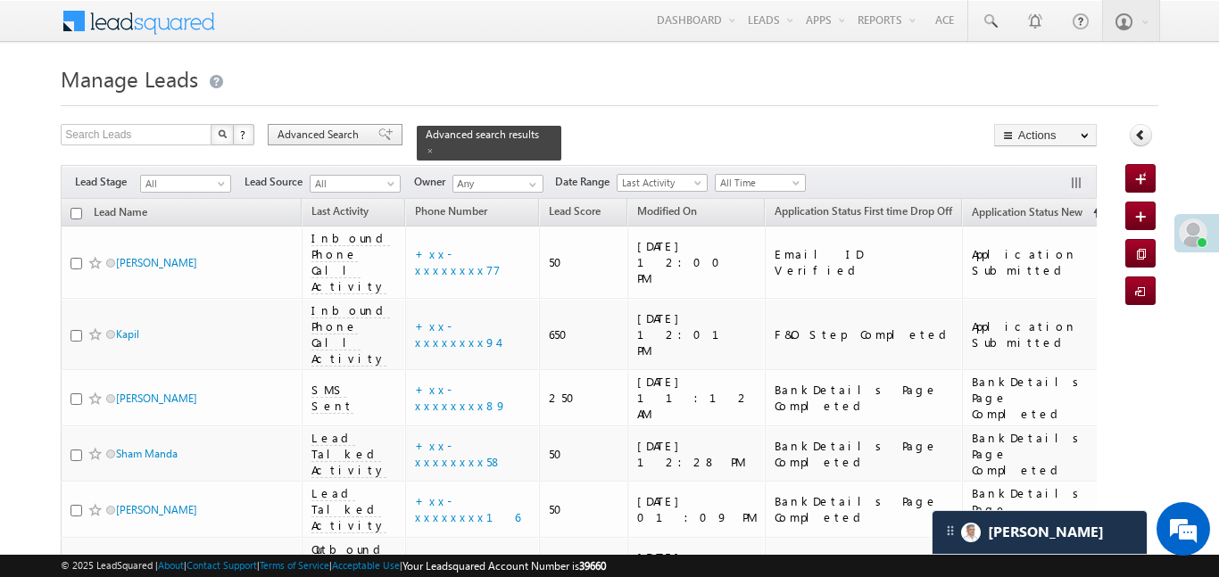
click at [426, 137] on span "Advanced search results" at bounding box center [482, 134] width 113 height 13
click at [349, 136] on span "Advanced Search" at bounding box center [321, 135] width 87 height 16
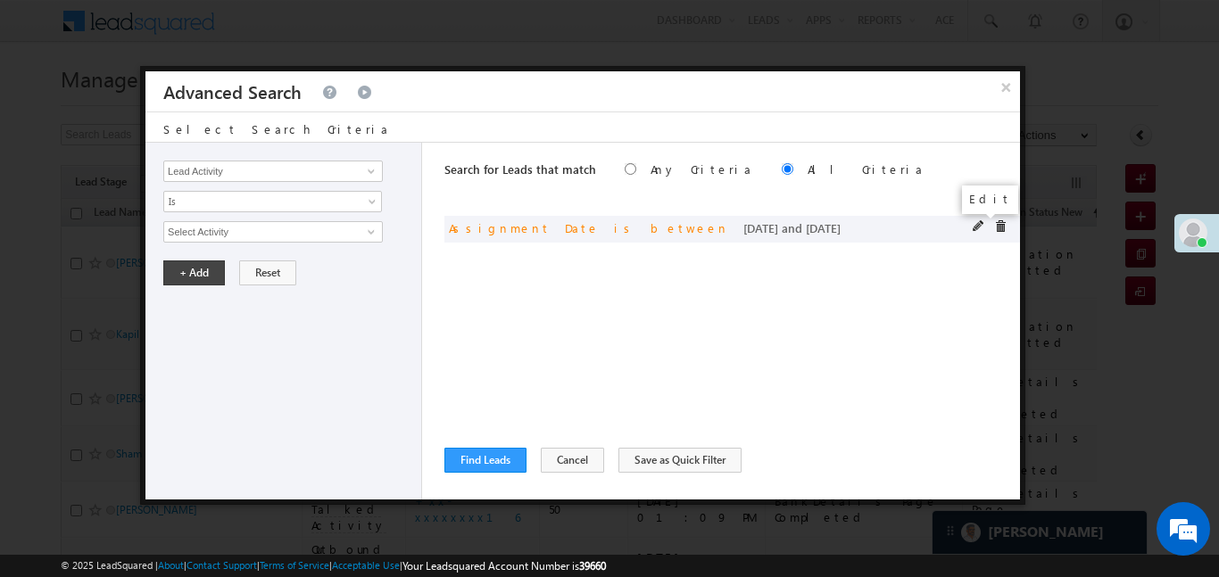
click at [976, 224] on span at bounding box center [979, 226] width 12 height 12
click at [275, 229] on span "Custom" at bounding box center [261, 232] width 194 height 16
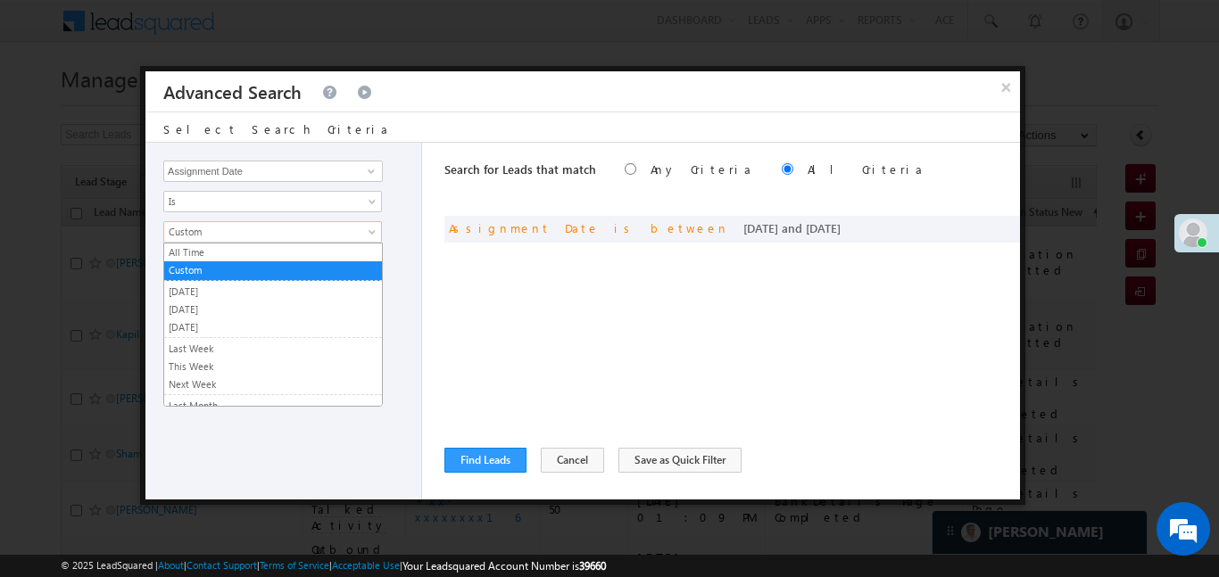
click at [195, 309] on link "[DATE]" at bounding box center [273, 310] width 218 height 16
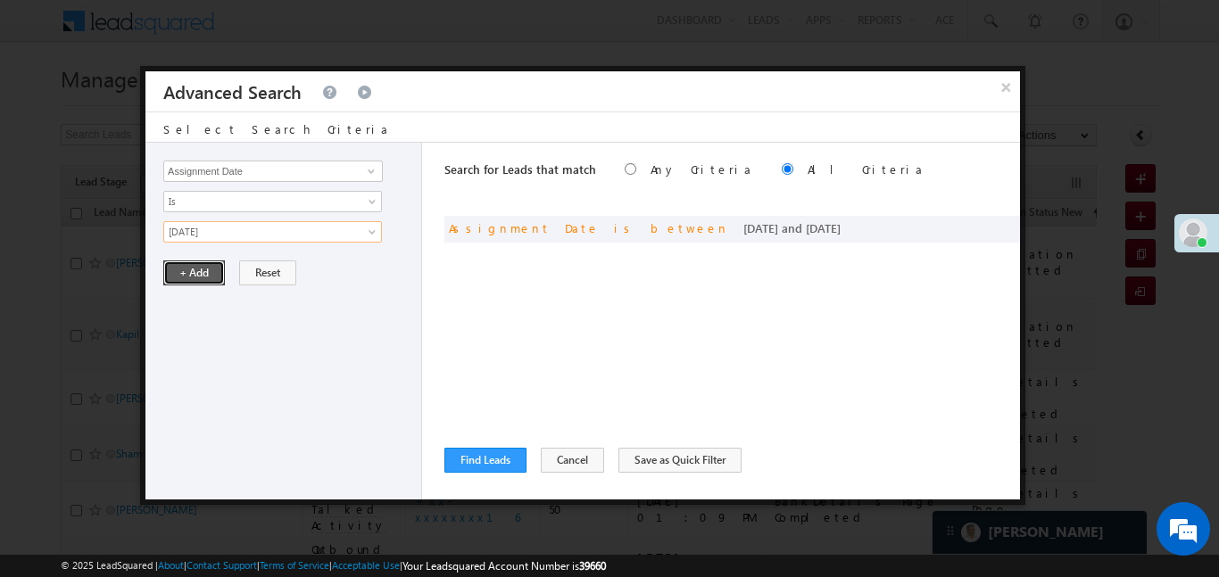
click at [187, 266] on button "+ Add" at bounding box center [194, 273] width 62 height 25
click at [483, 461] on button "Find Leads" at bounding box center [485, 460] width 82 height 25
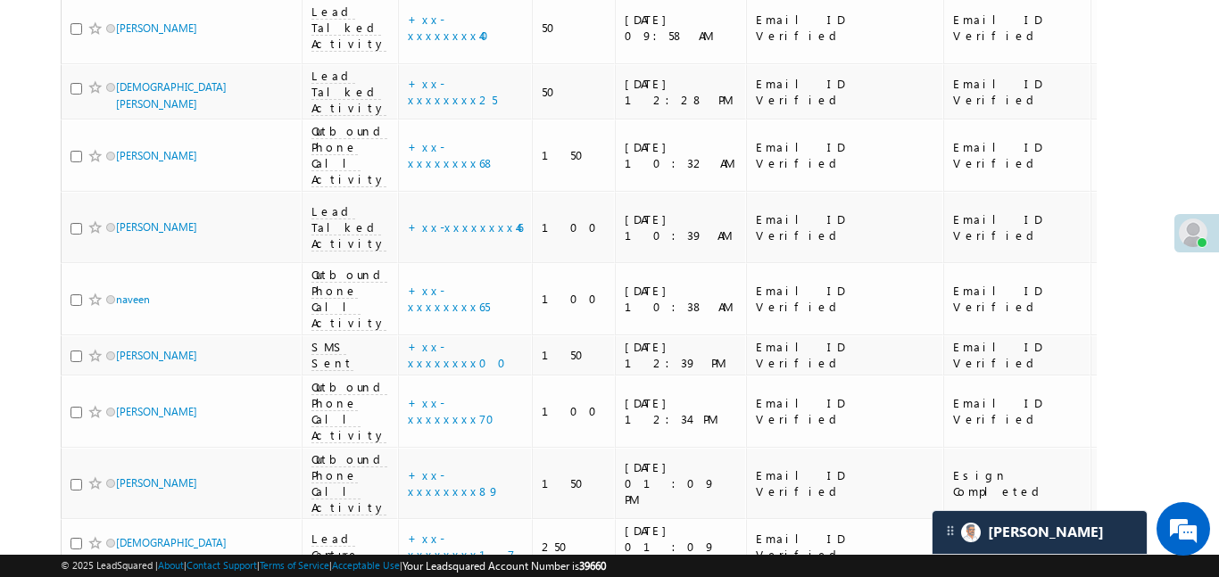
scroll to position [1352, 0]
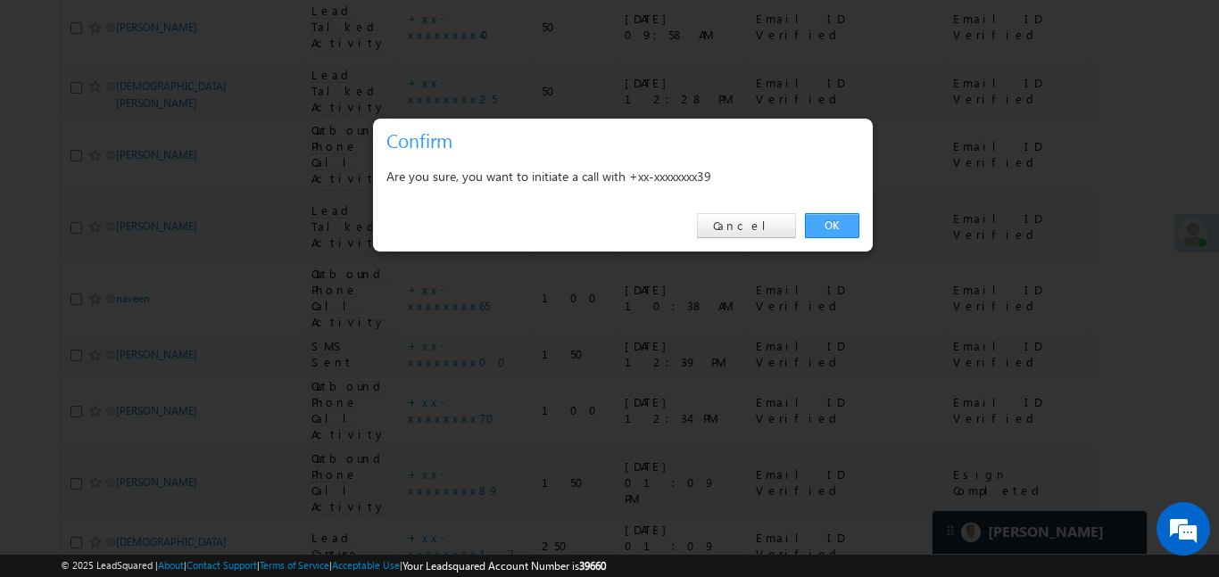
click at [841, 216] on link "OK" at bounding box center [832, 225] width 54 height 25
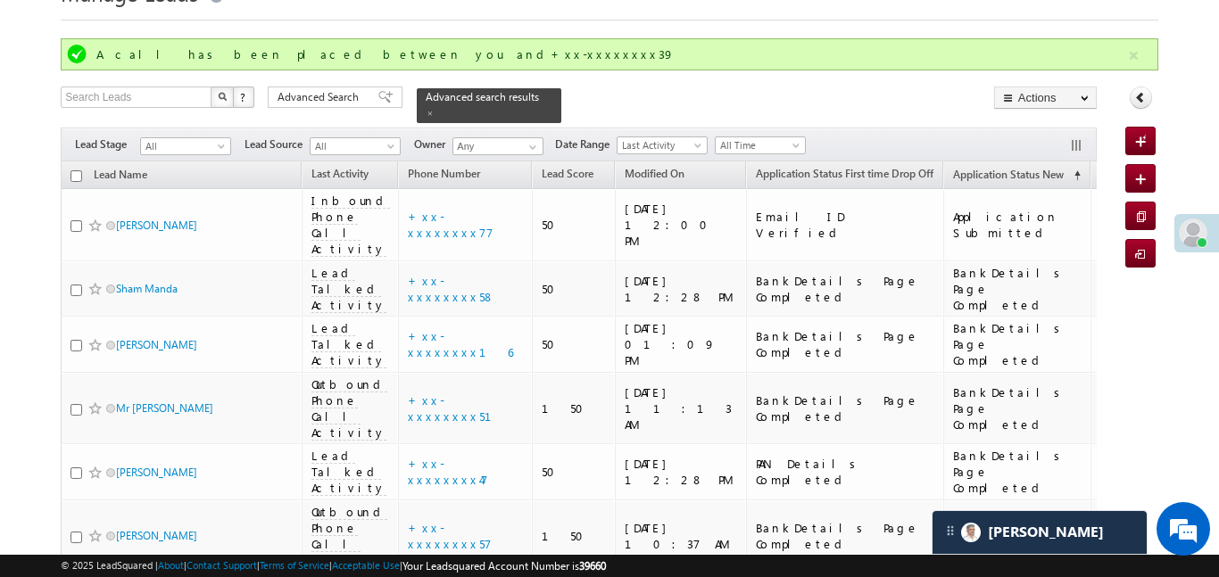
scroll to position [0, 0]
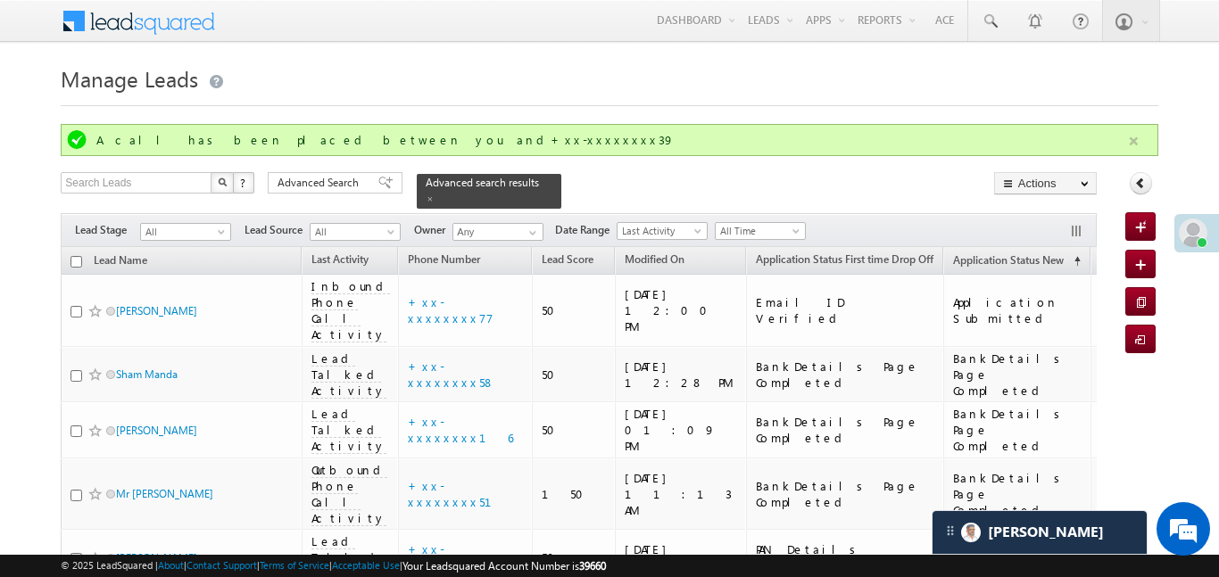
click at [1142, 142] on button "button" at bounding box center [1134, 141] width 22 height 22
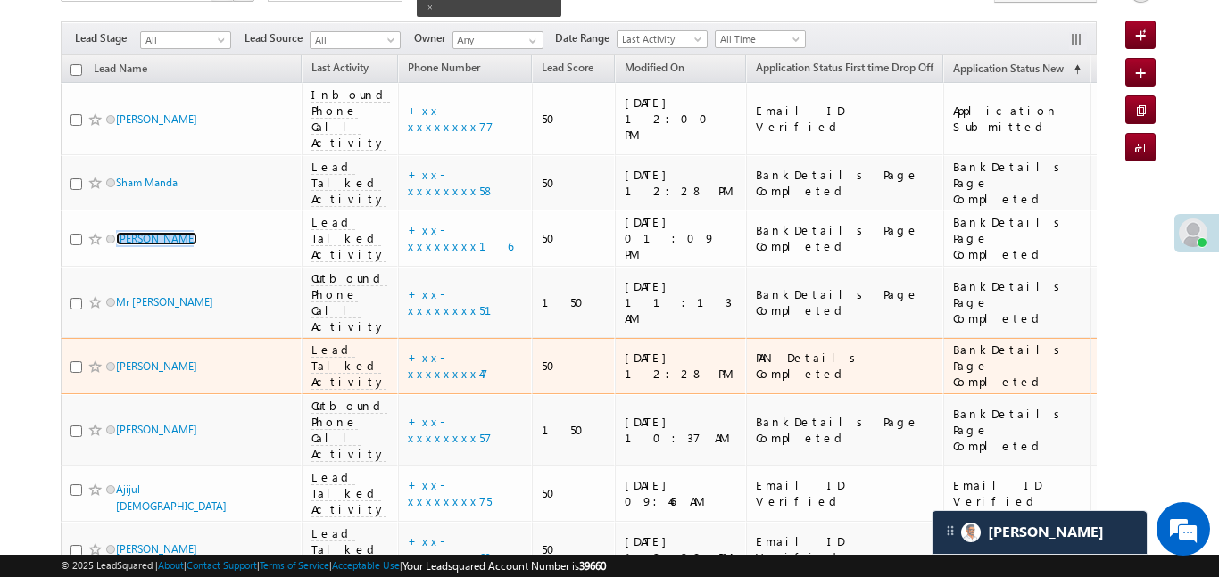
scroll to position [240, 0]
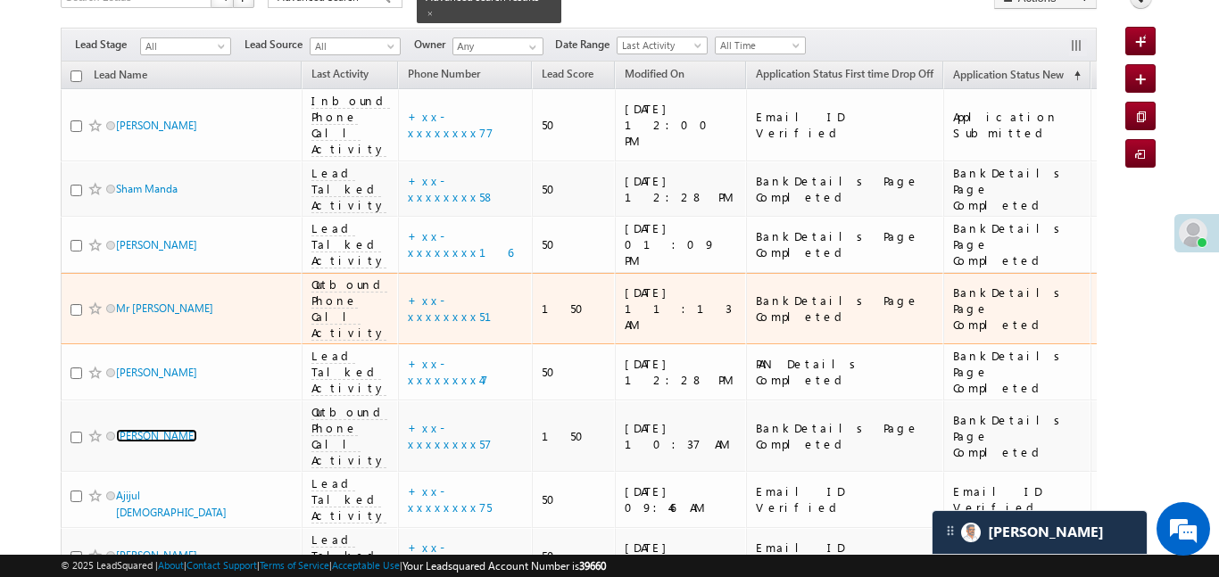
scroll to position [0, 0]
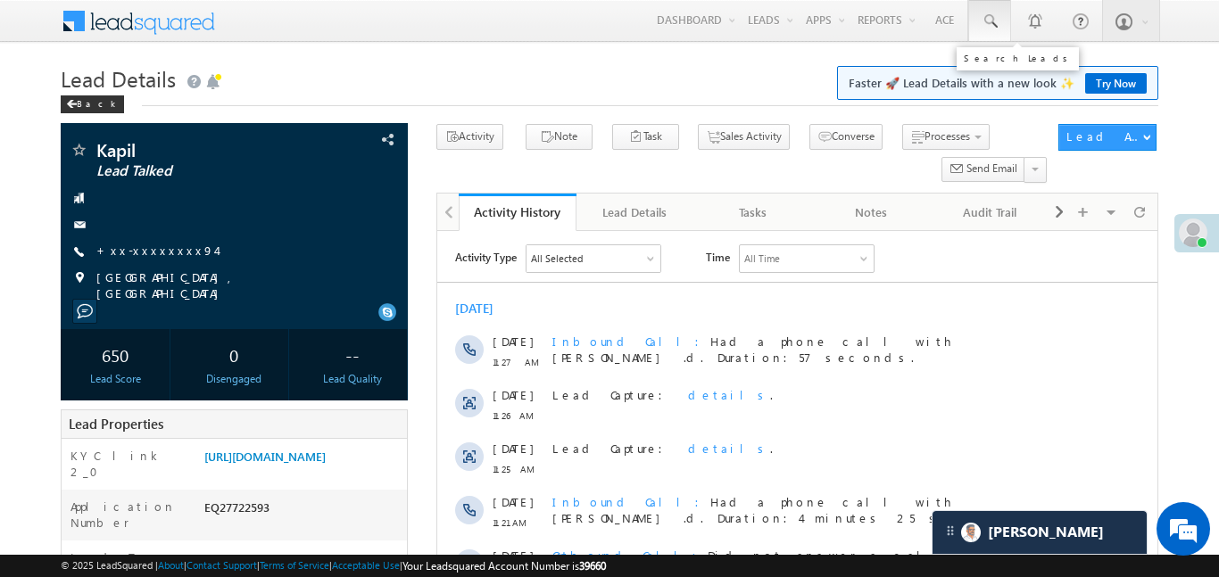
click at [1003, 21] on link at bounding box center [989, 20] width 43 height 41
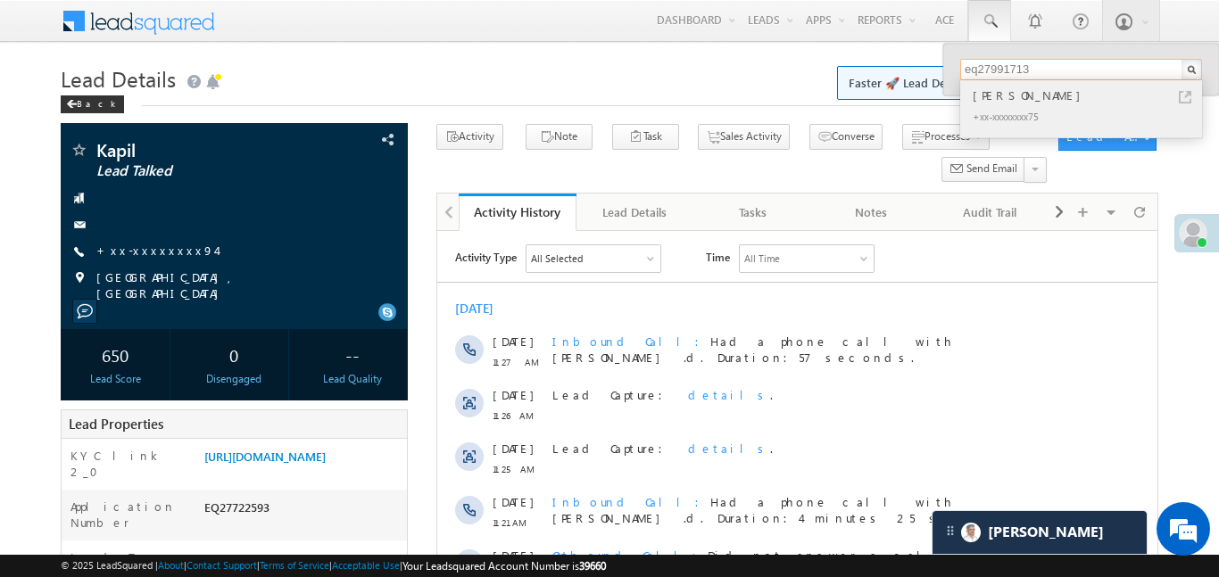
type input "eq27991713"
click at [1011, 104] on div "[PERSON_NAME]" at bounding box center [1088, 96] width 239 height 20
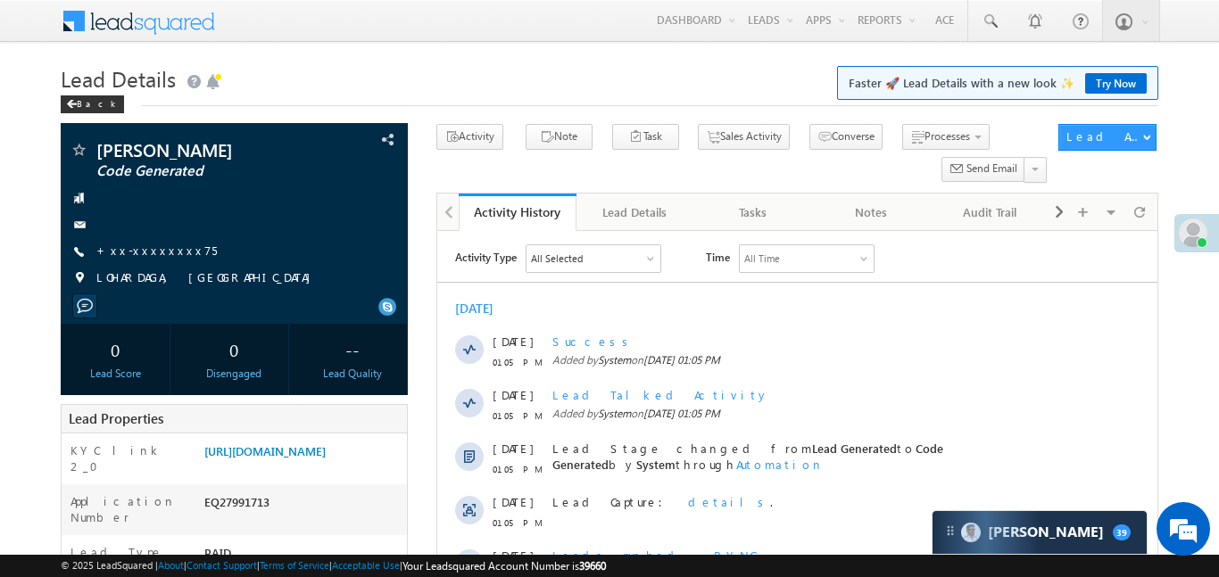
scroll to position [739, 0]
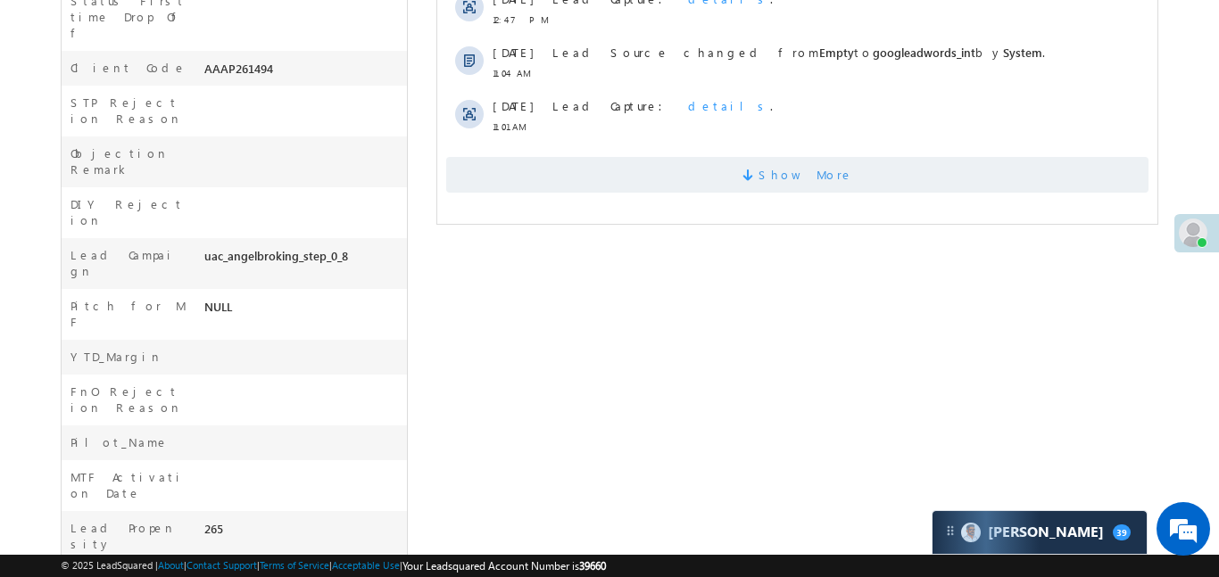
click at [756, 157] on span "Show More" at bounding box center [796, 175] width 702 height 36
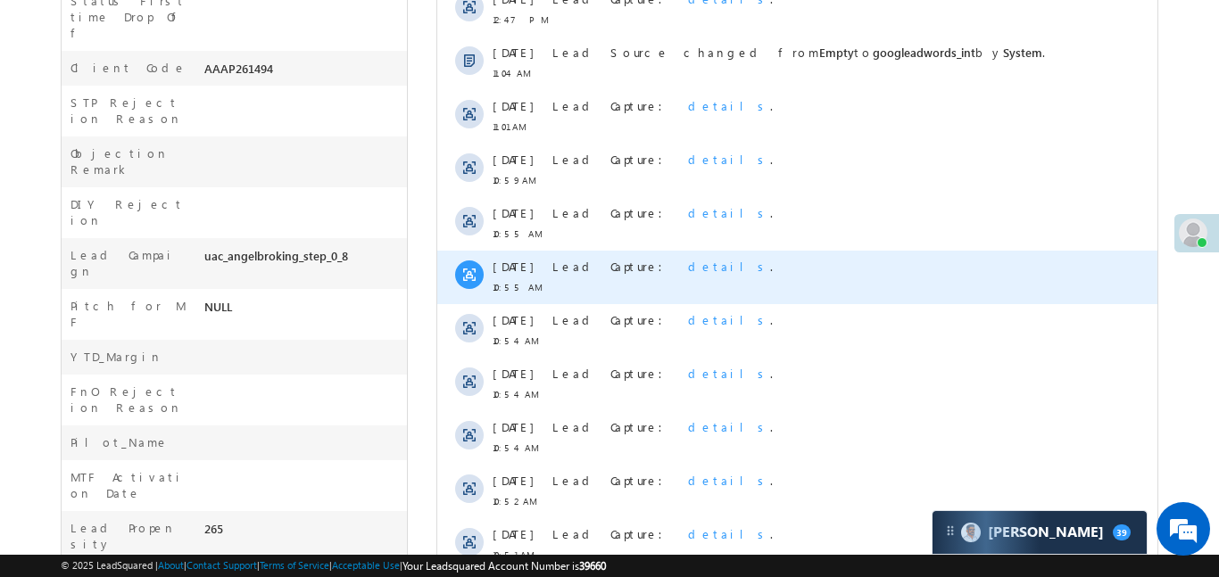
scroll to position [0, 0]
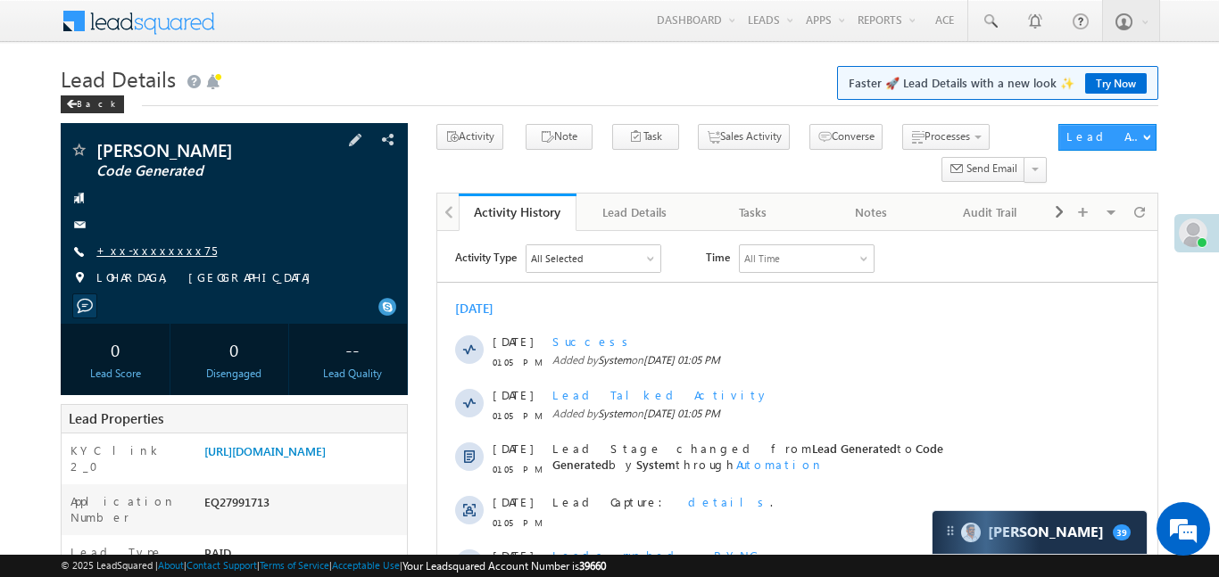
click at [145, 247] on link "+xx-xxxxxxxx75" at bounding box center [156, 250] width 120 height 15
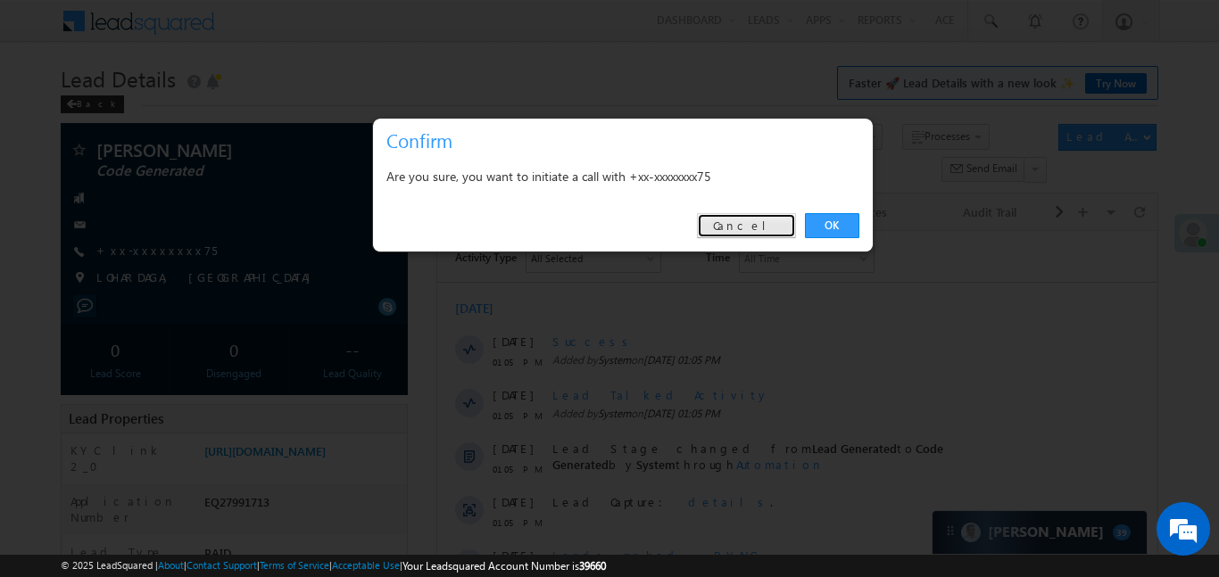
click at [760, 228] on link "Cancel" at bounding box center [746, 225] width 99 height 25
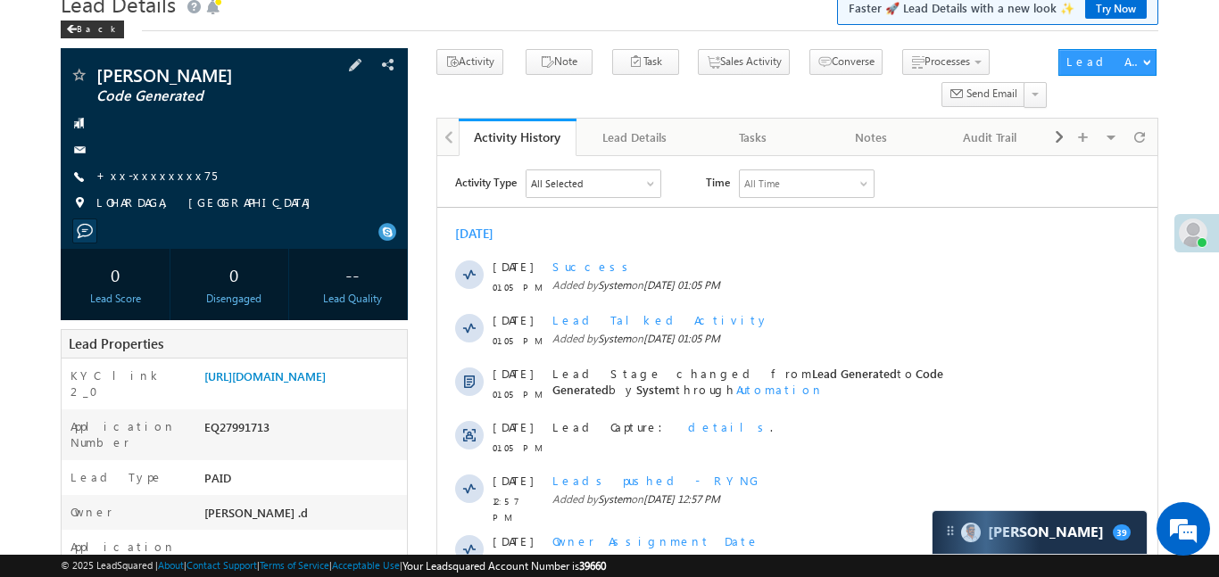
scroll to position [78, 0]
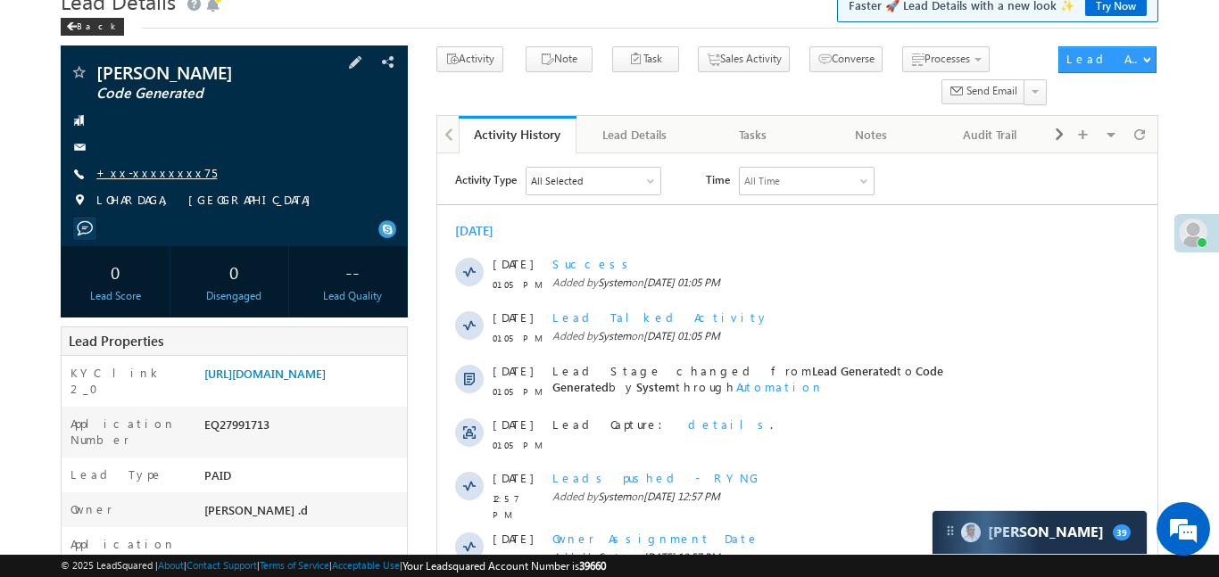
click at [152, 177] on link "+xx-xxxxxxxx75" at bounding box center [156, 172] width 120 height 15
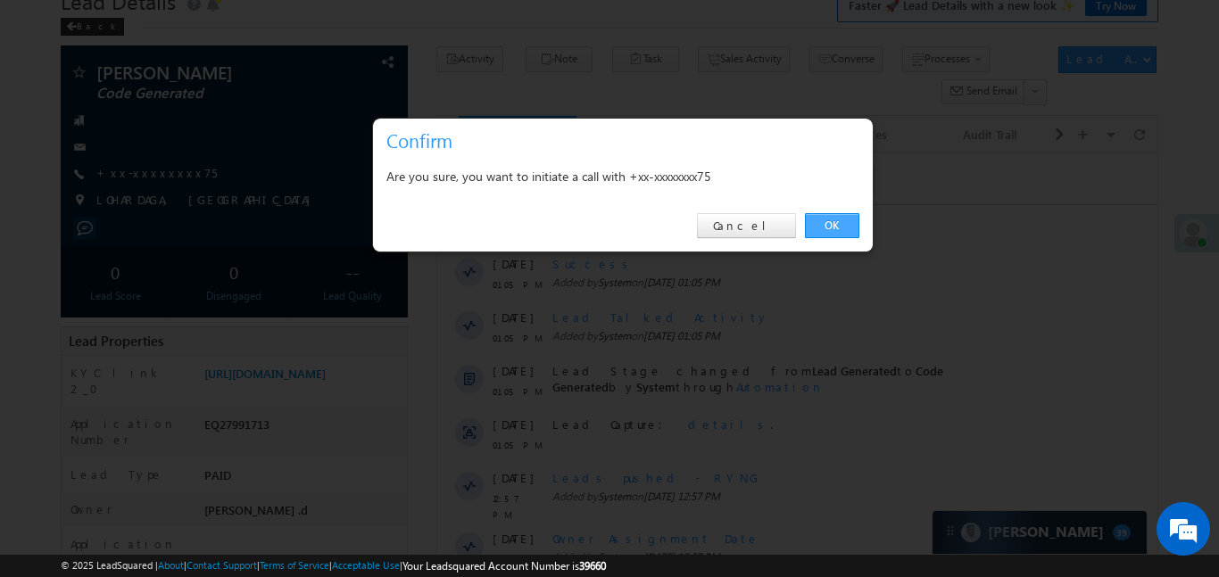
click at [835, 225] on link "OK" at bounding box center [832, 225] width 54 height 25
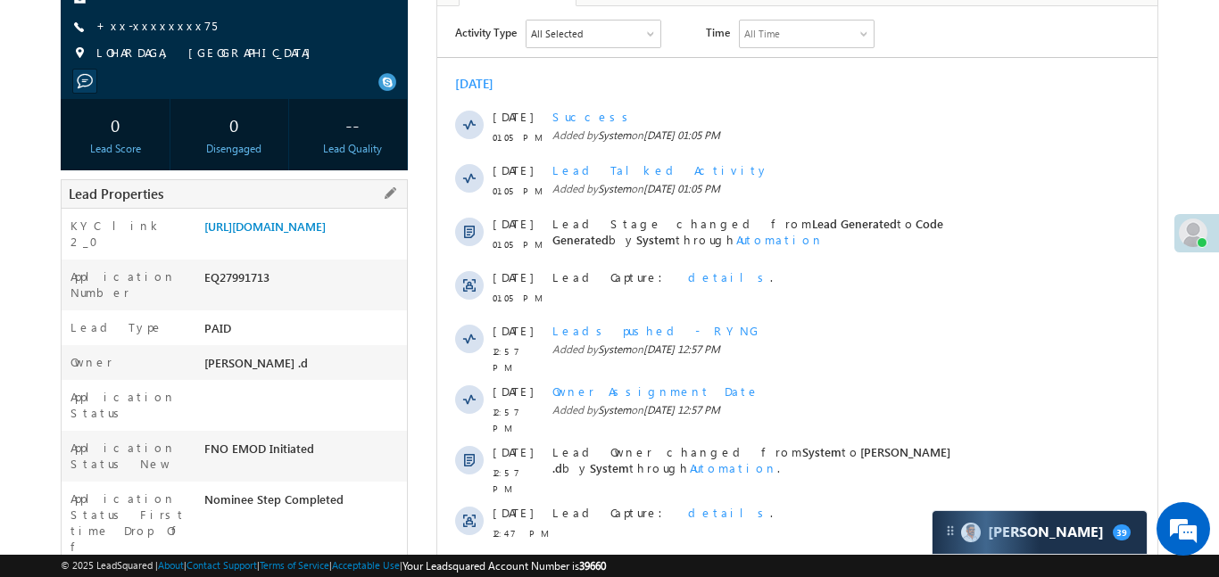
click at [243, 294] on div "EQ27991713" at bounding box center [303, 281] width 207 height 25
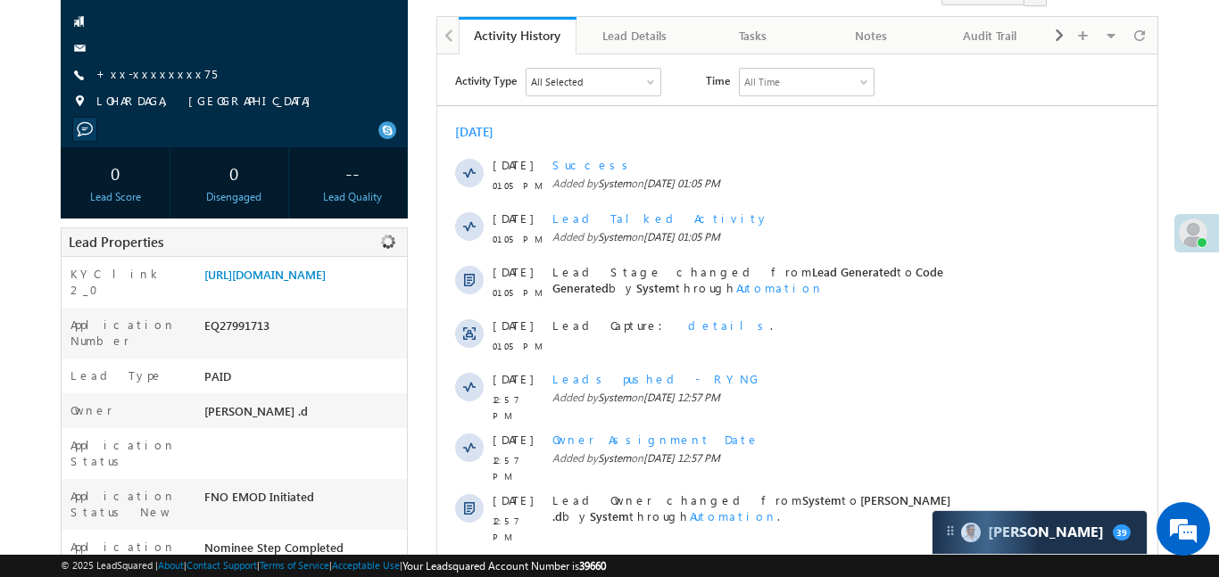
scroll to position [273, 0]
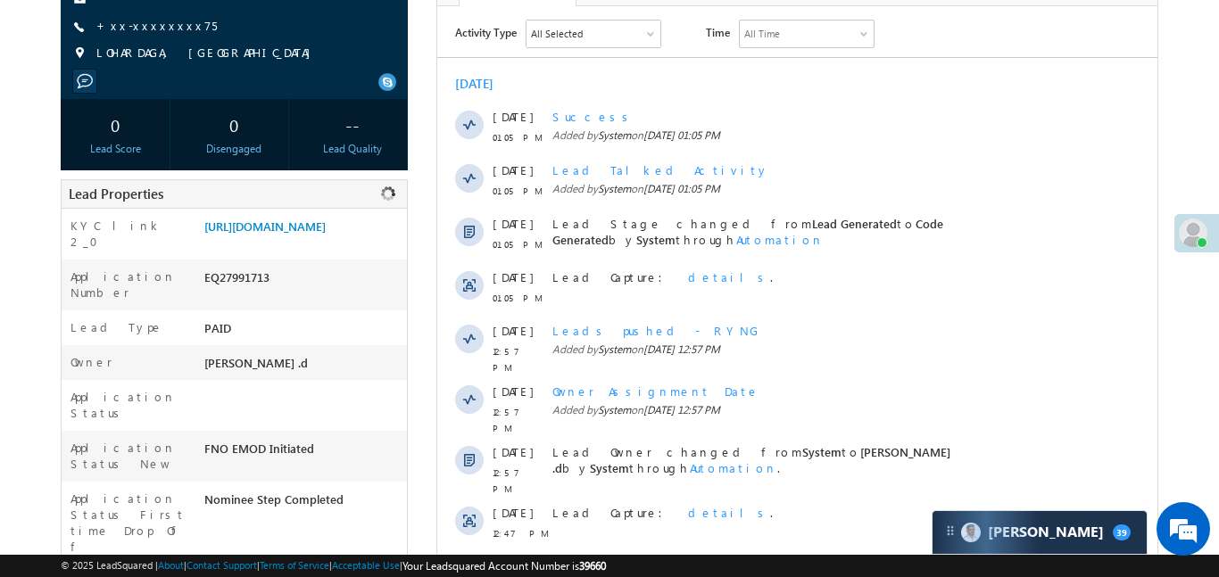
copy div "EQ27991713"
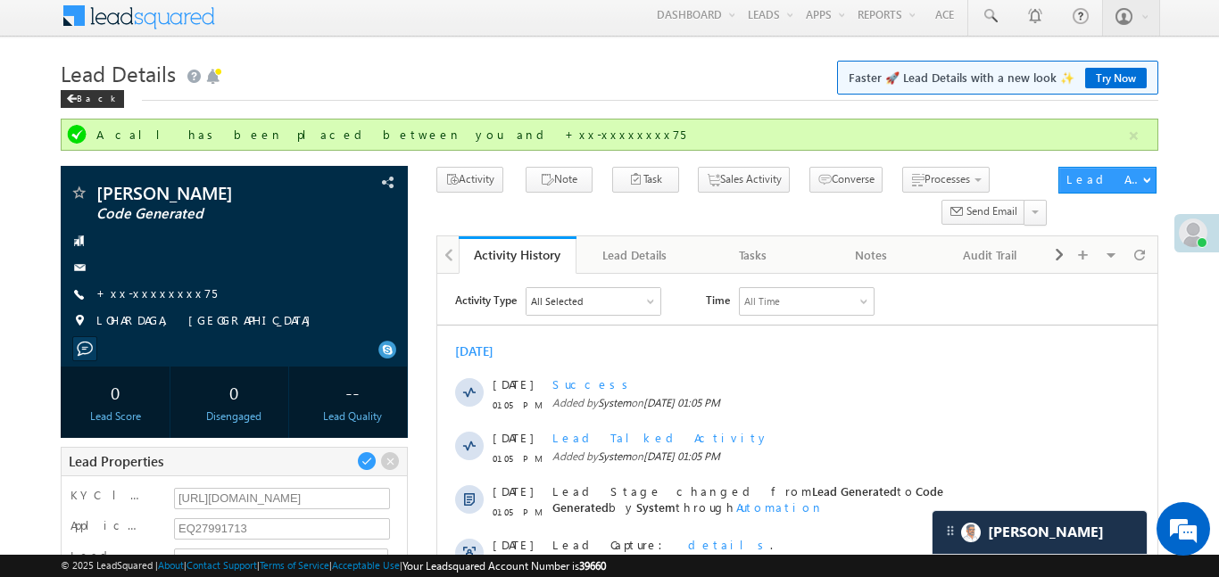
scroll to position [0, 0]
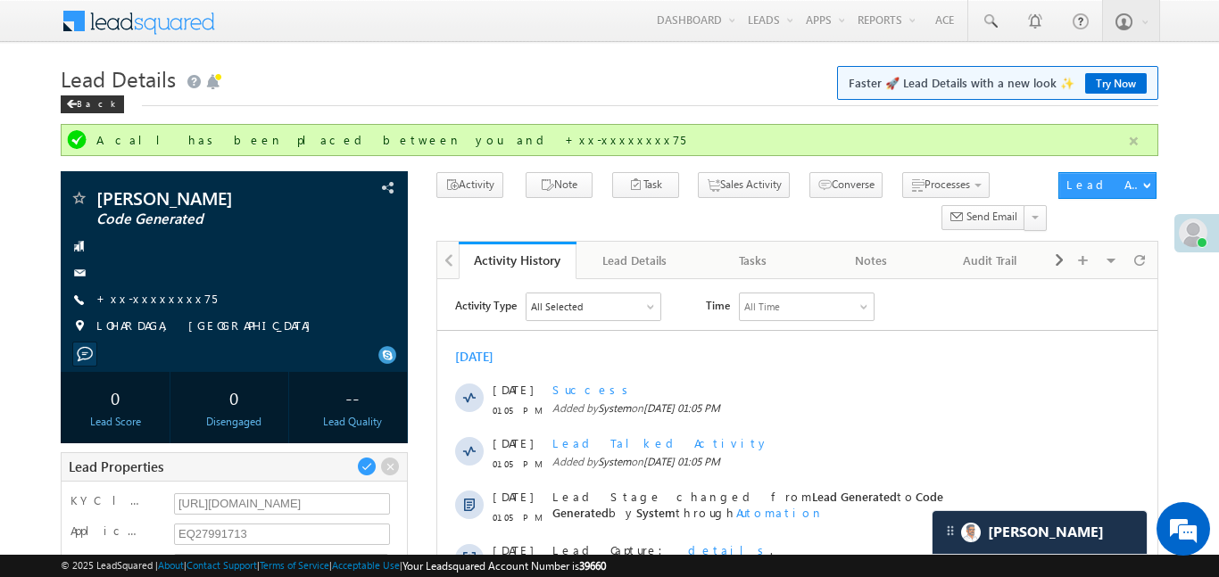
click at [1134, 137] on button "button" at bounding box center [1134, 141] width 22 height 22
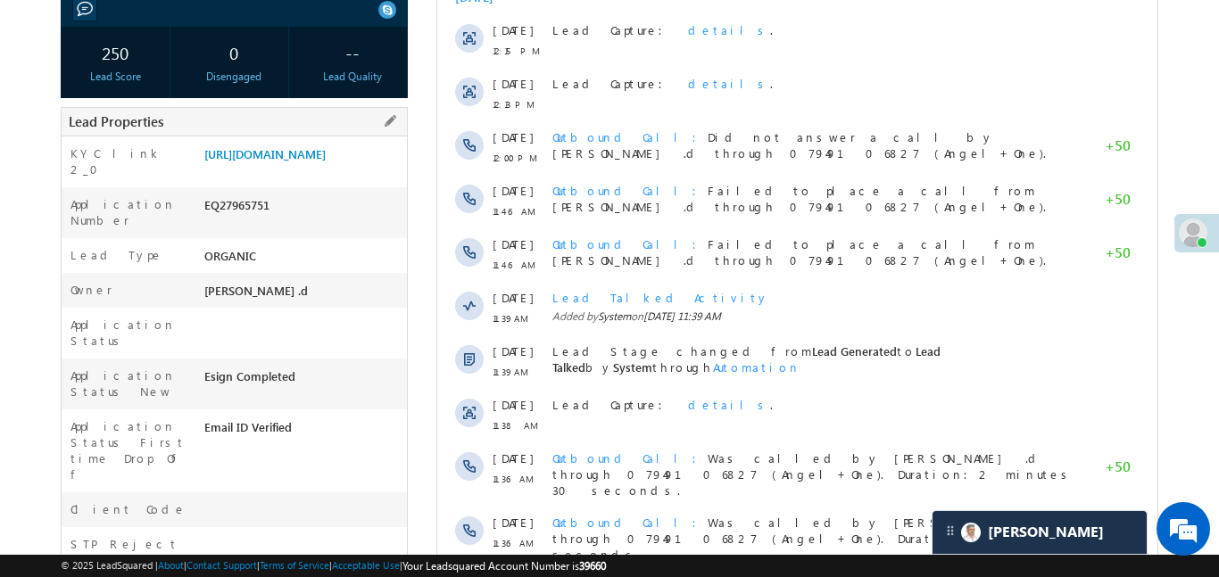
scroll to position [309, 0]
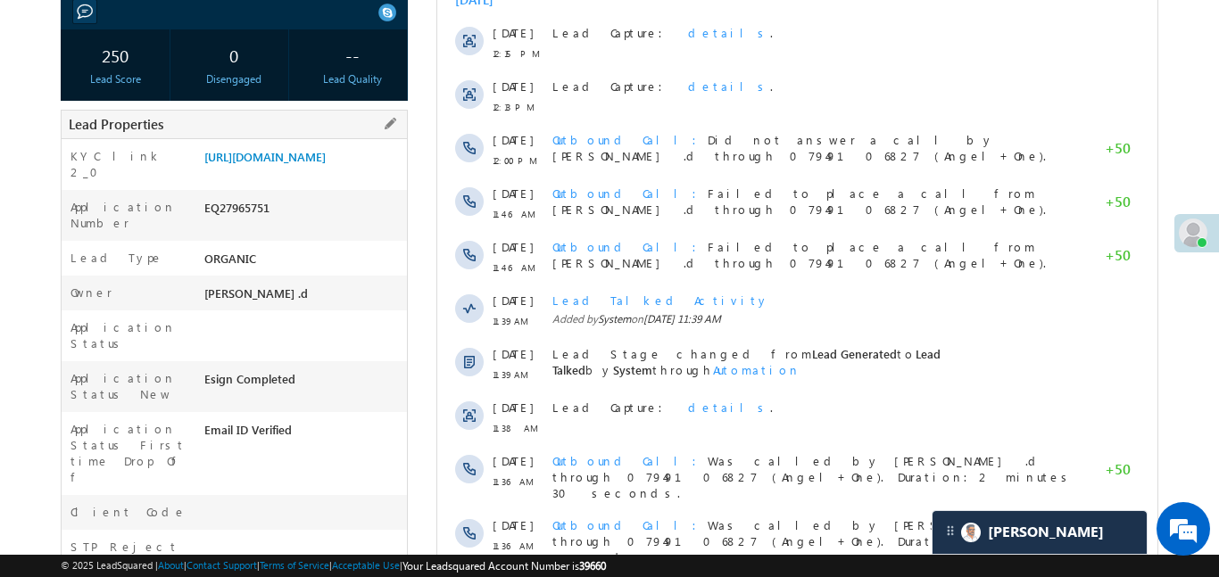
click at [234, 217] on div "EQ27965751" at bounding box center [303, 211] width 207 height 25
copy div "EQ27965751"
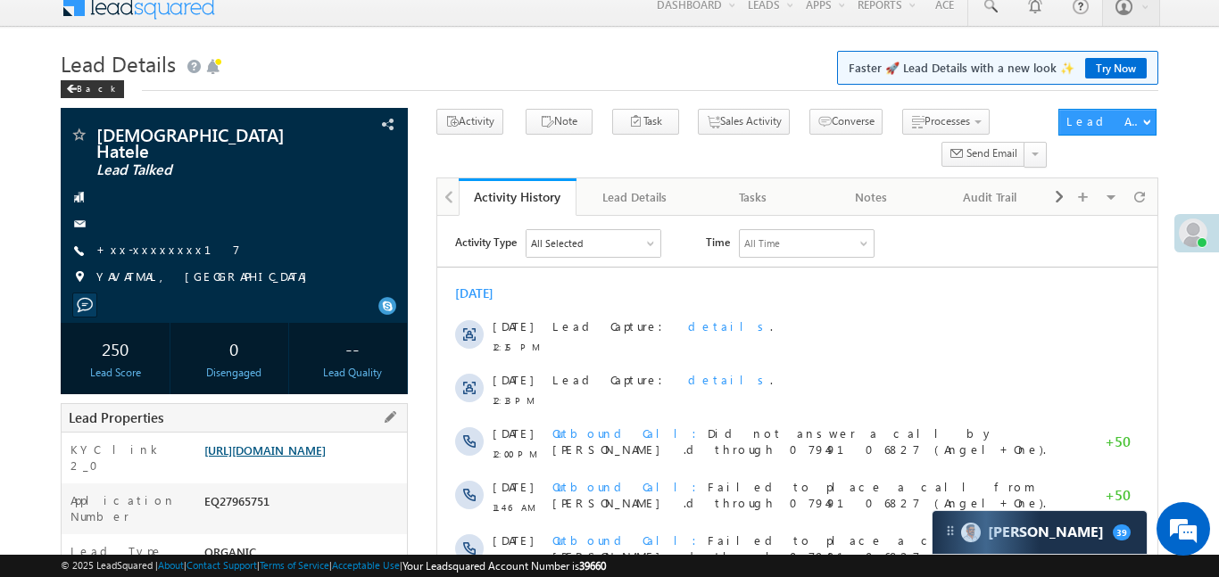
click at [326, 443] on link "[URL][DOMAIN_NAME]" at bounding box center [264, 450] width 121 height 15
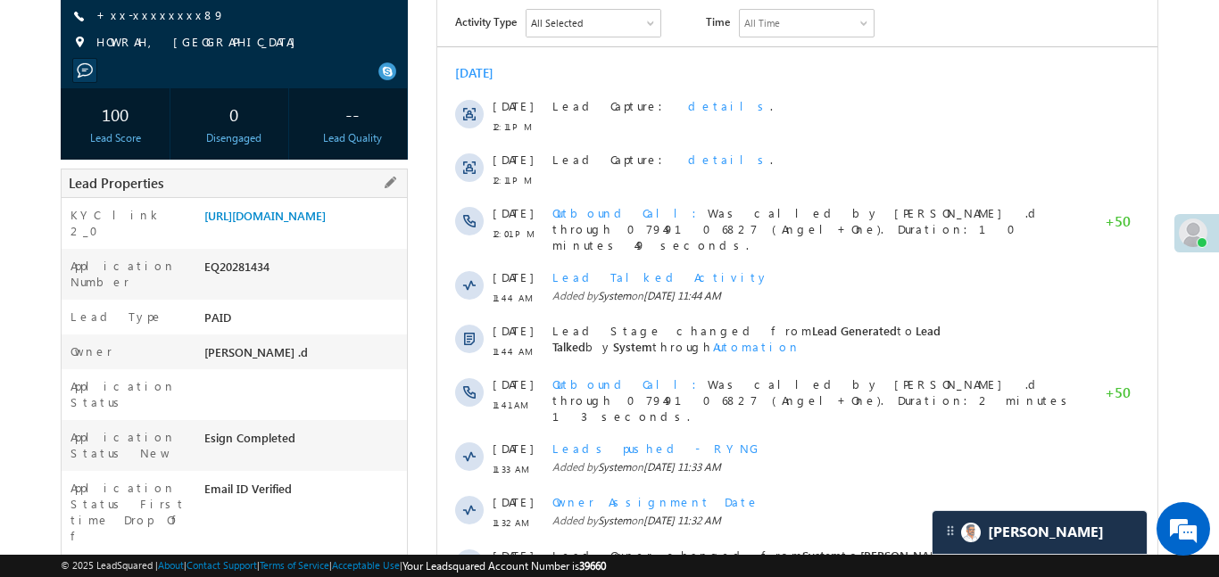
scroll to position [236, 0]
click at [249, 283] on div "EQ20281434" at bounding box center [303, 270] width 207 height 25
copy div "EQ20281434"
click at [303, 211] on link "https://angelbroking1-pk3em7sa.customui-test.leadsquared.com?leadId=0c47b91f-2f…" at bounding box center [264, 215] width 121 height 15
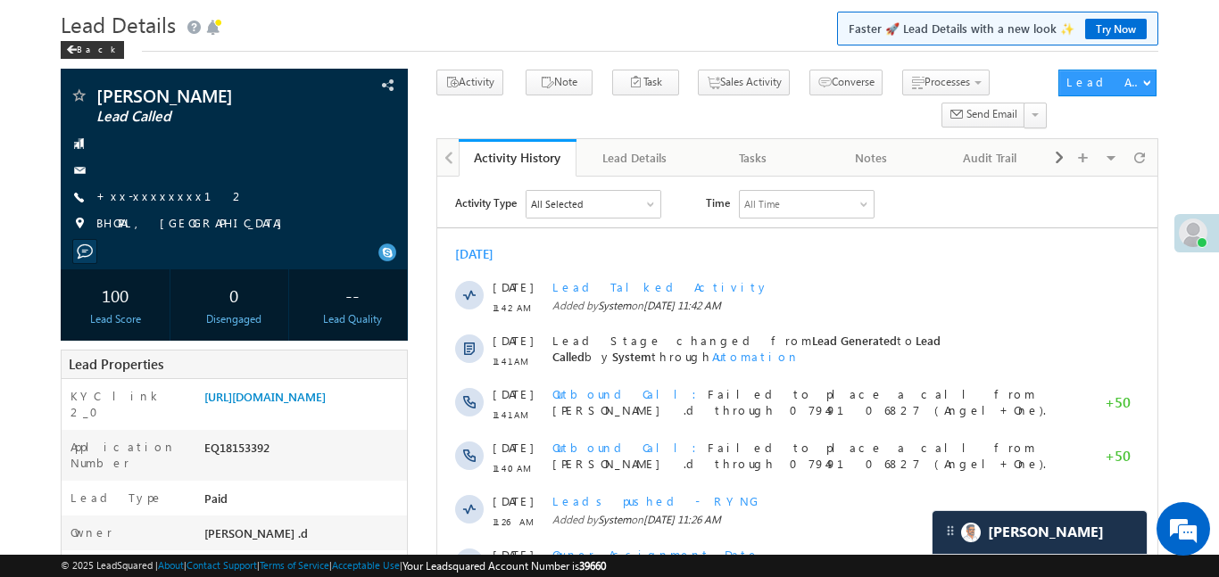
scroll to position [54, 0]
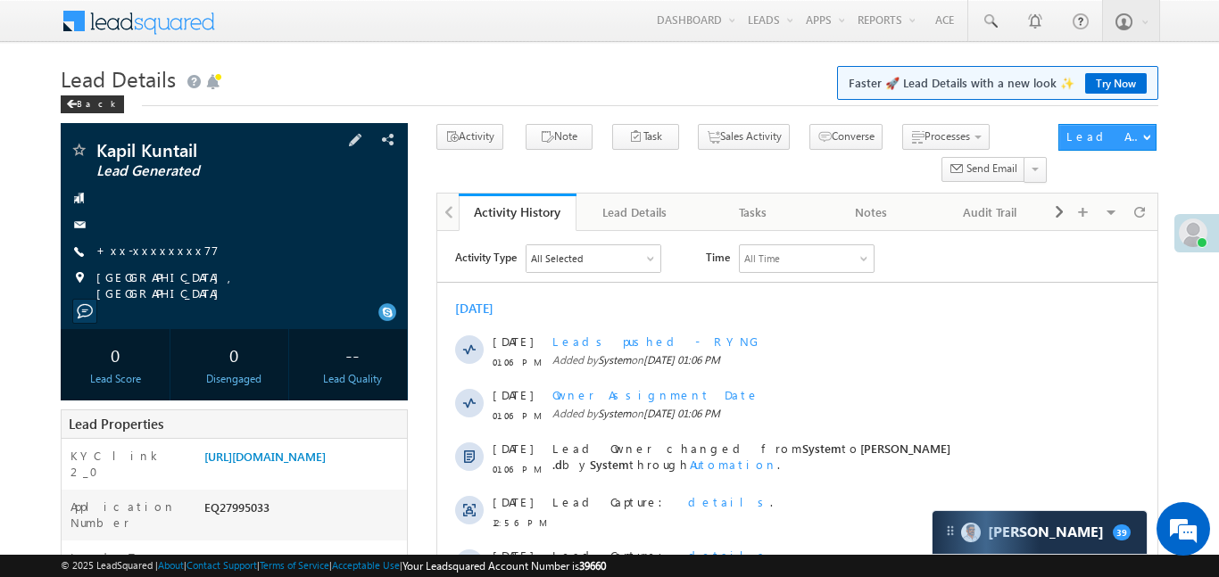
scroll to position [298, 0]
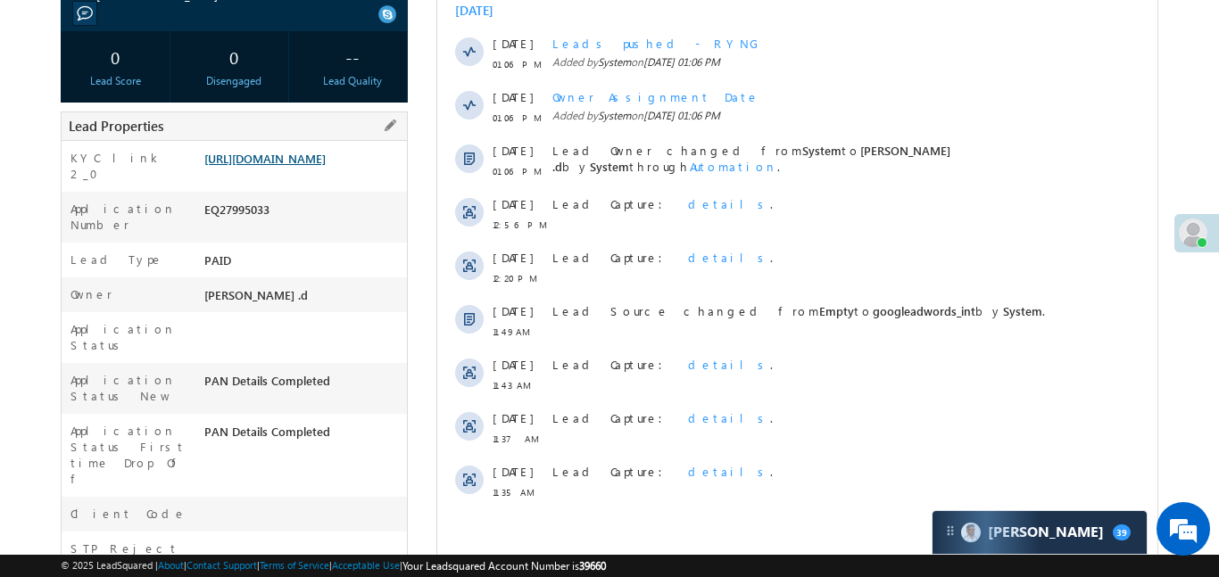
click at [326, 159] on link "https://angelbroking1-pk3em7sa.customui-test.leadsquared.com?leadId=a4507594-f7…" at bounding box center [264, 158] width 121 height 15
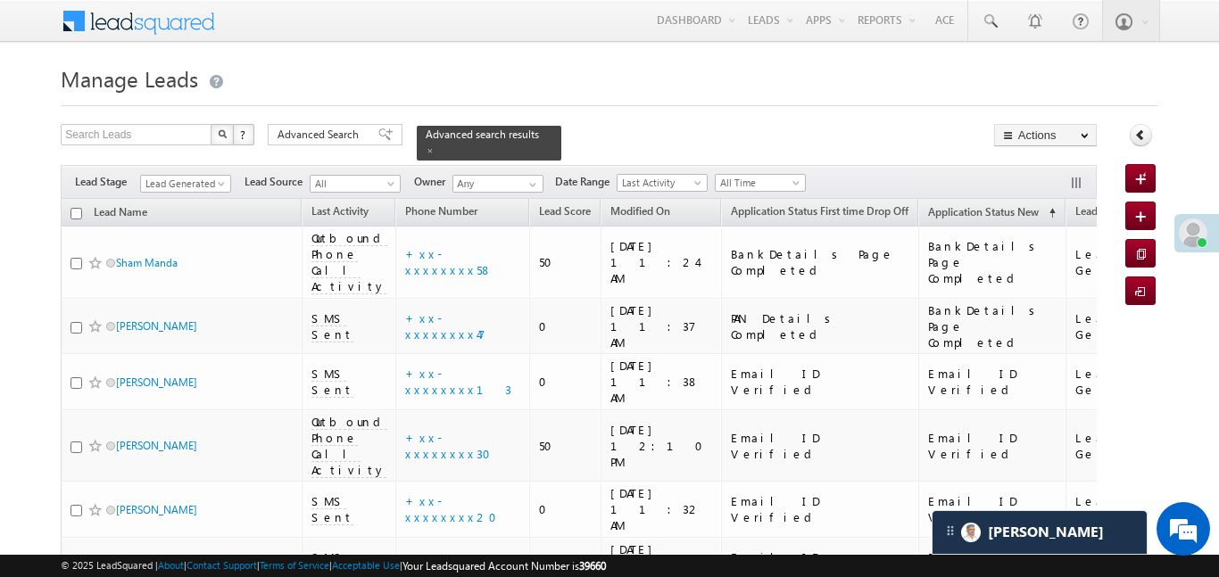
click at [337, 128] on span "Advanced Search" at bounding box center [321, 135] width 87 height 16
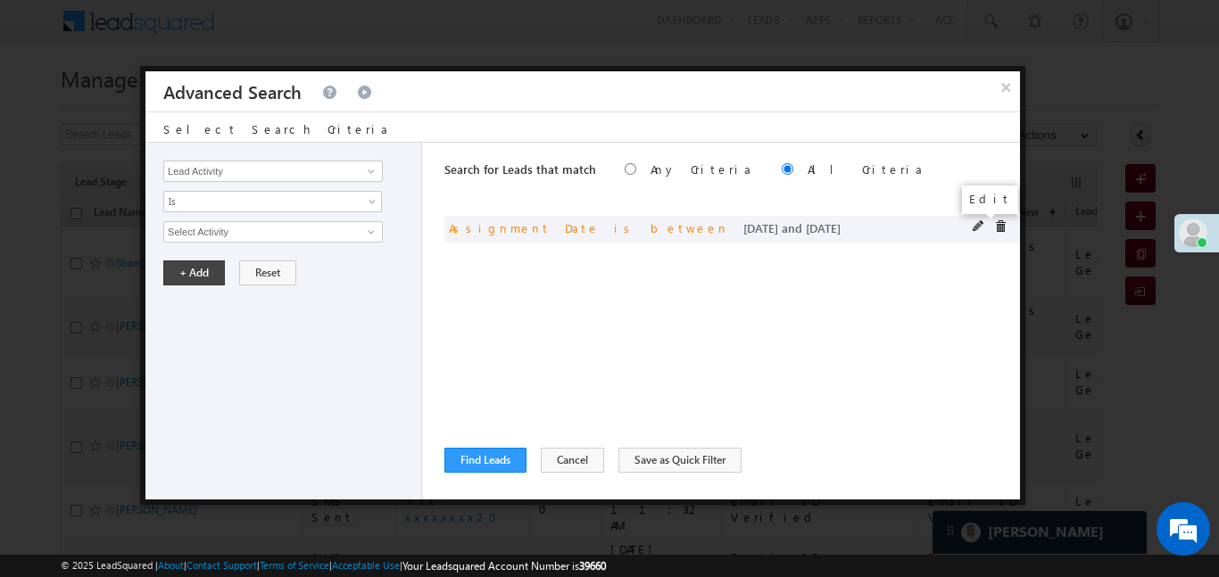
click at [973, 228] on span at bounding box center [979, 226] width 12 height 12
click at [250, 230] on span "Custom" at bounding box center [261, 232] width 194 height 16
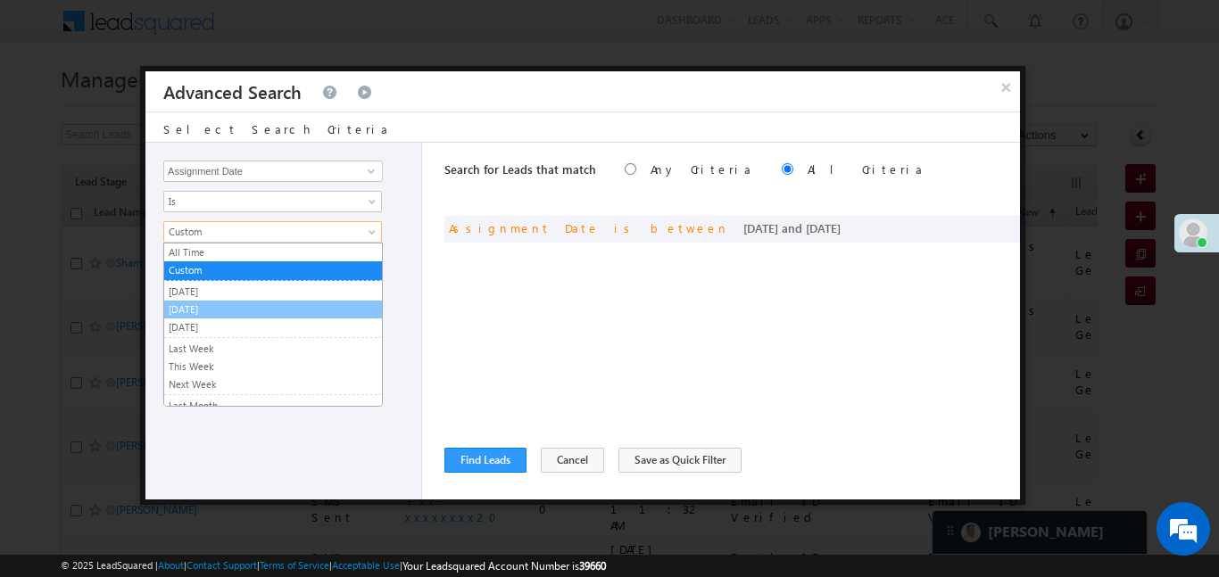
click at [210, 310] on link "[DATE]" at bounding box center [273, 310] width 218 height 16
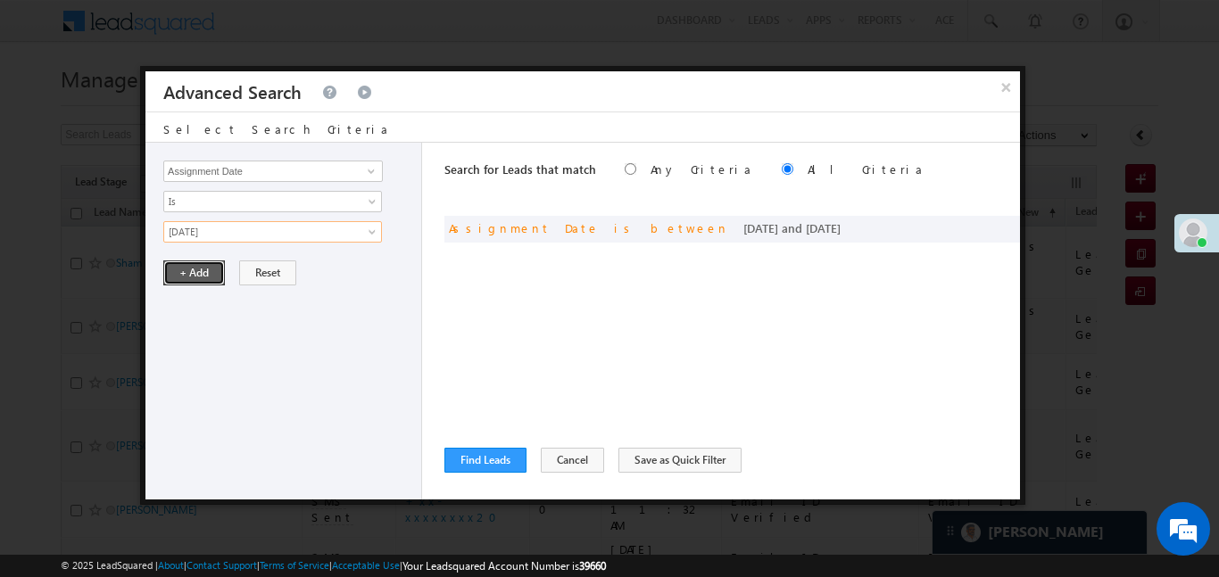
click at [191, 275] on button "+ Add" at bounding box center [194, 273] width 62 height 25
click at [503, 448] on button "Find Leads" at bounding box center [485, 460] width 82 height 25
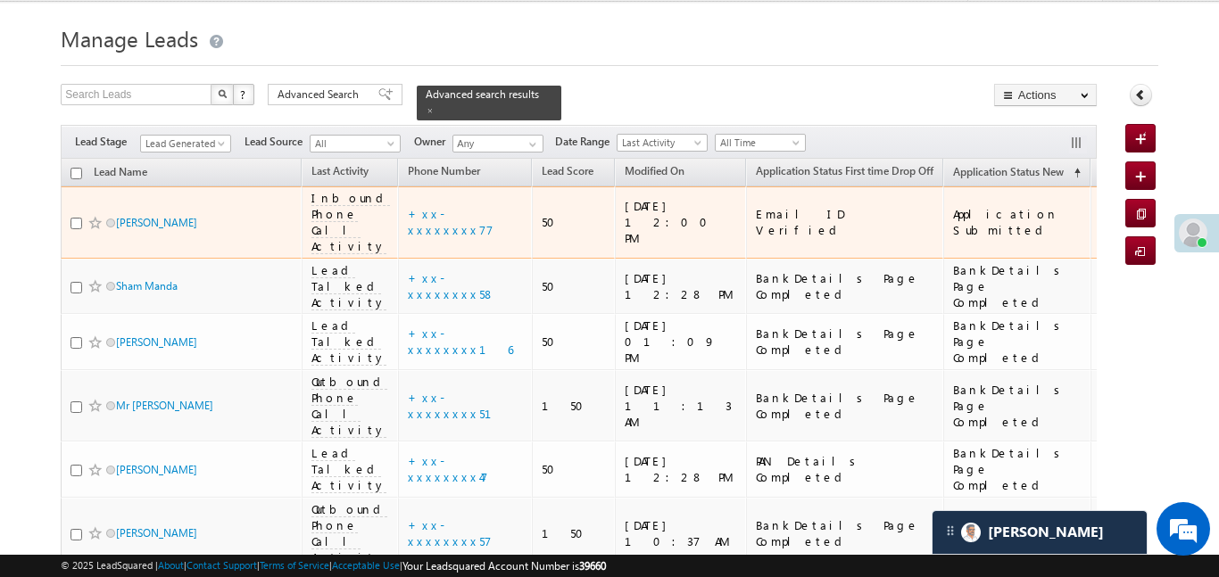
scroll to position [109, 0]
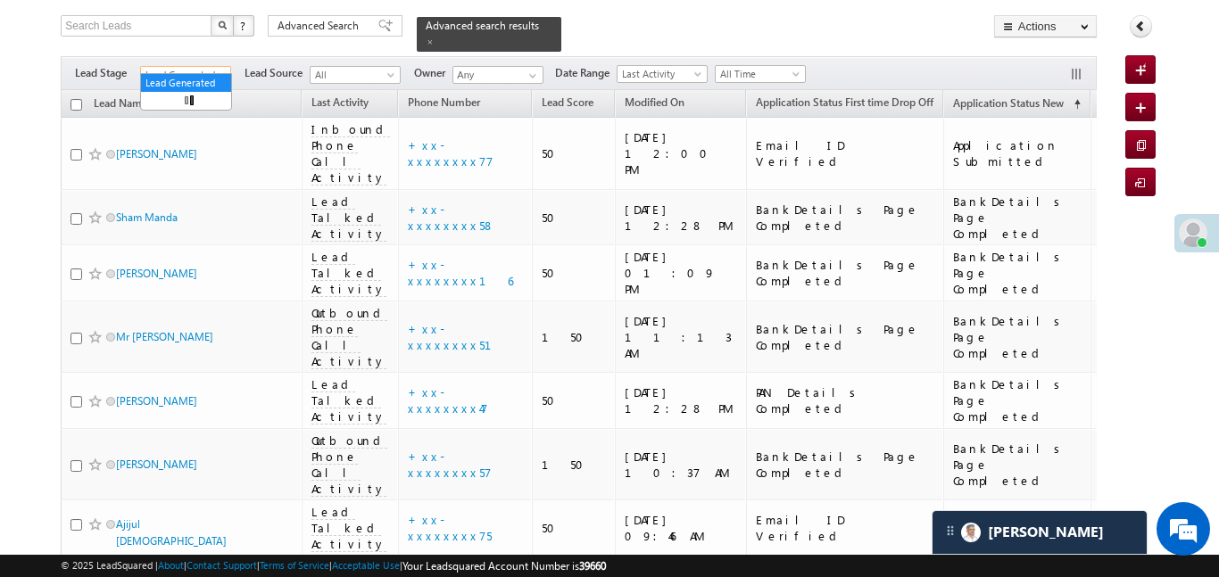
click at [195, 67] on span "Lead Generated" at bounding box center [183, 75] width 85 height 16
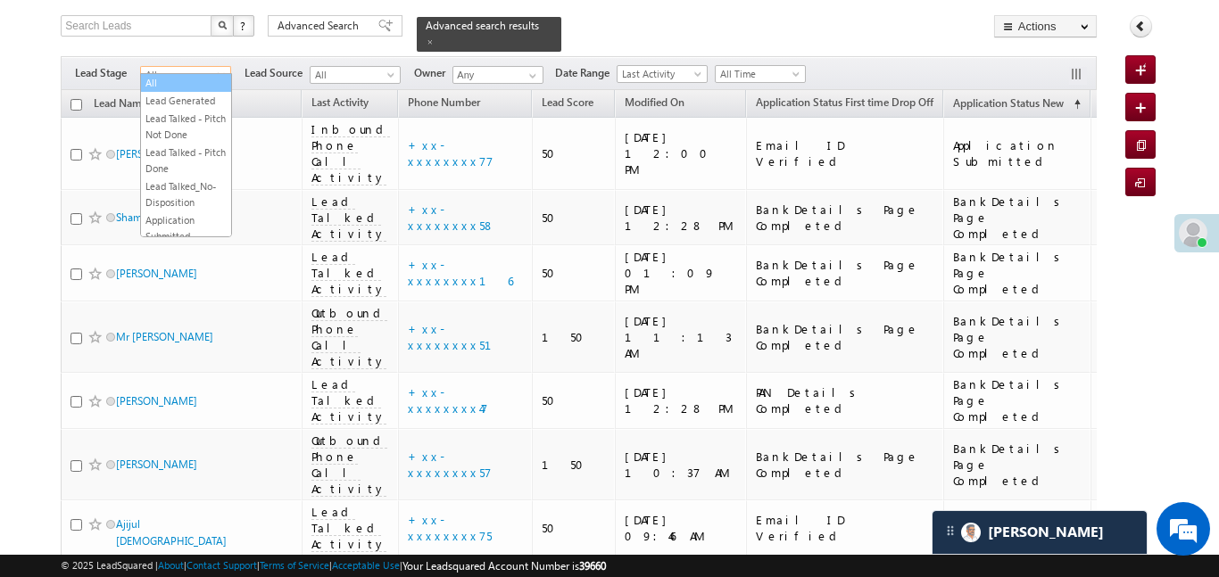
click at [181, 82] on link "All" at bounding box center [186, 83] width 90 height 16
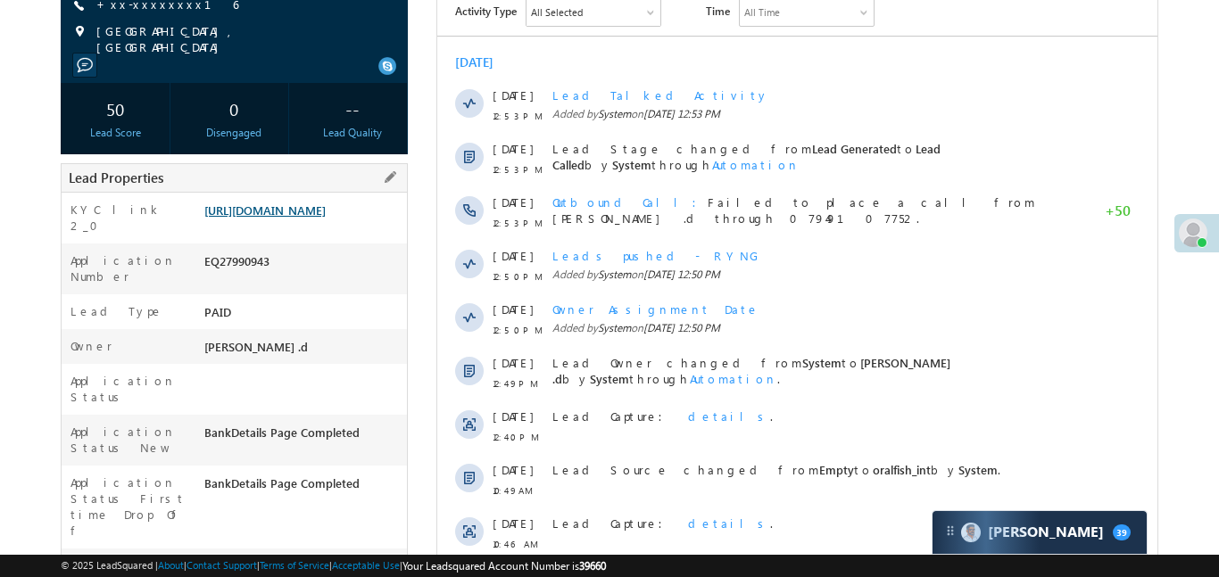
click at [306, 218] on link "[URL][DOMAIN_NAME]" at bounding box center [264, 210] width 121 height 15
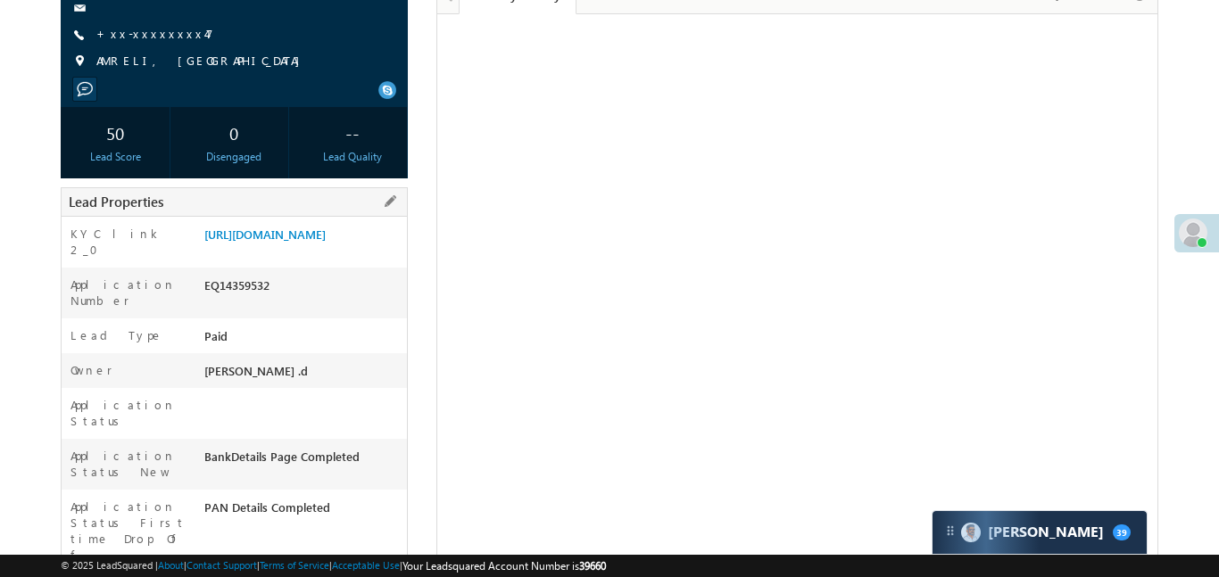
click at [370, 251] on div "[URL][DOMAIN_NAME]" at bounding box center [303, 238] width 207 height 25
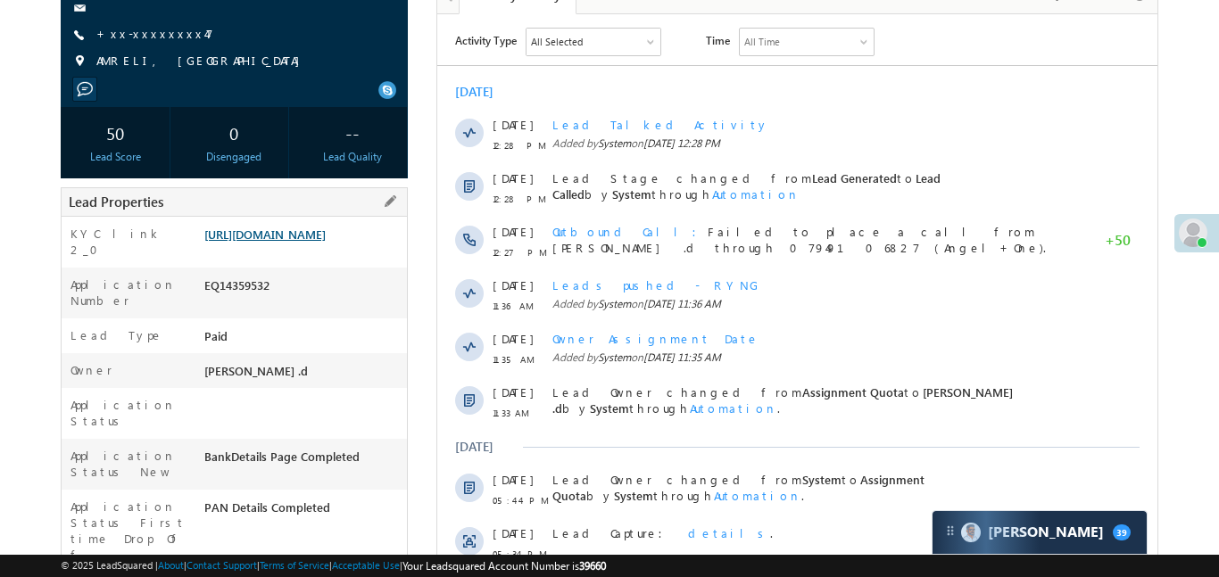
click at [326, 242] on link "[URL][DOMAIN_NAME]" at bounding box center [264, 234] width 121 height 15
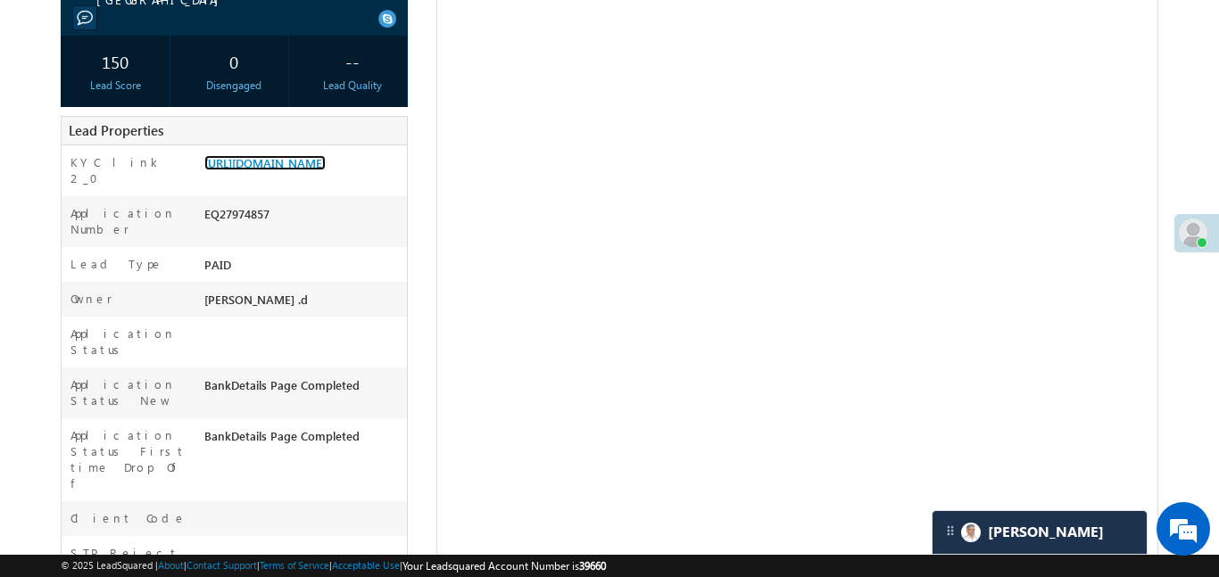
scroll to position [294, 0]
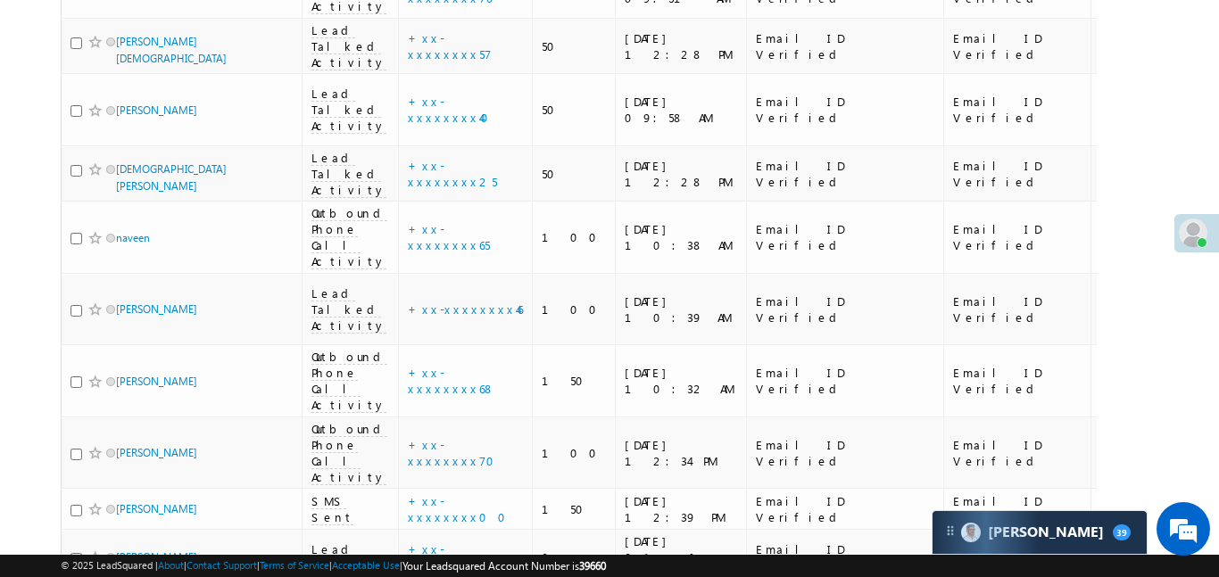
scroll to position [1275, 0]
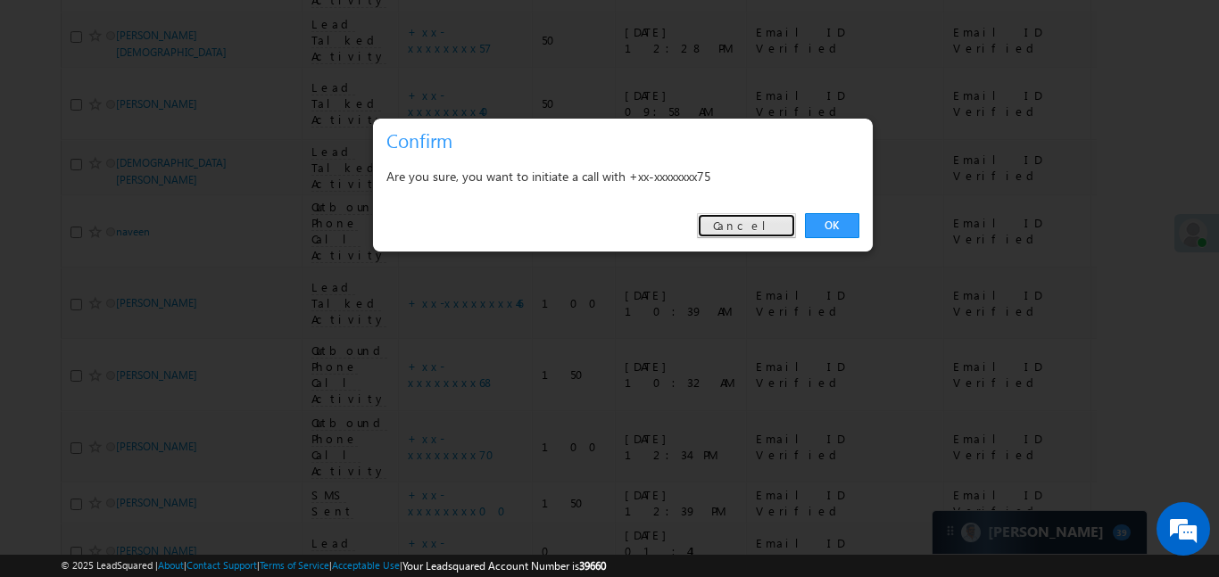
click at [776, 227] on link "Cancel" at bounding box center [746, 225] width 99 height 25
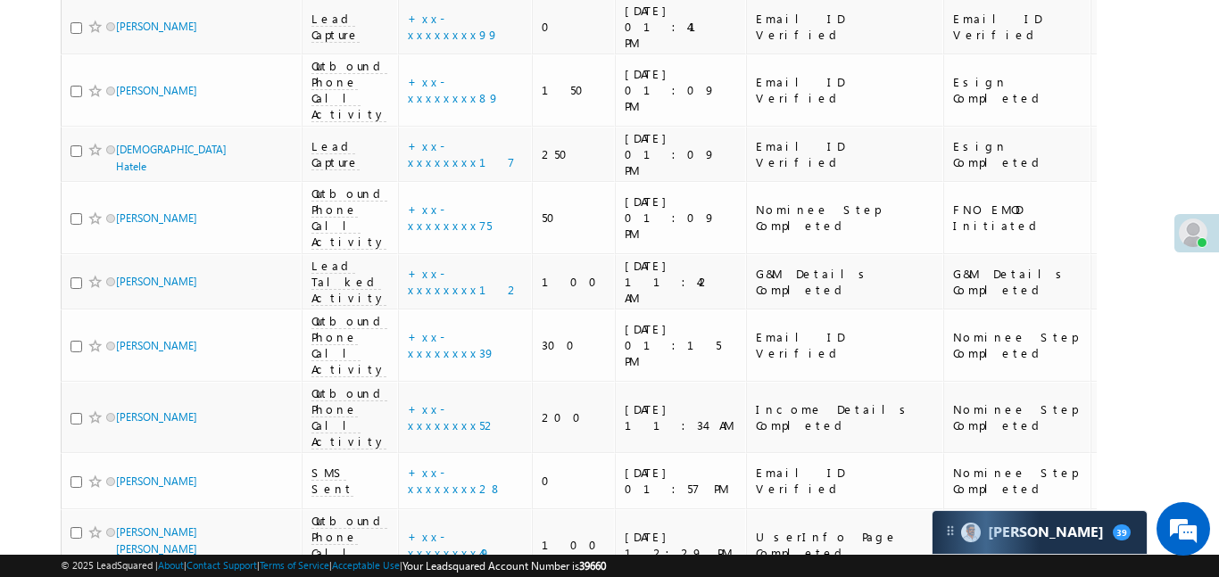
scroll to position [2031, 0]
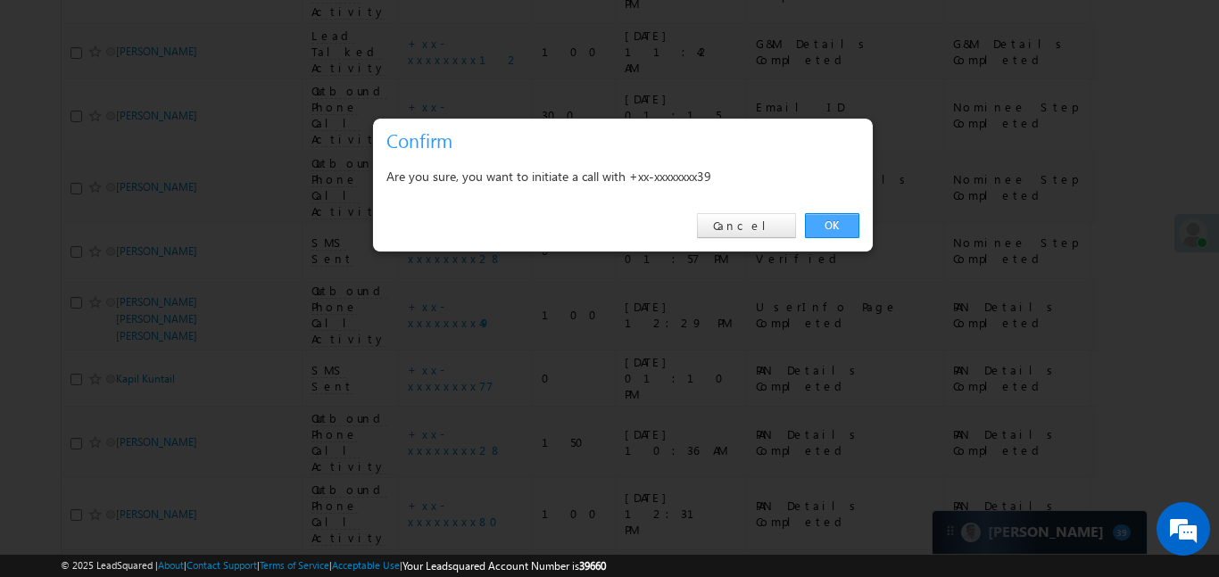
click at [826, 222] on link "OK" at bounding box center [832, 225] width 54 height 25
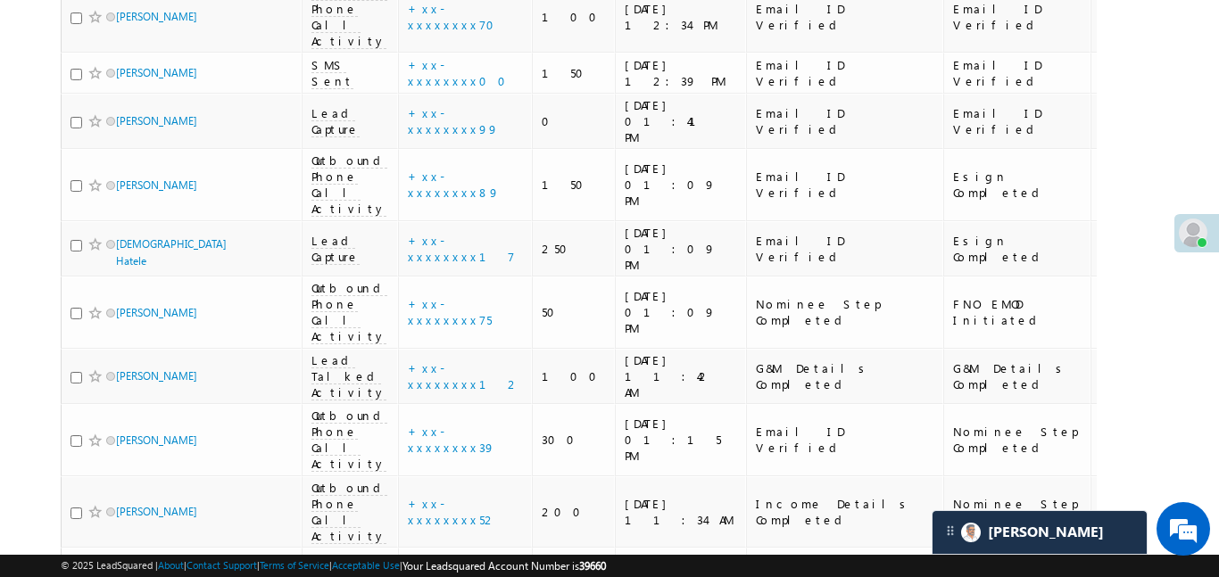
scroll to position [1753, 0]
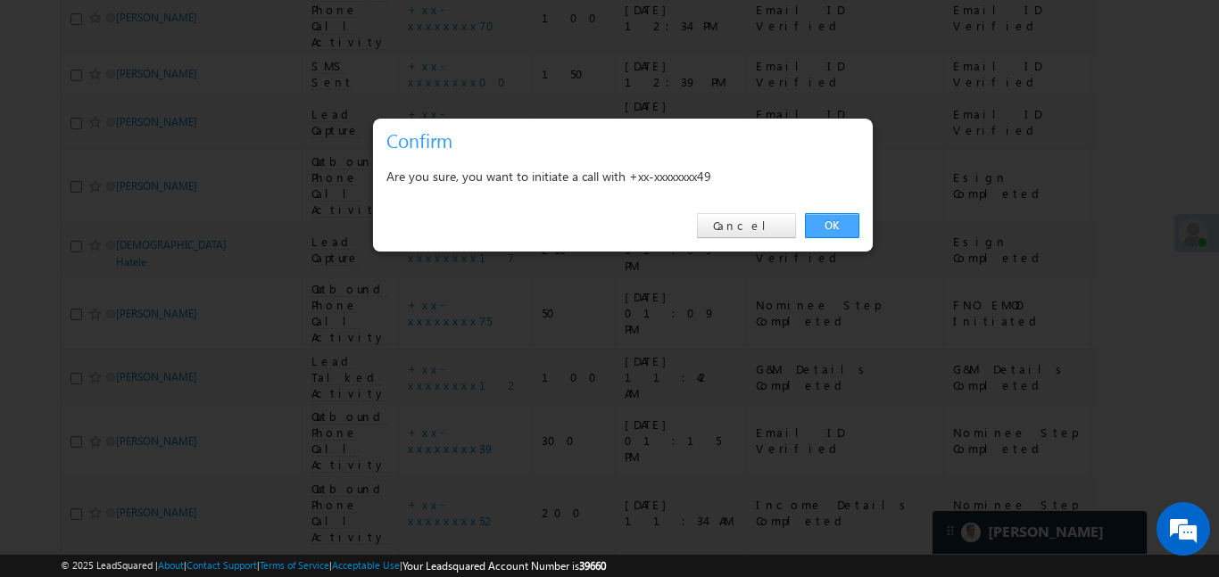
click at [818, 216] on link "OK" at bounding box center [832, 225] width 54 height 25
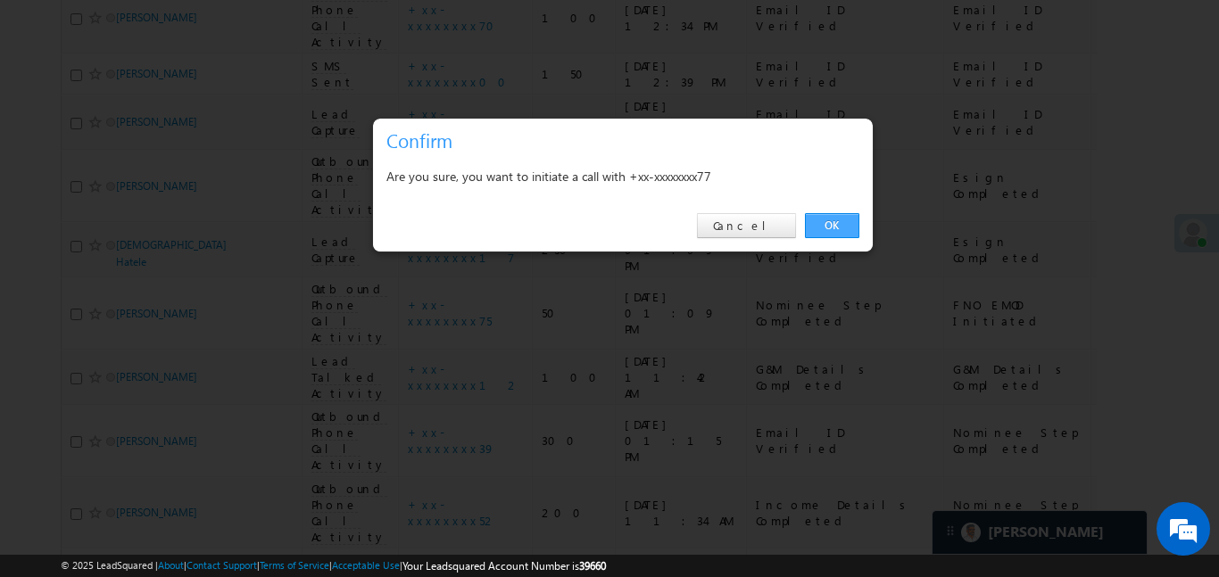
click at [832, 229] on link "OK" at bounding box center [832, 225] width 54 height 25
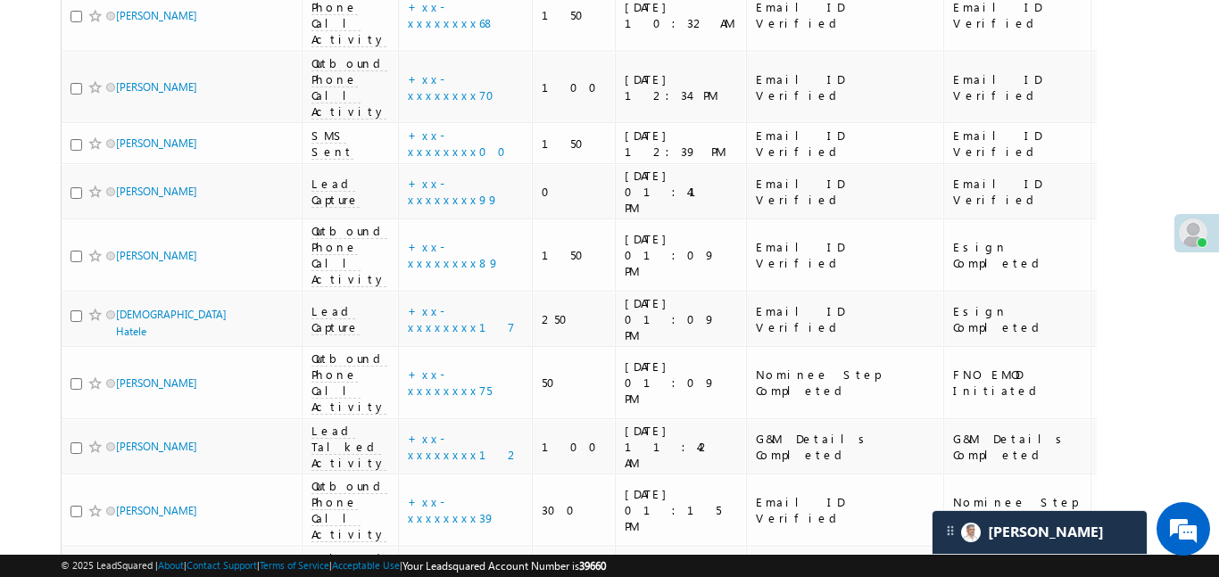
scroll to position [1744, 0]
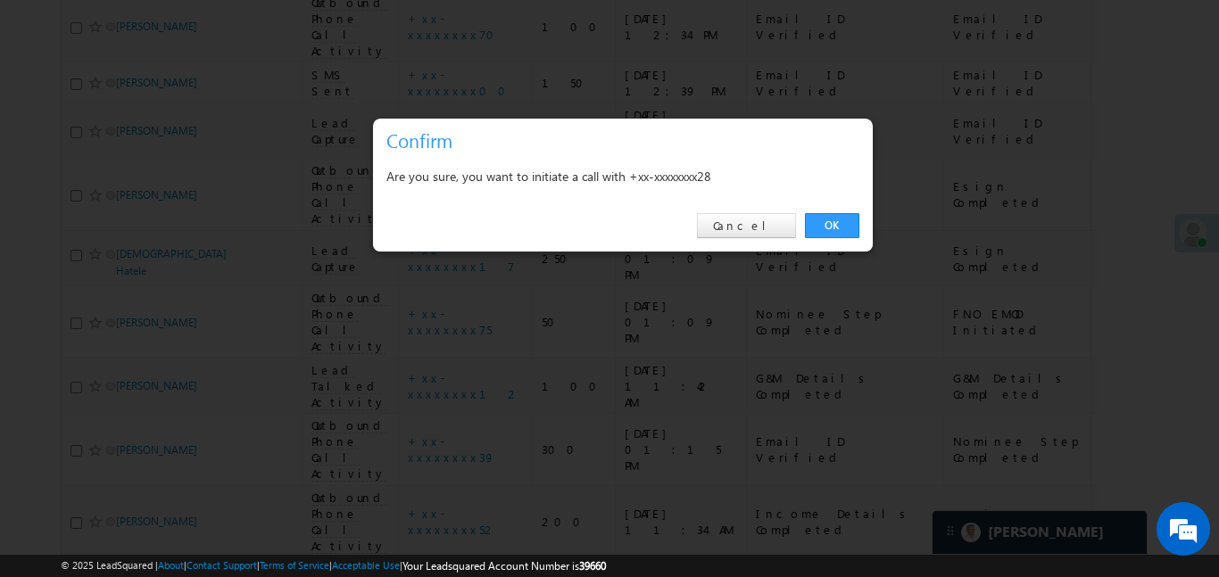
click at [860, 215] on div "OK Cancel" at bounding box center [623, 226] width 500 height 51
click at [836, 226] on link "OK" at bounding box center [832, 225] width 54 height 25
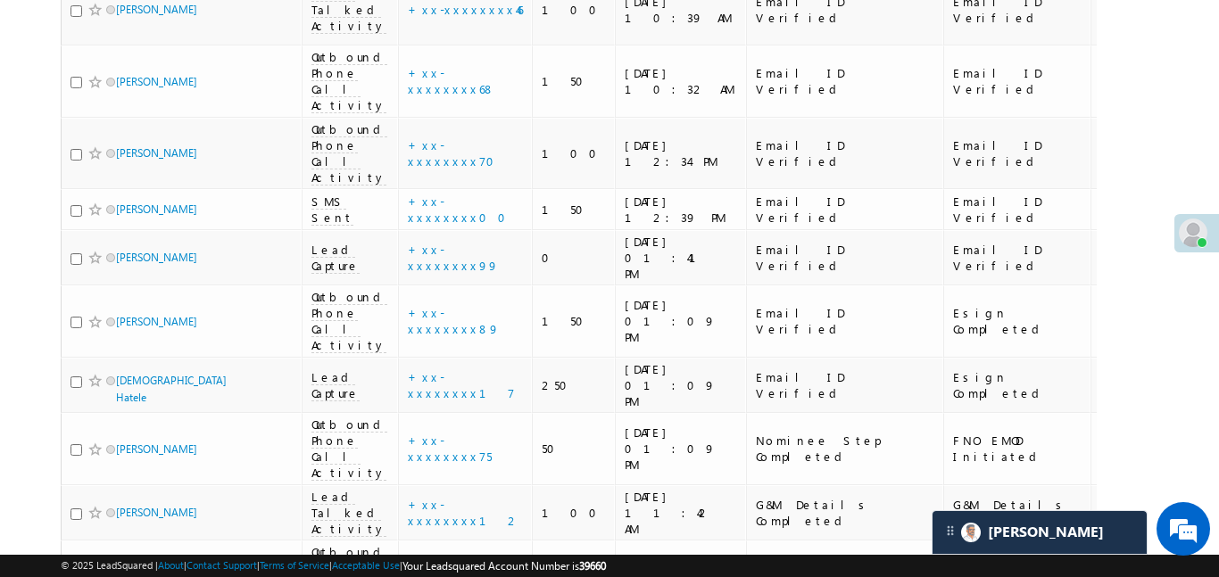
scroll to position [1599, 0]
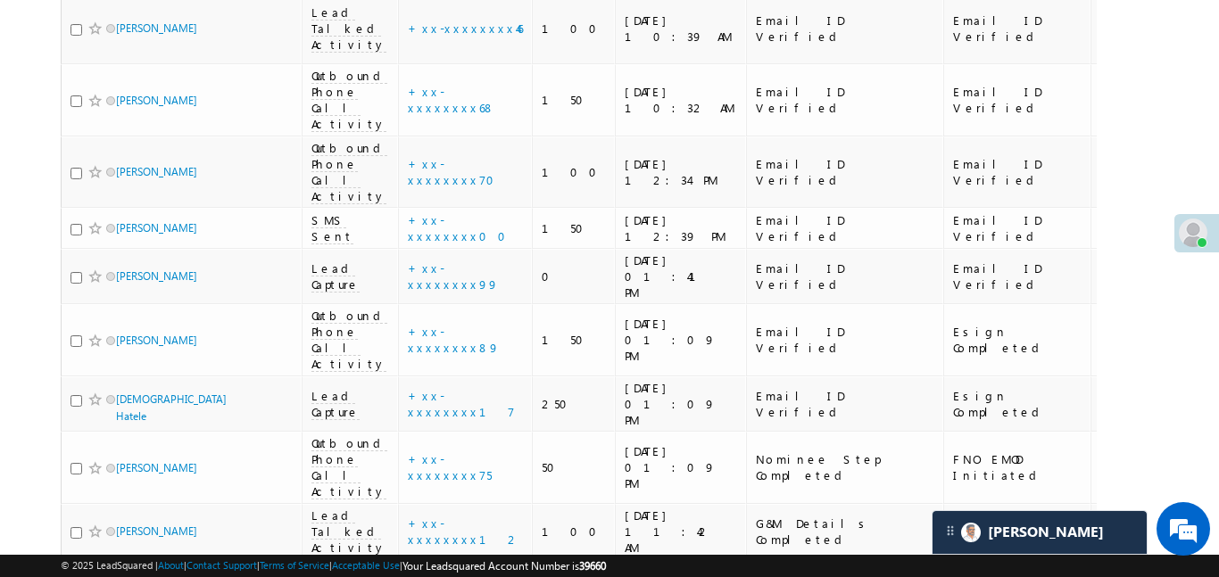
drag, startPoint x: 459, startPoint y: 257, endPoint x: 447, endPoint y: 274, distance: 20.5
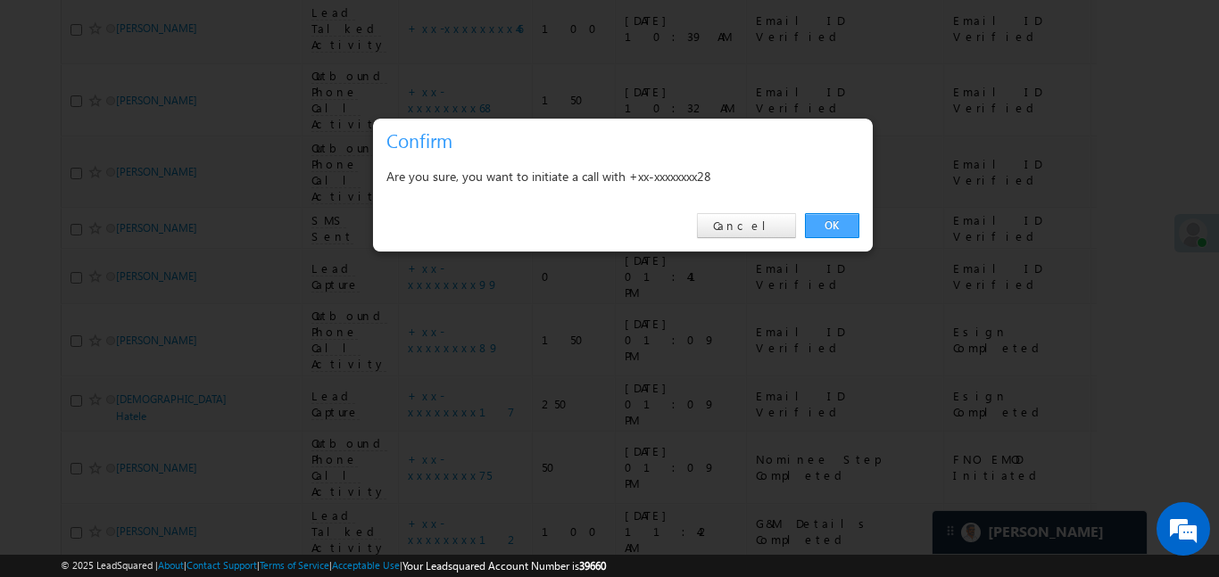
click at [841, 223] on link "OK" at bounding box center [832, 225] width 54 height 25
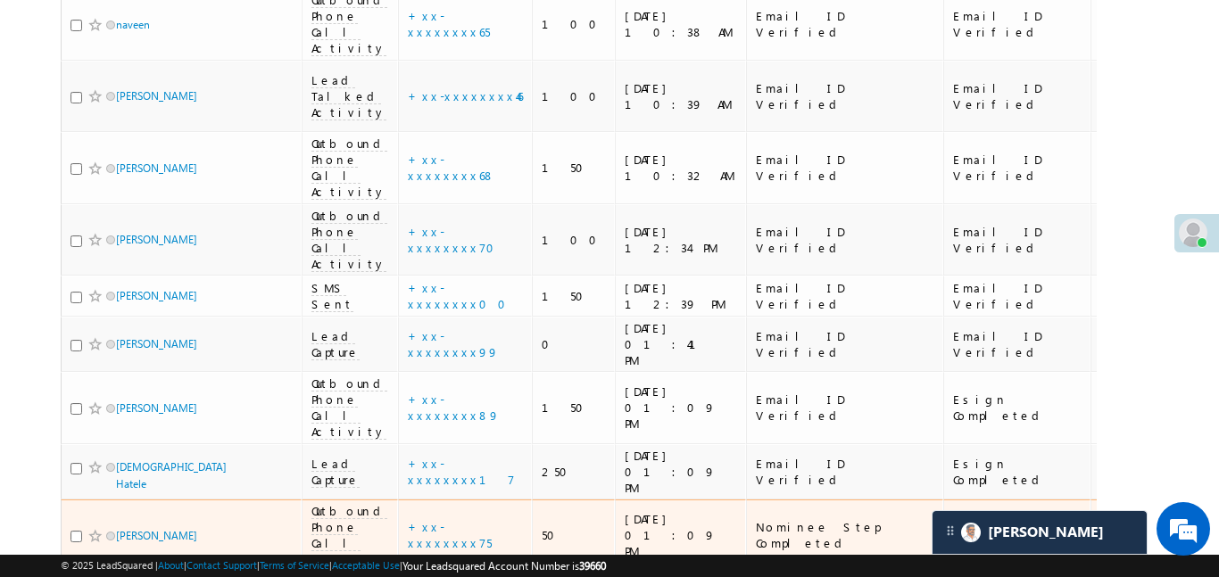
scroll to position [1556, 0]
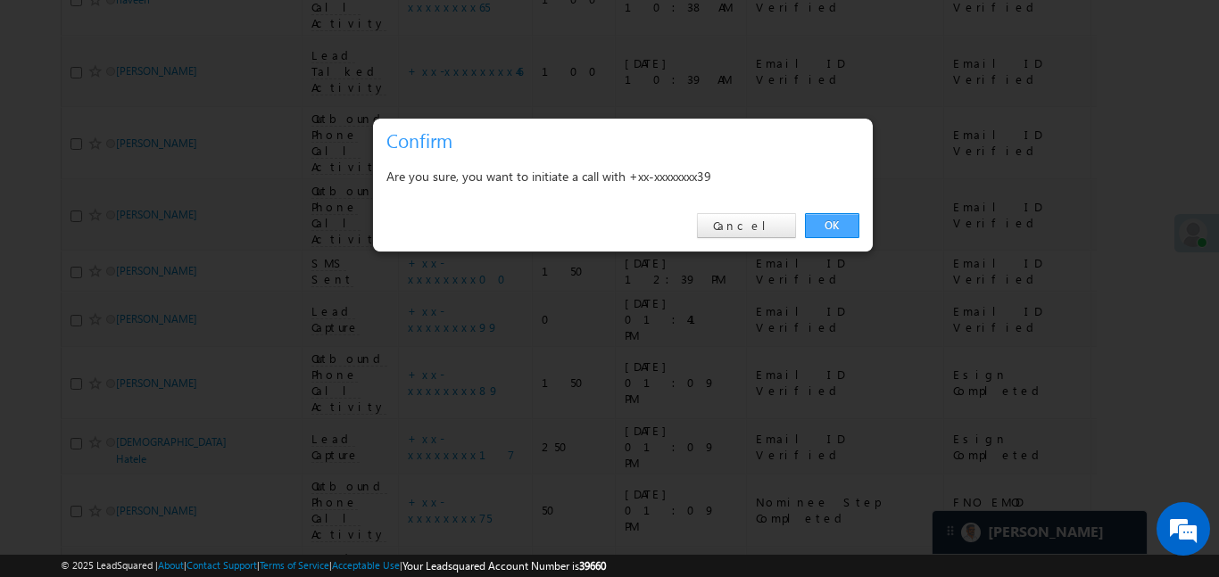
click at [848, 220] on link "OK" at bounding box center [832, 225] width 54 height 25
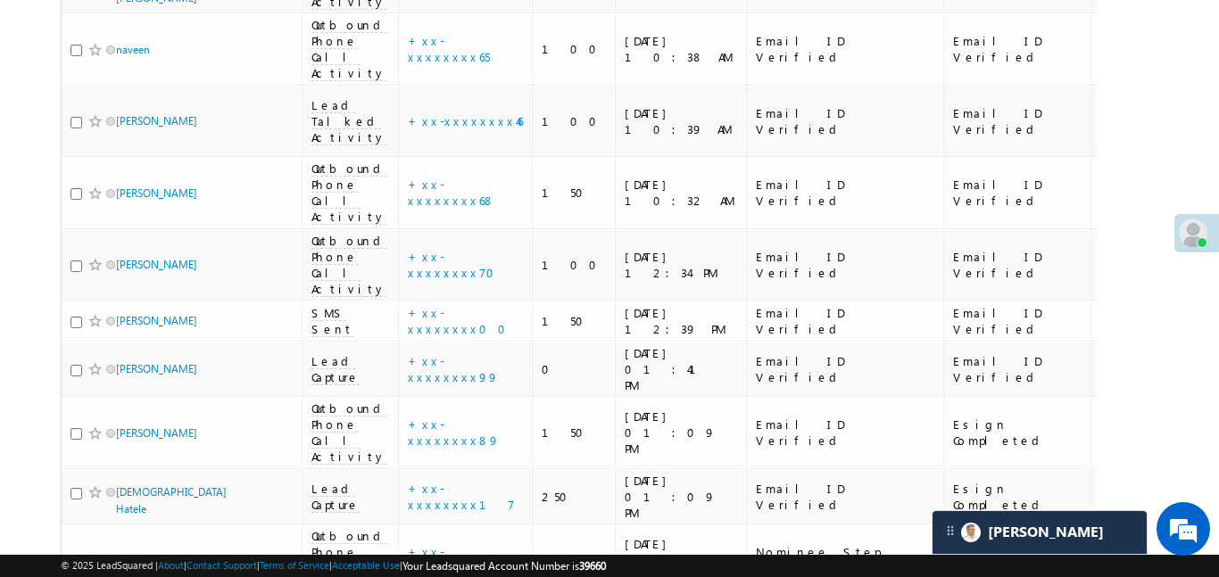
scroll to position [1496, 0]
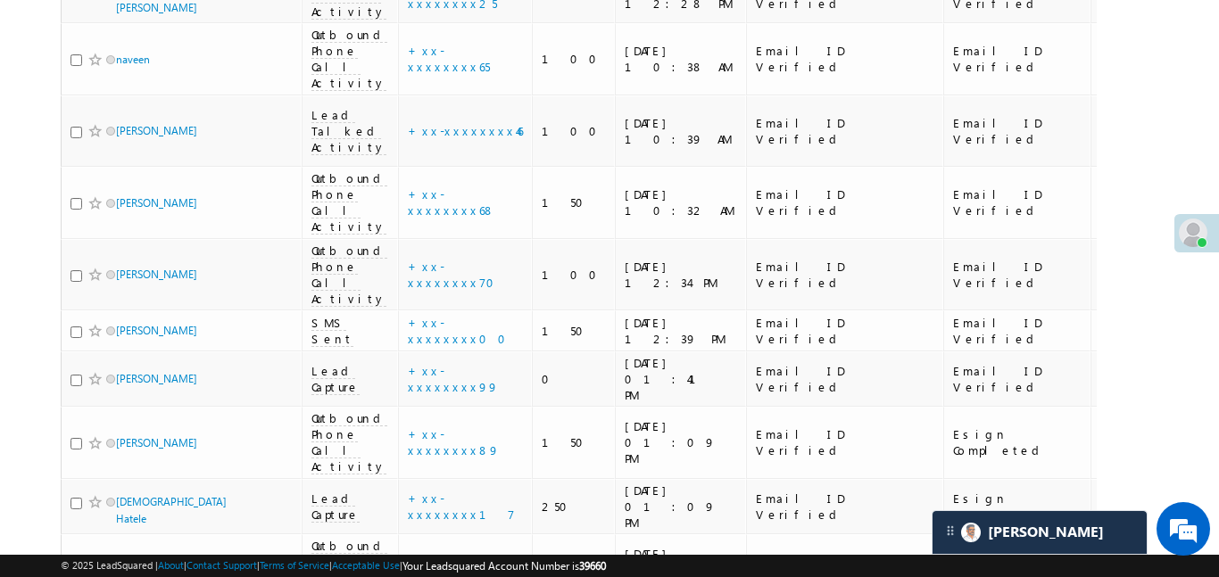
click at [1118, 181] on div "Search Leads X ? 45 results found Advanced Search Advanced Search Advanced sear…" at bounding box center [609, 206] width 1097 height 3061
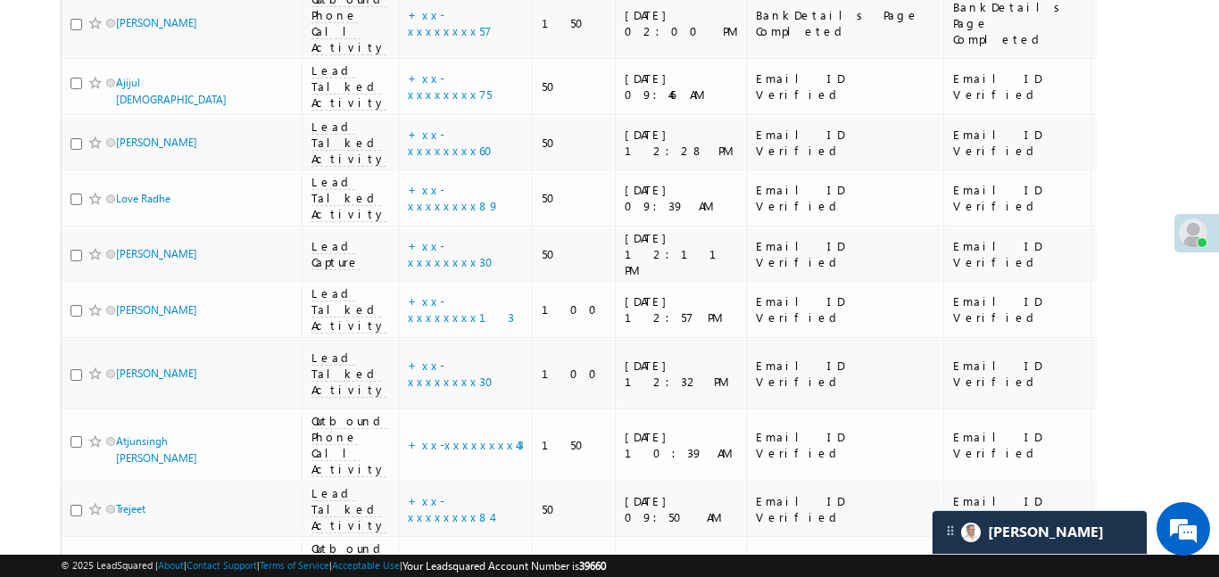
scroll to position [41, 0]
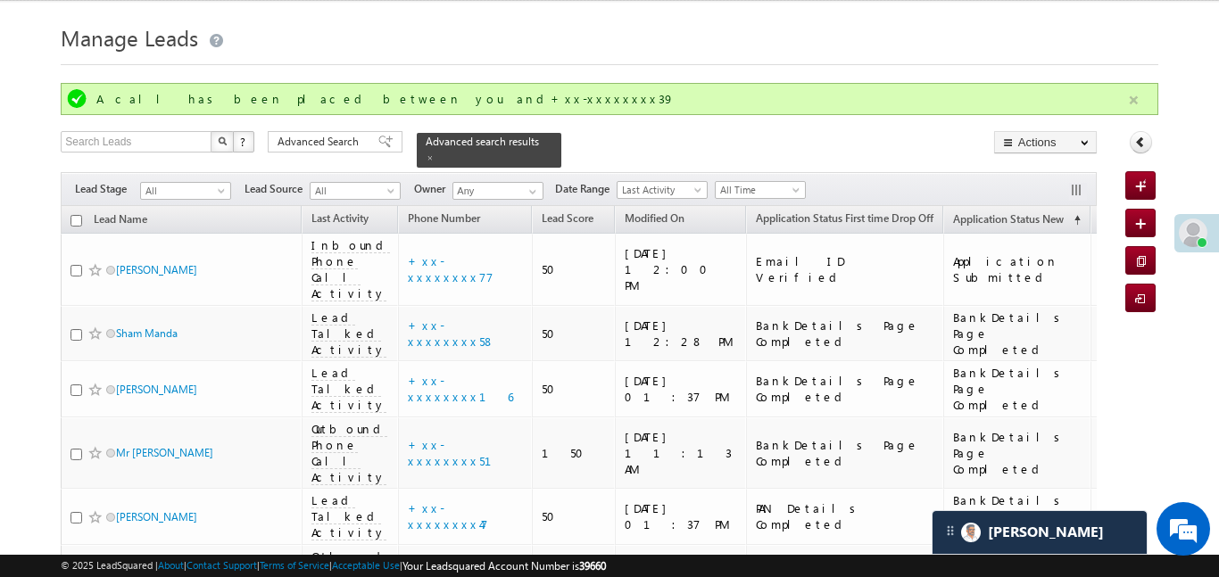
click at [1127, 98] on button "button" at bounding box center [1134, 100] width 22 height 22
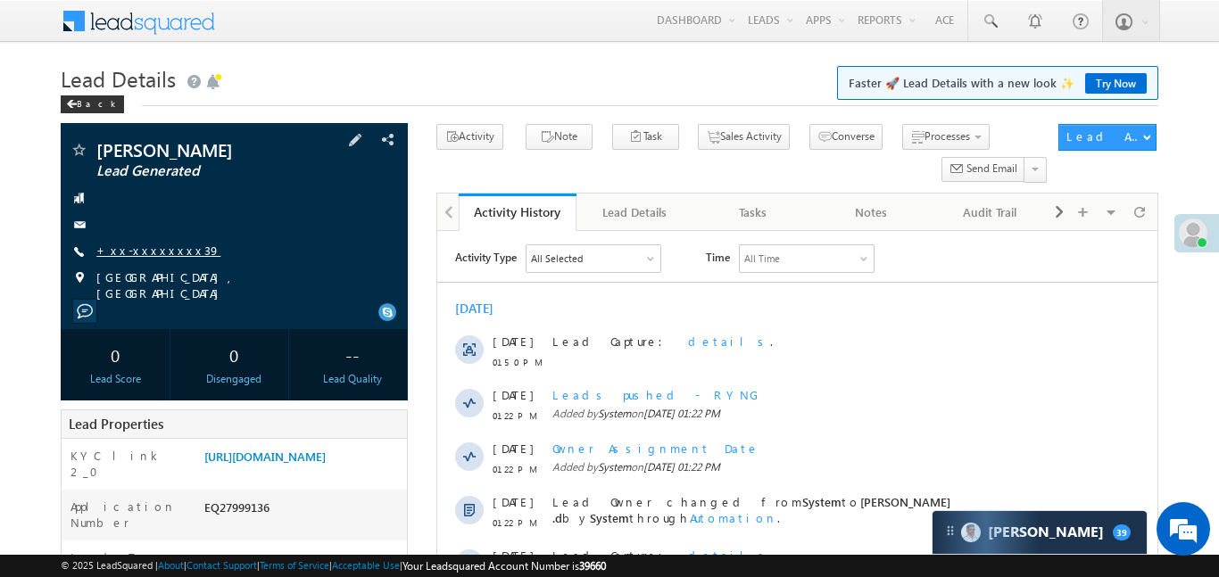
click at [145, 254] on link "+xx-xxxxxxxx39" at bounding box center [158, 250] width 124 height 15
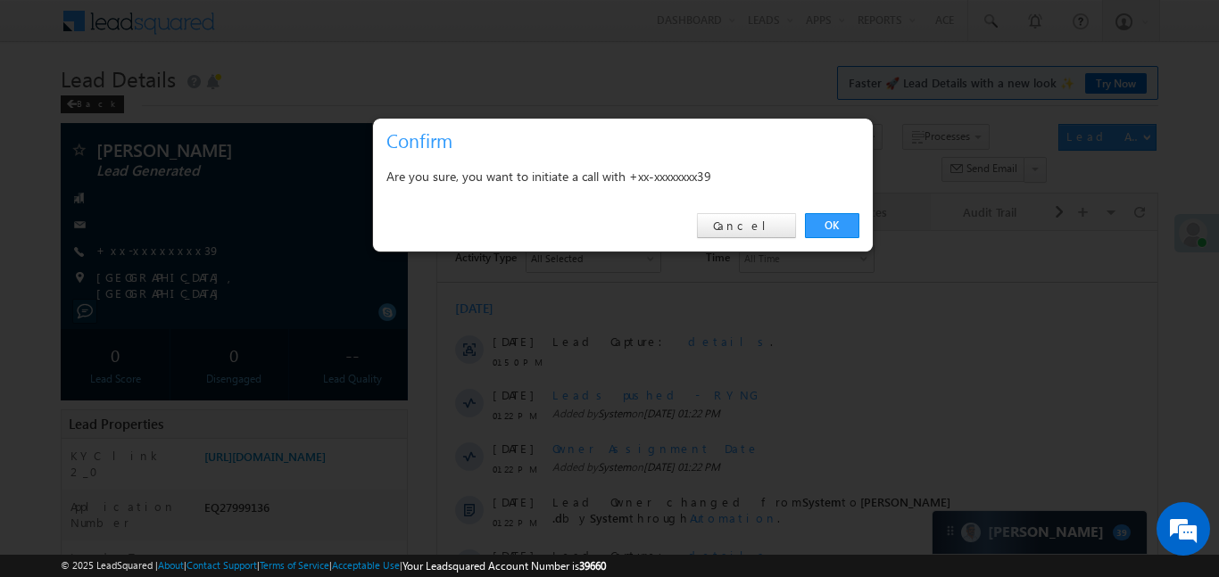
click at [840, 234] on link "OK" at bounding box center [832, 225] width 54 height 25
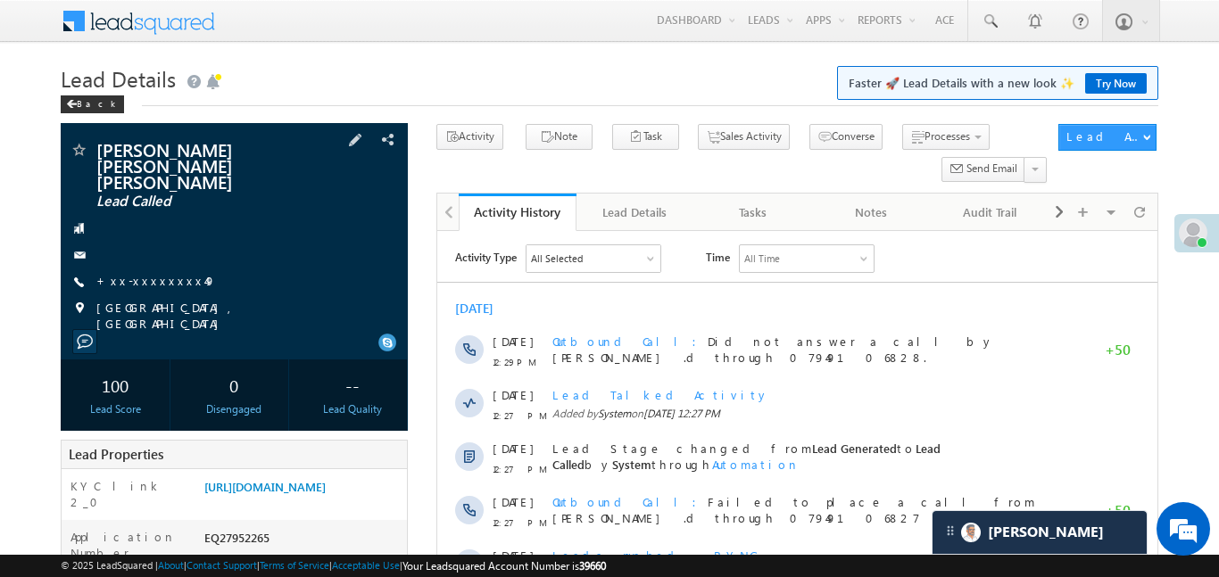
scroll to position [207, 0]
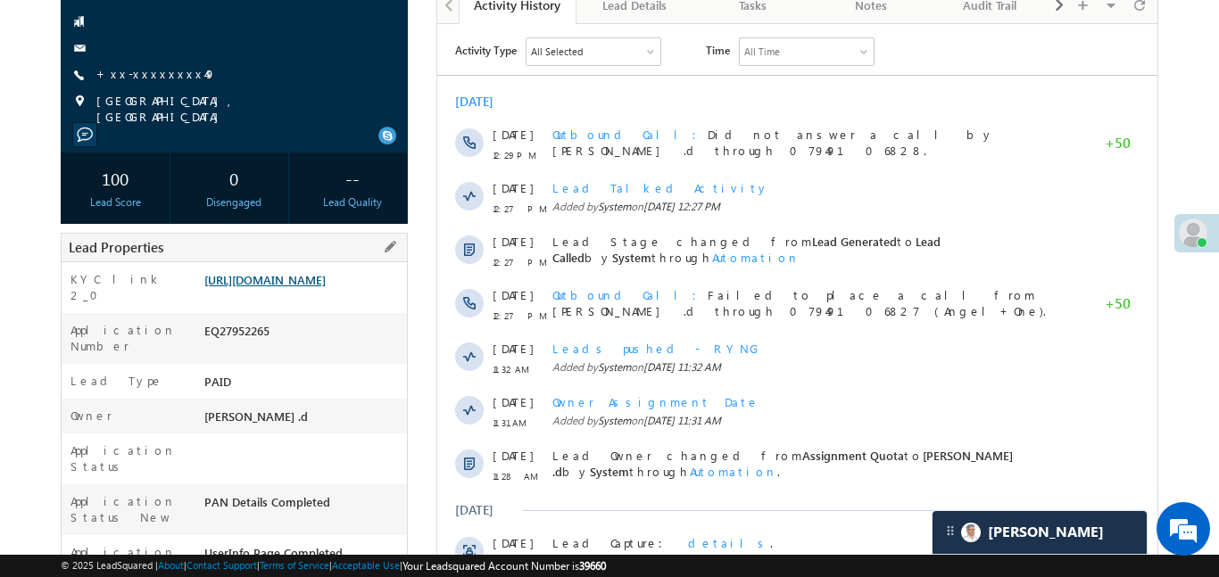
click at [326, 287] on link "[URL][DOMAIN_NAME]" at bounding box center [264, 279] width 121 height 15
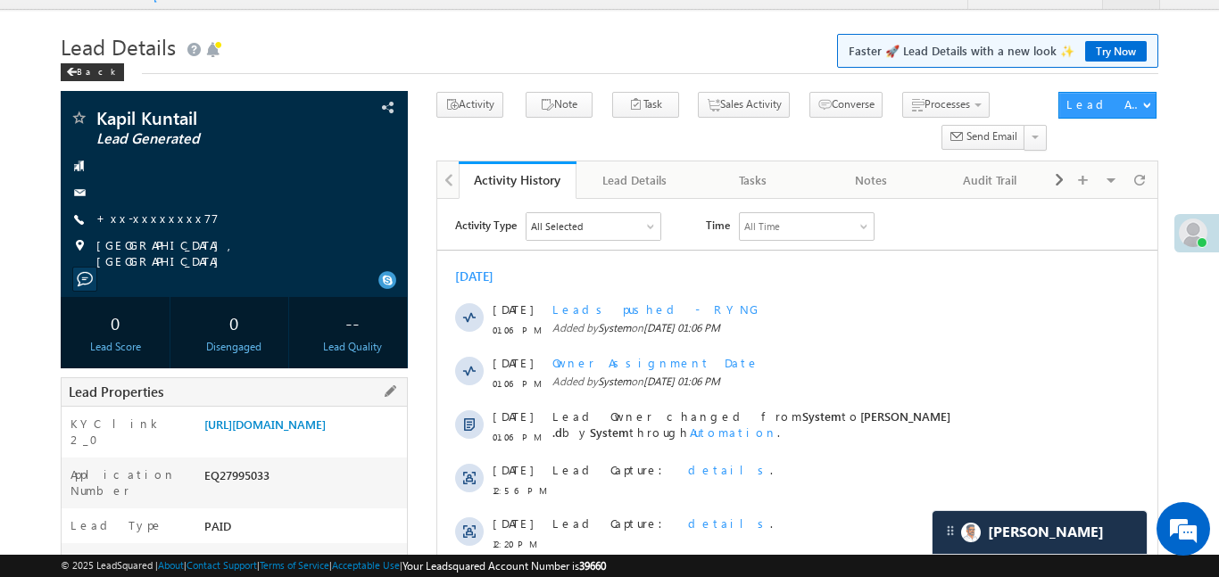
scroll to position [50, 0]
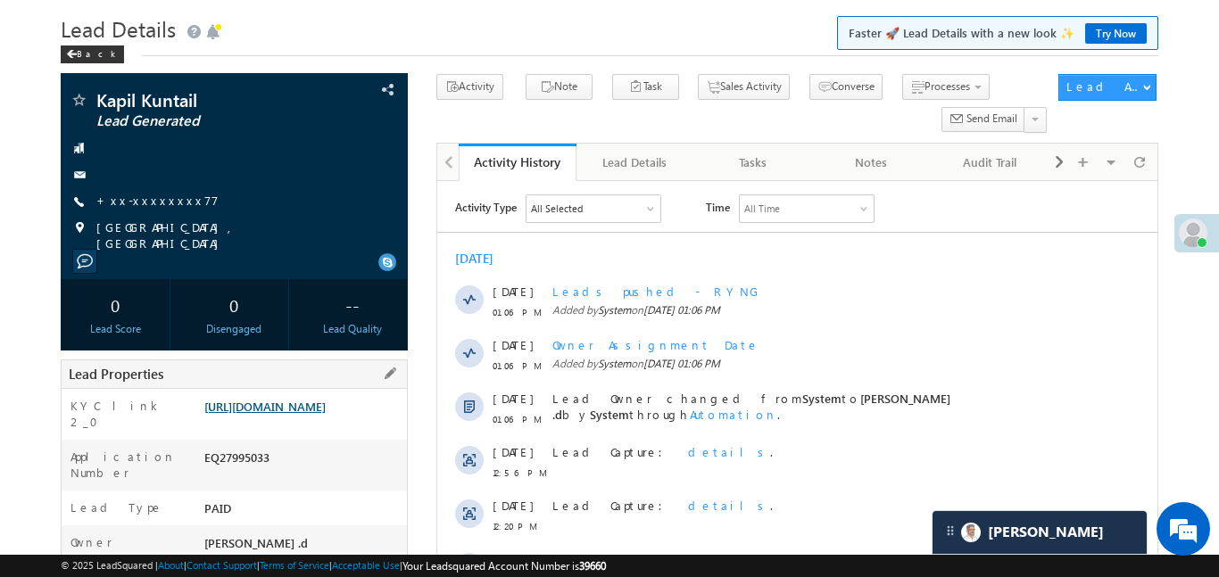
click at [326, 412] on link "[URL][DOMAIN_NAME]" at bounding box center [264, 406] width 121 height 15
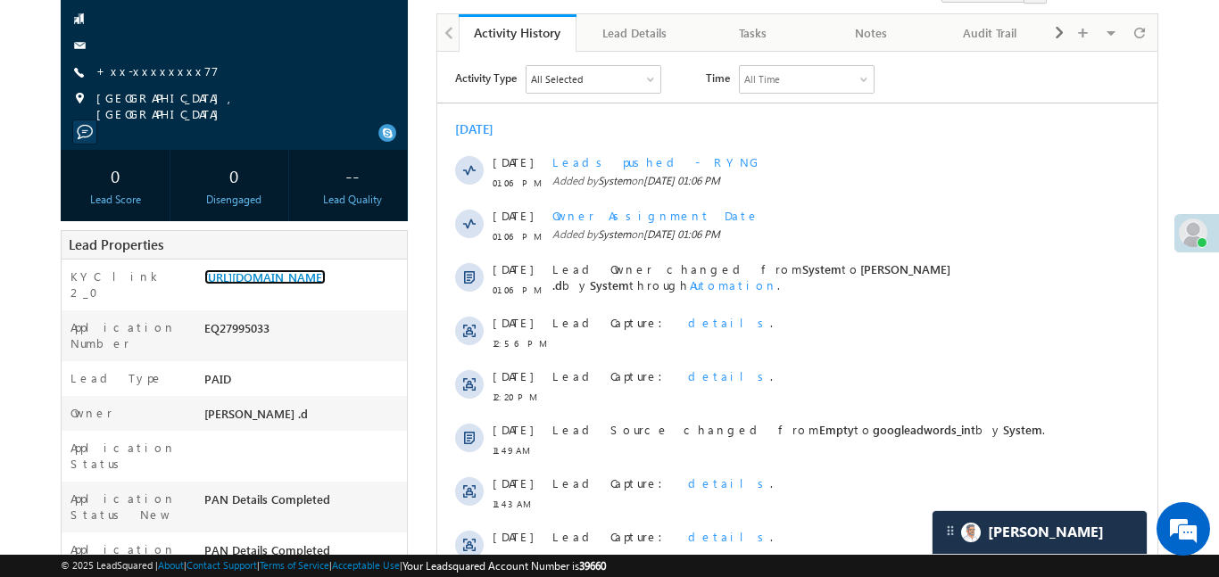
scroll to position [197, 0]
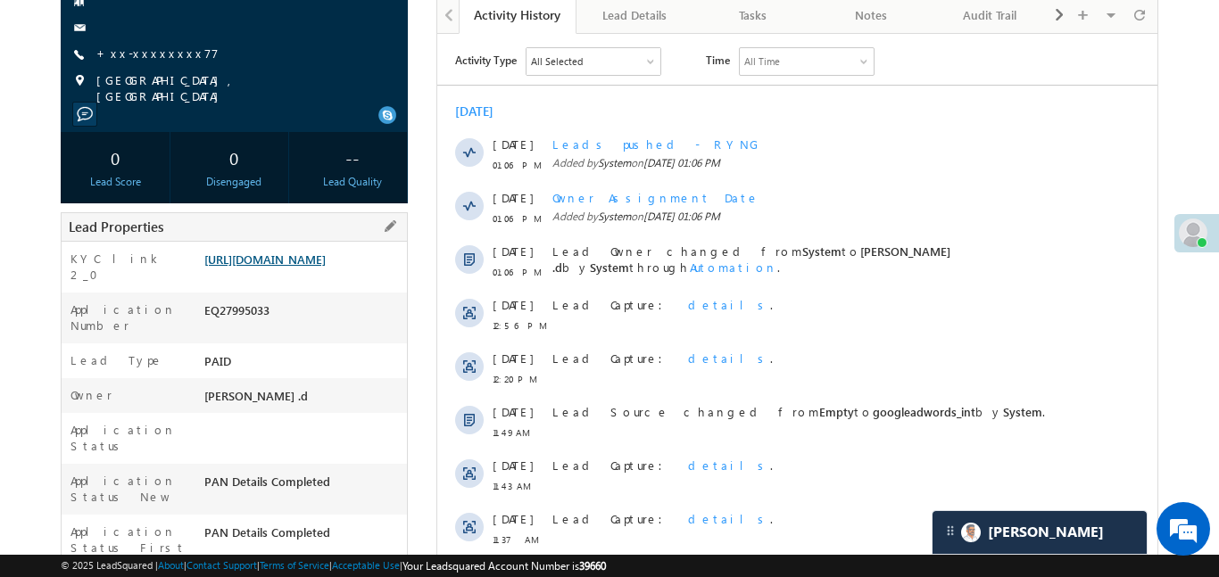
click at [326, 256] on link "[URL][DOMAIN_NAME]" at bounding box center [264, 259] width 121 height 15
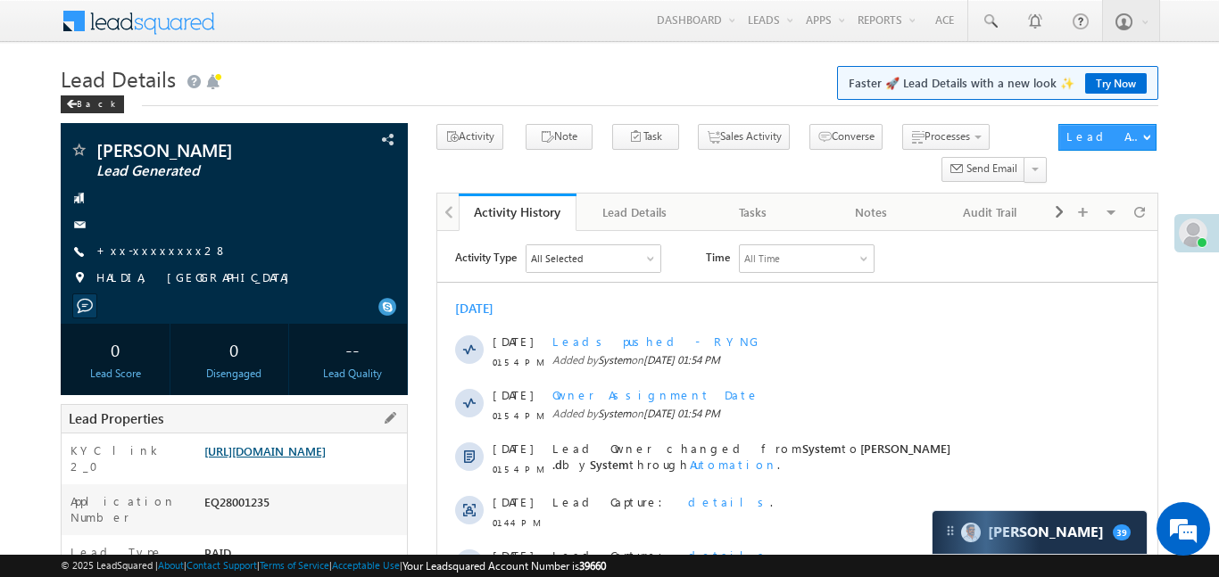
click at [320, 456] on link "[URL][DOMAIN_NAME]" at bounding box center [264, 451] width 121 height 15
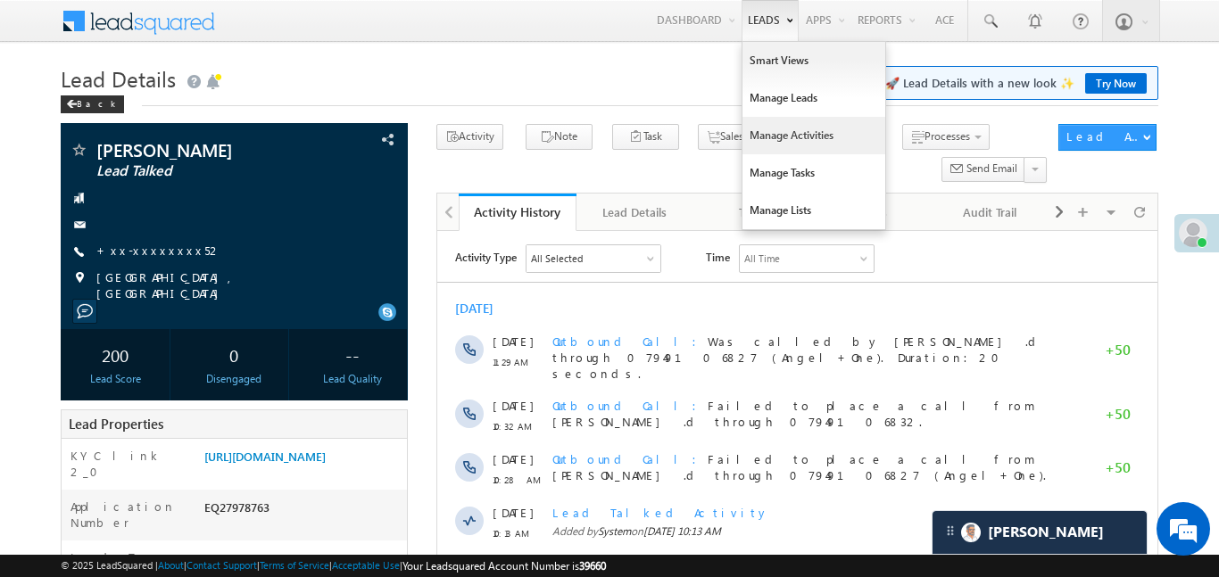
click at [783, 133] on link "Manage Activities" at bounding box center [814, 135] width 143 height 37
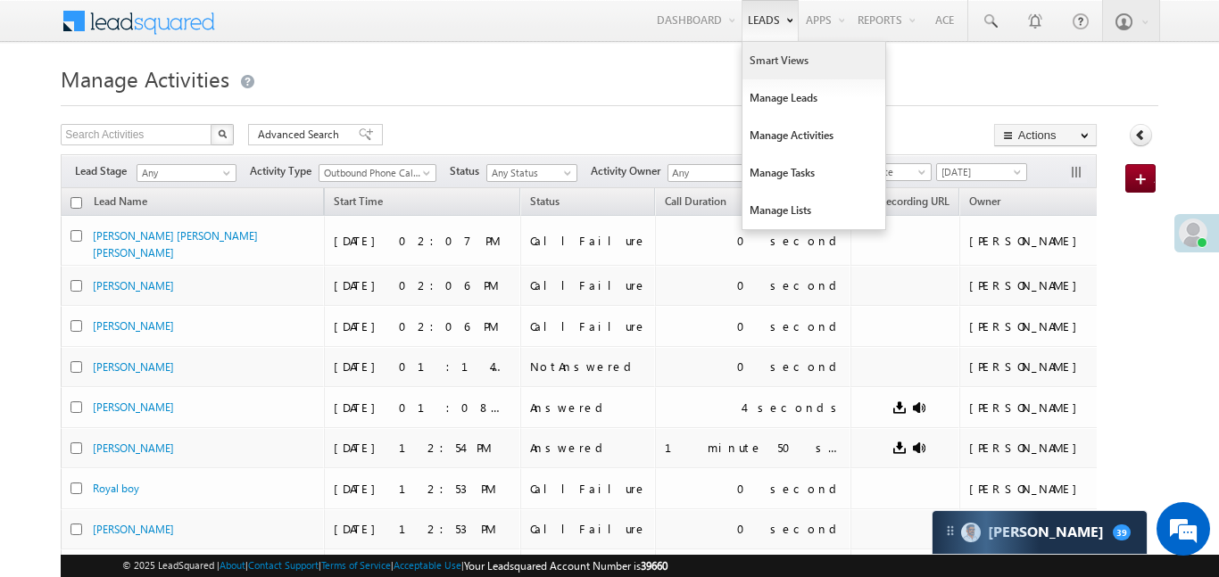
click at [781, 63] on link "Smart Views" at bounding box center [814, 60] width 143 height 37
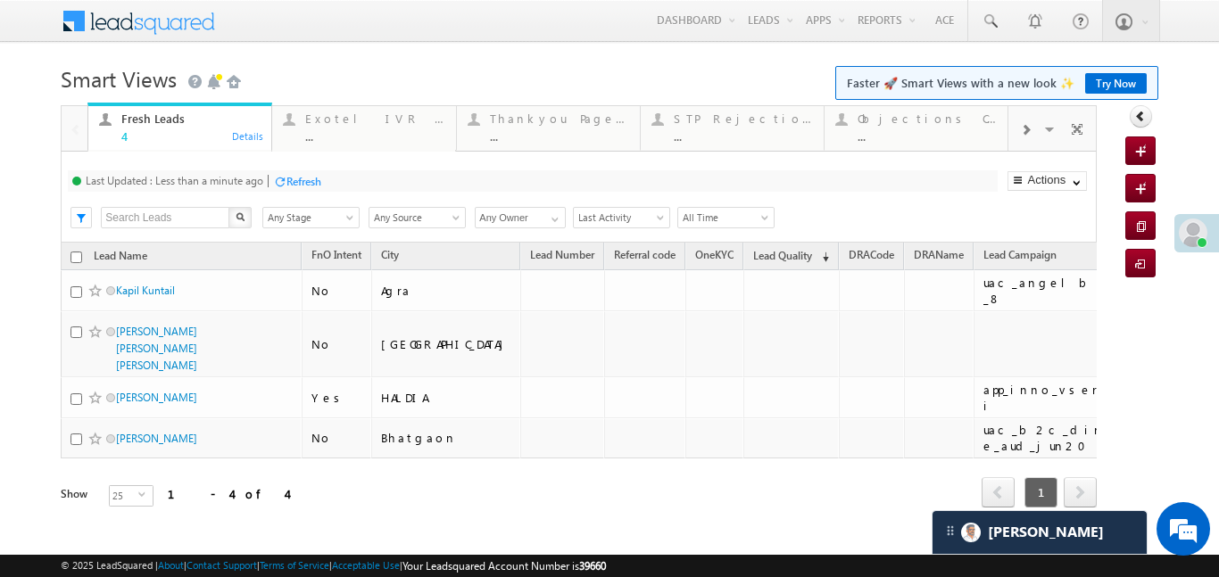
click at [1032, 129] on div at bounding box center [1026, 129] width 34 height 40
click at [963, 137] on div "..." at bounding box center [927, 135] width 139 height 13
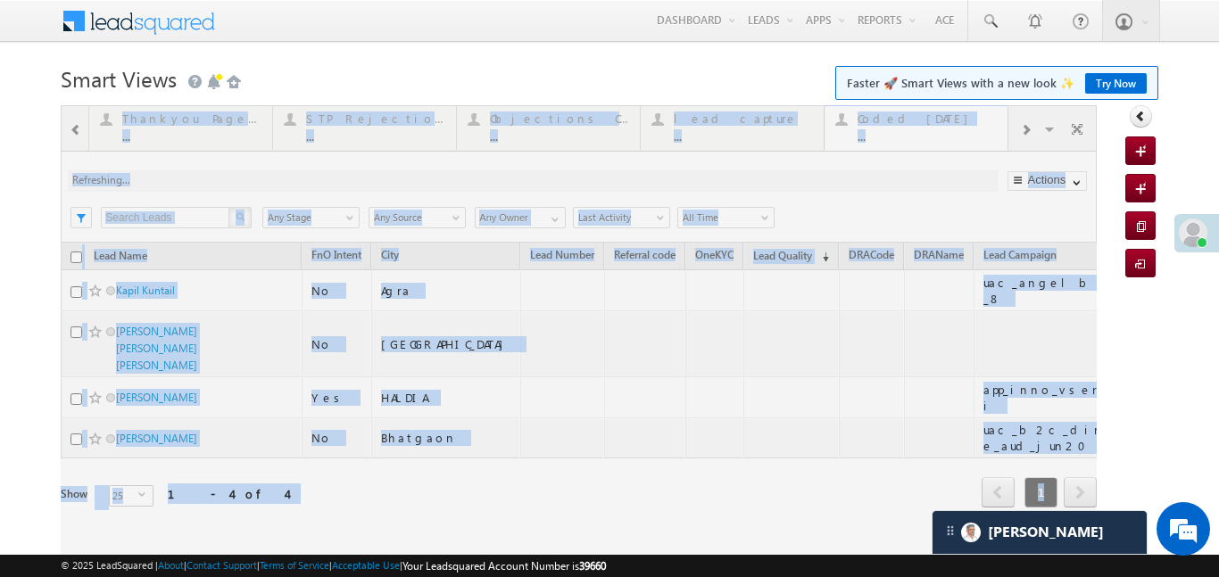
click at [963, 137] on div at bounding box center [579, 331] width 1036 height 453
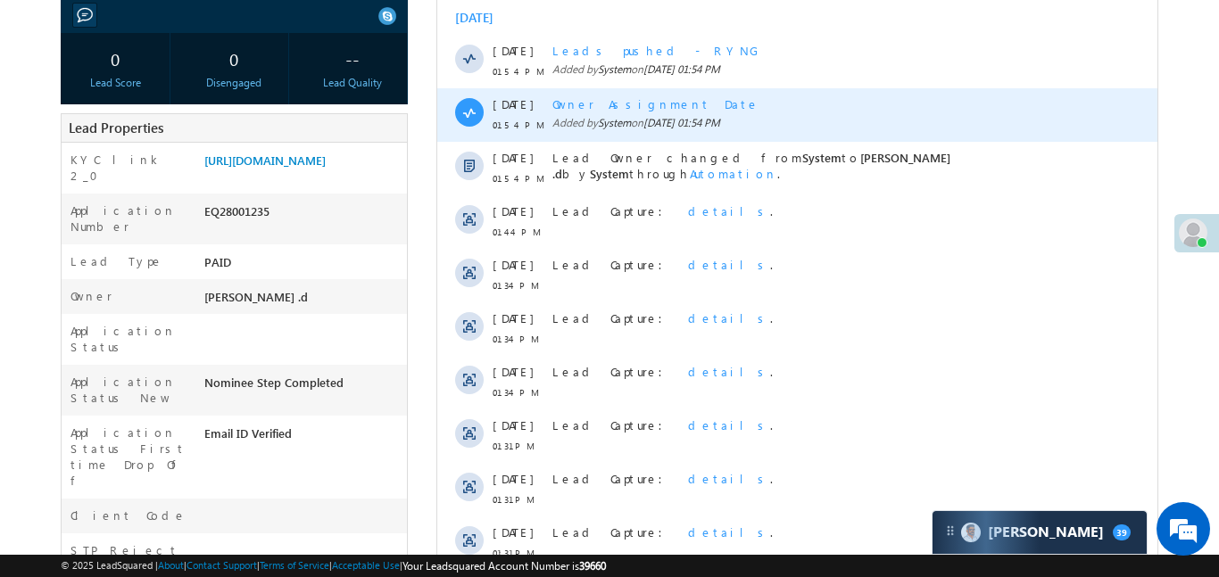
scroll to position [355, 0]
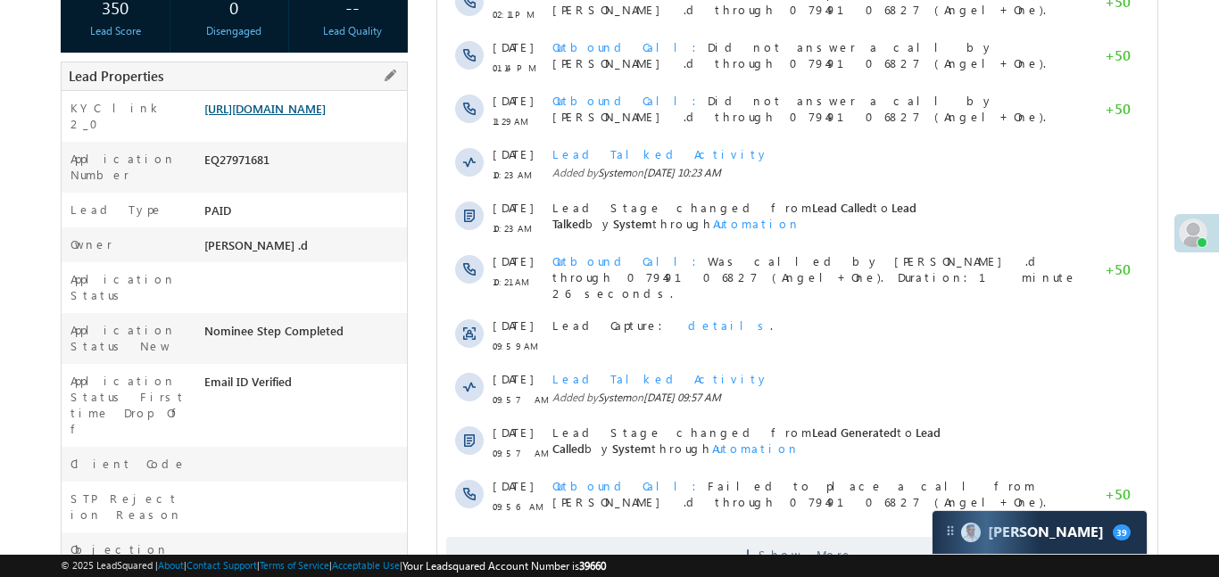
click at [304, 116] on link "[URL][DOMAIN_NAME]" at bounding box center [264, 108] width 121 height 15
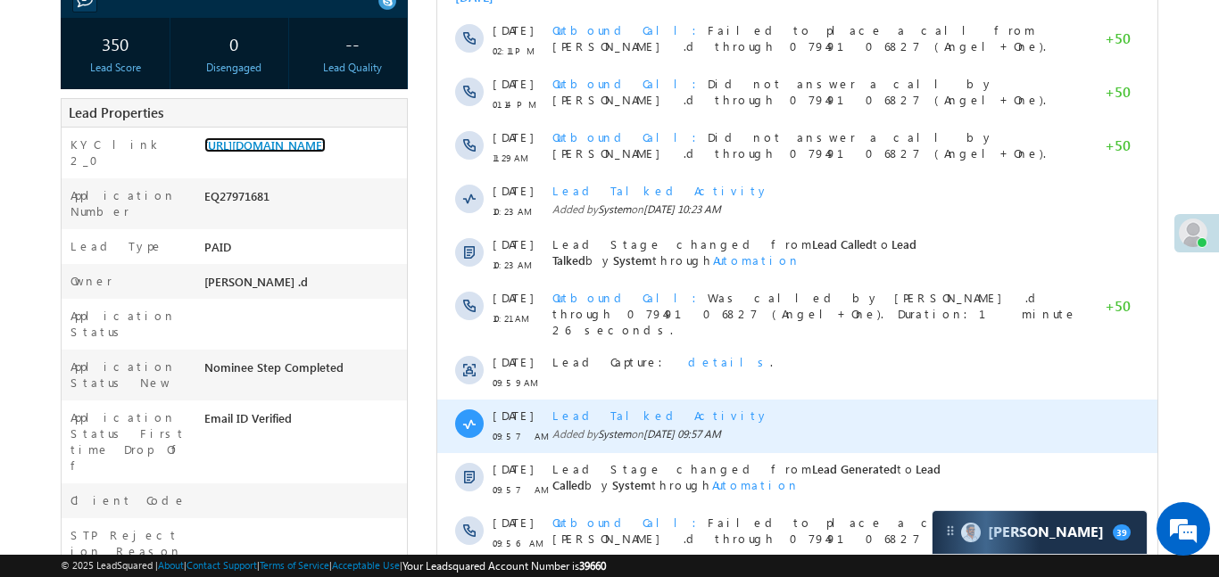
scroll to position [21, 0]
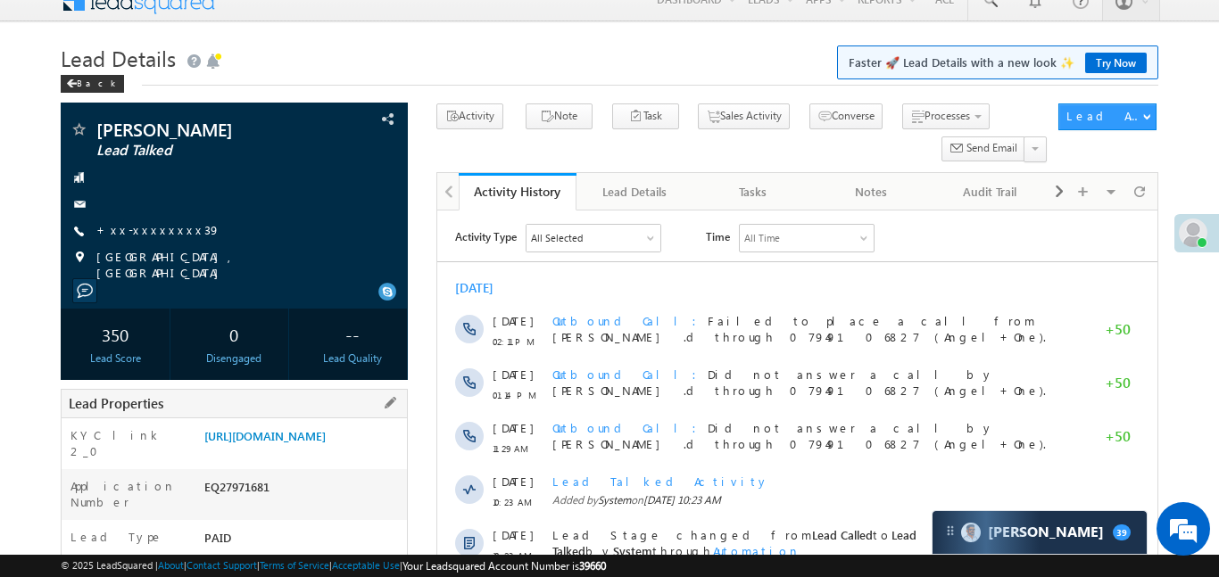
click at [228, 503] on div "EQ27971681" at bounding box center [303, 490] width 207 height 25
copy div "EQ27971681"
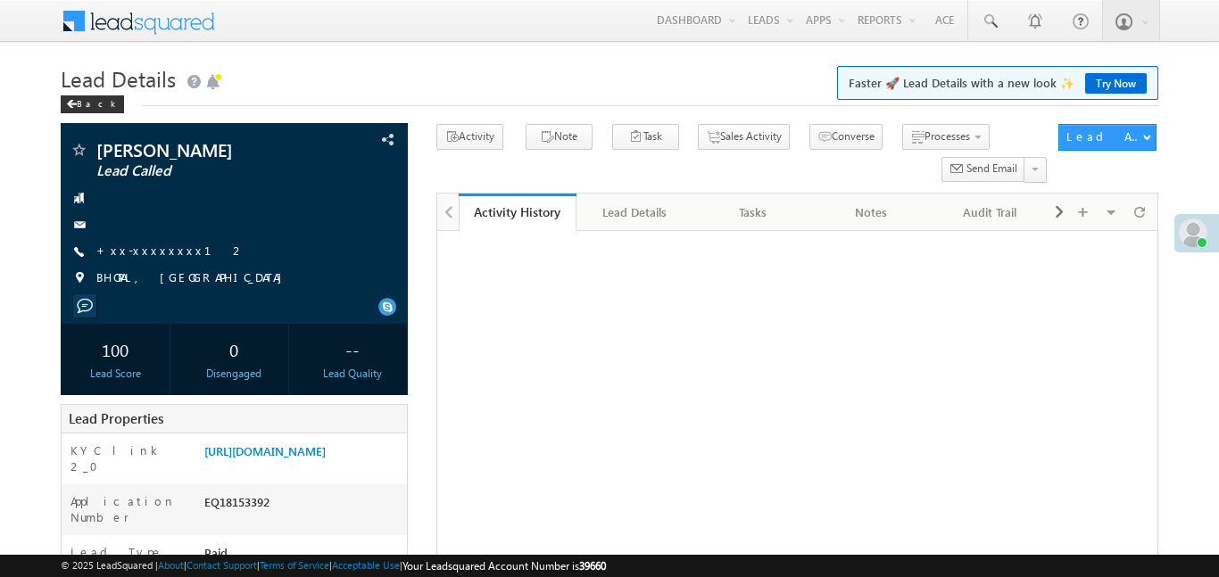
click at [245, 494] on div "EQ18153392" at bounding box center [303, 506] width 207 height 25
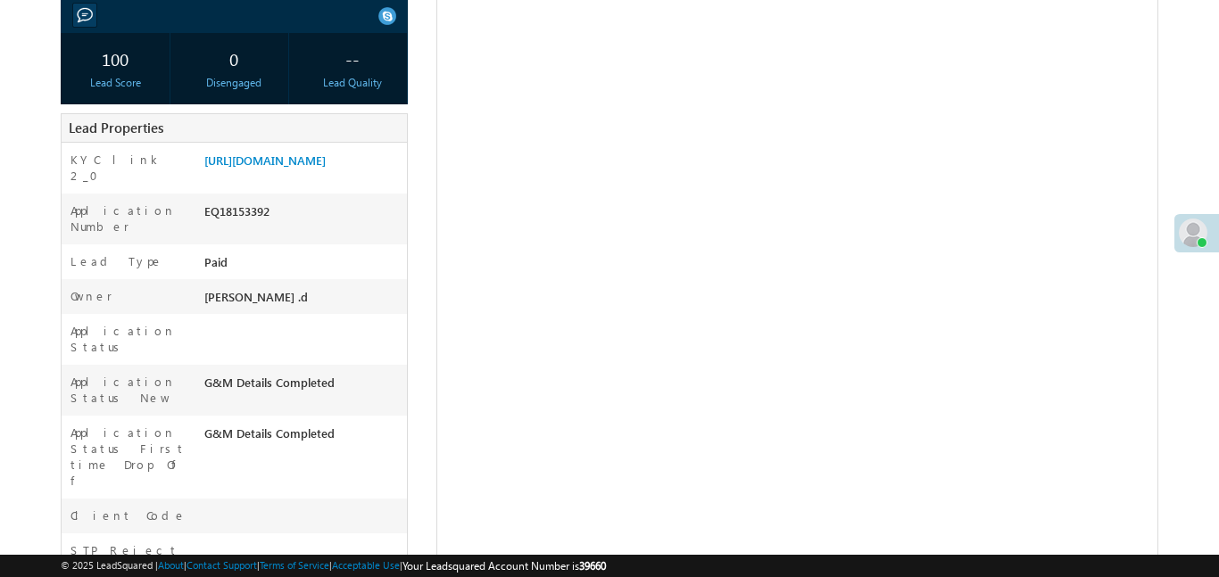
click at [245, 228] on div "EQ18153392" at bounding box center [303, 215] width 207 height 25
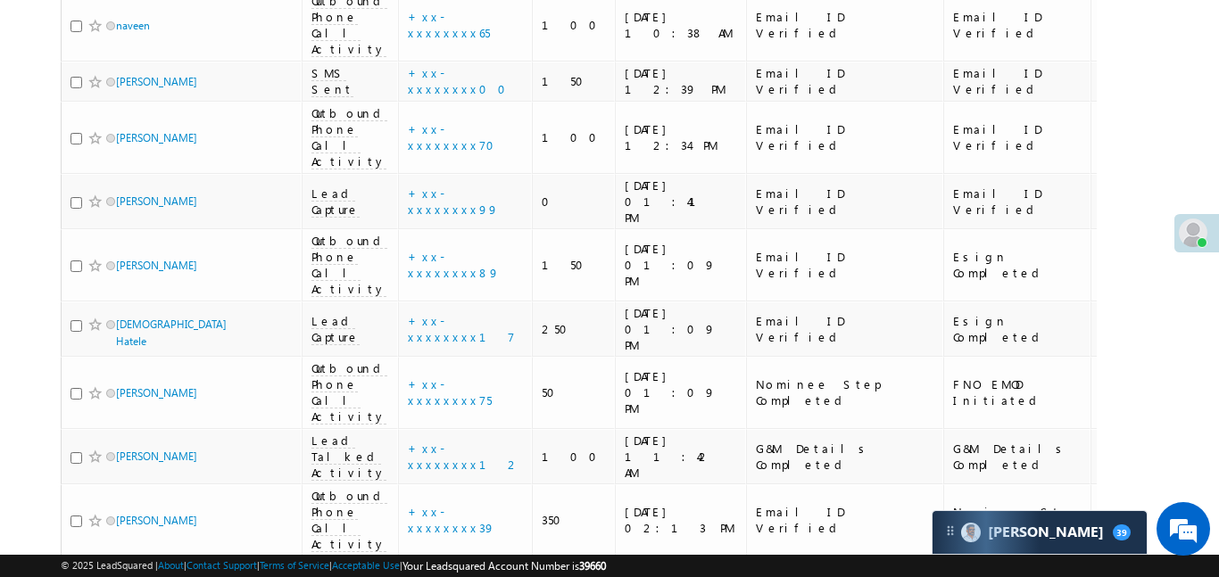
scroll to position [1624, 0]
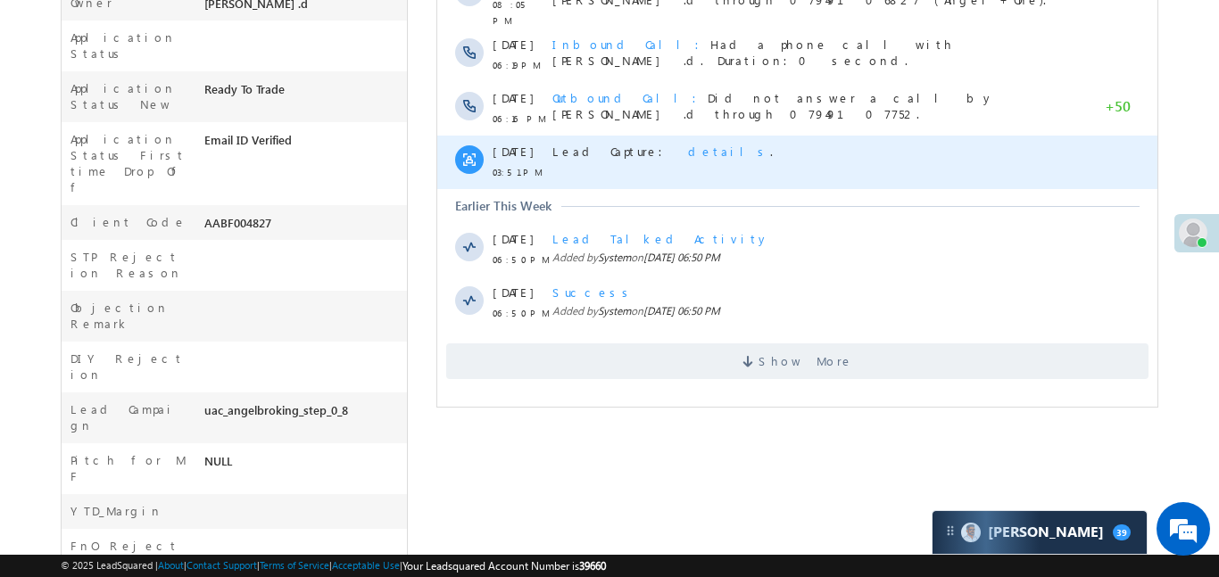
scroll to position [545, 0]
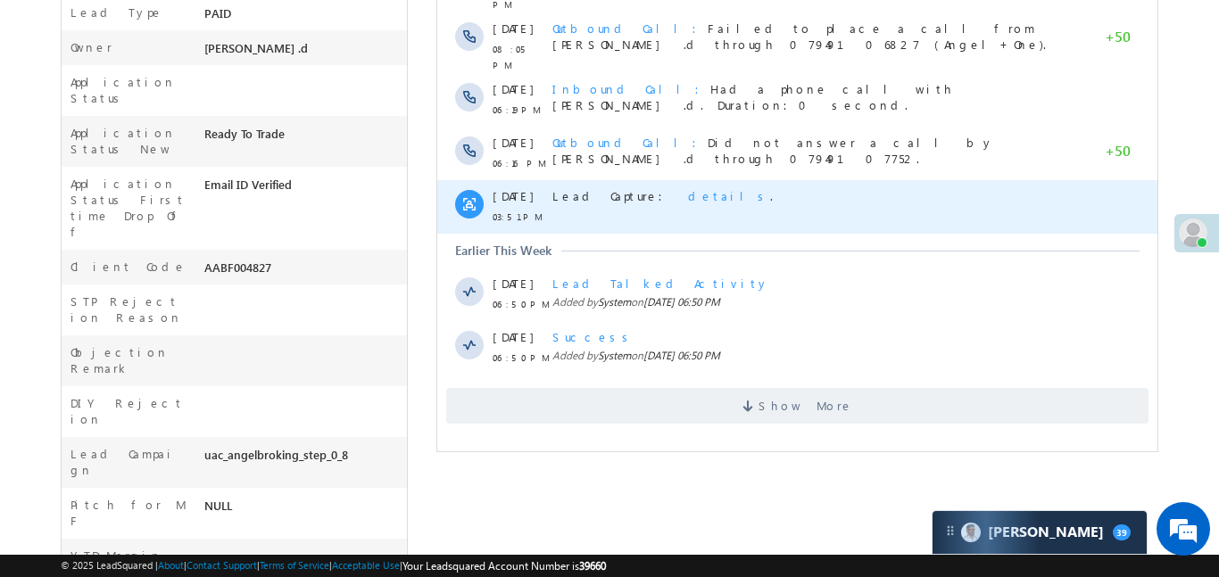
click at [687, 188] on span "details" at bounding box center [728, 195] width 82 height 15
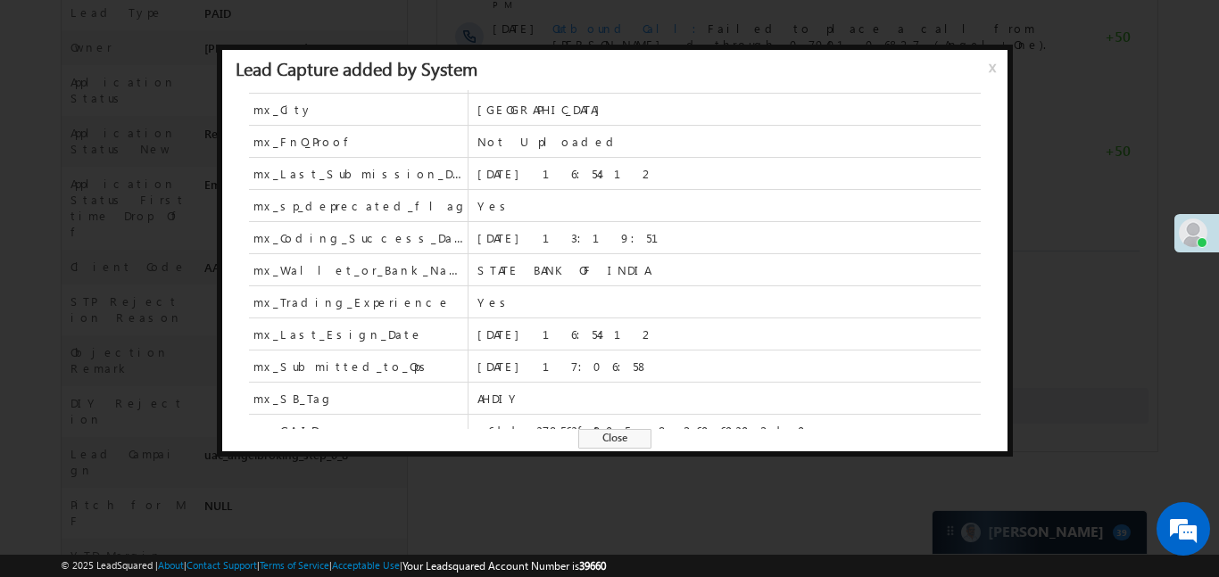
scroll to position [1395, 0]
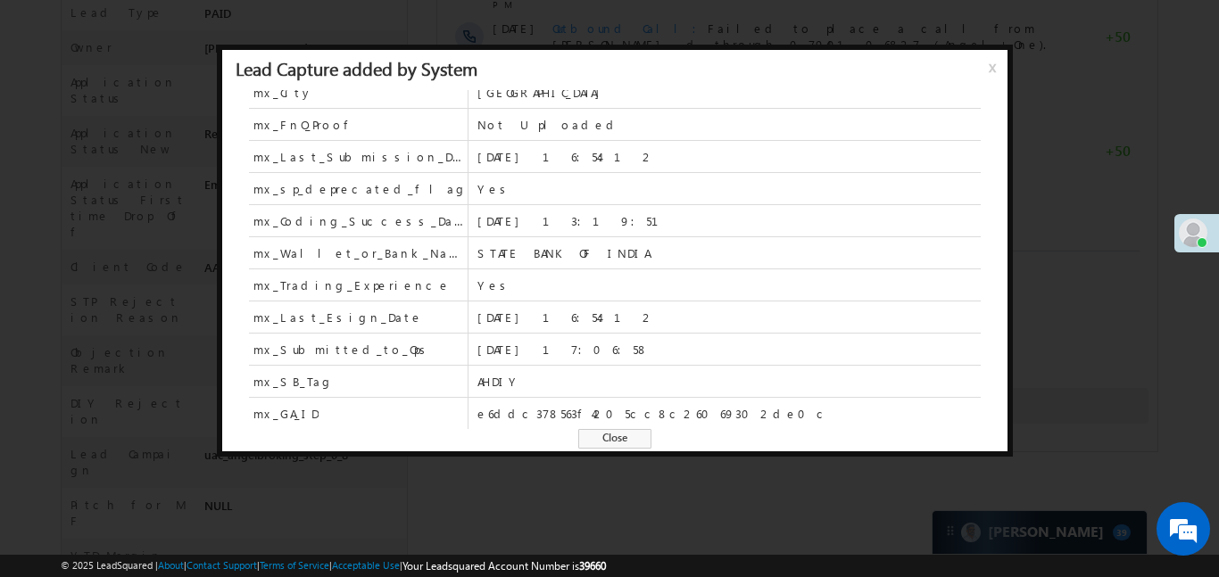
drag, startPoint x: 621, startPoint y: 442, endPoint x: 166, endPoint y: 719, distance: 532.7
click at [621, 442] on span "Close" at bounding box center [614, 439] width 73 height 20
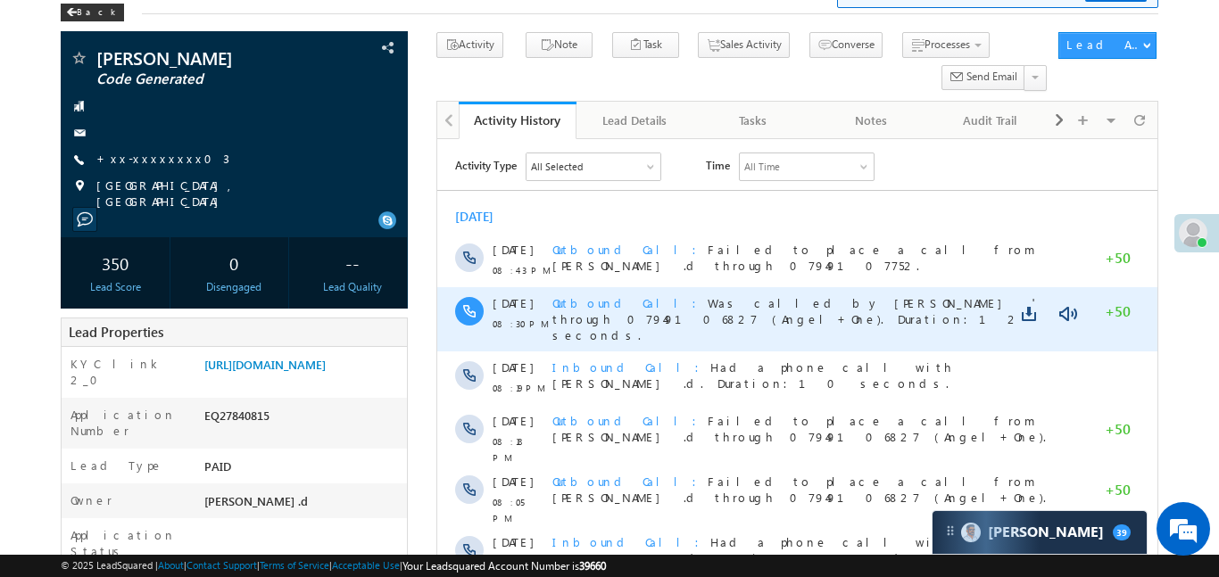
scroll to position [0, 0]
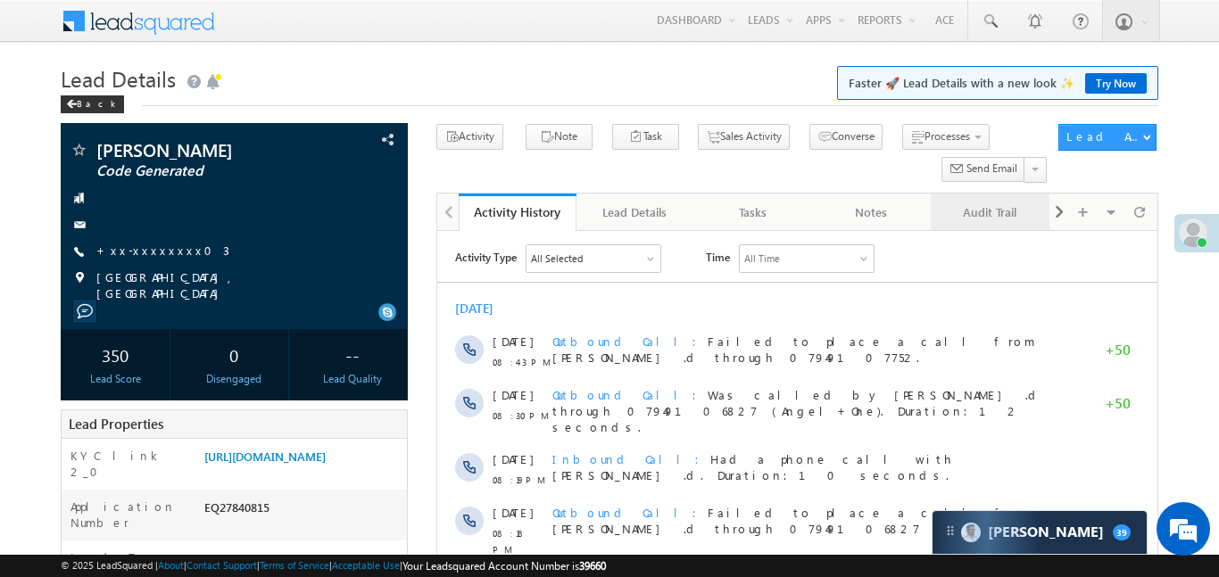
click at [999, 212] on div "Audit Trail" at bounding box center [988, 212] width 87 height 21
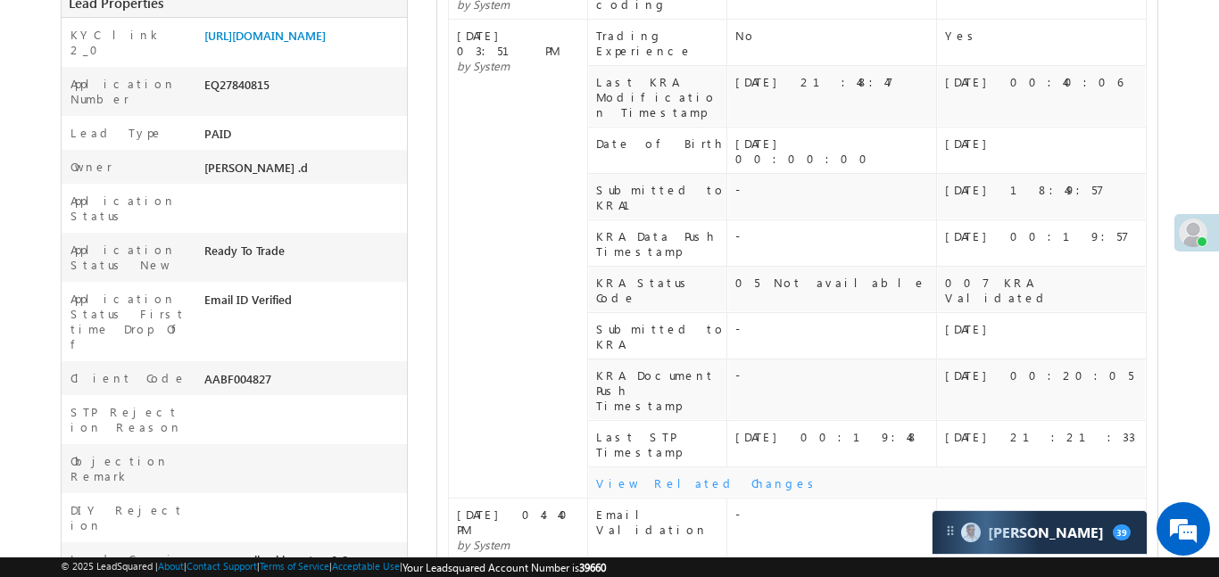
scroll to position [459, 0]
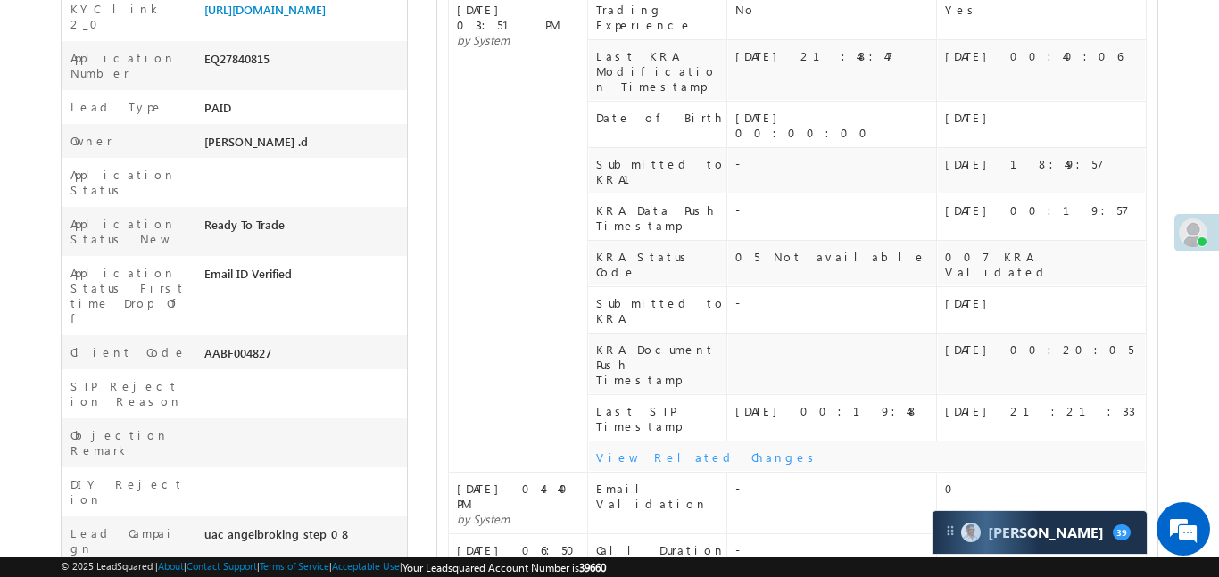
click at [670, 450] on div "View Related Changes" at bounding box center [870, 457] width 549 height 15
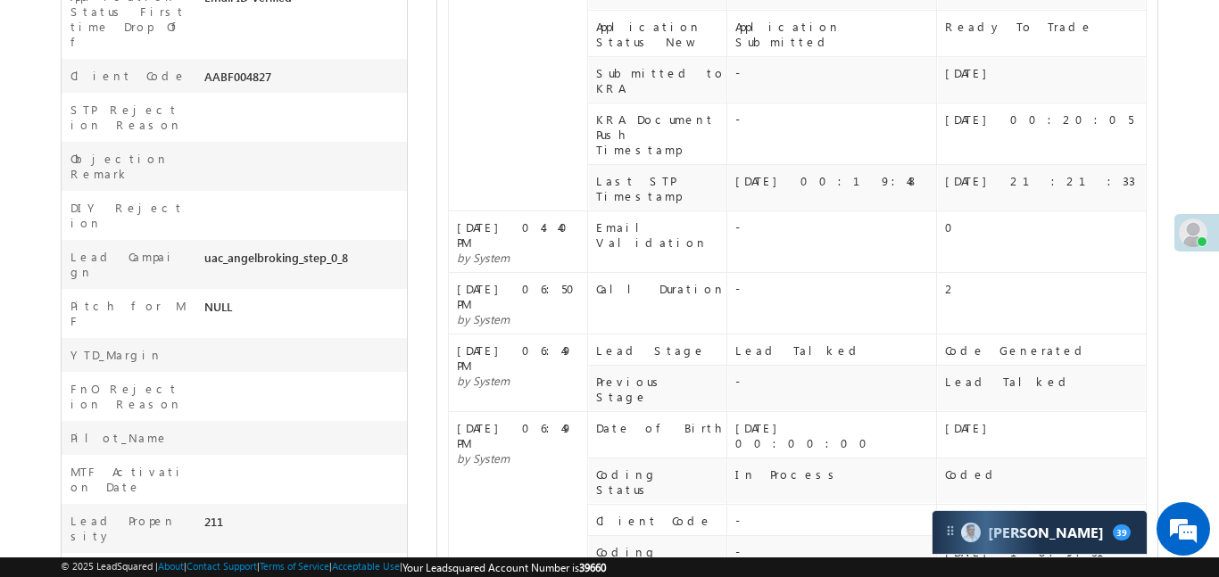
scroll to position [855, 0]
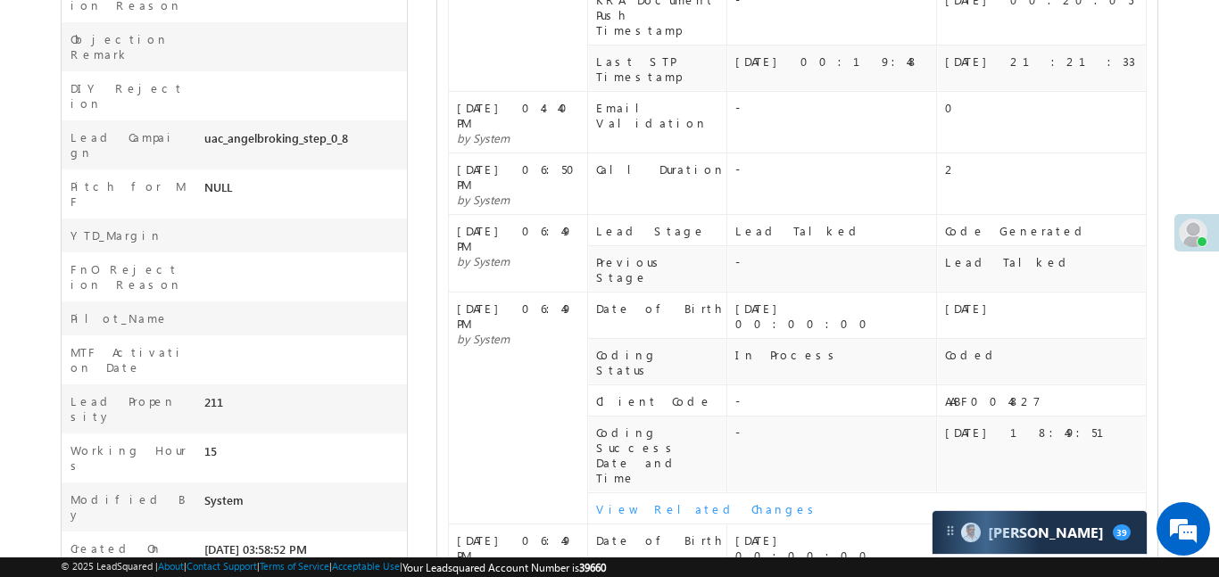
click at [680, 502] on div "View Related Changes" at bounding box center [870, 509] width 549 height 15
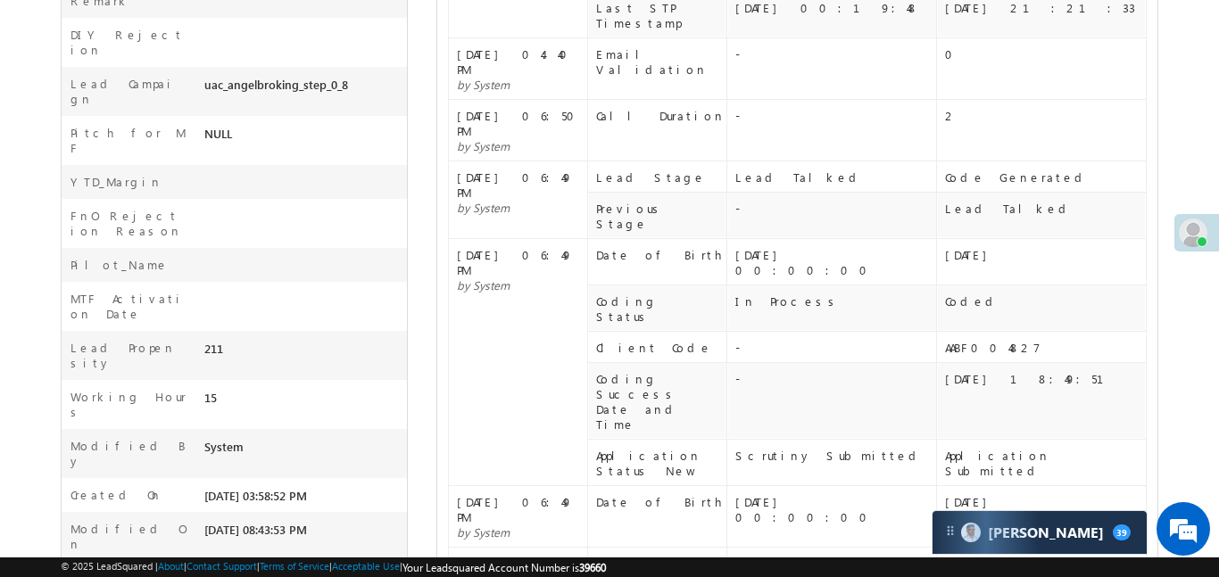
scroll to position [910, 0]
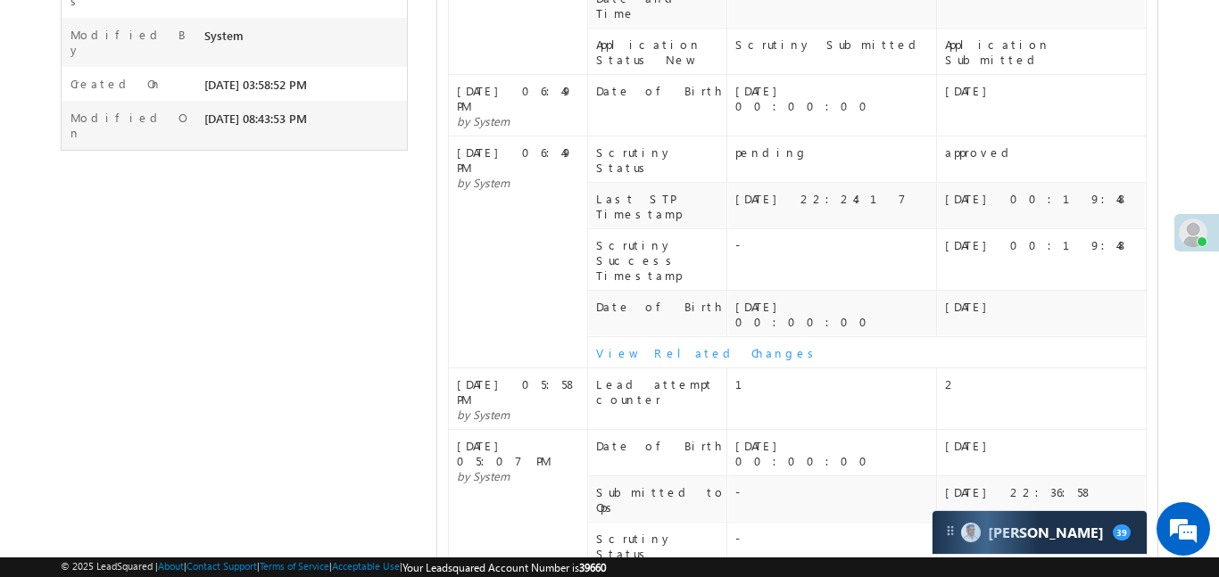
scroll to position [1324, 0]
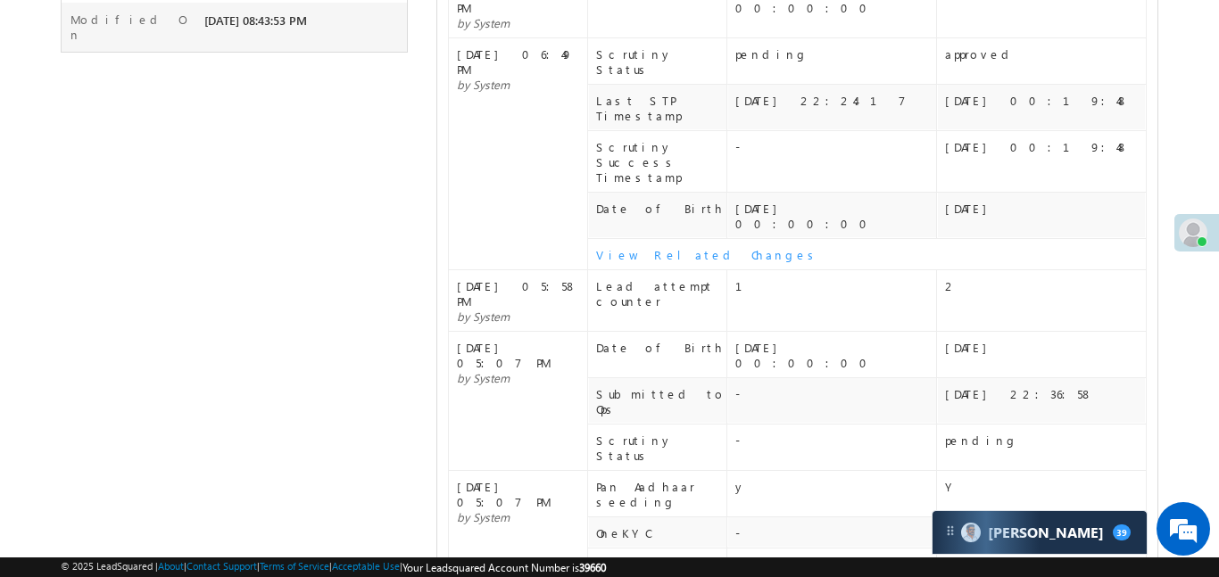
scroll to position [1441, 0]
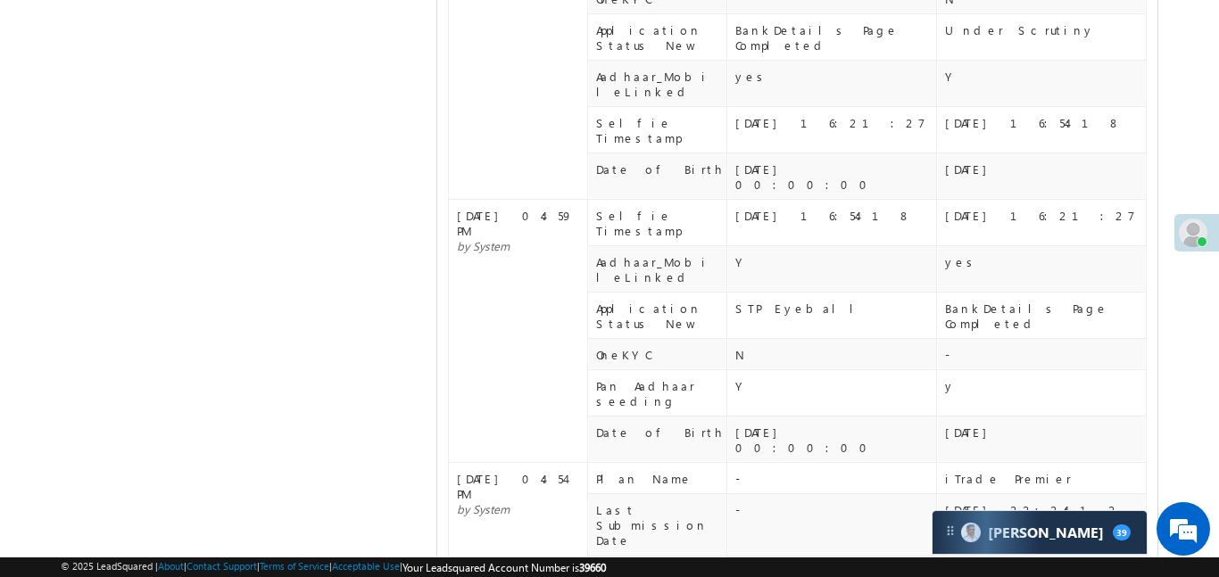
scroll to position [1956, 0]
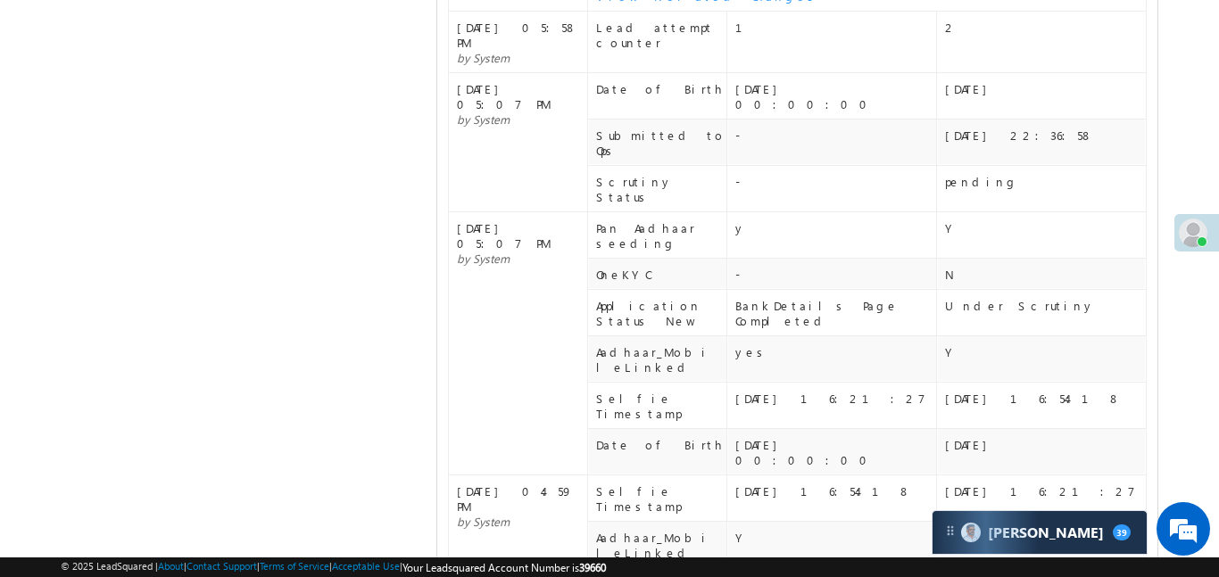
scroll to position [2065, 0]
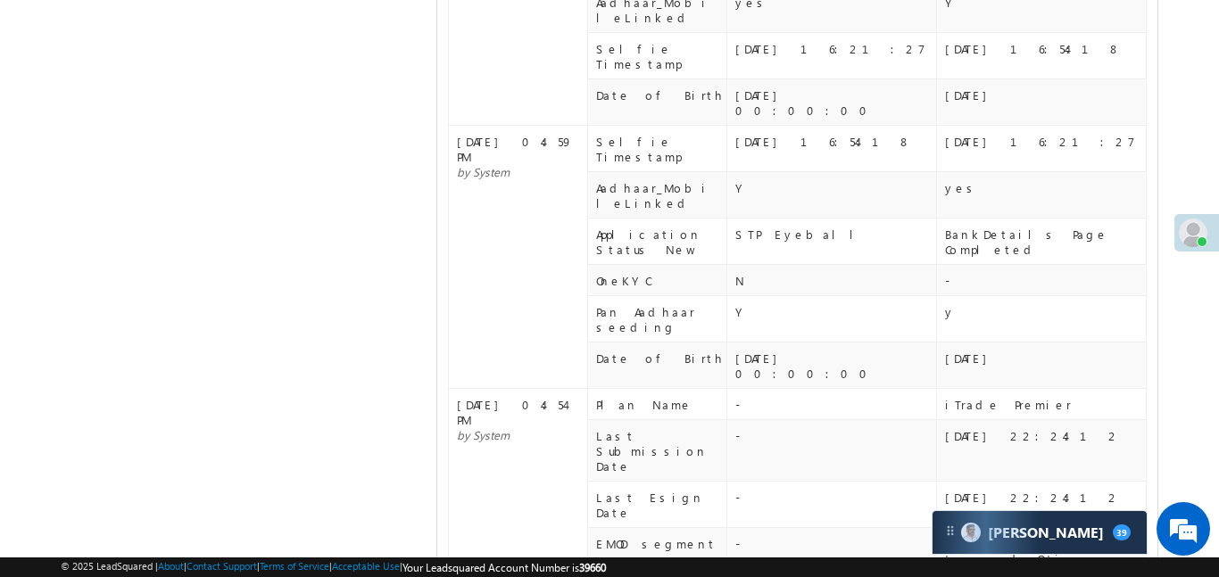
scroll to position [2049, 0]
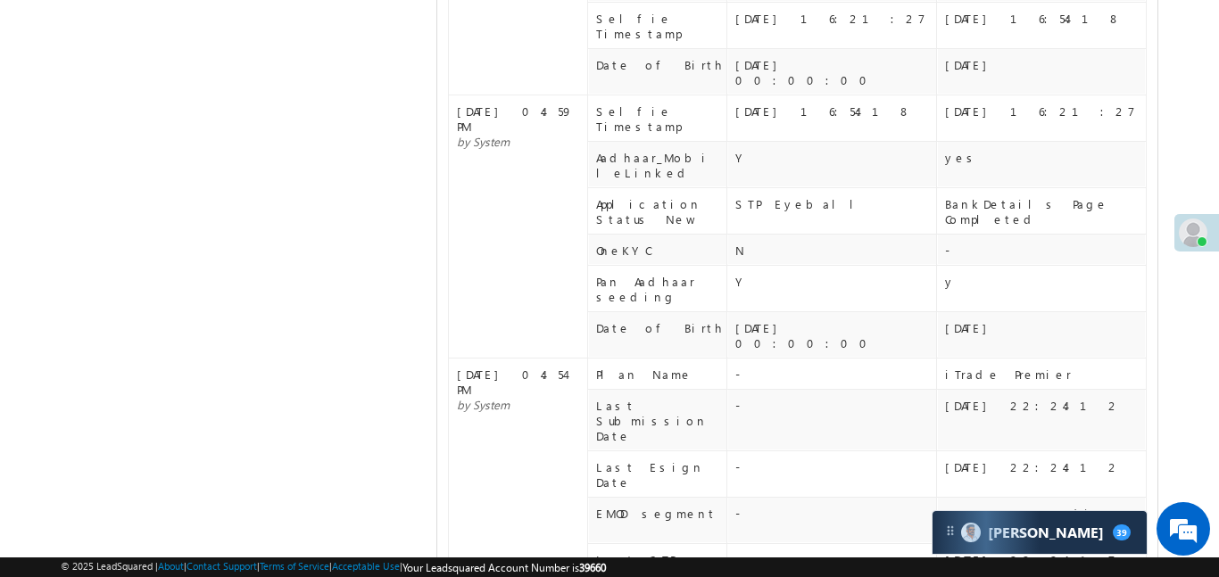
scroll to position [2065, 0]
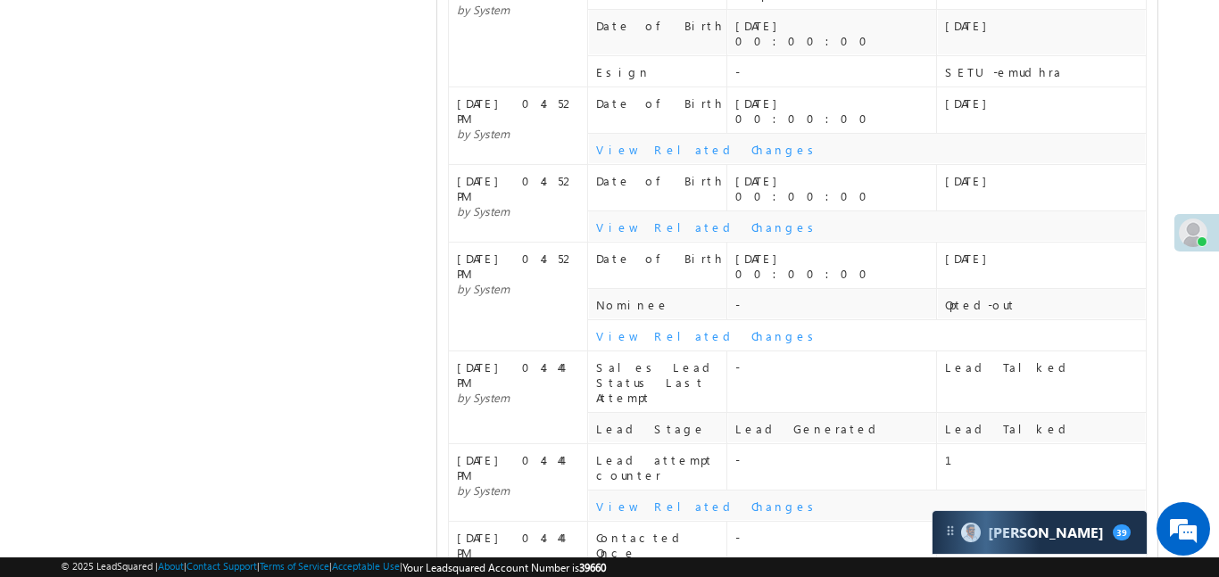
scroll to position [3294, 0]
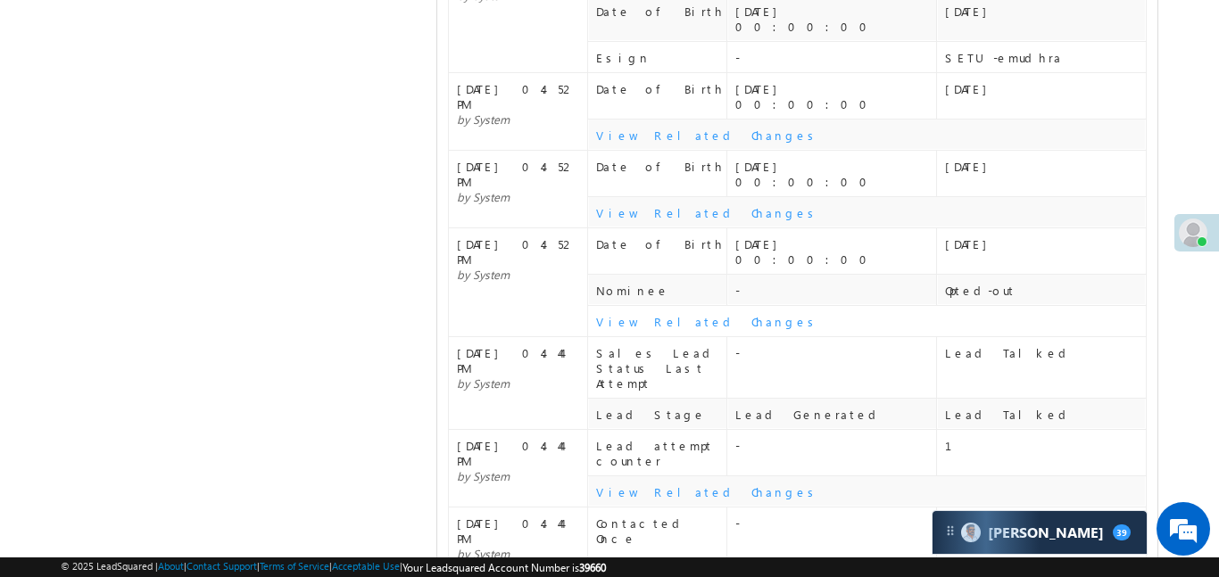
scroll to position [3310, 0]
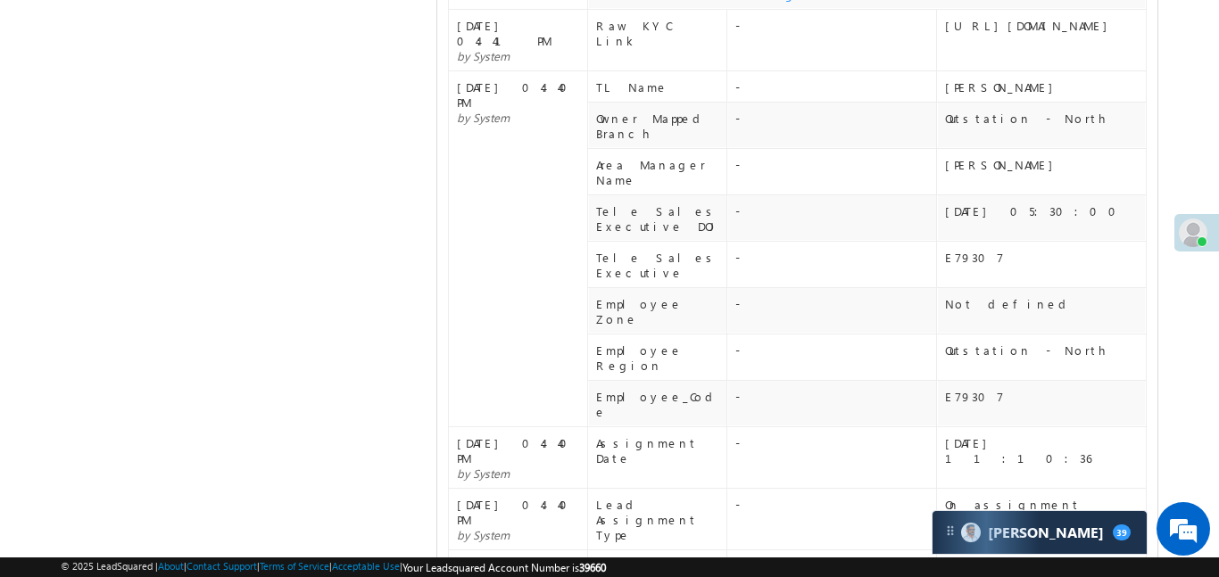
scroll to position [4261, 0]
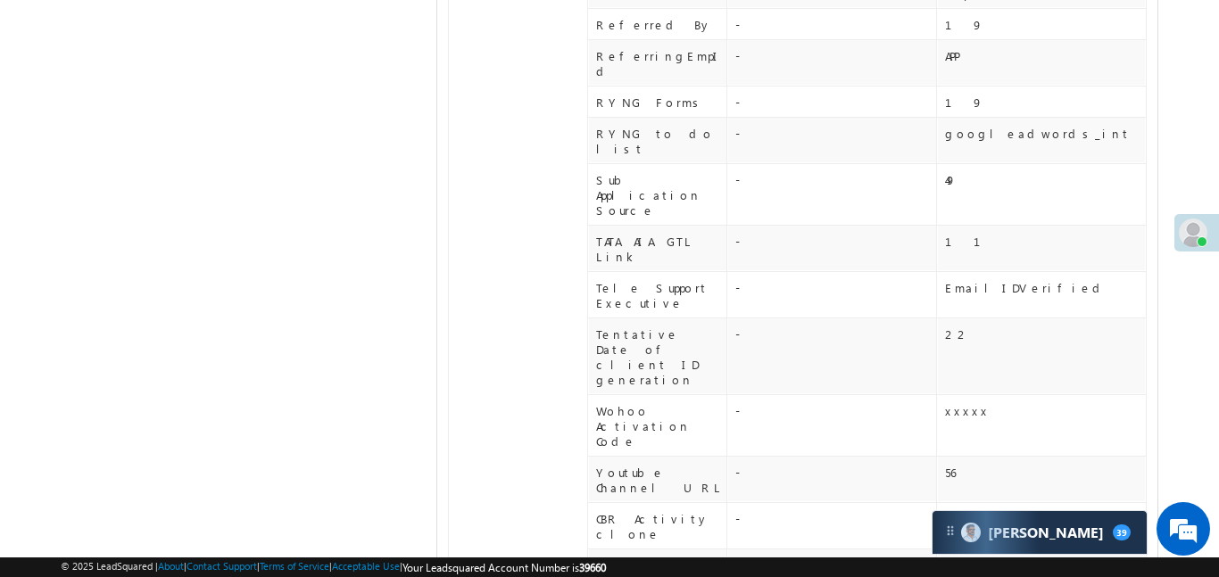
scroll to position [5212, 0]
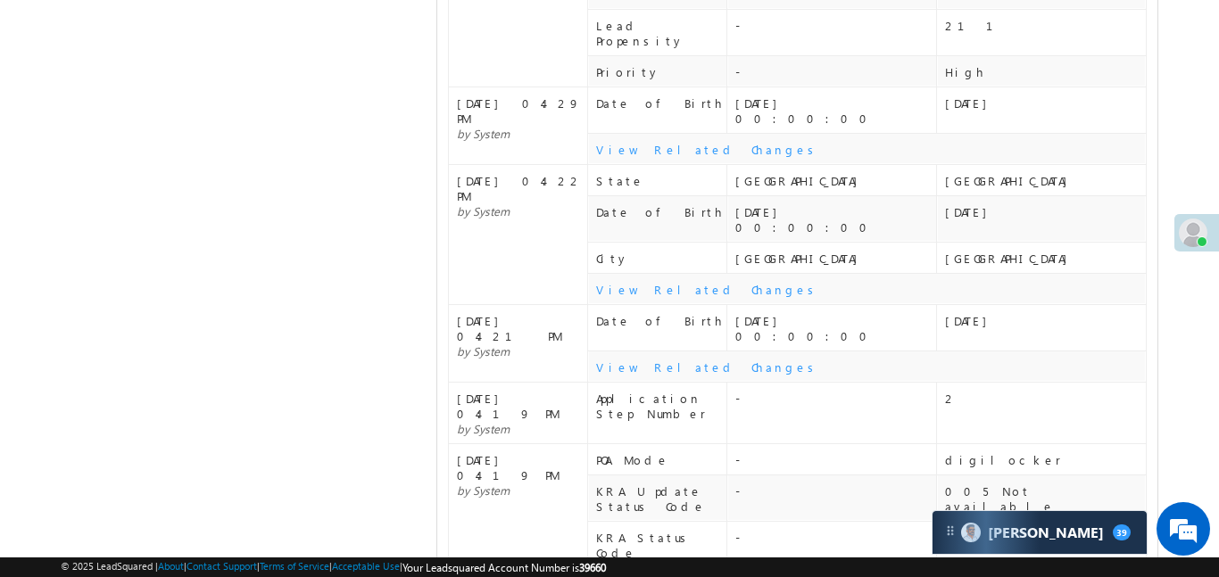
scroll to position [5799, 0]
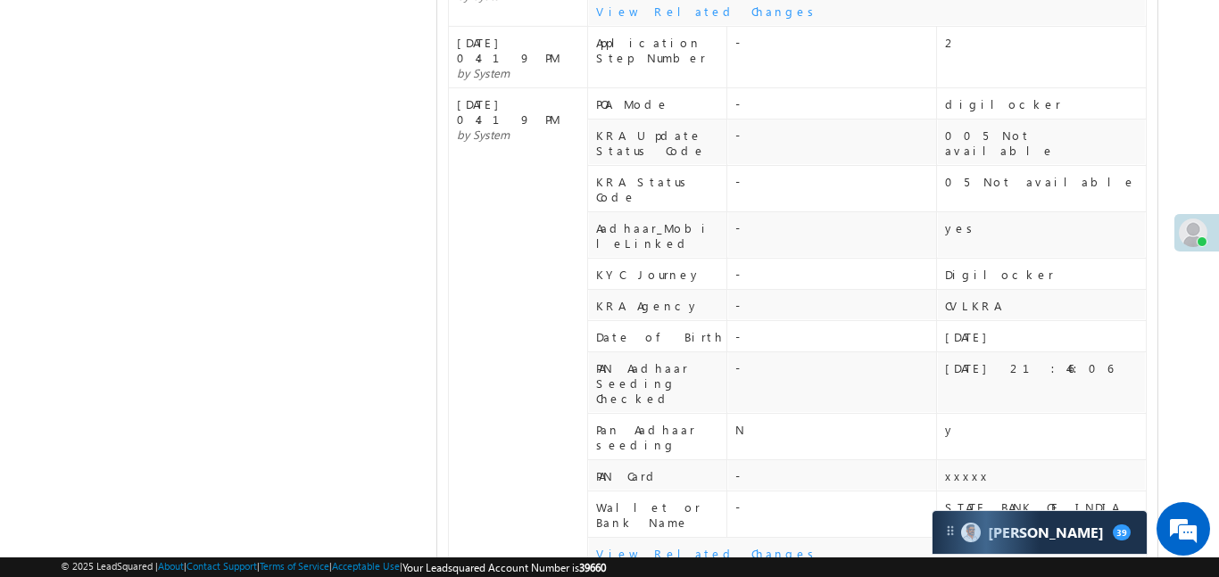
scroll to position [6144, 0]
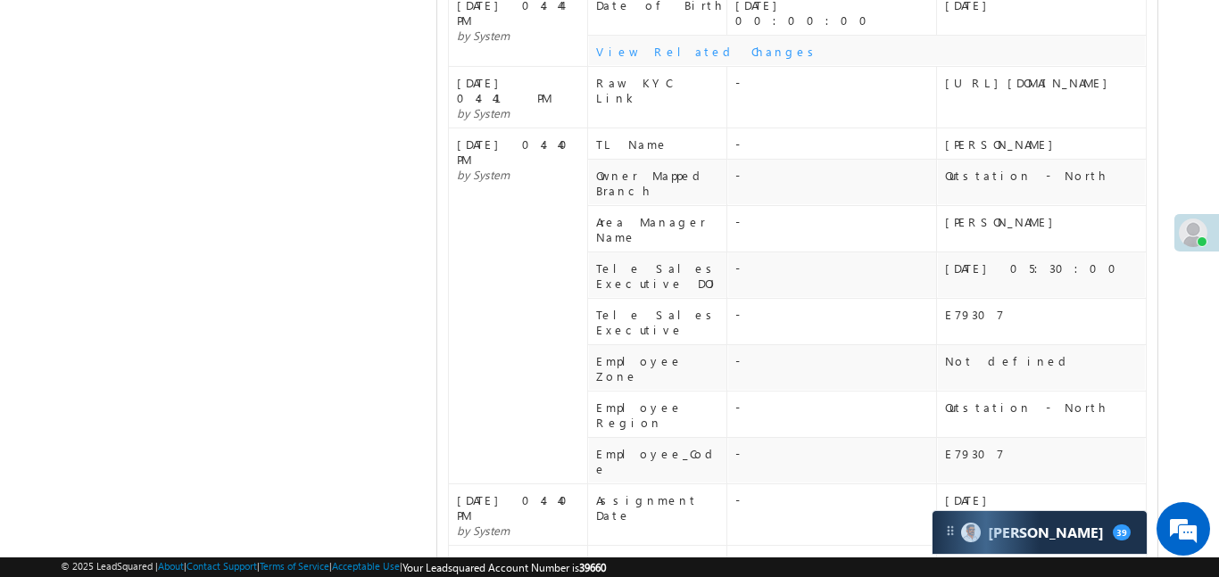
scroll to position [4191, 0]
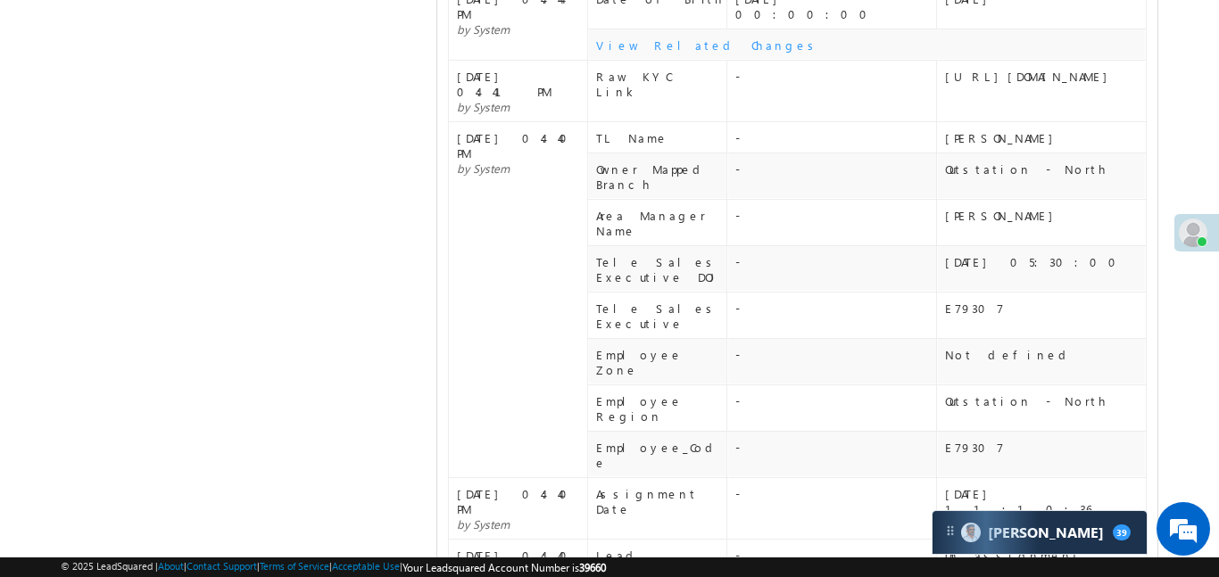
scroll to position [4208, 0]
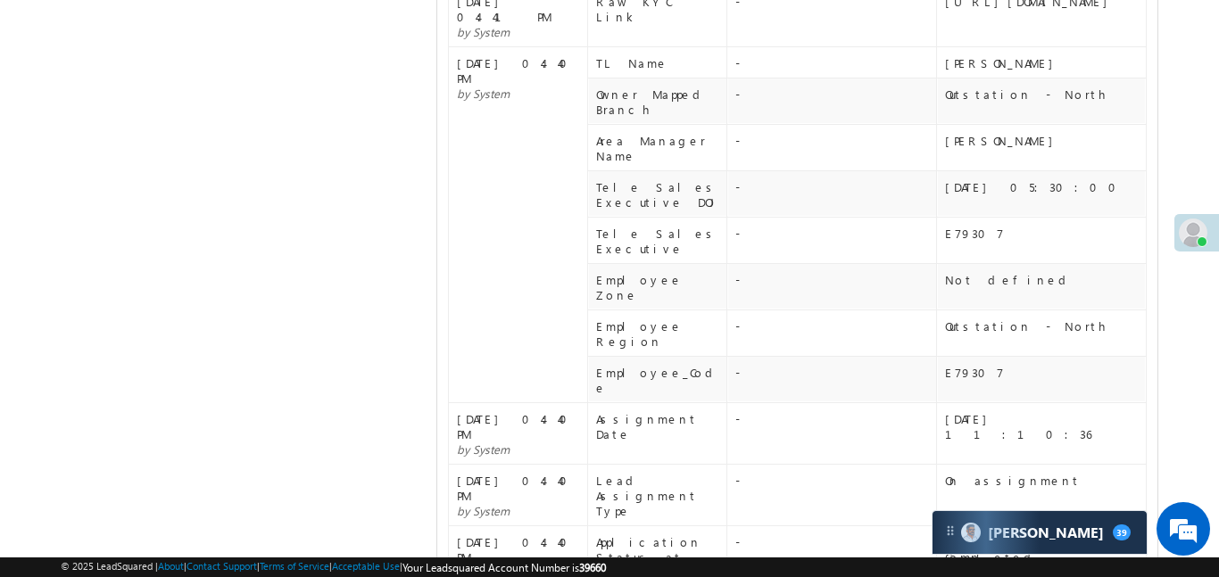
scroll to position [4277, 0]
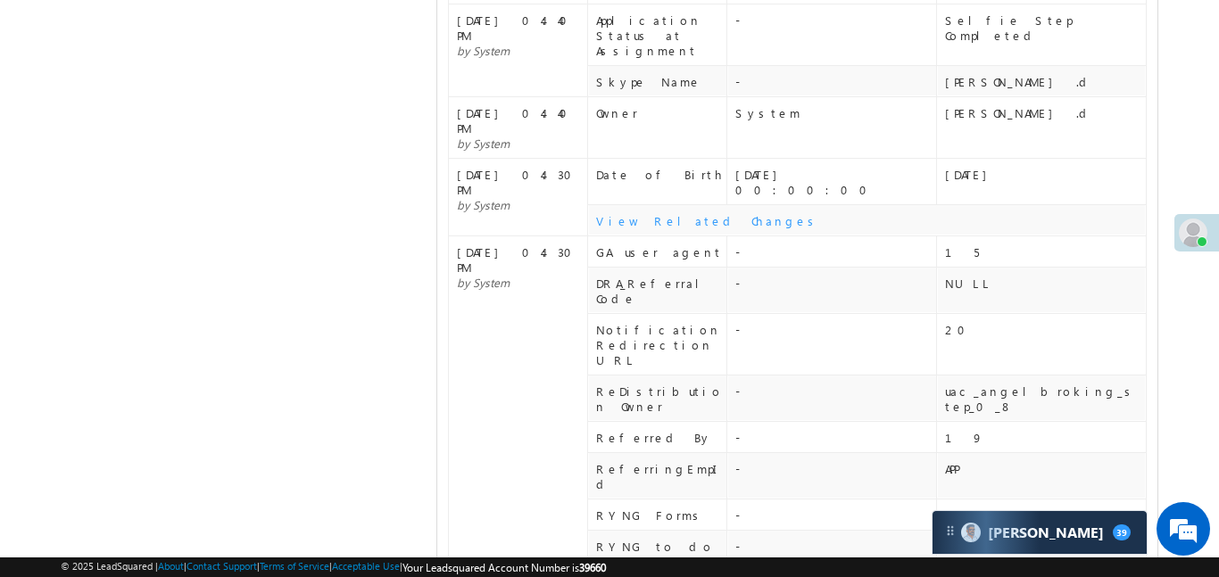
scroll to position [4843, 0]
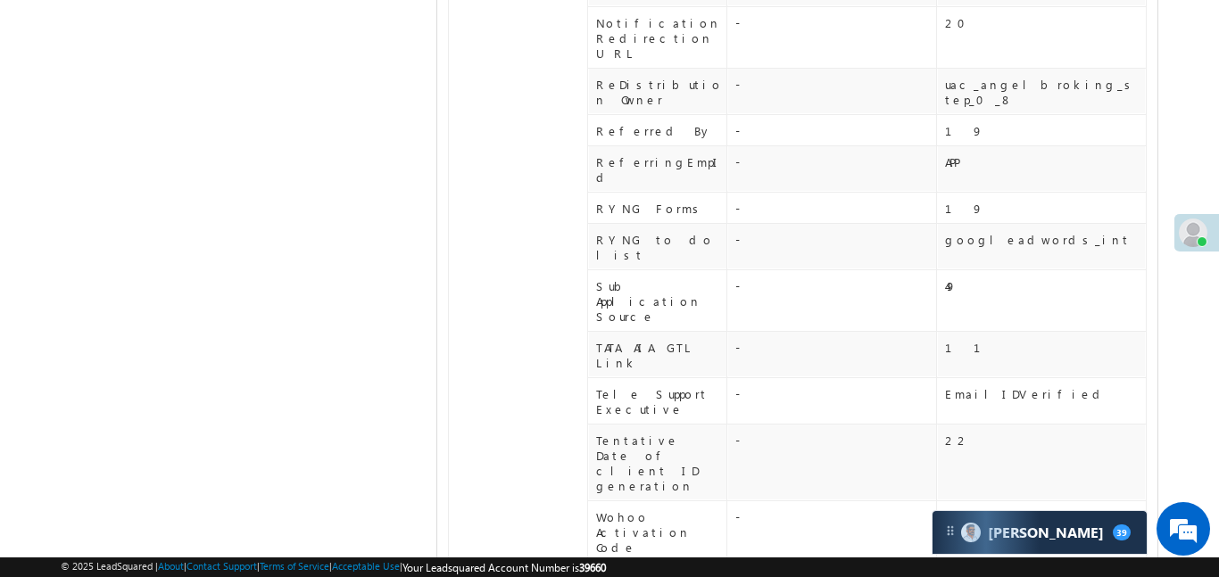
scroll to position [5107, 0]
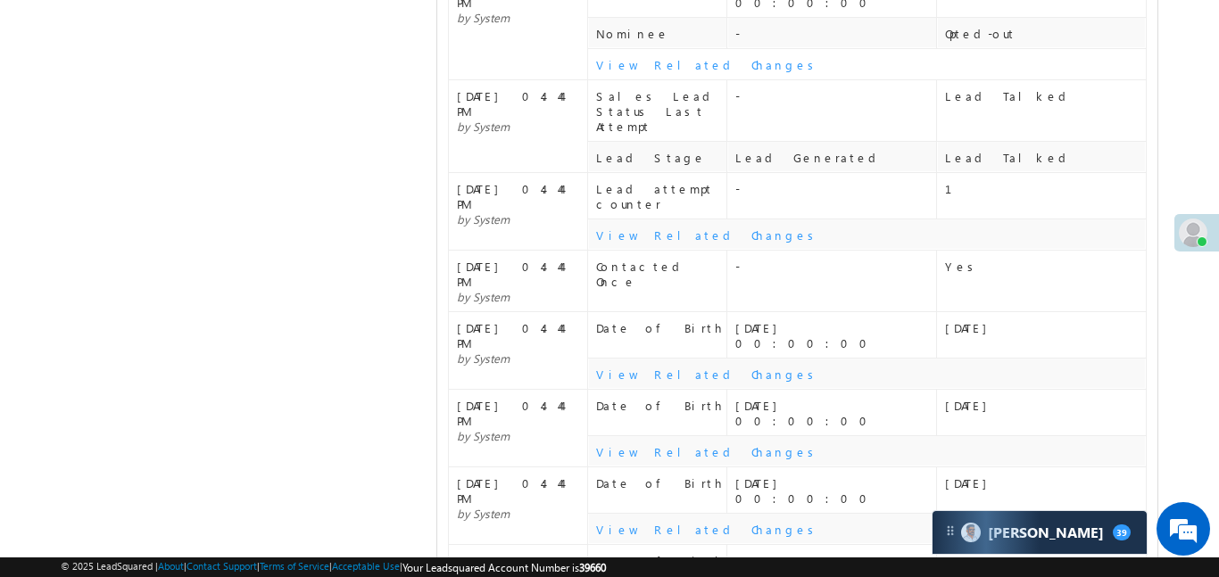
scroll to position [3541, 0]
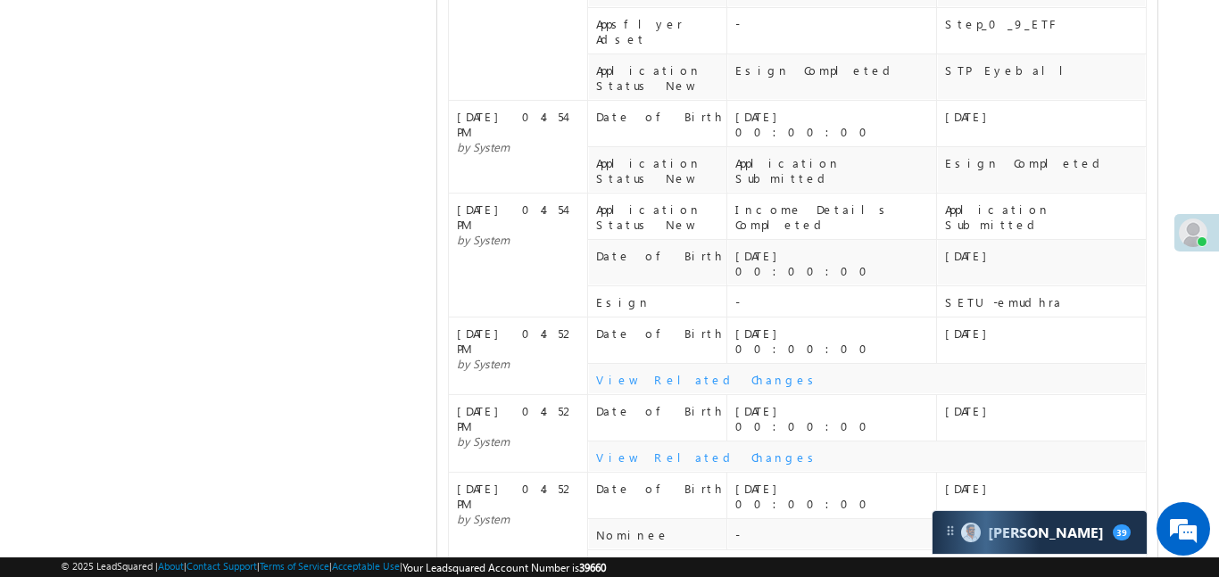
scroll to position [3052, 0]
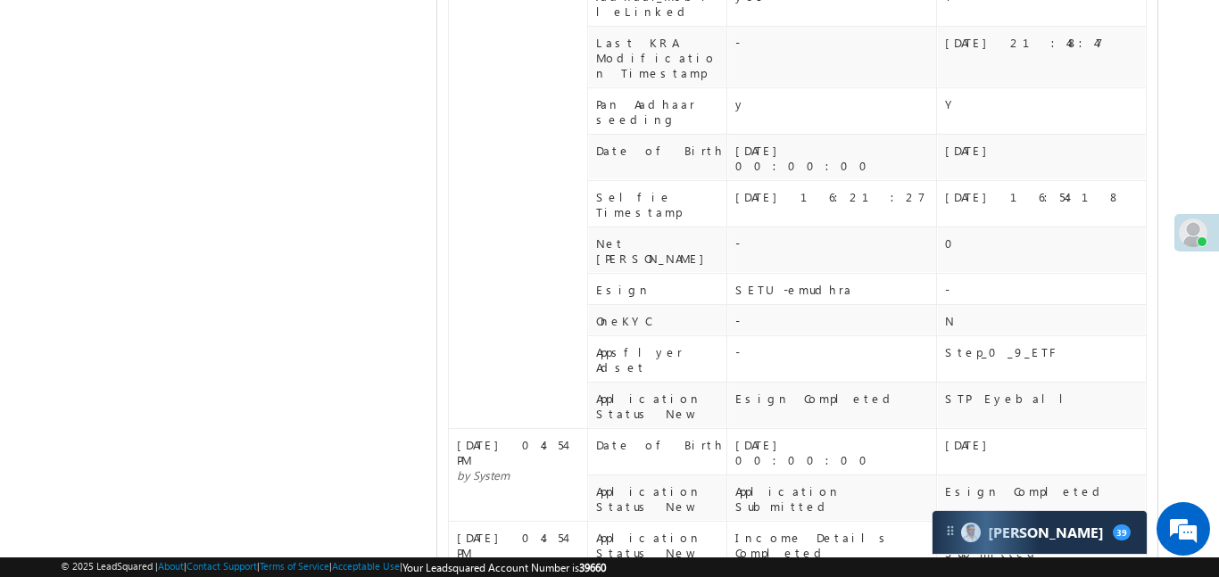
scroll to position [2683, 0]
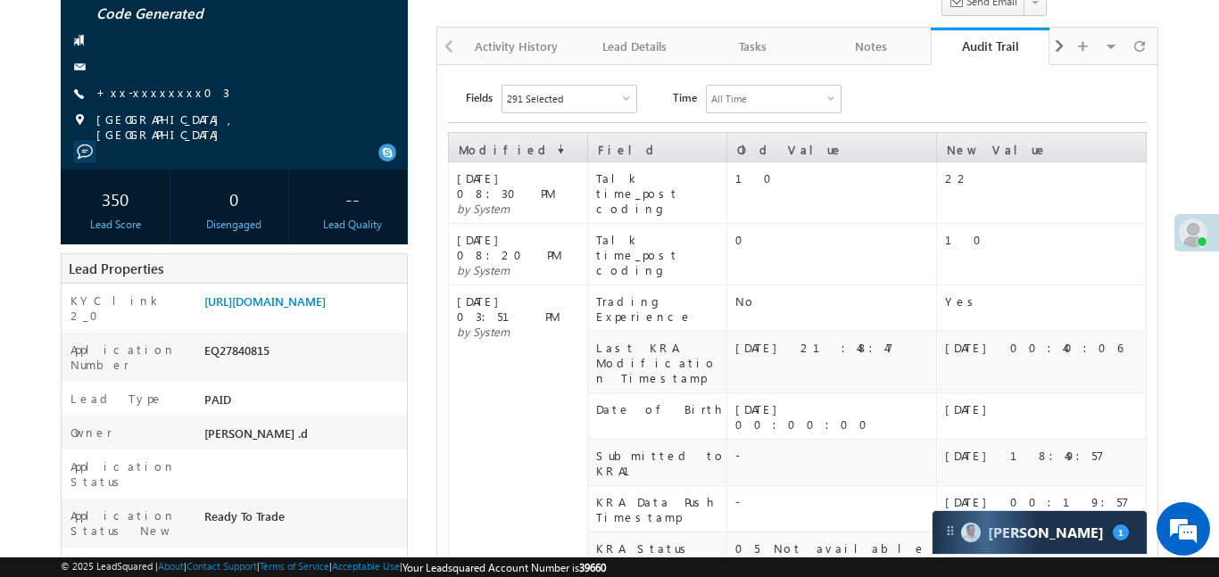
scroll to position [0, 0]
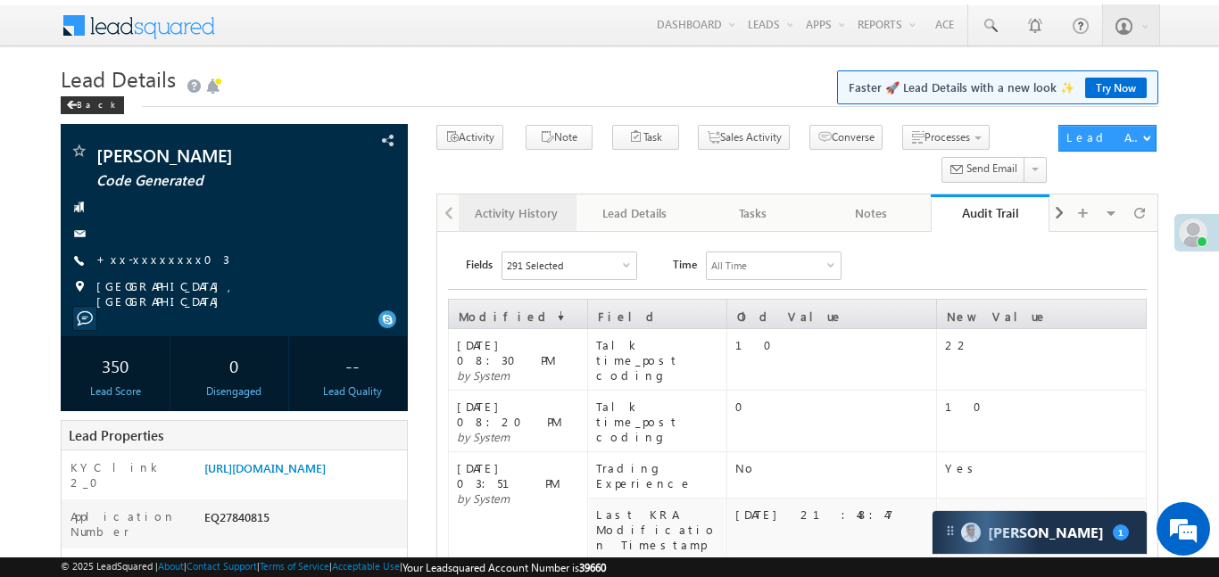
click at [489, 211] on div "Activity History" at bounding box center [516, 213] width 87 height 21
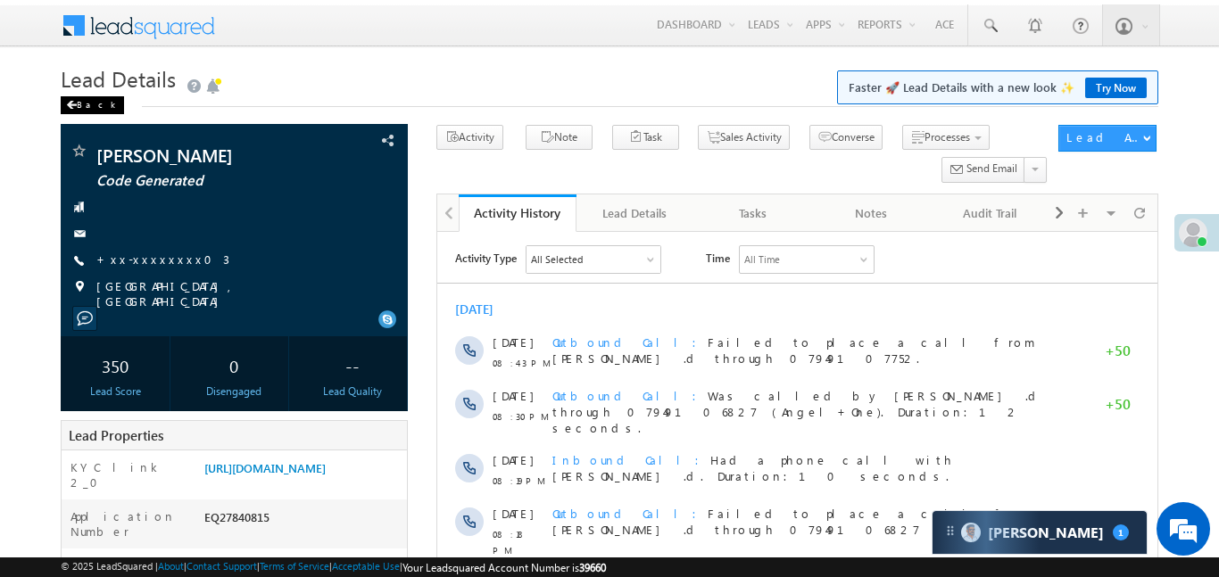
click at [75, 97] on div "Back" at bounding box center [92, 105] width 63 height 18
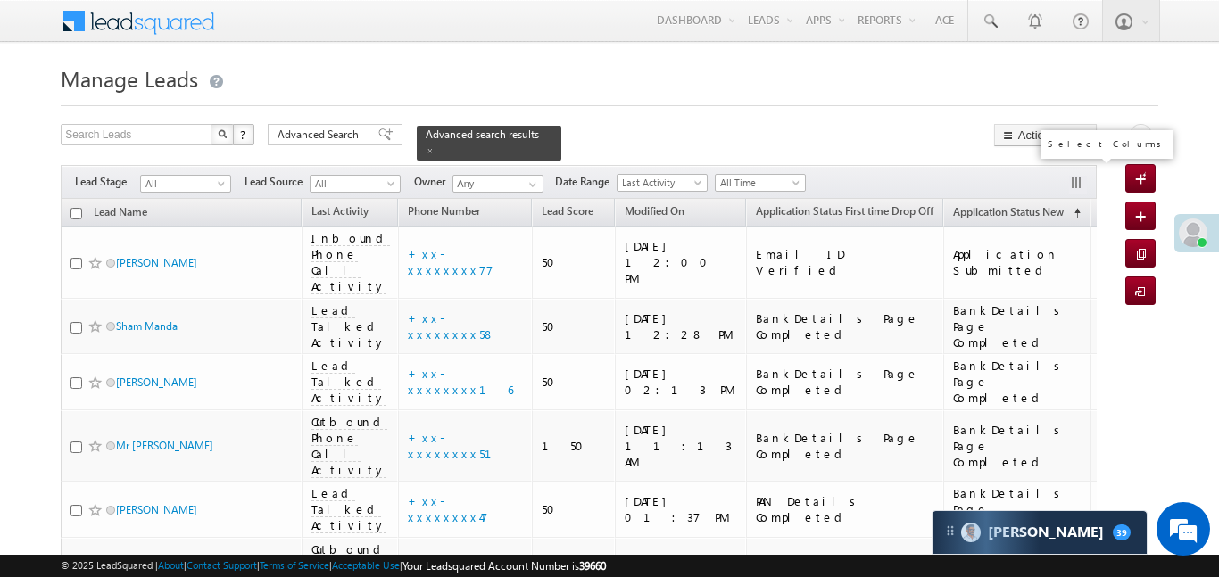
click at [1071, 176] on button "button" at bounding box center [1078, 185] width 18 height 18
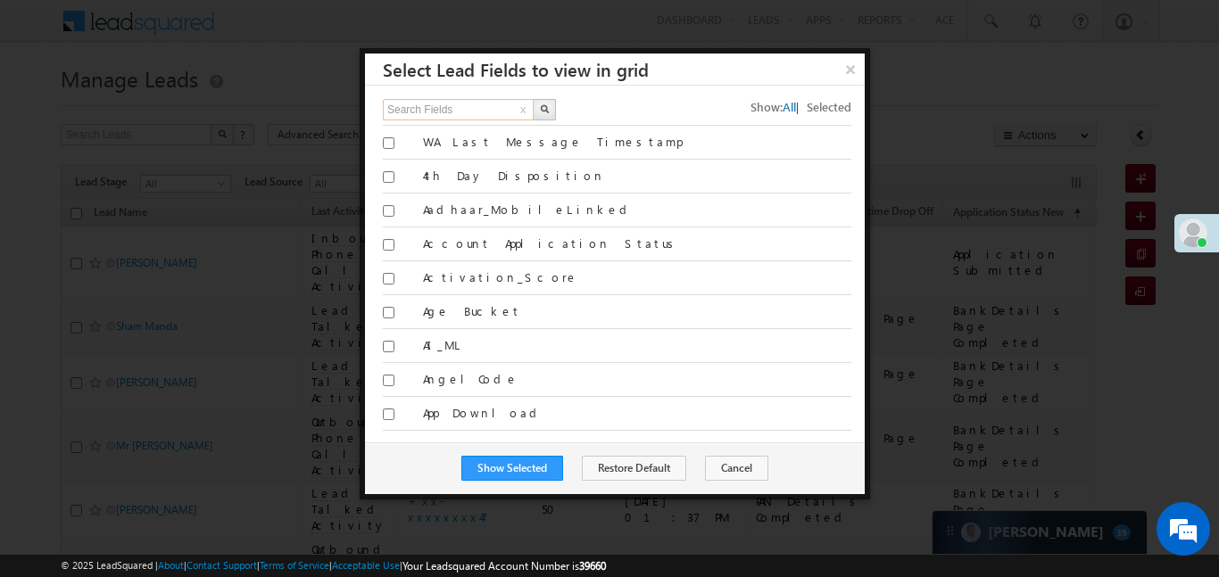
click at [468, 118] on input "Search Fields" at bounding box center [459, 109] width 153 height 21
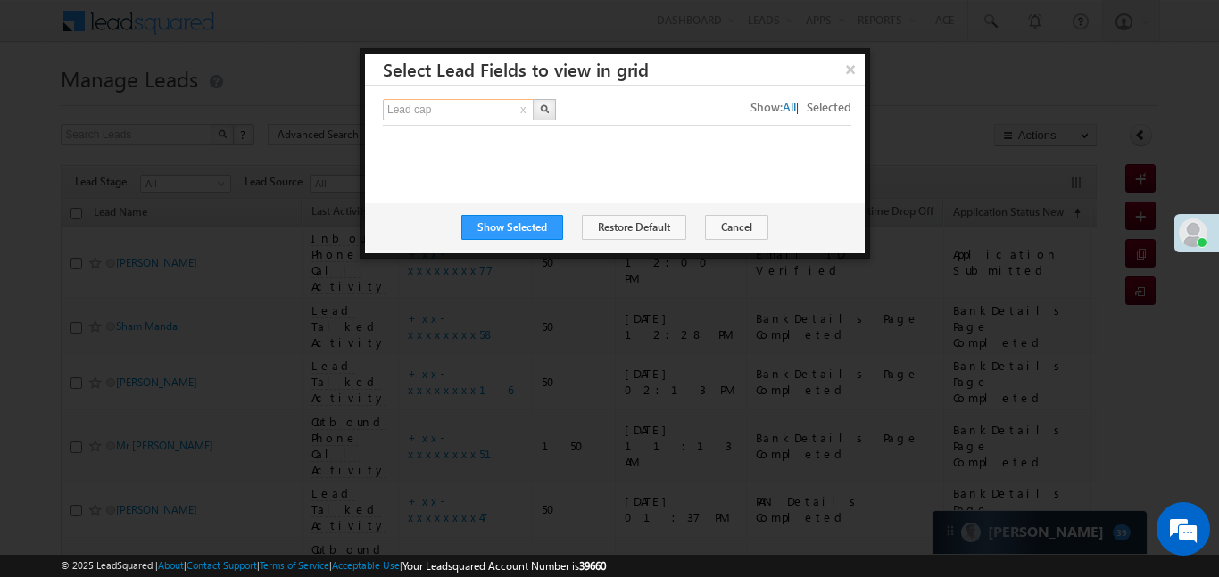
click at [440, 116] on input "Lead cap" at bounding box center [459, 109] width 153 height 21
type input "Lead"
click at [543, 101] on button "button" at bounding box center [544, 109] width 23 height 21
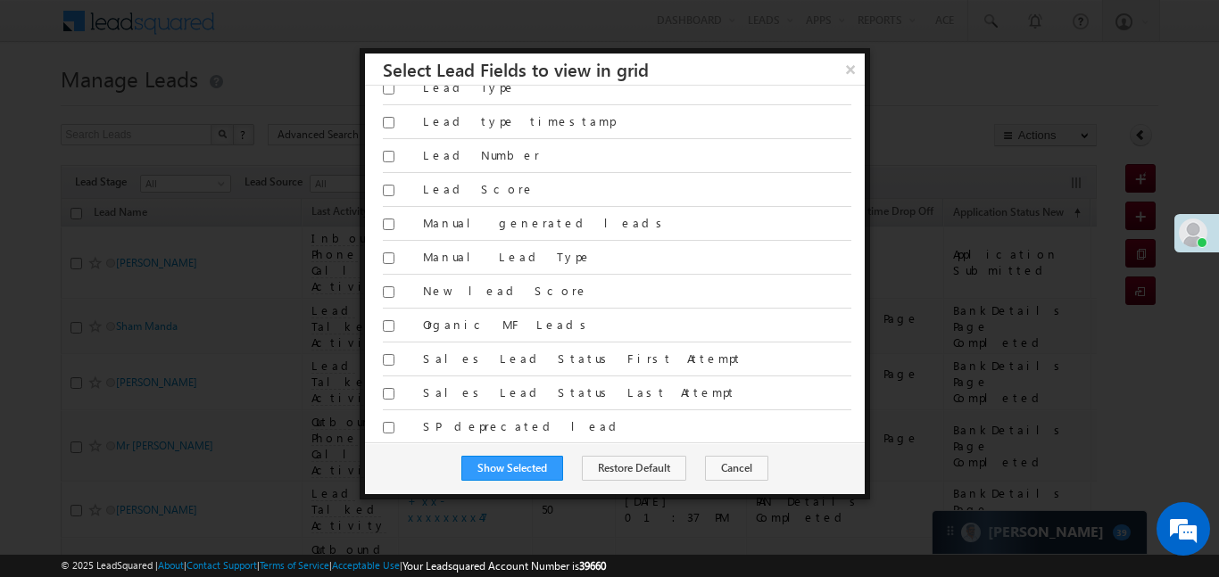
scroll to position [981, 0]
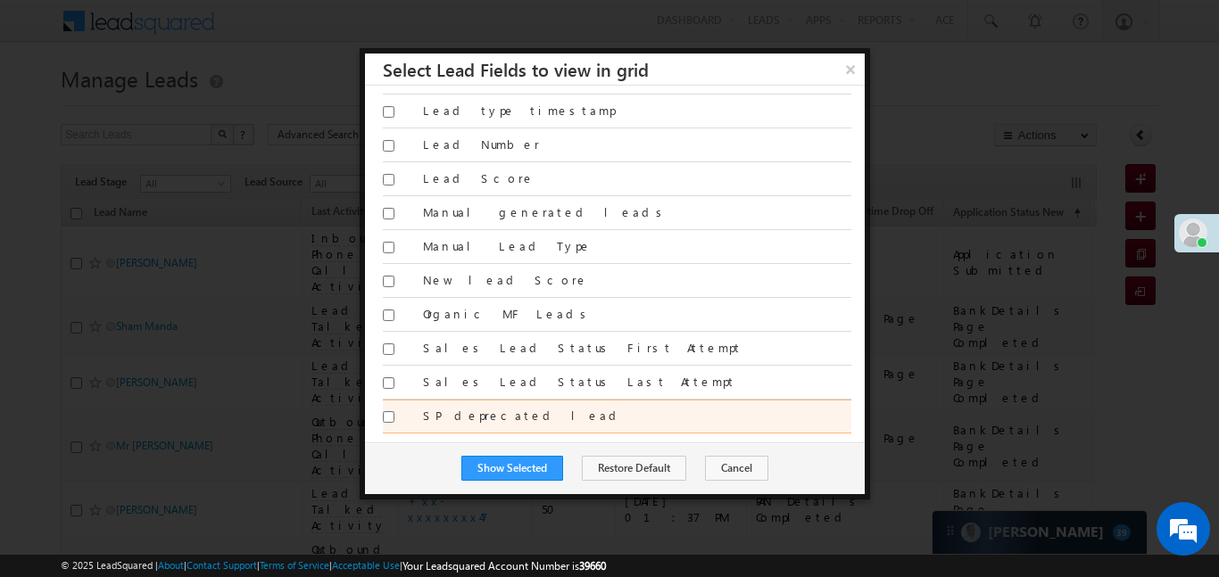
drag, startPoint x: 863, startPoint y: 167, endPoint x: 850, endPoint y: 411, distance: 244.9
click at [850, 411] on label "SP deprecated lead" at bounding box center [637, 416] width 428 height 16
click at [395, 411] on input "SP deprecated lead" at bounding box center [389, 417] width 12 height 12
click at [509, 419] on label "SP deprecated lead" at bounding box center [637, 416] width 428 height 16
click at [395, 419] on input "SP deprecated lead" at bounding box center [389, 417] width 12 height 12
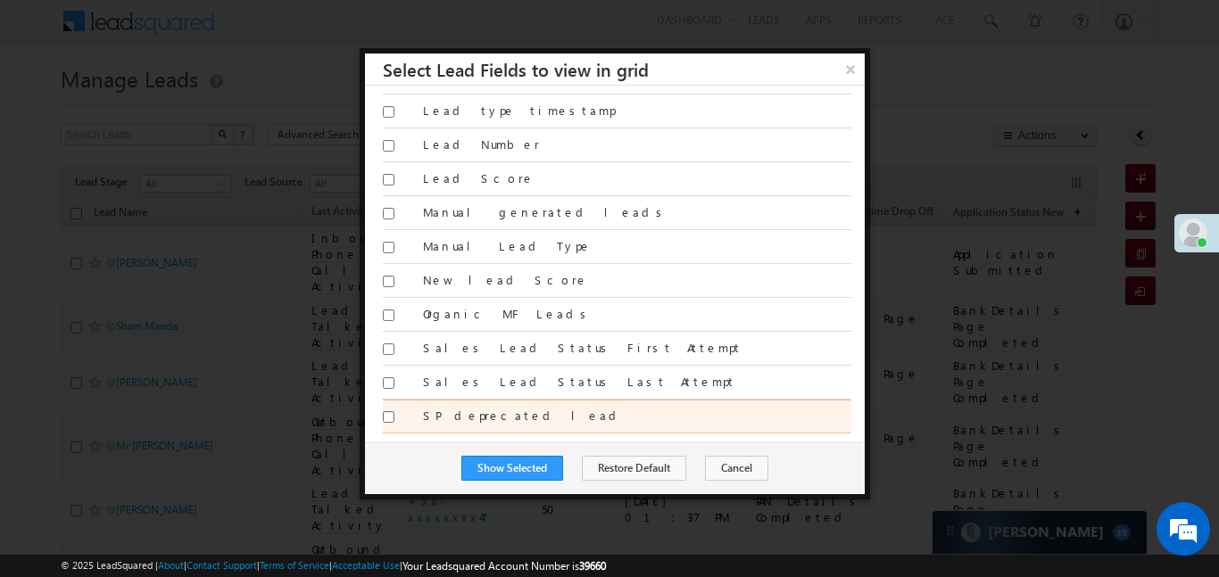
click at [835, 410] on label "SP deprecated lead" at bounding box center [637, 416] width 428 height 16
click at [395, 411] on input "SP deprecated lead" at bounding box center [389, 417] width 12 height 12
checkbox input "true"
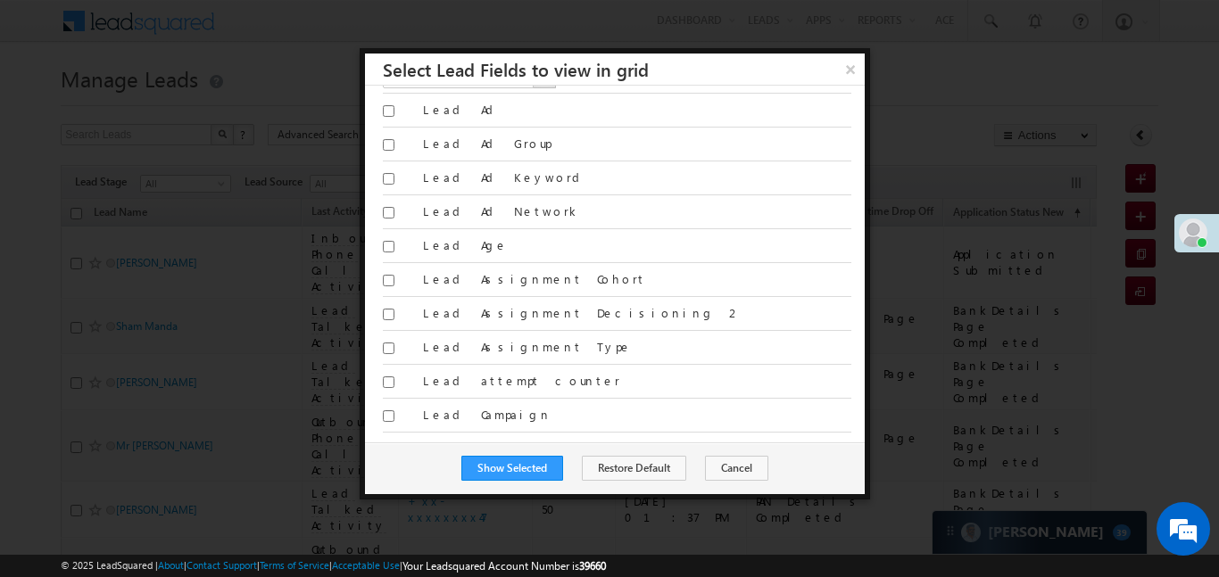
scroll to position [0, 0]
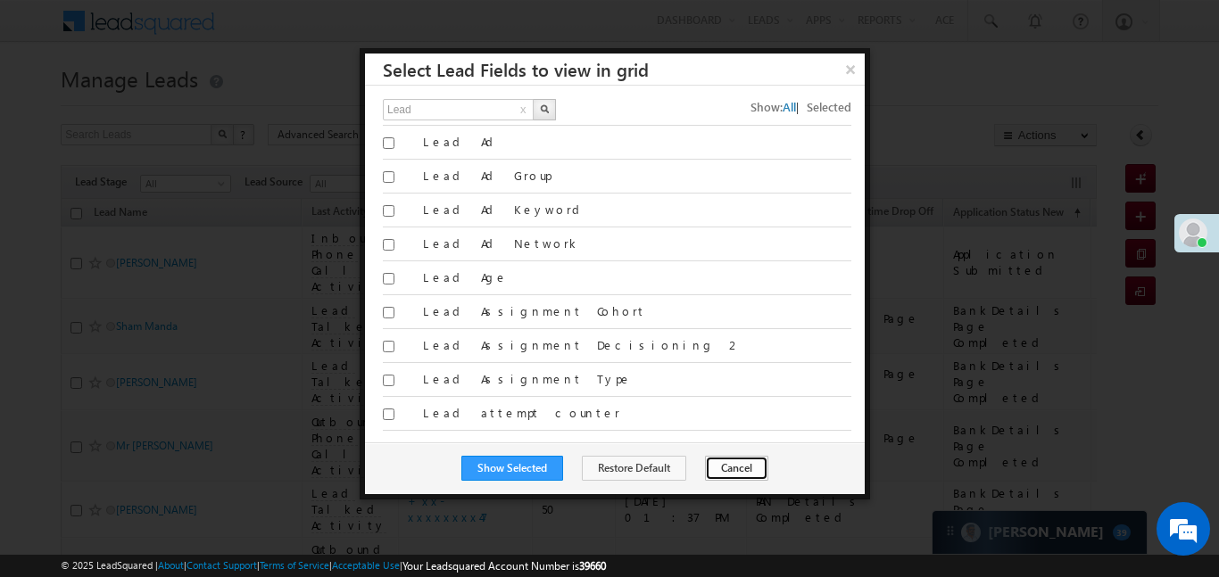
click at [719, 465] on button "Cancel" at bounding box center [736, 468] width 63 height 25
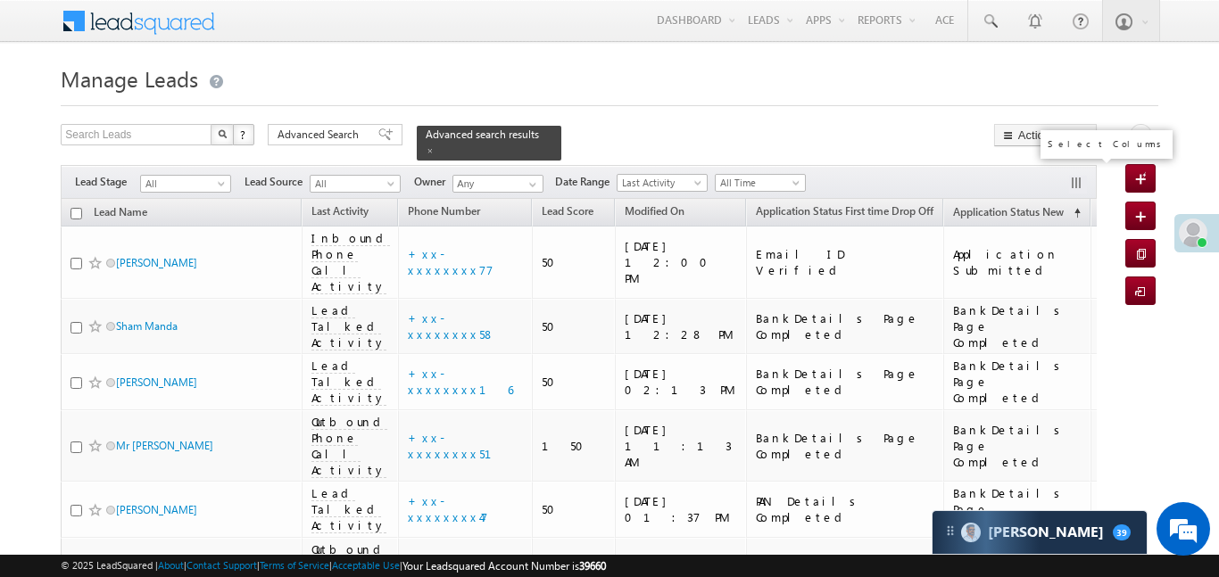
click at [1073, 176] on button "button" at bounding box center [1078, 185] width 18 height 18
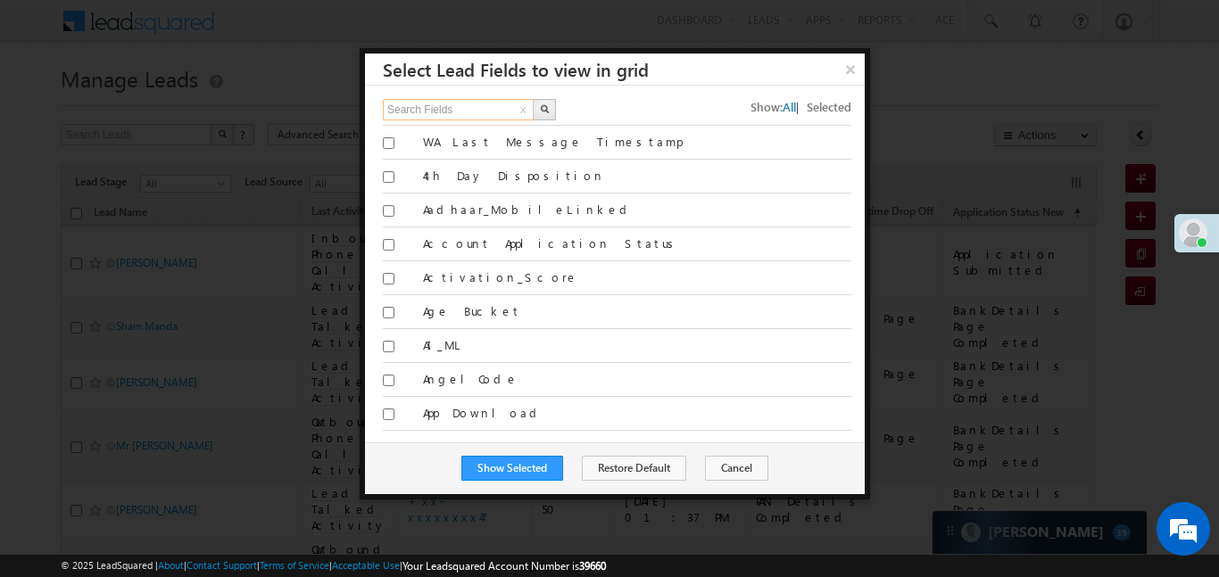
click at [494, 109] on input "Search Fields" at bounding box center [459, 109] width 153 height 21
type input "last act"
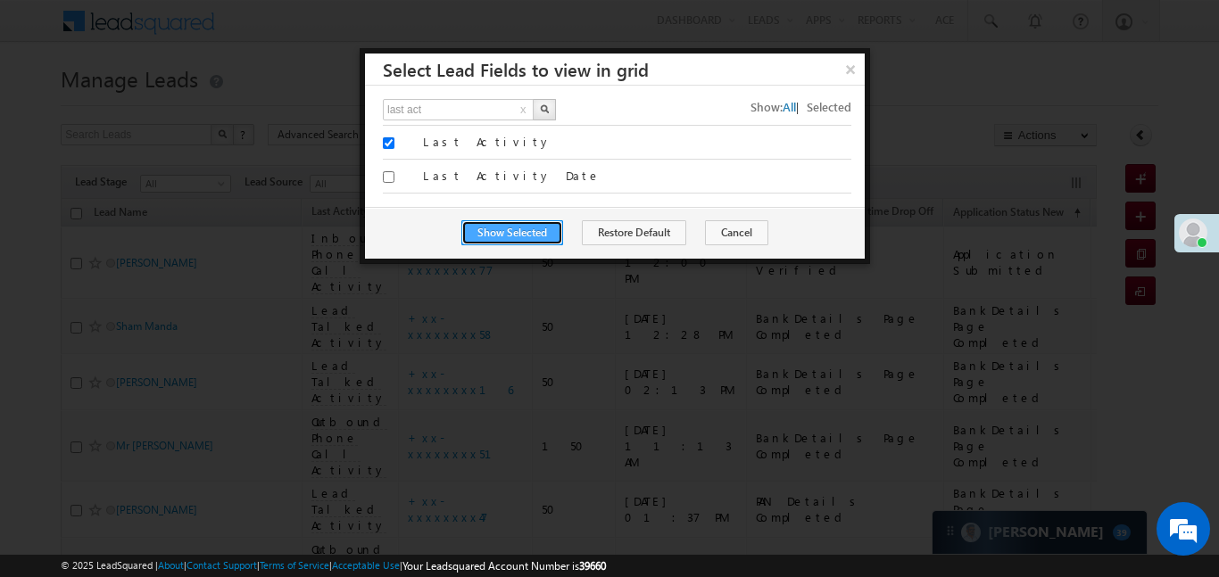
click at [512, 228] on button "Show Selected" at bounding box center [512, 232] width 102 height 25
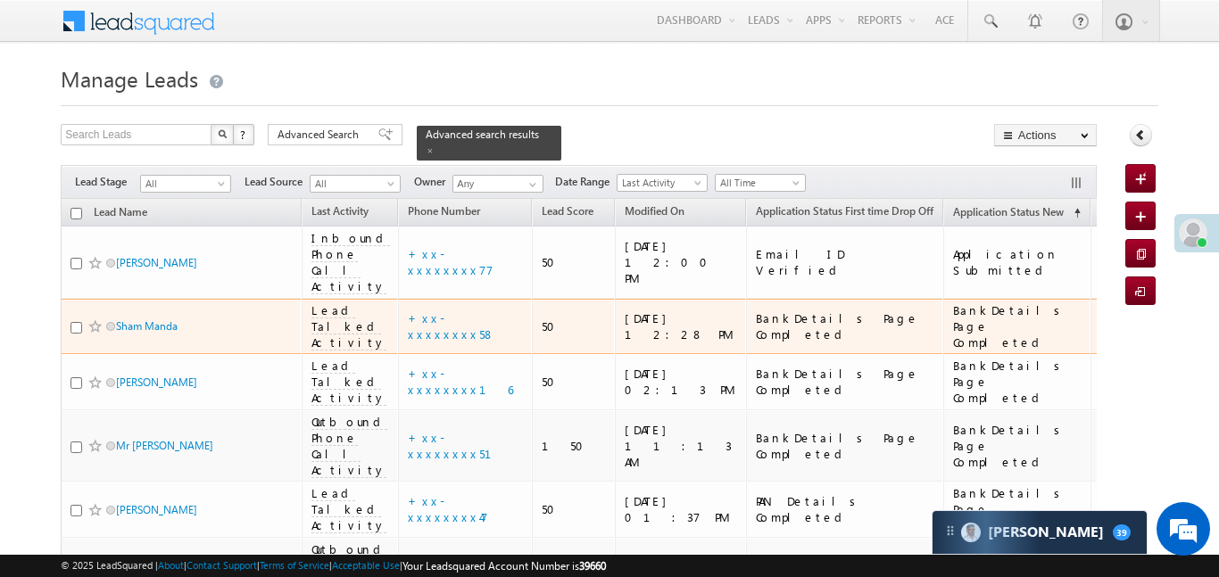
click at [859, 311] on div "BankDetails Page Completed" at bounding box center [845, 327] width 179 height 32
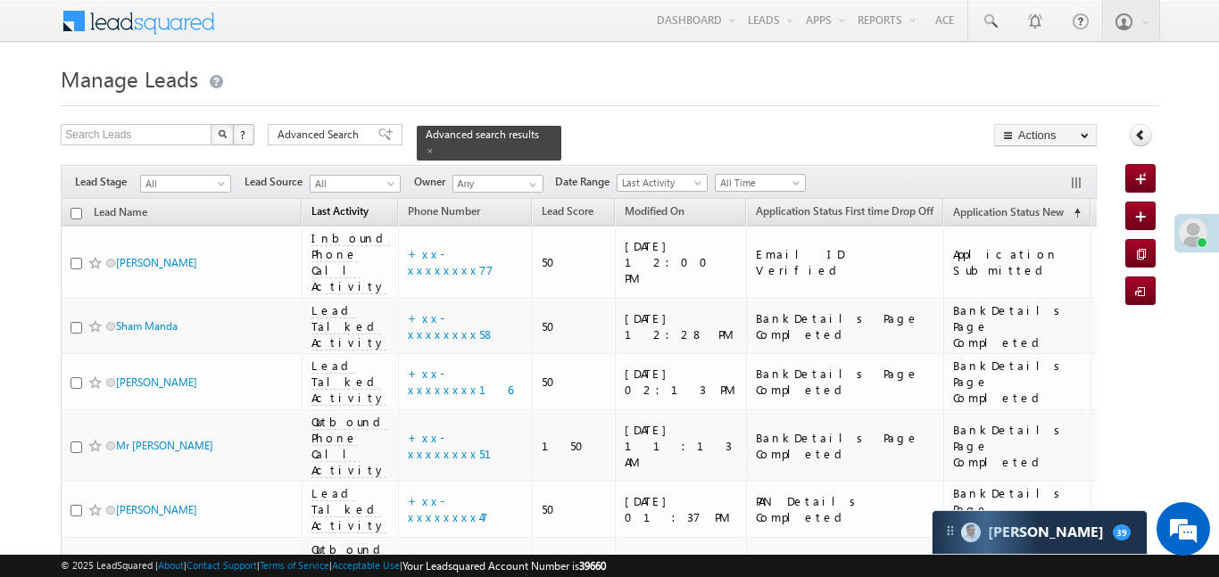
click at [336, 204] on link "Last Activity" at bounding box center [340, 213] width 75 height 23
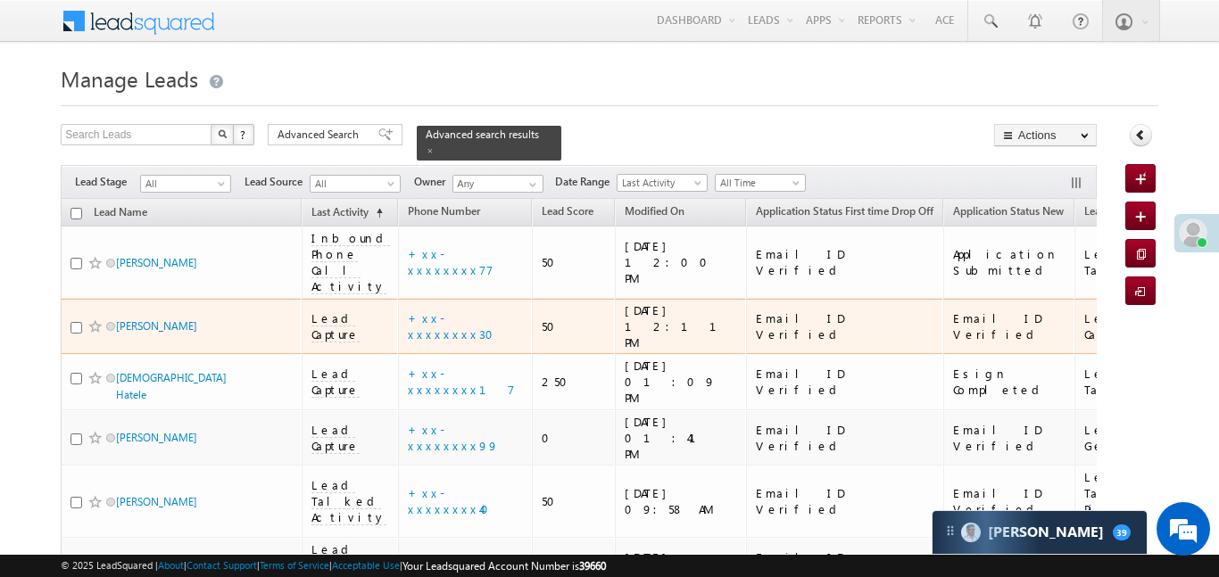
click at [334, 311] on span "Lead Capture" at bounding box center [336, 327] width 48 height 32
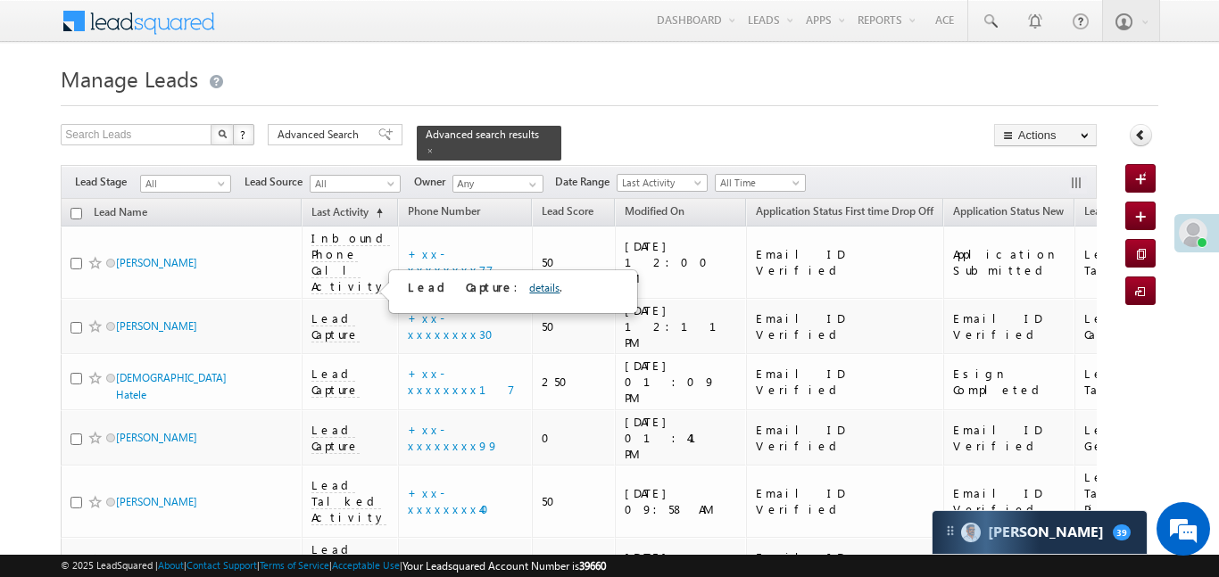
click at [529, 287] on link "details" at bounding box center [544, 287] width 30 height 13
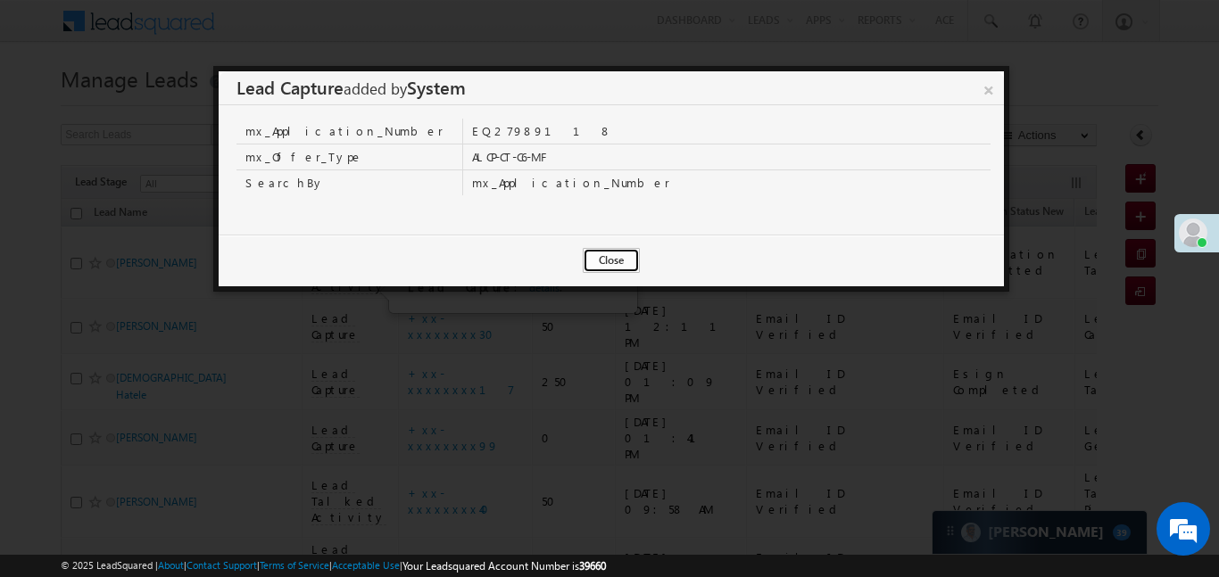
click at [604, 258] on button "Close" at bounding box center [611, 260] width 57 height 25
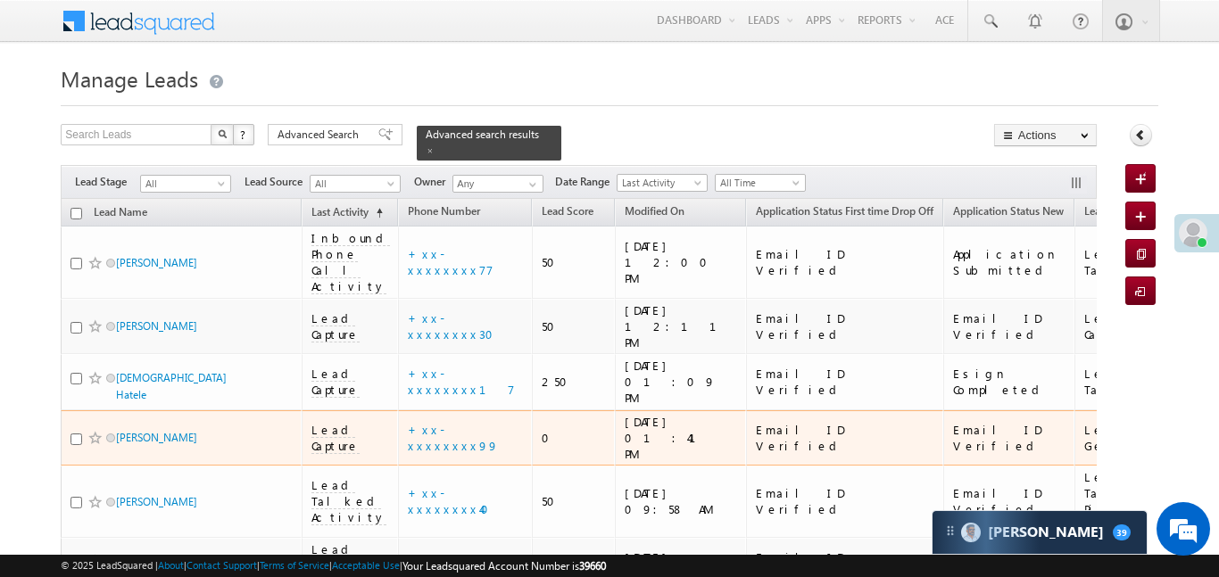
click at [356, 422] on span "Lead Capture" at bounding box center [336, 438] width 48 height 32
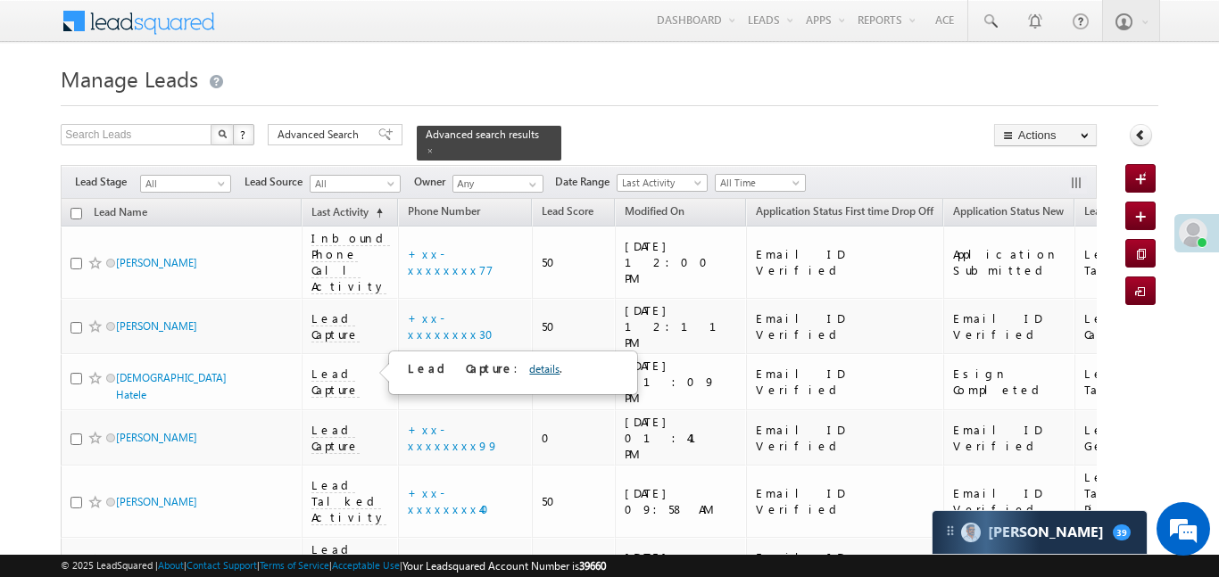
click at [529, 370] on link "details" at bounding box center [544, 368] width 30 height 13
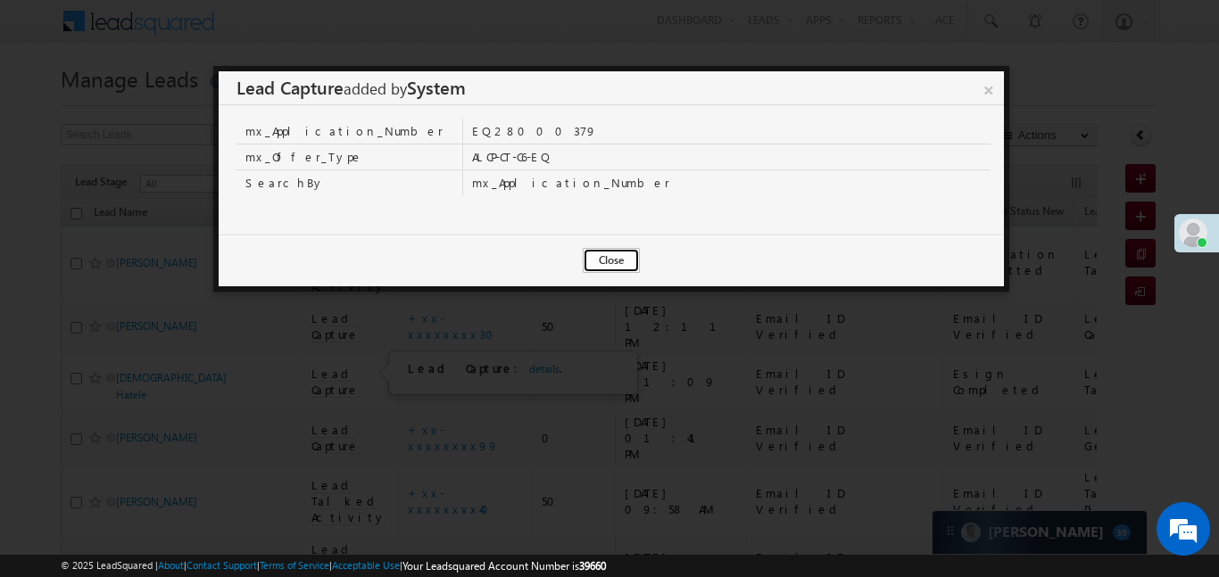
click at [616, 259] on button "Close" at bounding box center [611, 260] width 57 height 25
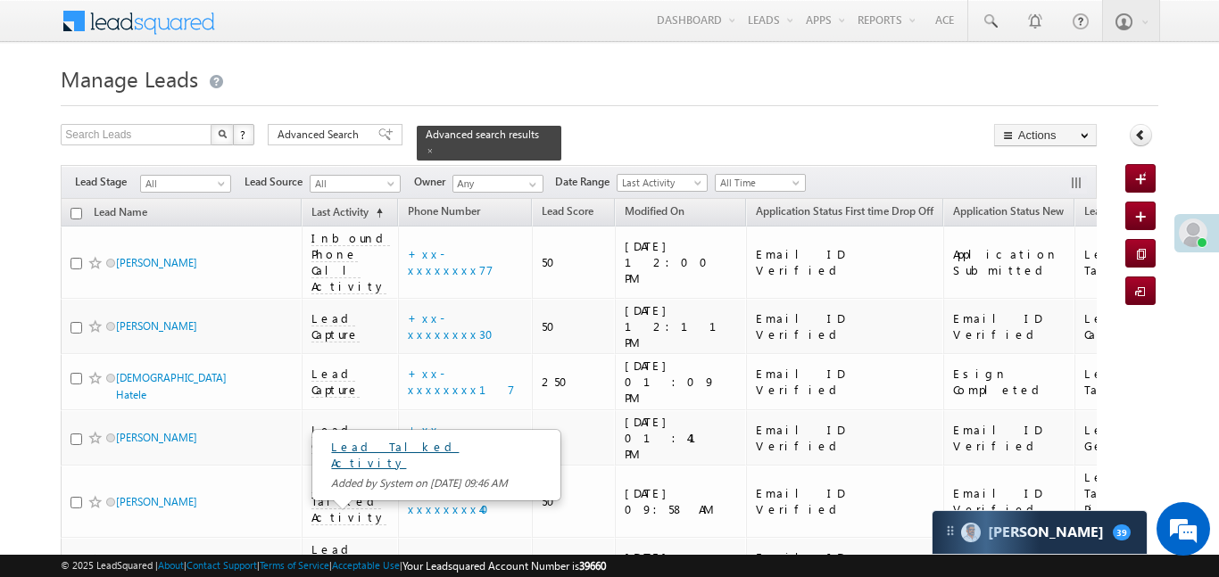
click at [398, 448] on link "Lead Talked Activity" at bounding box center [395, 454] width 128 height 31
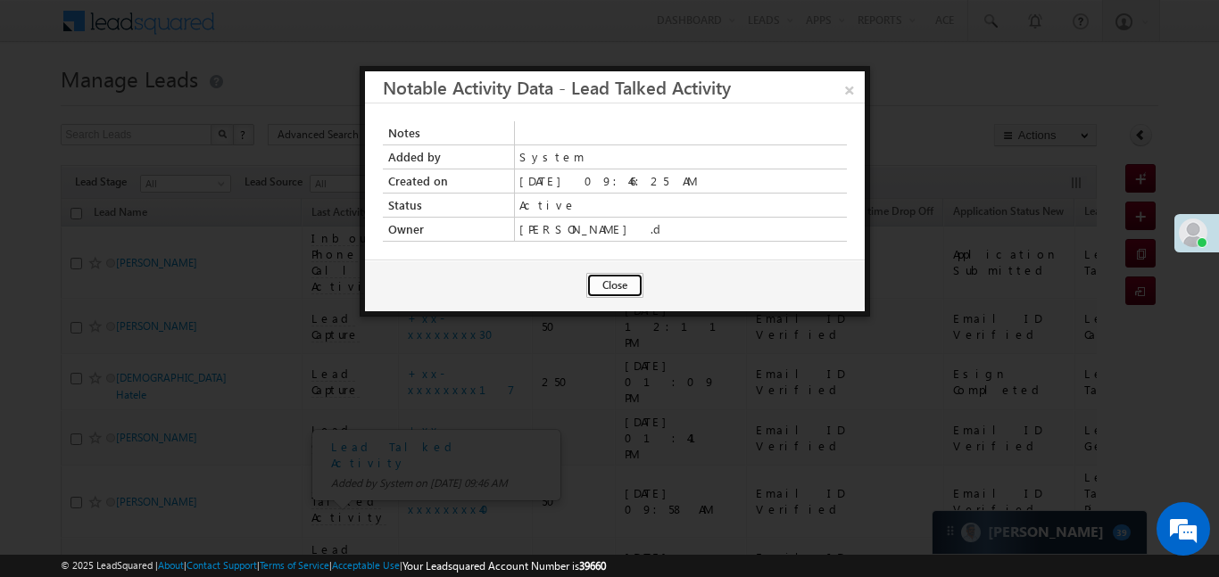
click at [629, 290] on button "Close" at bounding box center [614, 285] width 57 height 25
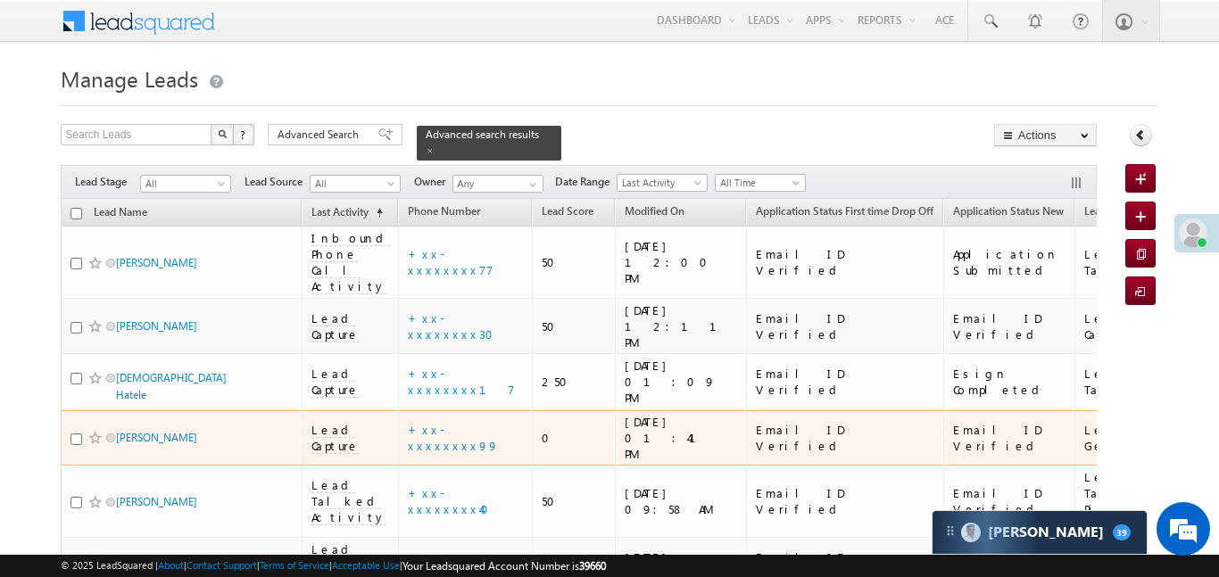
click at [360, 422] on span "Lead Capture" at bounding box center [336, 438] width 48 height 32
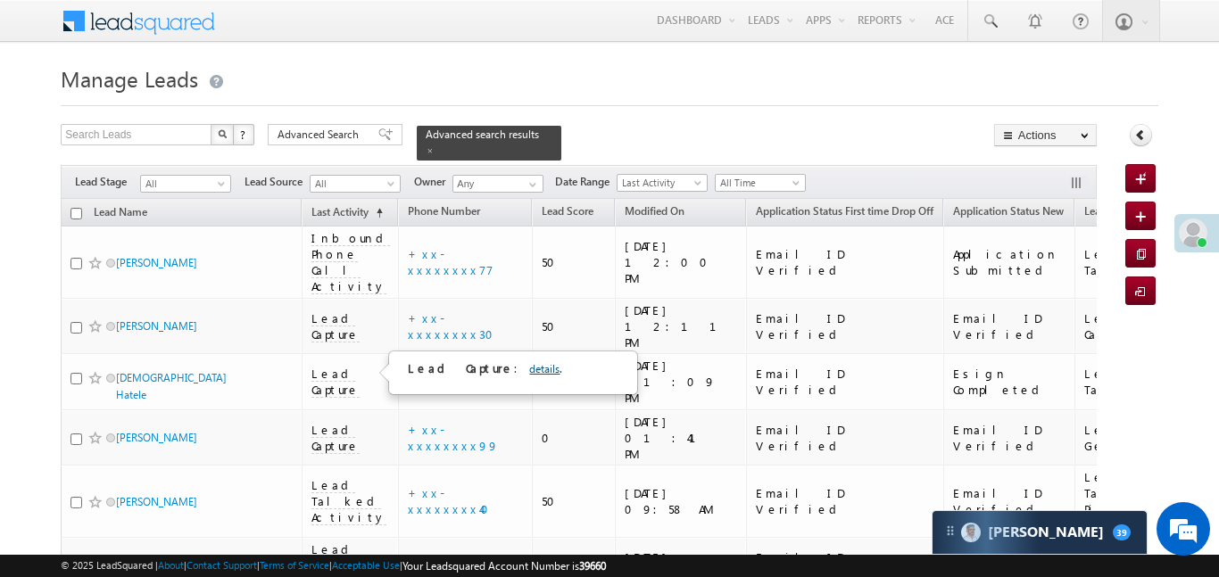
click at [529, 366] on link "details" at bounding box center [544, 368] width 30 height 13
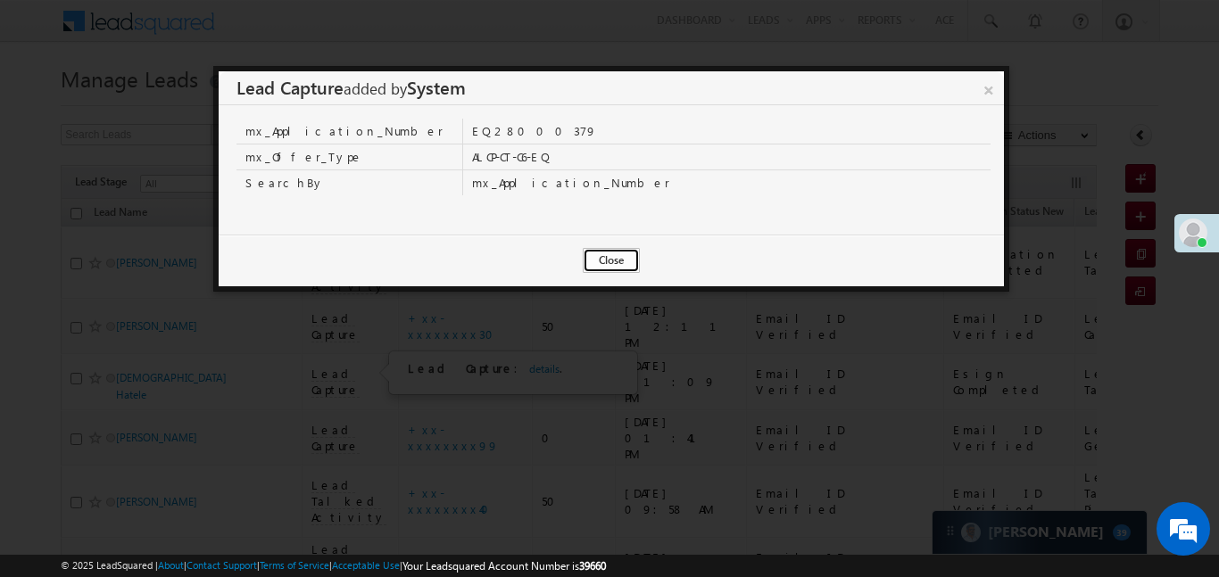
click at [627, 254] on button "Close" at bounding box center [611, 260] width 57 height 25
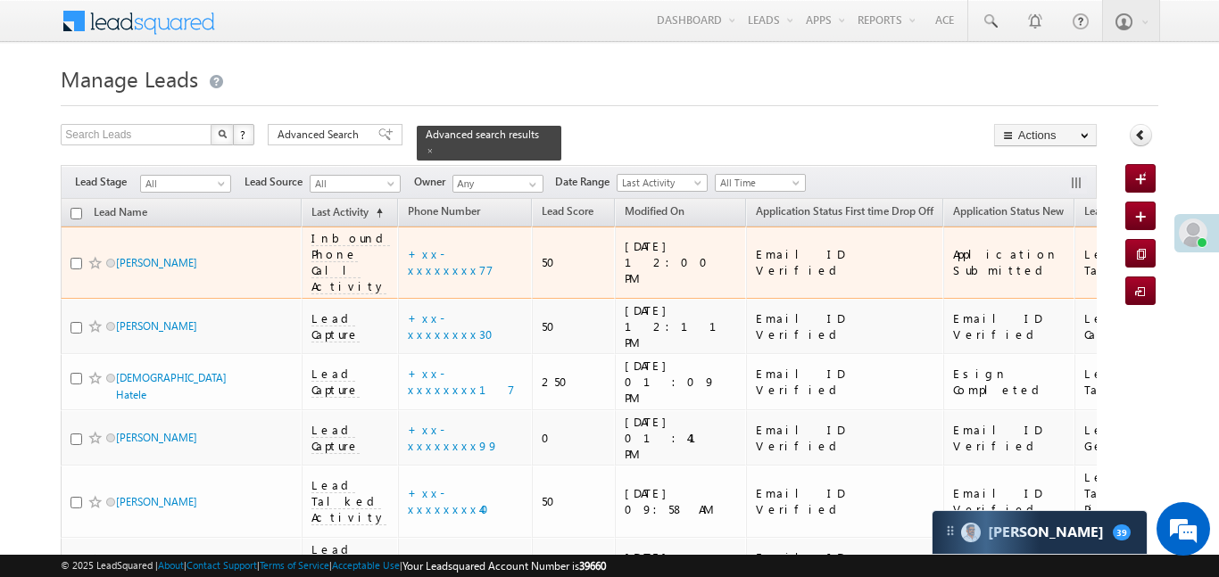
click at [320, 237] on span "Inbound Phone Call Activity" at bounding box center [351, 262] width 79 height 64
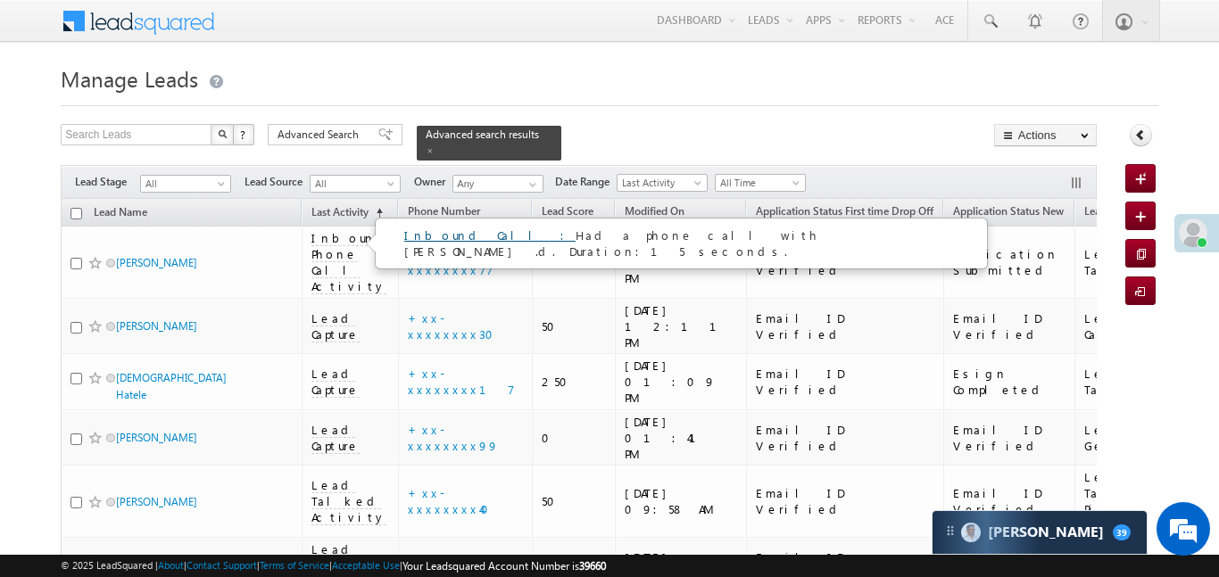
click at [453, 239] on link "Inbound Call :" at bounding box center [489, 235] width 171 height 15
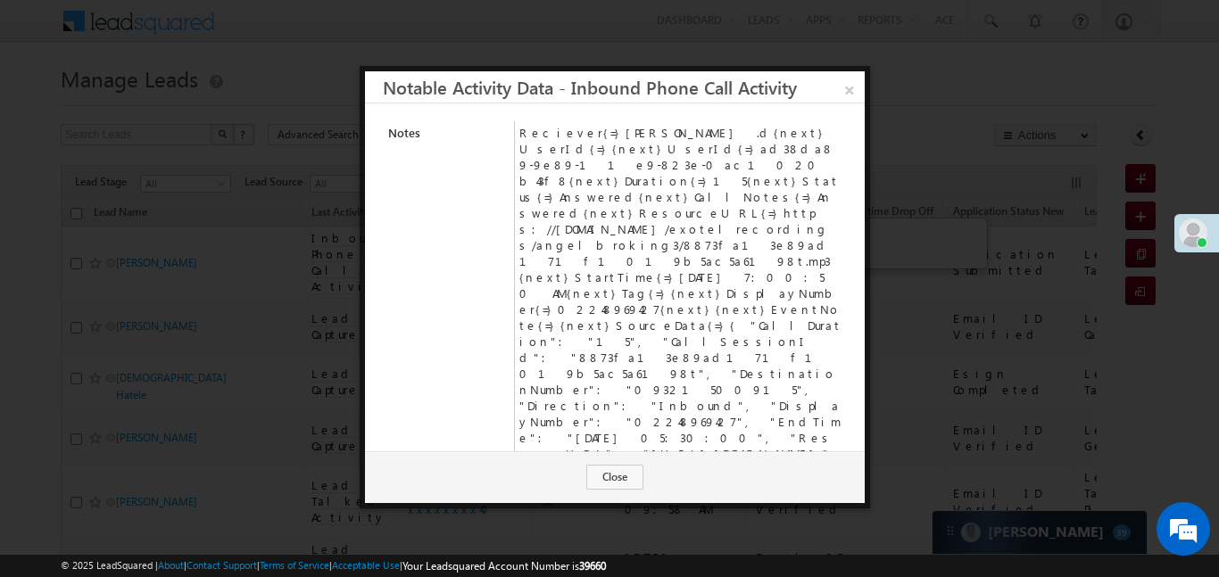
click at [819, 545] on td "[PERSON_NAME] .d" at bounding box center [681, 557] width 333 height 24
click at [858, 89] on link "×" at bounding box center [849, 86] width 31 height 31
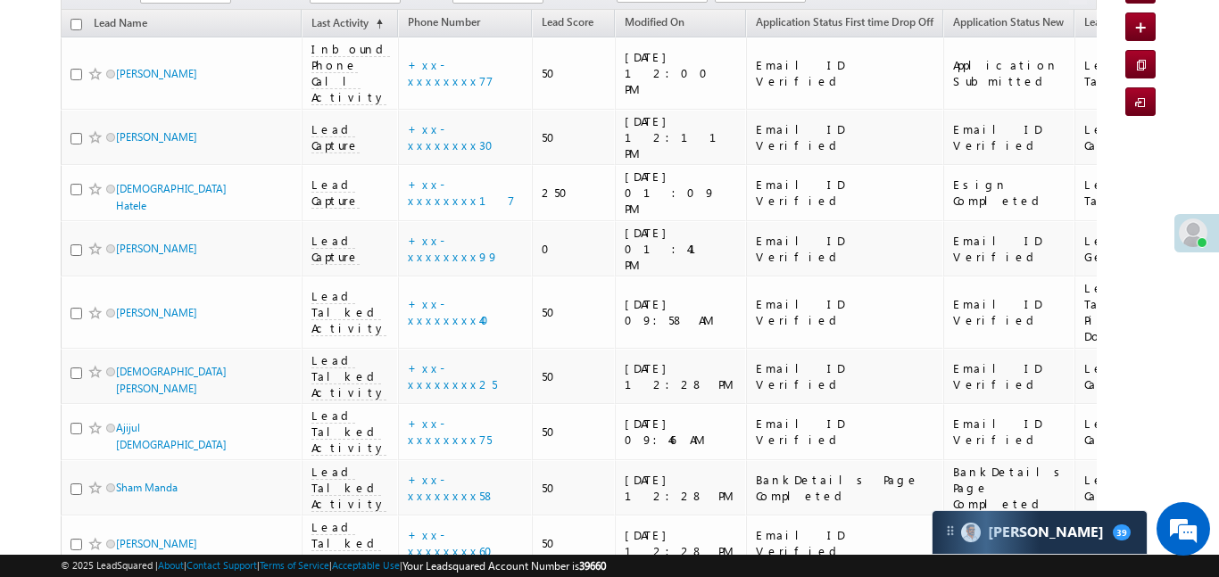
scroll to position [160, 0]
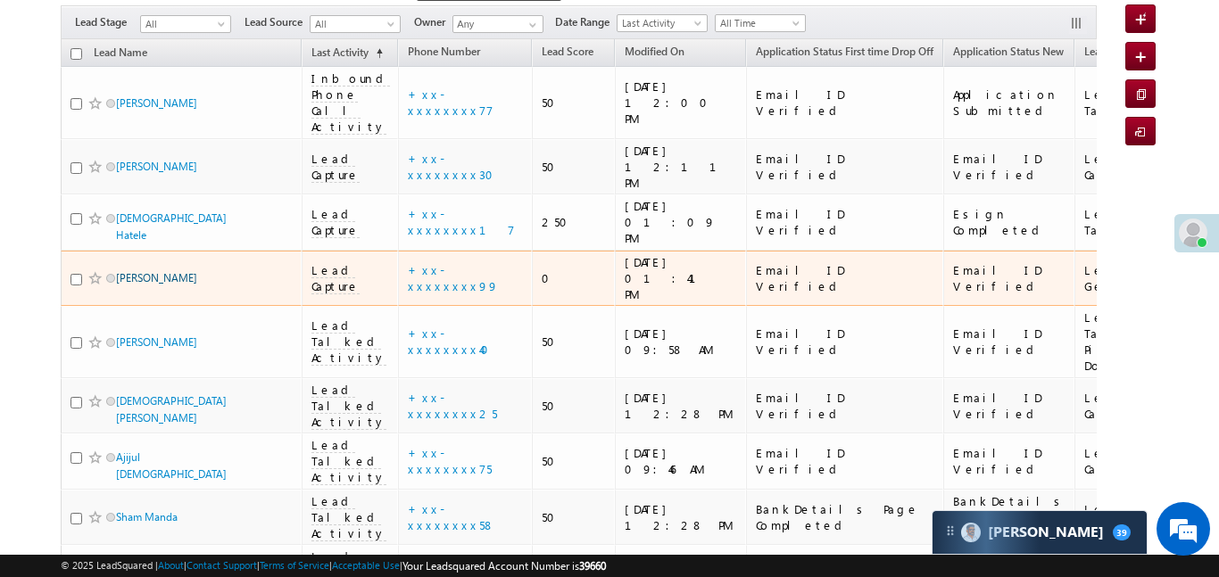
click at [153, 271] on link "[PERSON_NAME]" at bounding box center [156, 277] width 81 height 13
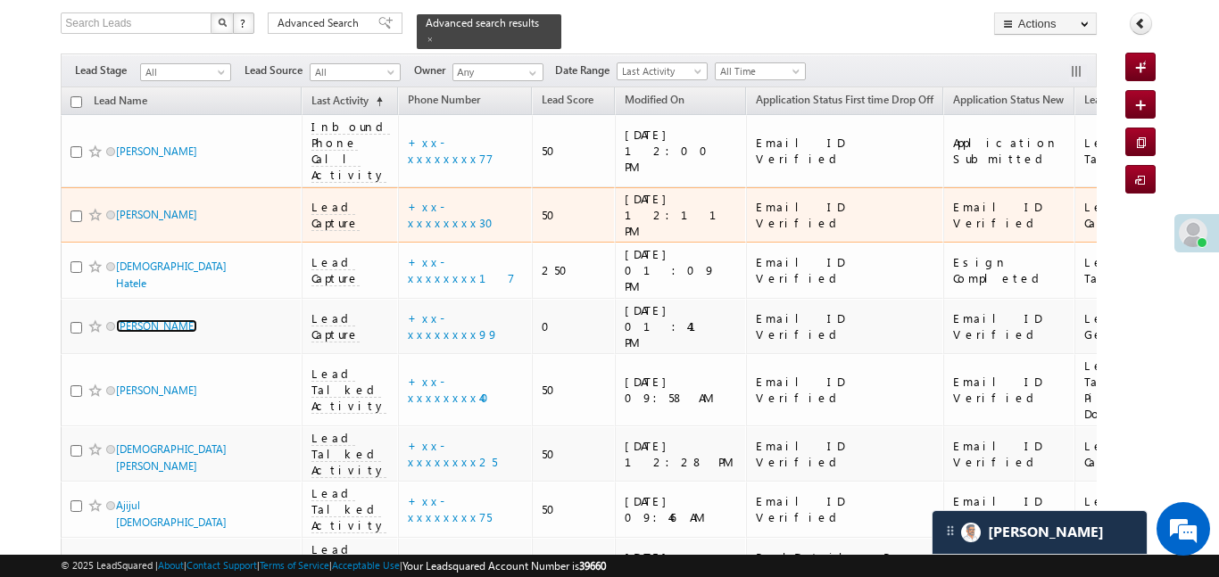
scroll to position [87, 0]
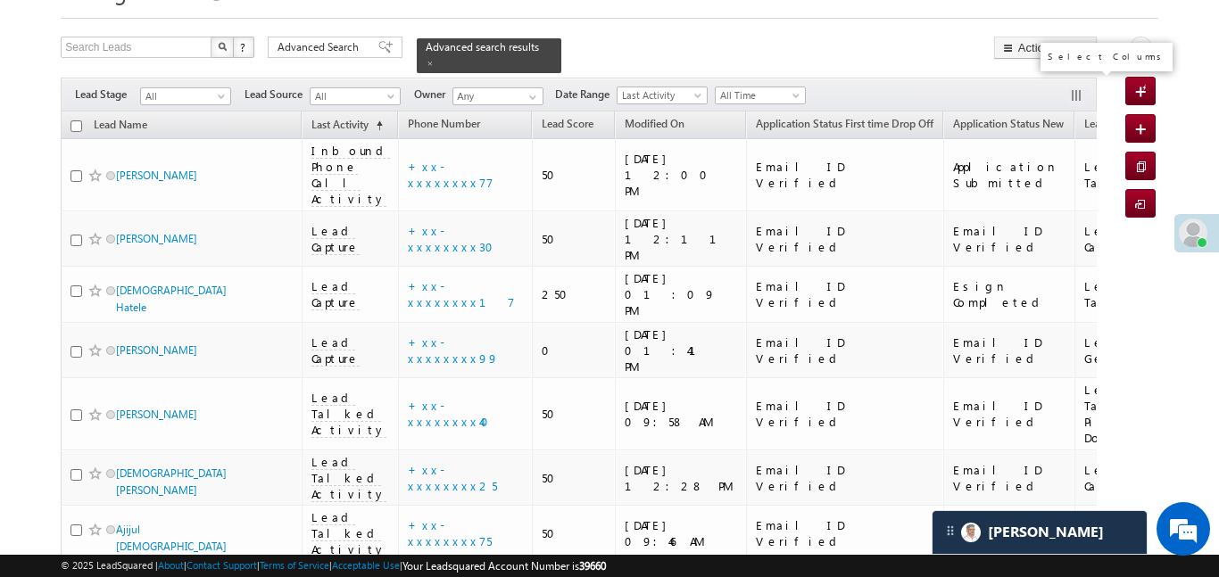
click at [1070, 88] on button "button" at bounding box center [1078, 97] width 18 height 18
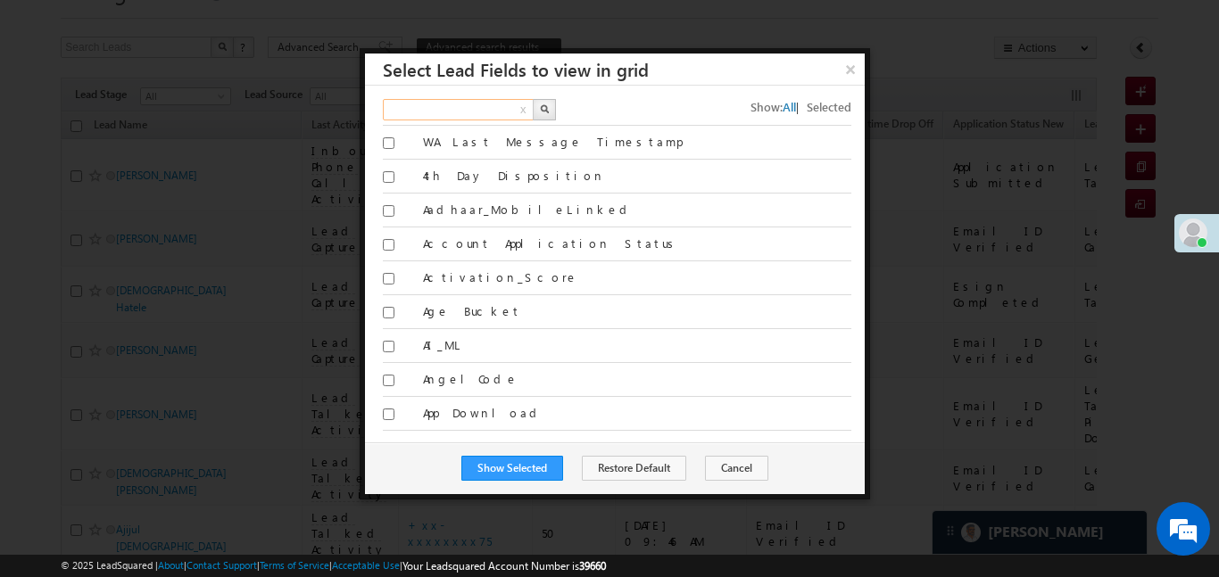
click at [500, 114] on input "text" at bounding box center [459, 109] width 153 height 21
type input "last activity"
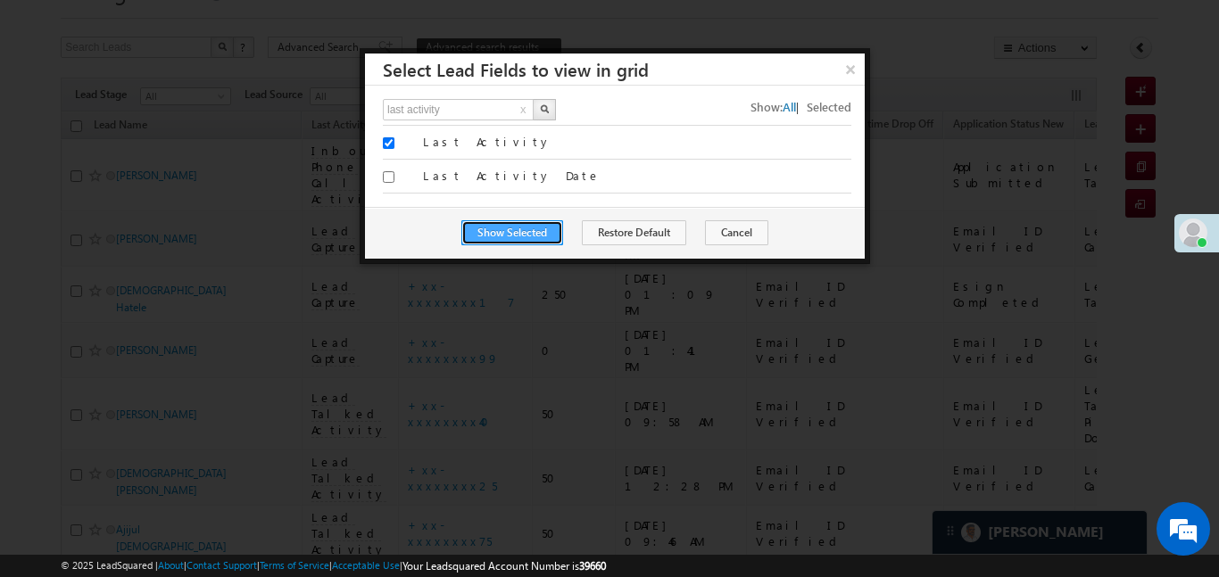
click at [520, 227] on button "Show Selected" at bounding box center [512, 232] width 102 height 25
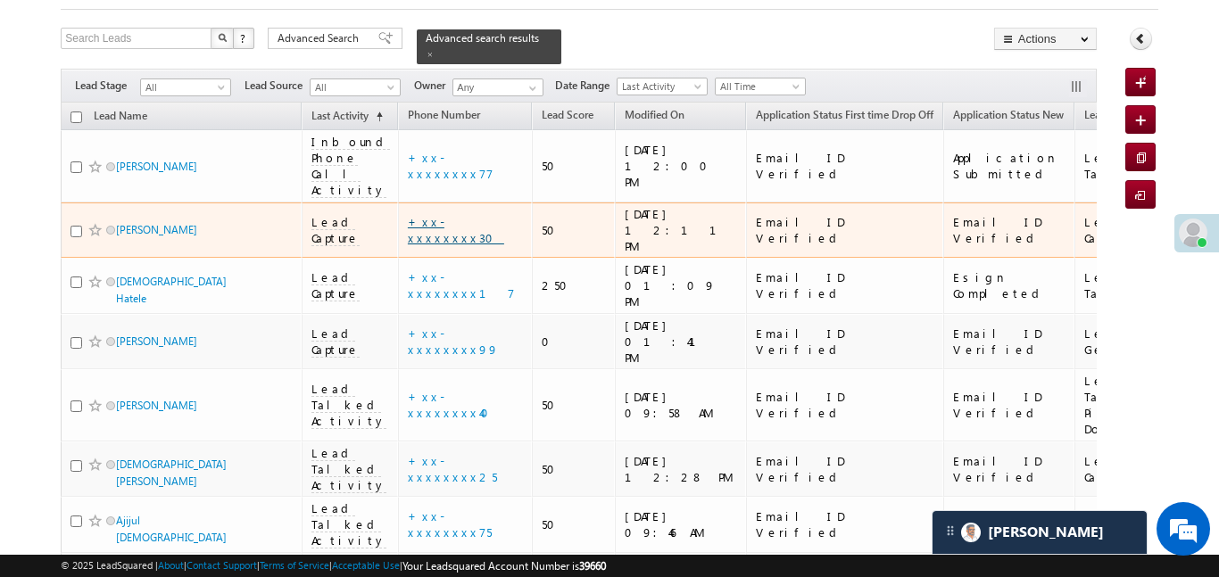
scroll to position [105, 0]
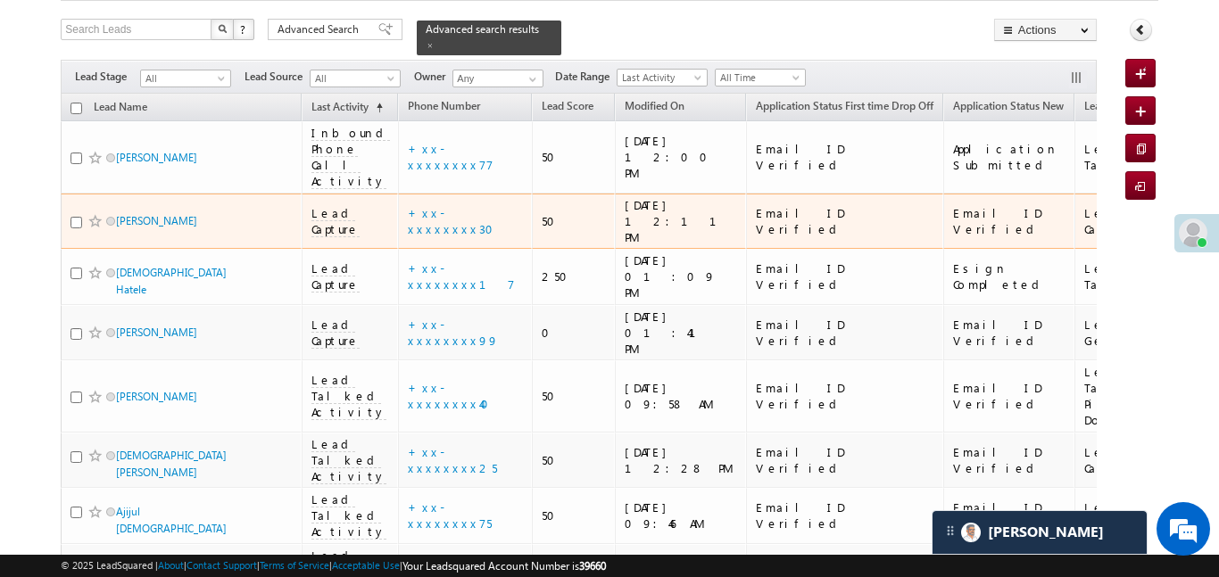
click at [343, 194] on td "Lead Capture" at bounding box center [350, 222] width 96 height 56
click at [346, 205] on span "Lead Capture" at bounding box center [336, 221] width 48 height 32
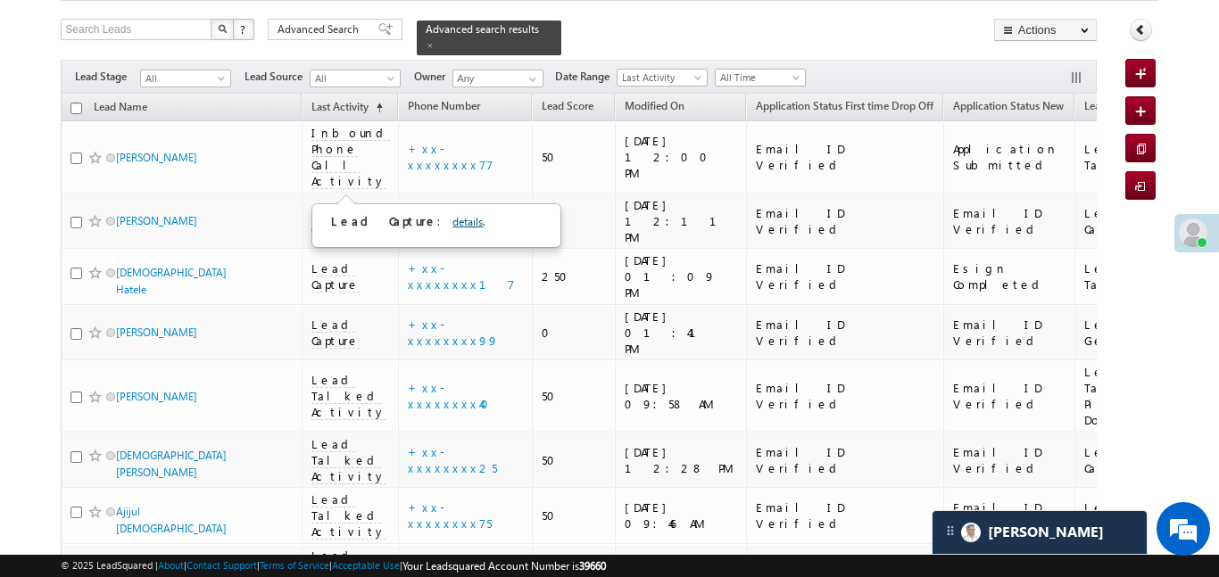
click at [453, 225] on link "details" at bounding box center [468, 221] width 30 height 13
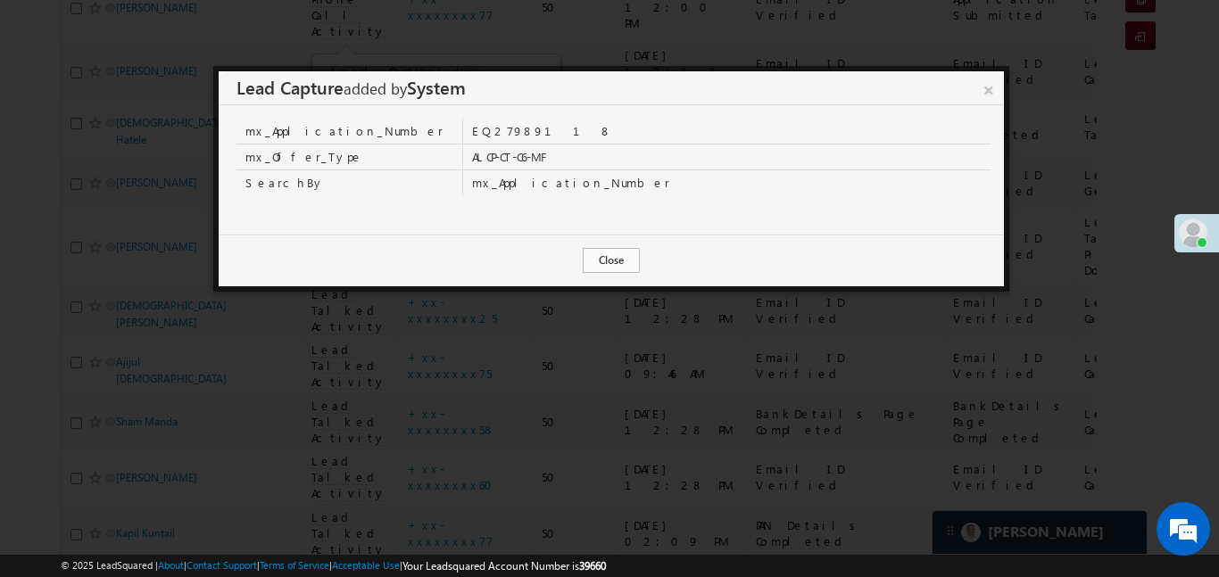
scroll to position [287, 0]
click at [612, 258] on button "Close" at bounding box center [611, 260] width 57 height 25
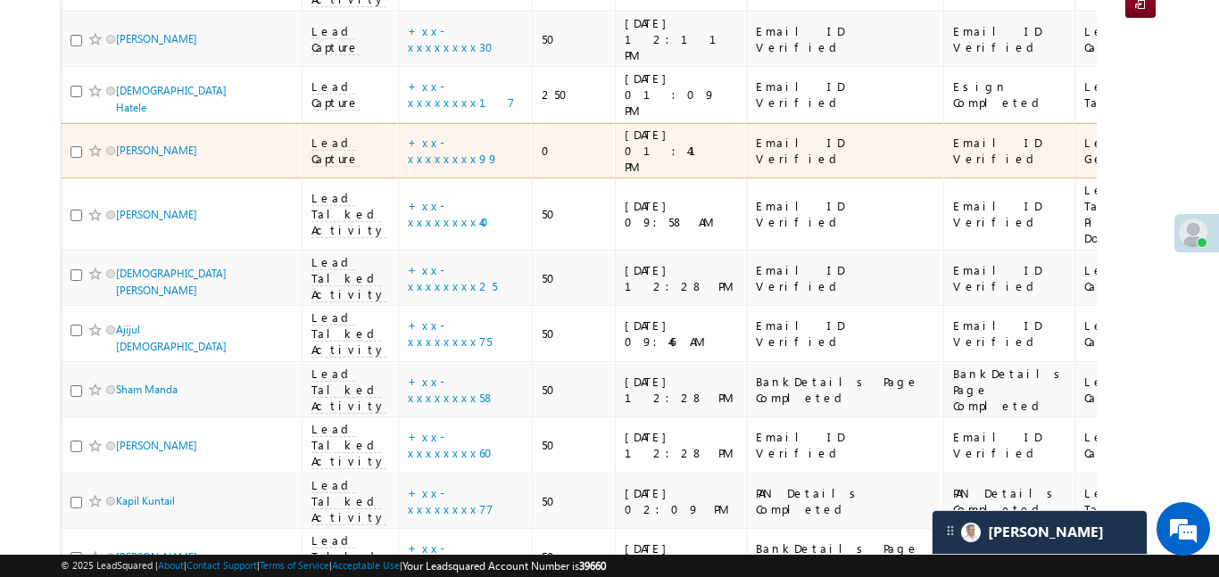
click at [360, 135] on span "Lead Capture" at bounding box center [336, 151] width 48 height 32
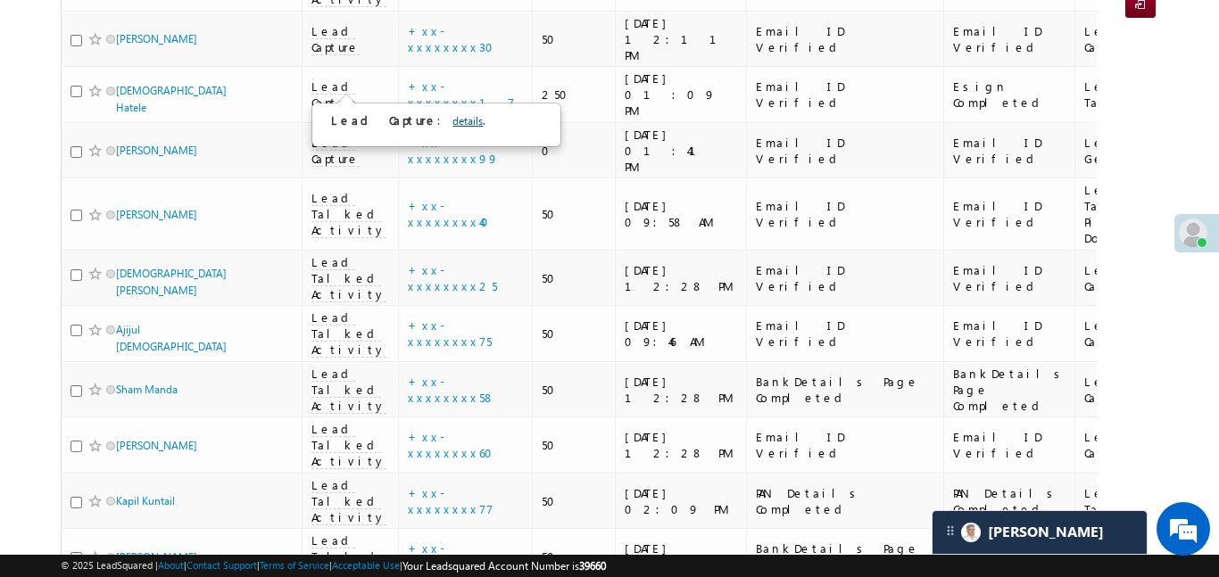
click at [453, 123] on link "details" at bounding box center [468, 120] width 30 height 13
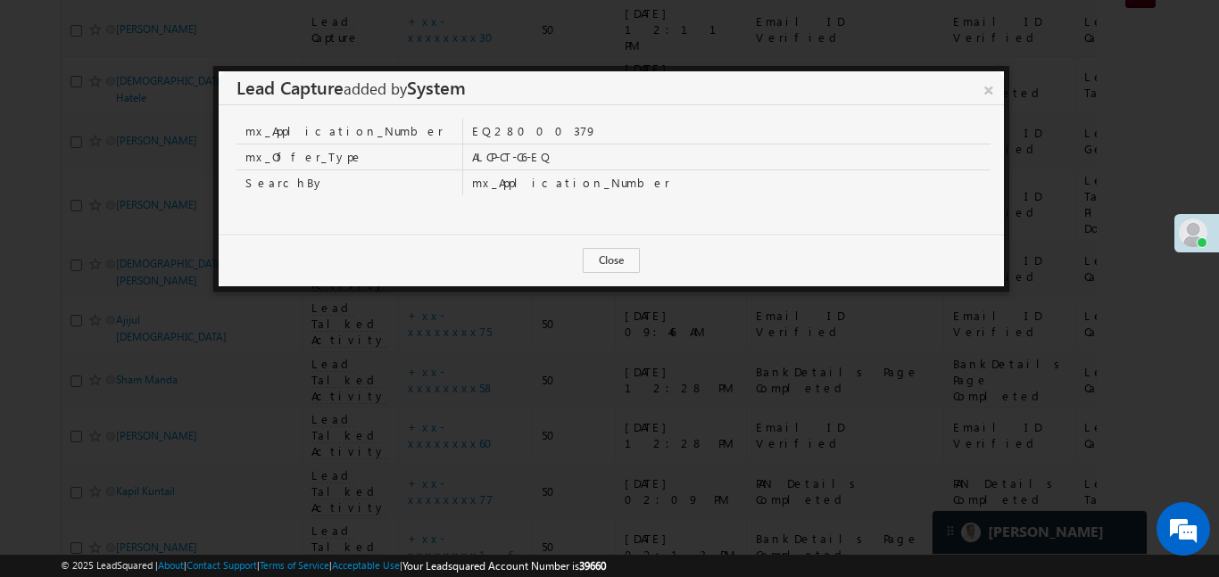
scroll to position [315, 0]
click at [983, 92] on link "×" at bounding box center [988, 86] width 31 height 31
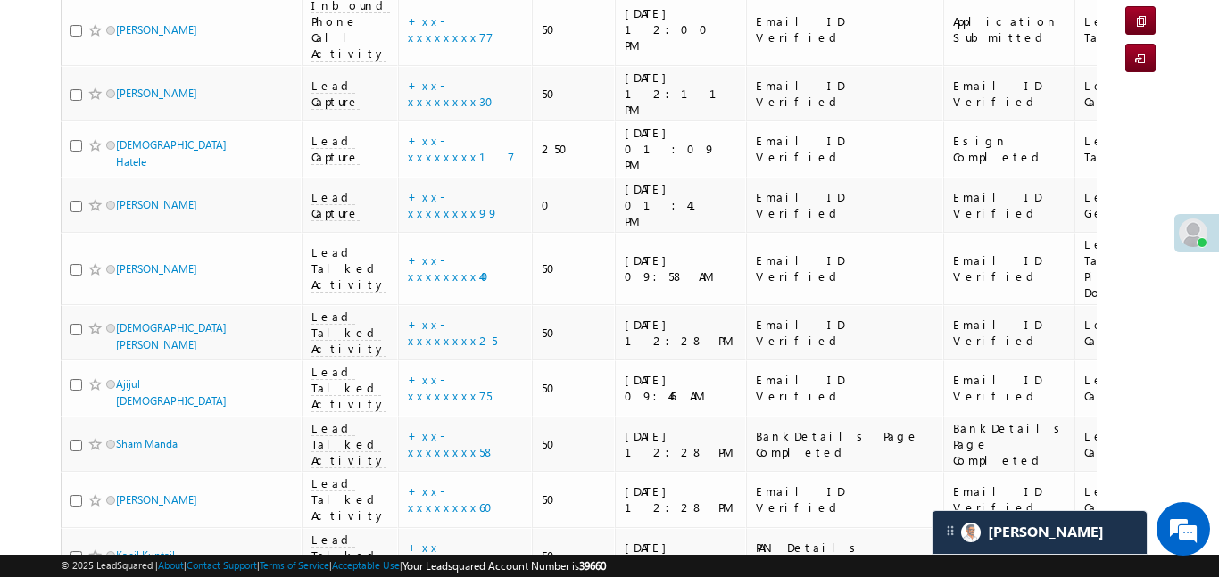
scroll to position [0, 0]
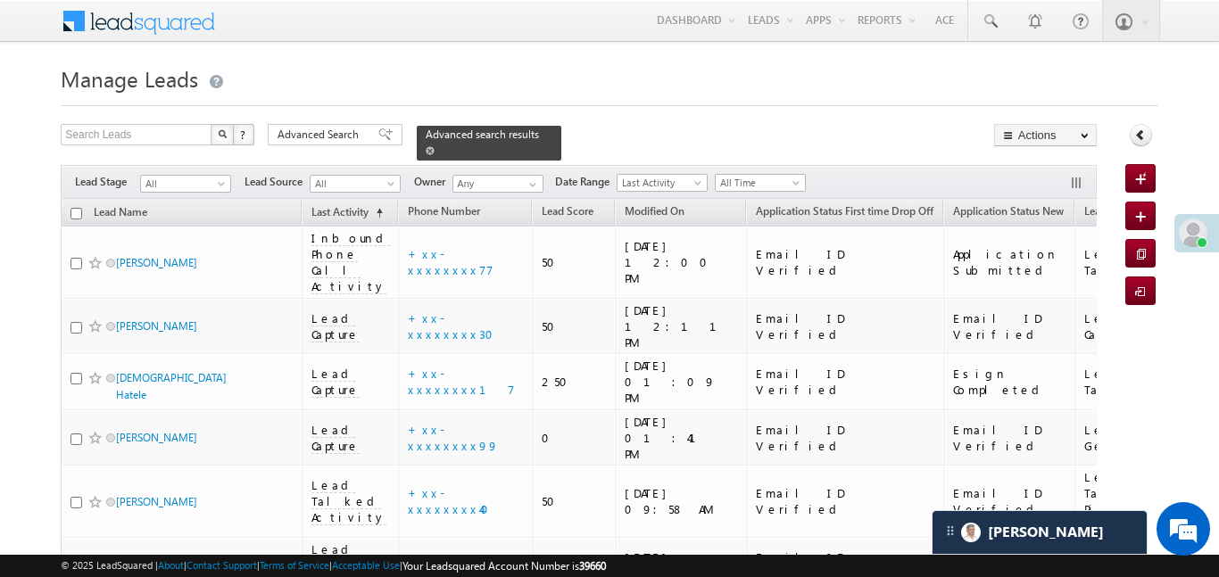
click at [435, 146] on span at bounding box center [430, 150] width 9 height 9
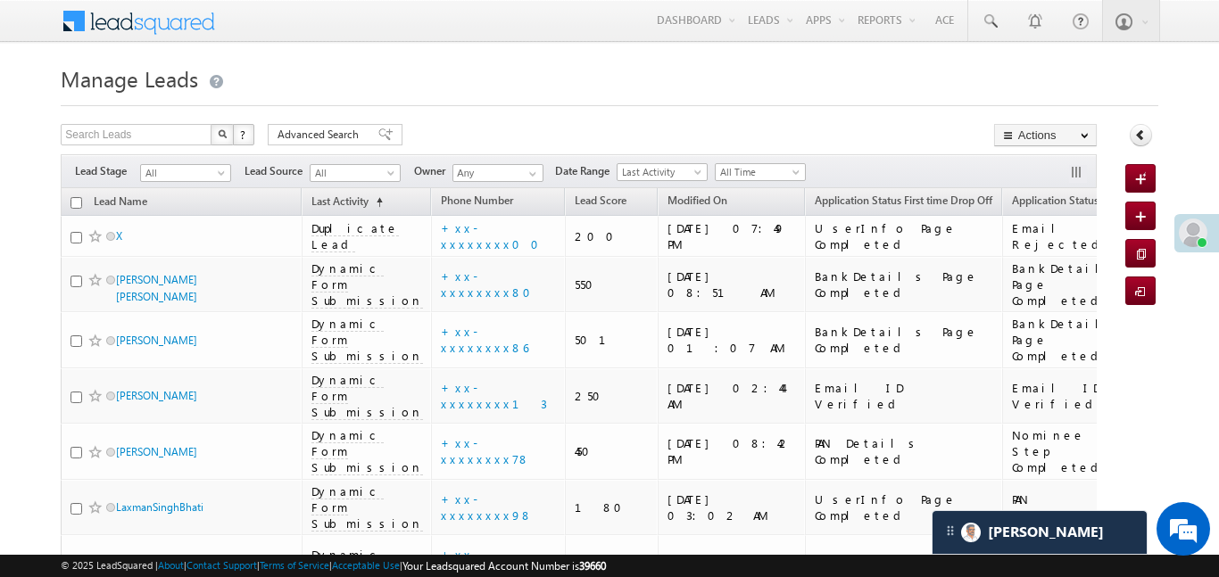
click at [729, 179] on span "All Time" at bounding box center [758, 172] width 85 height 16
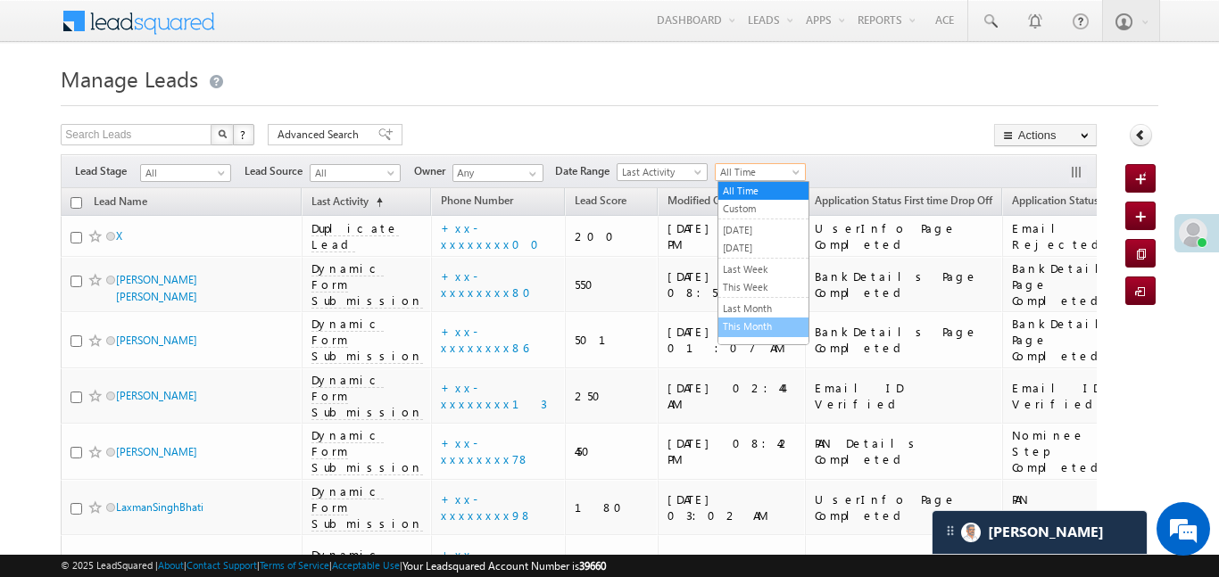
click at [776, 318] on li "This Month" at bounding box center [764, 328] width 90 height 20
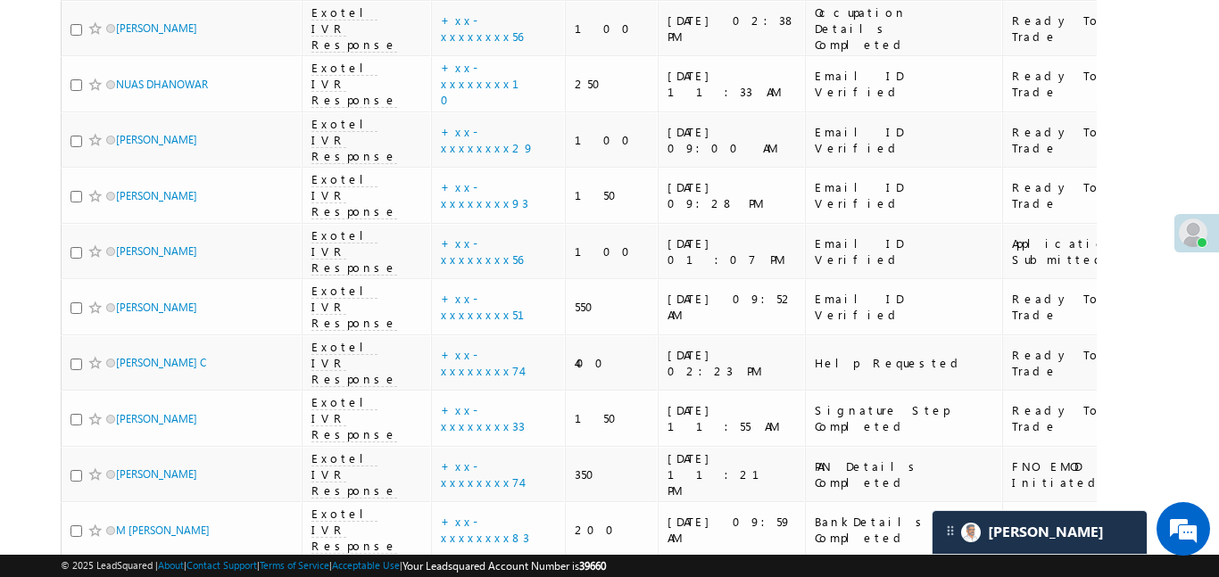
scroll to position [9521, 0]
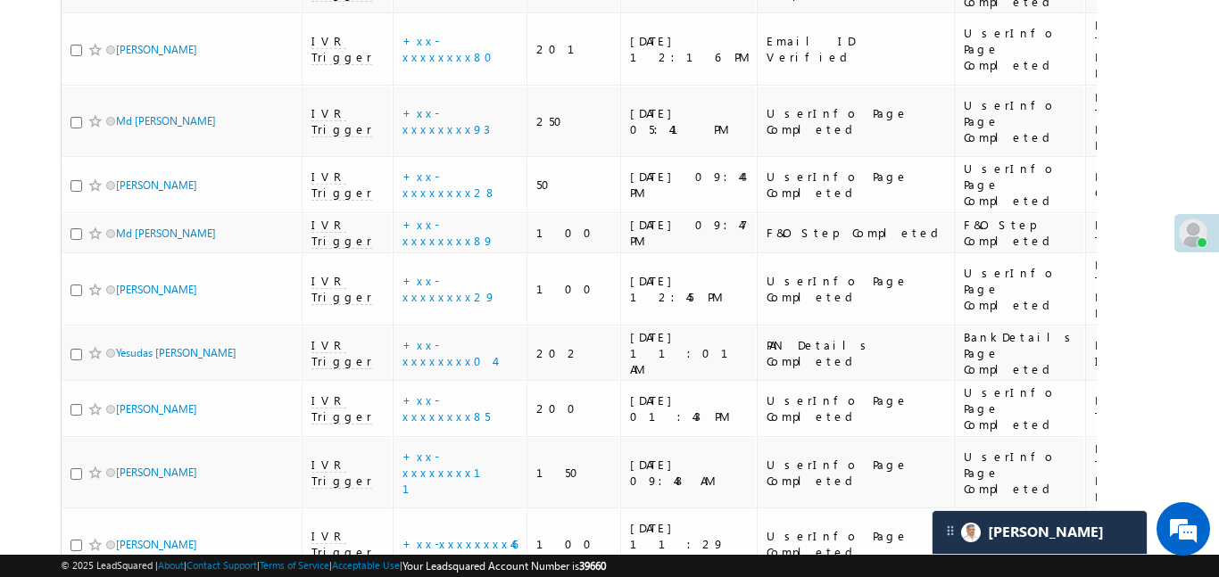
scroll to position [9346, 0]
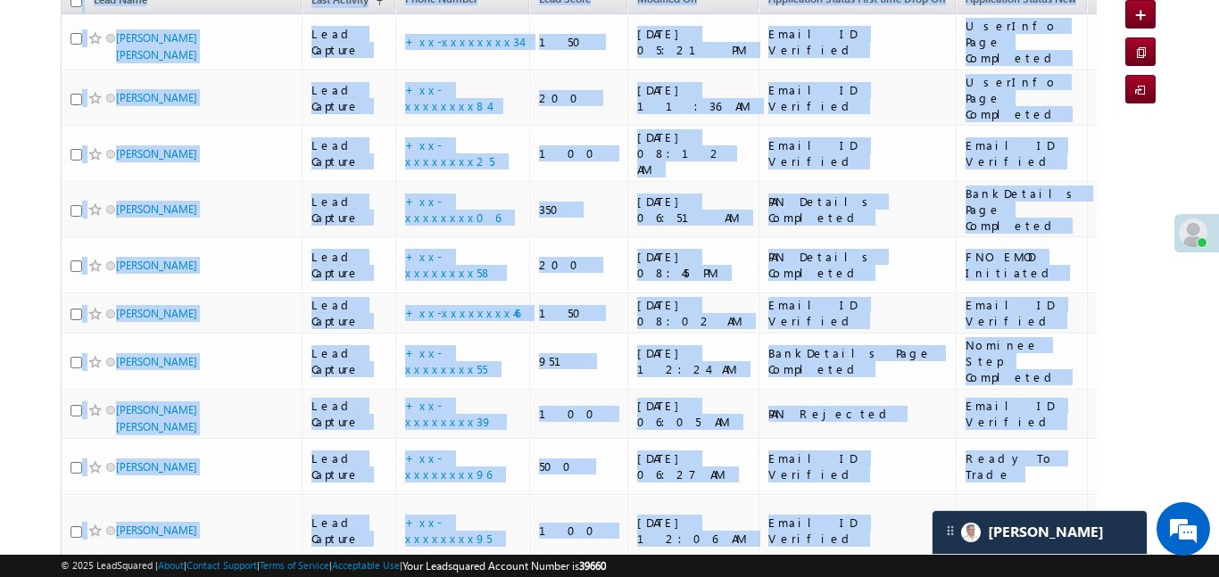
scroll to position [0, 0]
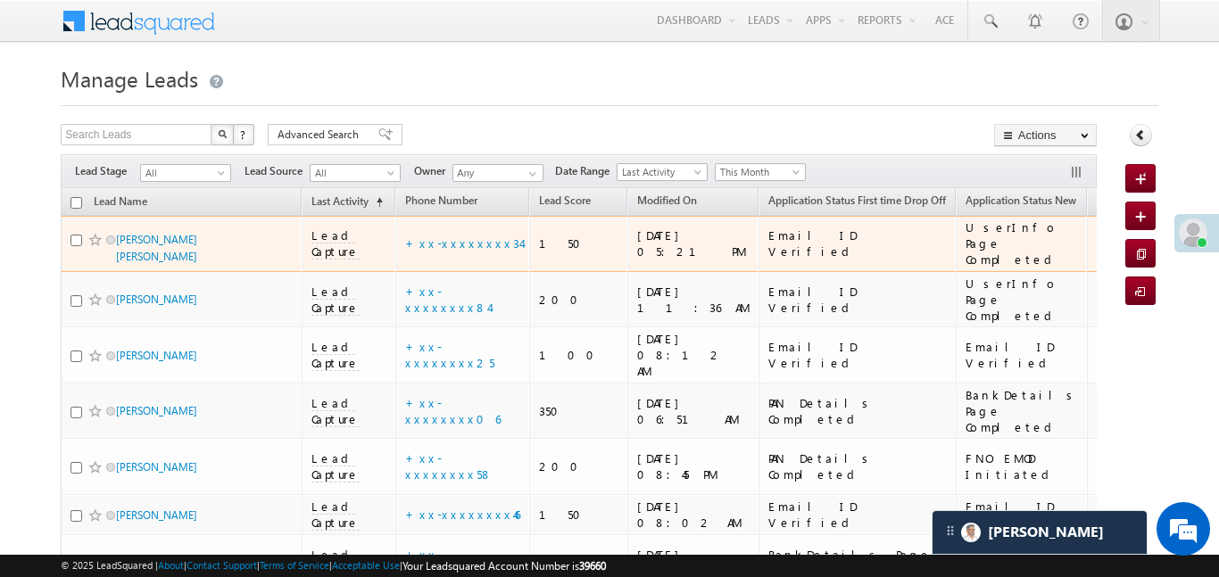
click at [347, 246] on span "Lead Capture" at bounding box center [336, 244] width 48 height 32
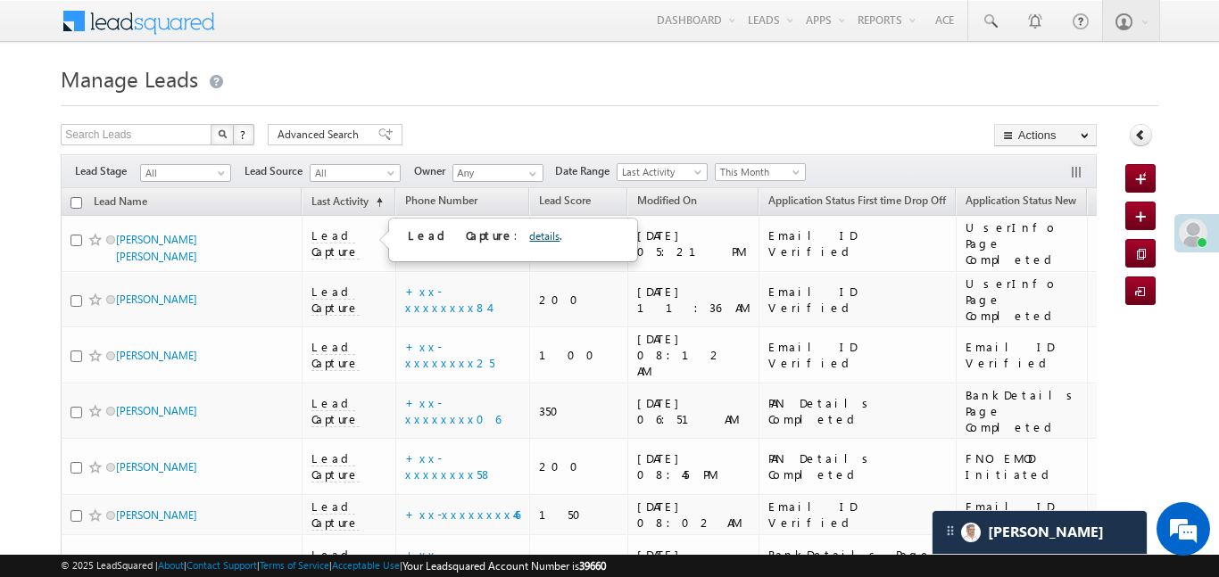
click at [507, 226] on div "Lead Capture : details . <table width='100%' id='innerTable'><tr><td>mx_Applica…" at bounding box center [513, 240] width 246 height 41
click at [529, 232] on link "details" at bounding box center [544, 235] width 30 height 13
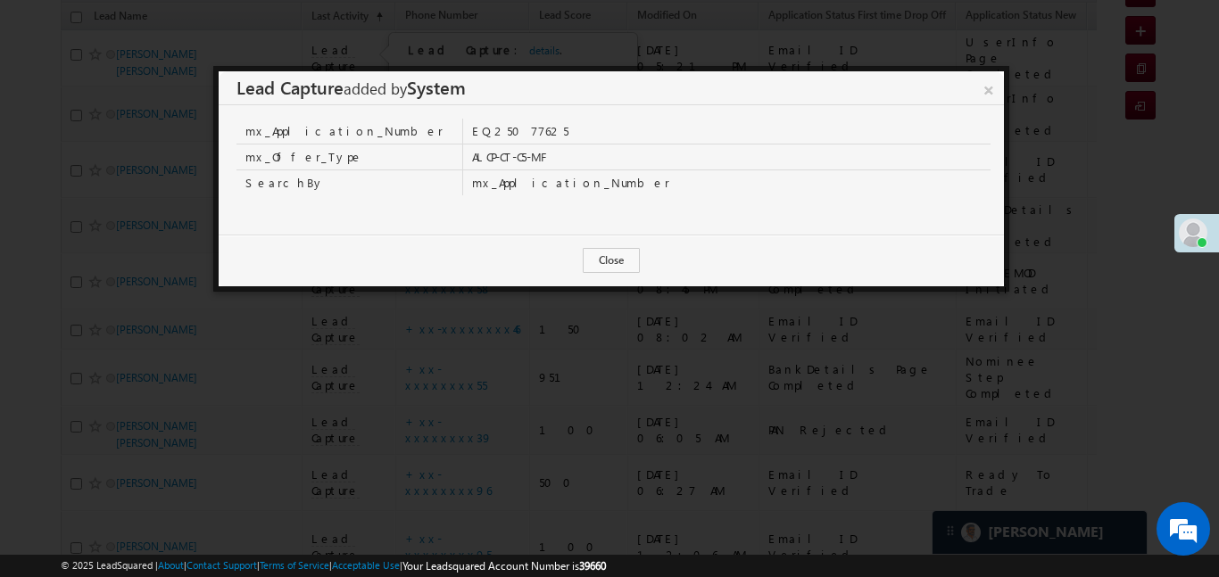
scroll to position [202, 0]
click at [987, 89] on link "×" at bounding box center [988, 86] width 31 height 31
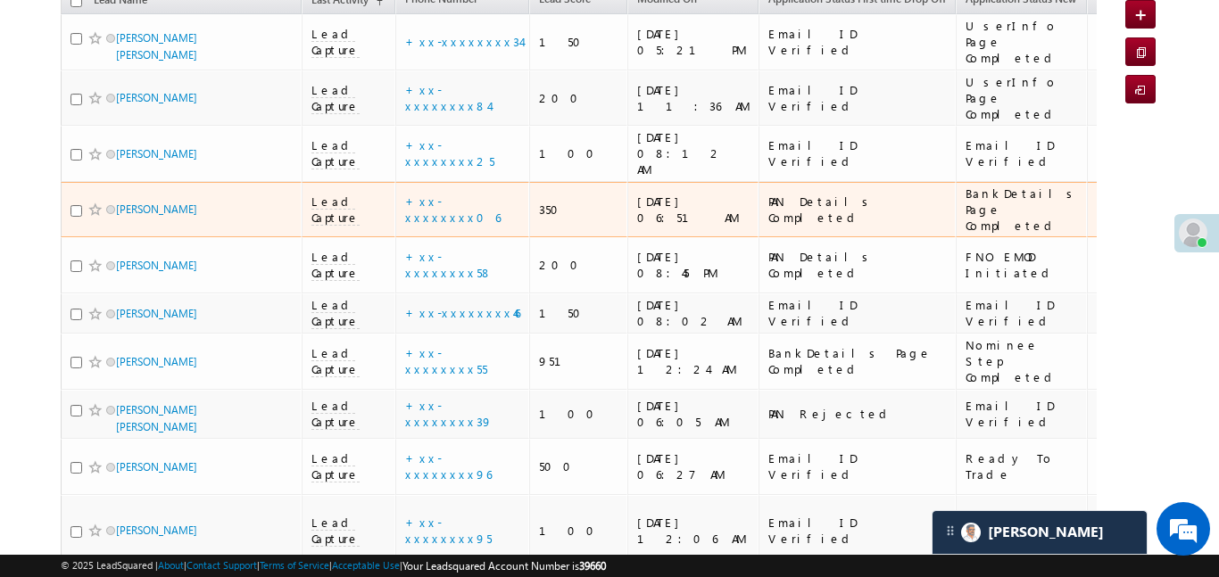
click at [353, 194] on span "Lead Capture" at bounding box center [336, 210] width 48 height 32
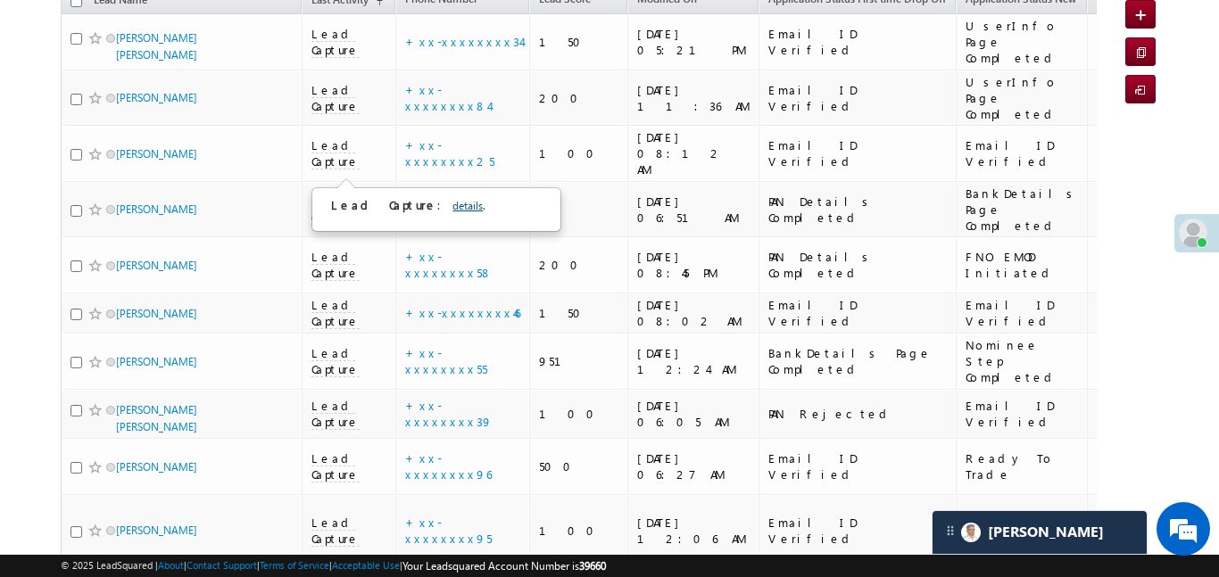
click at [453, 209] on link "details" at bounding box center [468, 205] width 30 height 13
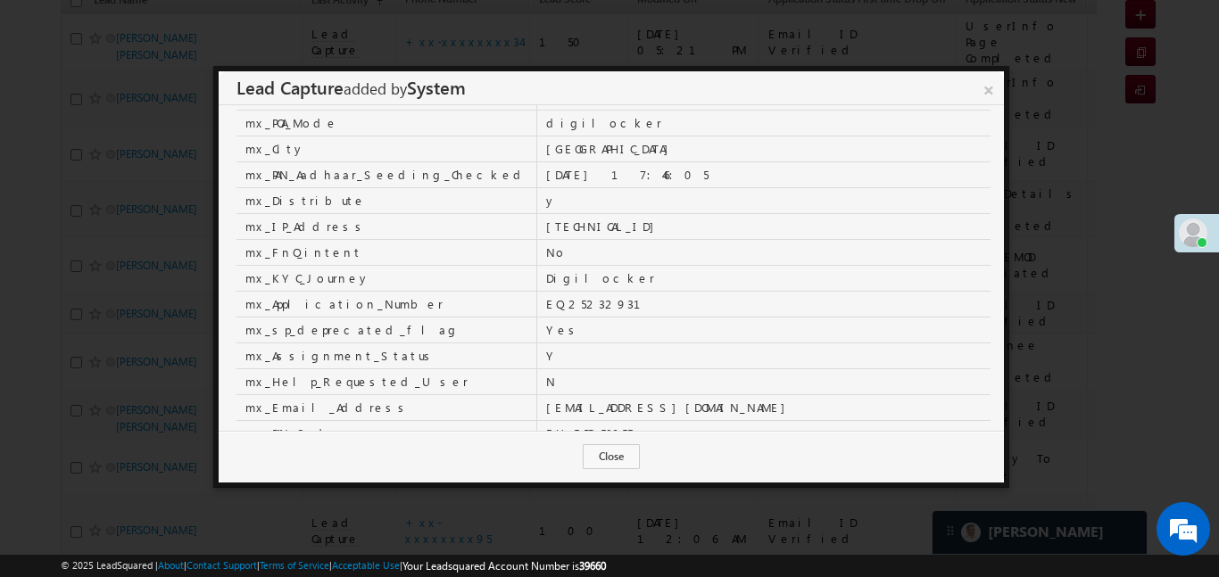
scroll to position [0, 0]
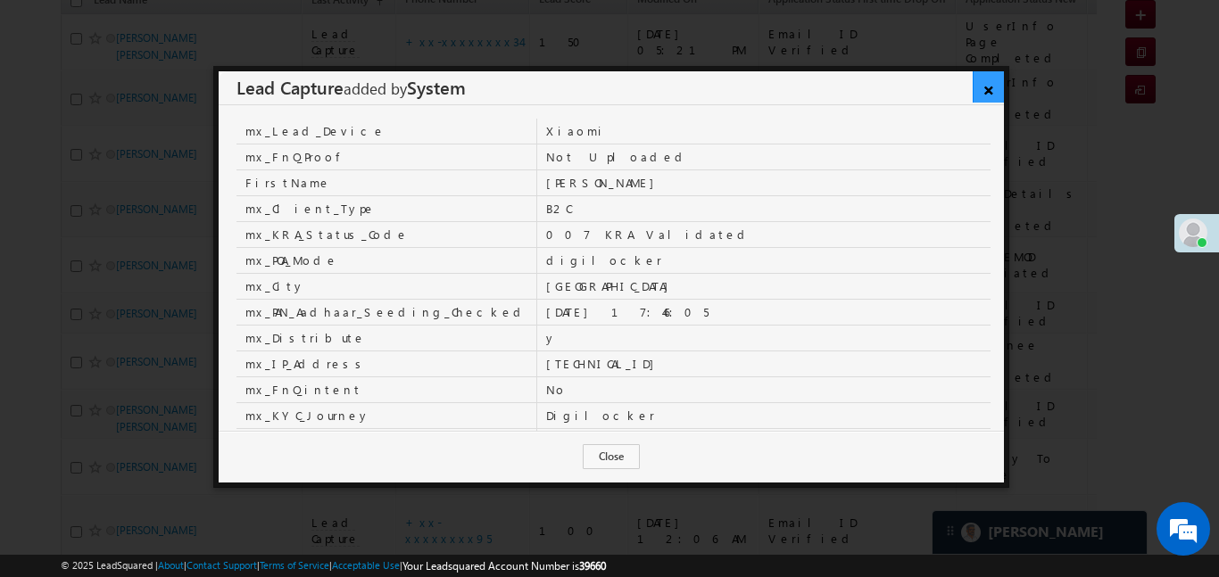
click at [985, 87] on link "×" at bounding box center [988, 86] width 31 height 31
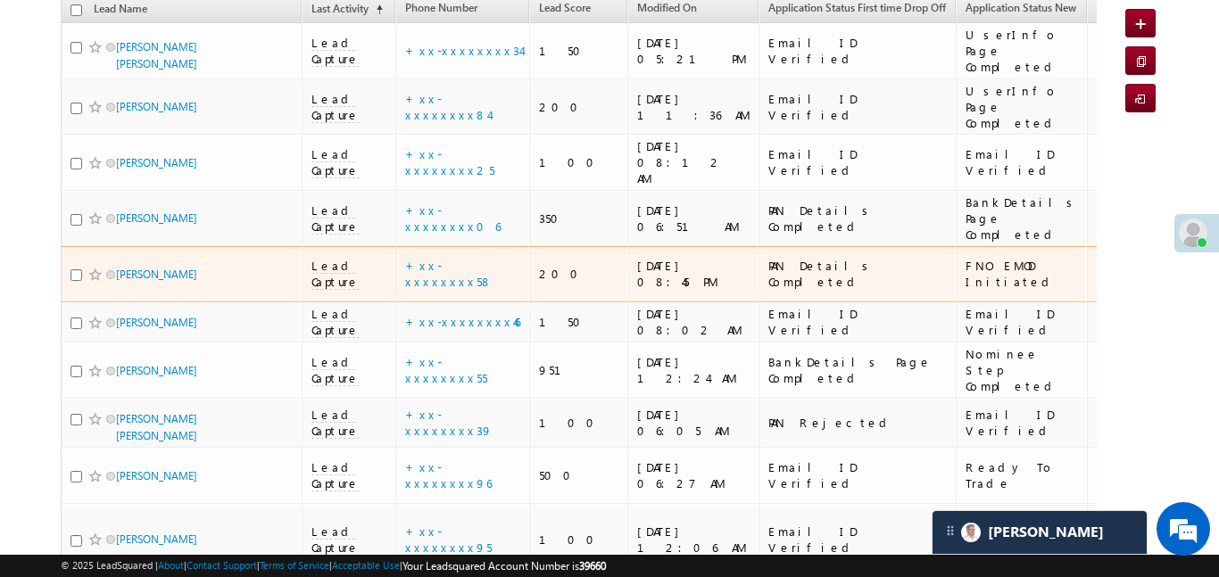
scroll to position [183, 0]
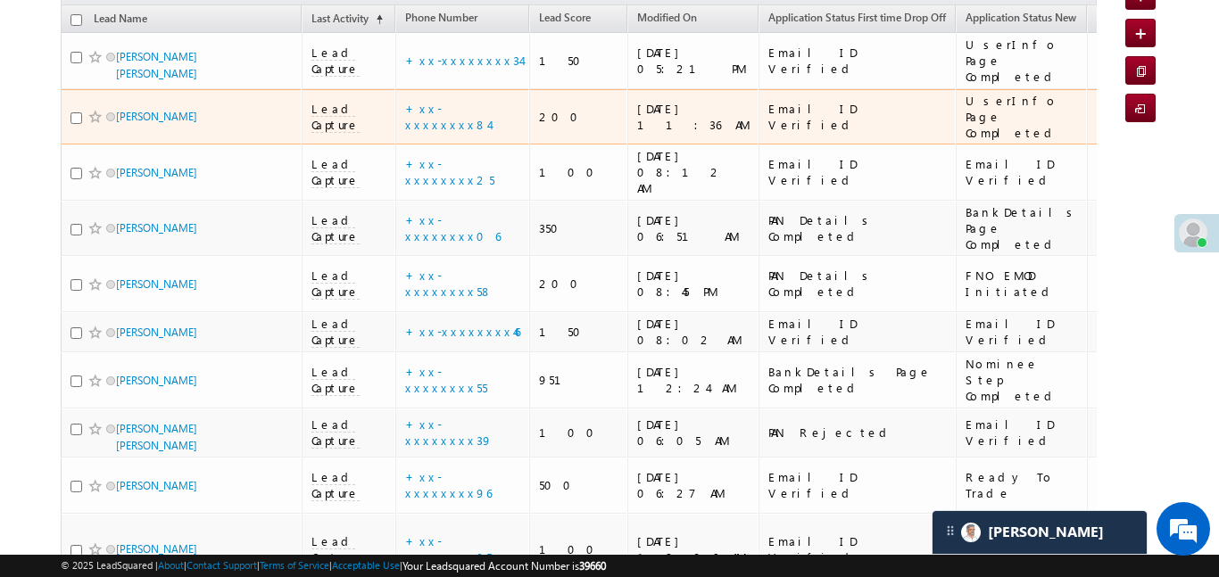
click at [359, 212] on span "Lead Capture" at bounding box center [336, 228] width 48 height 32
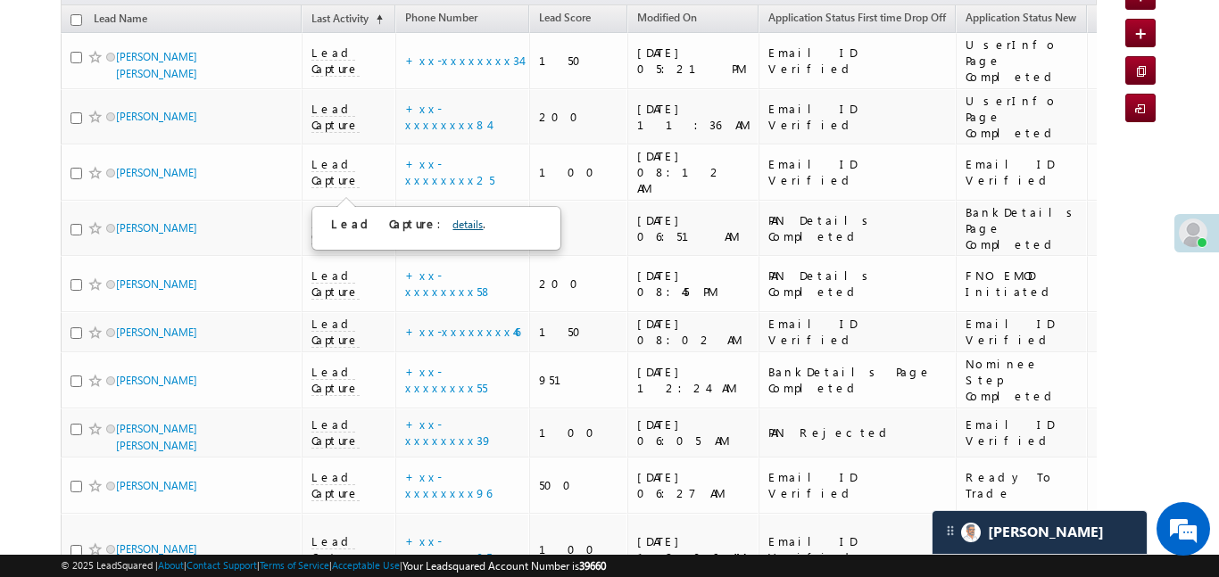
click at [453, 223] on link "details" at bounding box center [468, 224] width 30 height 13
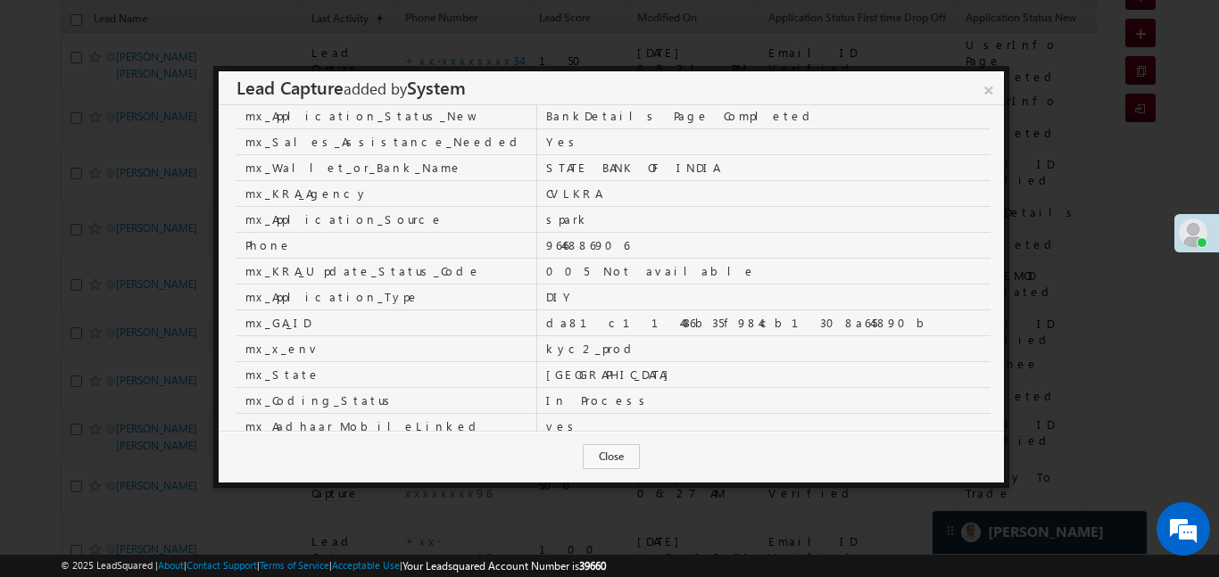
scroll to position [542, 0]
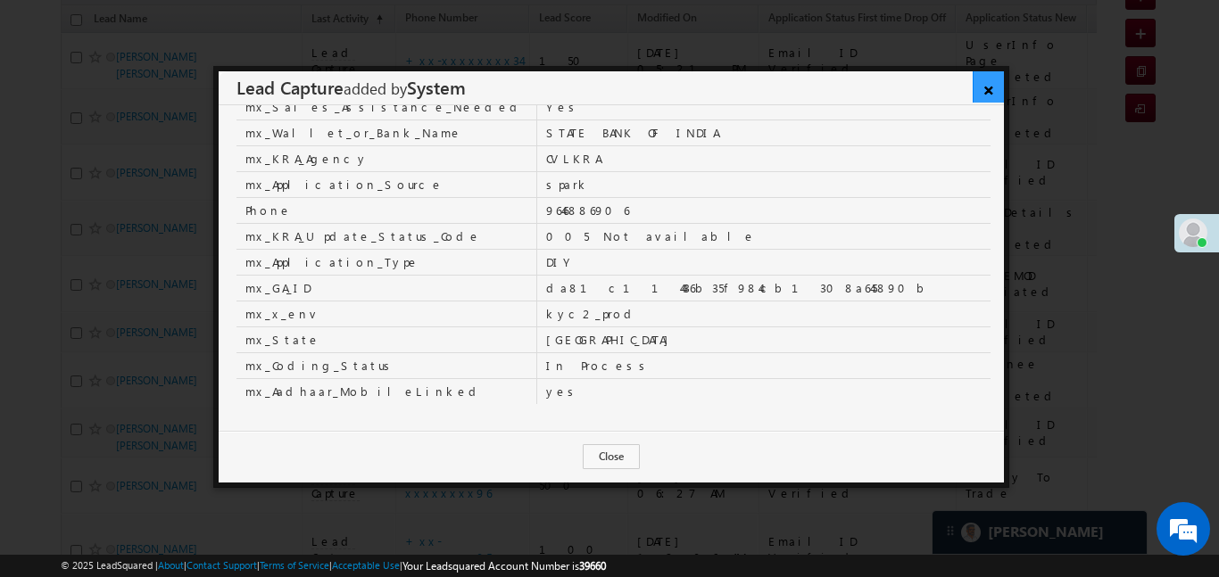
click at [985, 90] on link "×" at bounding box center [988, 86] width 31 height 31
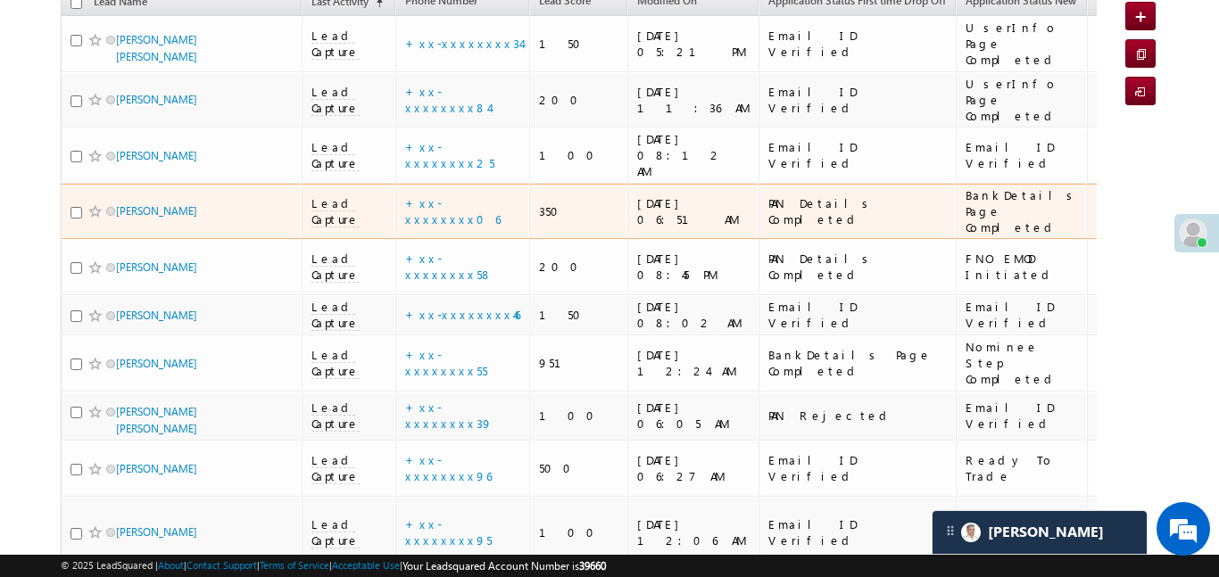
scroll to position [210, 0]
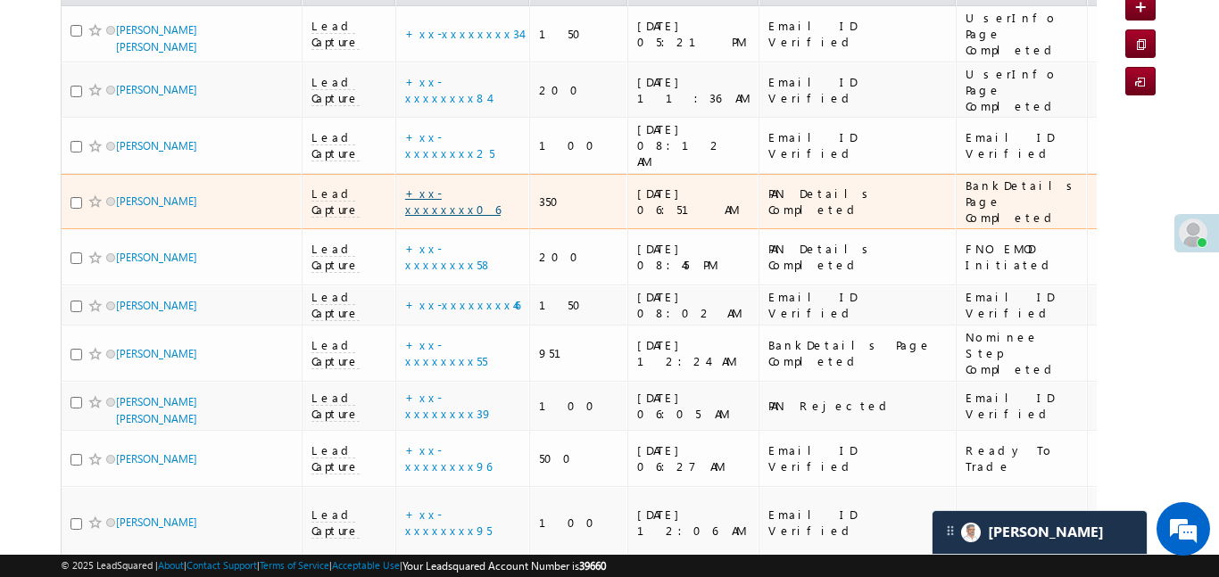
click at [464, 186] on link "+xx-xxxxxxxx06" at bounding box center [453, 201] width 96 height 31
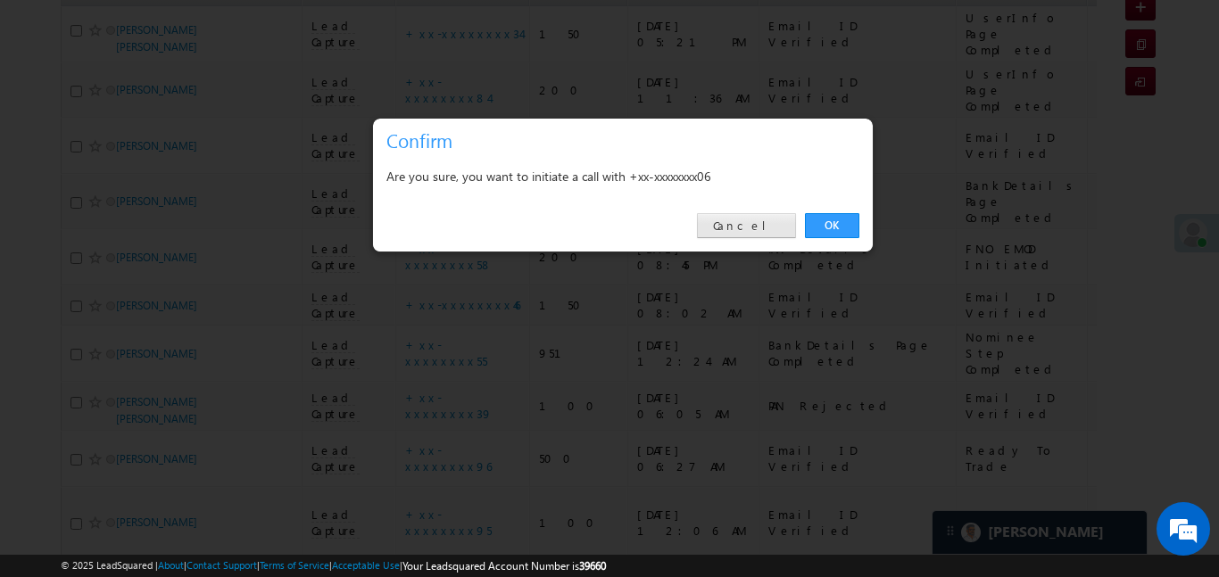
drag, startPoint x: 717, startPoint y: 212, endPoint x: 756, endPoint y: 234, distance: 45.2
click at [719, 213] on div "OK Cancel" at bounding box center [623, 226] width 500 height 51
click at [757, 233] on link "Cancel" at bounding box center [746, 225] width 99 height 25
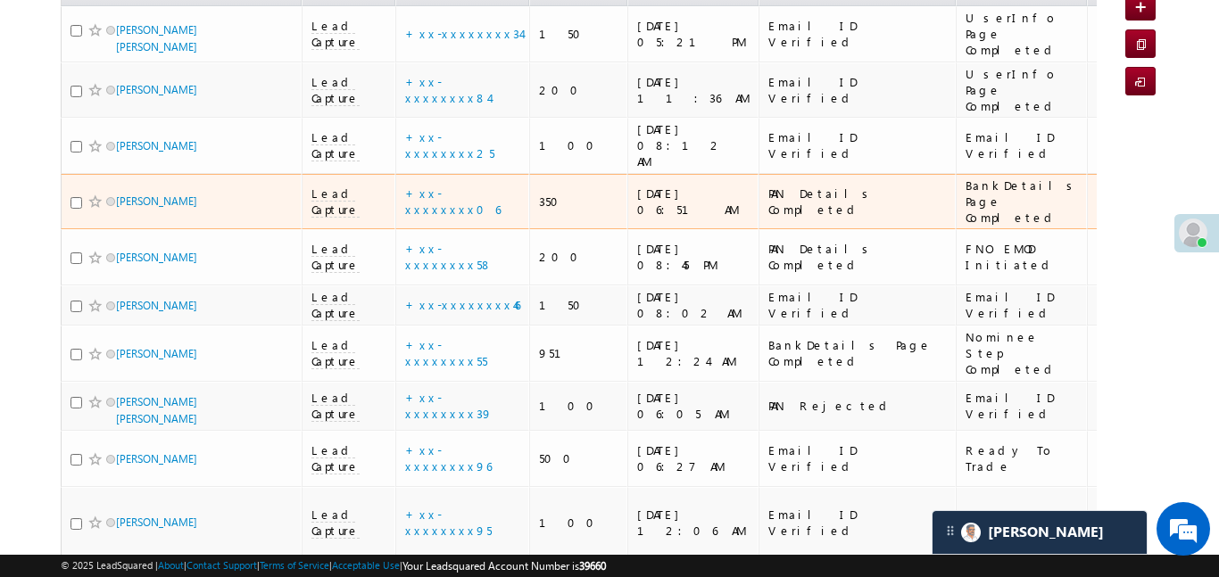
click at [359, 186] on span "Lead Capture" at bounding box center [336, 202] width 48 height 32
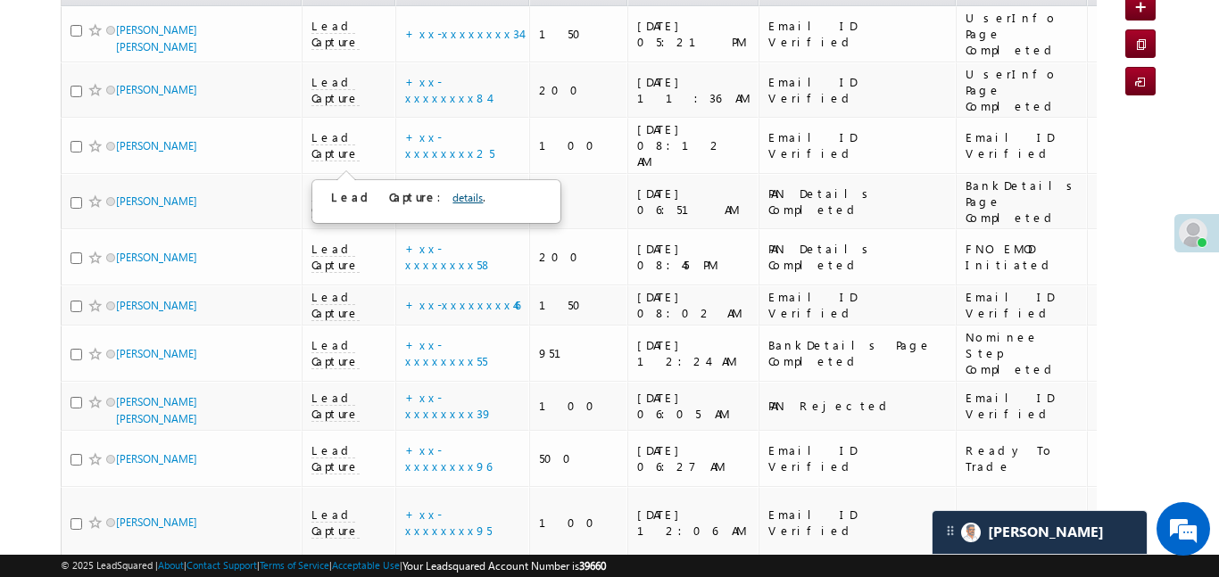
click at [453, 201] on link "details" at bounding box center [468, 197] width 30 height 13
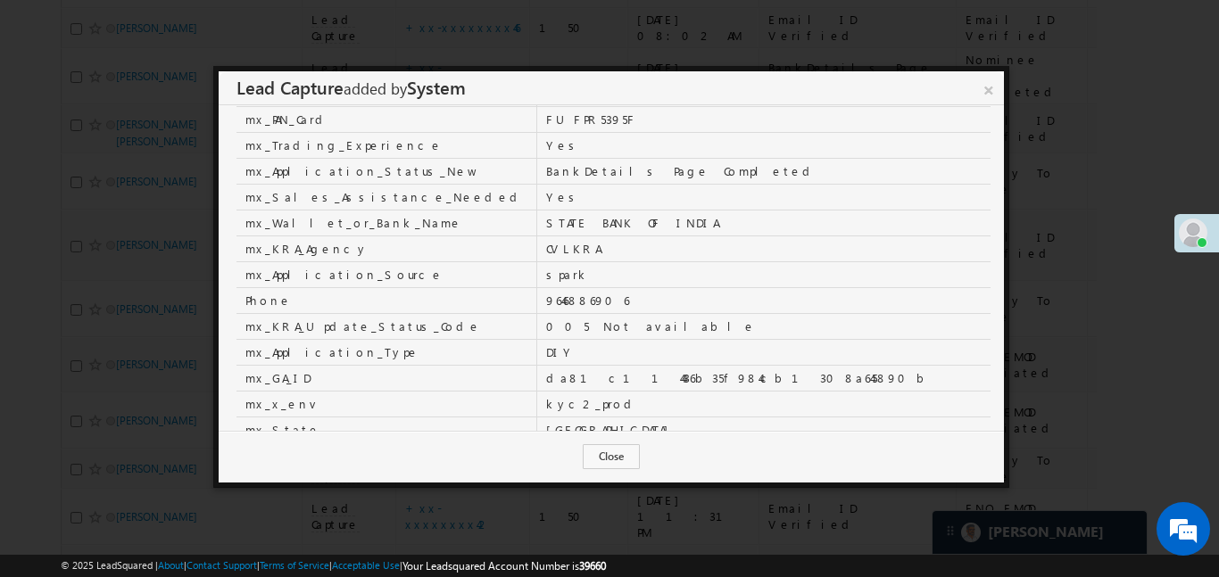
scroll to position [450, 0]
drag, startPoint x: 492, startPoint y: 298, endPoint x: 465, endPoint y: 295, distance: 26.9
click at [537, 296] on td "9646886906" at bounding box center [764, 302] width 454 height 26
drag, startPoint x: 465, startPoint y: 295, endPoint x: 652, endPoint y: 309, distance: 187.0
click at [652, 309] on td "9646886906" at bounding box center [764, 302] width 454 height 26
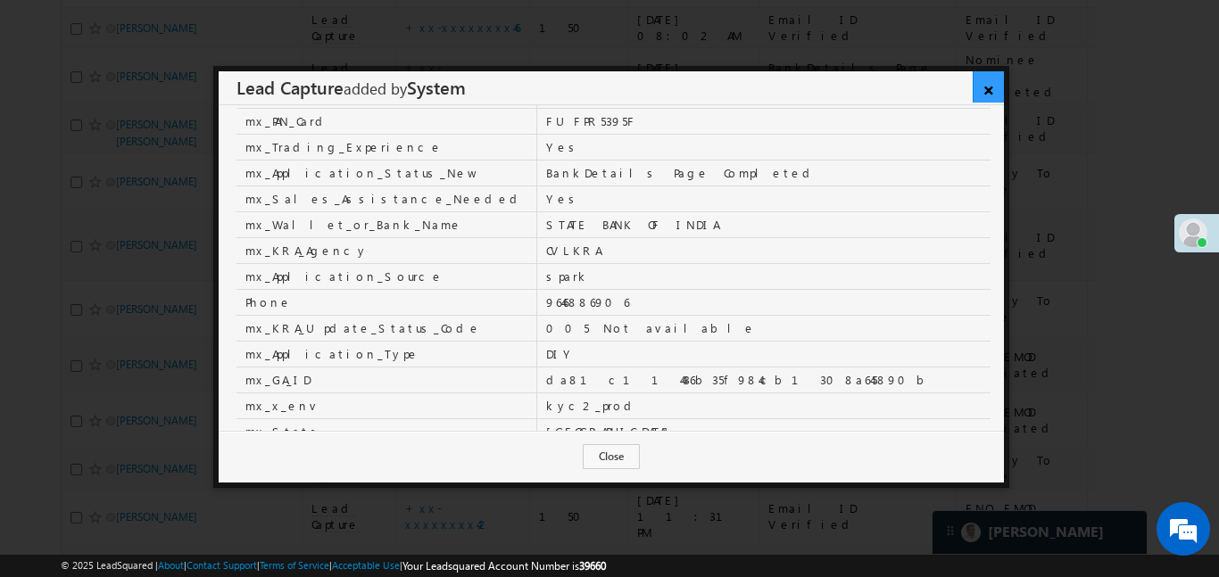
click at [992, 91] on link "×" at bounding box center [988, 86] width 31 height 31
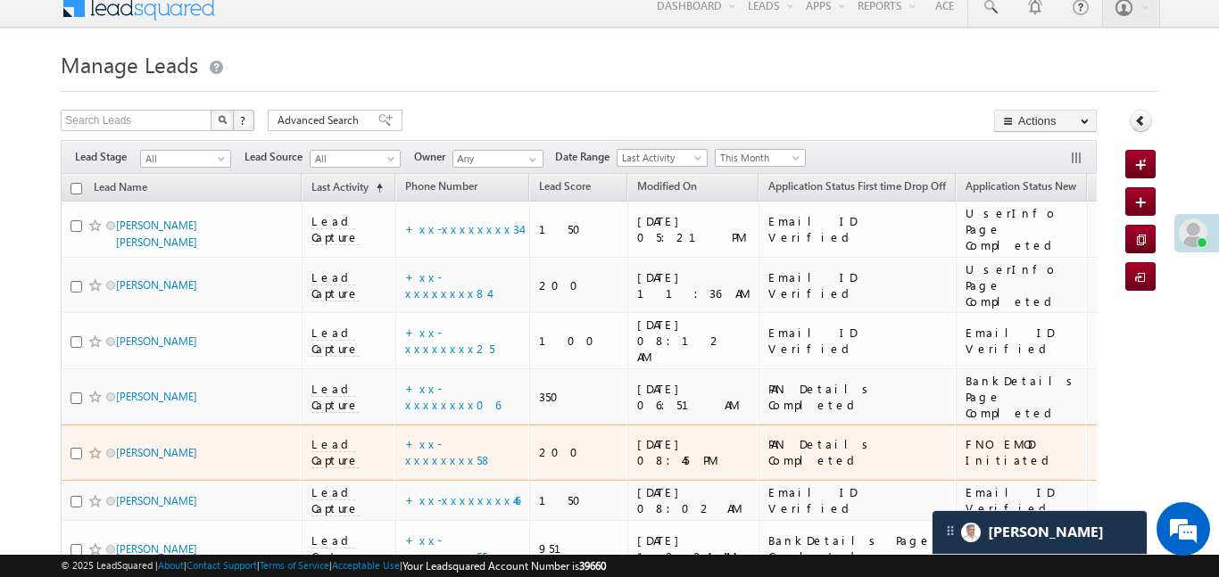
scroll to position [0, 0]
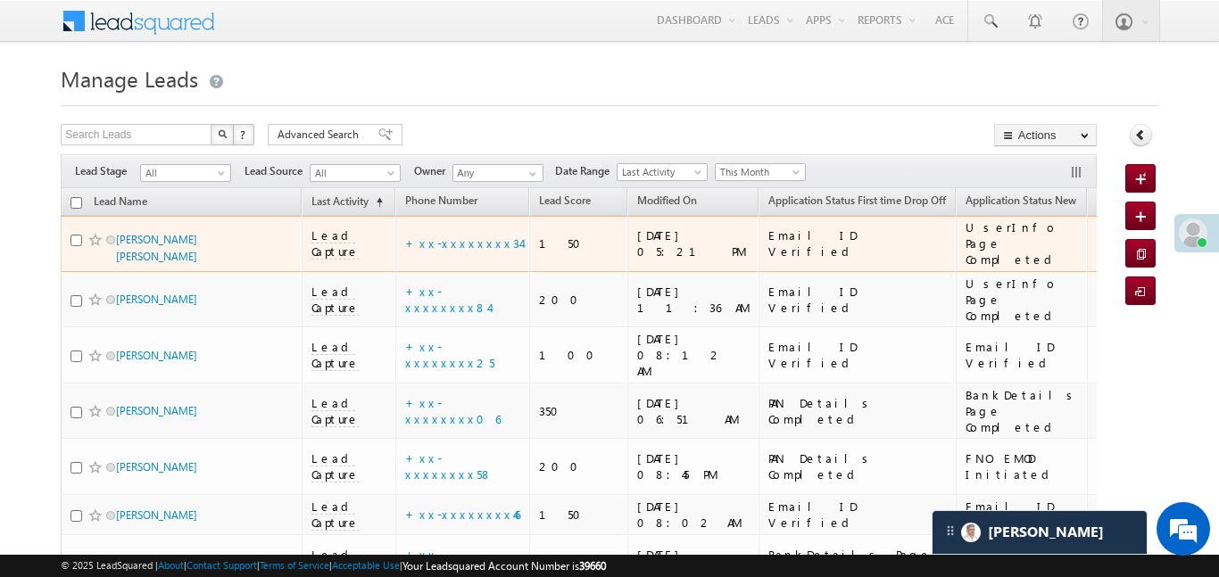
click at [353, 239] on span "Lead Capture" at bounding box center [336, 244] width 48 height 32
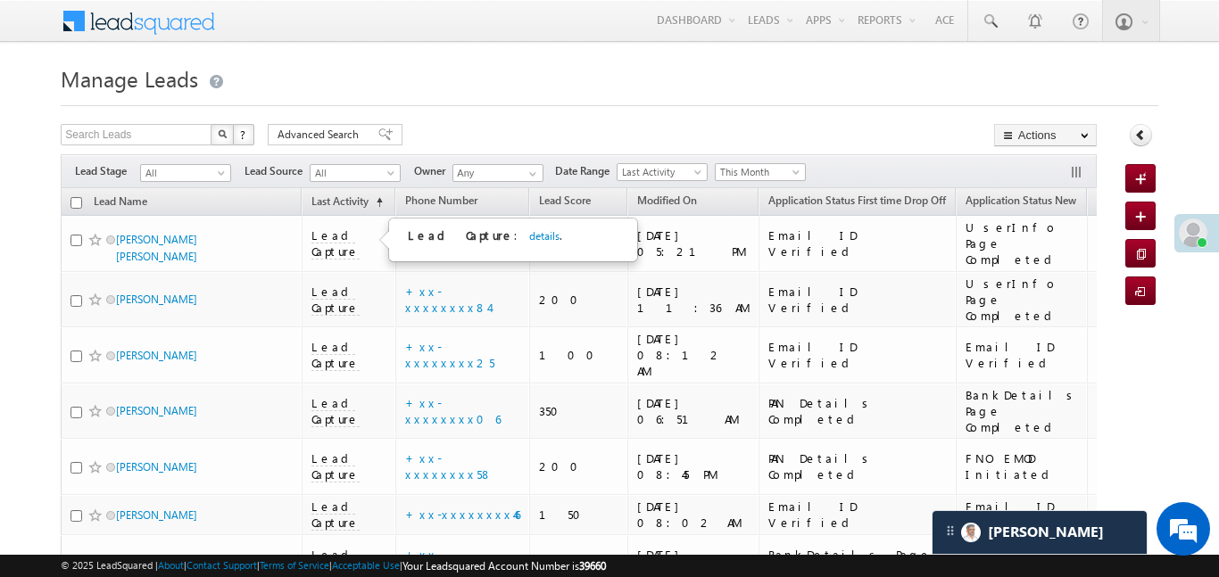
click at [479, 237] on div "Lead Capture : details . <table width='100%' id='innerTable'><tr><td>mx_Applica…" at bounding box center [509, 240] width 203 height 25
click at [511, 239] on div "Lead Capture : details . <table width='100%' id='innerTable'><tr><td>mx_Applica…" at bounding box center [509, 240] width 203 height 25
click at [529, 236] on link "details" at bounding box center [544, 235] width 30 height 13
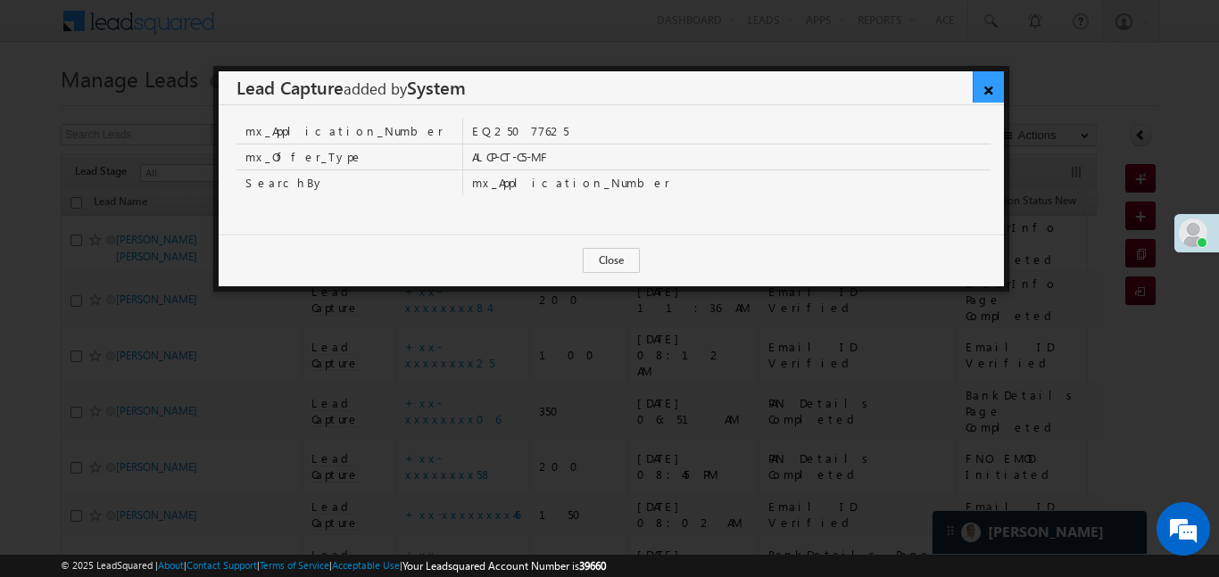
click at [993, 99] on link "×" at bounding box center [988, 86] width 31 height 31
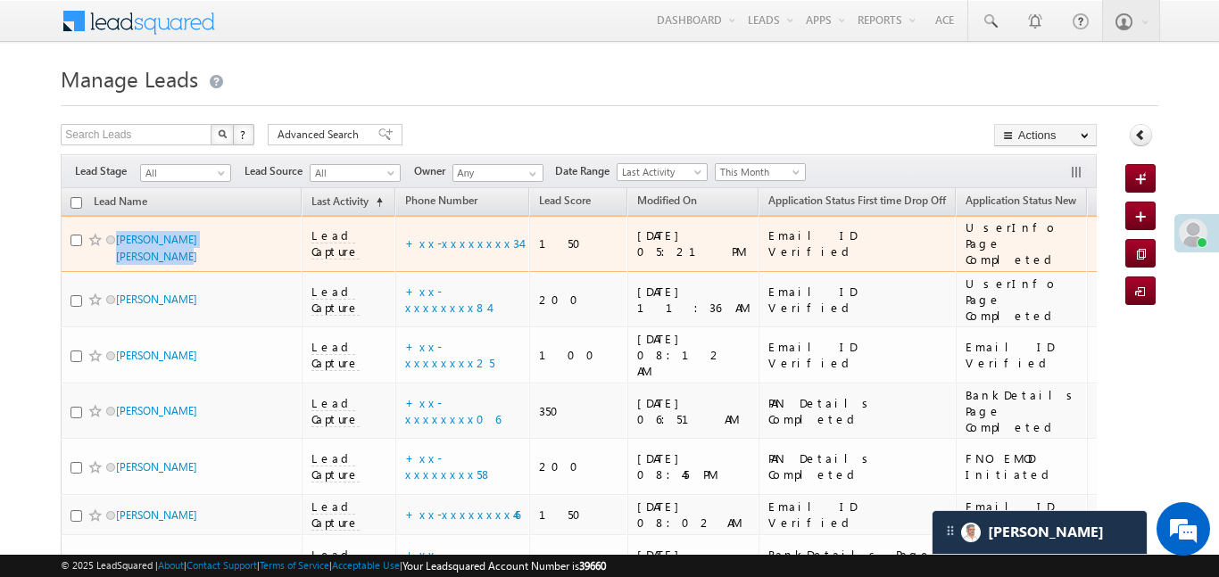
click at [350, 232] on span "Lead Capture" at bounding box center [336, 244] width 48 height 32
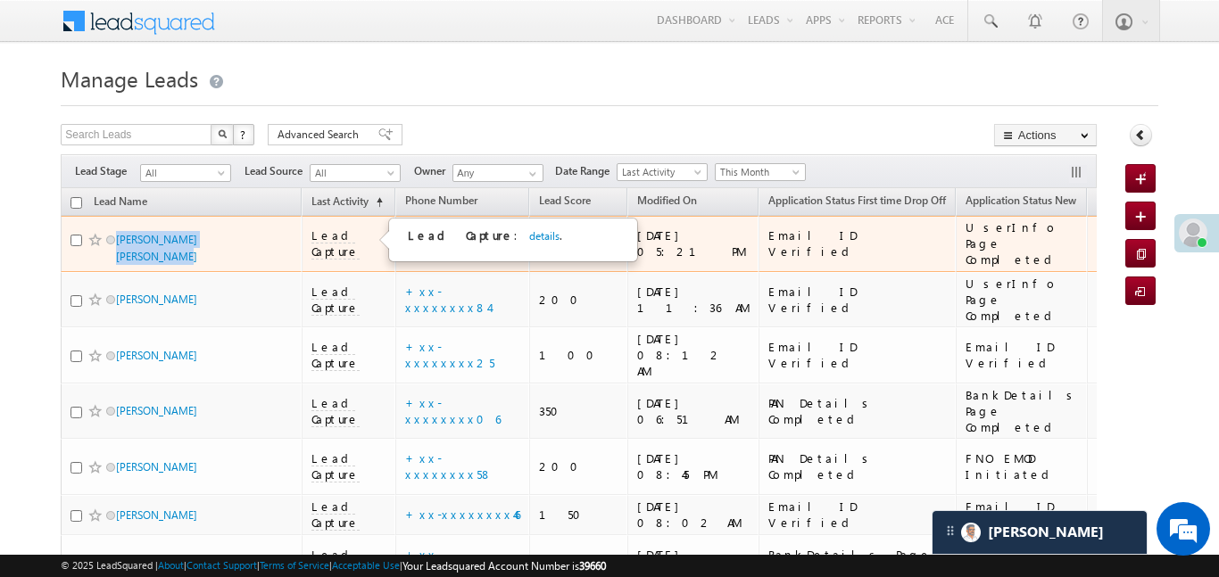
click at [353, 243] on span "Lead Capture" at bounding box center [336, 244] width 48 height 32
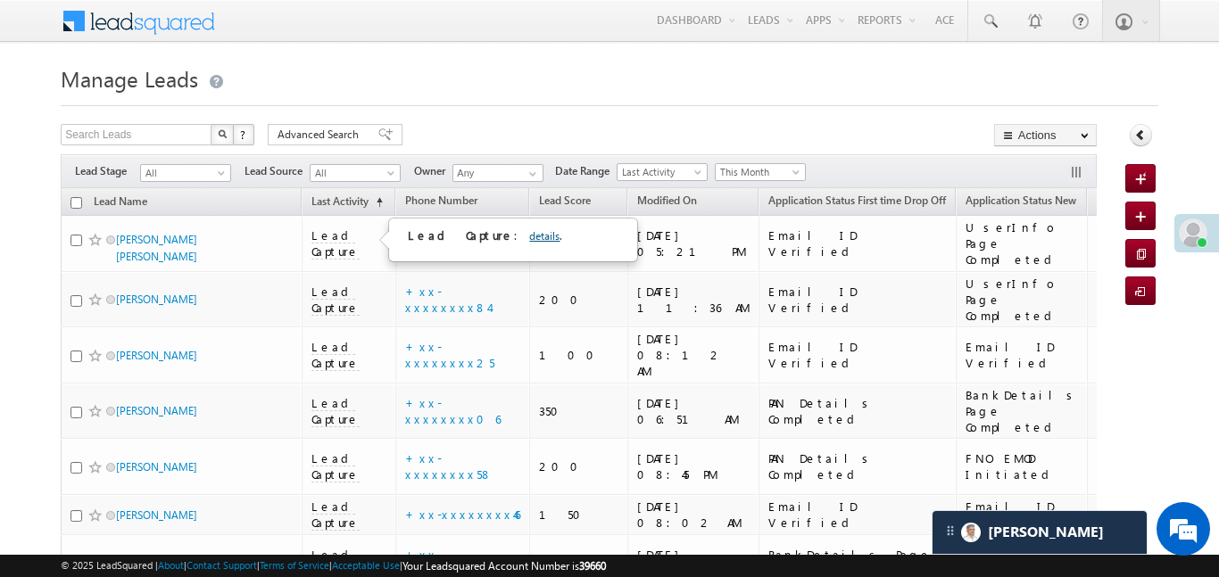
click at [529, 234] on link "details" at bounding box center [544, 235] width 30 height 13
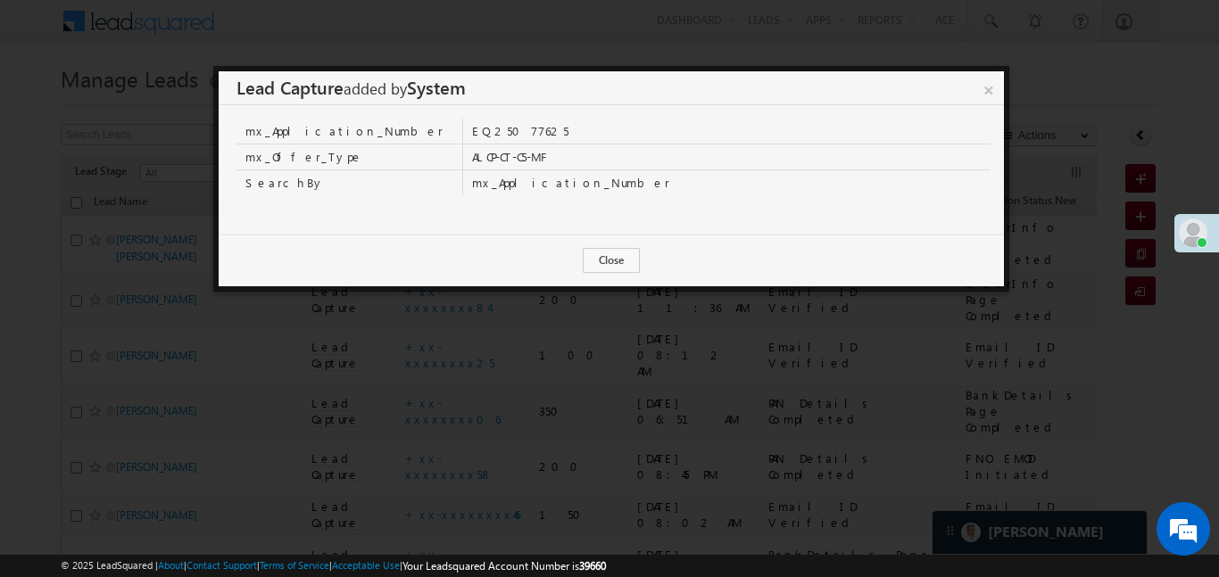
click at [1004, 83] on div "× Lead Capture added by System mx_Application_Number EQ25077625 mx_Offer_Type A…" at bounding box center [611, 179] width 796 height 226
click at [988, 83] on link "×" at bounding box center [988, 86] width 31 height 31
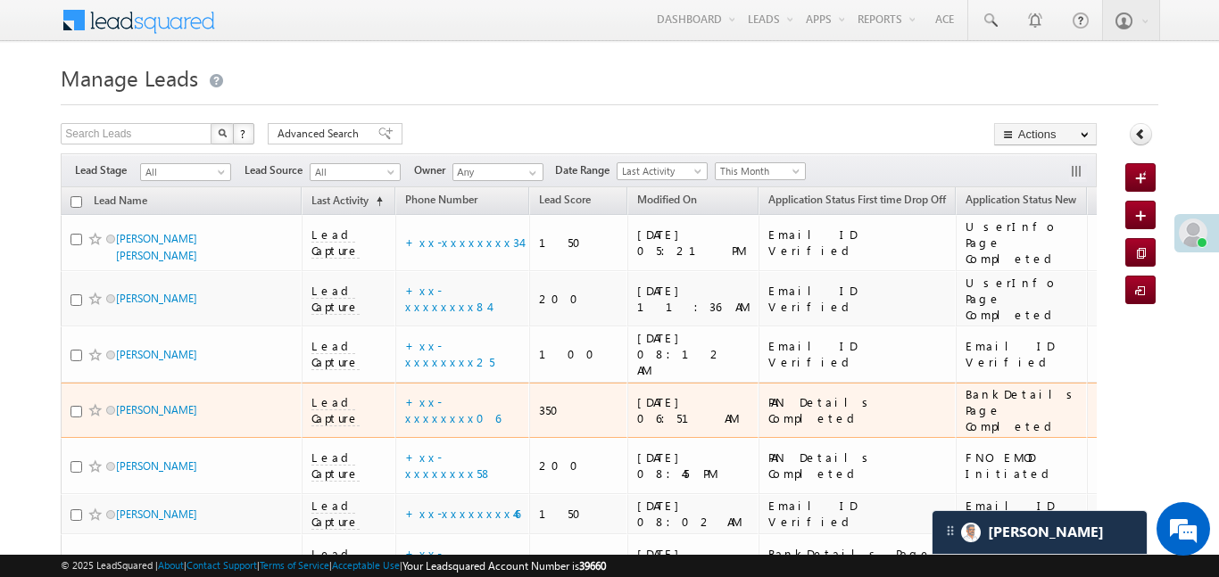
scroll to position [56, 0]
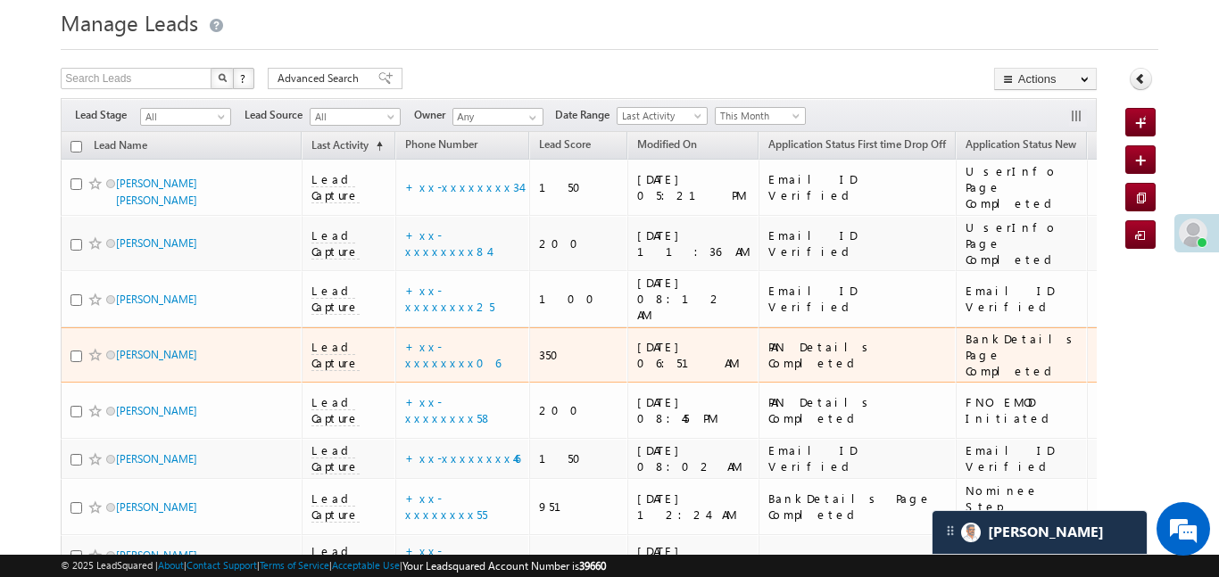
click at [353, 339] on span "Lead Capture" at bounding box center [336, 355] width 48 height 32
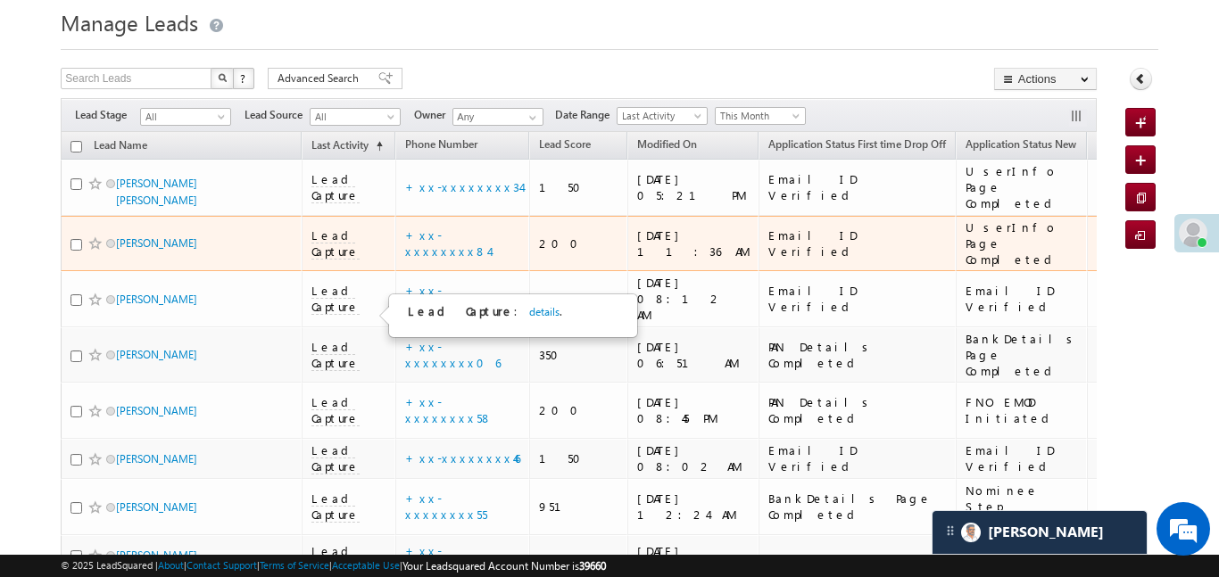
click at [336, 395] on span "Lead Capture" at bounding box center [336, 411] width 48 height 32
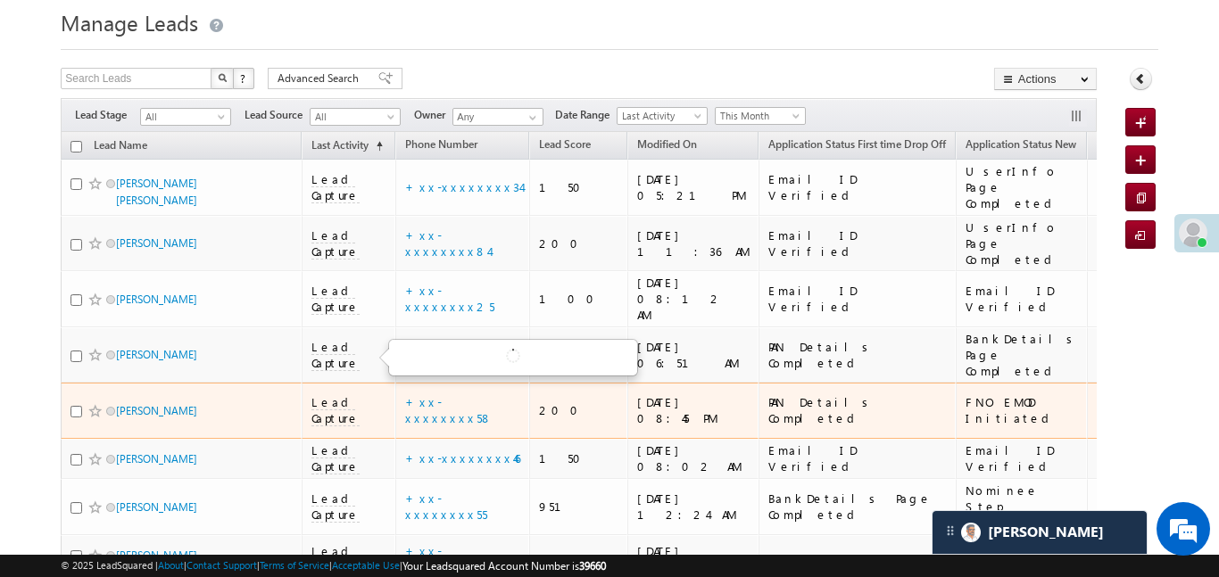
click at [342, 395] on span "Lead Capture" at bounding box center [336, 411] width 48 height 32
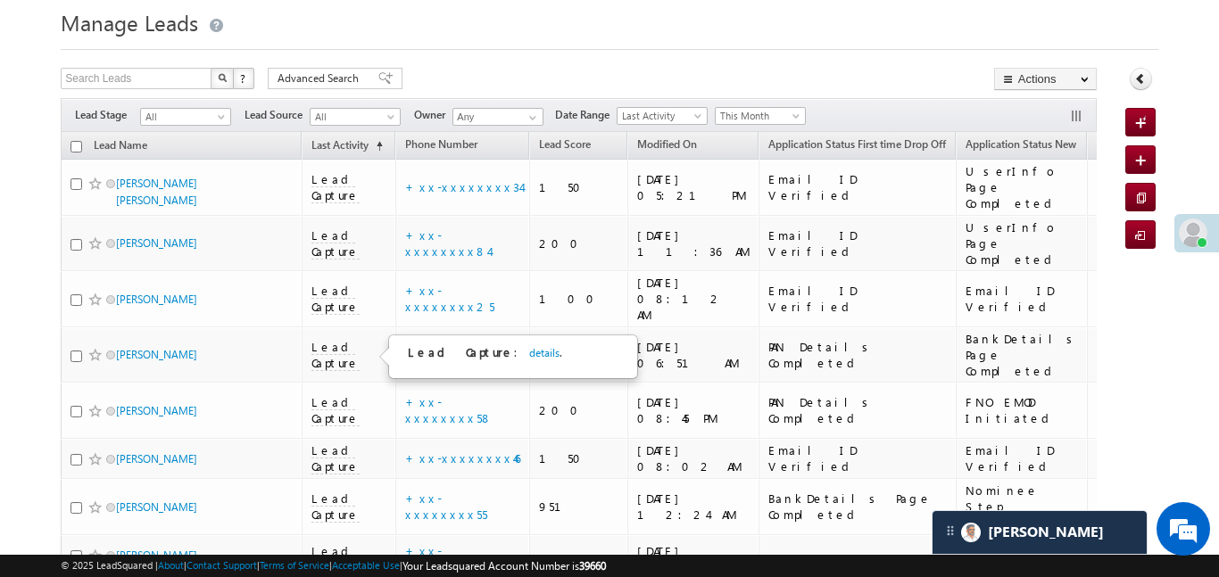
click at [529, 359] on link "details" at bounding box center [544, 352] width 30 height 13
click at [0, 0] on div "Close" at bounding box center [0, 0] width 0 height 0
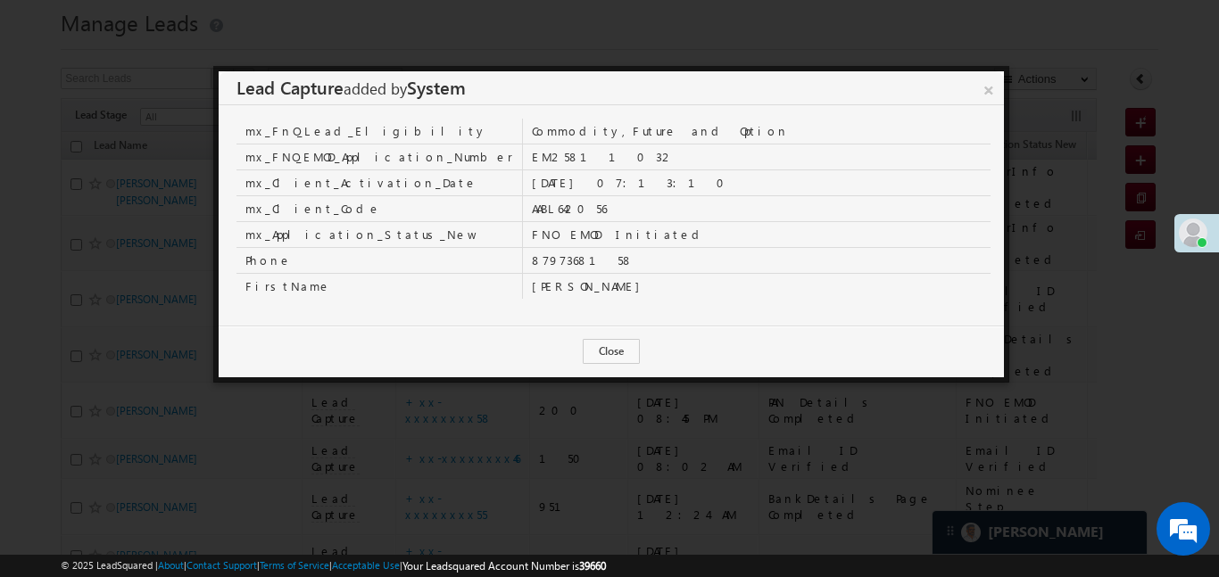
scroll to position [341, 0]
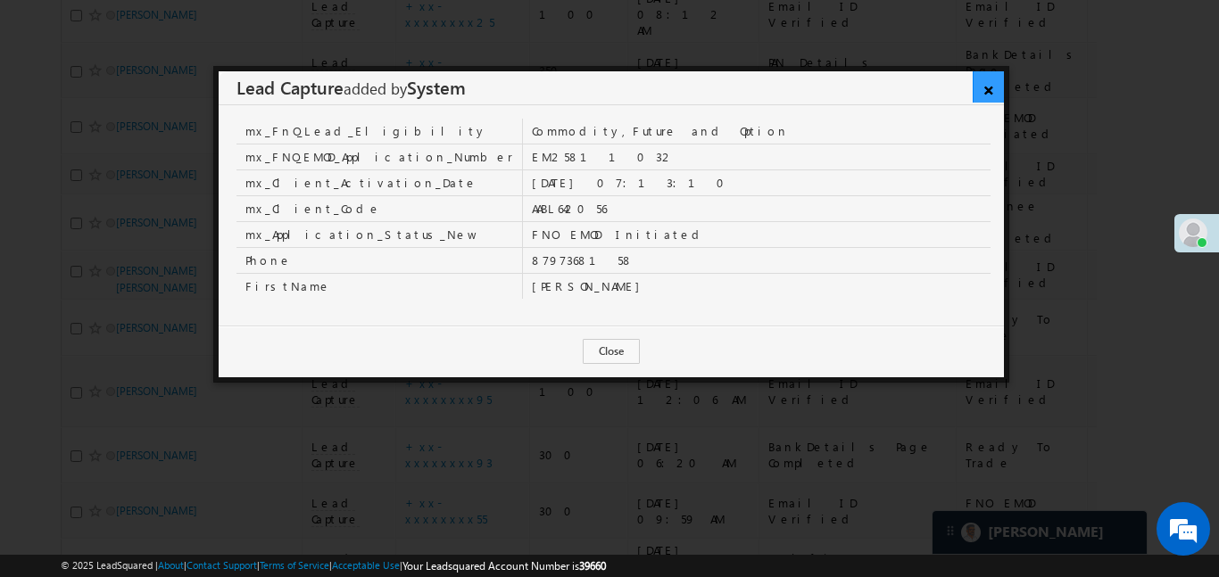
click at [986, 88] on link "×" at bounding box center [988, 86] width 31 height 31
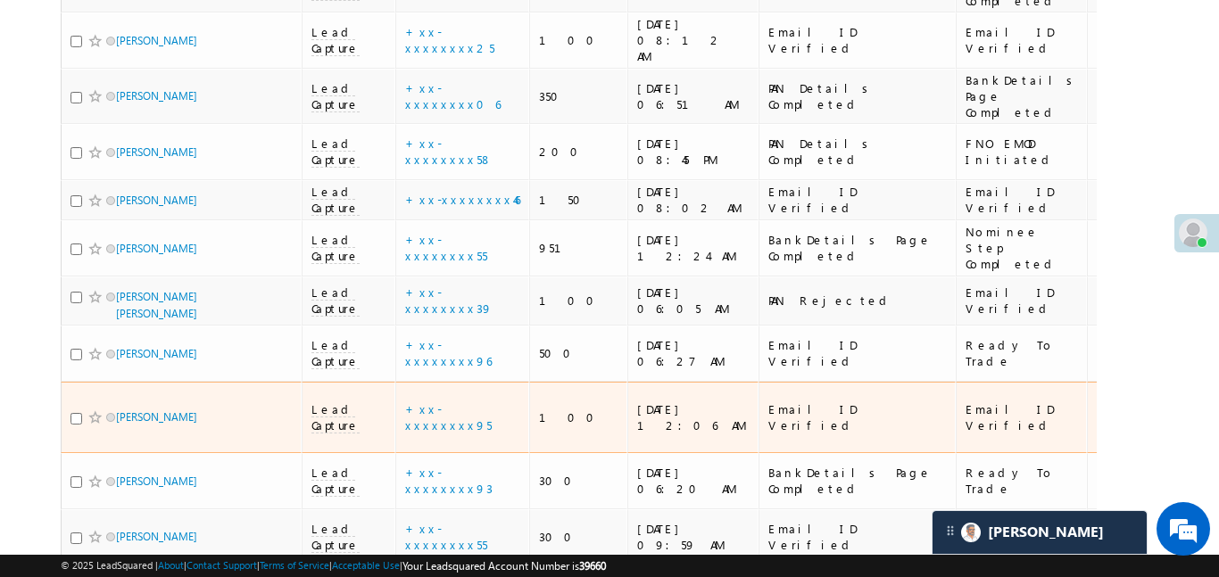
scroll to position [314, 0]
click at [353, 403] on span "Lead Capture" at bounding box center [336, 419] width 48 height 32
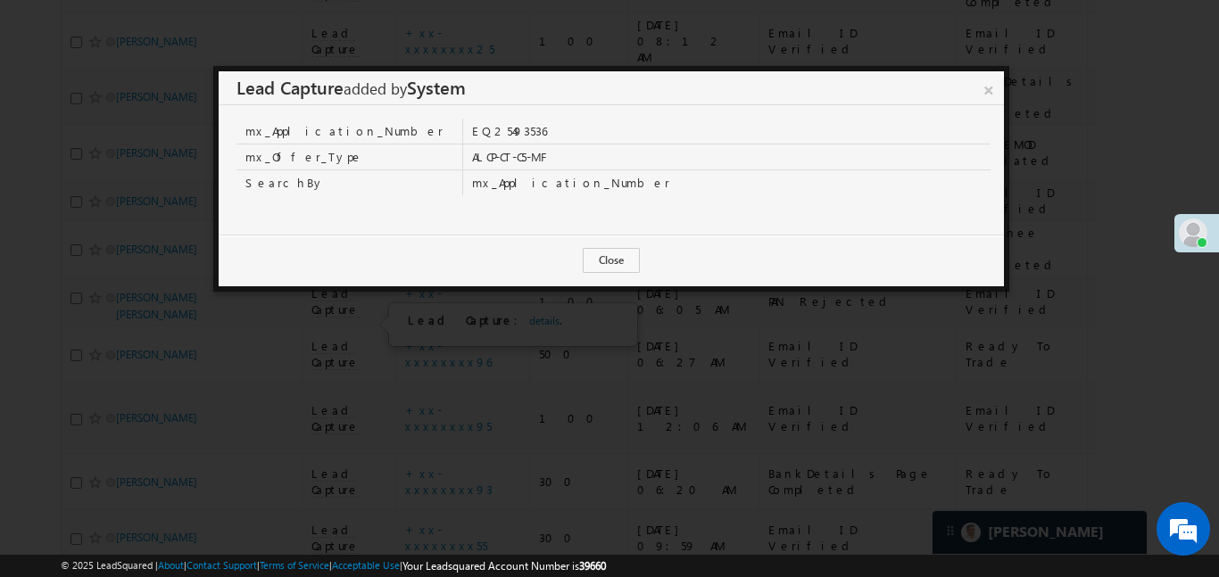
scroll to position [596, 0]
click at [993, 88] on link "×" at bounding box center [988, 86] width 31 height 31
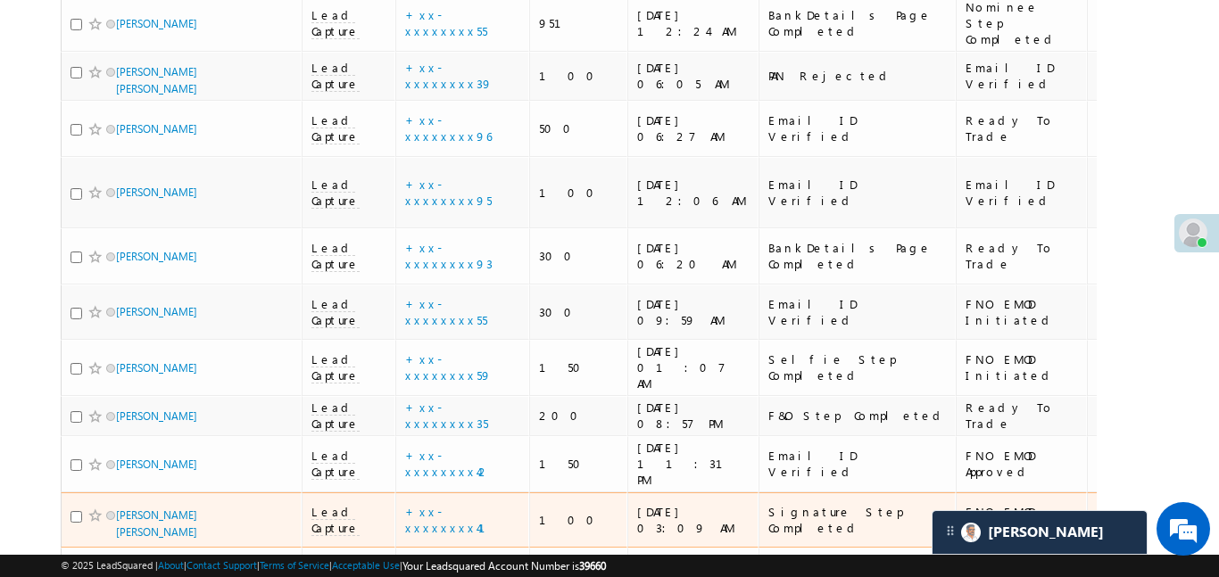
scroll to position [539, 0]
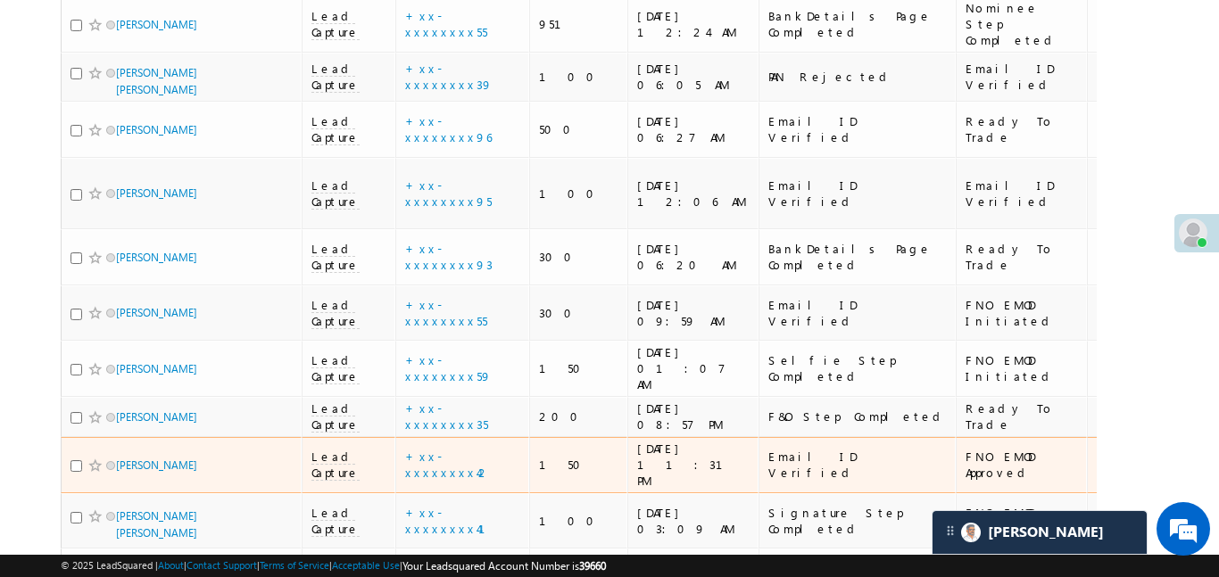
click at [360, 449] on span "Lead Capture" at bounding box center [336, 465] width 48 height 32
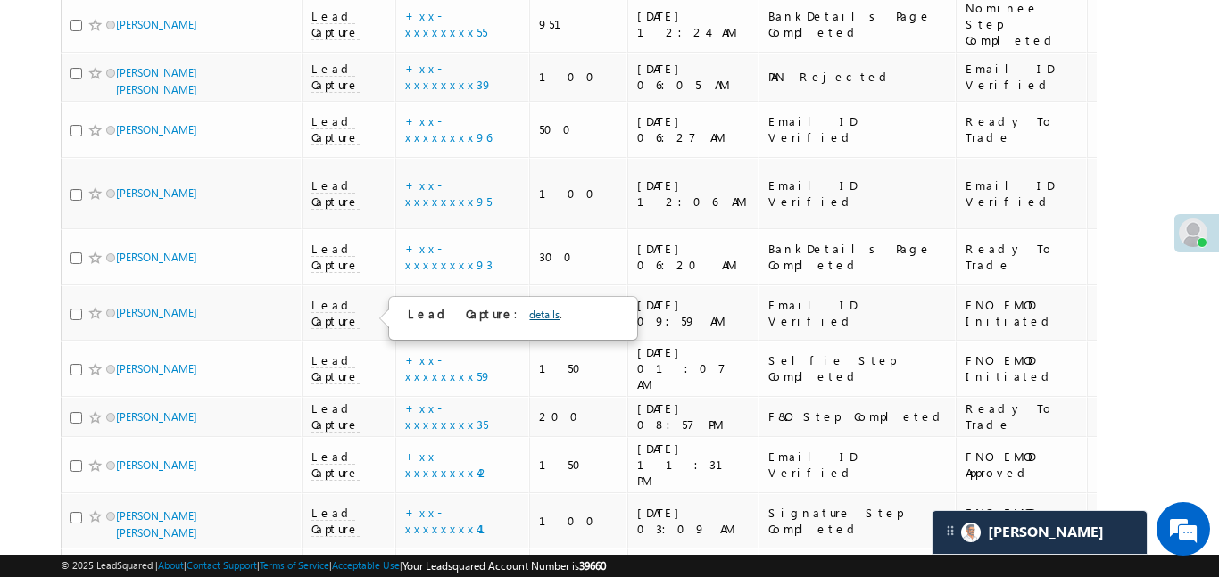
click at [529, 315] on link "details" at bounding box center [544, 314] width 30 height 13
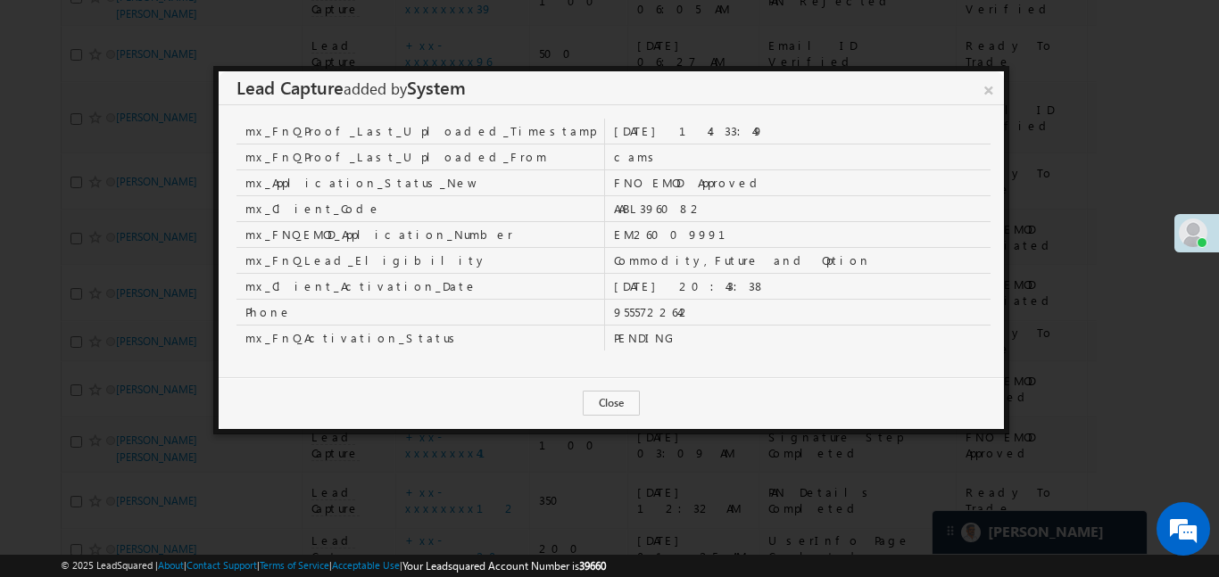
scroll to position [624, 0]
click at [988, 87] on link "×" at bounding box center [989, 86] width 30 height 31
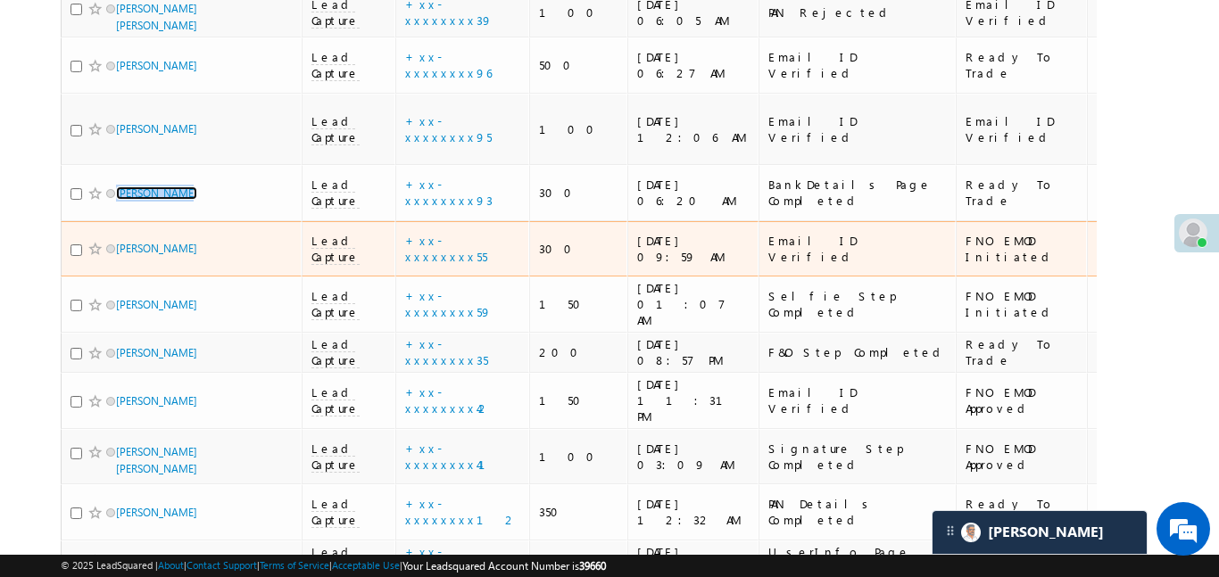
scroll to position [585, 0]
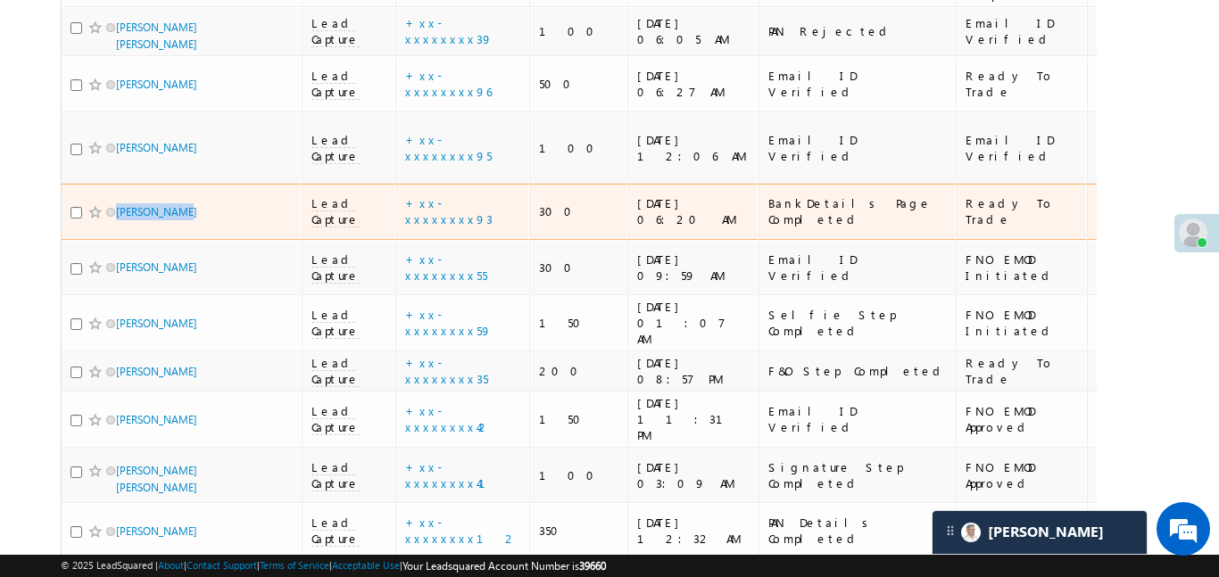
click at [335, 195] on span "Lead Capture" at bounding box center [336, 211] width 48 height 32
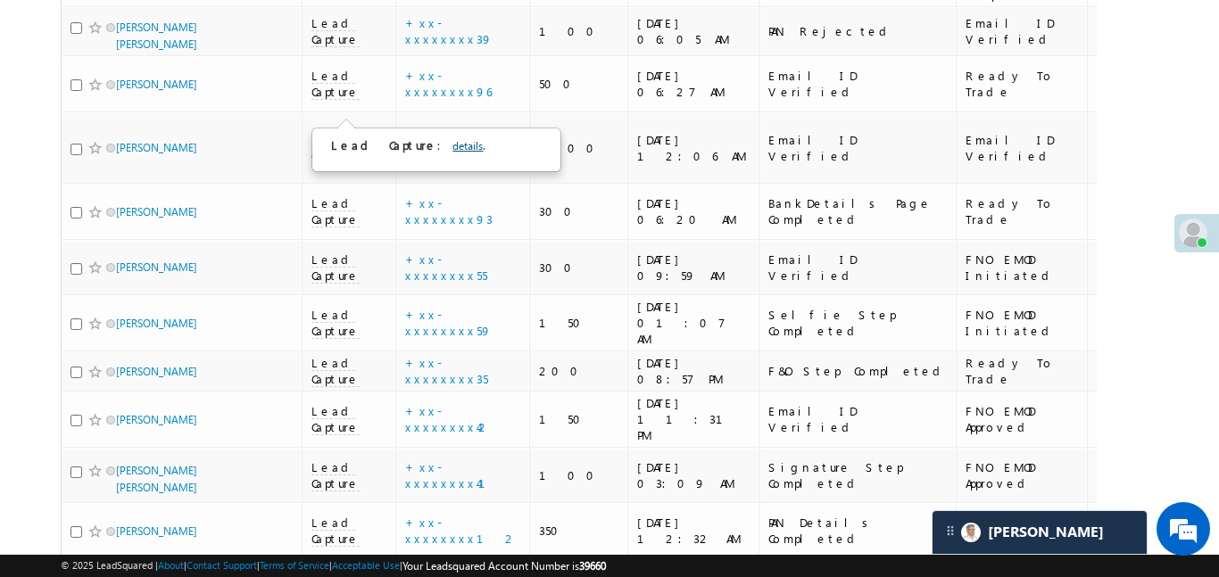
click at [453, 148] on link "details" at bounding box center [468, 145] width 30 height 13
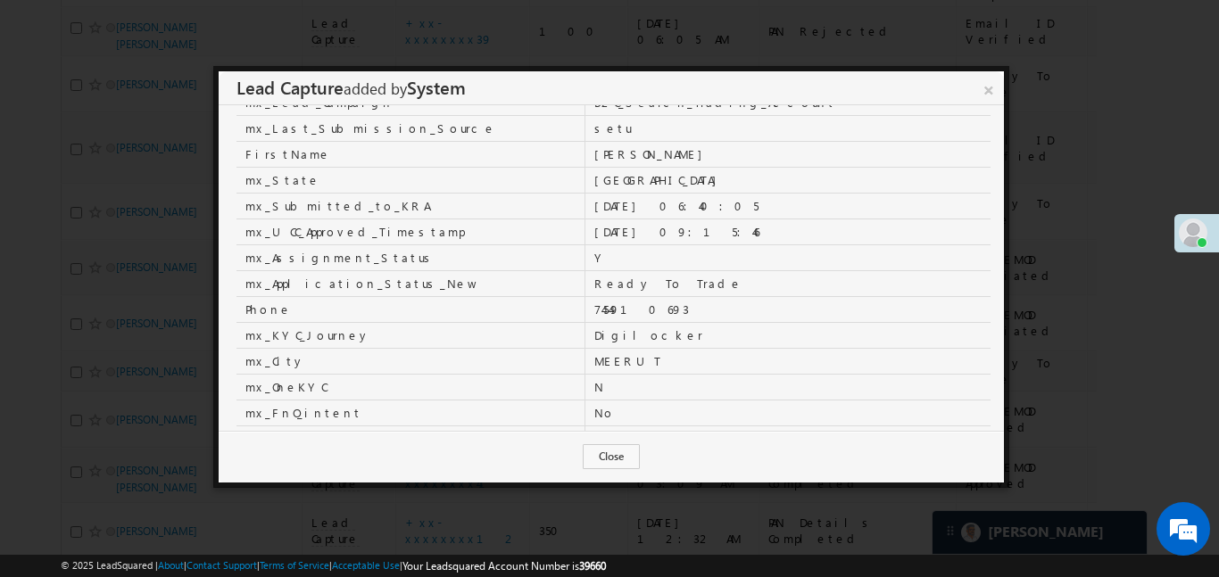
scroll to position [543, 0]
click at [988, 93] on link "×" at bounding box center [988, 86] width 31 height 31
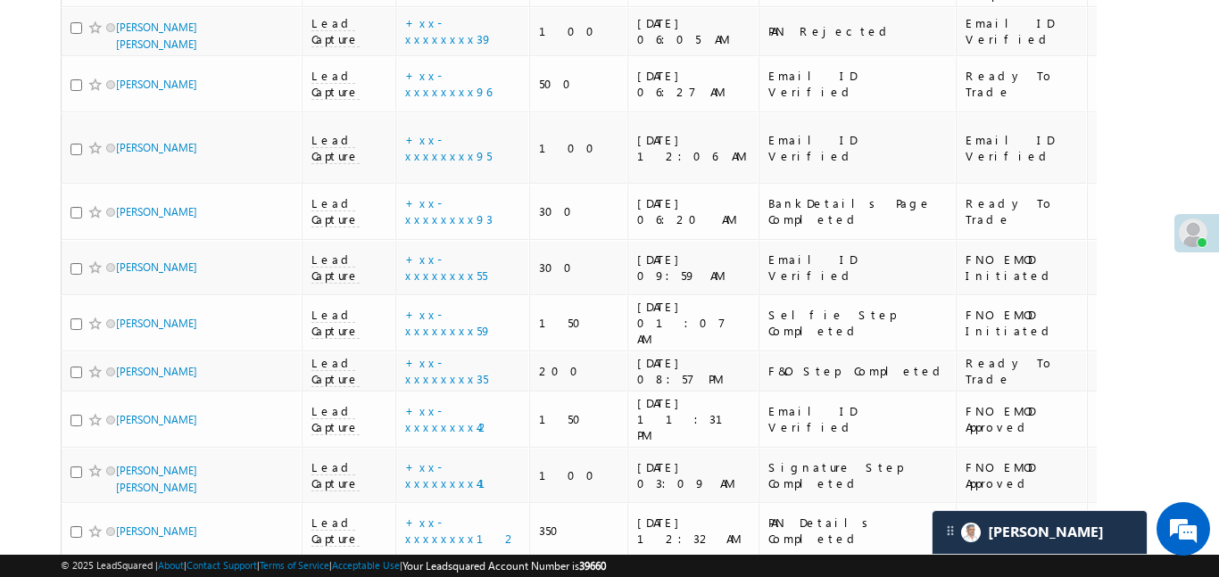
scroll to position [0, 0]
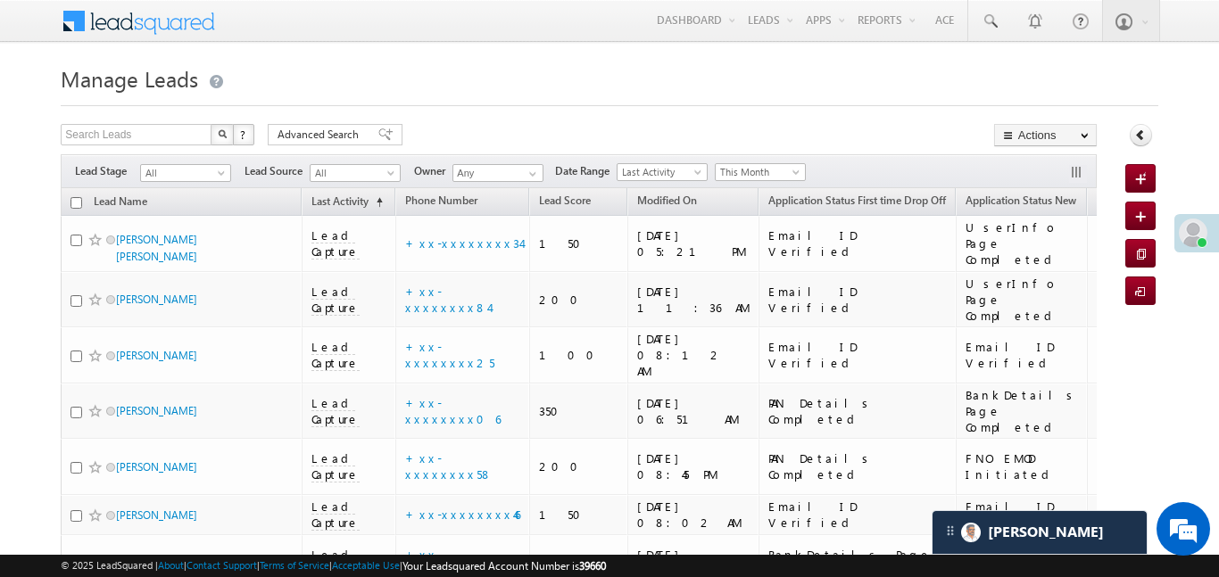
click at [762, 171] on span "This Month" at bounding box center [758, 172] width 85 height 16
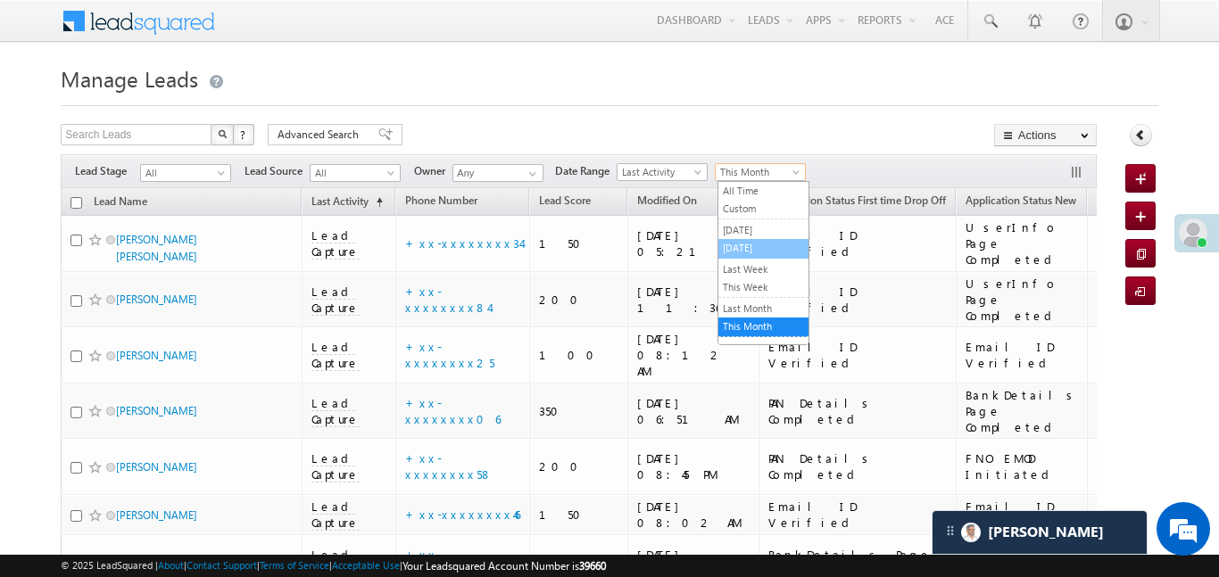
click at [745, 252] on link "[DATE]" at bounding box center [764, 248] width 90 height 16
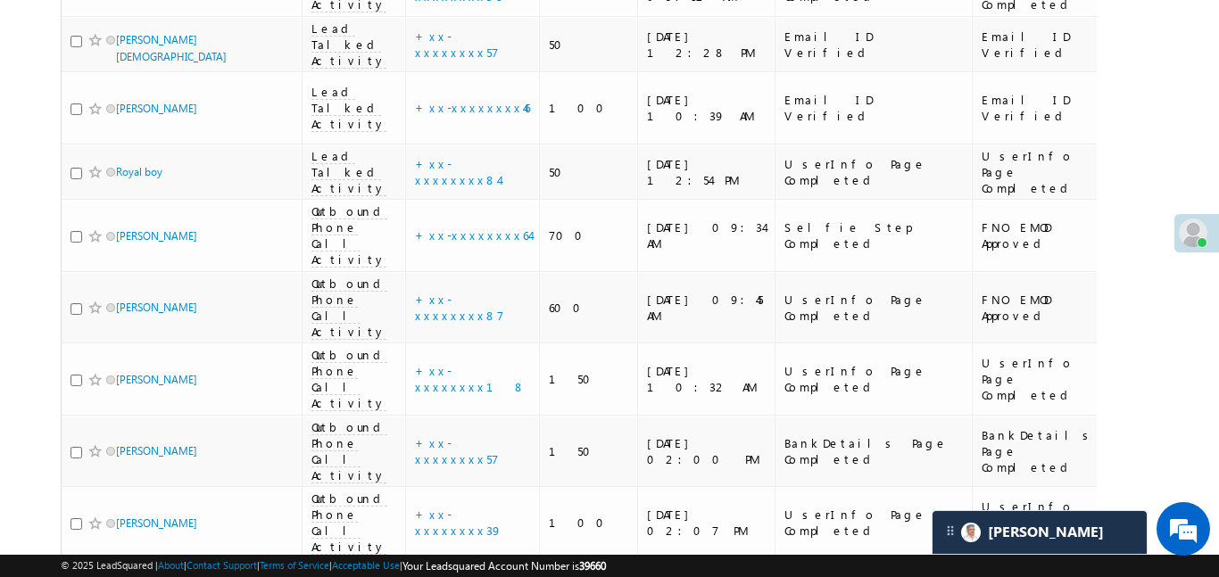
scroll to position [9074, 0]
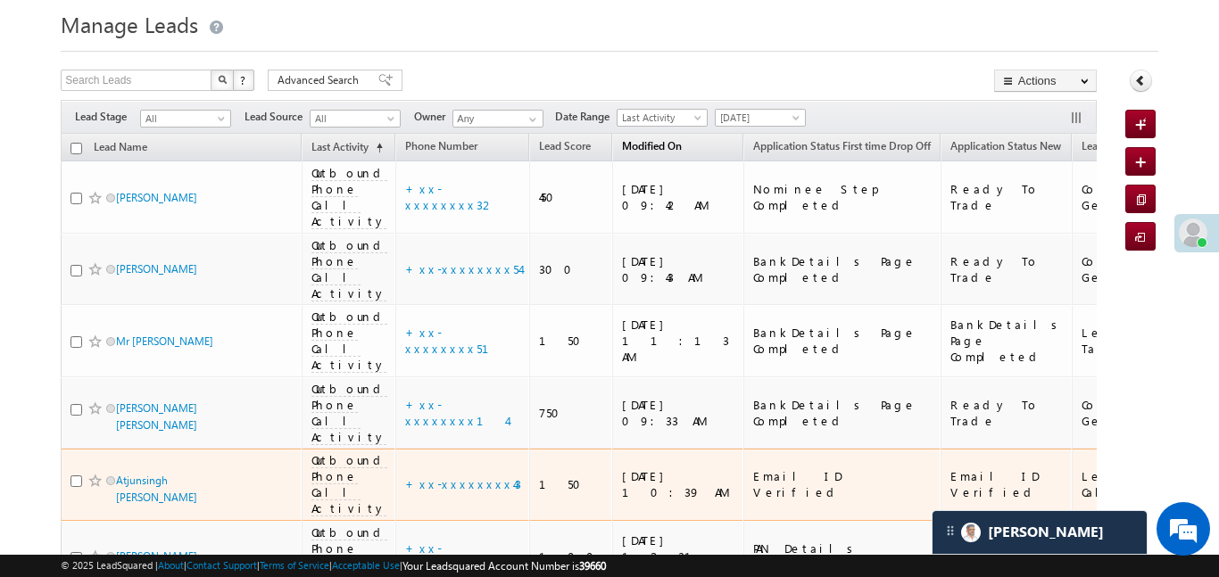
scroll to position [0, 0]
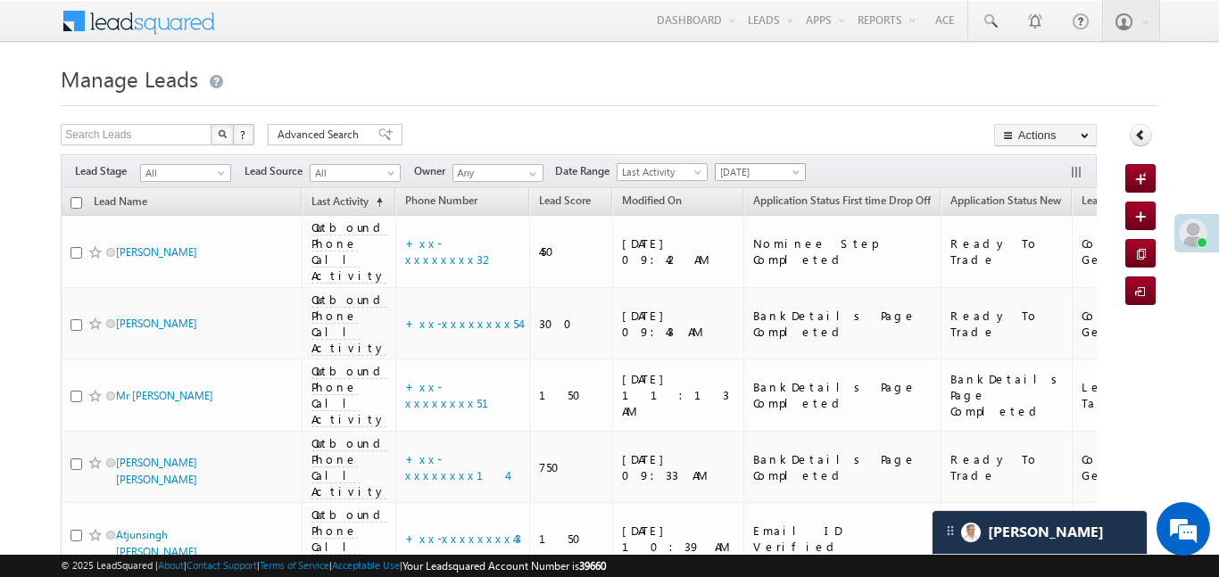
click at [777, 176] on span "[DATE]" at bounding box center [758, 172] width 85 height 16
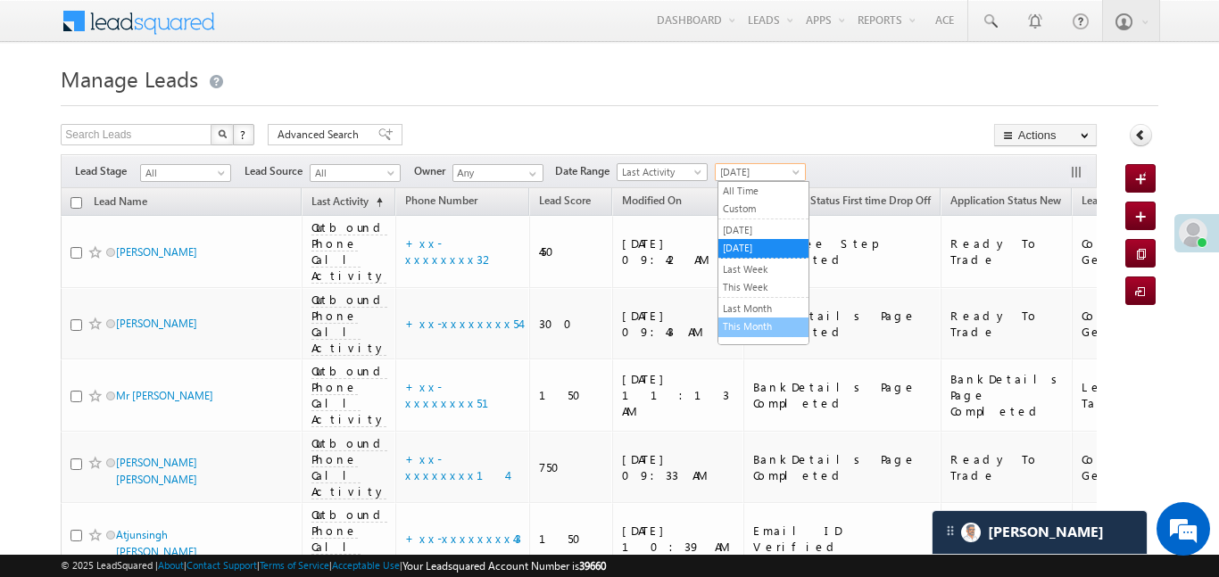
click at [749, 320] on link "This Month" at bounding box center [764, 327] width 90 height 16
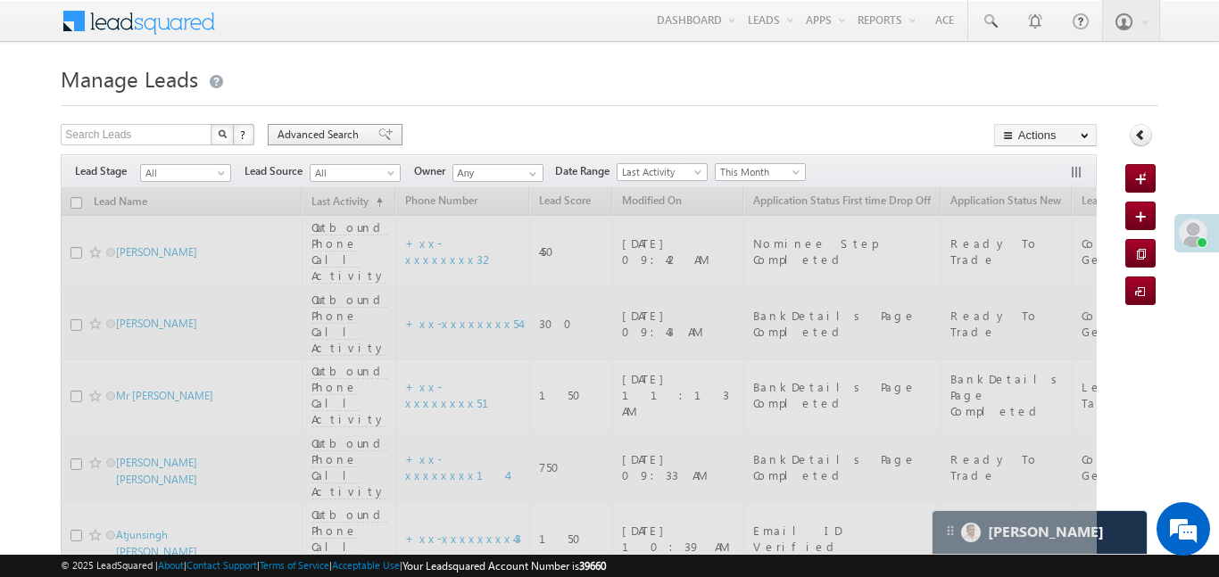
click at [350, 127] on span "Advanced Search" at bounding box center [321, 135] width 87 height 16
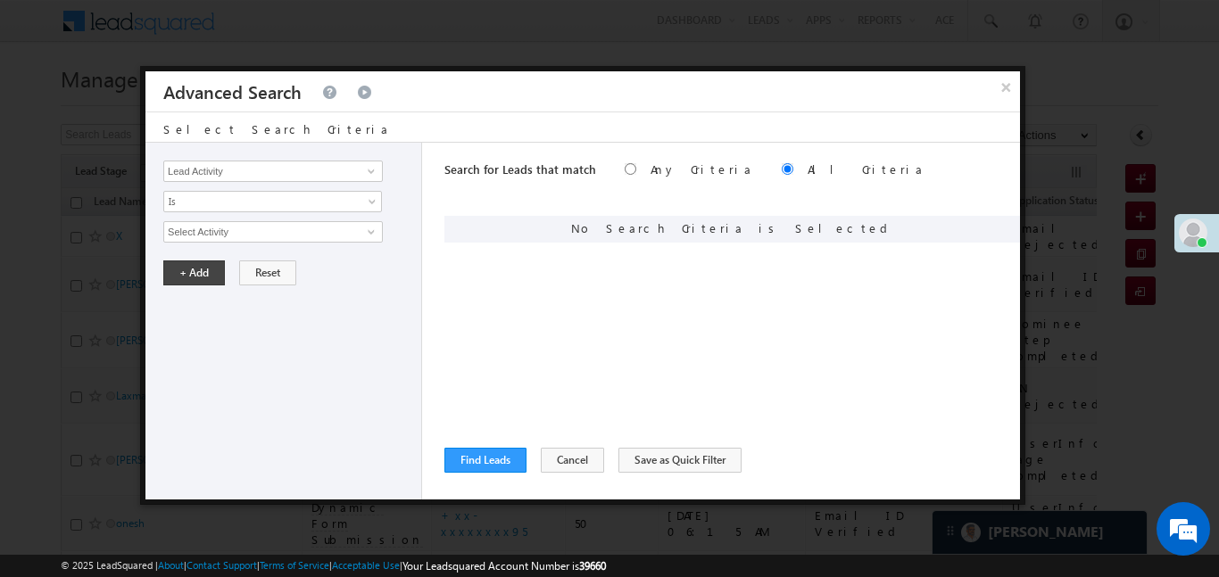
click at [328, 182] on div "Lead Activity Task Sales Group Prospect Id WA Last Message Timestamp 4th Day Di…" at bounding box center [283, 321] width 277 height 357
click at [330, 172] on input "Lead Activity" at bounding box center [273, 171] width 220 height 21
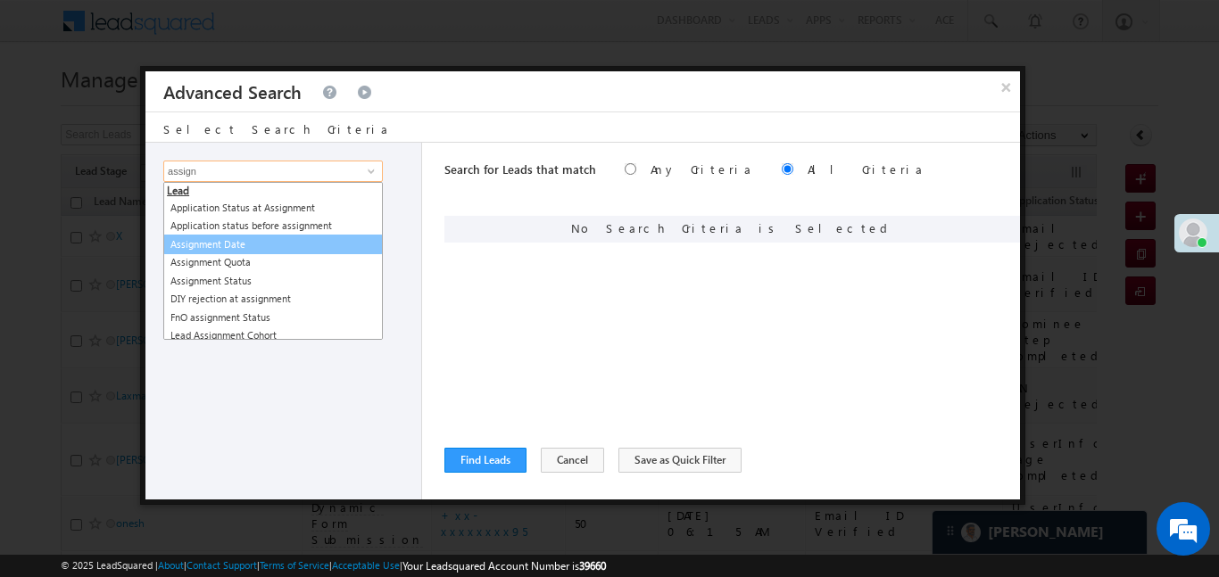
click at [259, 245] on link "Assignment Date" at bounding box center [273, 245] width 220 height 21
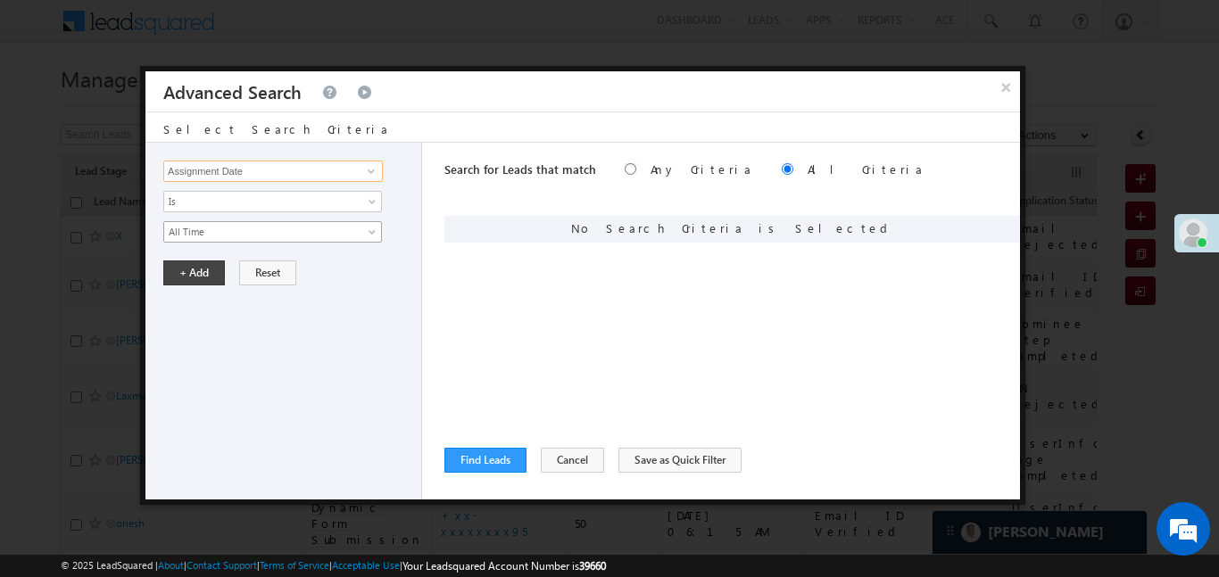
type input "Assignment Date"
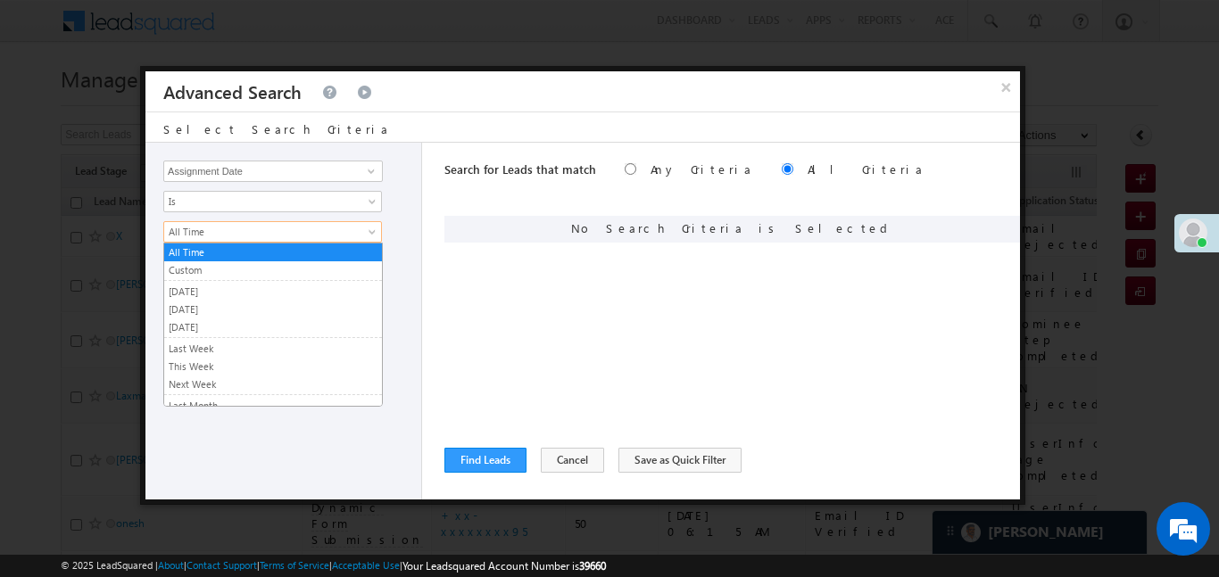
click at [247, 221] on link "All Time" at bounding box center [272, 231] width 219 height 21
click at [213, 268] on link "Custom" at bounding box center [273, 270] width 218 height 16
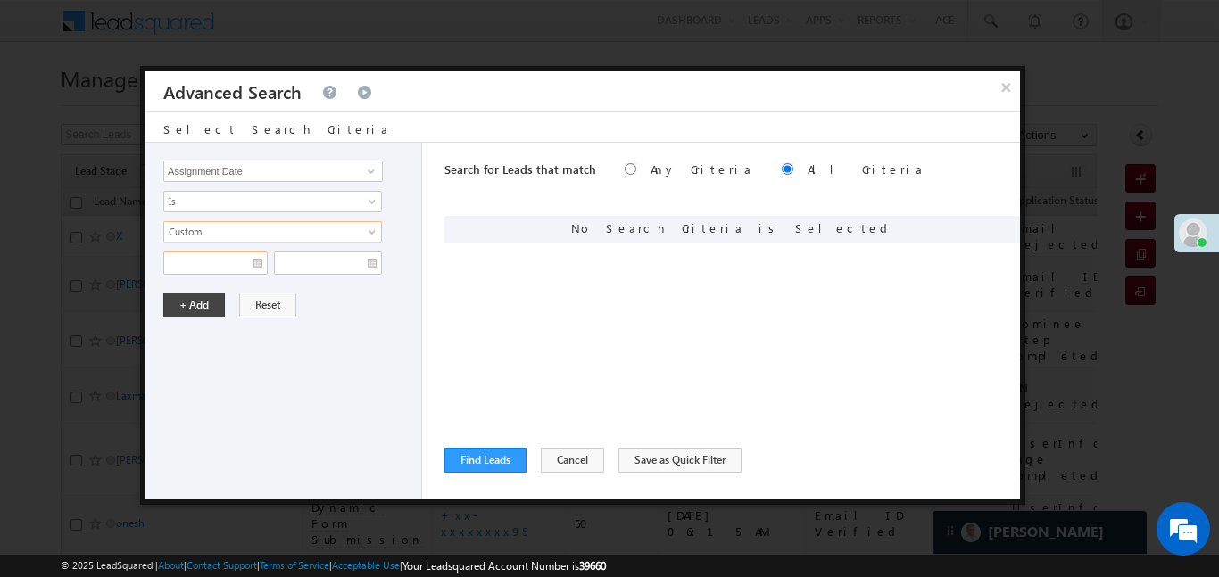
click at [211, 267] on input "text" at bounding box center [215, 263] width 104 height 23
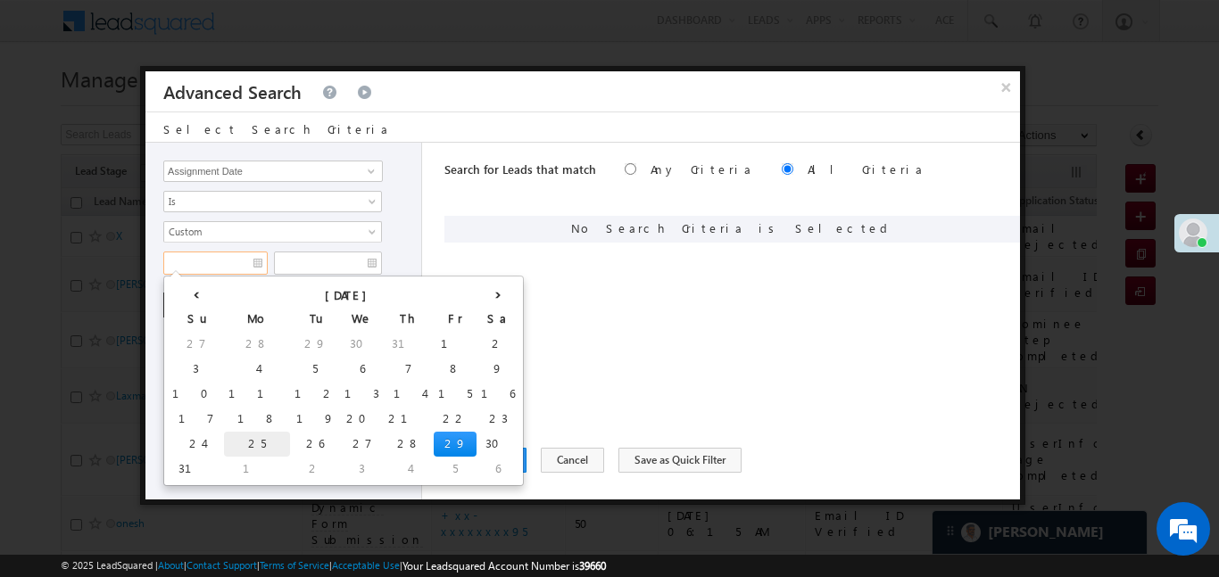
click at [224, 444] on td "25" at bounding box center [257, 444] width 66 height 25
type input "25/08/25"
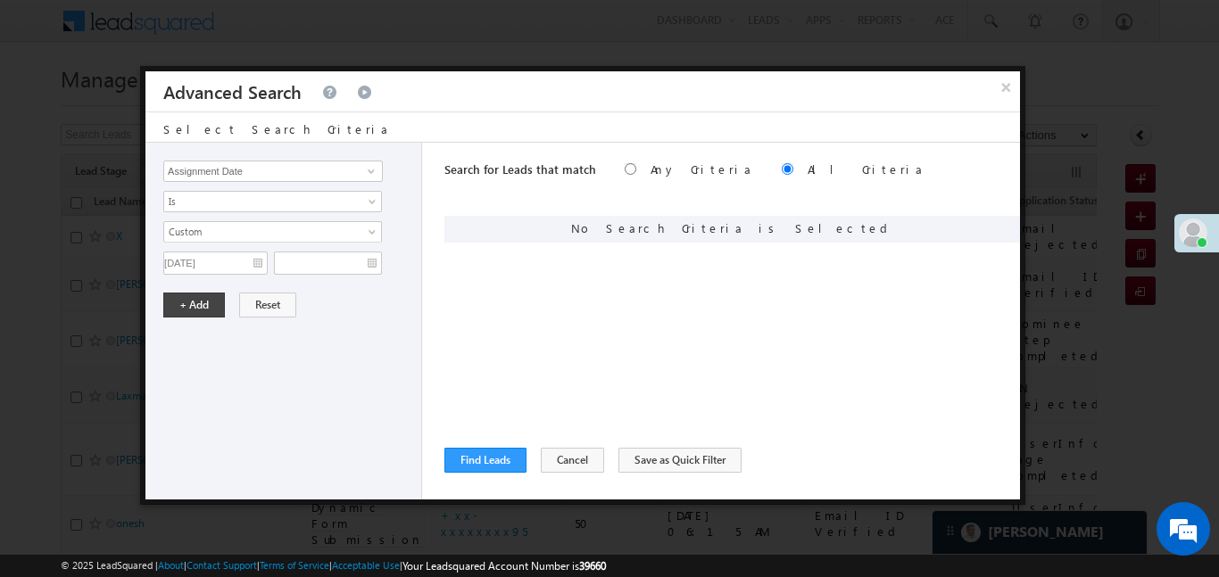
click at [345, 274] on div "Lead Activity Task Sales Group Prospect Id WA Last Message Timestamp 4th Day Di…" at bounding box center [283, 321] width 277 height 357
click at [344, 273] on input "text" at bounding box center [328, 263] width 108 height 23
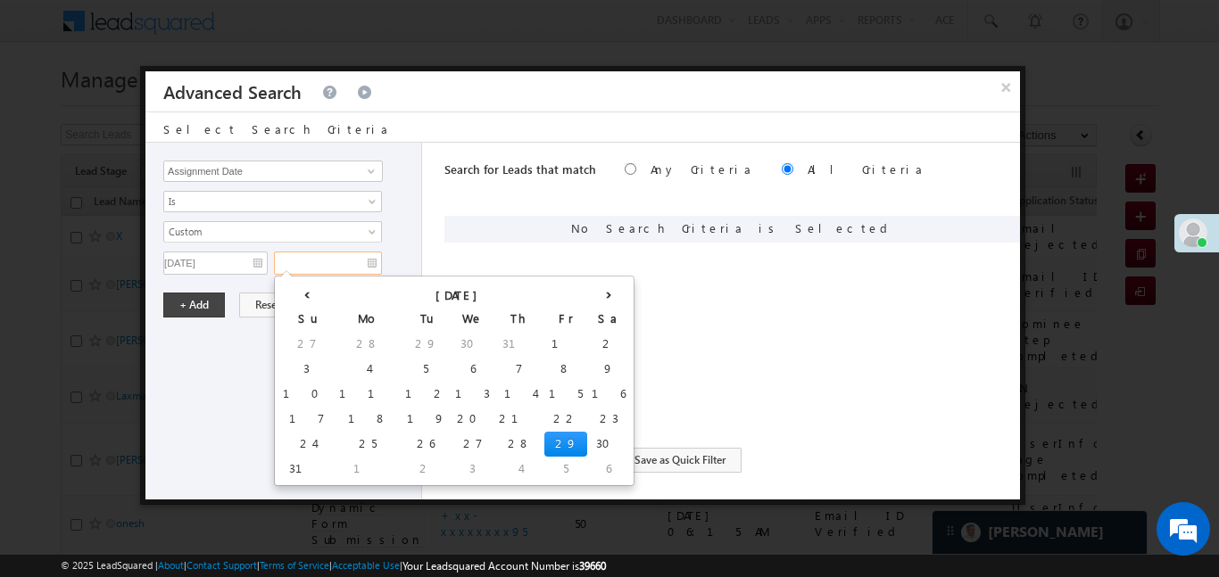
click at [544, 443] on td "29" at bounding box center [565, 444] width 43 height 25
type input "29/08/25"
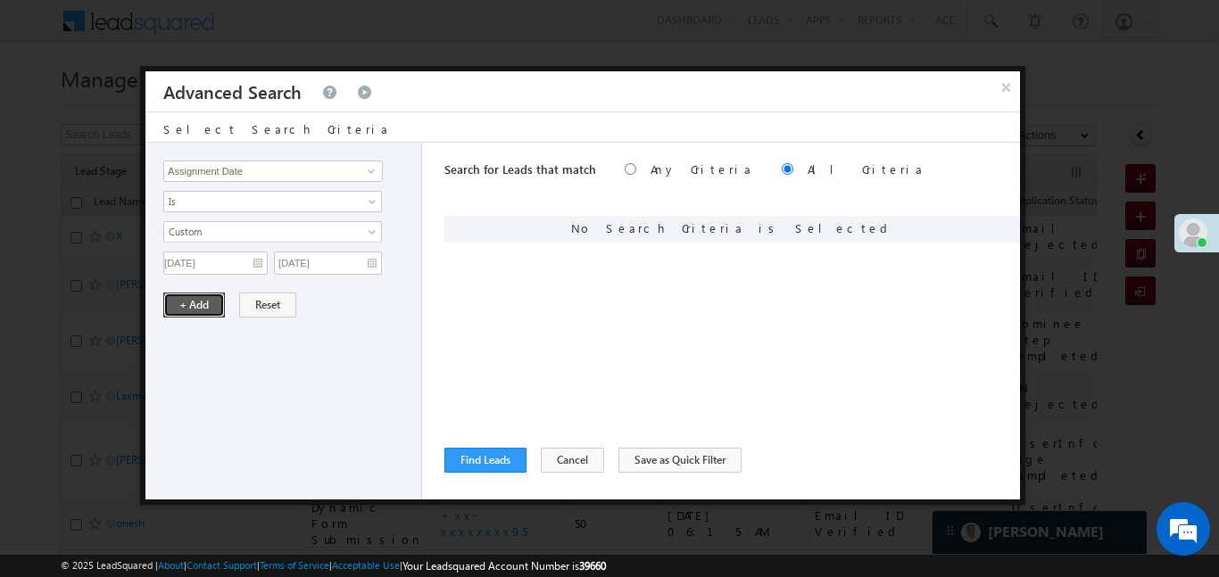
click at [176, 314] on button "+ Add" at bounding box center [194, 305] width 62 height 25
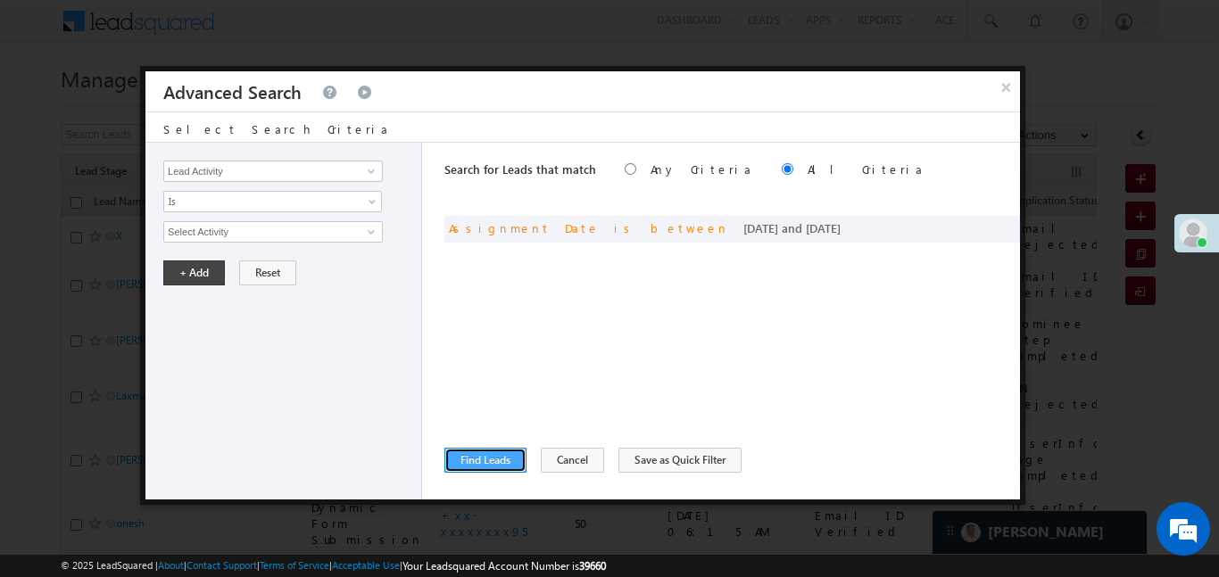
click at [495, 460] on button "Find Leads" at bounding box center [485, 460] width 82 height 25
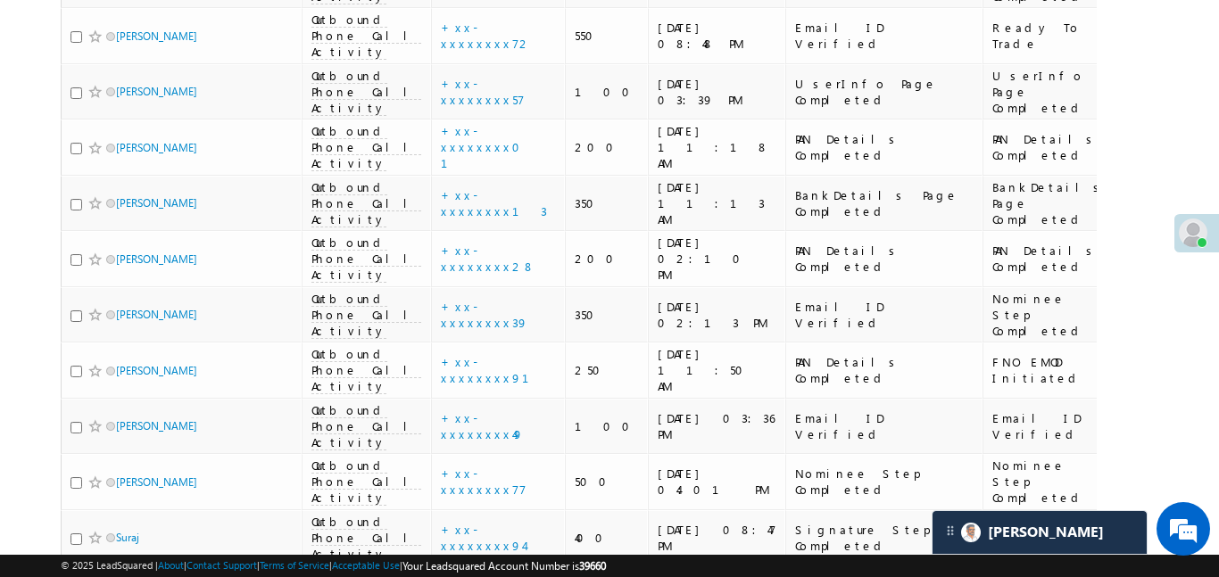
scroll to position [9841, 0]
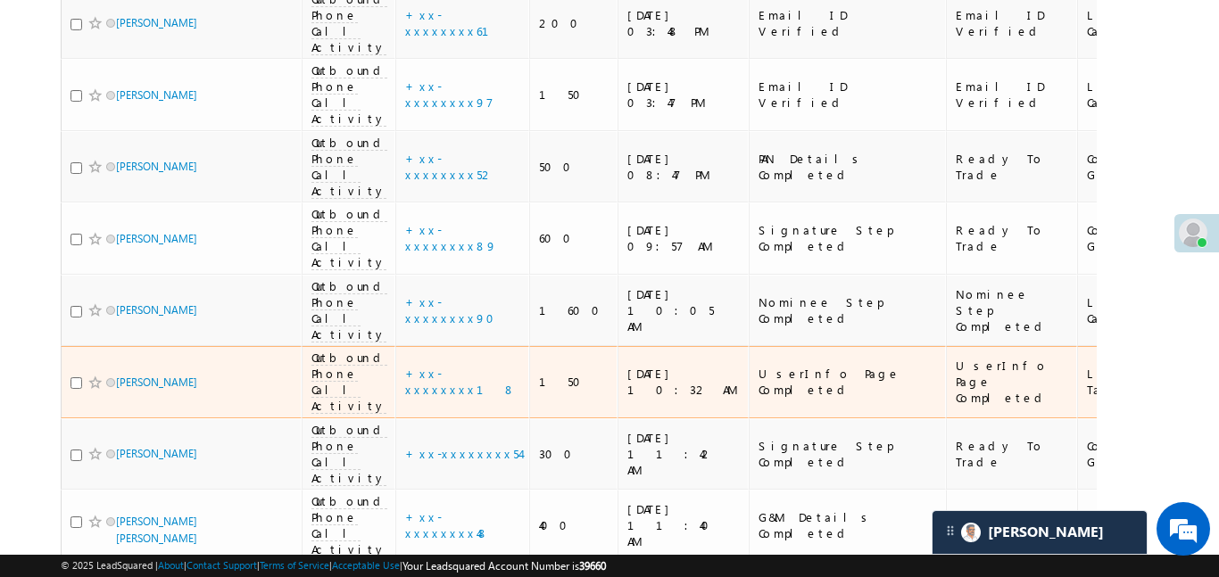
scroll to position [736, 0]
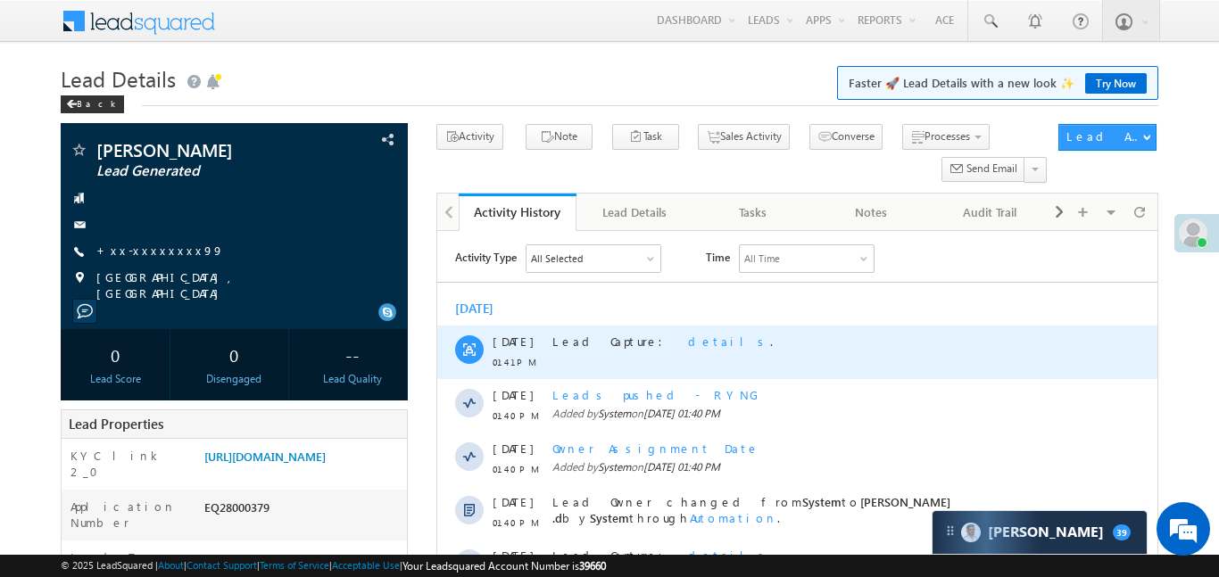
click at [687, 338] on span "details" at bounding box center [728, 341] width 82 height 15
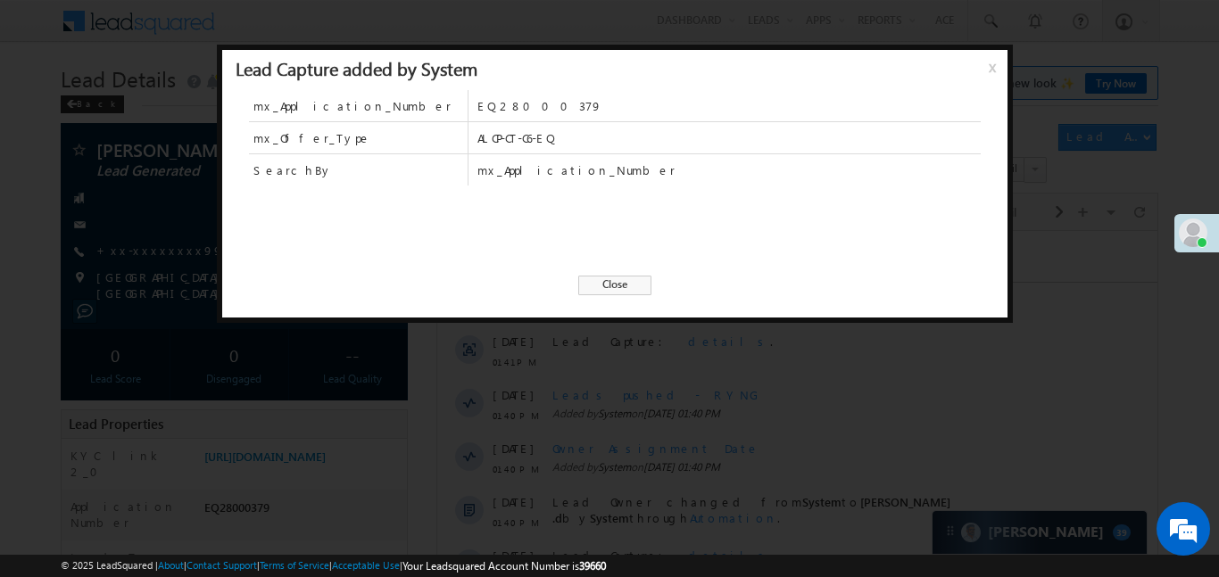
click at [624, 289] on span "Close" at bounding box center [614, 286] width 73 height 20
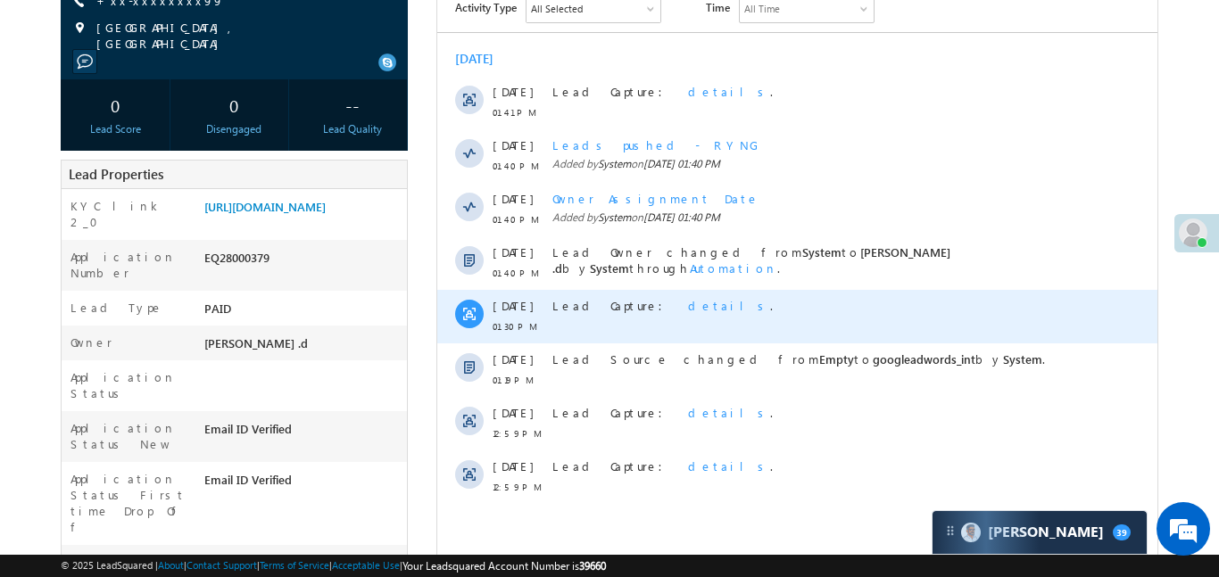
click at [687, 302] on span "details" at bounding box center [728, 305] width 82 height 15
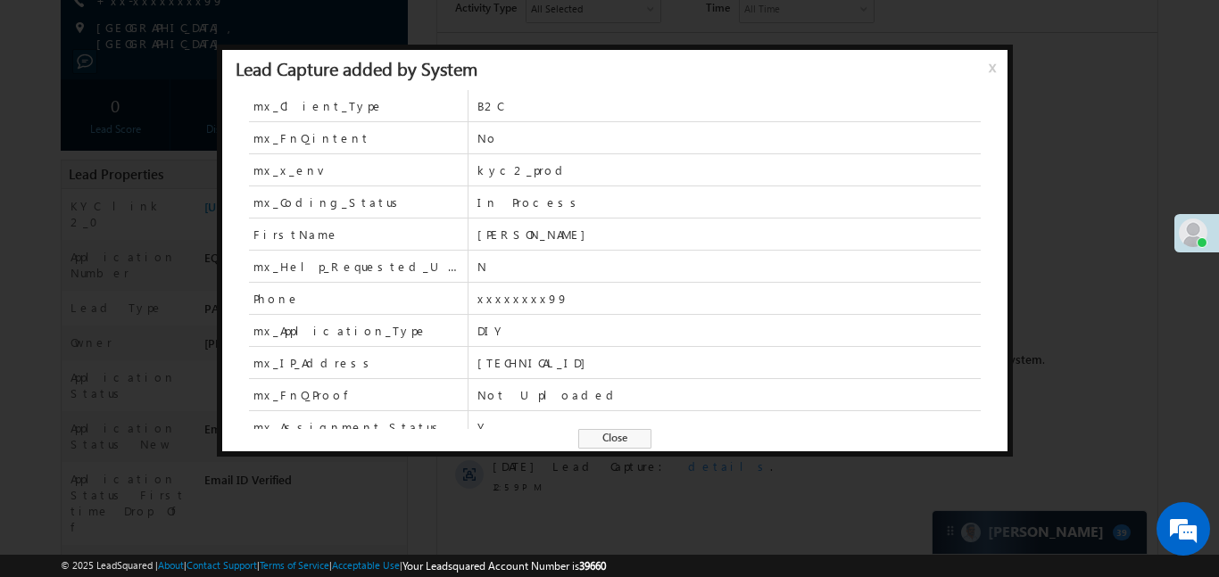
click at [619, 436] on span "Close" at bounding box center [614, 439] width 73 height 20
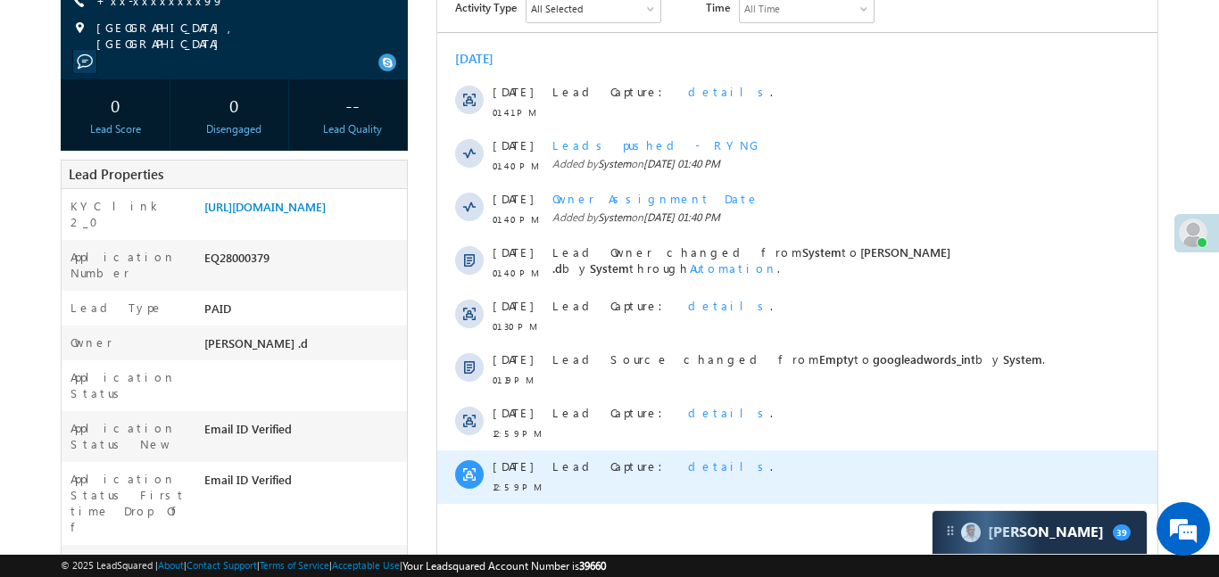
click at [687, 467] on span "details" at bounding box center [728, 466] width 82 height 15
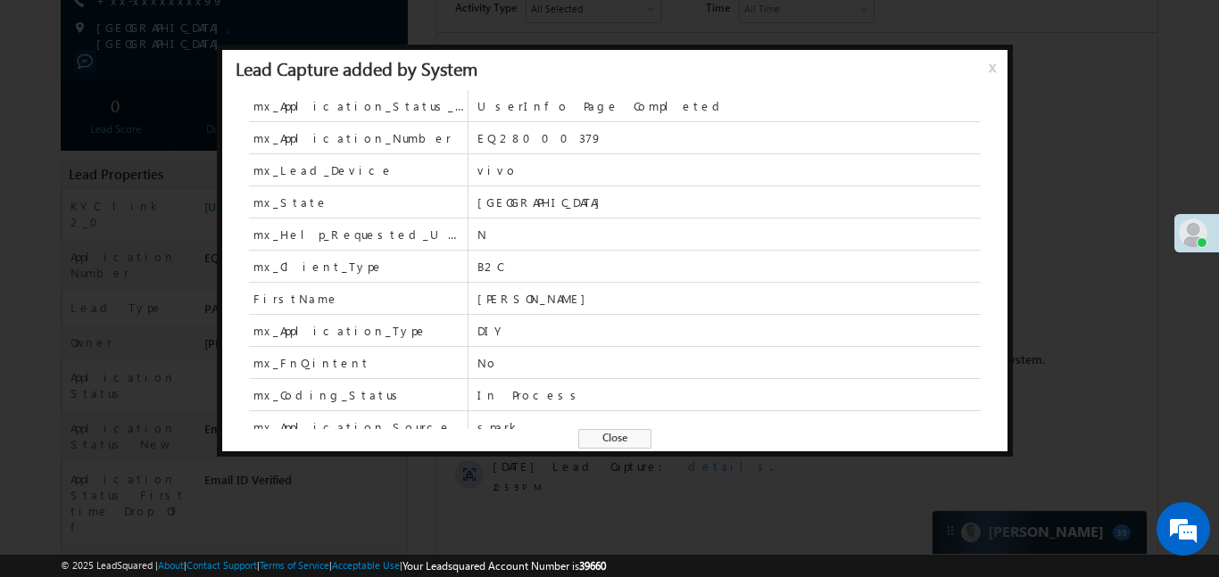
click at [694, 252] on span "B2C" at bounding box center [729, 266] width 503 height 31
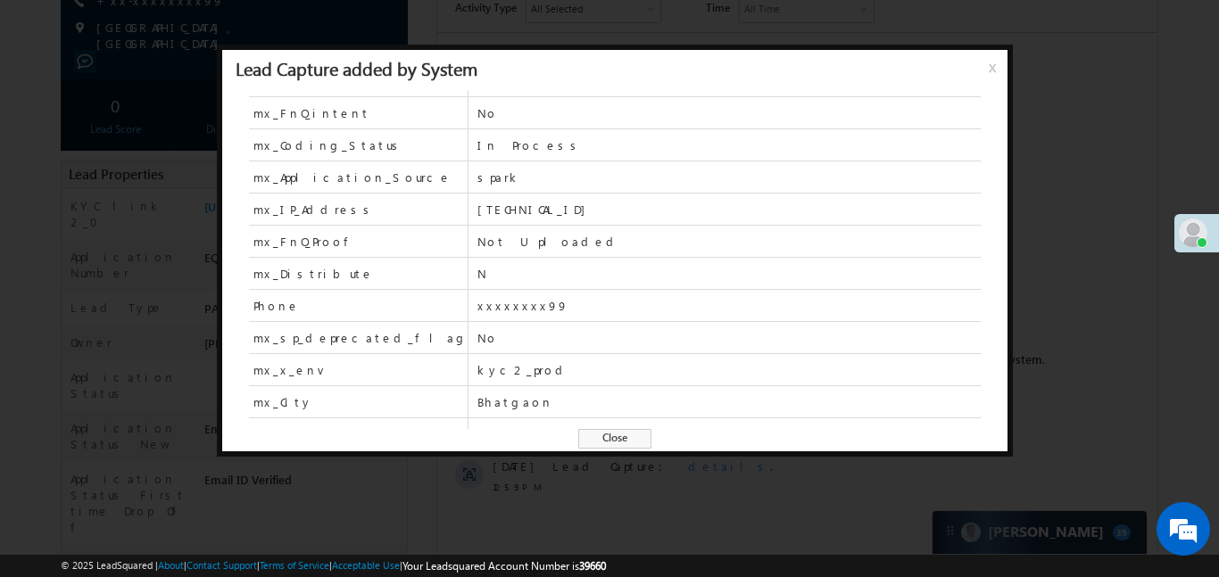
scroll to position [335, 0]
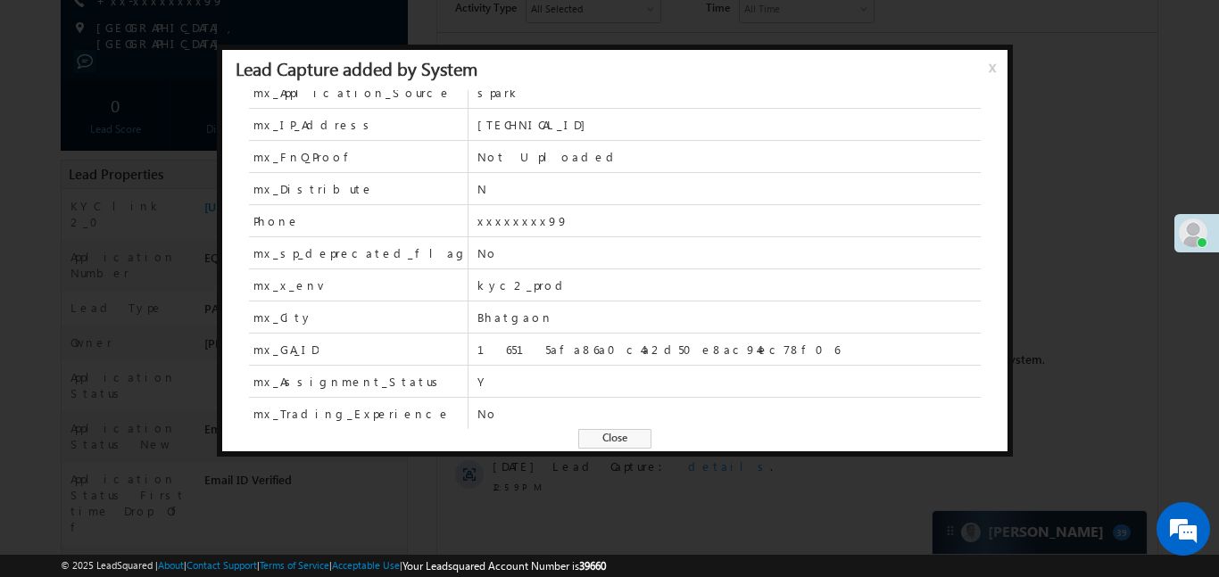
click at [623, 448] on span "Close" at bounding box center [614, 439] width 73 height 20
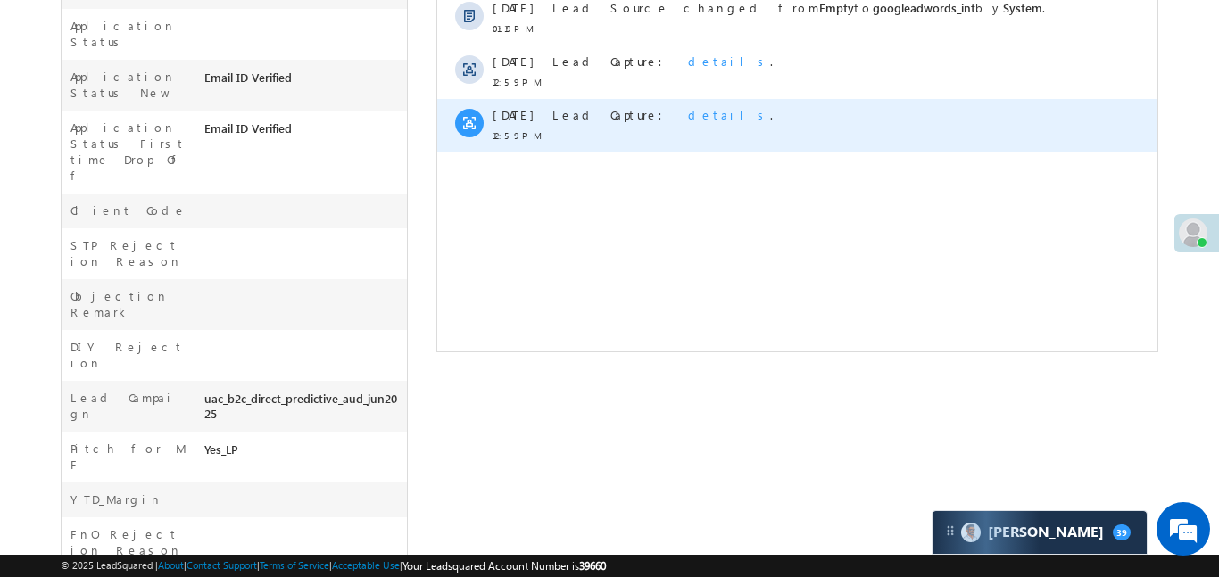
scroll to position [643, 0]
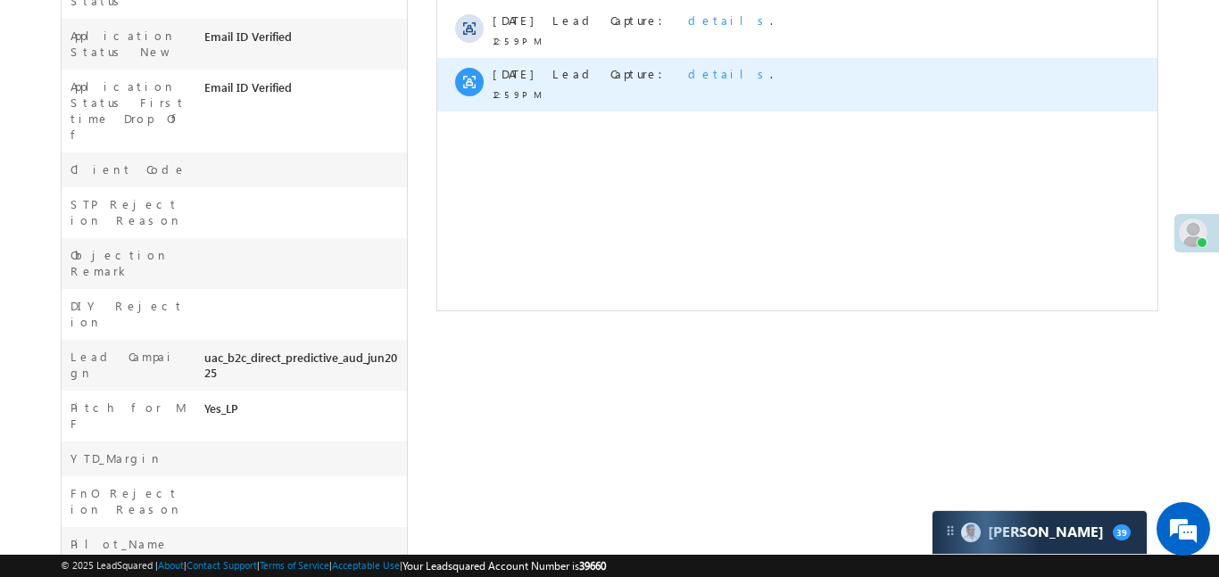
click at [687, 73] on span "details" at bounding box center [728, 73] width 82 height 15
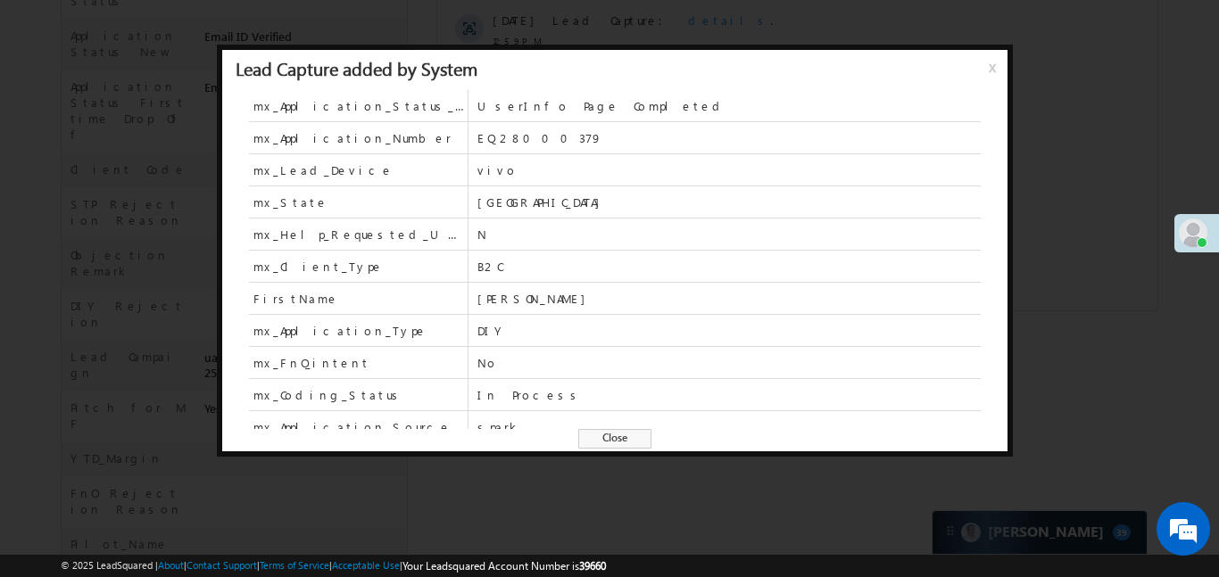
click at [615, 443] on span "Close" at bounding box center [614, 439] width 73 height 20
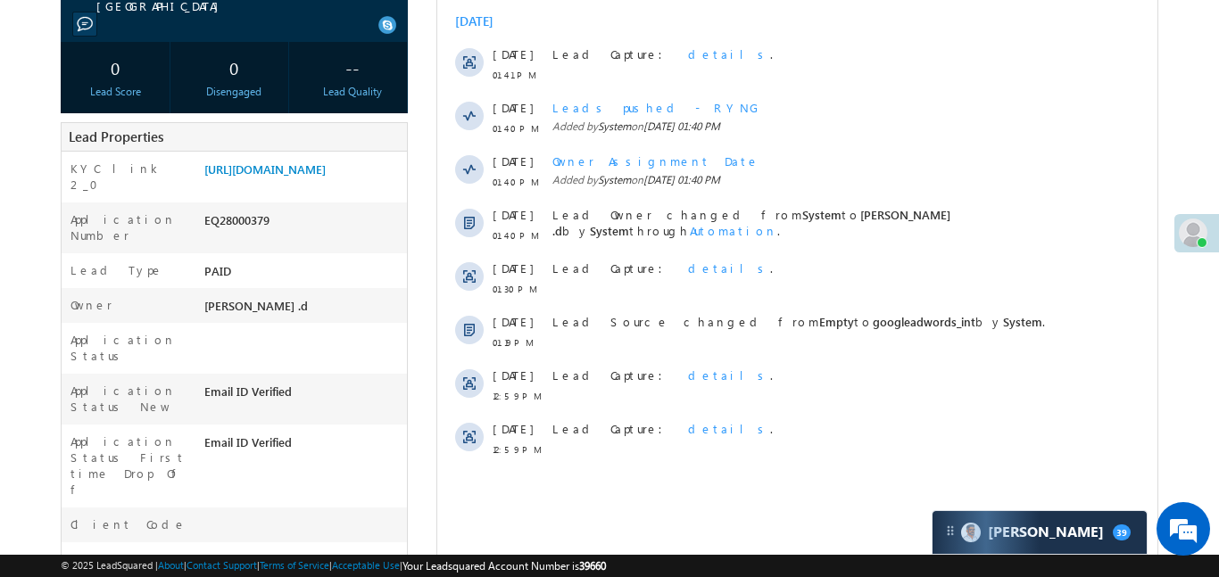
scroll to position [286, 0]
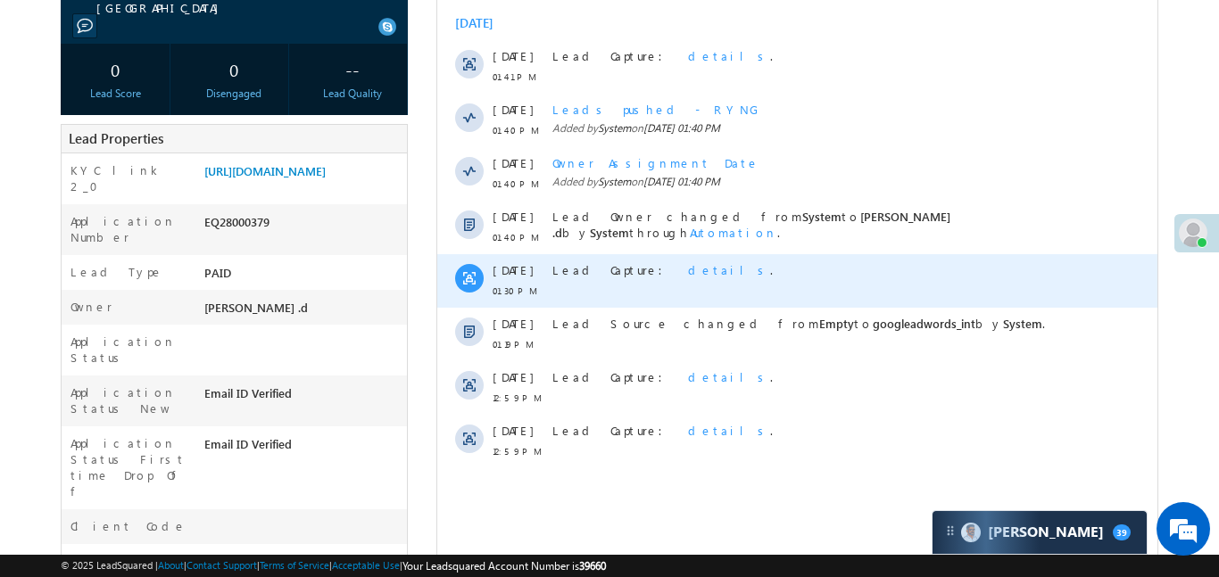
click at [640, 279] on div "Lead Capture: details ." at bounding box center [815, 281] width 527 height 54
click at [687, 271] on span "details" at bounding box center [728, 269] width 82 height 15
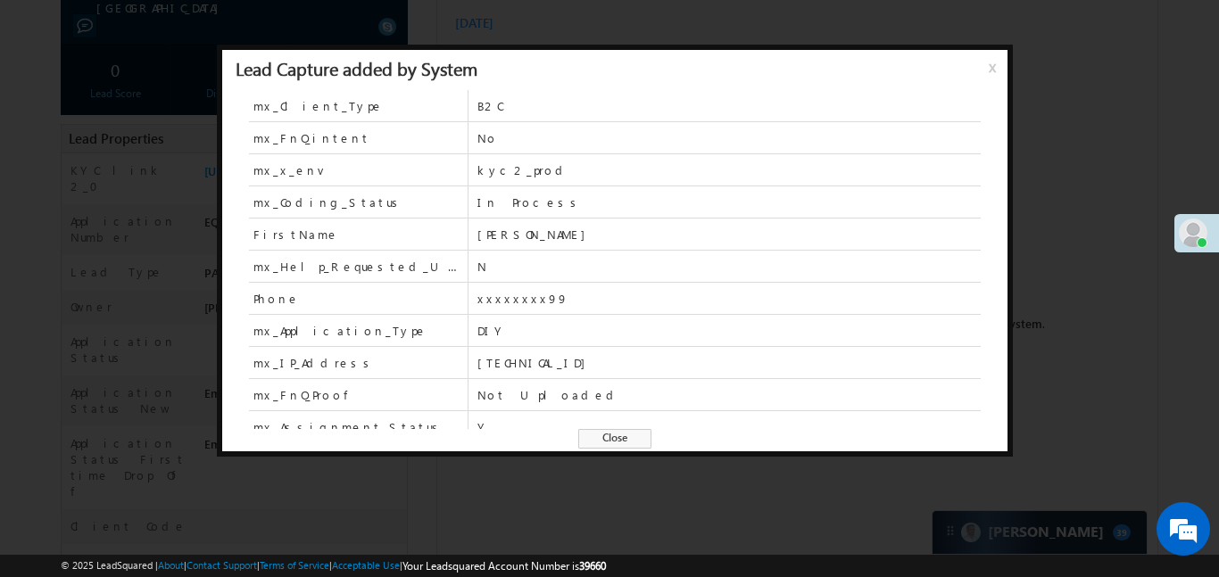
click at [601, 436] on span "Close" at bounding box center [614, 439] width 73 height 20
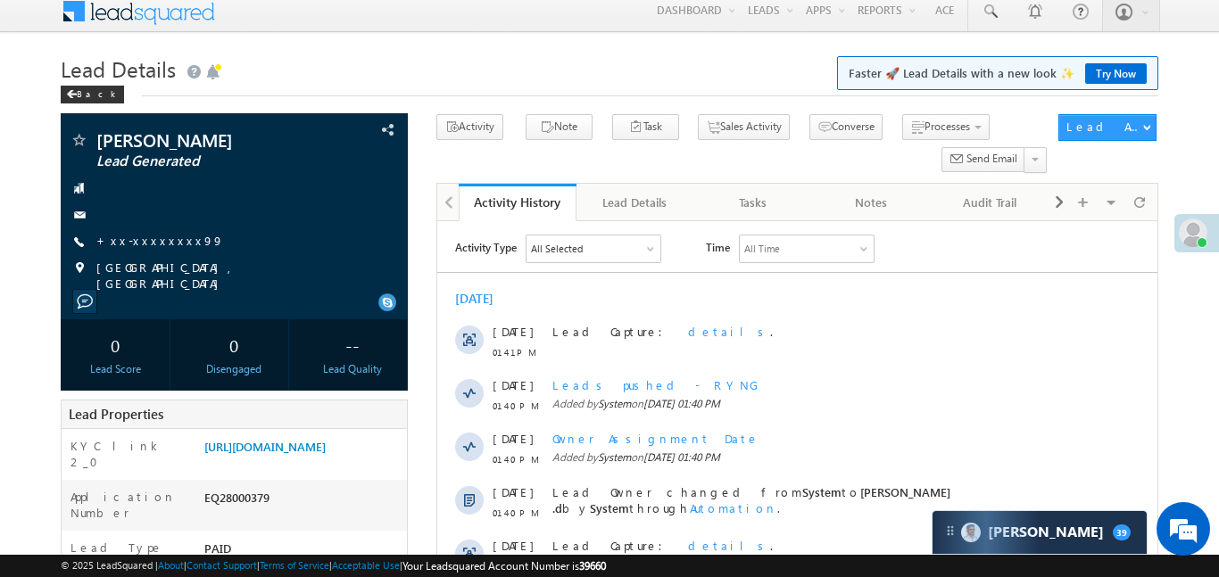
scroll to position [0, 0]
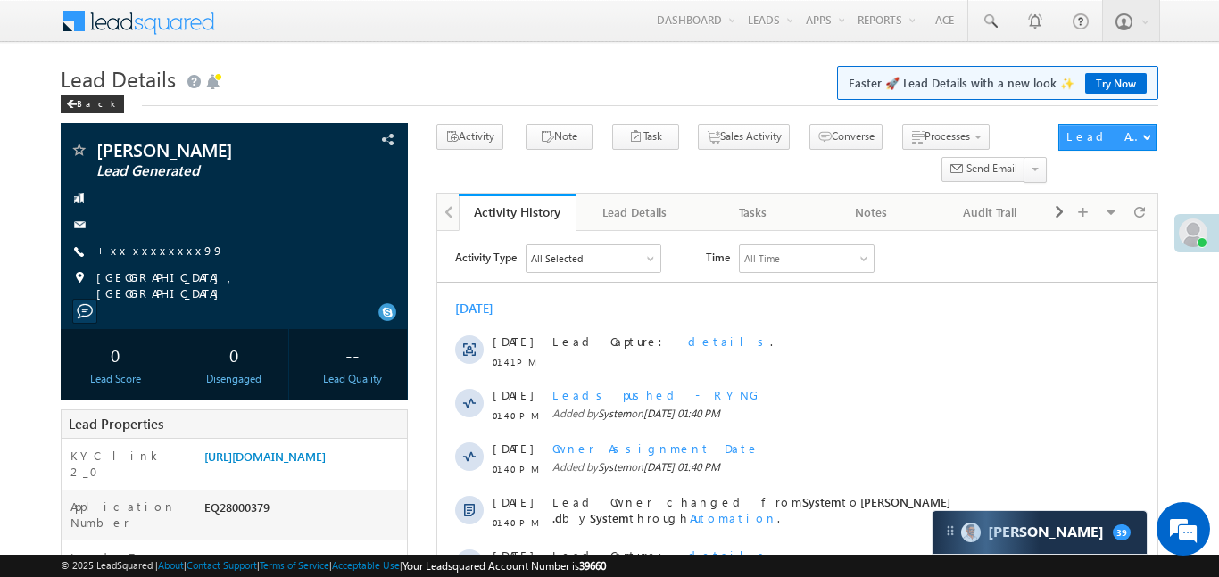
click at [1121, 85] on link "Try Now" at bounding box center [1116, 83] width 62 height 21
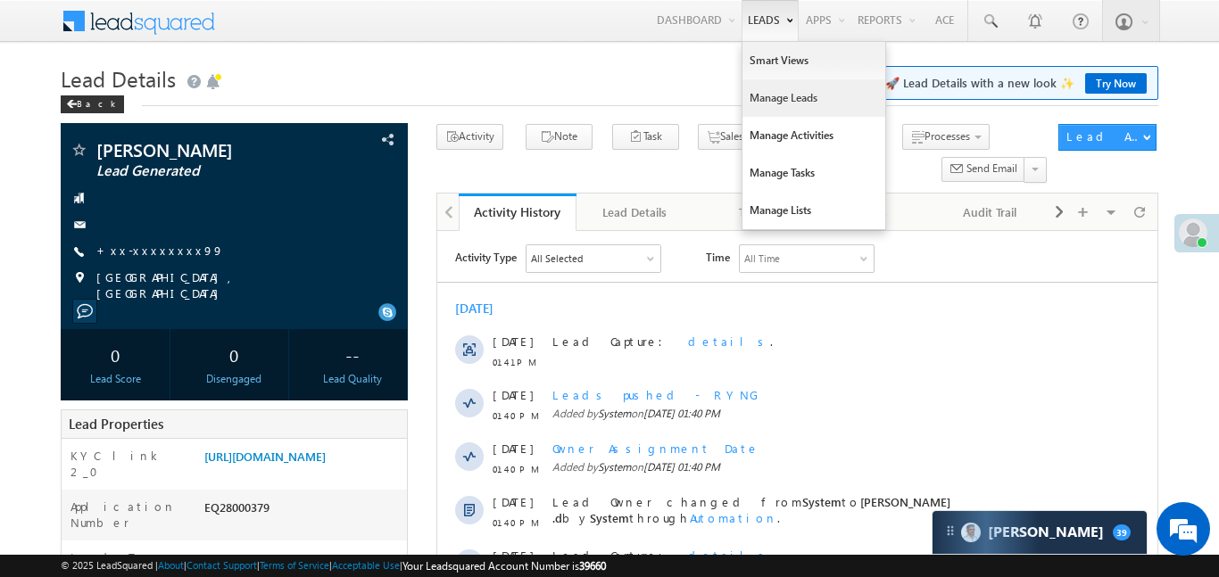
click at [781, 82] on link "Manage Leads" at bounding box center [814, 97] width 143 height 37
click at [784, 94] on link "Manage Leads" at bounding box center [814, 97] width 143 height 37
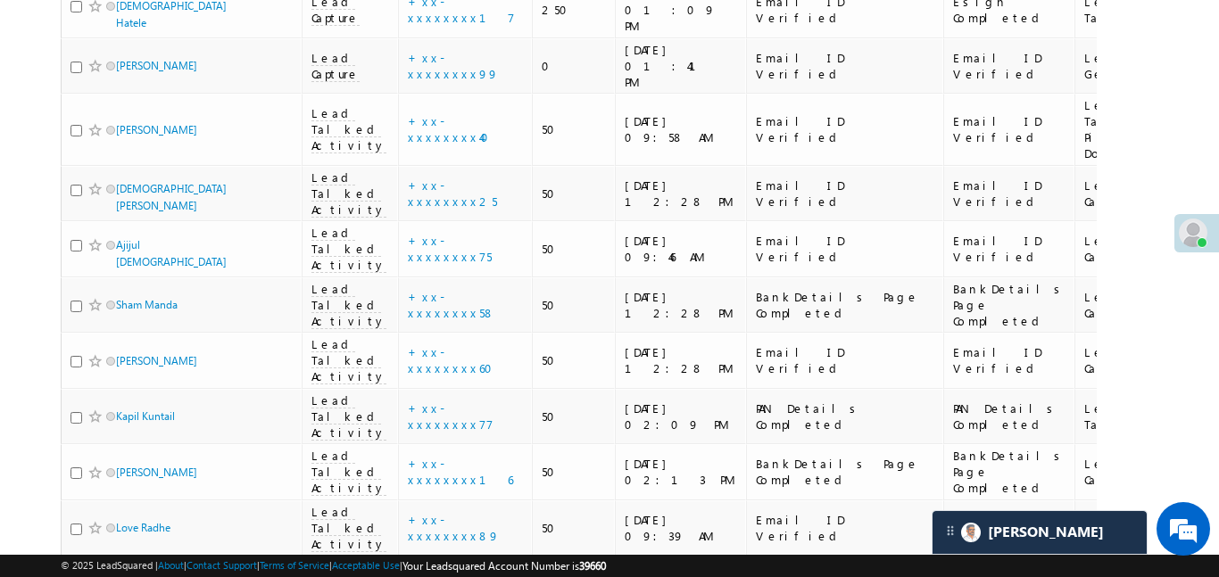
scroll to position [147, 0]
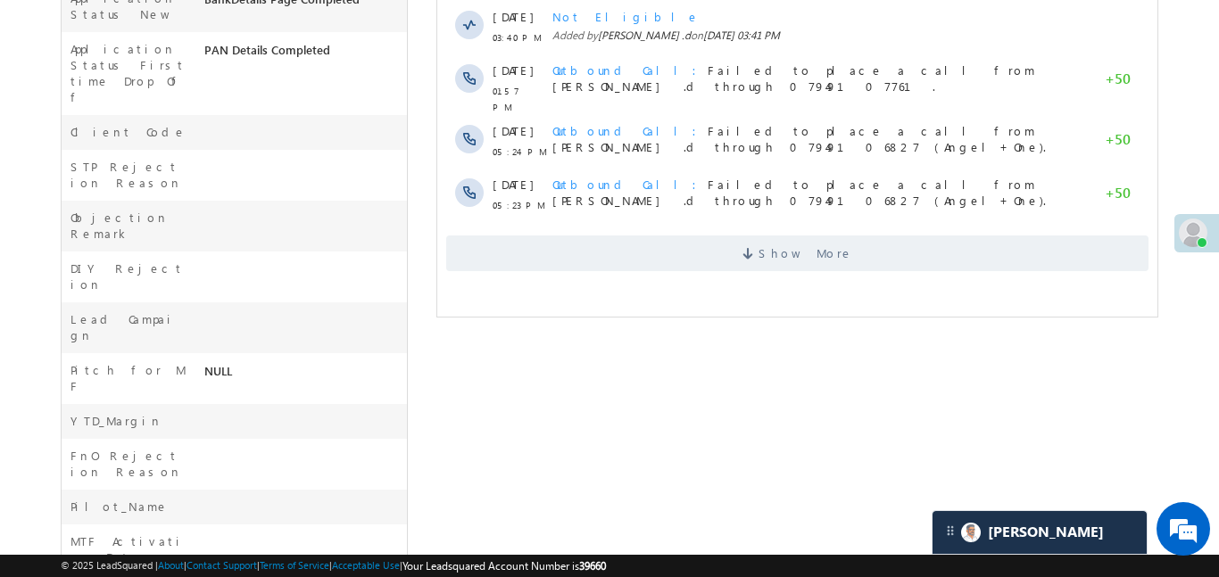
scroll to position [753, 0]
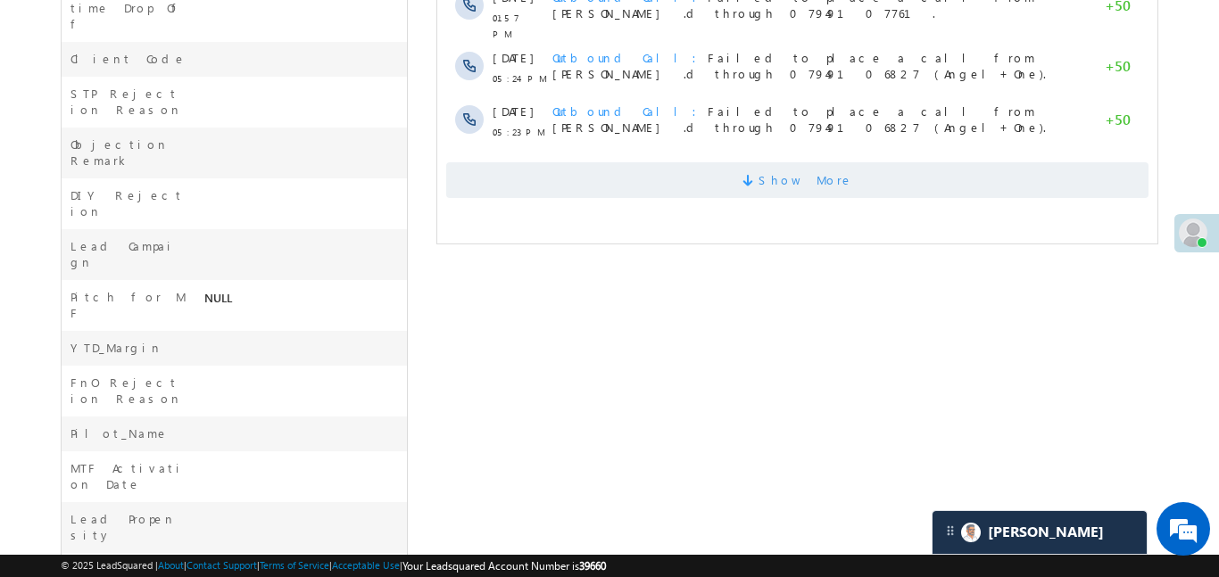
click at [735, 162] on span "Show More" at bounding box center [796, 180] width 702 height 36
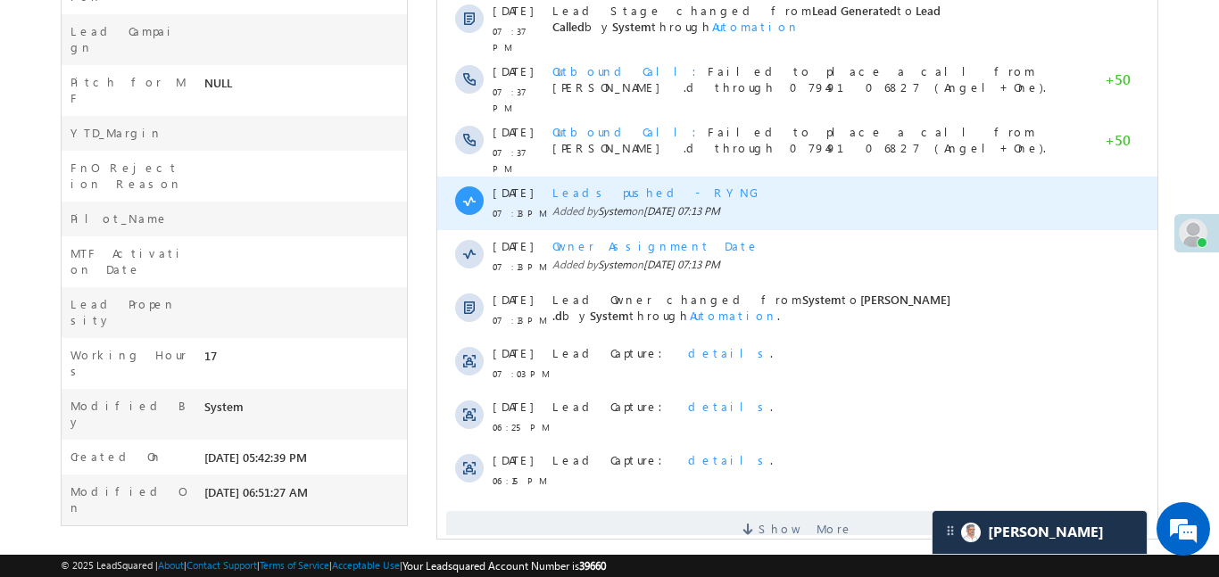
scroll to position [977, 0]
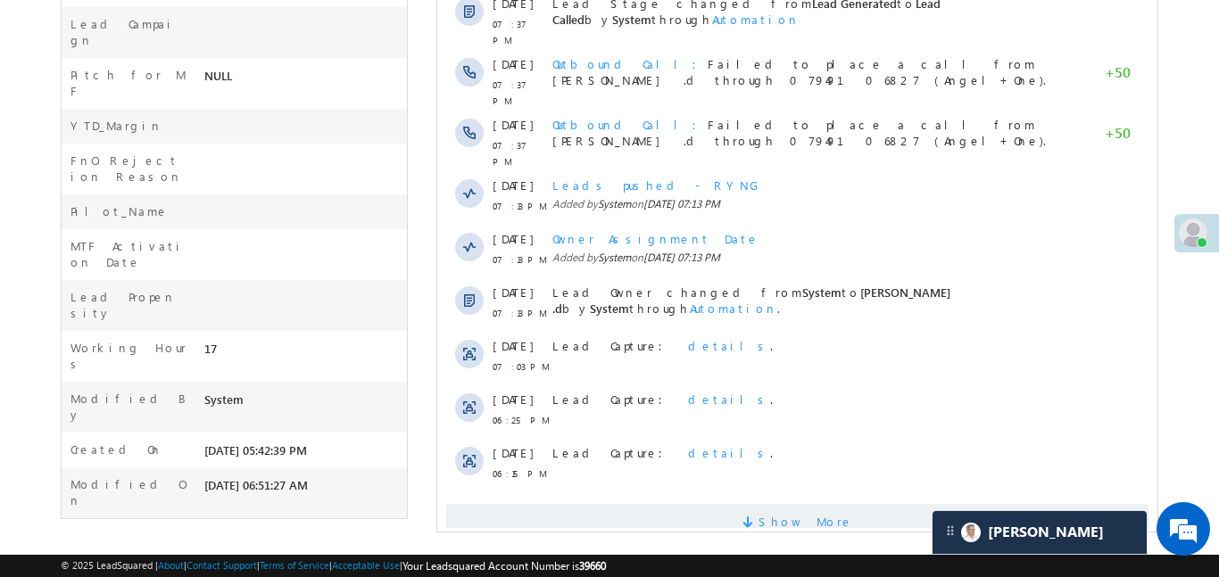
click at [782, 504] on span "Show More" at bounding box center [805, 522] width 95 height 36
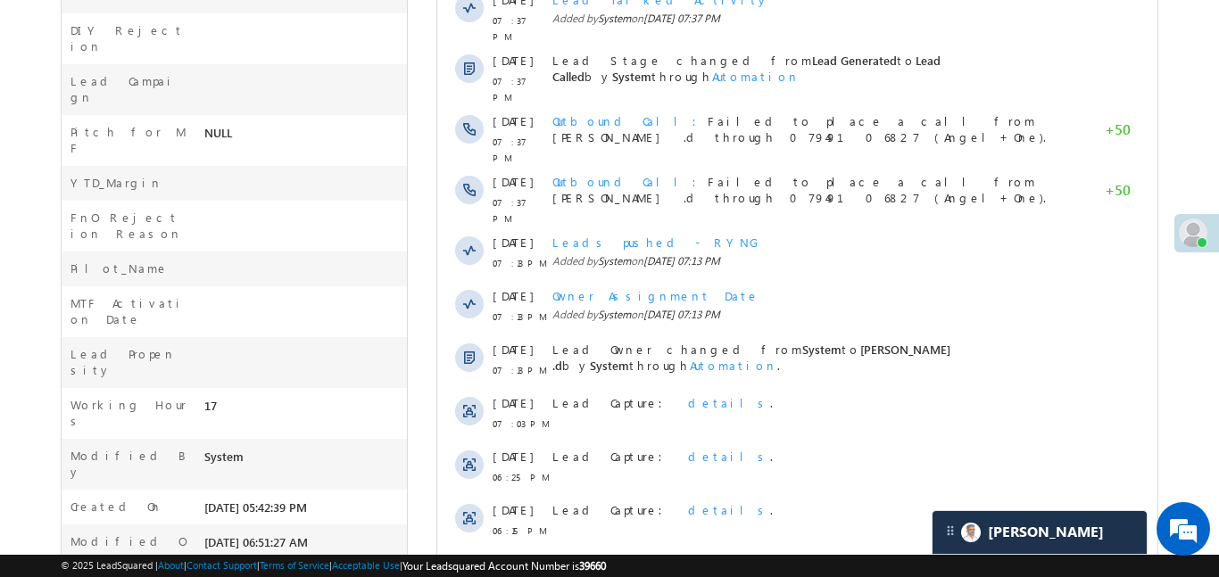
scroll to position [822, 0]
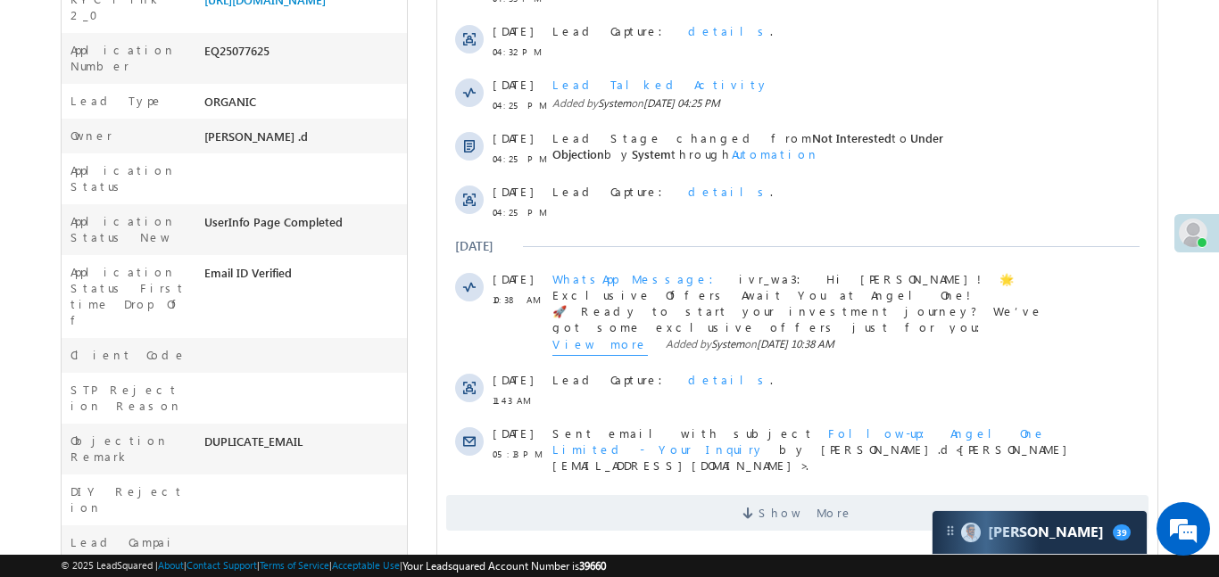
scroll to position [768, 0]
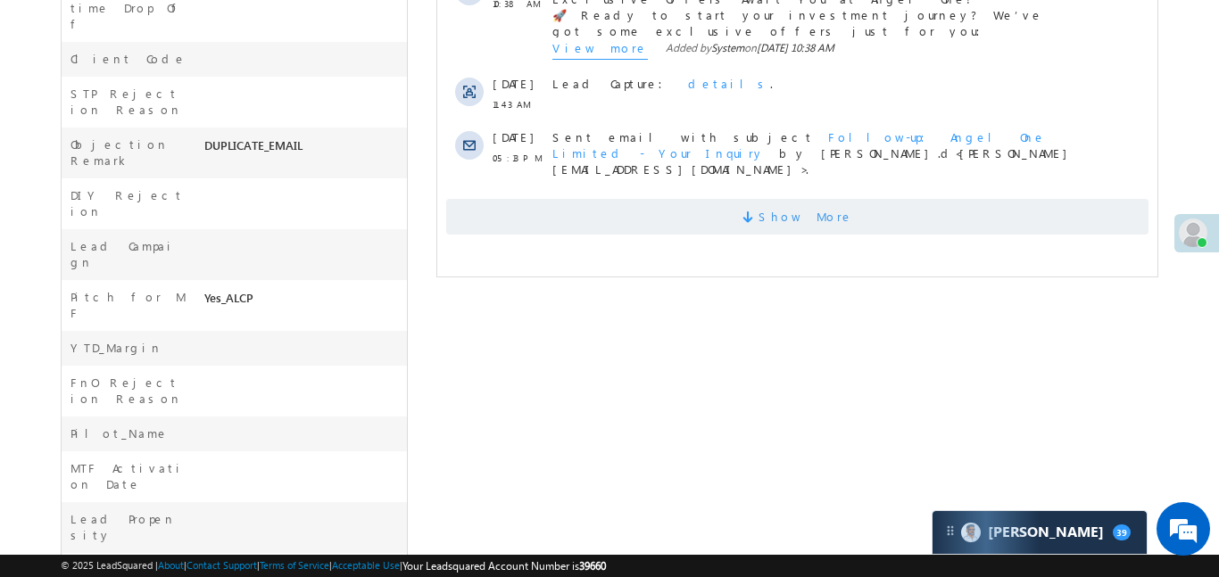
click at [716, 199] on span "Show More" at bounding box center [796, 217] width 702 height 36
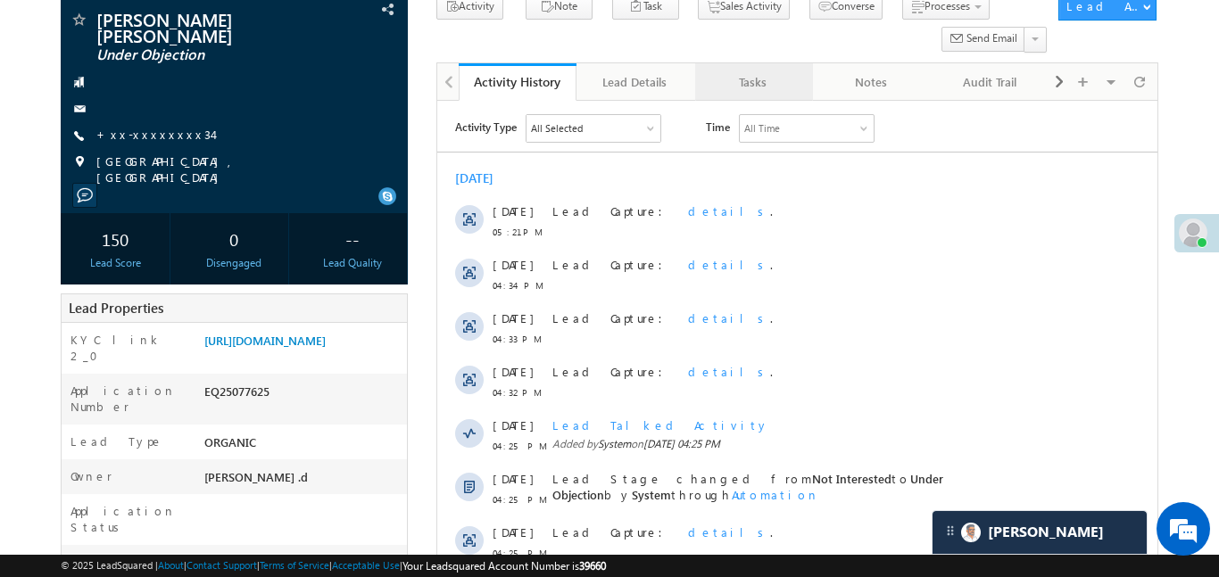
scroll to position [0, 0]
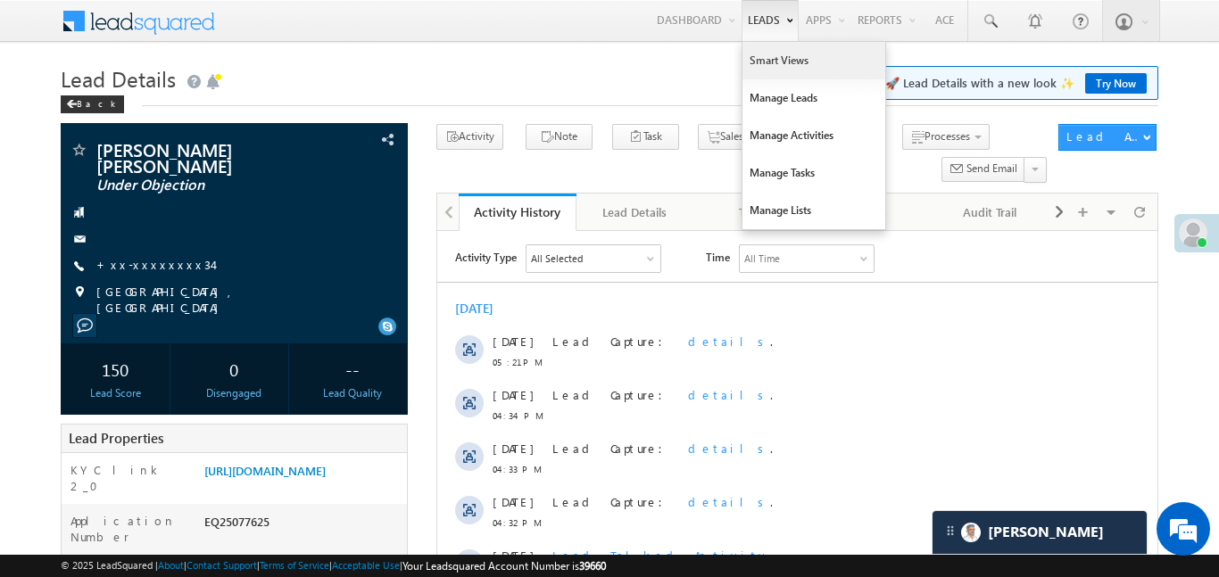
click at [767, 67] on link "Smart Views" at bounding box center [814, 60] width 143 height 37
click at [766, 67] on link "Smart Views" at bounding box center [814, 60] width 143 height 37
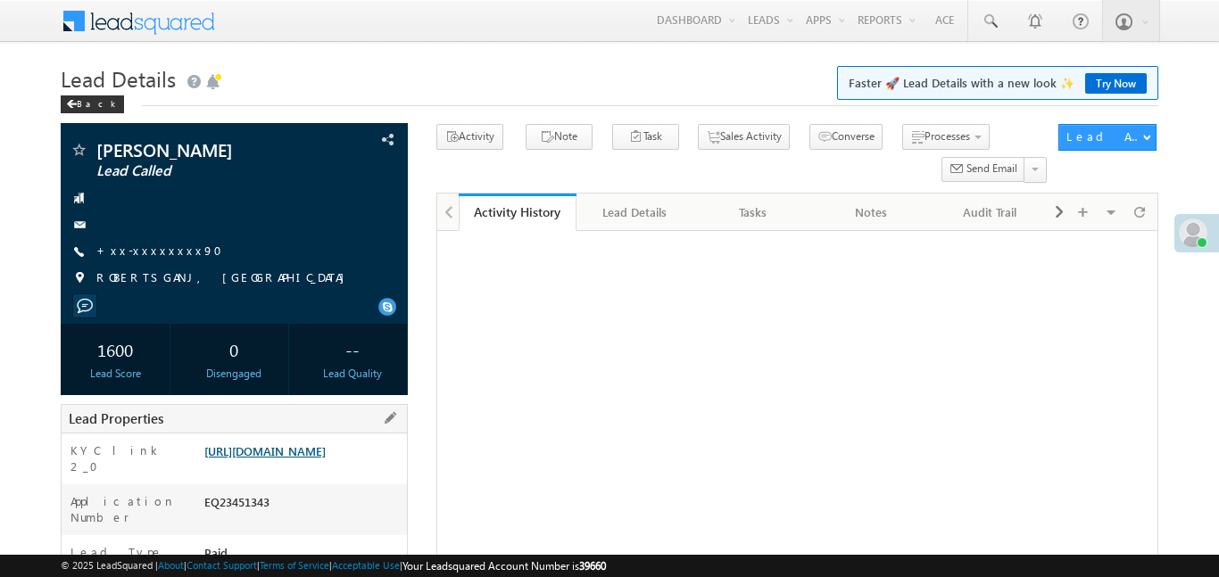
click at [320, 459] on link "[URL][DOMAIN_NAME]" at bounding box center [264, 451] width 121 height 15
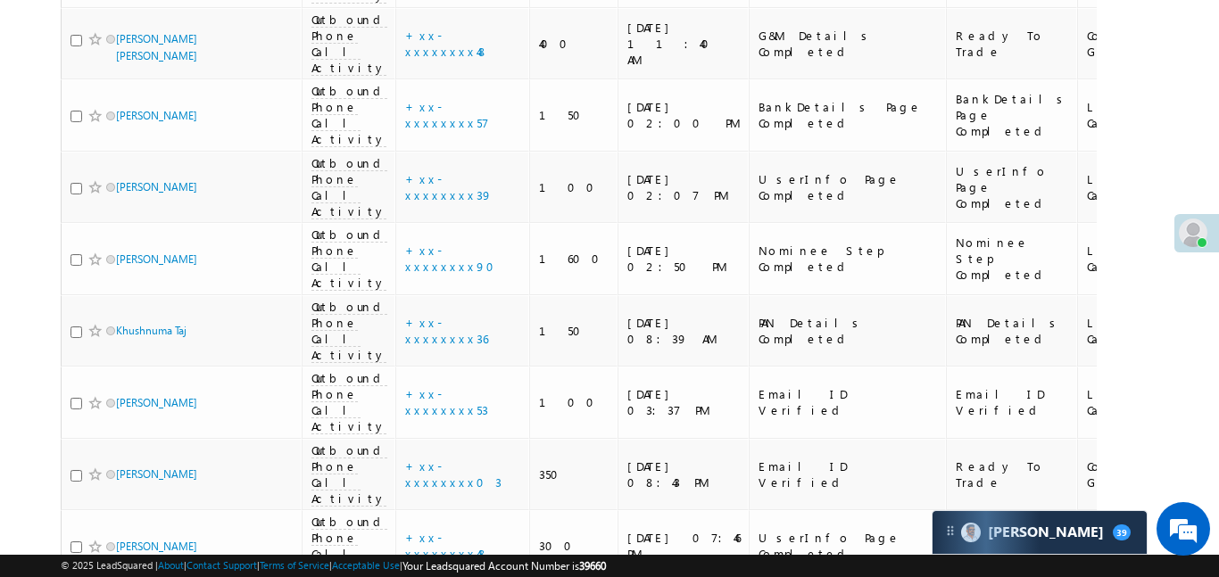
scroll to position [2006, 0]
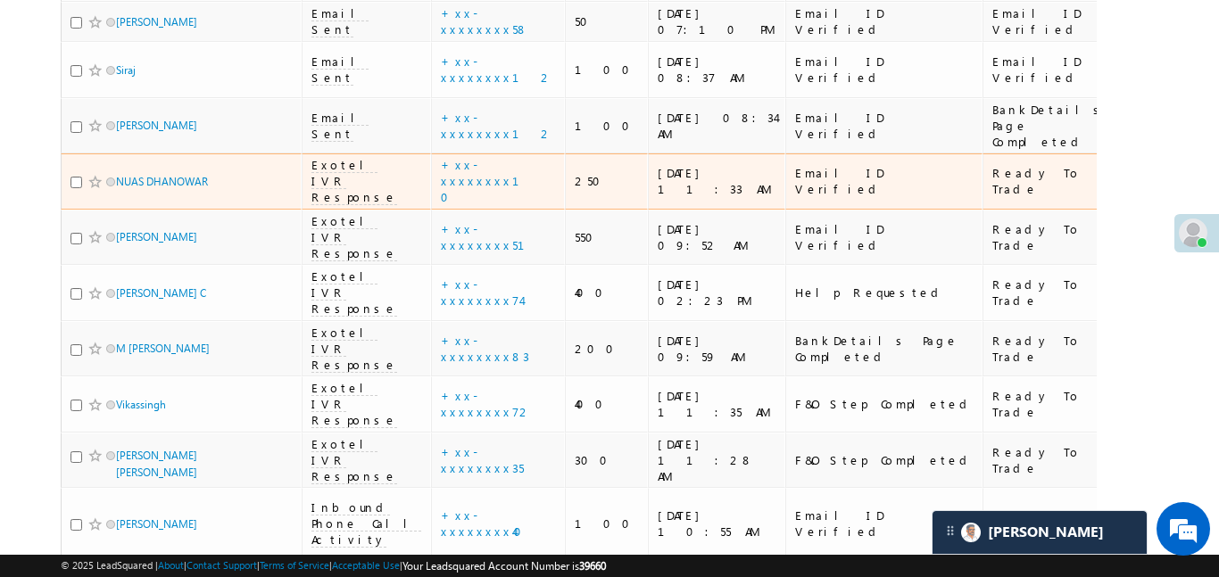
scroll to position [0, 0]
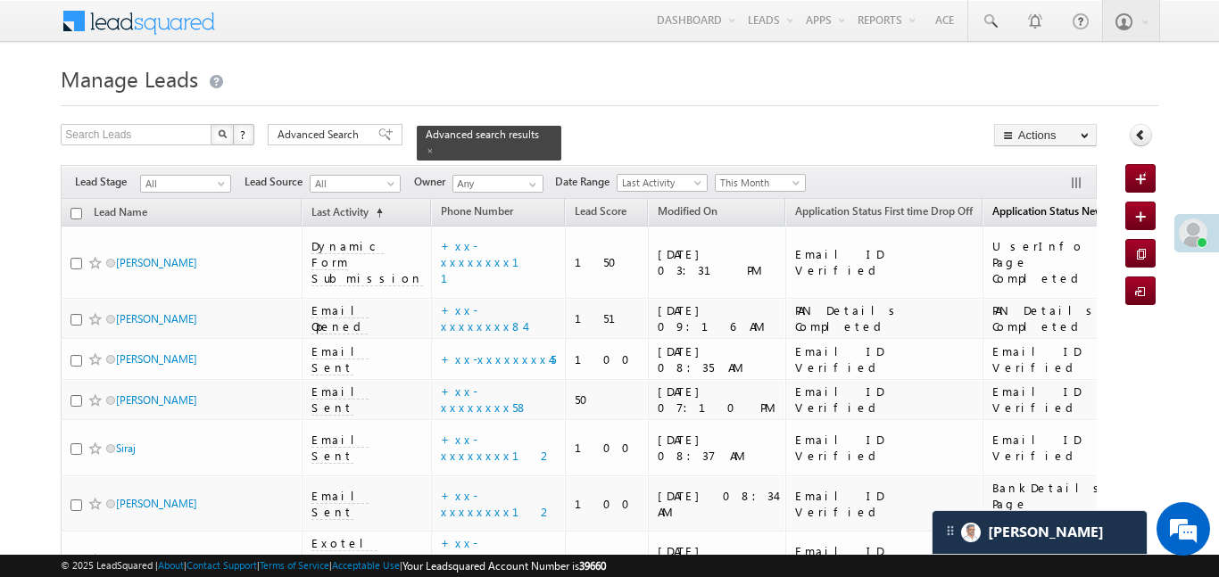
click at [993, 204] on span "Application Status New" at bounding box center [1048, 210] width 111 height 13
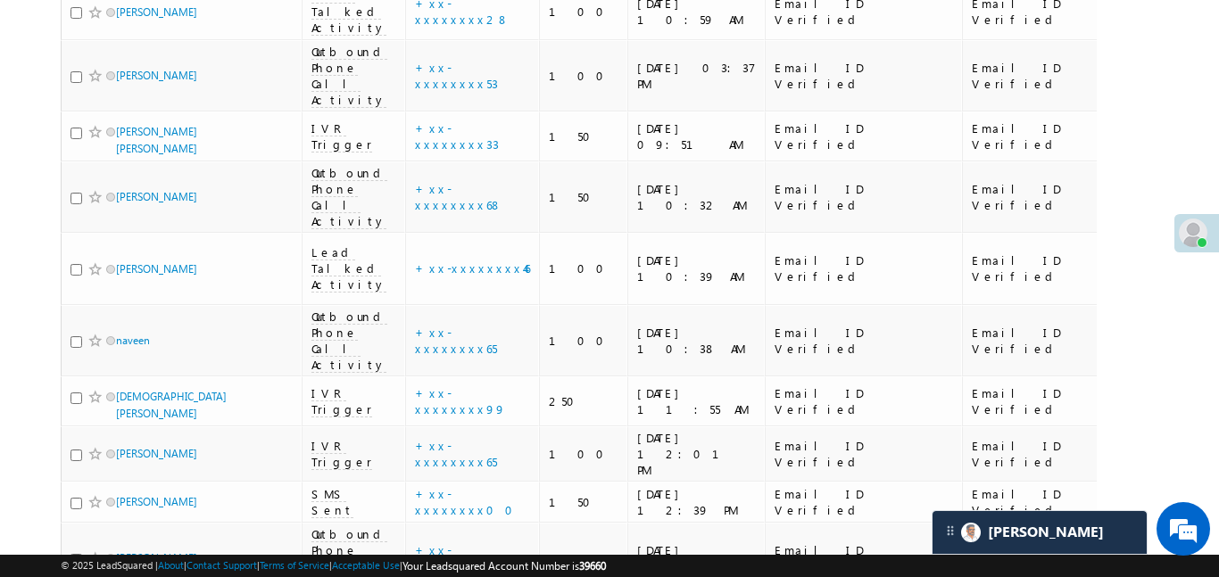
scroll to position [6502, 0]
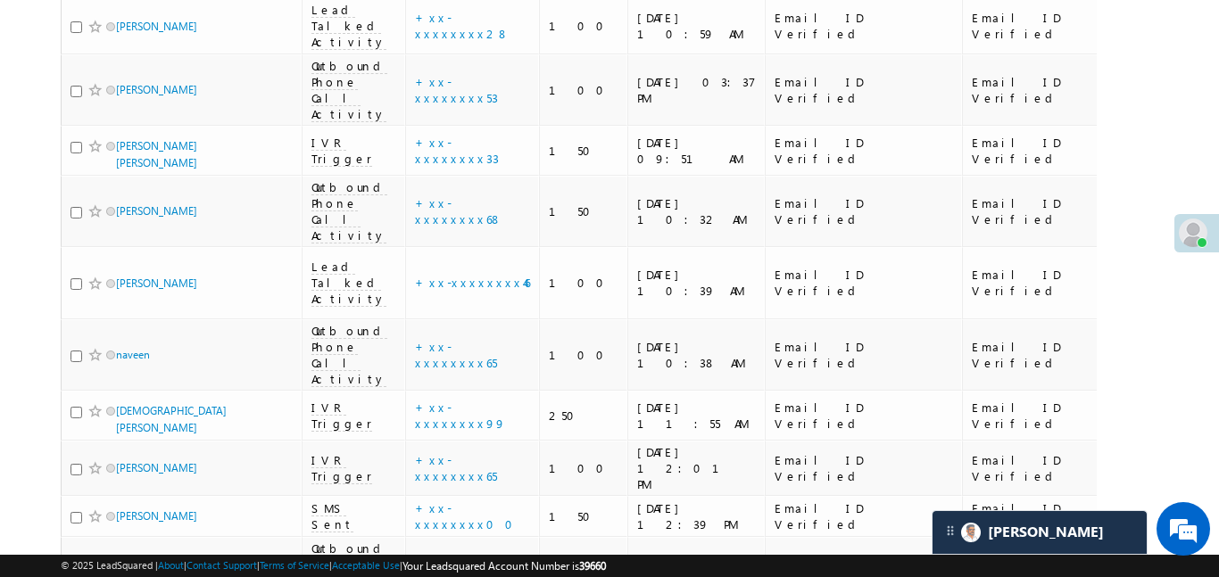
drag, startPoint x: 195, startPoint y: 56, endPoint x: 35, endPoint y: 237, distance: 241.6
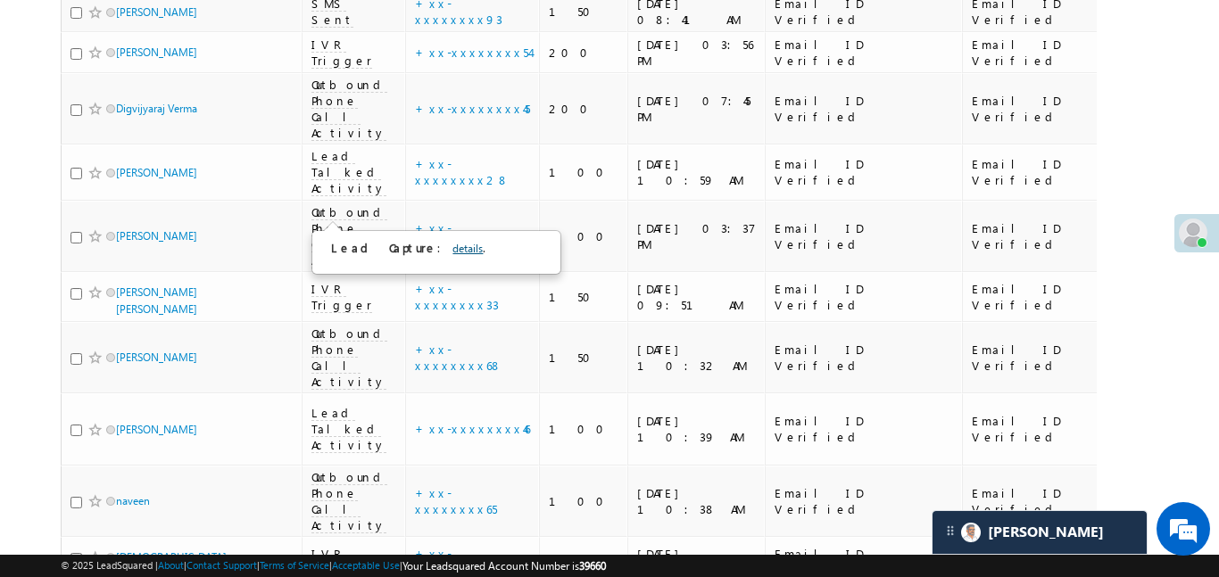
click at [453, 249] on link "details" at bounding box center [468, 248] width 30 height 13
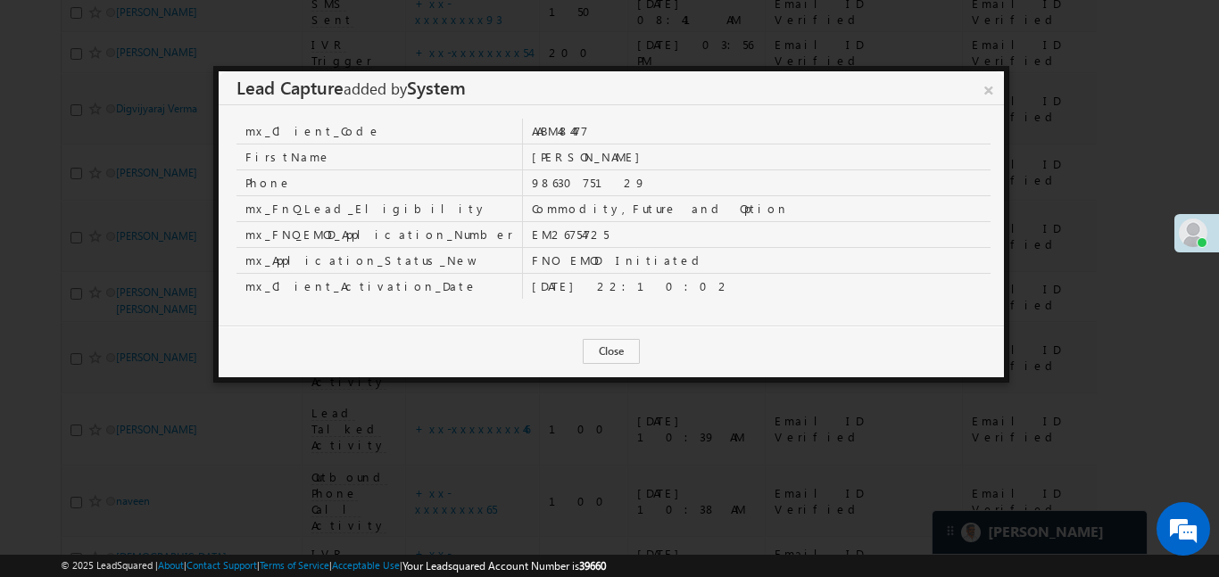
click at [999, 87] on link "×" at bounding box center [989, 86] width 30 height 31
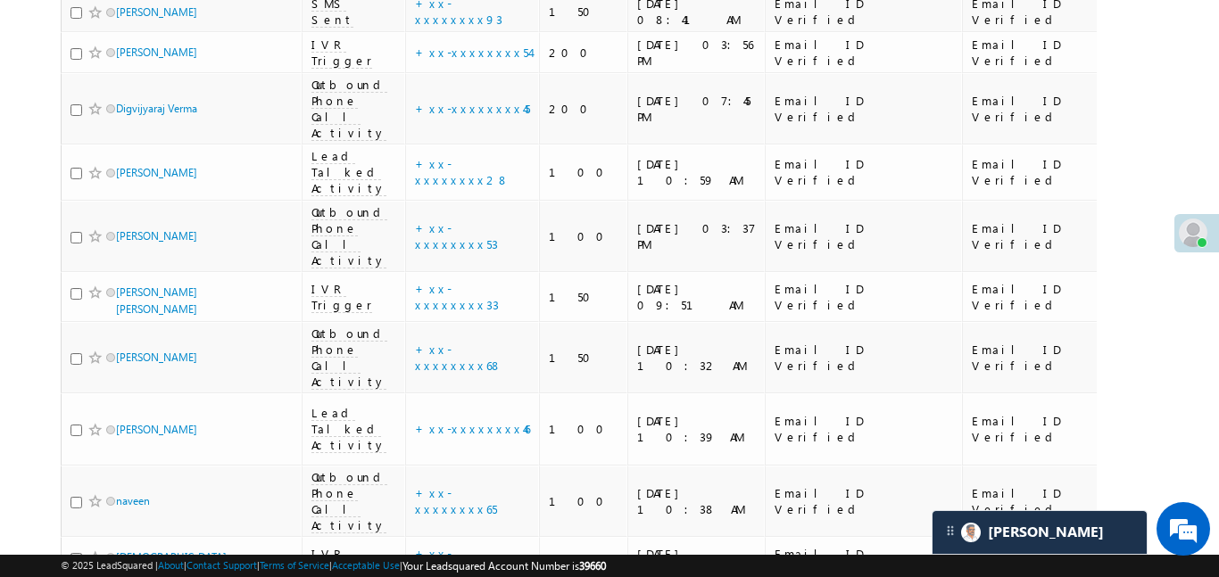
click at [453, 207] on link "details" at bounding box center [468, 203] width 30 height 13
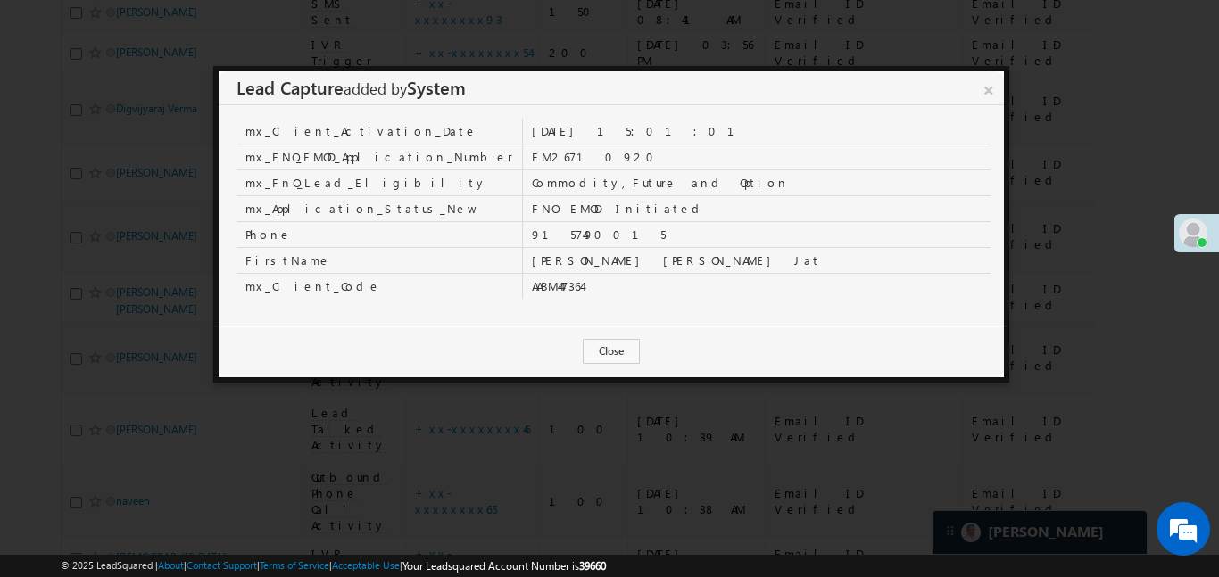
drag, startPoint x: 991, startPoint y: 87, endPoint x: 630, endPoint y: 61, distance: 361.5
click at [990, 87] on link "×" at bounding box center [989, 86] width 30 height 31
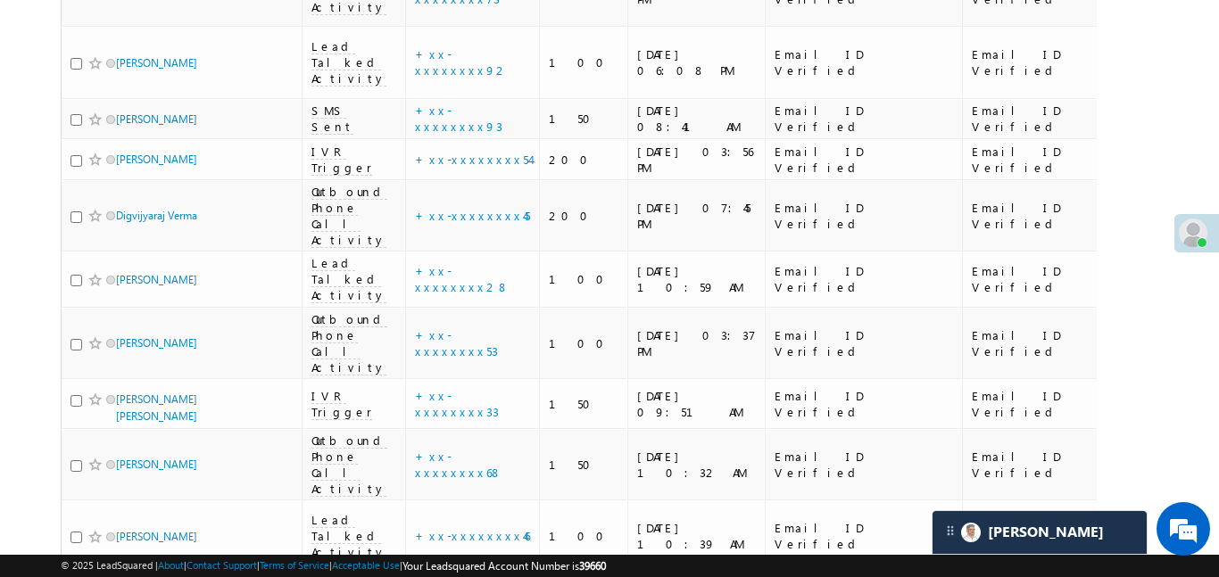
scroll to position [6199, 0]
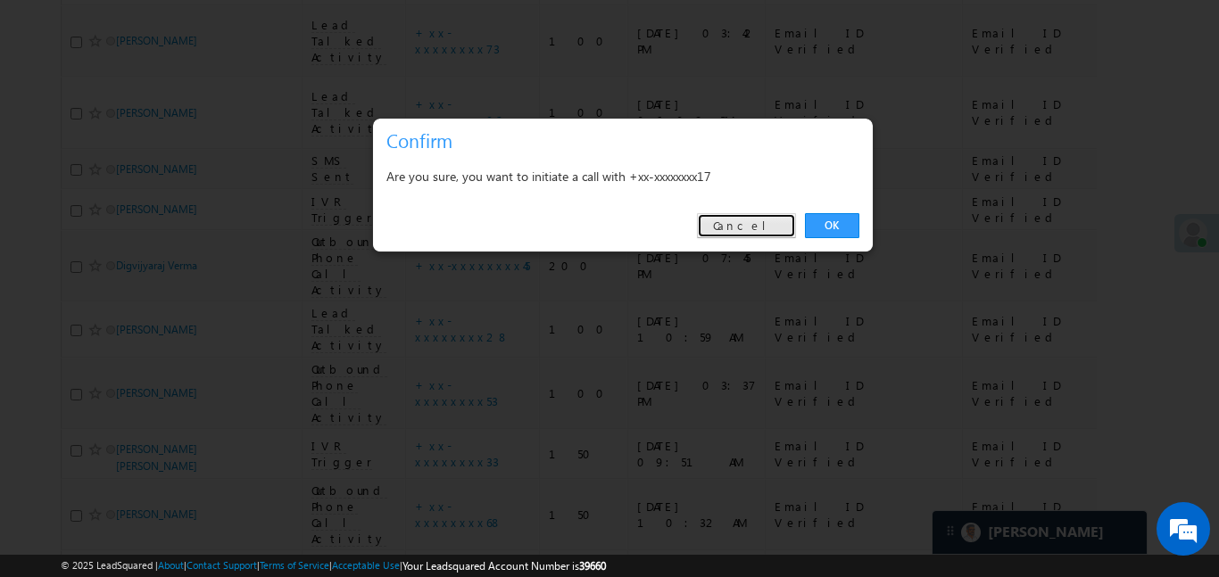
click at [772, 220] on link "Cancel" at bounding box center [746, 225] width 99 height 25
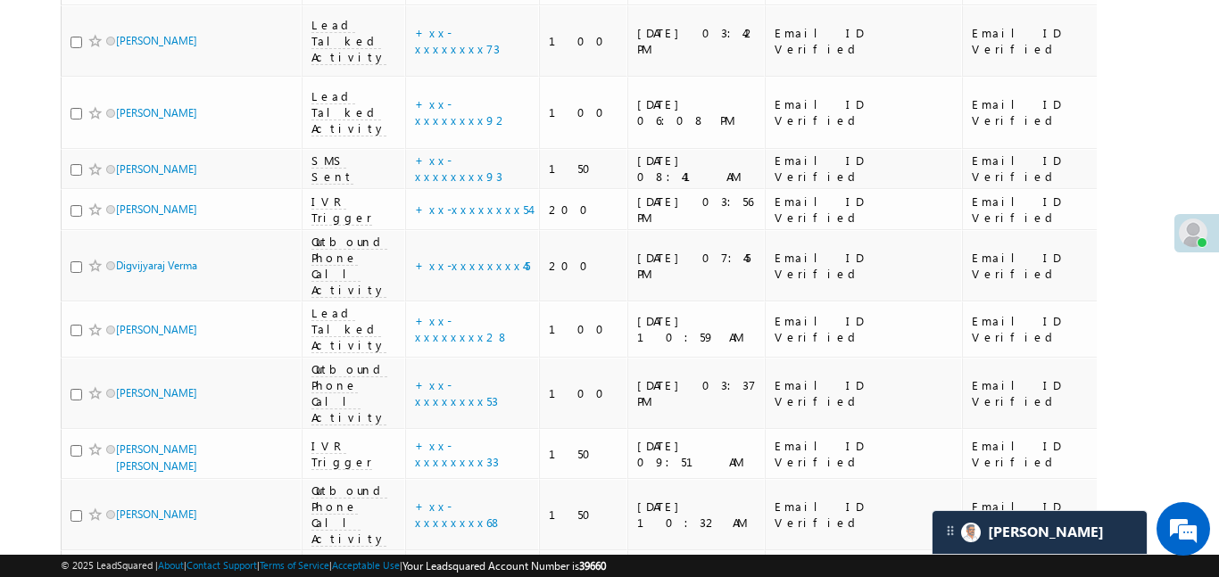
click at [441, 159] on div "Lead Capture : details ." at bounding box center [432, 168] width 203 height 25
click at [453, 160] on link "details" at bounding box center [468, 164] width 30 height 13
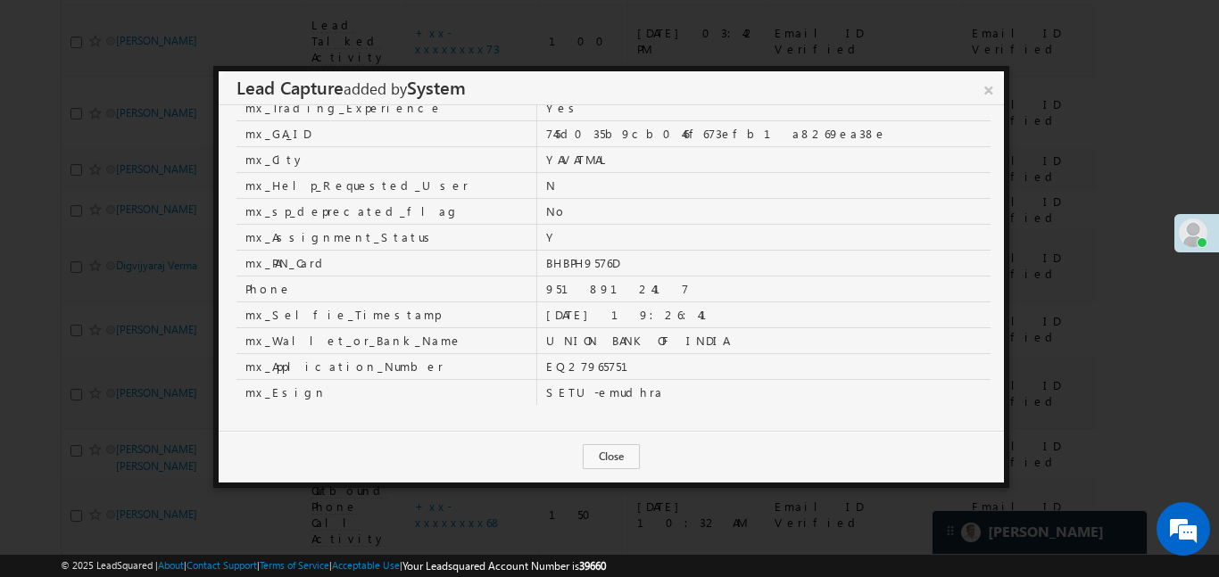
scroll to position [645, 0]
click at [993, 91] on link "×" at bounding box center [988, 86] width 31 height 31
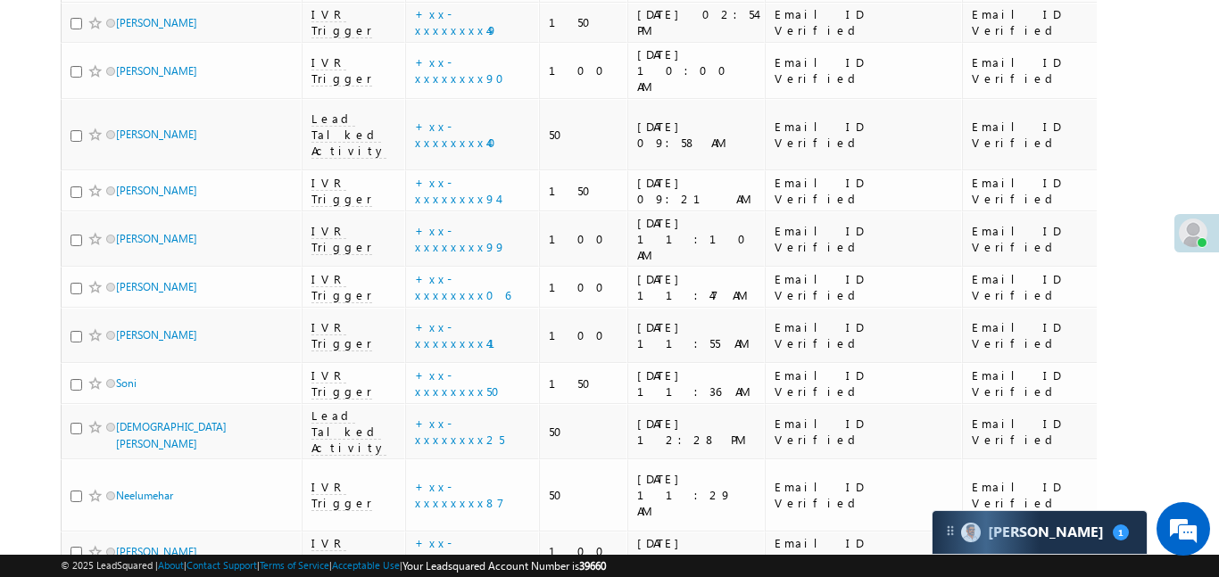
scroll to position [5845, 0]
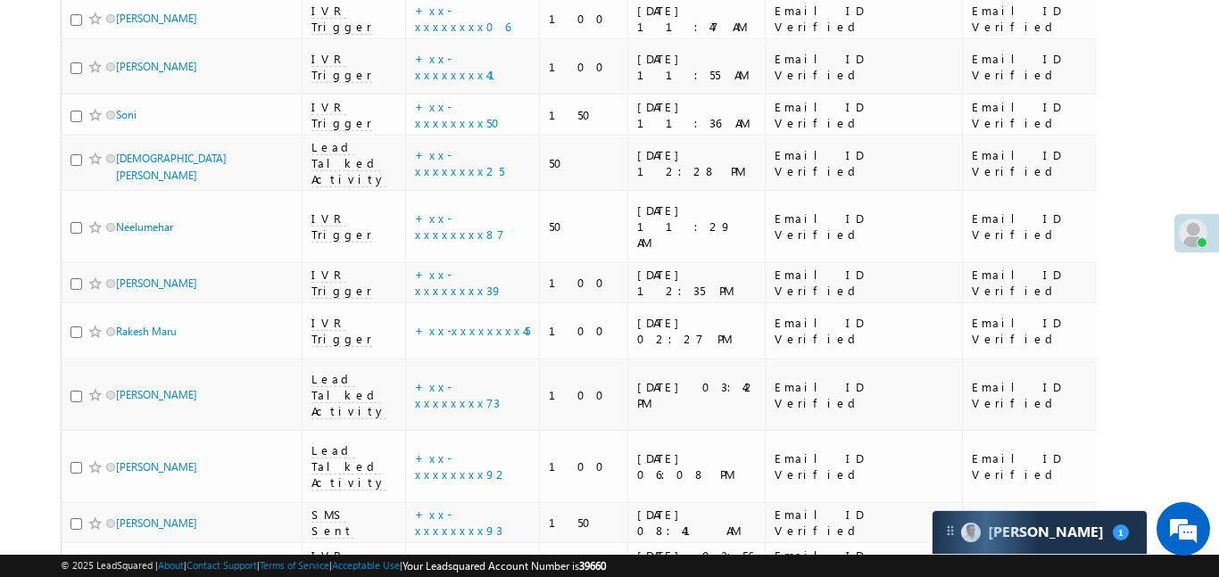
click at [502, 325] on link "details" at bounding box center [517, 327] width 30 height 13
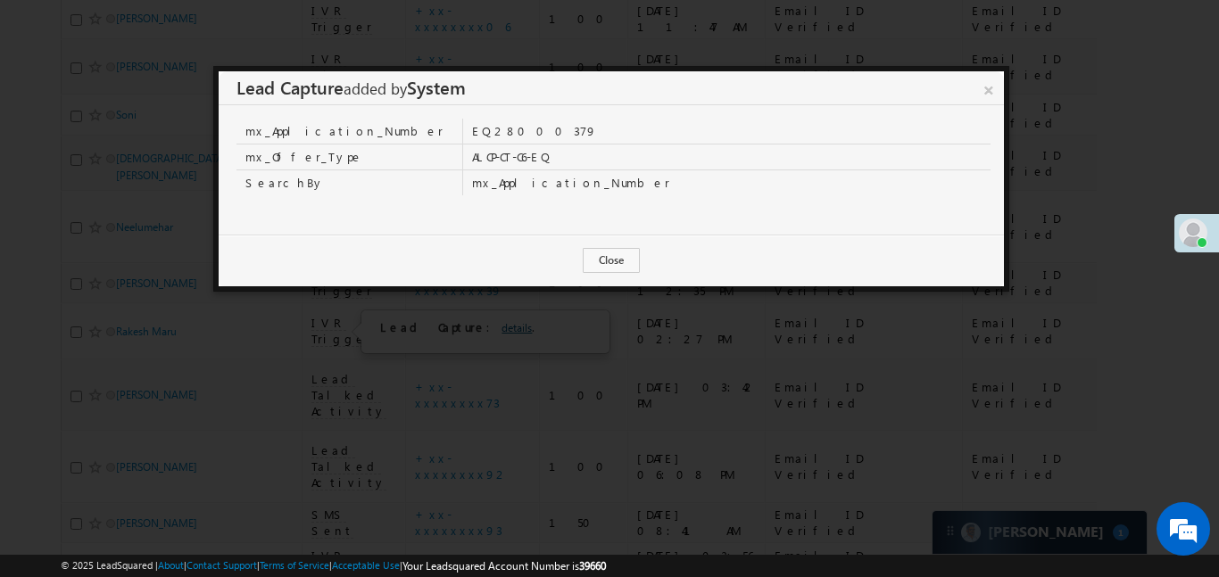
scroll to position [0, 0]
click at [615, 260] on button "Close" at bounding box center [611, 260] width 57 height 25
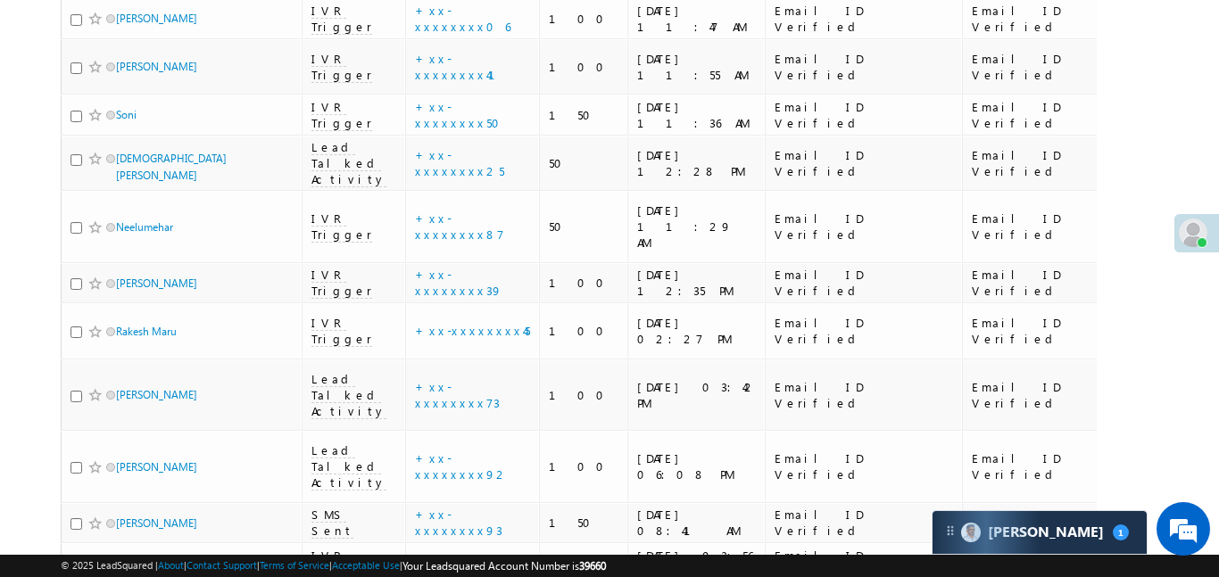
click at [502, 331] on link "details" at bounding box center [517, 327] width 30 height 13
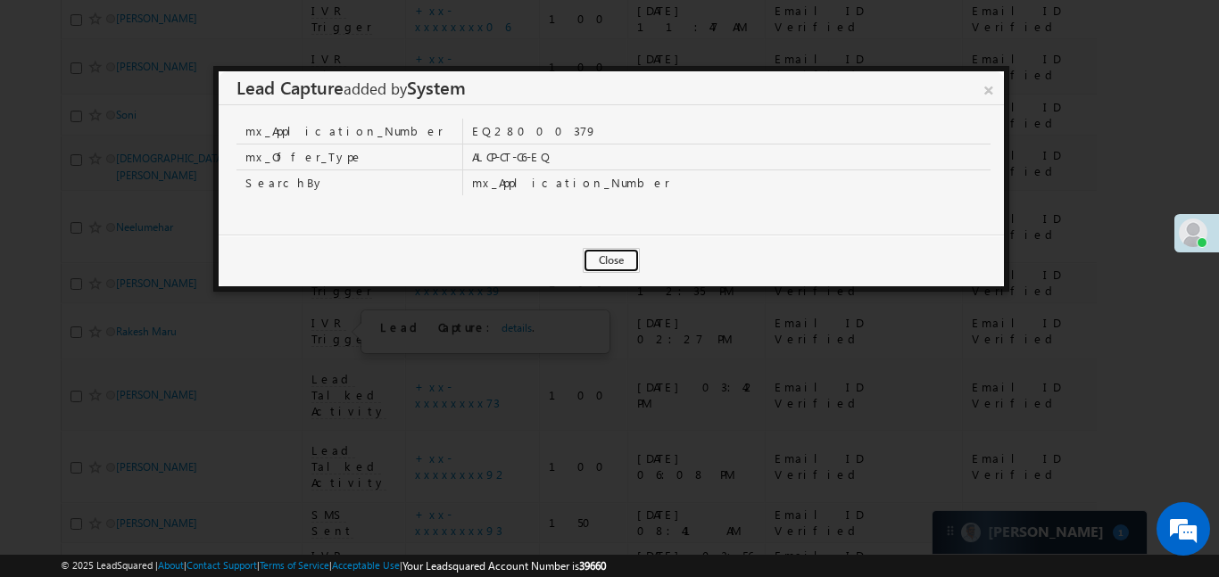
click at [613, 261] on button "Close" at bounding box center [611, 260] width 57 height 25
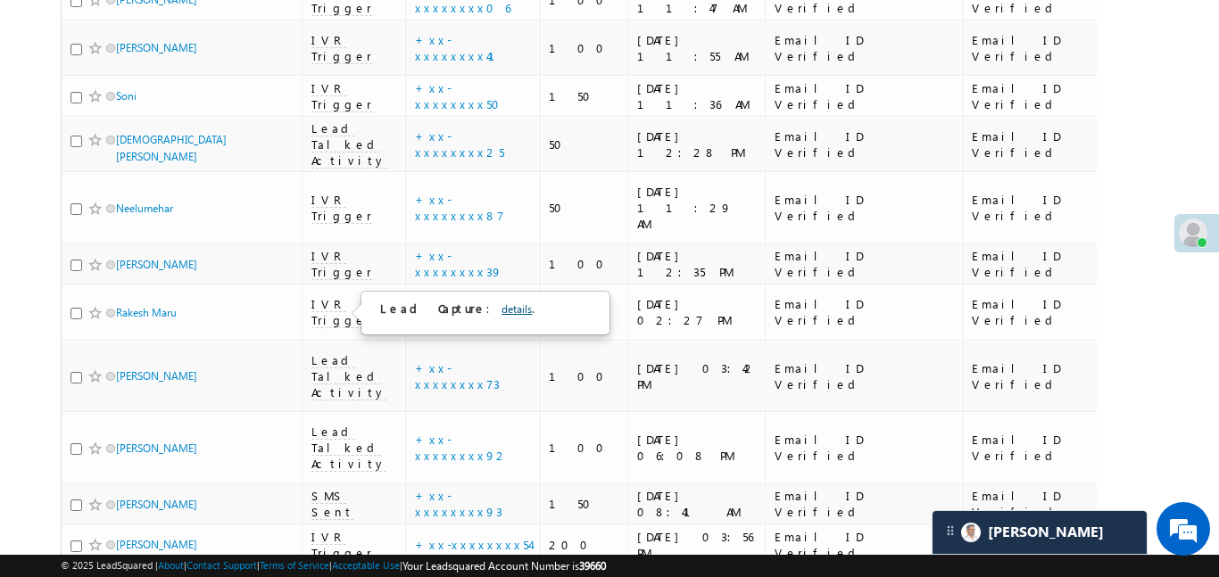
click at [502, 310] on link "details" at bounding box center [517, 309] width 30 height 13
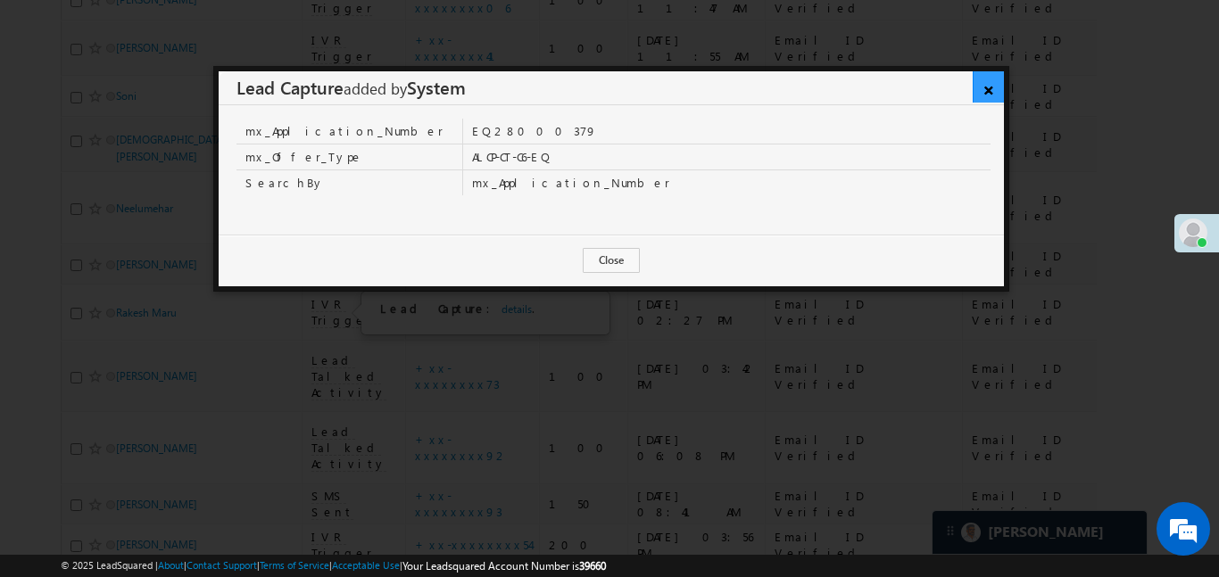
click at [984, 85] on link "×" at bounding box center [988, 86] width 31 height 31
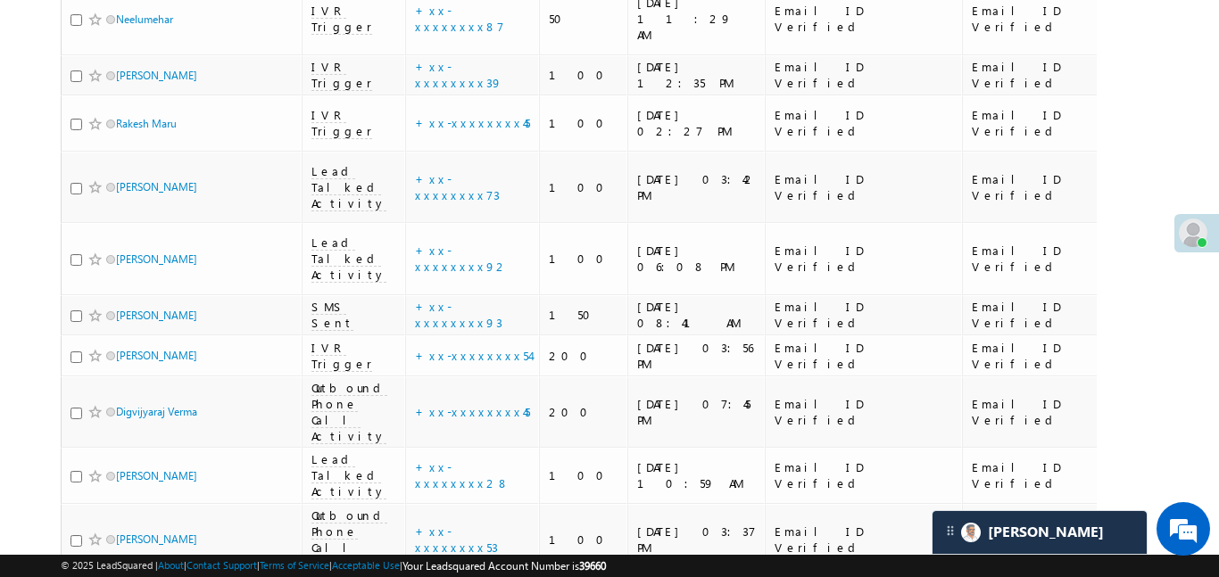
scroll to position [6064, 0]
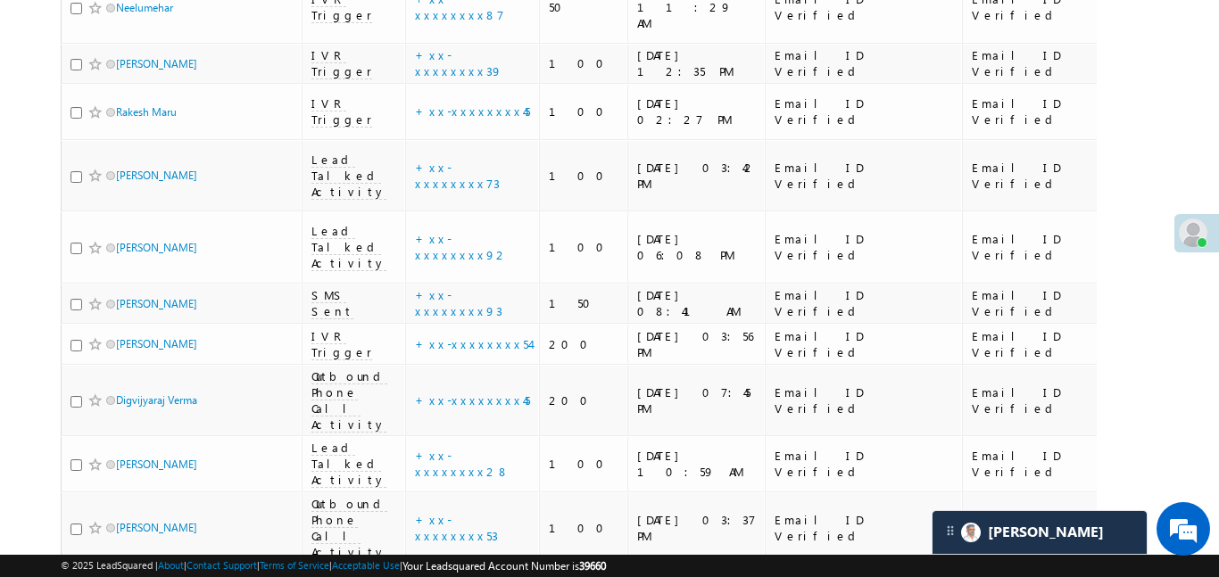
click at [502, 249] on link "details" at bounding box center [517, 251] width 30 height 13
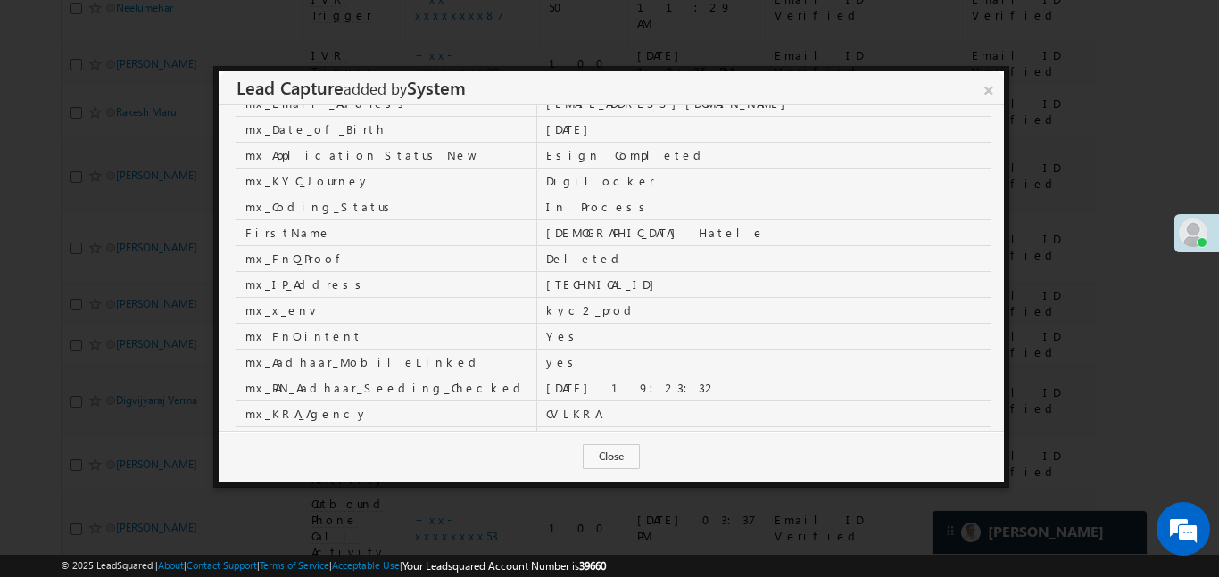
scroll to position [283, 0]
click at [996, 86] on link "×" at bounding box center [988, 86] width 31 height 31
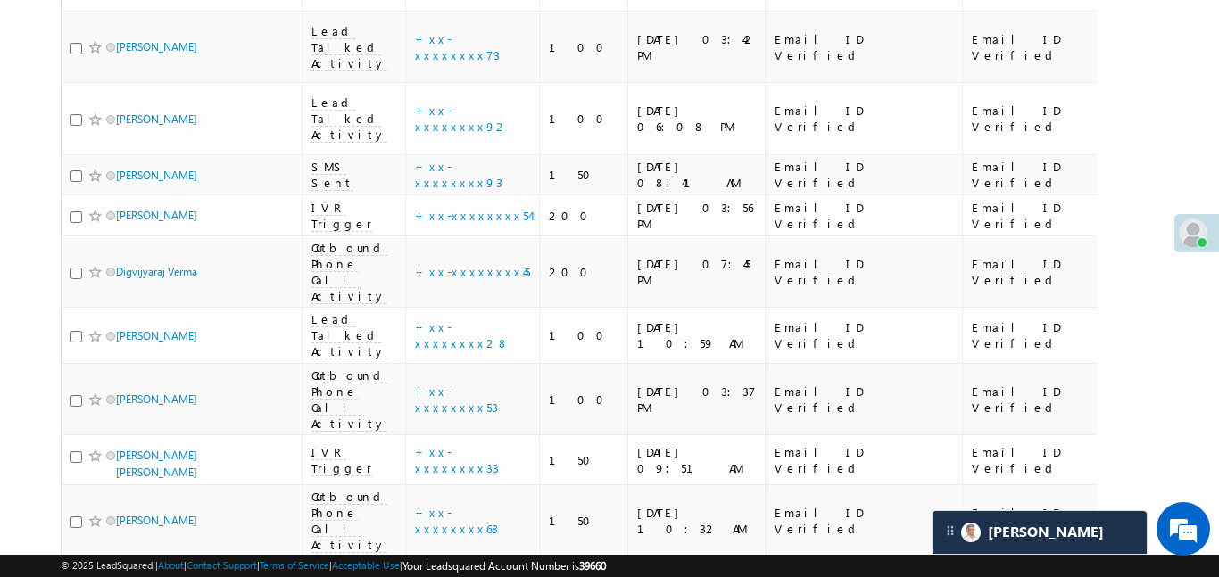
scroll to position [6207, 0]
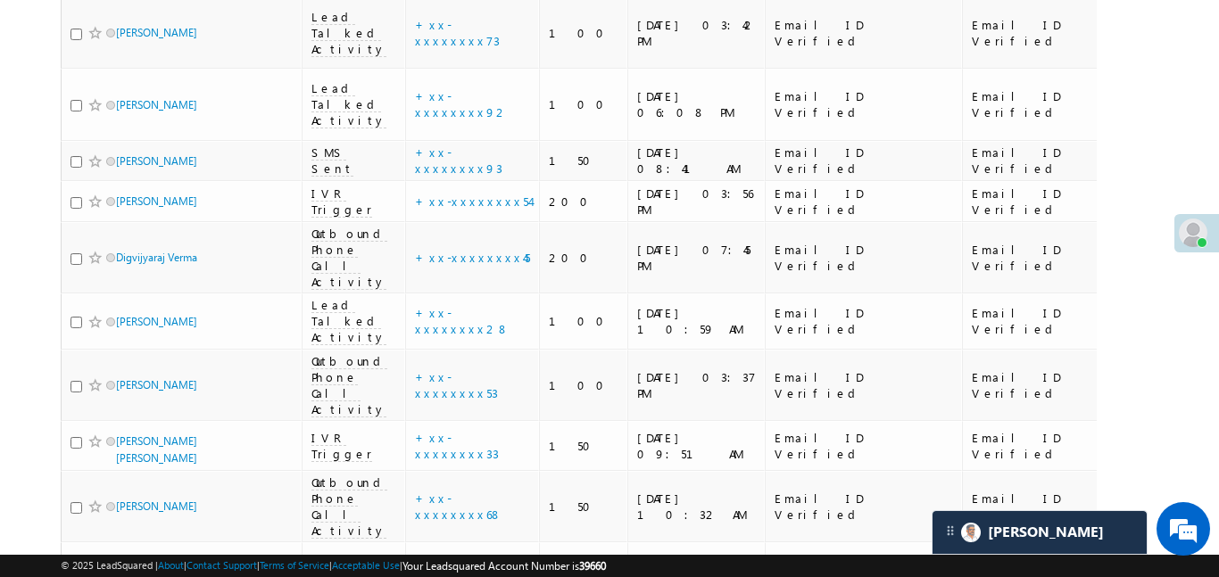
click at [502, 309] on link "details" at bounding box center [517, 305] width 30 height 13
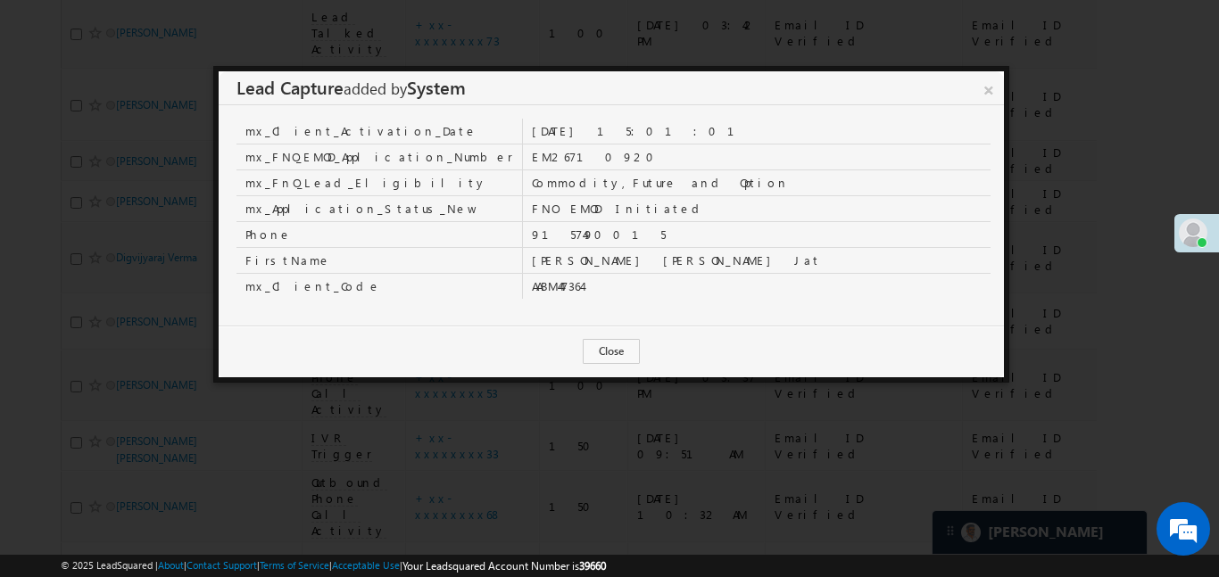
scroll to position [0, 0]
click at [990, 89] on link "×" at bounding box center [988, 86] width 31 height 31
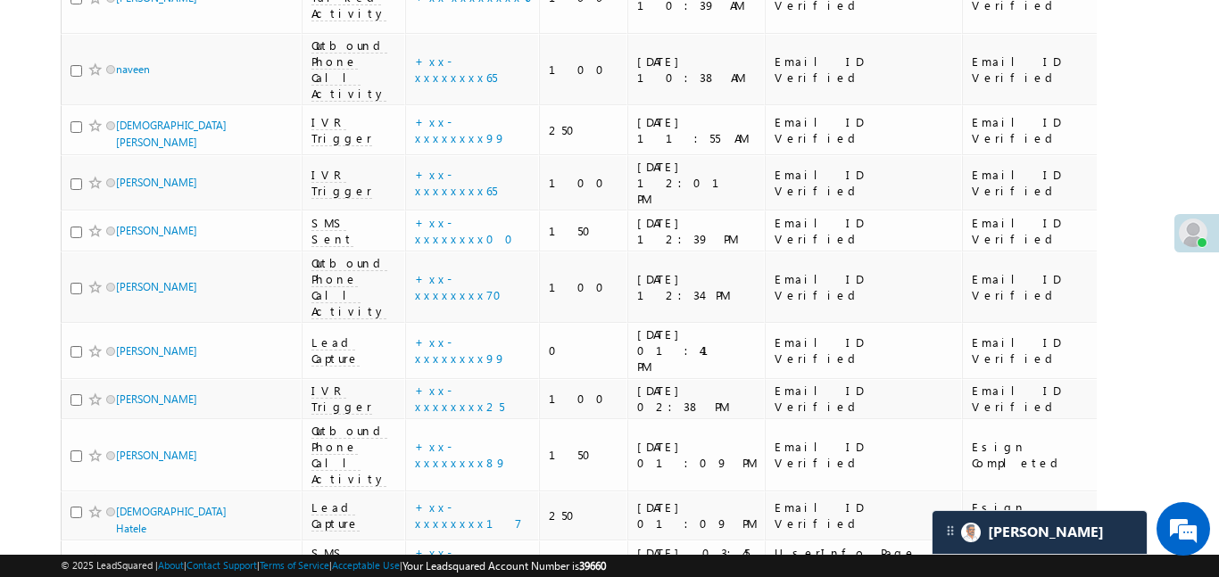
scroll to position [6717, 0]
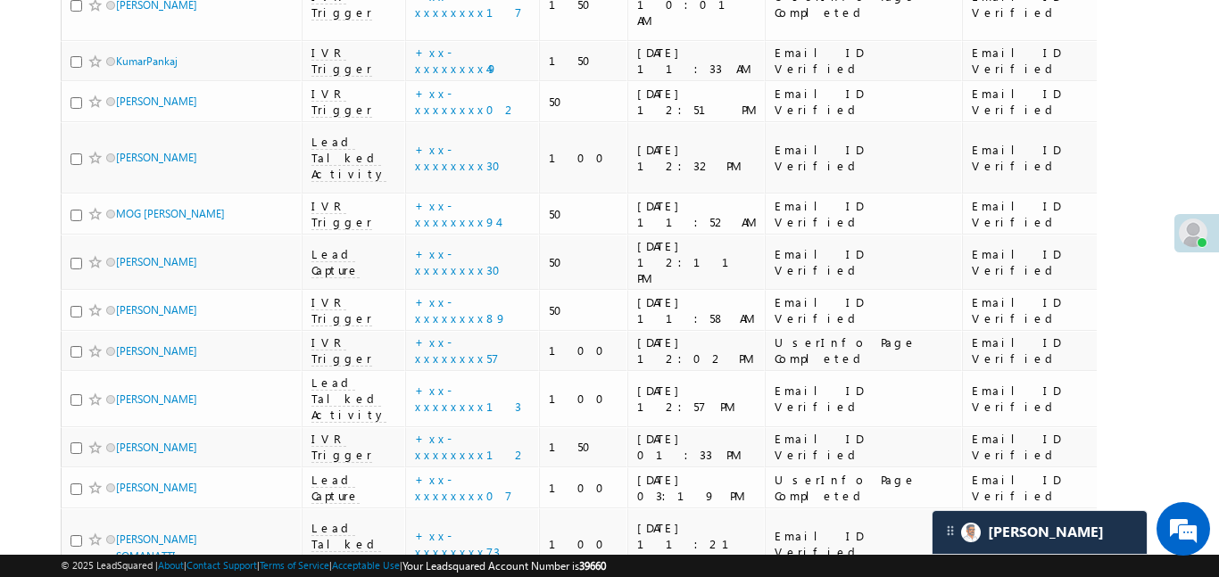
scroll to position [2045, 0]
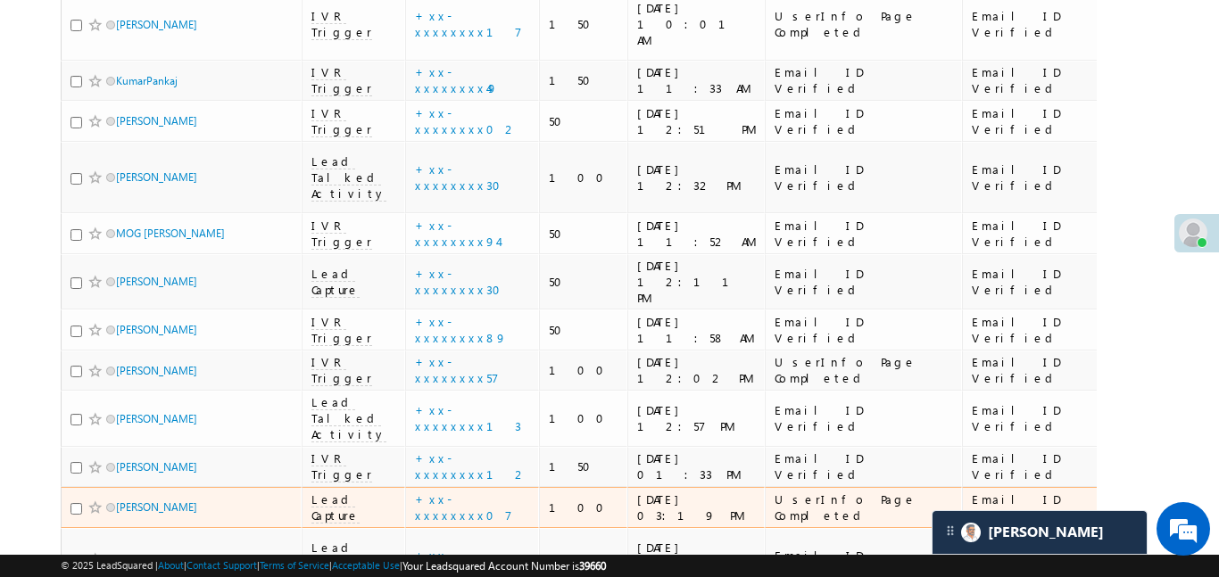
click at [333, 492] on span "Lead Capture" at bounding box center [336, 508] width 48 height 32
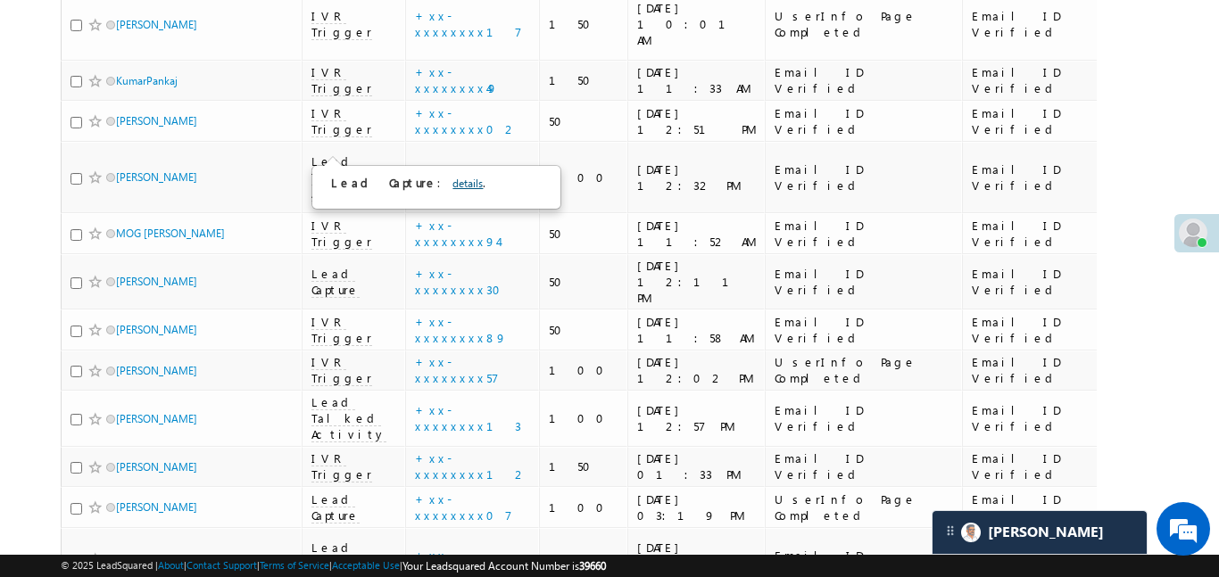
click at [453, 182] on link "details" at bounding box center [468, 183] width 30 height 13
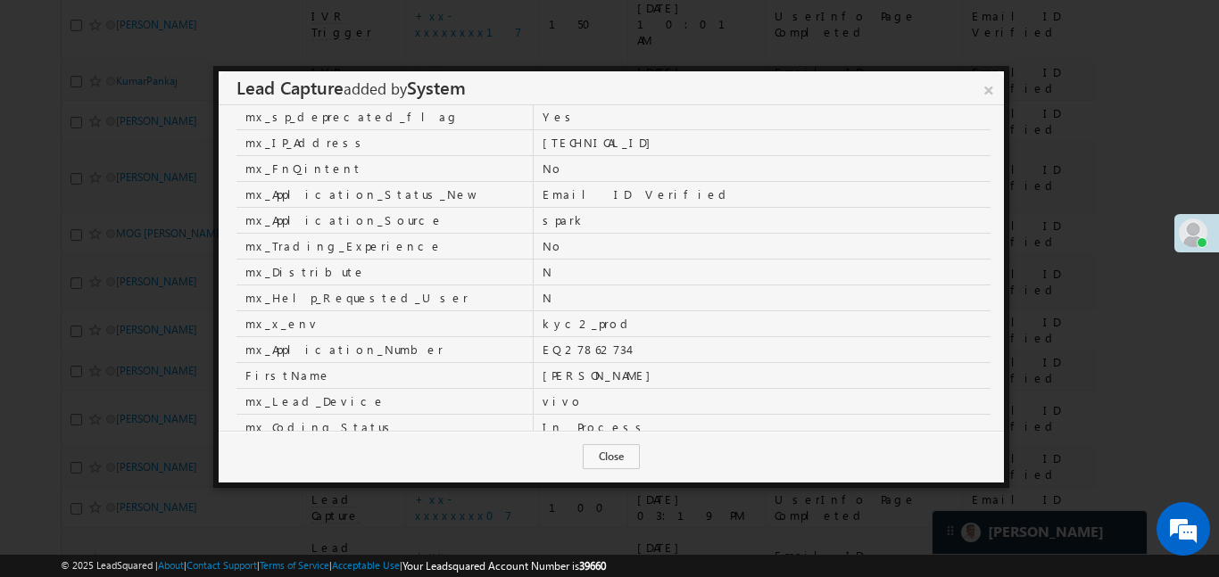
scroll to position [0, 0]
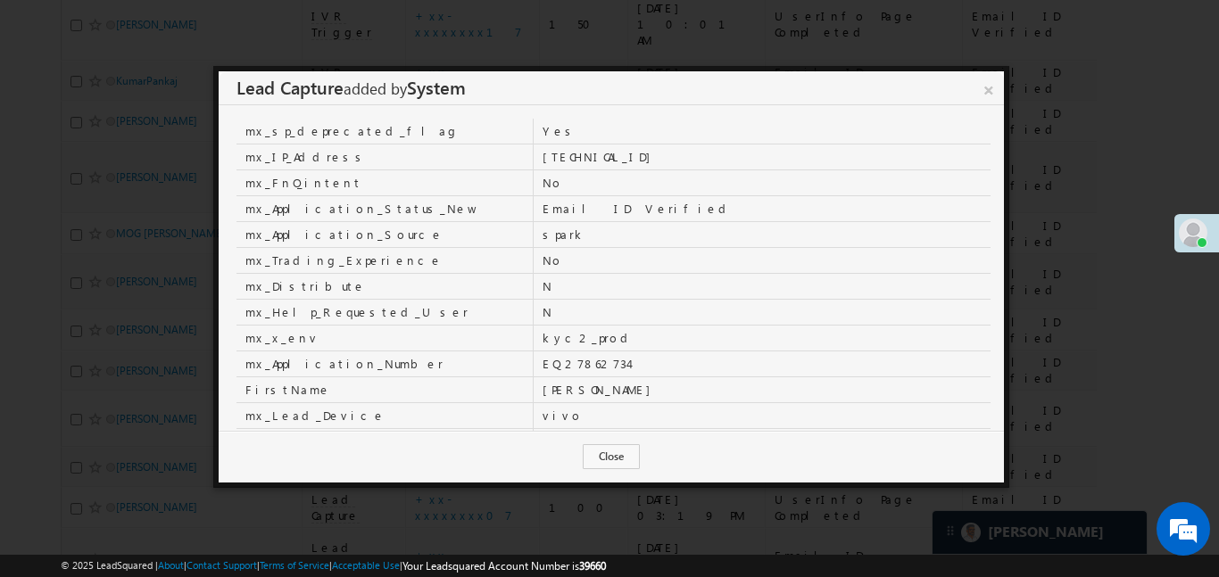
click at [993, 96] on link "×" at bounding box center [989, 86] width 30 height 31
click at [988, 447] on td "Email ID Verified" at bounding box center [1035, 467] width 147 height 41
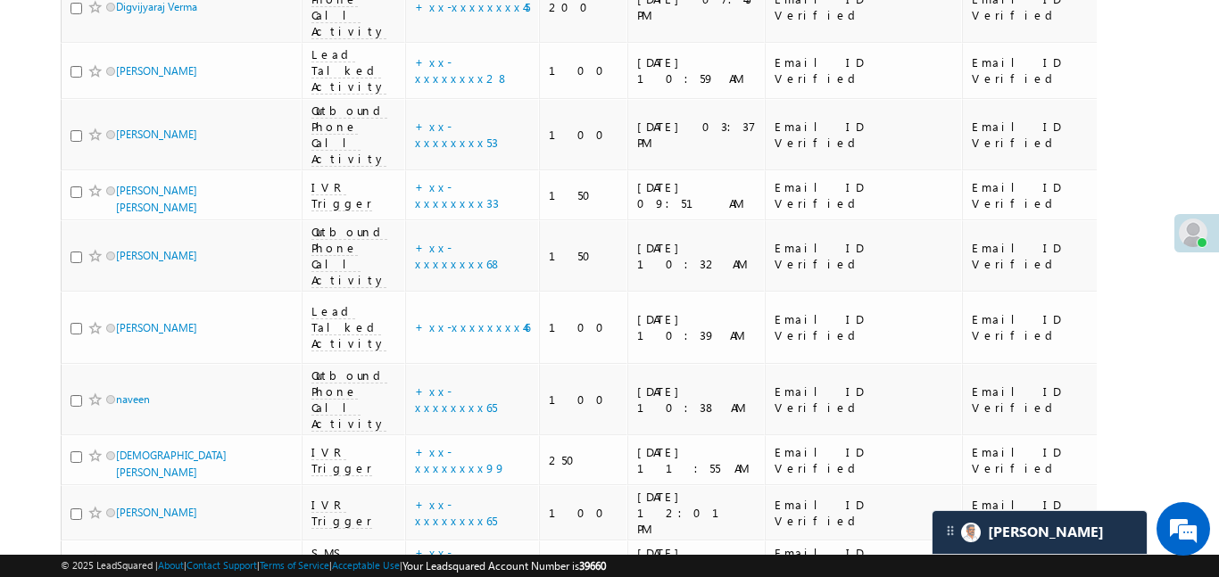
scroll to position [6273, 0]
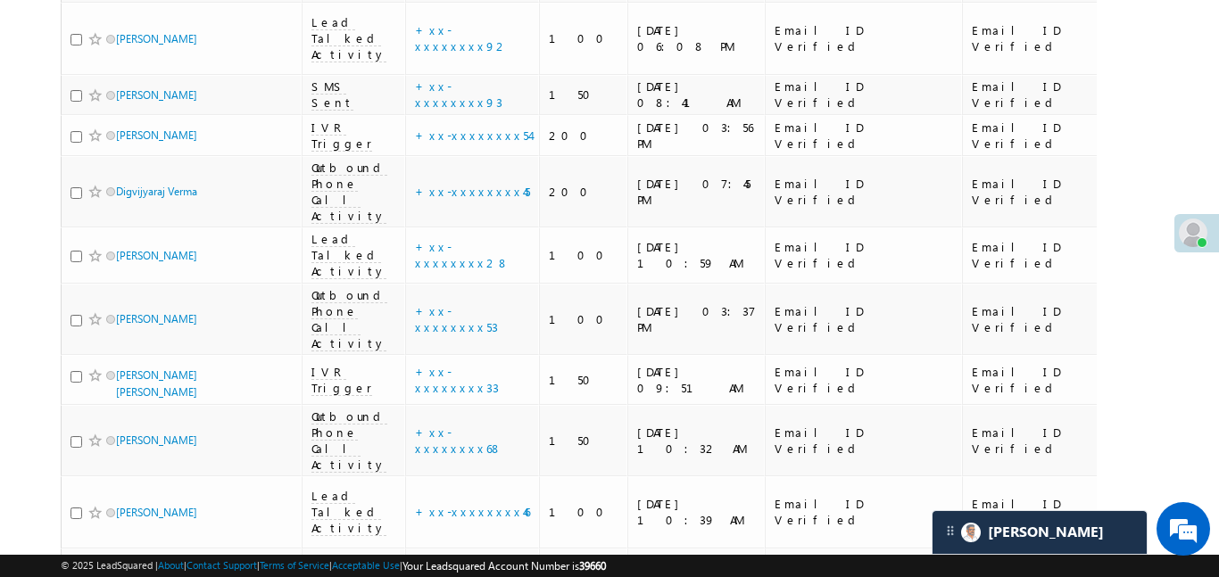
click at [502, 239] on link "details" at bounding box center [517, 239] width 30 height 13
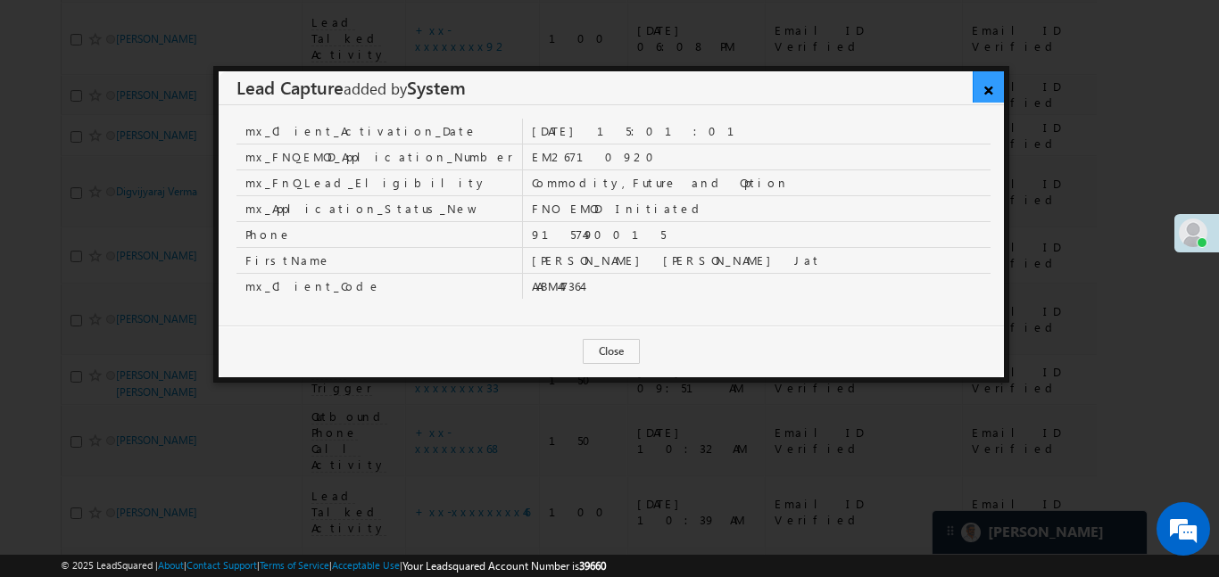
click at [993, 87] on link "×" at bounding box center [988, 86] width 31 height 31
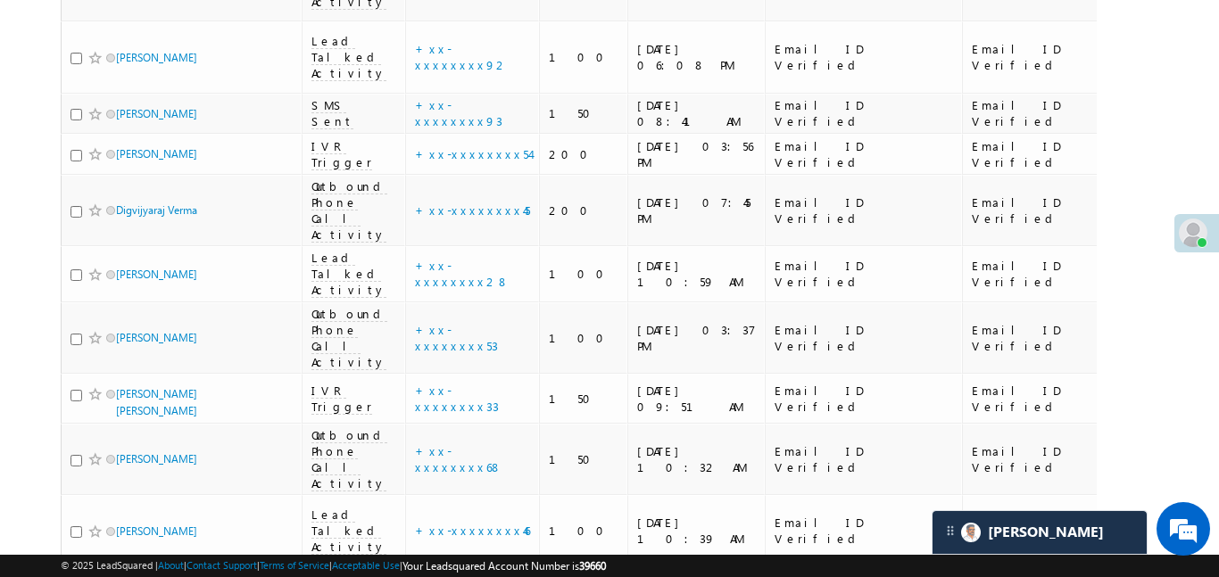
scroll to position [6246, 0]
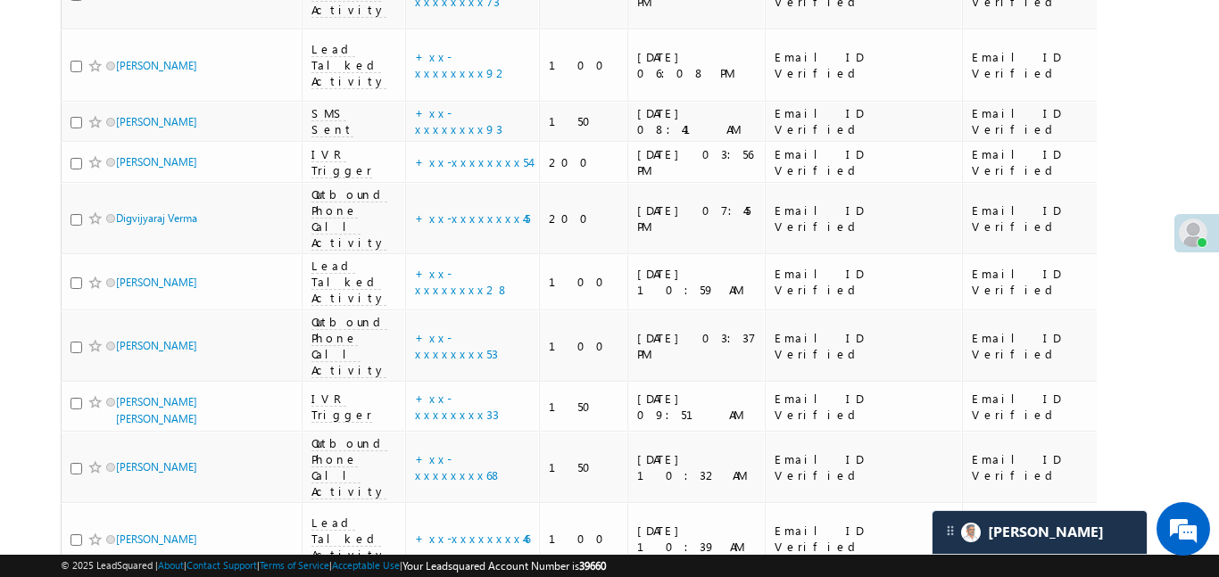
click at [502, 304] on link "details" at bounding box center [517, 310] width 30 height 13
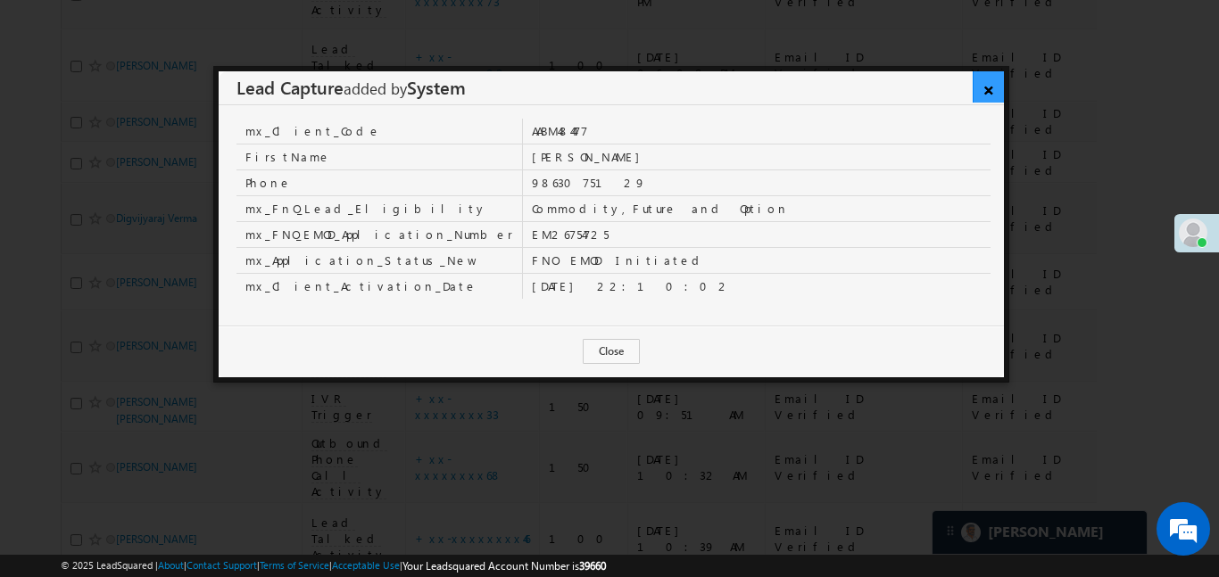
click at [991, 87] on link "×" at bounding box center [988, 86] width 31 height 31
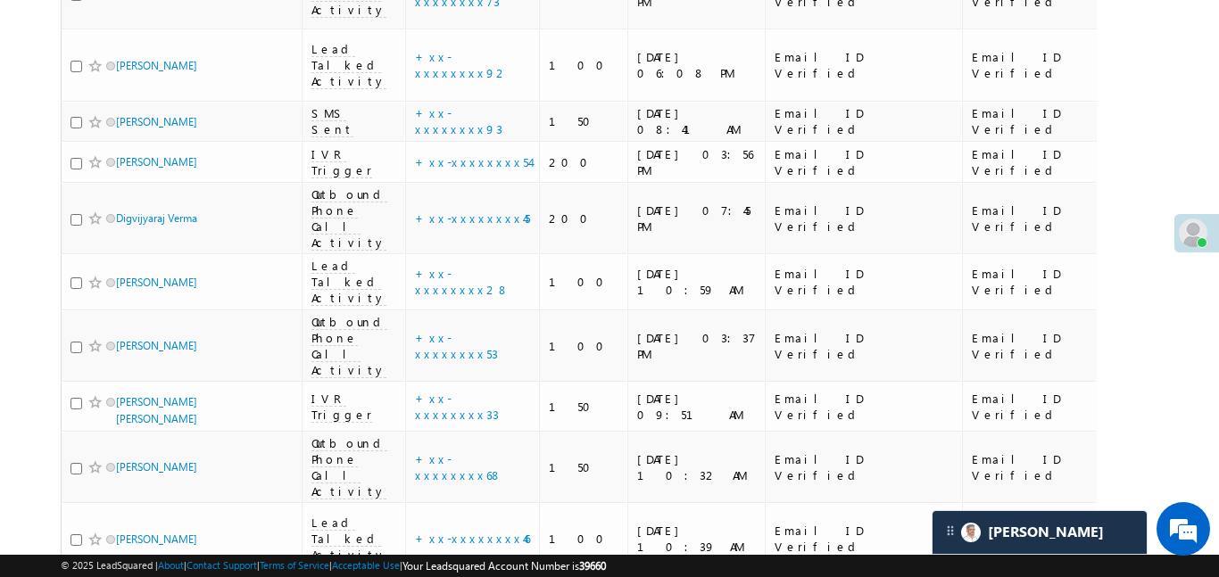
scroll to position [6120, 0]
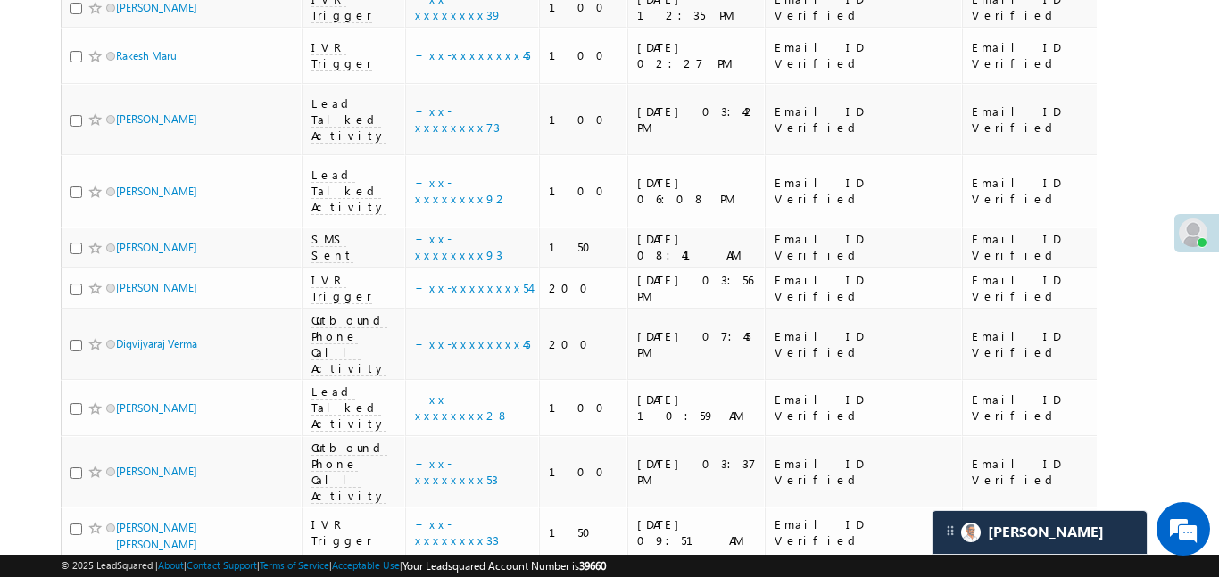
click at [453, 243] on link "details" at bounding box center [468, 243] width 30 height 13
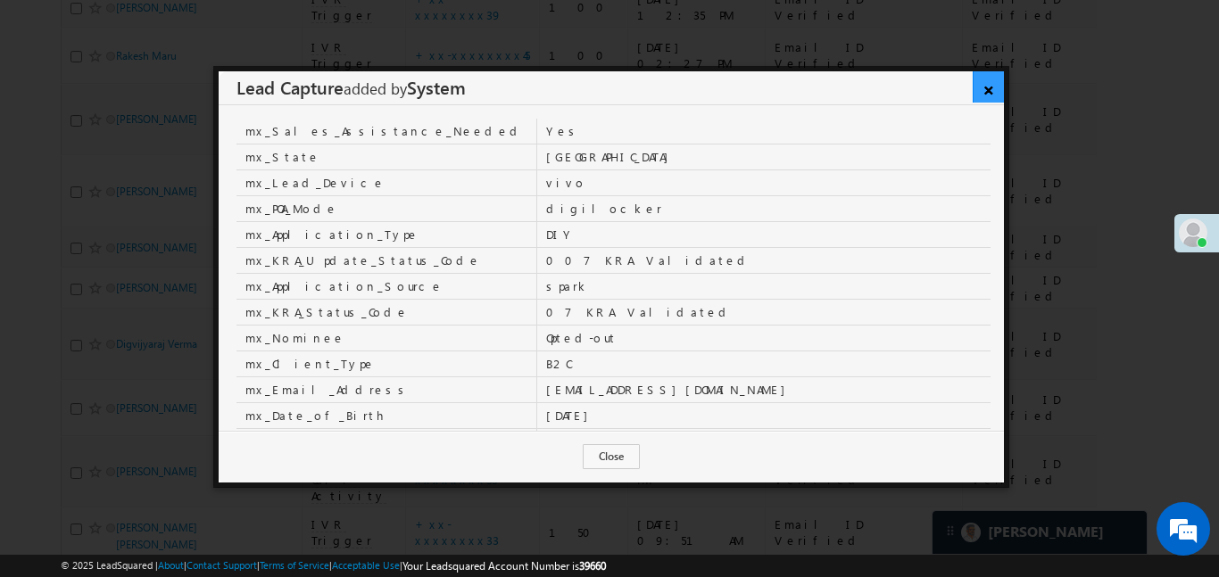
click at [990, 88] on link "×" at bounding box center [988, 86] width 31 height 31
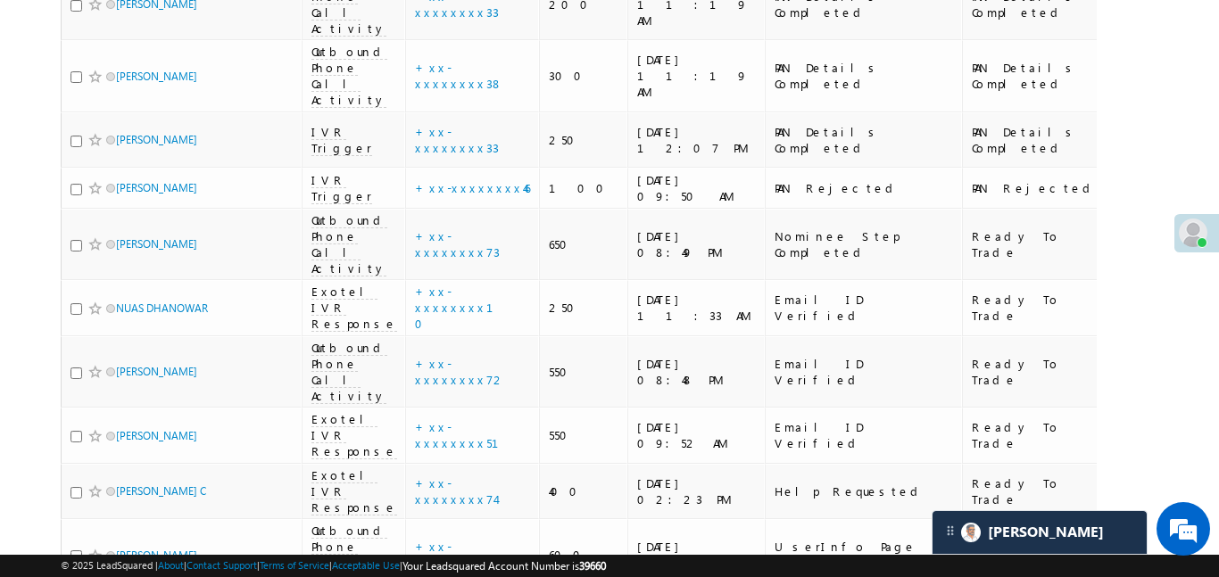
scroll to position [9777, 0]
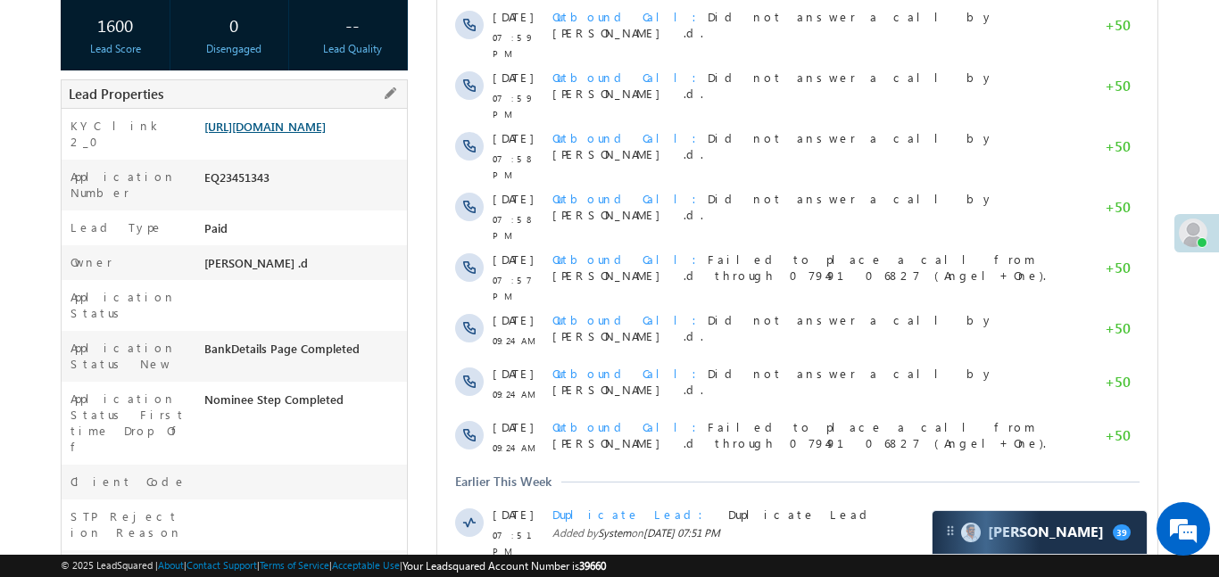
scroll to position [316, 0]
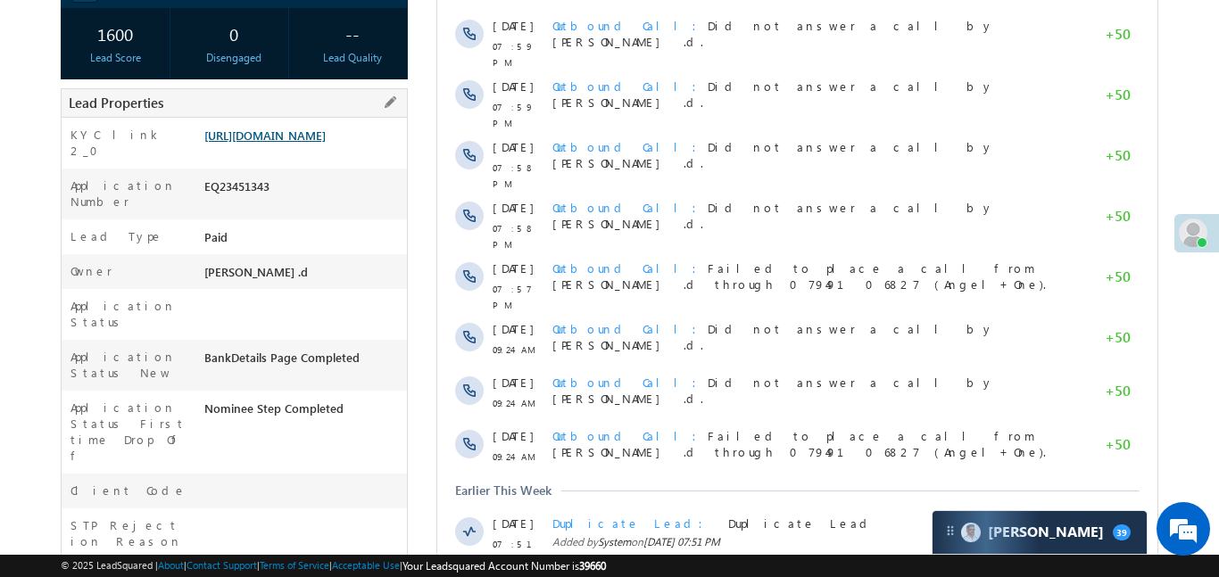
click at [307, 135] on link "[URL][DOMAIN_NAME]" at bounding box center [264, 135] width 121 height 15
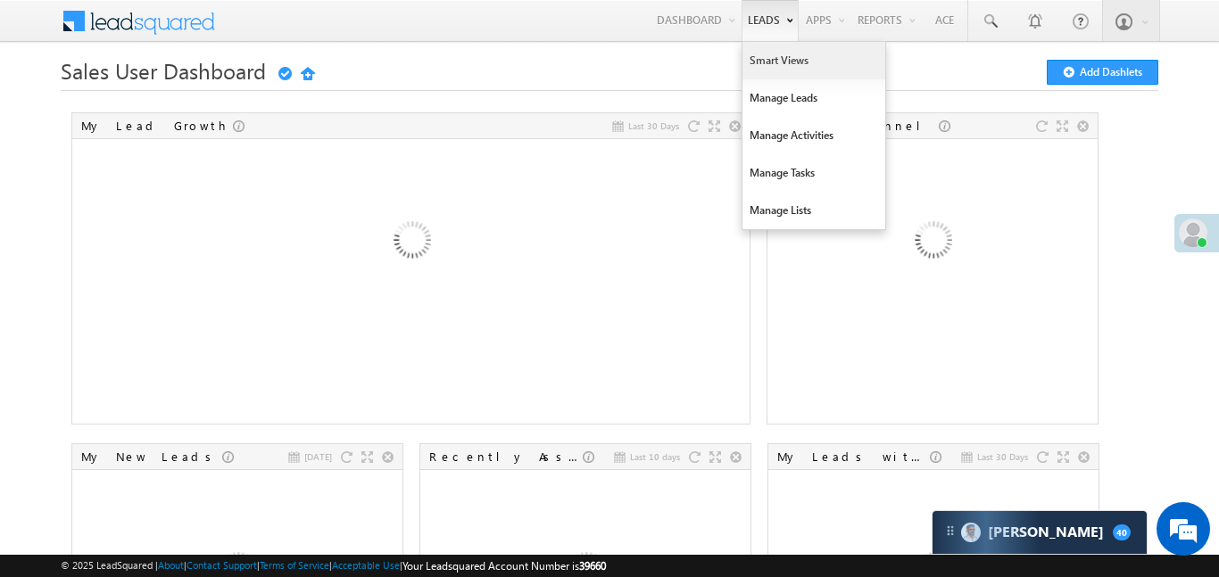
click at [799, 73] on link "Smart Views" at bounding box center [814, 60] width 143 height 37
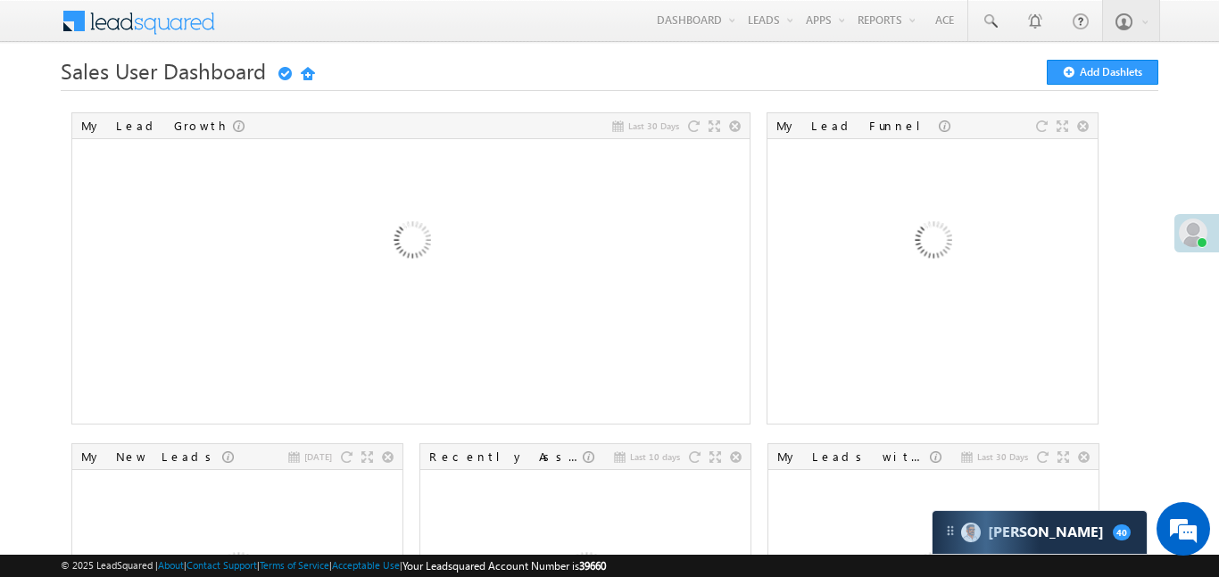
drag, startPoint x: 799, startPoint y: 73, endPoint x: 617, endPoint y: 12, distance: 191.9
click at [0, 0] on link "Smart Views" at bounding box center [0, 0] width 0 height 0
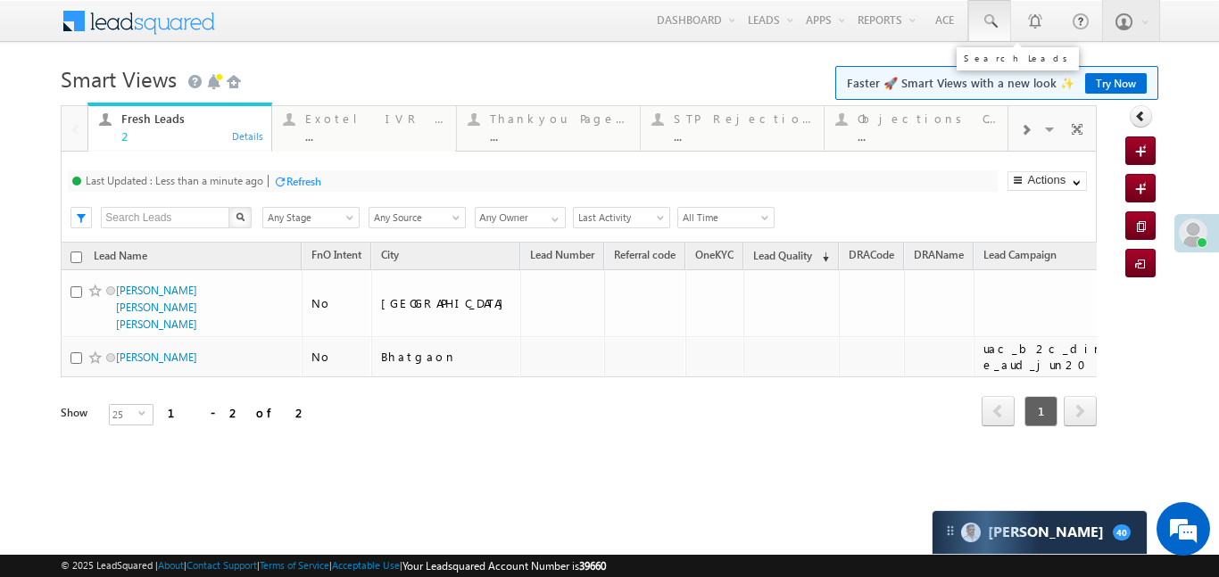
click at [995, 28] on span at bounding box center [990, 21] width 18 height 18
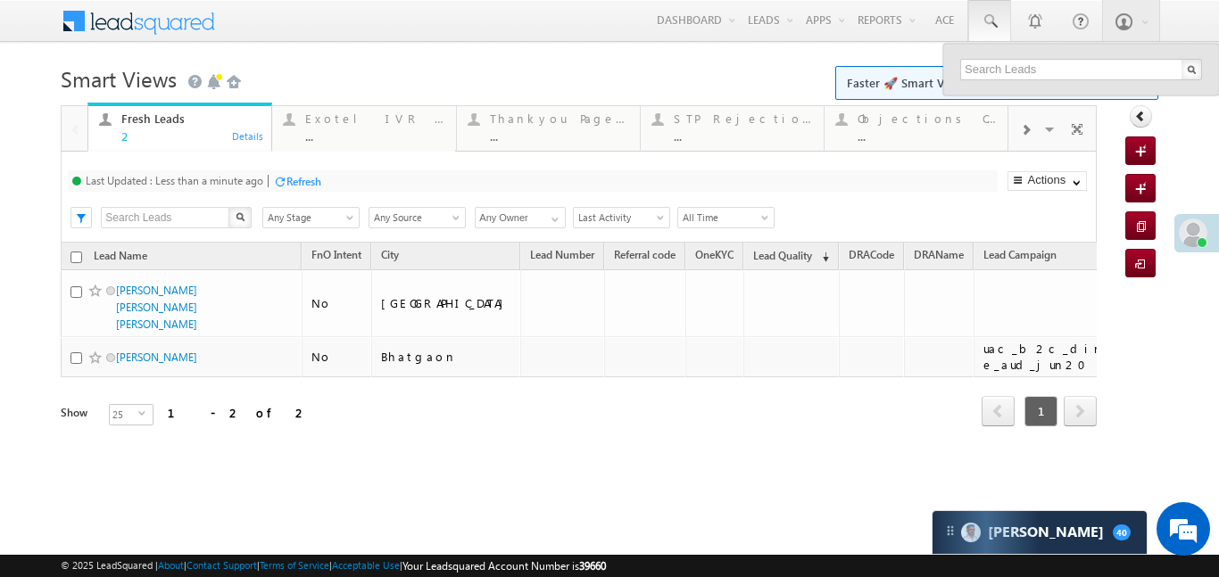
click at [740, 71] on h1 "Smart Views Getting Started Faster 🚀 Smart Views with a new look ✨ Try Now" at bounding box center [609, 77] width 1097 height 35
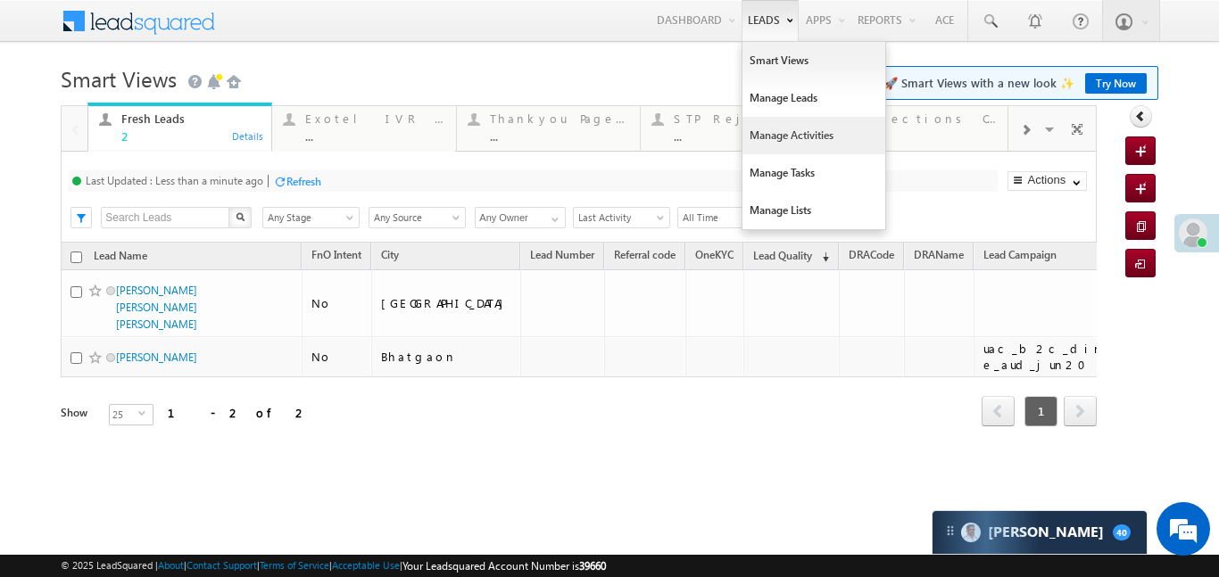
click at [797, 122] on link "Manage Activities" at bounding box center [814, 135] width 143 height 37
click at [796, 122] on link "Manage Activities" at bounding box center [814, 135] width 143 height 37
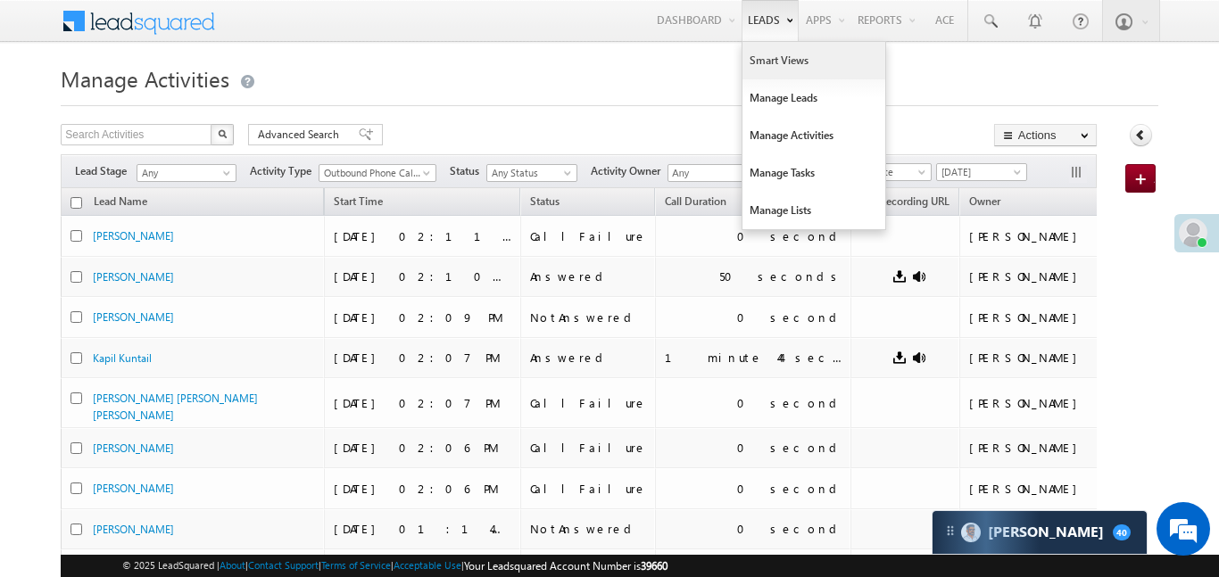
click at [755, 63] on link "Smart Views" at bounding box center [814, 60] width 143 height 37
drag, startPoint x: 755, startPoint y: 63, endPoint x: 767, endPoint y: 54, distance: 14.6
click at [758, 62] on link "Smart Views" at bounding box center [814, 60] width 143 height 37
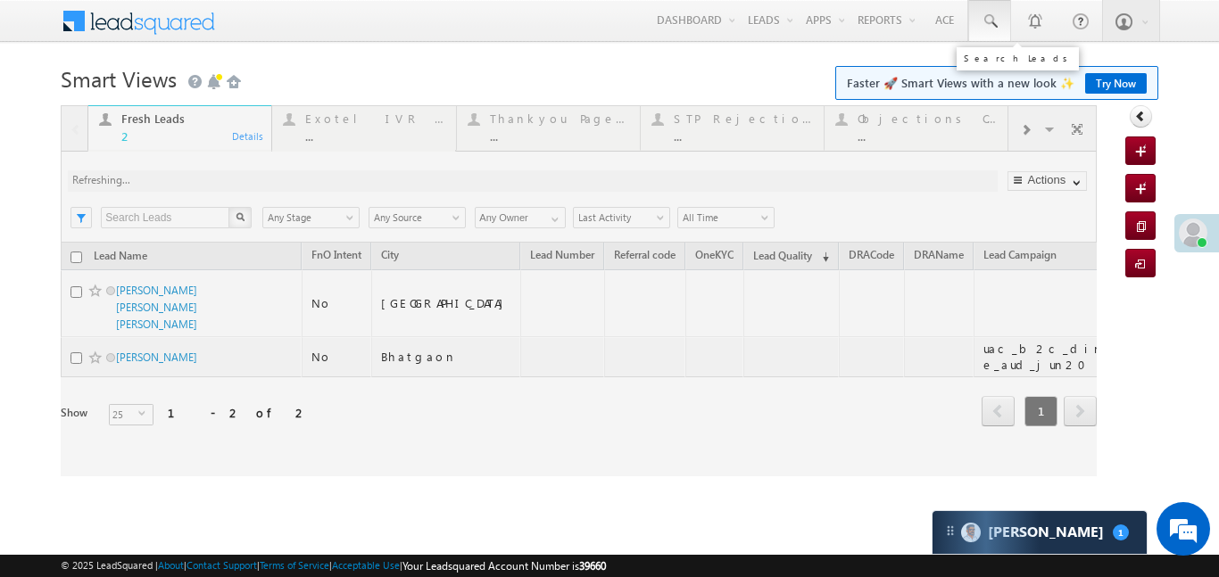
click at [1000, 36] on link at bounding box center [989, 20] width 43 height 41
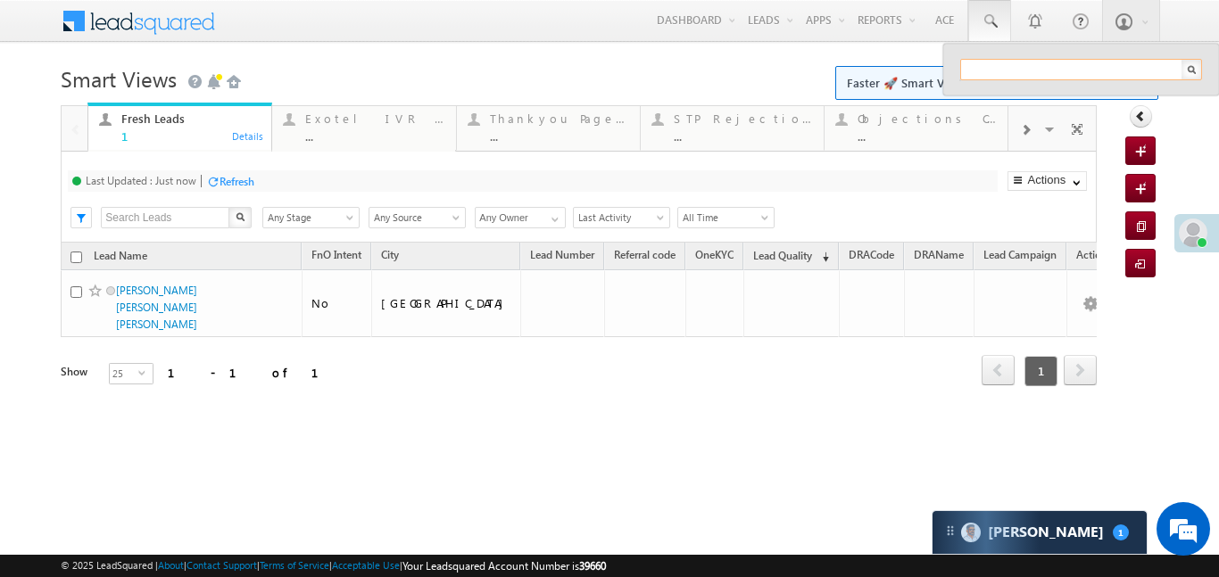
paste input "8948571539"
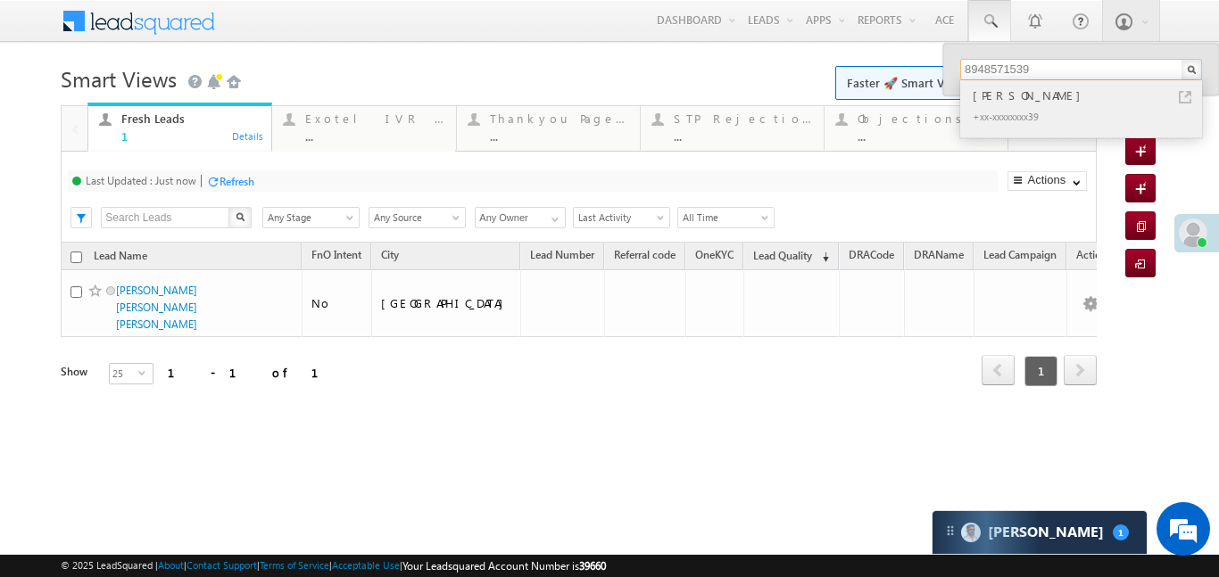
type input "8948571539"
click at [998, 97] on div "[PERSON_NAME]" at bounding box center [1088, 96] width 239 height 20
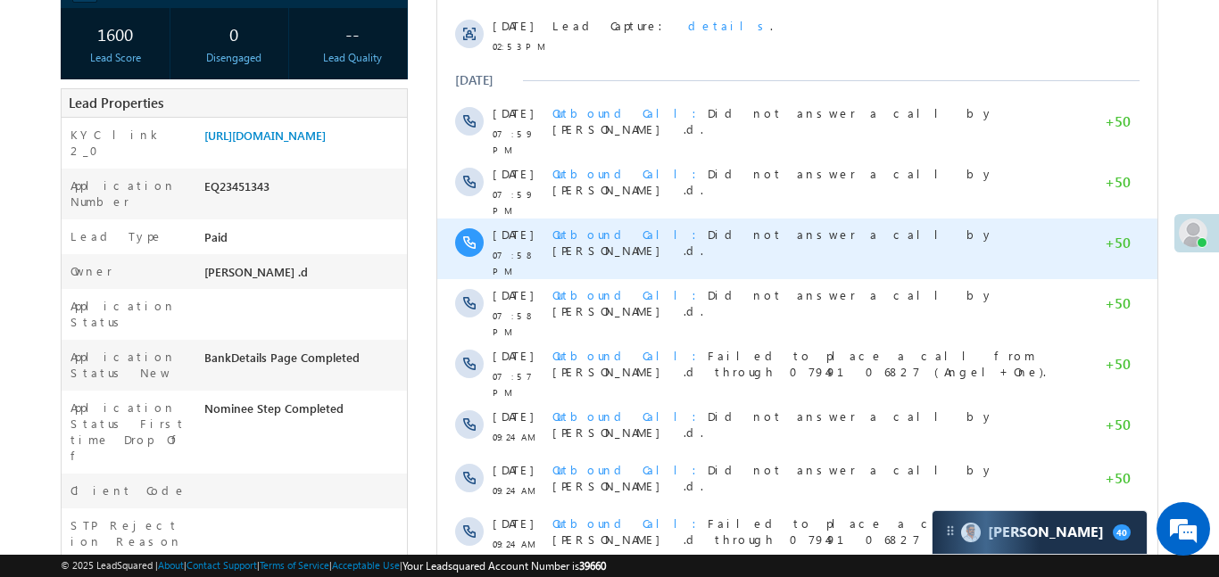
scroll to position [94, 0]
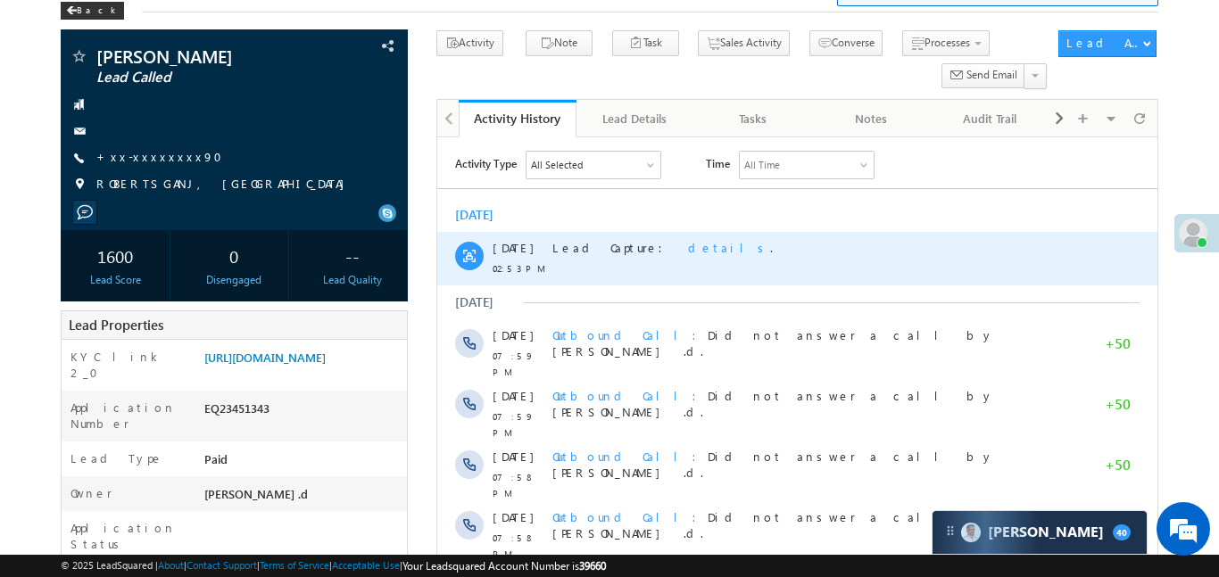
click at [687, 249] on span "details" at bounding box center [728, 247] width 82 height 15
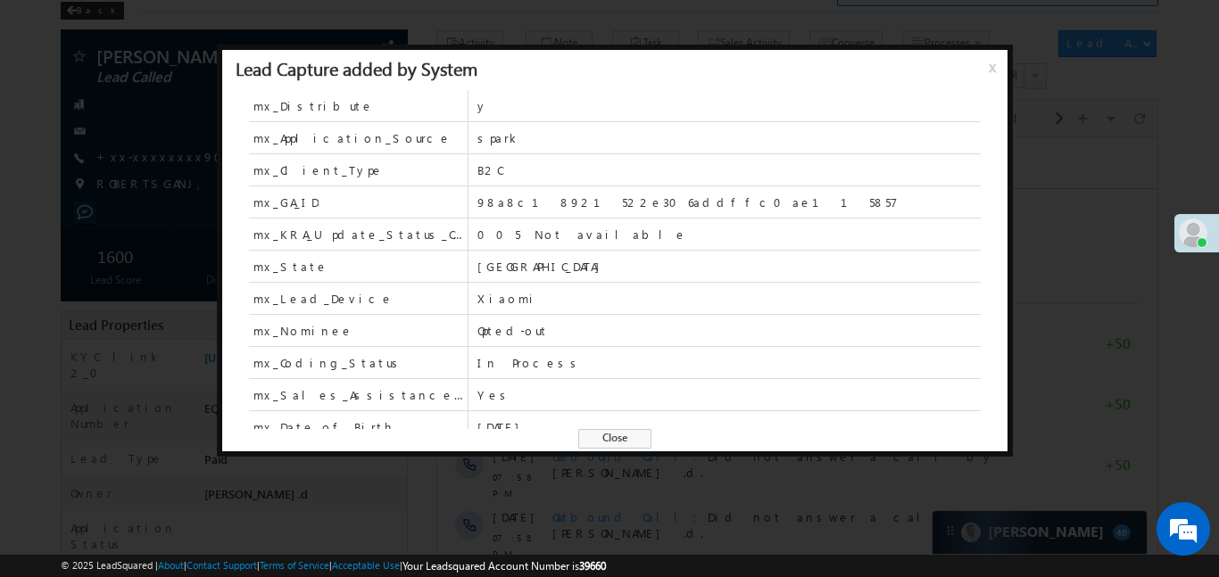
scroll to position [0, 0]
click at [994, 68] on span "x" at bounding box center [996, 74] width 14 height 32
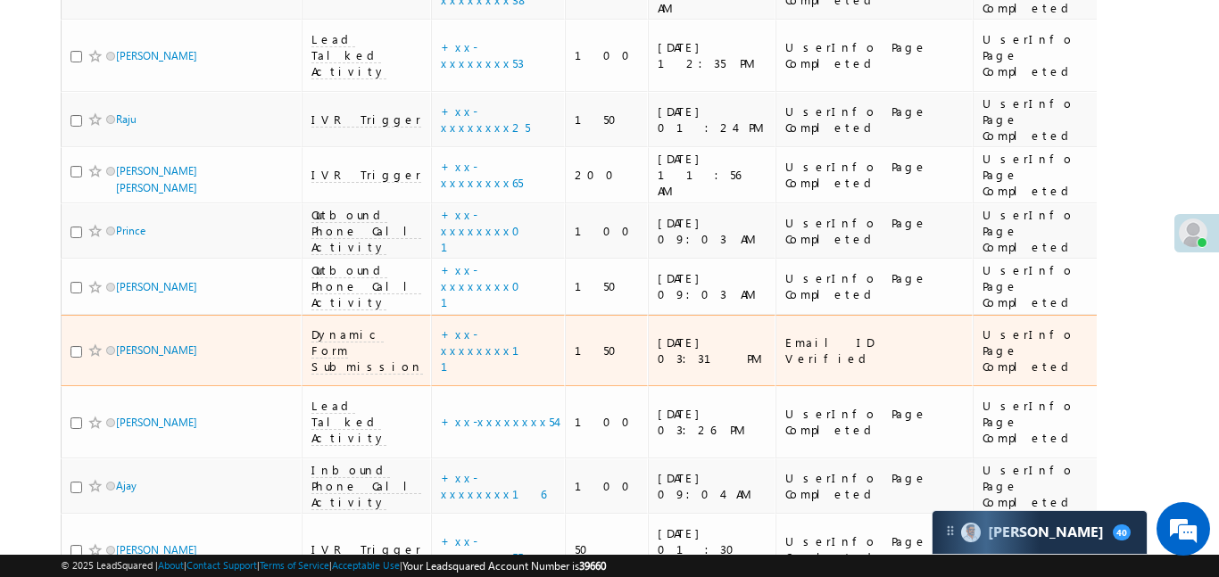
scroll to position [358, 0]
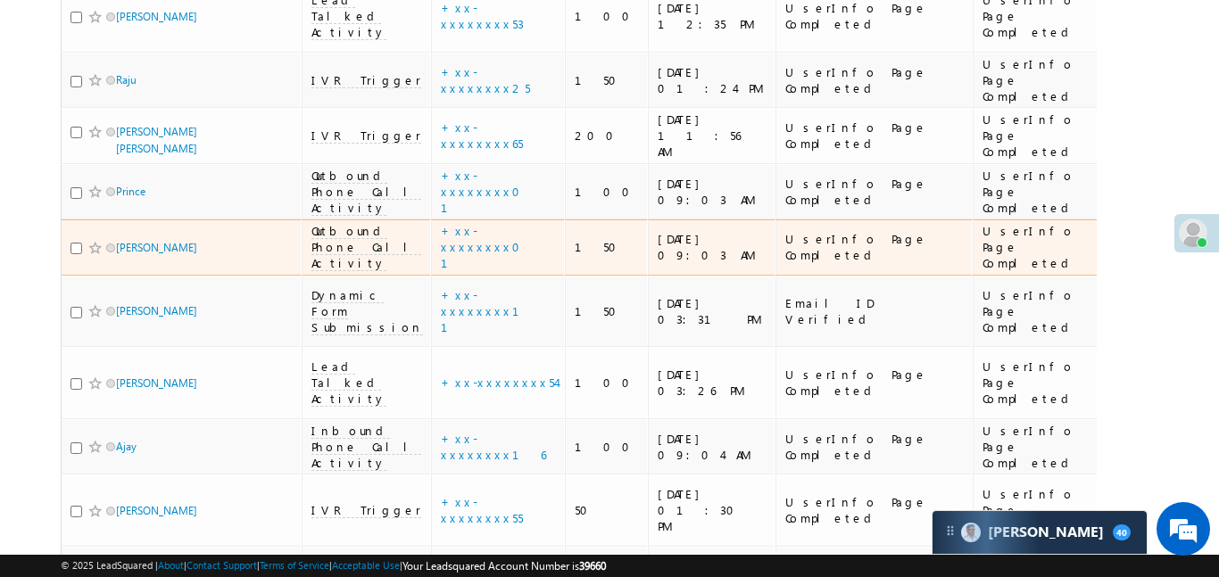
click at [497, 220] on td "+xx-xxxxxxxx01" at bounding box center [498, 248] width 134 height 56
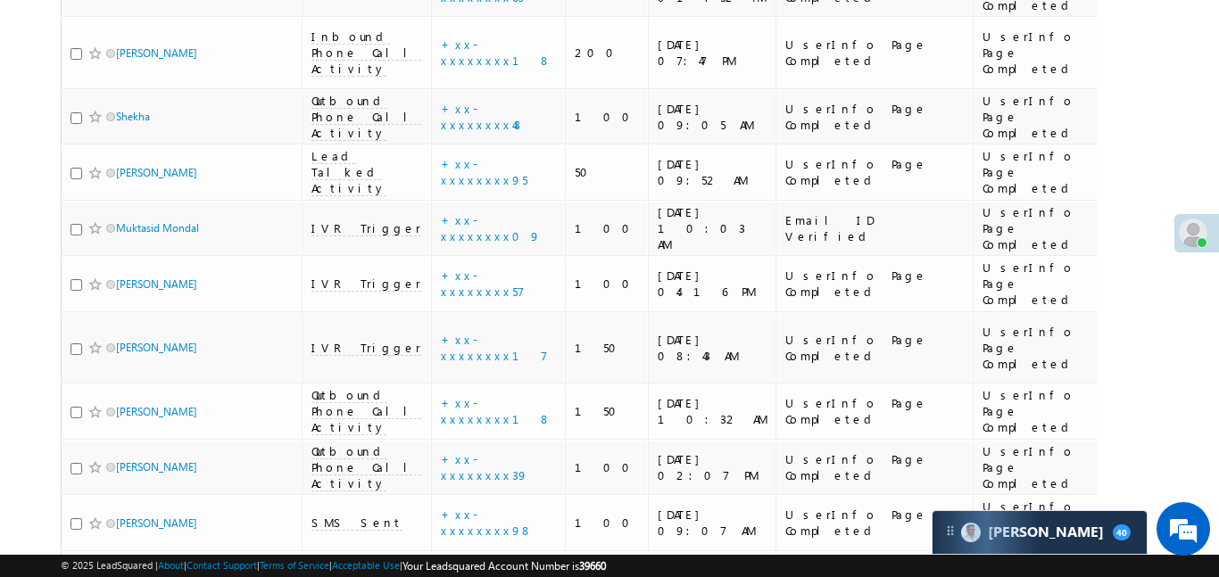
scroll to position [2070, 0]
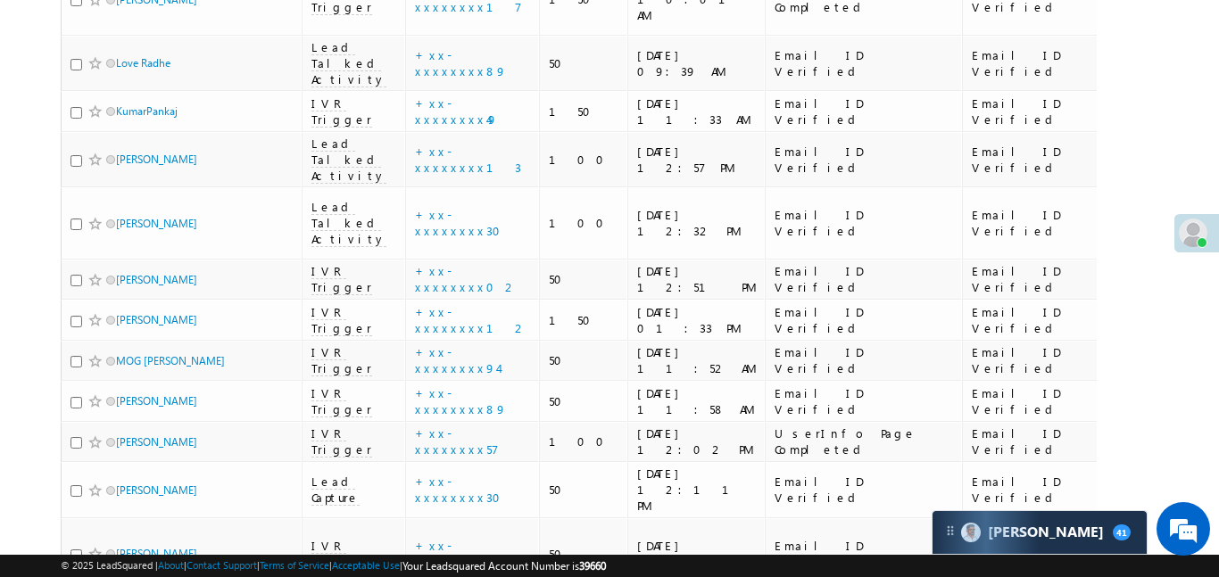
scroll to position [653, 0]
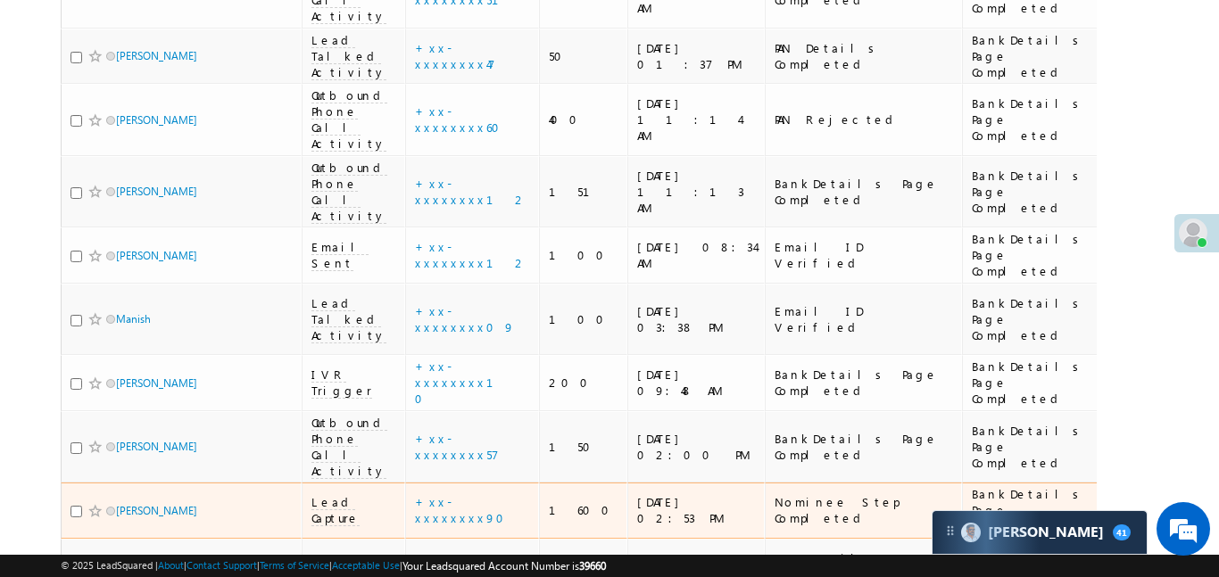
click at [318, 494] on span "Lead Capture" at bounding box center [336, 510] width 48 height 32
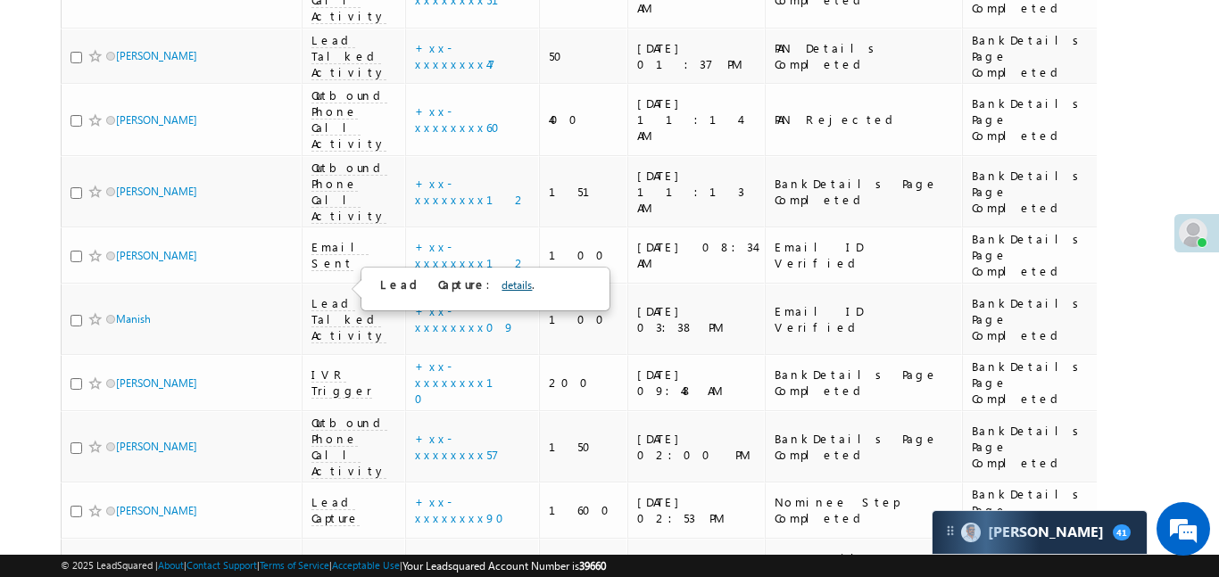
click at [502, 289] on link "details" at bounding box center [517, 284] width 30 height 13
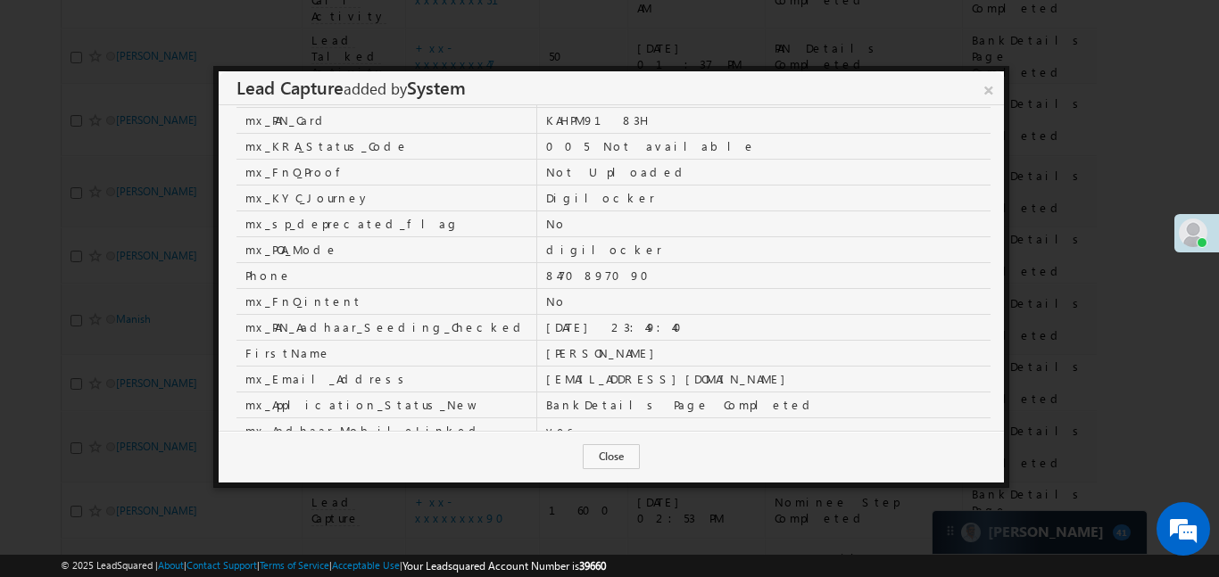
scroll to position [619, 0]
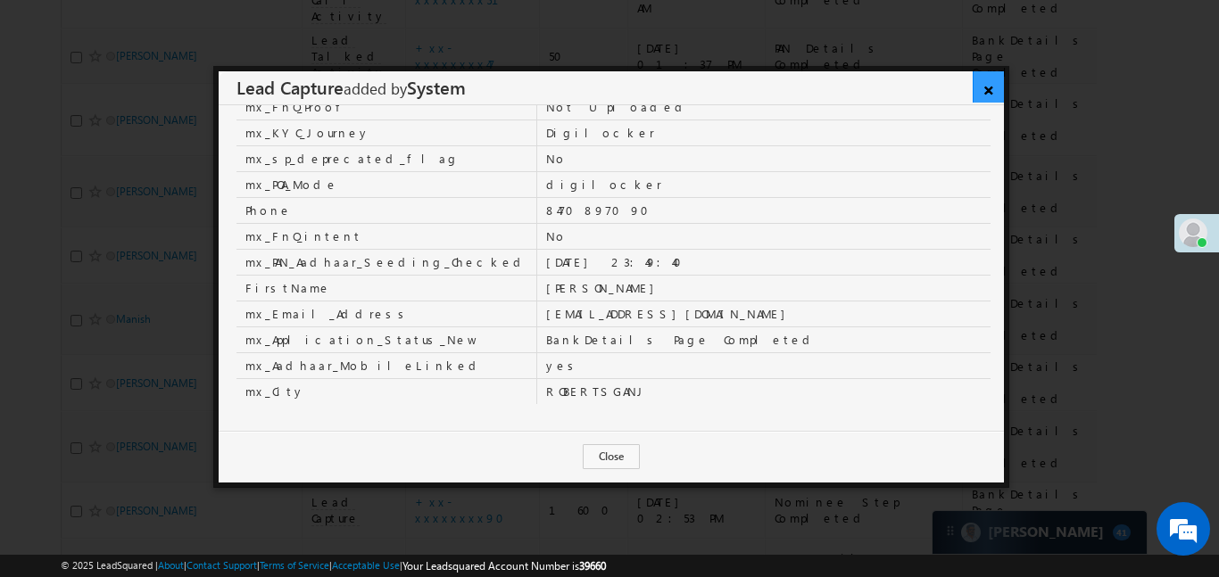
click at [986, 93] on link "×" at bounding box center [988, 86] width 31 height 31
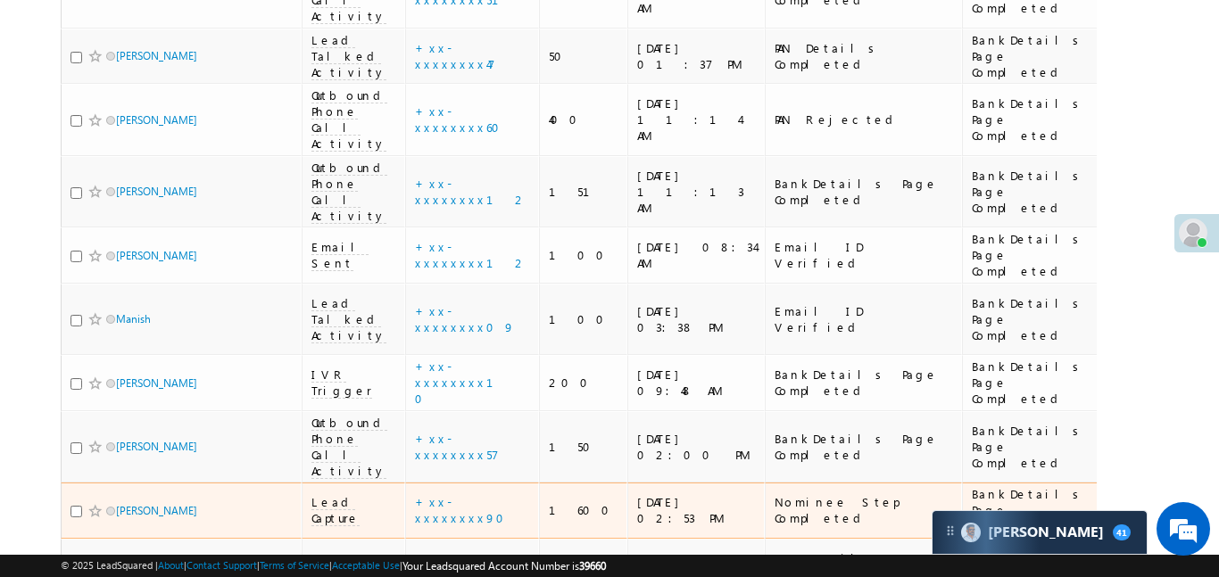
click at [331, 494] on span "Lead Capture" at bounding box center [336, 510] width 48 height 32
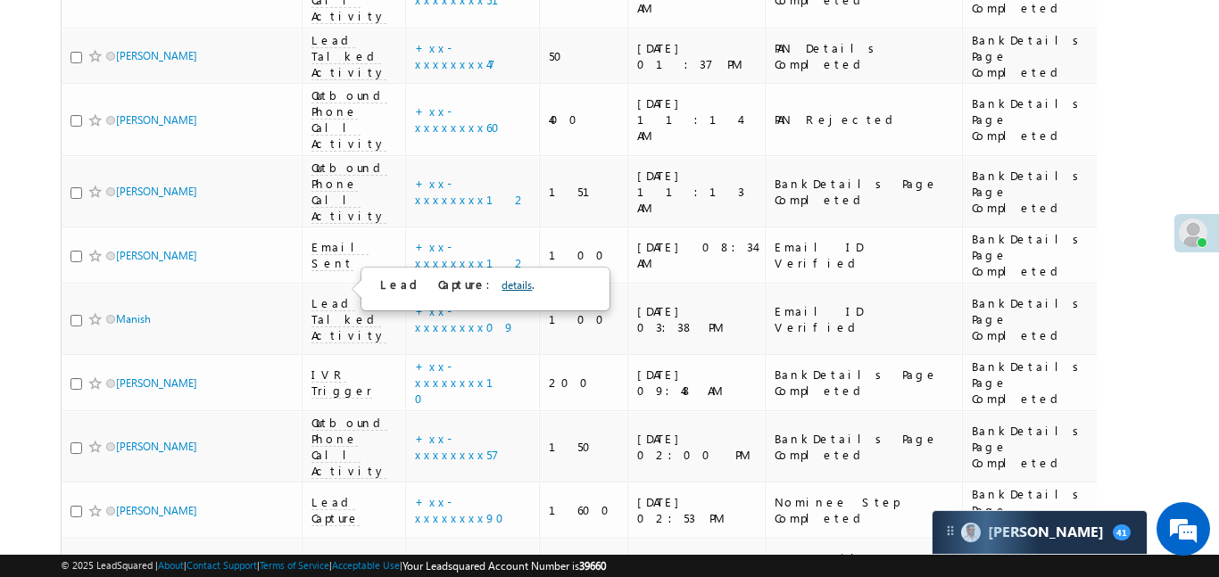
click at [502, 281] on link "details" at bounding box center [517, 284] width 30 height 13
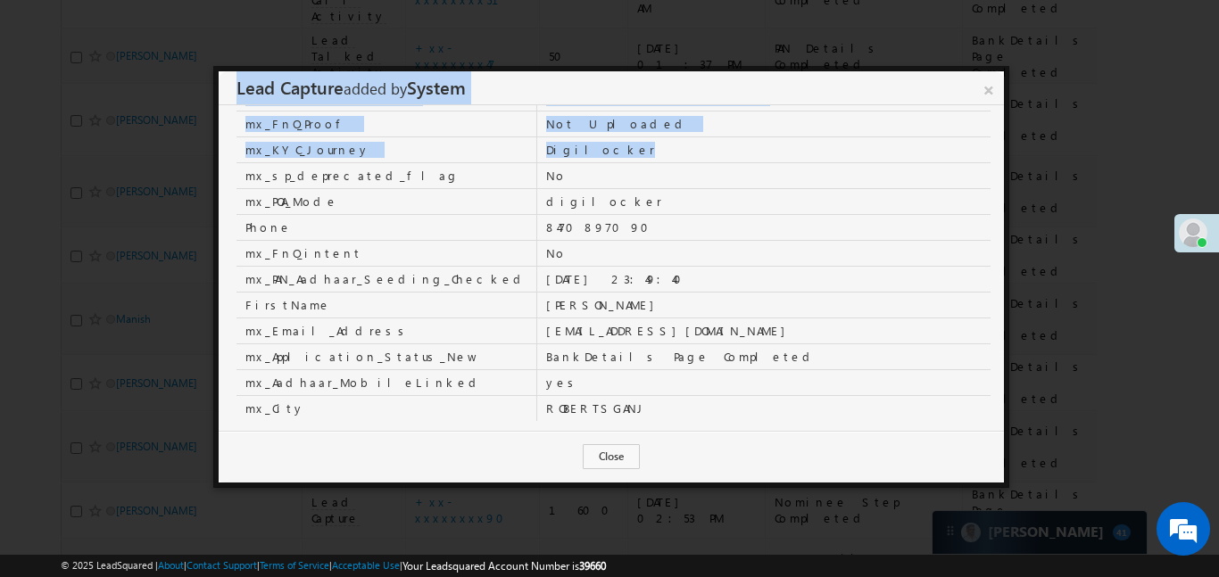
drag, startPoint x: 992, startPoint y: 90, endPoint x: 676, endPoint y: 241, distance: 350.1
click at [990, 148] on div "× Lead Capture added by System mx_Distribute y mx_Application_Source spark mx_C…" at bounding box center [611, 277] width 796 height 422
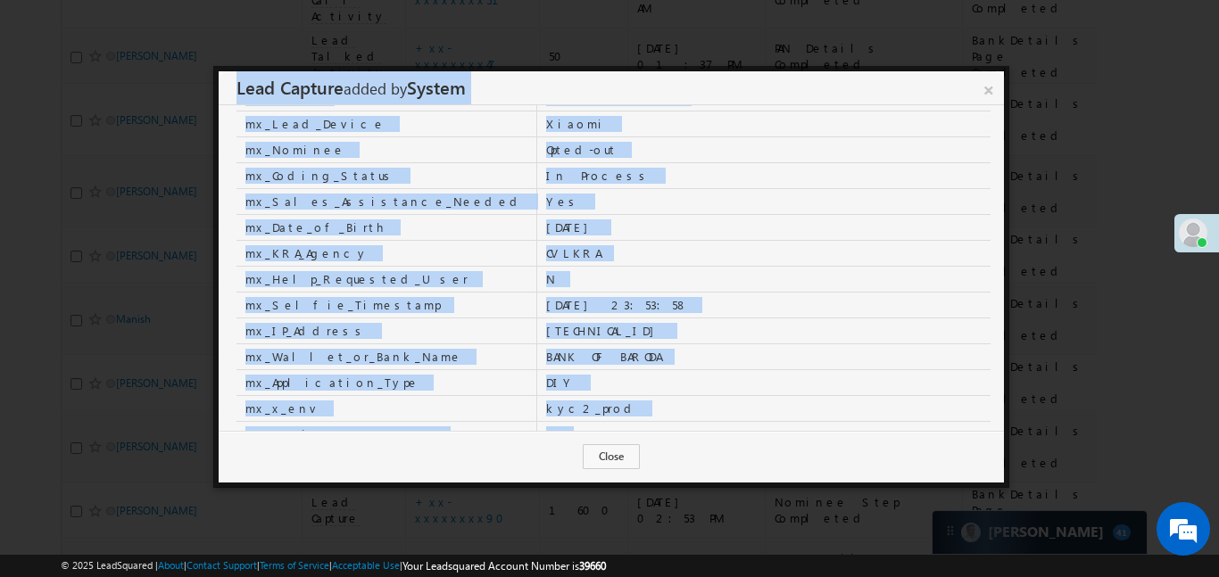
scroll to position [129, 0]
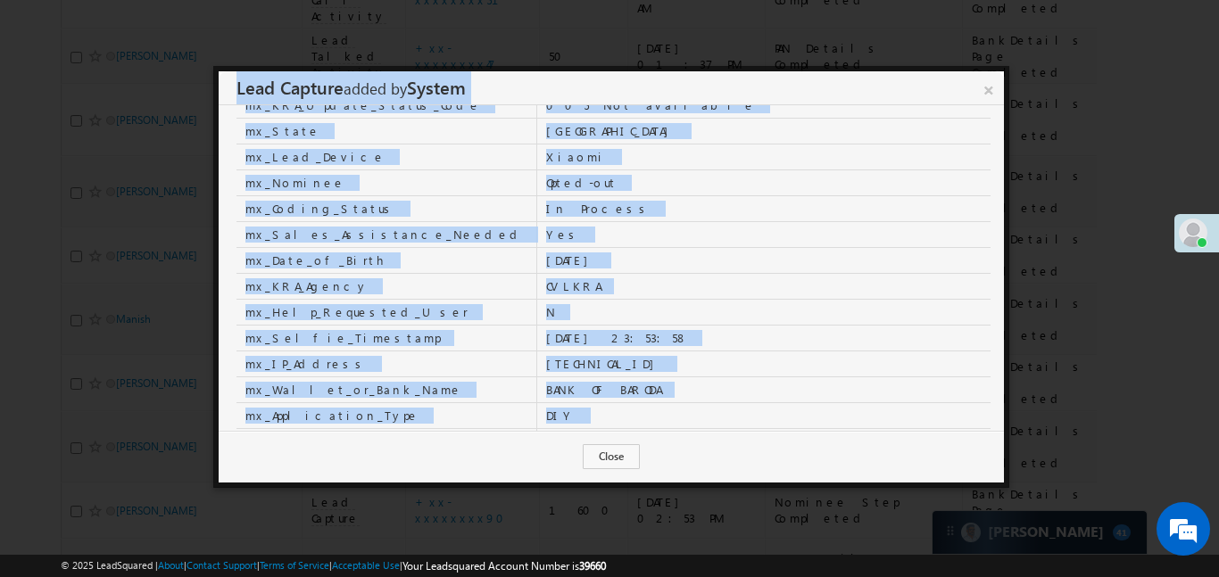
click at [736, 217] on td "In Process" at bounding box center [764, 208] width 454 height 26
click at [691, 221] on td "Yes" at bounding box center [764, 234] width 454 height 26
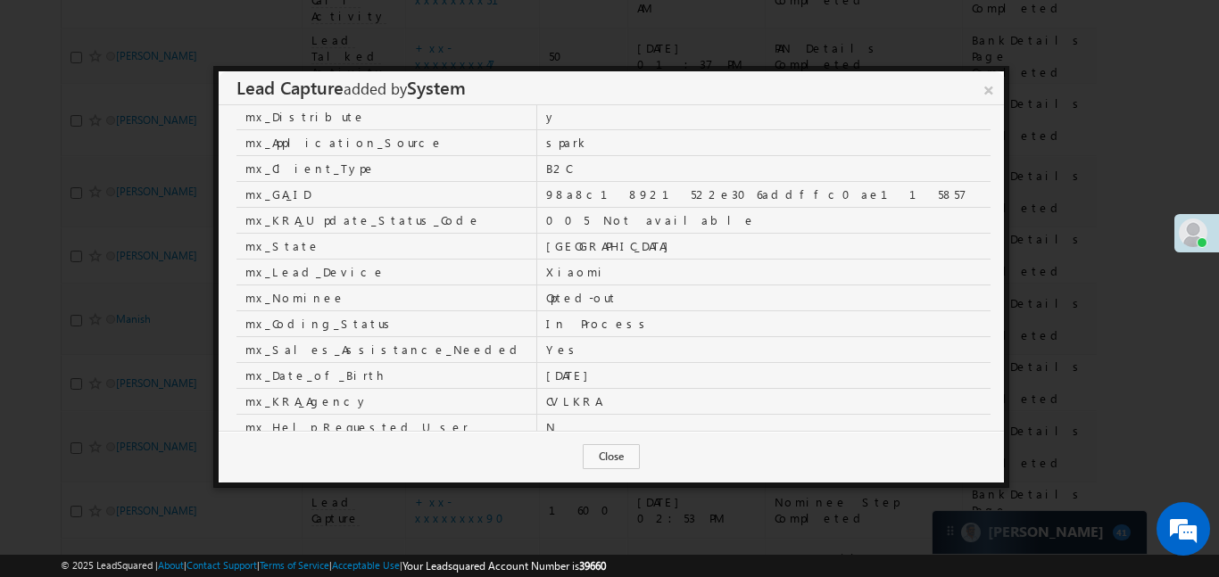
scroll to position [0, 0]
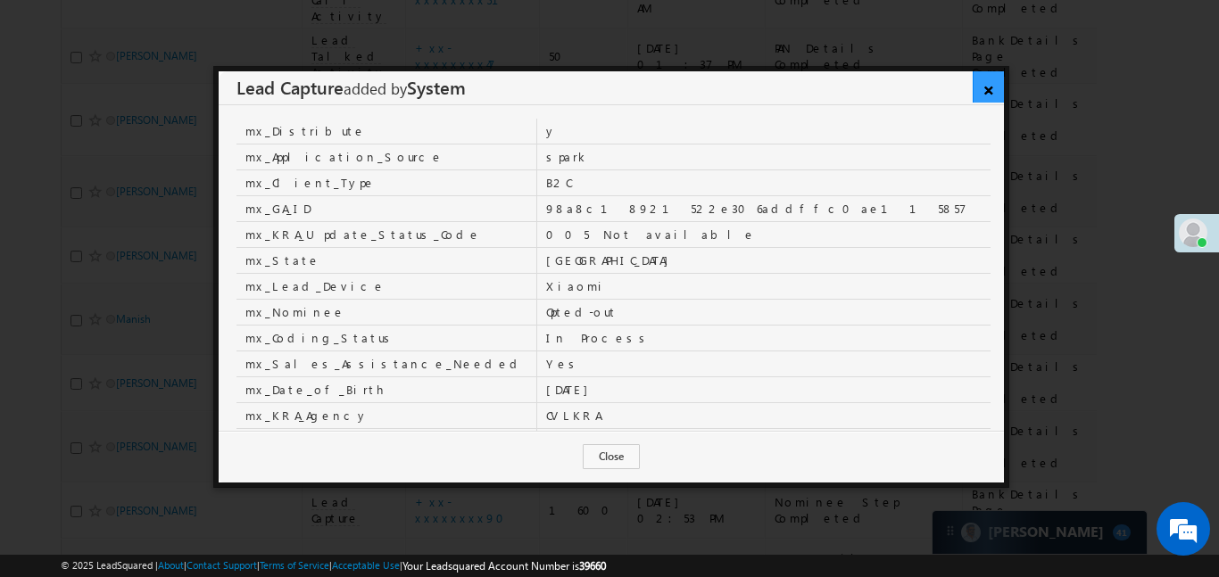
click at [995, 95] on link "×" at bounding box center [988, 86] width 31 height 31
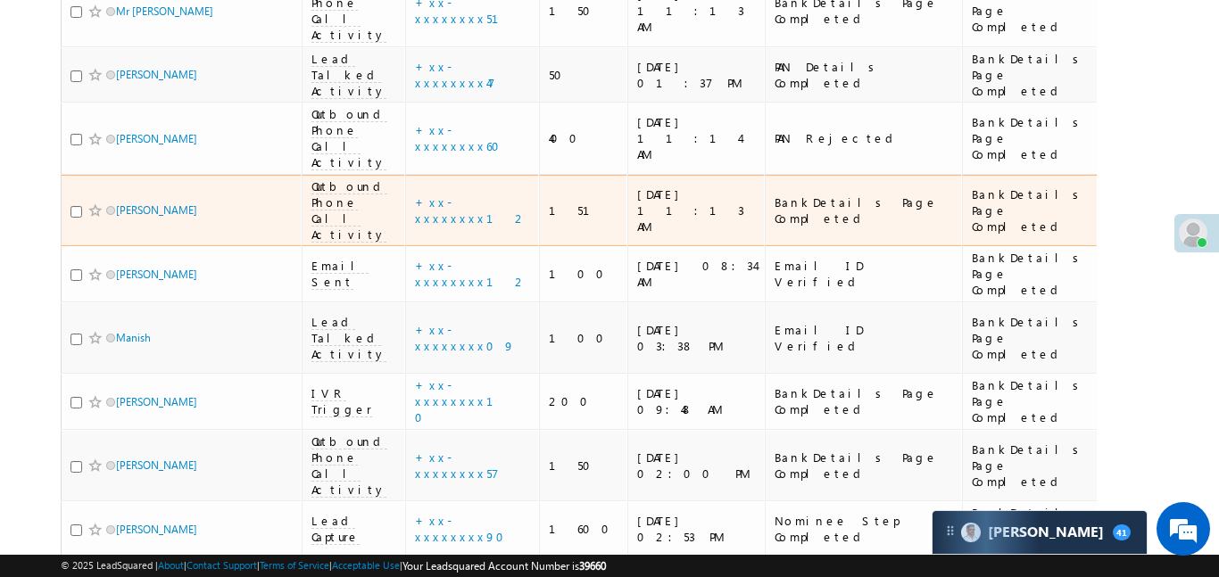
scroll to position [494, 0]
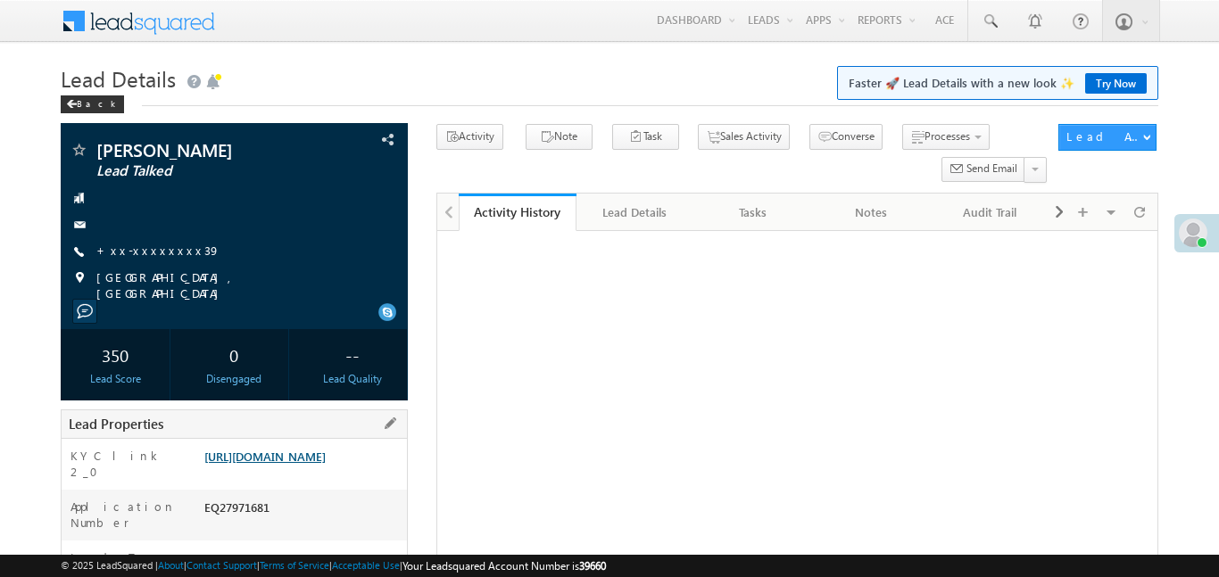
scroll to position [363, 0]
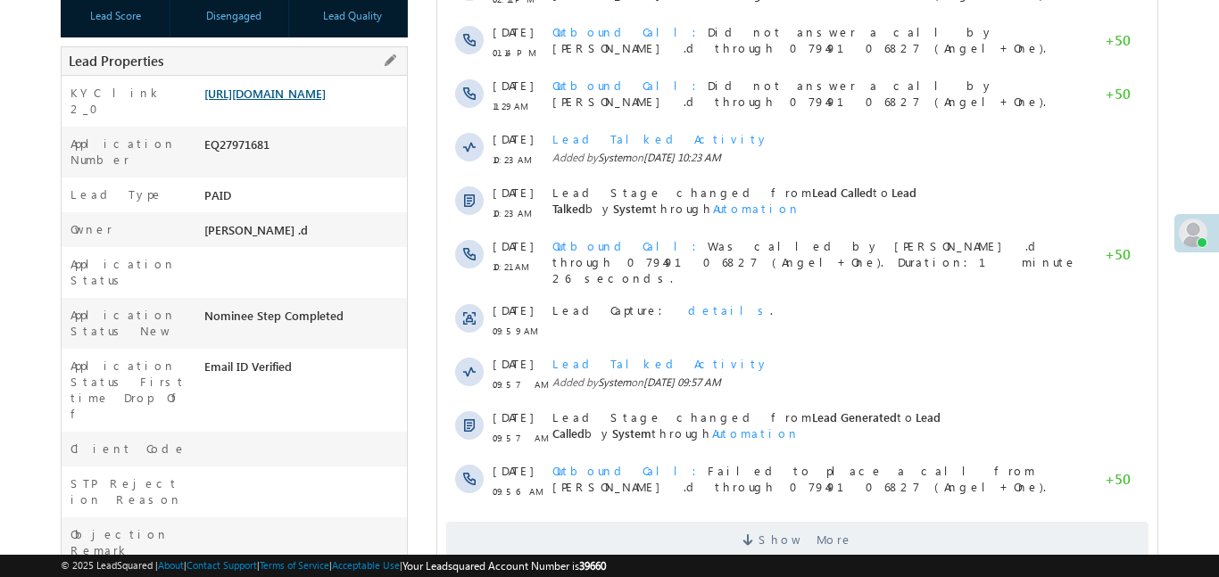
click at [290, 101] on link "[URL][DOMAIN_NAME]" at bounding box center [264, 93] width 121 height 15
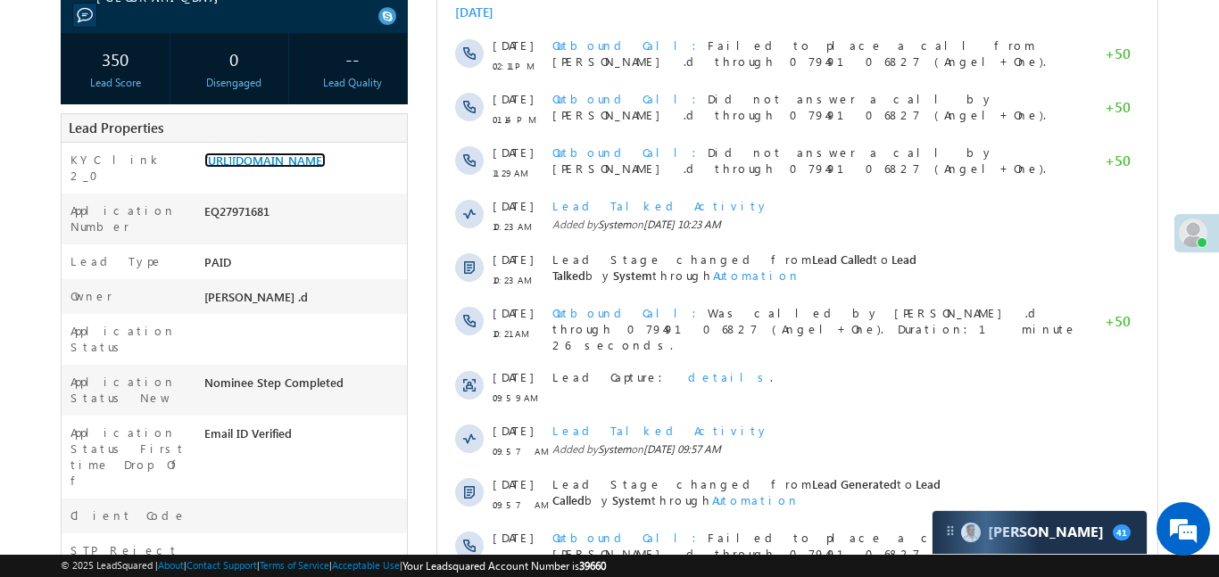
scroll to position [137, 0]
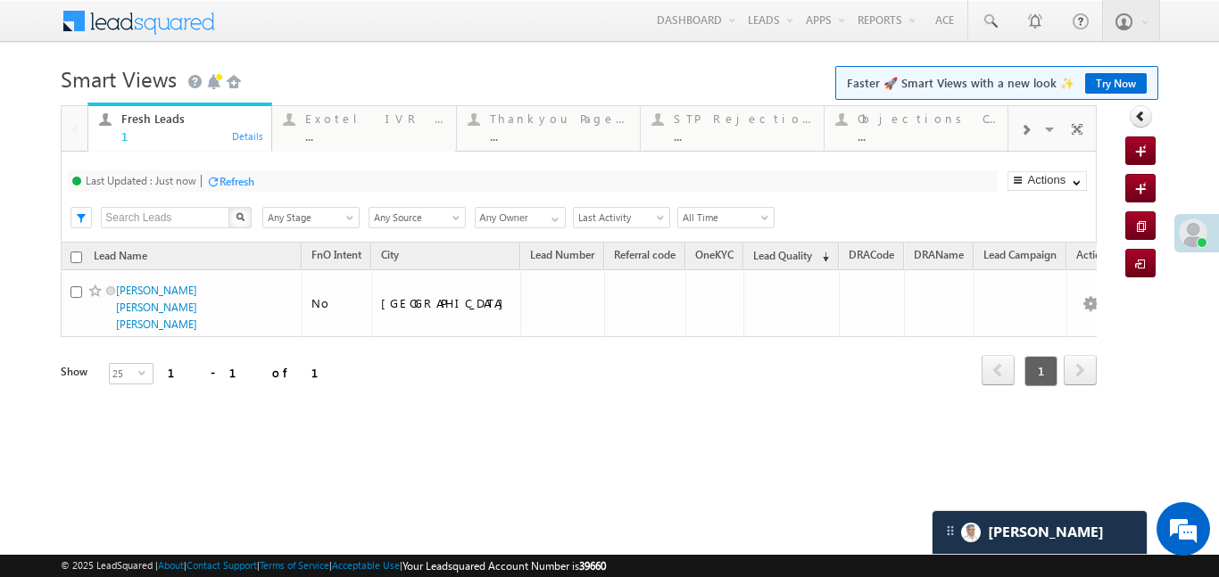
click at [1018, 131] on div at bounding box center [1026, 129] width 34 height 40
click at [1025, 137] on div at bounding box center [1026, 129] width 34 height 40
click at [922, 123] on div "Coded [DATE]" at bounding box center [927, 119] width 139 height 14
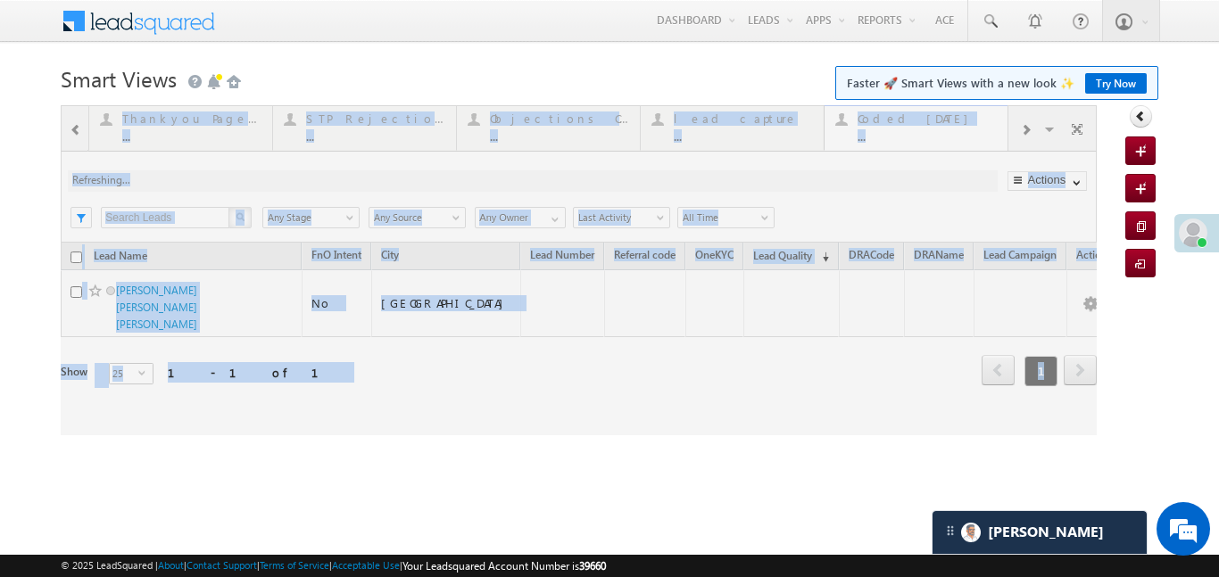
click at [921, 123] on div at bounding box center [579, 270] width 1036 height 330
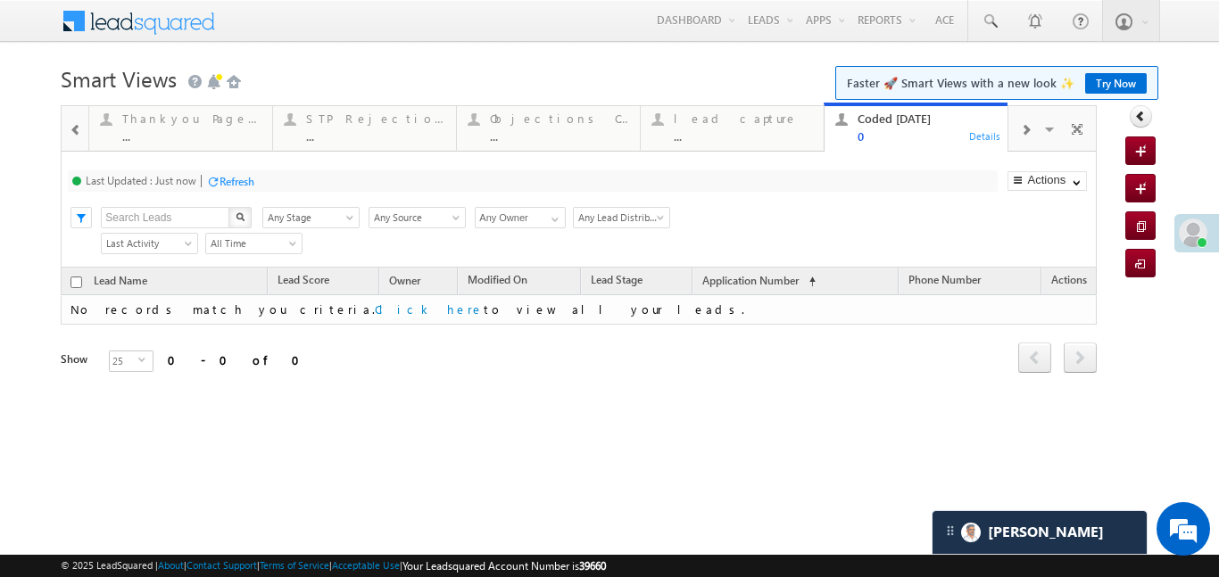
click at [73, 129] on span at bounding box center [76, 130] width 12 height 14
click at [74, 129] on span at bounding box center [76, 130] width 12 height 14
click at [74, 129] on div at bounding box center [75, 127] width 26 height 43
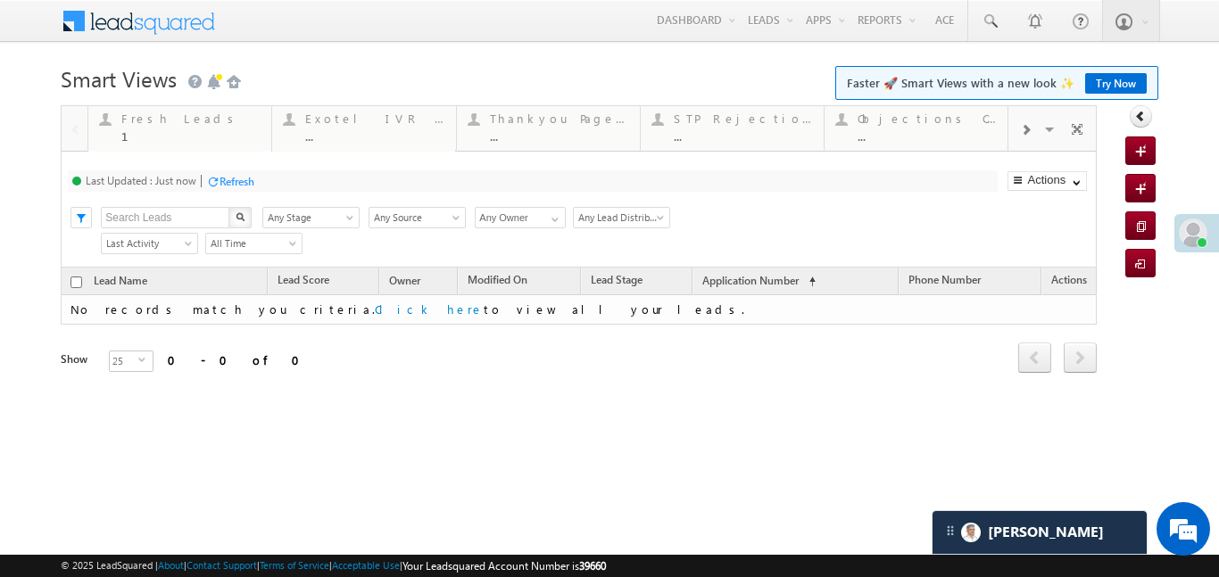
click at [74, 129] on div at bounding box center [75, 127] width 26 height 43
click at [195, 112] on div "Fresh Leads" at bounding box center [190, 119] width 139 height 14
drag, startPoint x: -29949485, startPoint y: -29949567, endPoint x: -29949489, endPoint y: -29949598, distance: 31.6
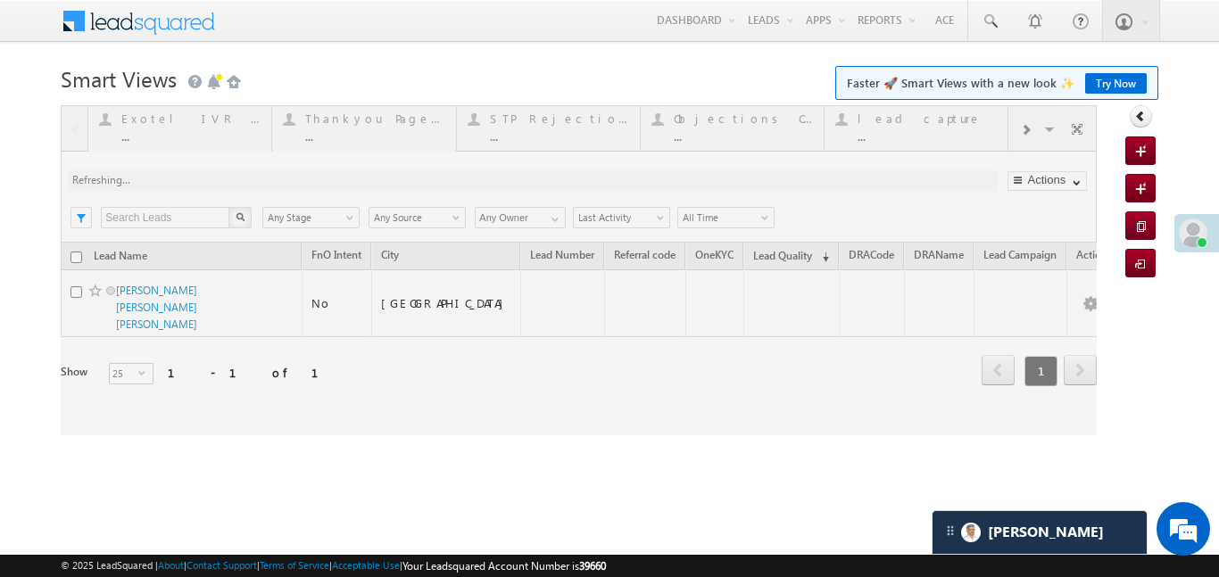
click at [1026, 128] on div at bounding box center [579, 270] width 1036 height 330
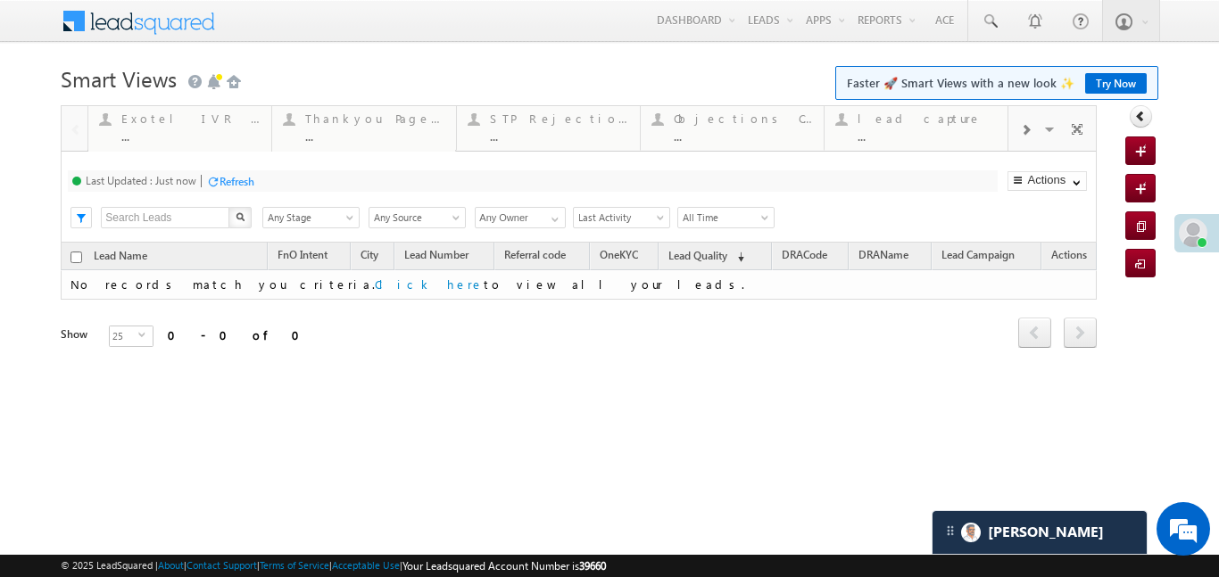
click at [1024, 133] on span at bounding box center [1025, 130] width 11 height 14
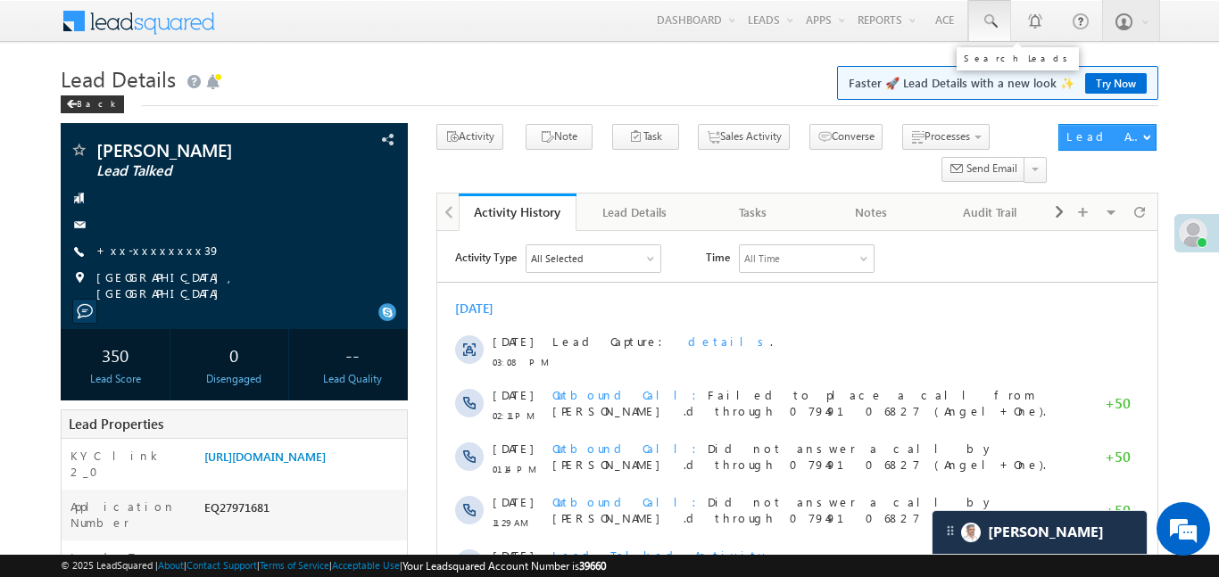
click at [985, 19] on span at bounding box center [990, 21] width 18 height 18
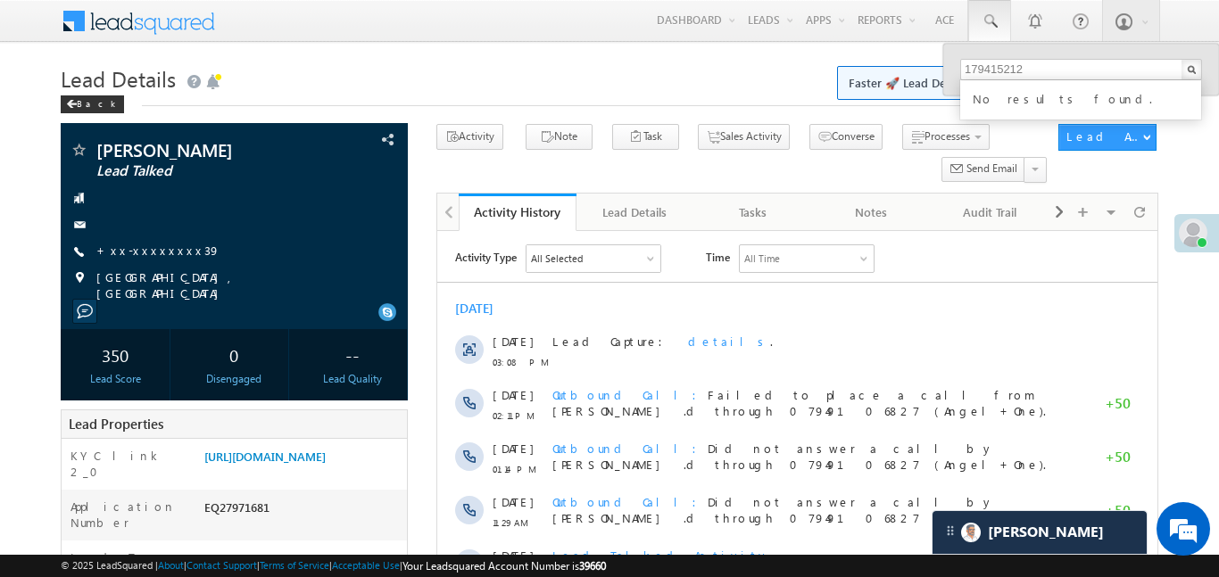
click at [958, 72] on div "179415212 No results found." at bounding box center [1081, 70] width 276 height 52
click at [965, 71] on input "179415212" at bounding box center [1081, 69] width 242 height 21
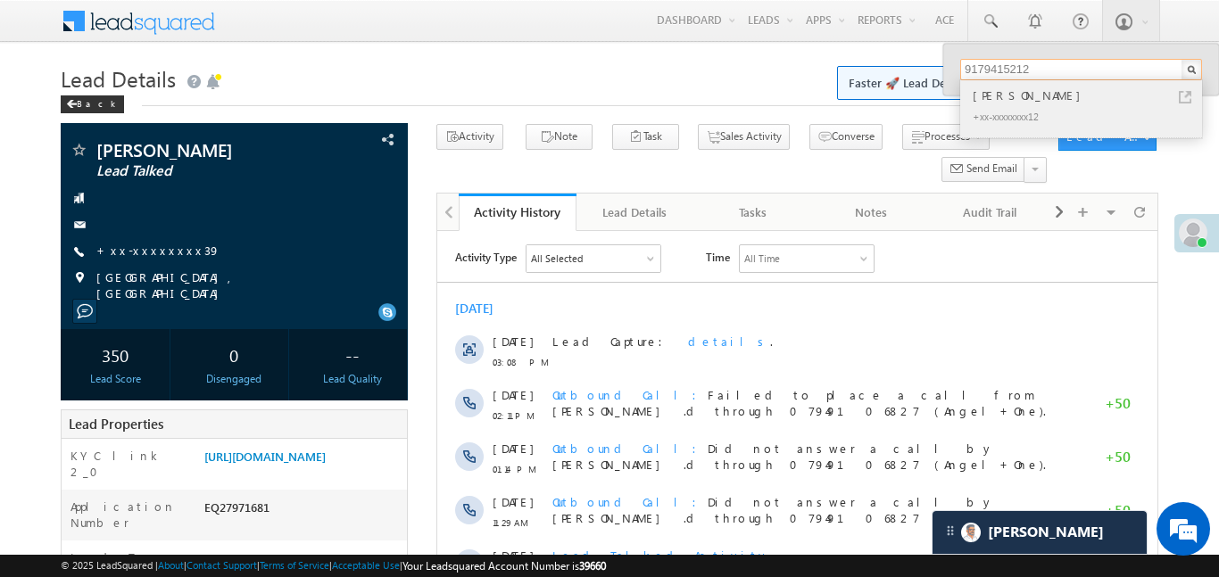
type input "9179415212"
click at [1012, 96] on div "[PERSON_NAME]" at bounding box center [1088, 96] width 239 height 20
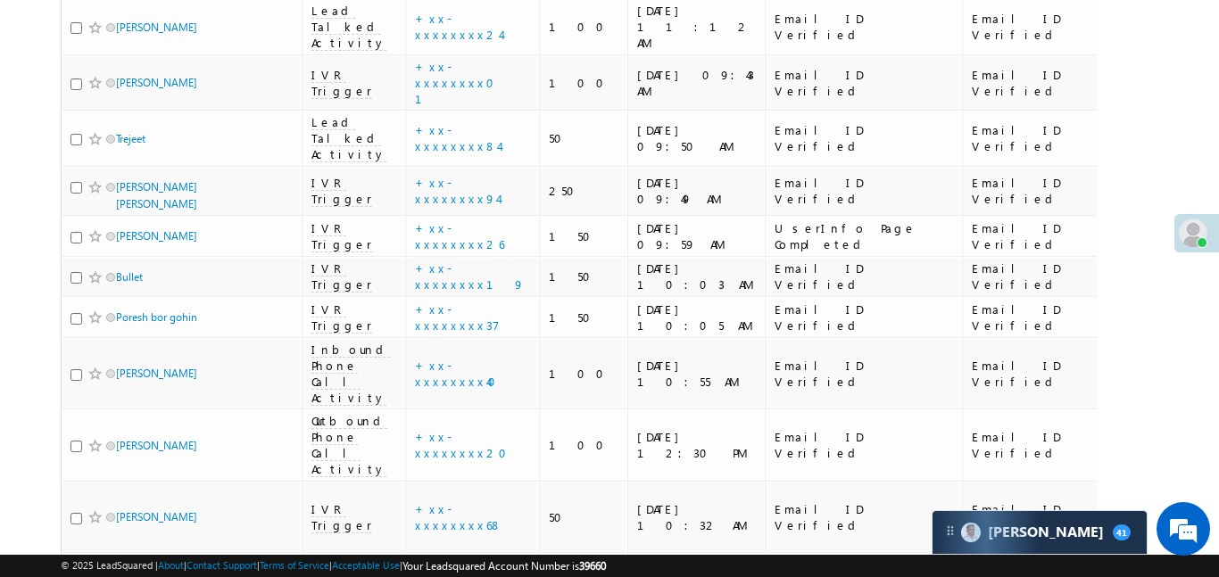
scroll to position [237, 0]
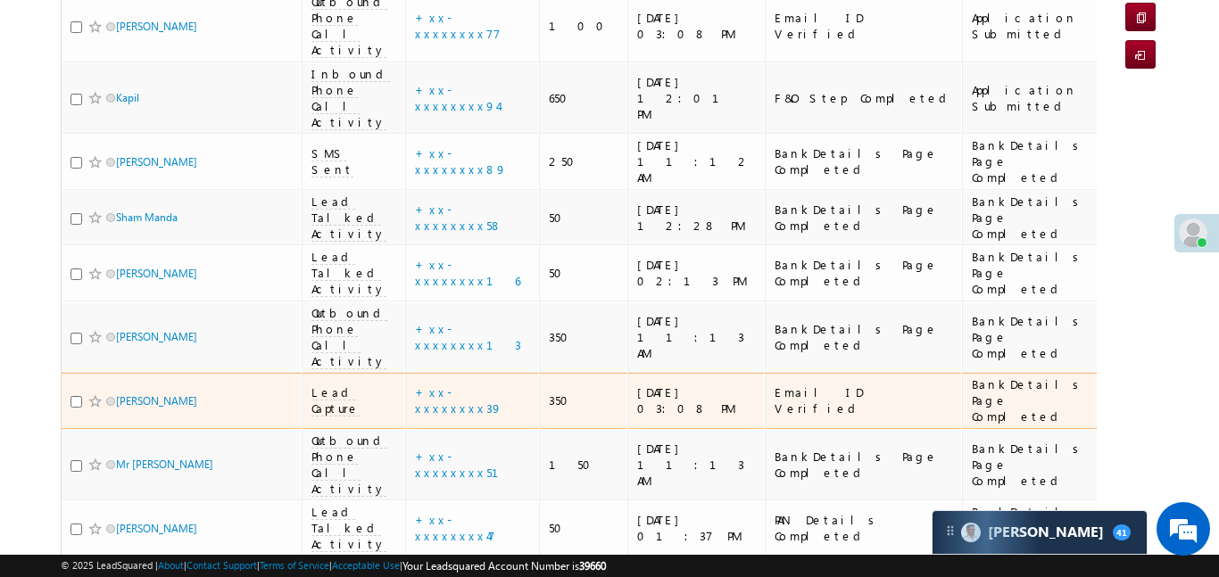
click at [328, 385] on span "Lead Capture" at bounding box center [336, 401] width 48 height 32
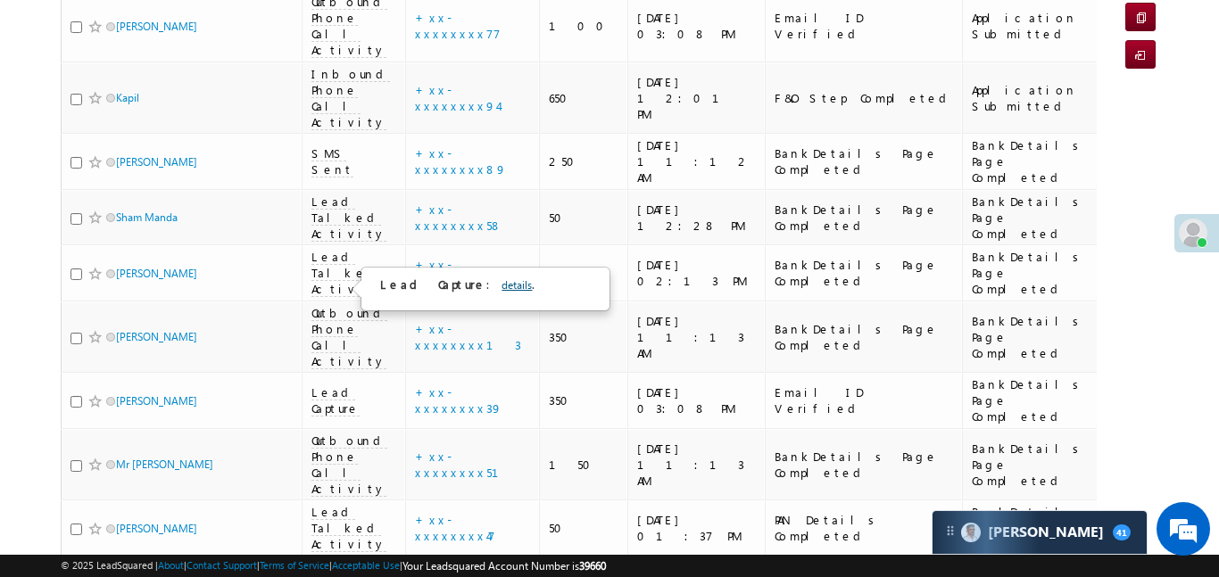
click at [502, 278] on link "details" at bounding box center [517, 284] width 30 height 13
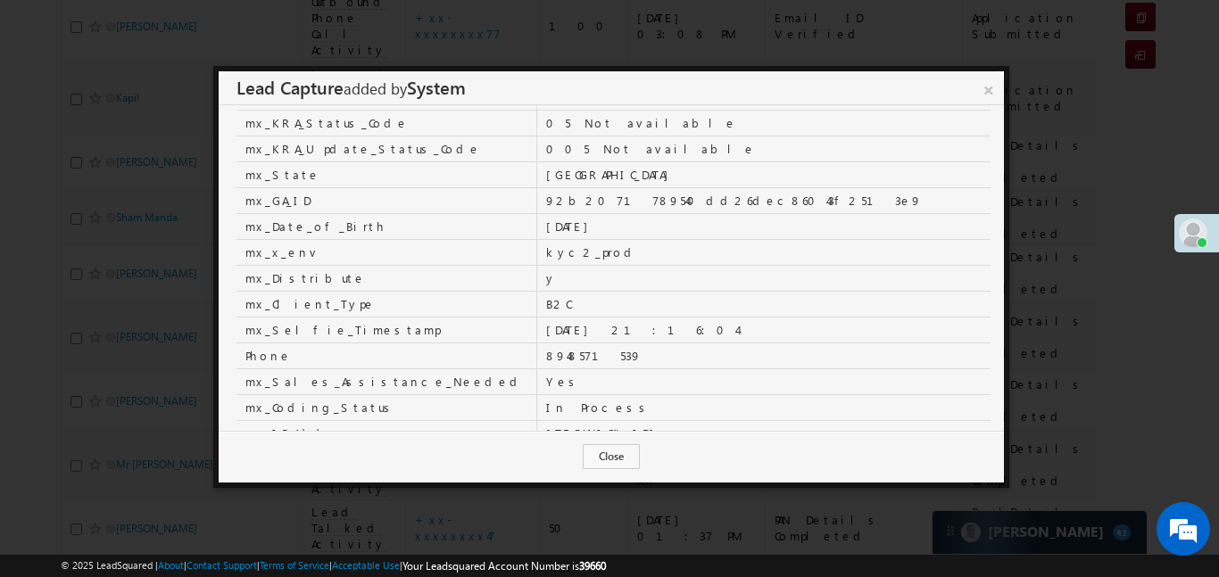
scroll to position [336, 0]
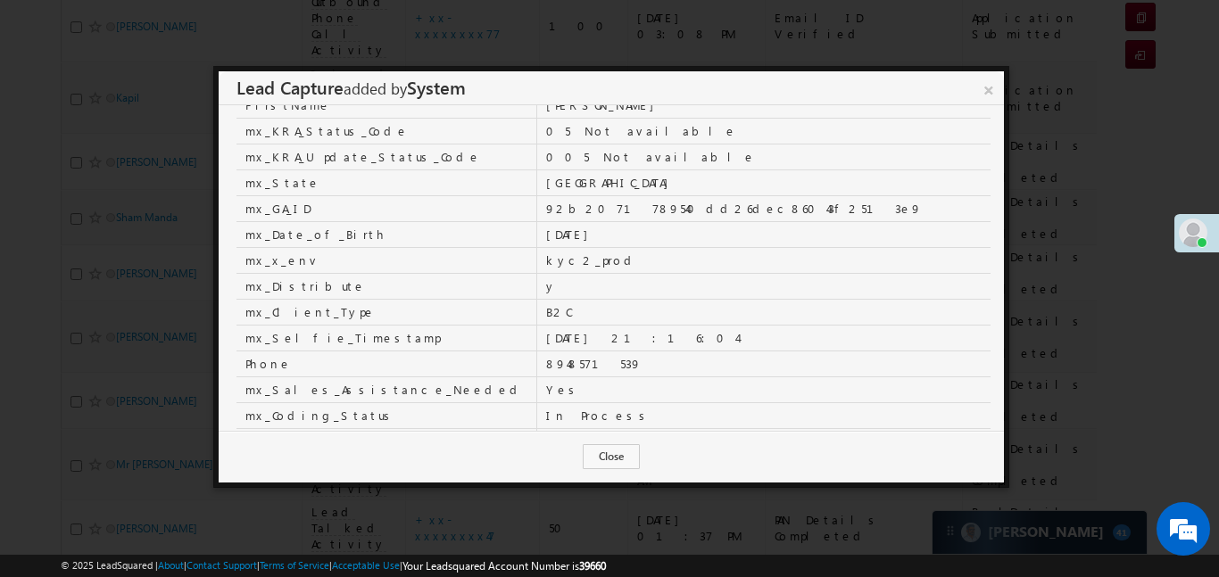
click at [982, 87] on link "×" at bounding box center [989, 86] width 30 height 31
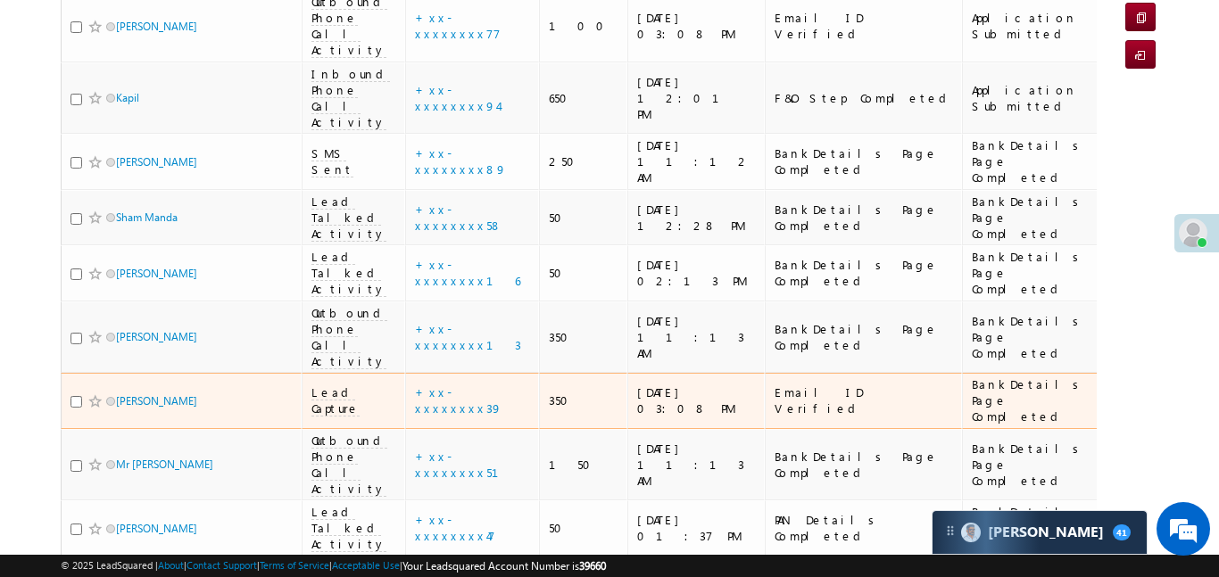
click at [312, 385] on span "Lead Capture" at bounding box center [336, 401] width 48 height 32
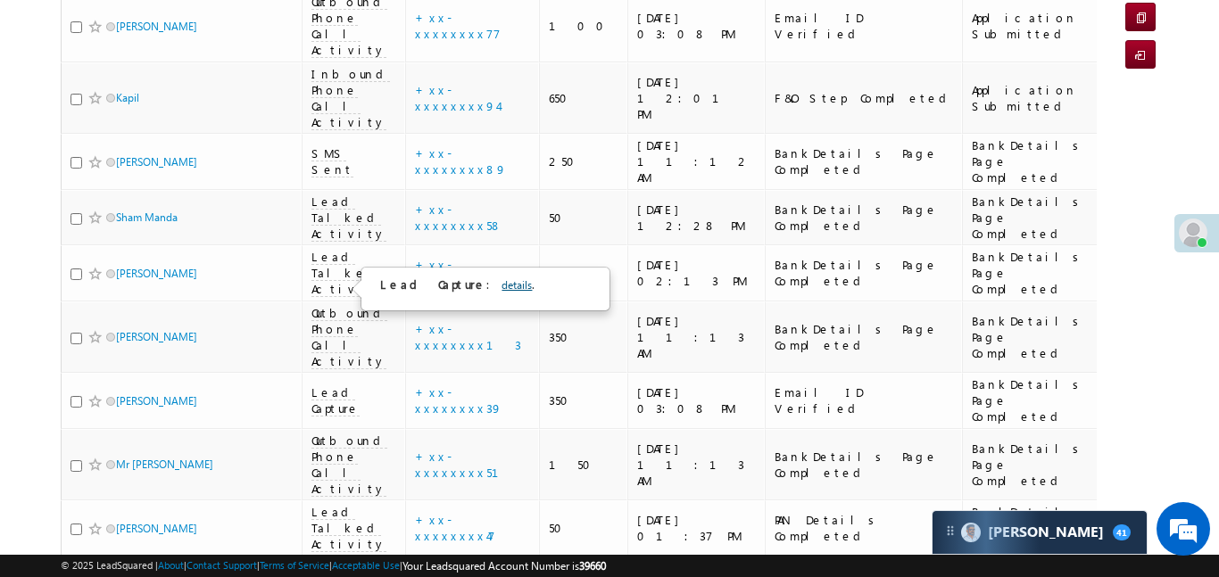
click at [502, 286] on link "details" at bounding box center [517, 284] width 30 height 13
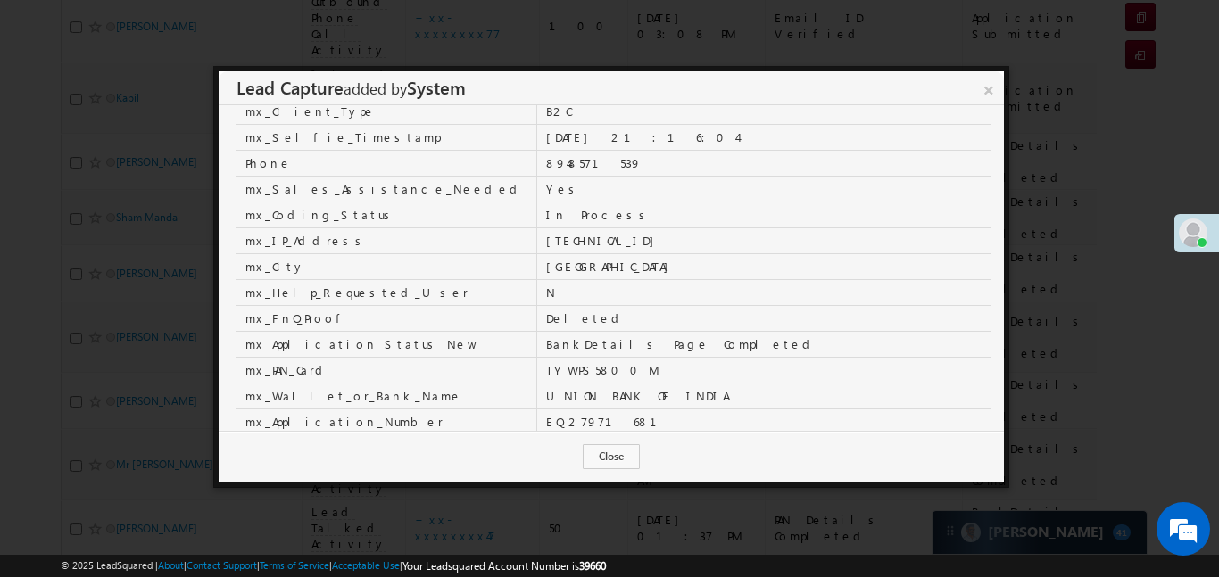
scroll to position [522, 0]
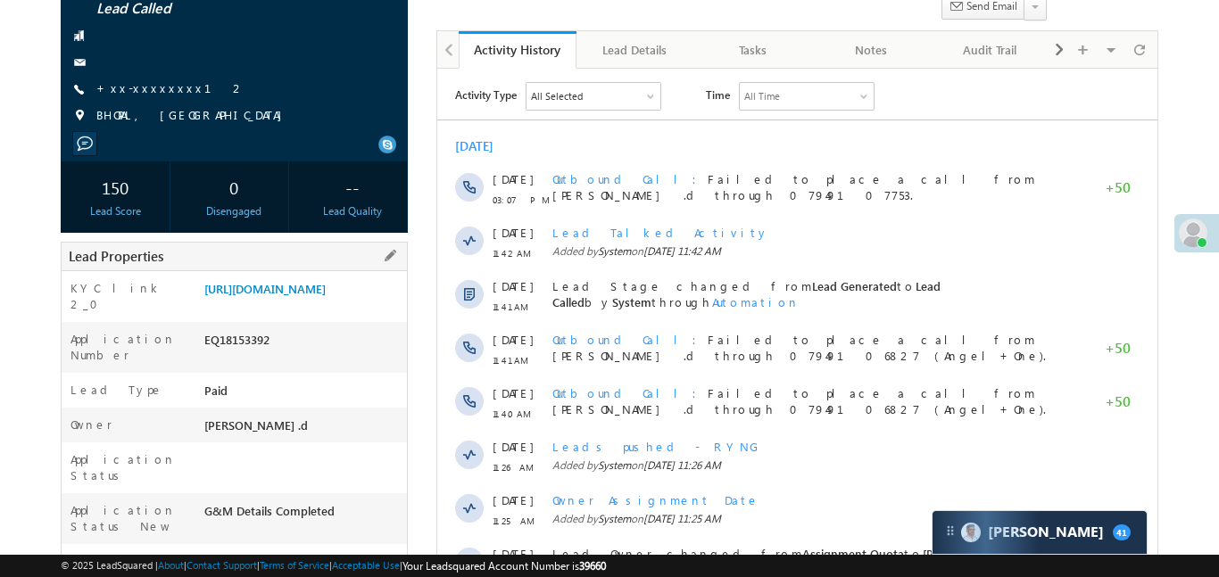
click at [304, 305] on div "[URL][DOMAIN_NAME]" at bounding box center [303, 292] width 207 height 25
click at [308, 296] on link "[URL][DOMAIN_NAME]" at bounding box center [264, 288] width 121 height 15
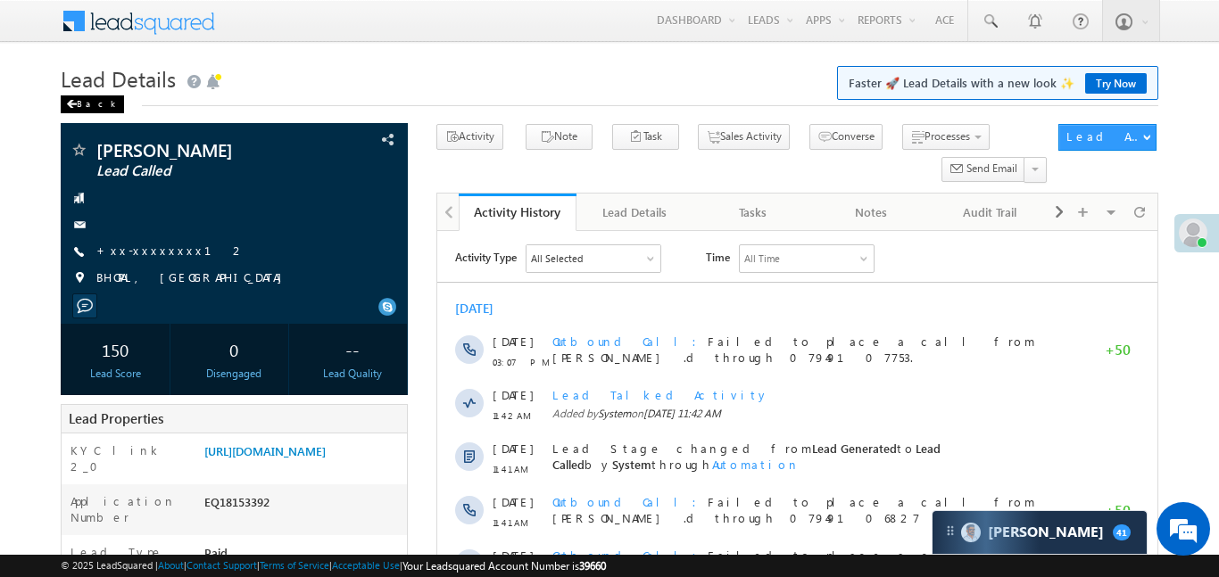
click at [97, 107] on div "Back" at bounding box center [92, 105] width 63 height 18
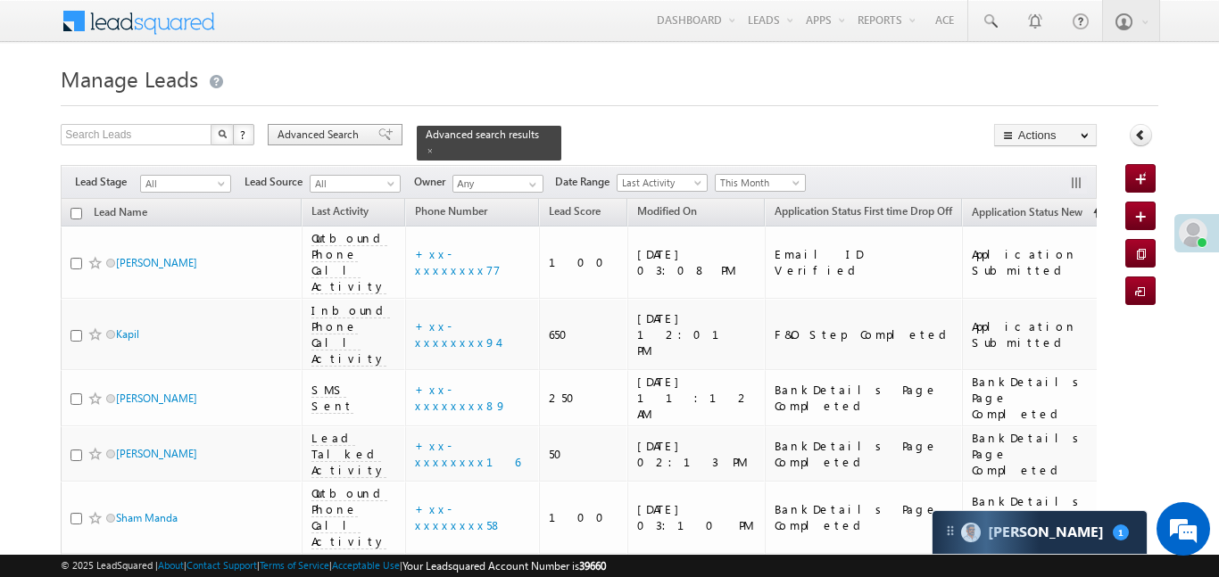
click at [349, 144] on div "Advanced Search" at bounding box center [335, 134] width 135 height 21
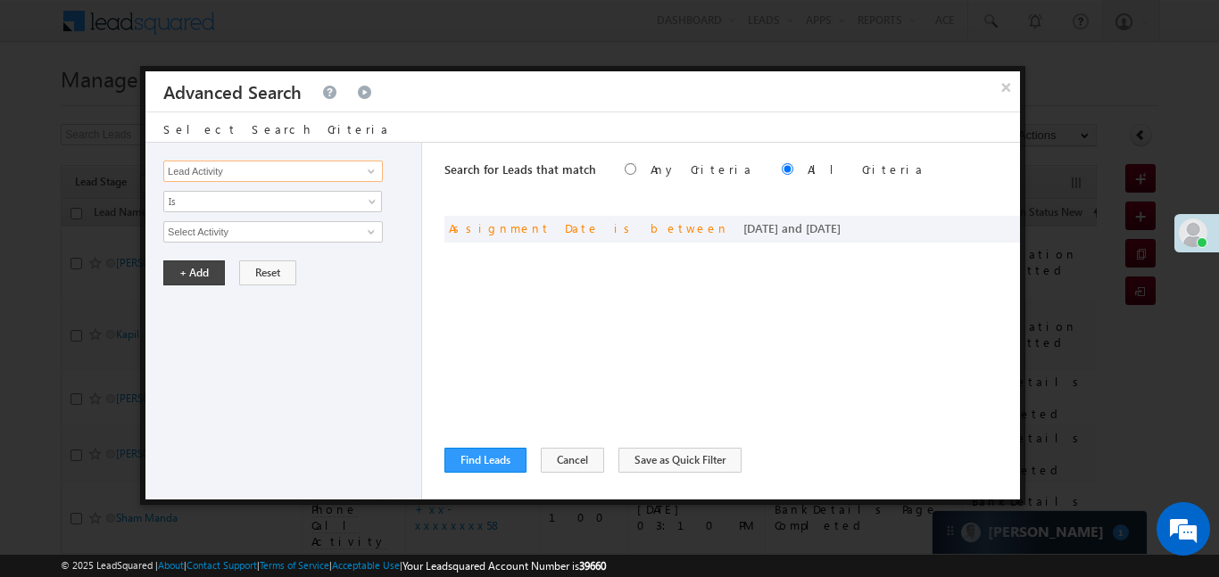
click at [344, 165] on input "Lead Activity" at bounding box center [273, 171] width 220 height 21
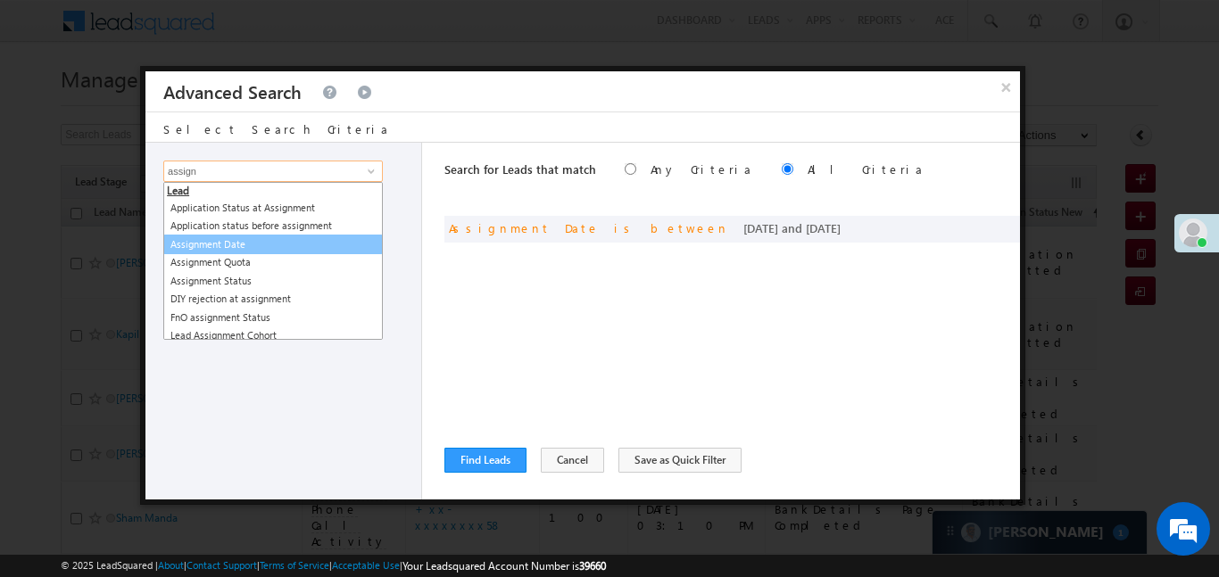
click at [297, 245] on link "Assignment Date" at bounding box center [273, 245] width 220 height 21
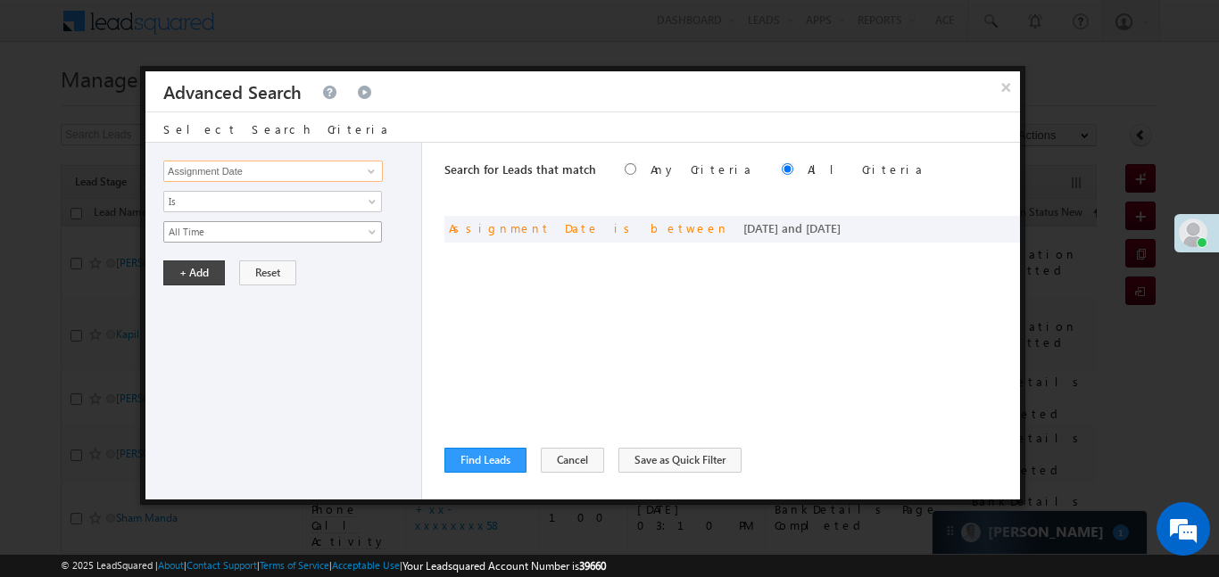
type input "Assignment Date"
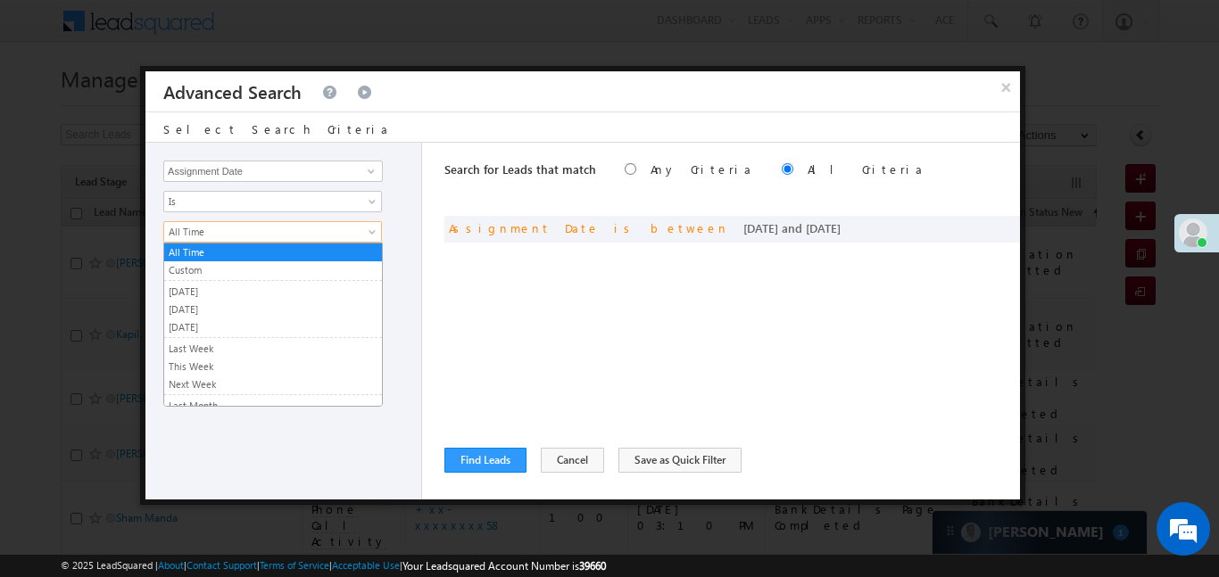
click at [262, 228] on span "All Time" at bounding box center [261, 232] width 194 height 16
click at [237, 279] on li "Custom" at bounding box center [273, 272] width 218 height 20
click at [0, 0] on input "text" at bounding box center [0, 0] width 0 height 0
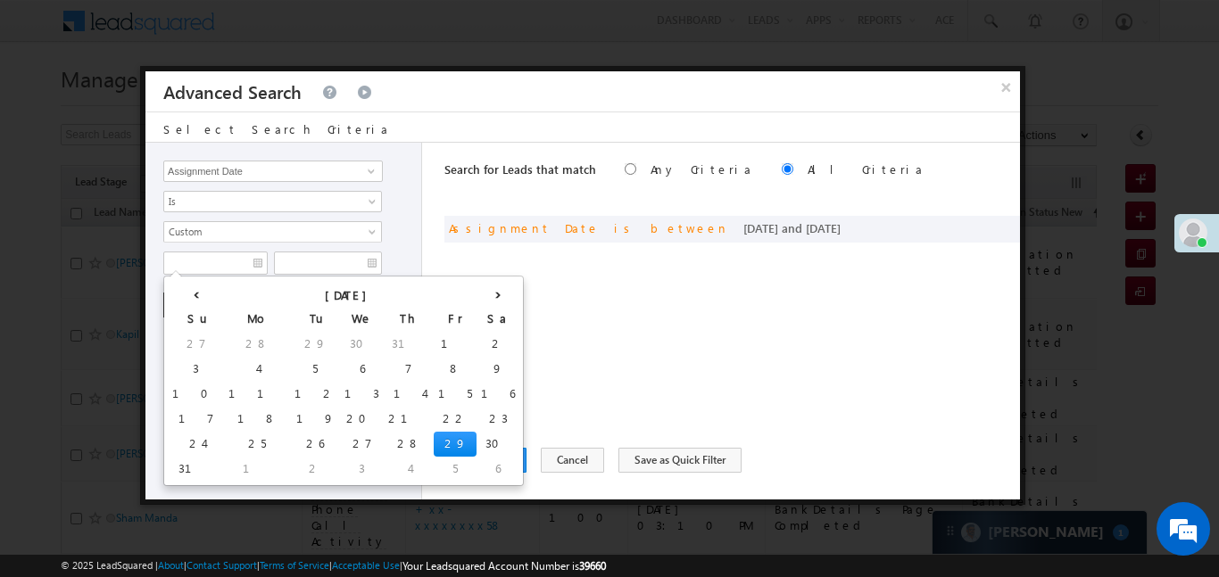
click at [243, 231] on span "Custom" at bounding box center [261, 232] width 194 height 16
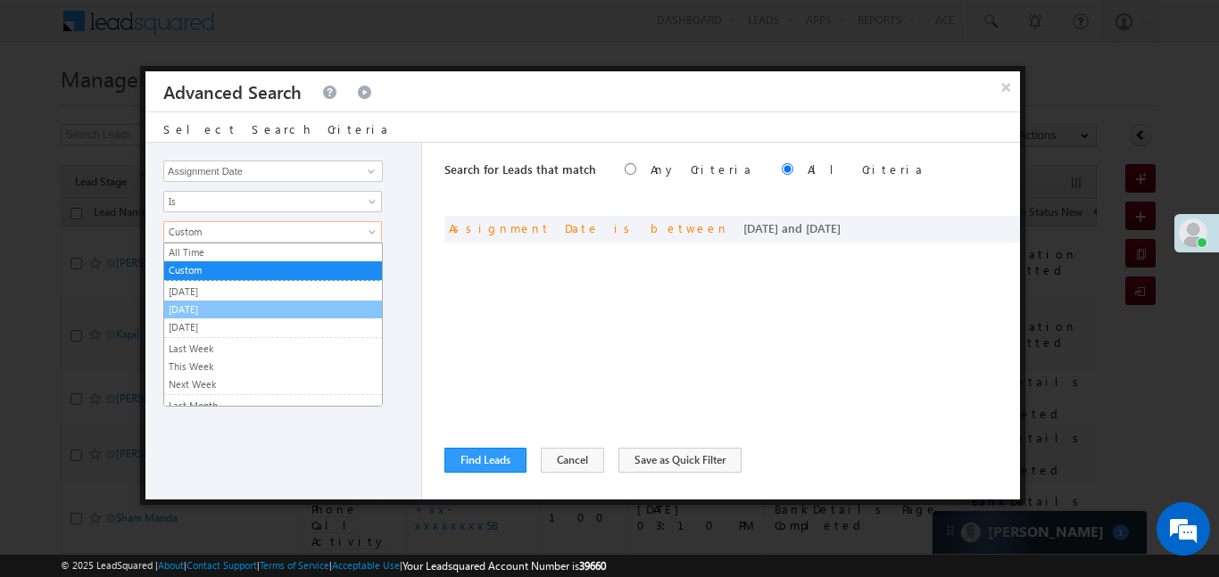
click at [212, 311] on link "[DATE]" at bounding box center [273, 310] width 218 height 16
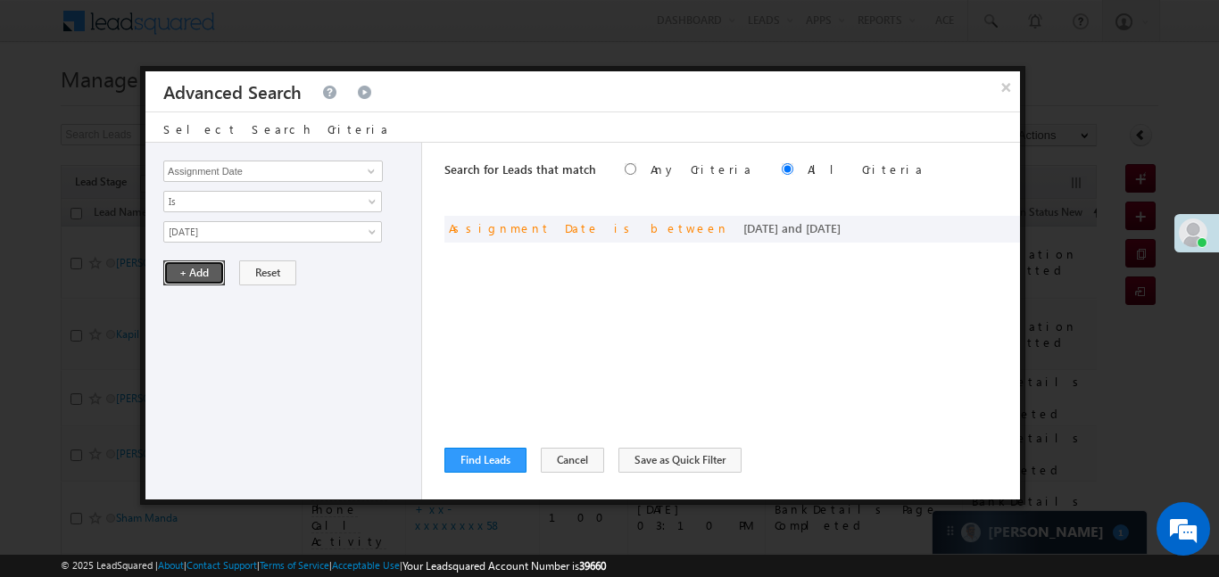
click at [196, 281] on button "+ Add" at bounding box center [194, 273] width 62 height 25
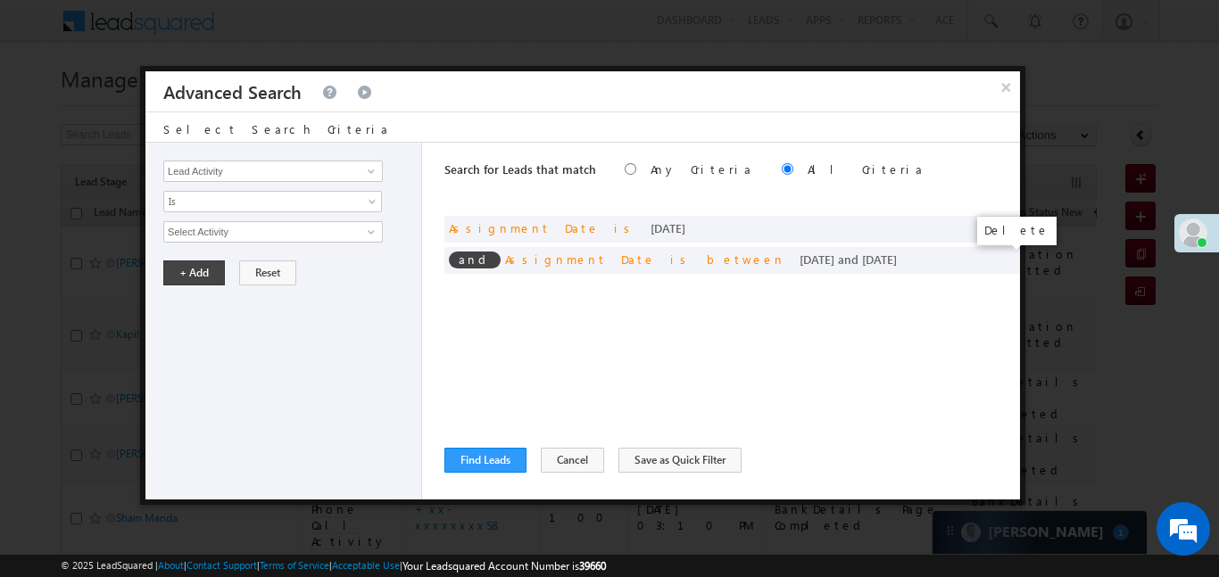
click at [0, 0] on span at bounding box center [0, 0] width 0 height 0
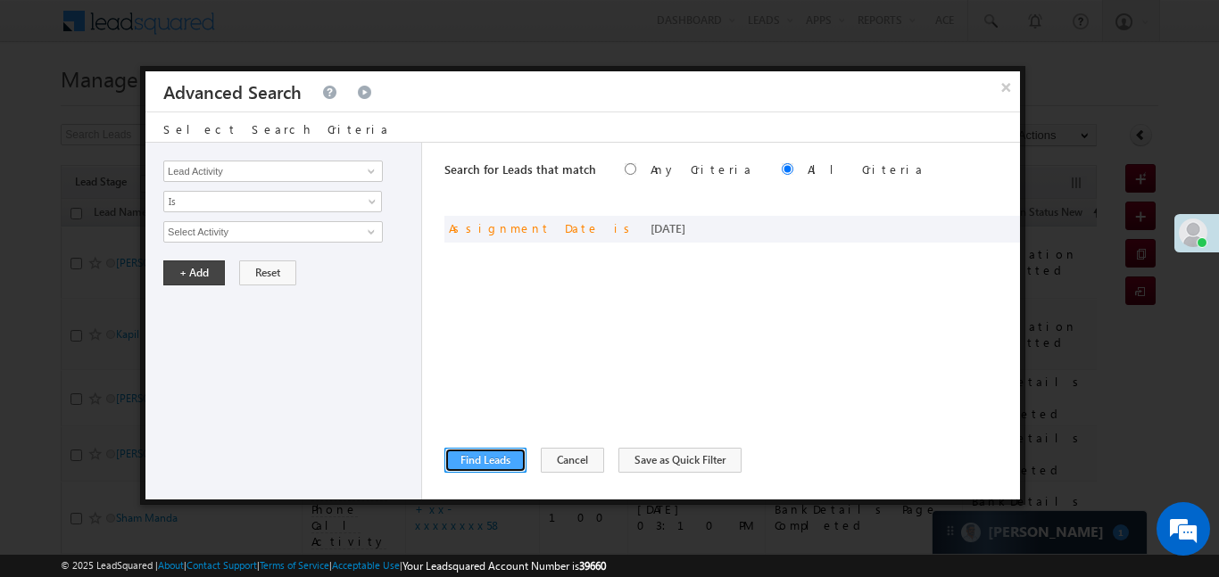
click at [462, 462] on button "Find Leads" at bounding box center [485, 460] width 82 height 25
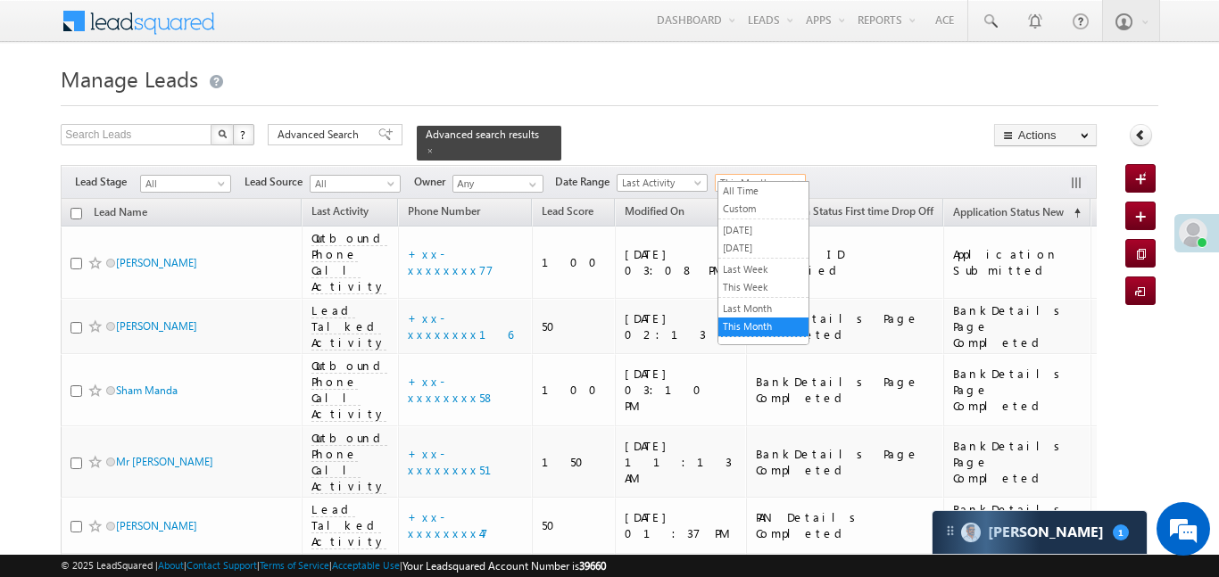
click at [772, 175] on span "This Month" at bounding box center [758, 183] width 85 height 16
click at [768, 188] on link "All Time" at bounding box center [764, 191] width 90 height 16
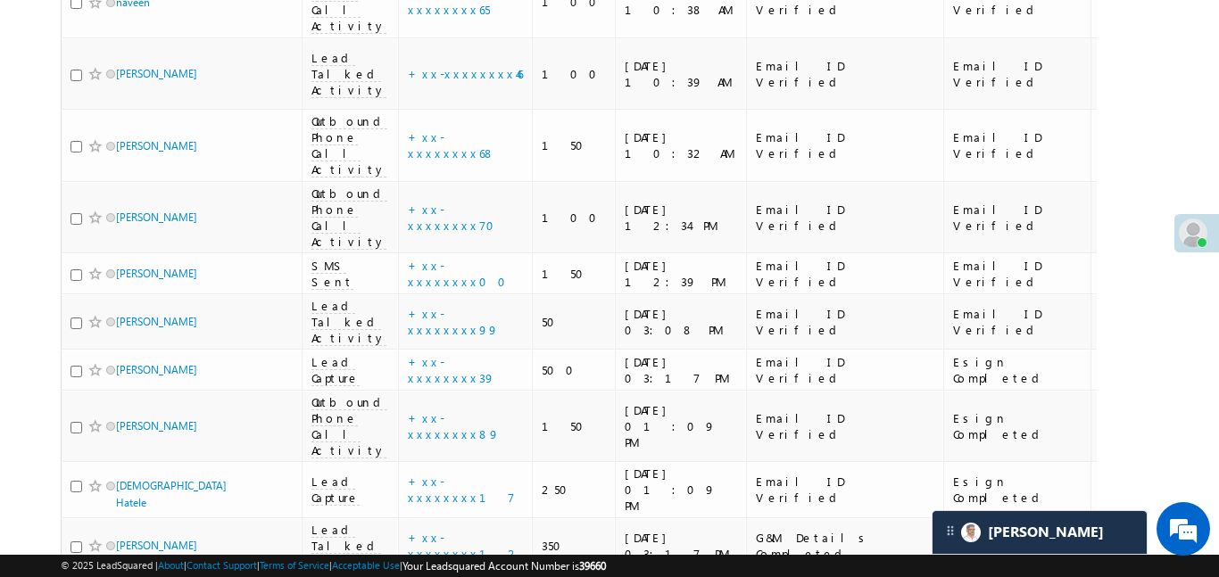
scroll to position [1578, 0]
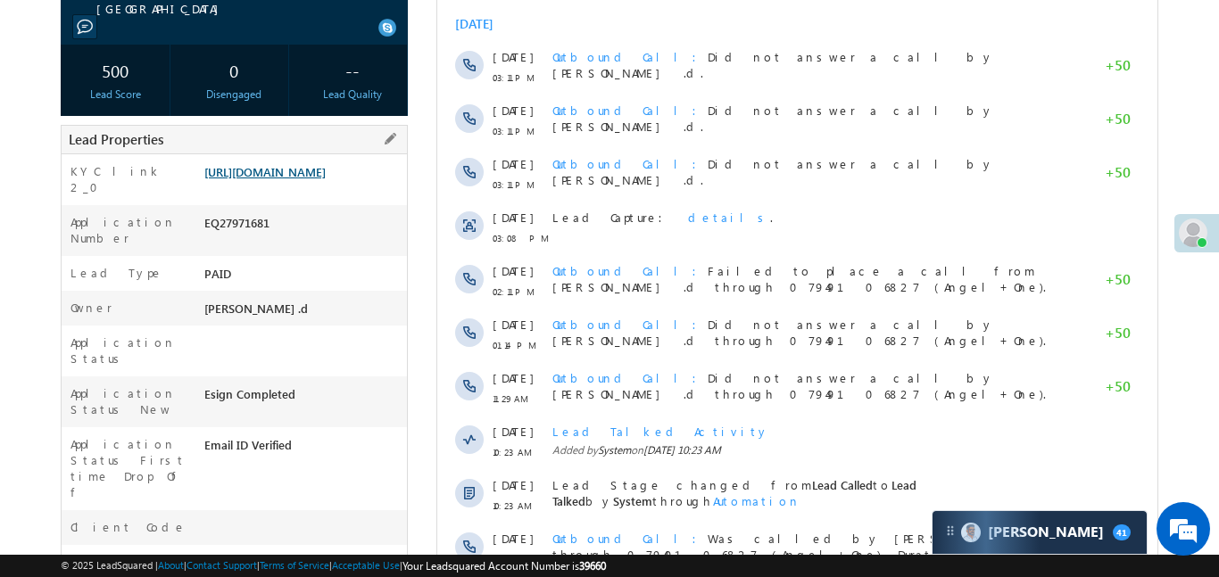
click at [317, 179] on link "[URL][DOMAIN_NAME]" at bounding box center [264, 171] width 121 height 15
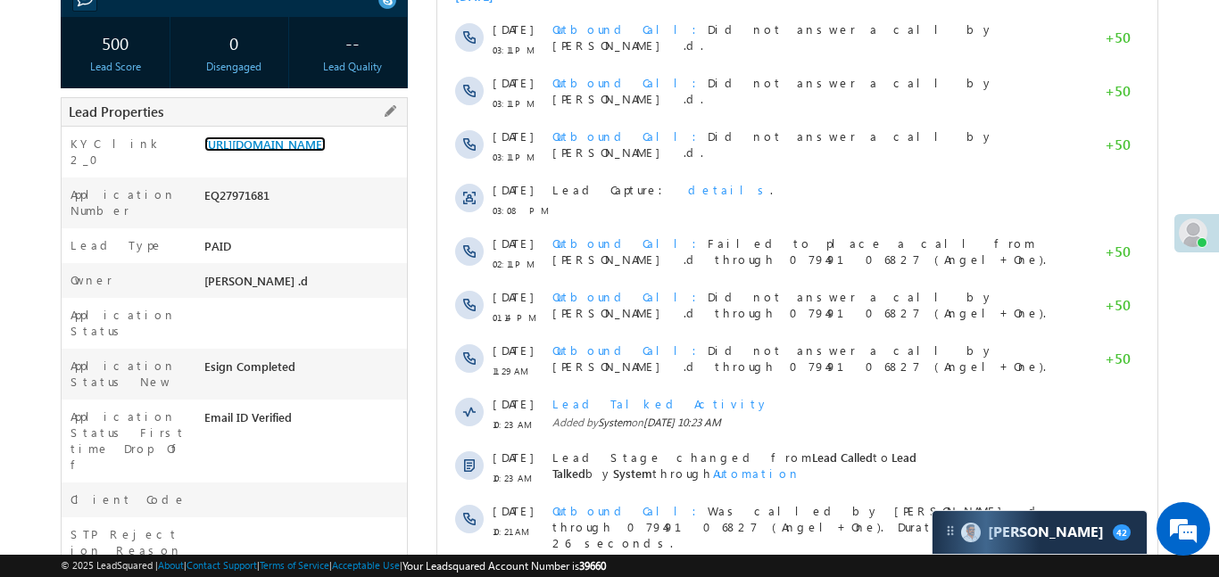
scroll to position [313, 0]
click at [253, 211] on div "EQ27971681" at bounding box center [303, 198] width 207 height 25
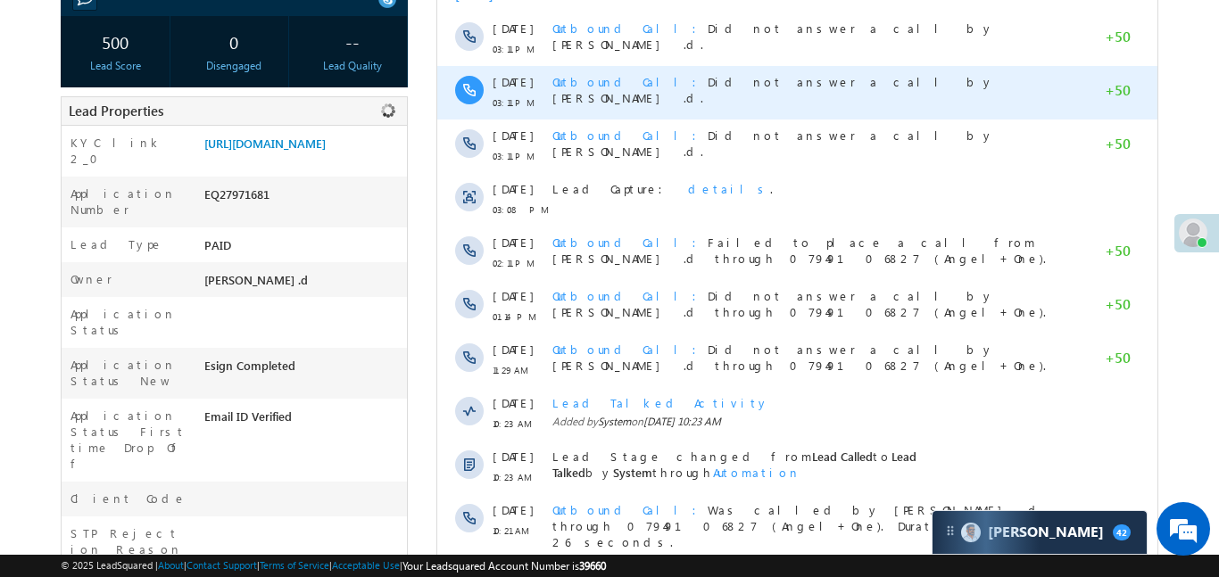
copy div "EQ27971681"
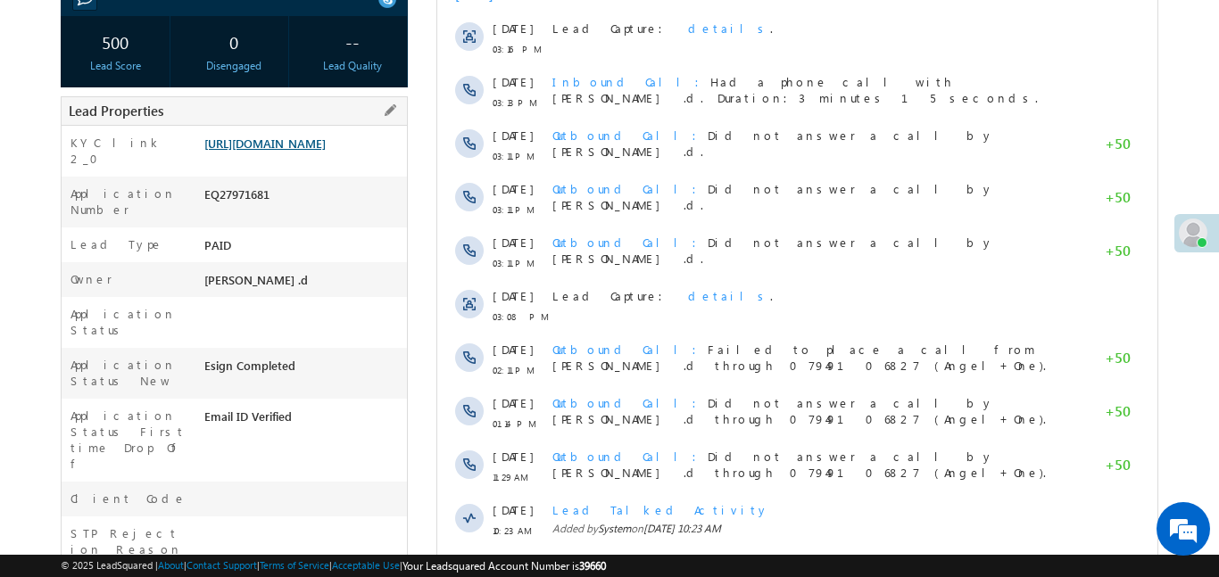
scroll to position [313, 0]
click at [326, 142] on link "[URL][DOMAIN_NAME]" at bounding box center [264, 143] width 121 height 15
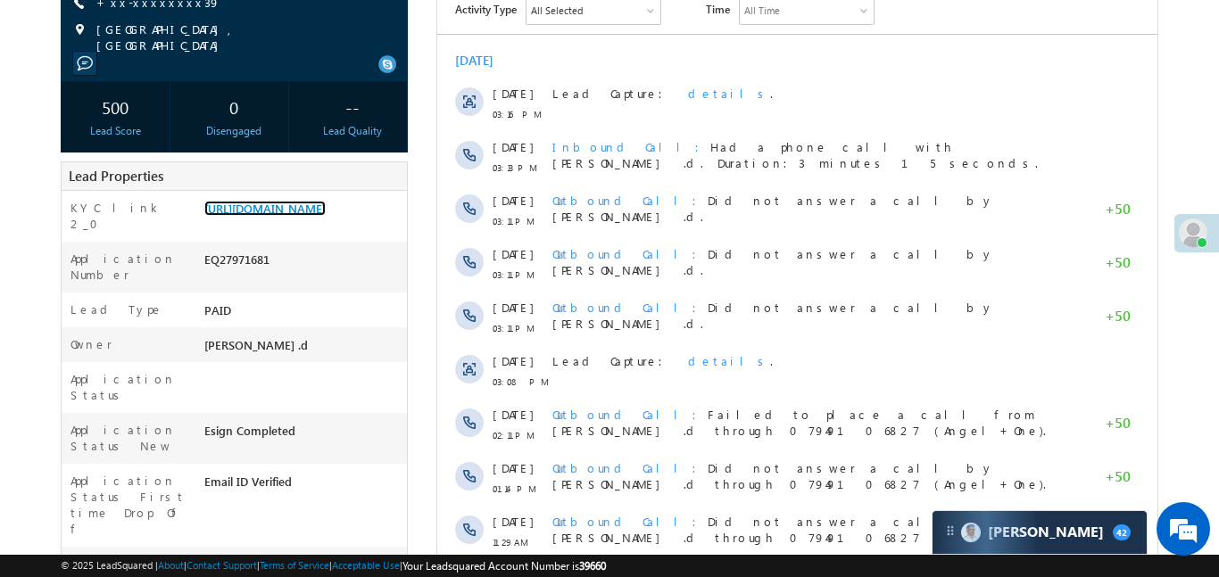
scroll to position [228, 0]
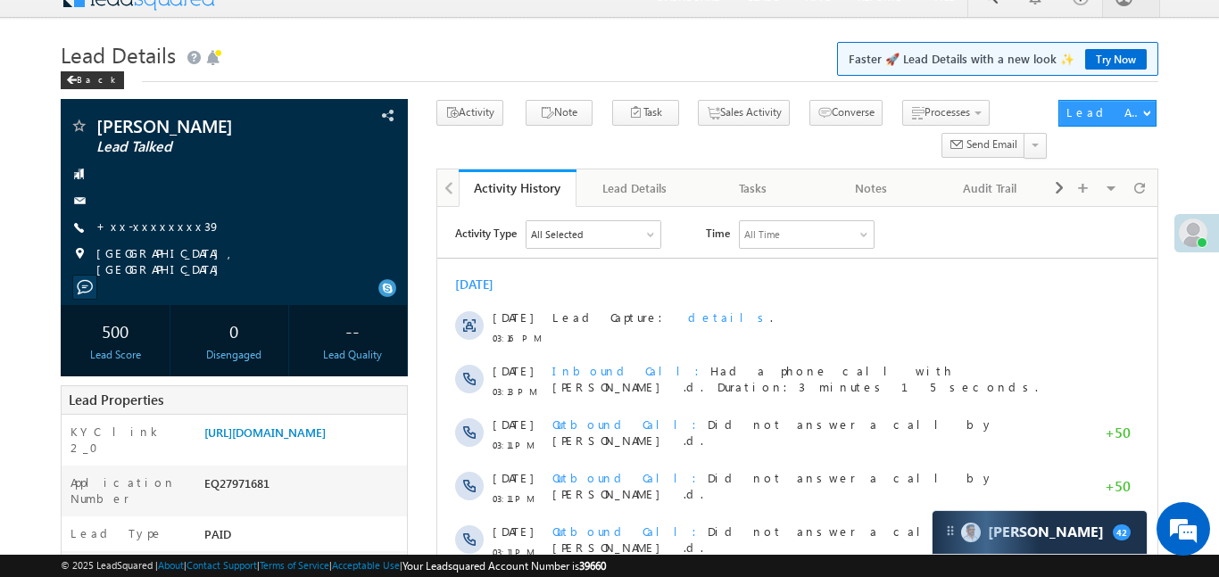
scroll to position [2, 0]
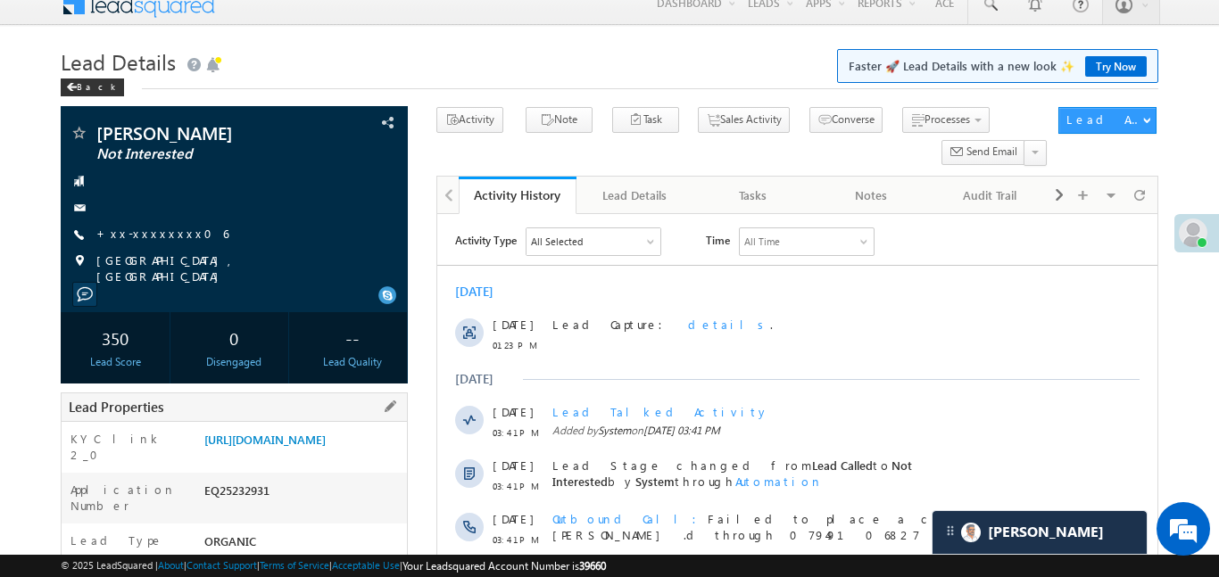
scroll to position [9, 0]
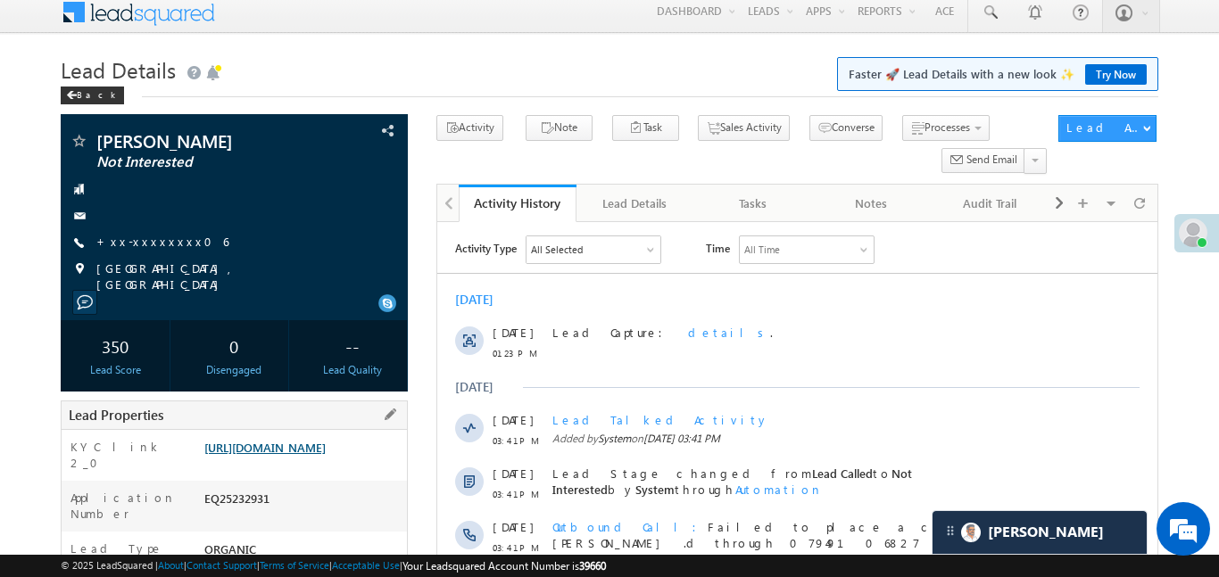
click at [326, 455] on link "[URL][DOMAIN_NAME]" at bounding box center [264, 447] width 121 height 15
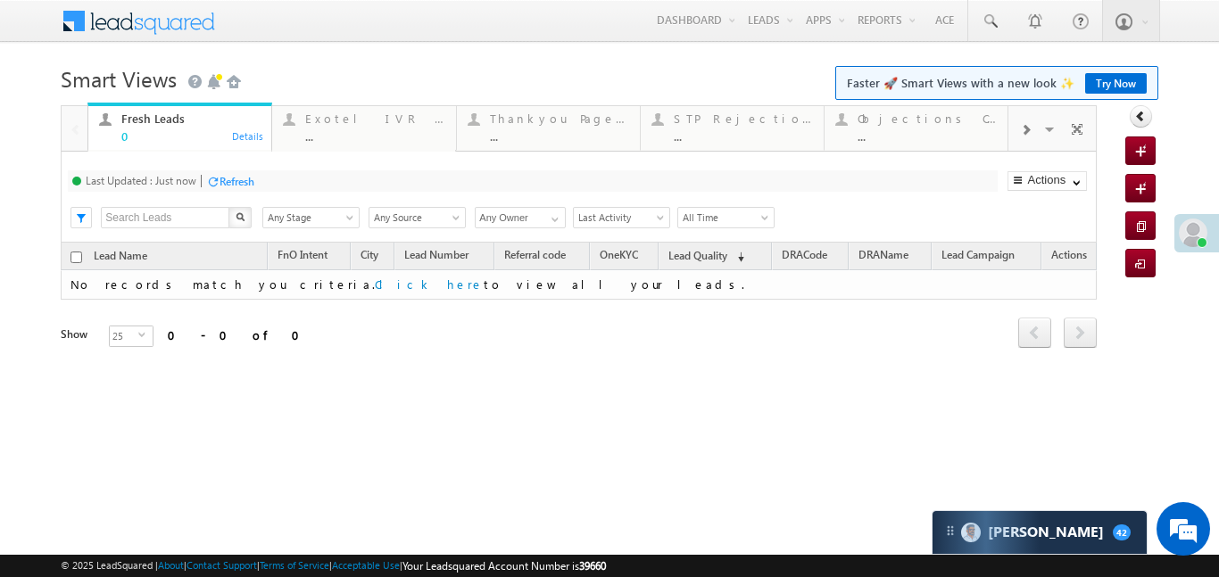
click at [1029, 133] on span at bounding box center [1025, 130] width 11 height 14
click at [917, 144] on link "Coded [DATE] ... Details" at bounding box center [916, 127] width 185 height 48
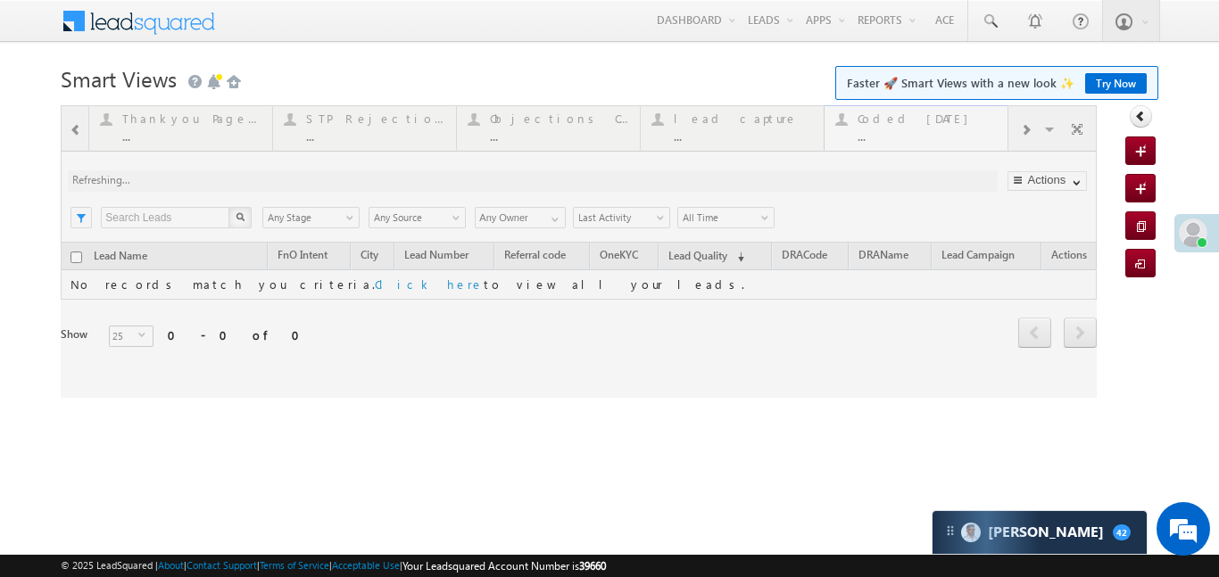
click at [917, 144] on div at bounding box center [579, 251] width 1036 height 293
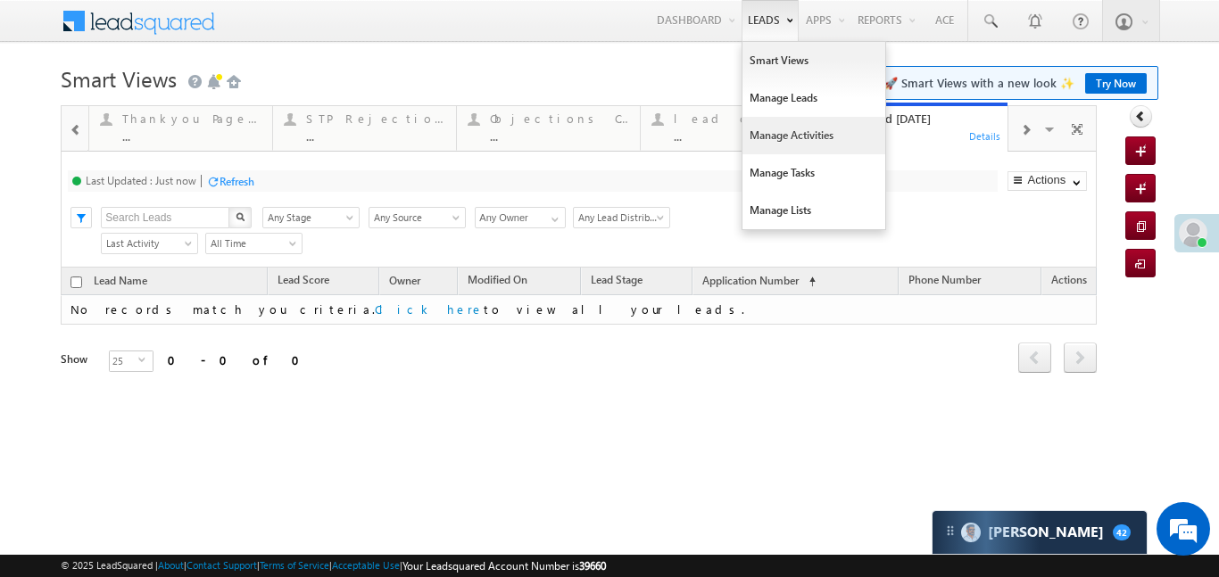
click at [797, 141] on link "Manage Activities" at bounding box center [814, 135] width 143 height 37
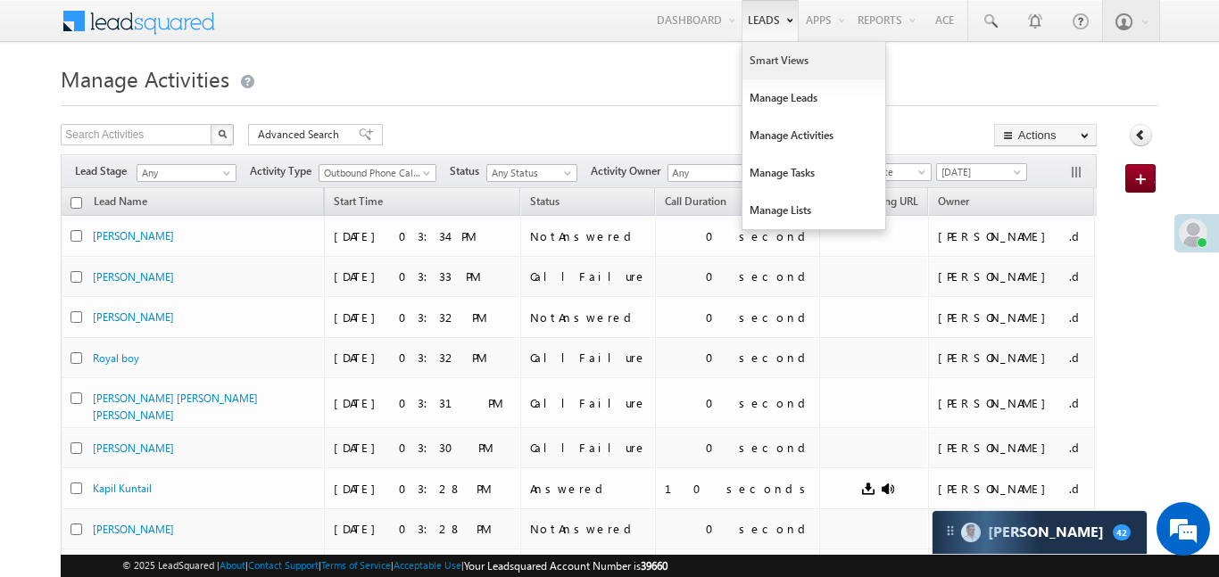
click at [782, 69] on link "Smart Views" at bounding box center [814, 60] width 143 height 37
